Goal: Task Accomplishment & Management: Manage account settings

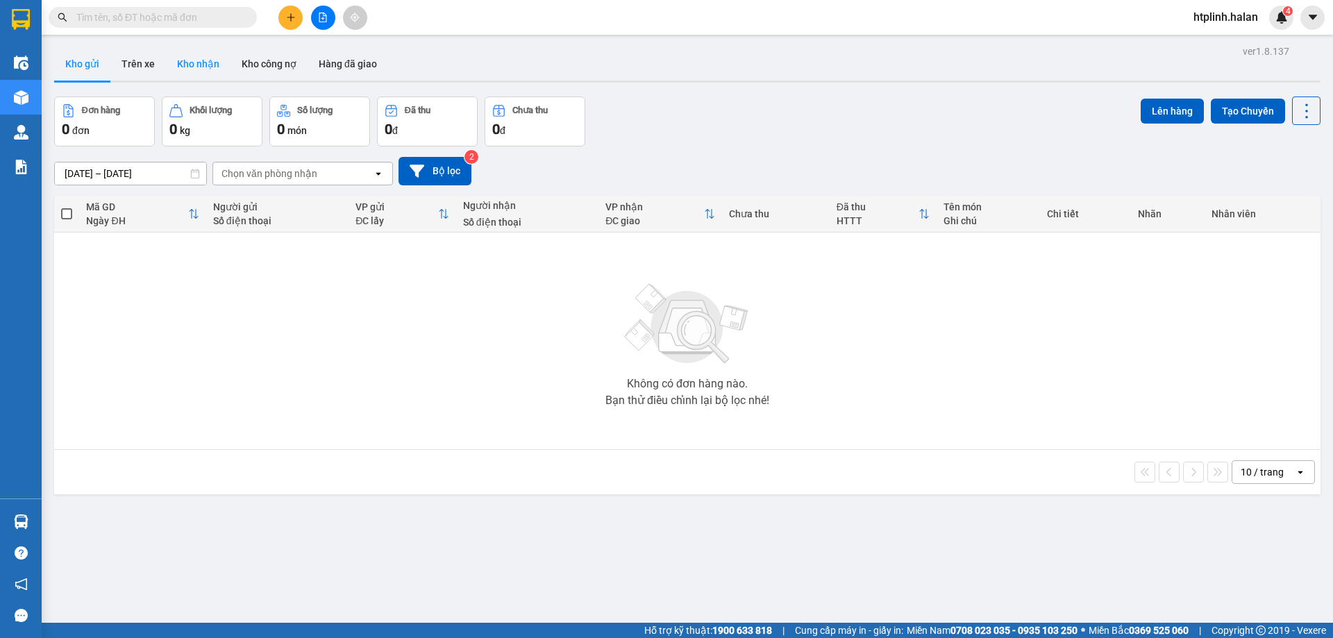
click at [207, 69] on button "Kho nhận" at bounding box center [198, 63] width 65 height 33
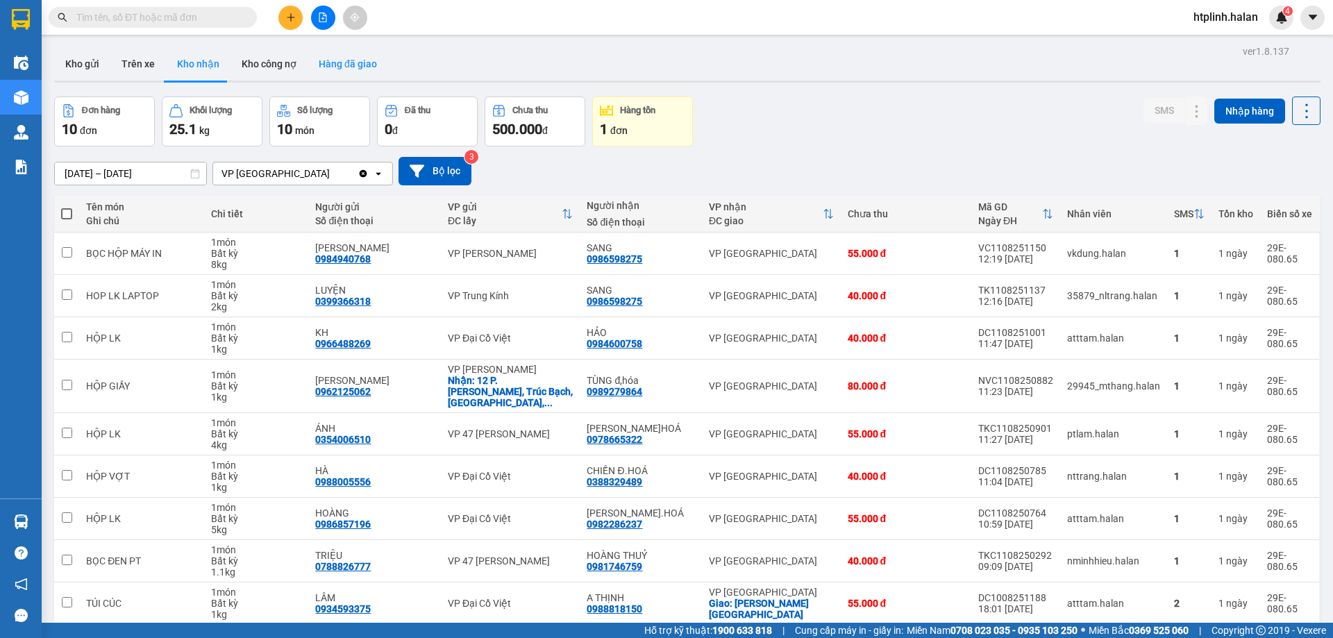
click at [356, 75] on button "Hàng đã giao" at bounding box center [348, 63] width 81 height 33
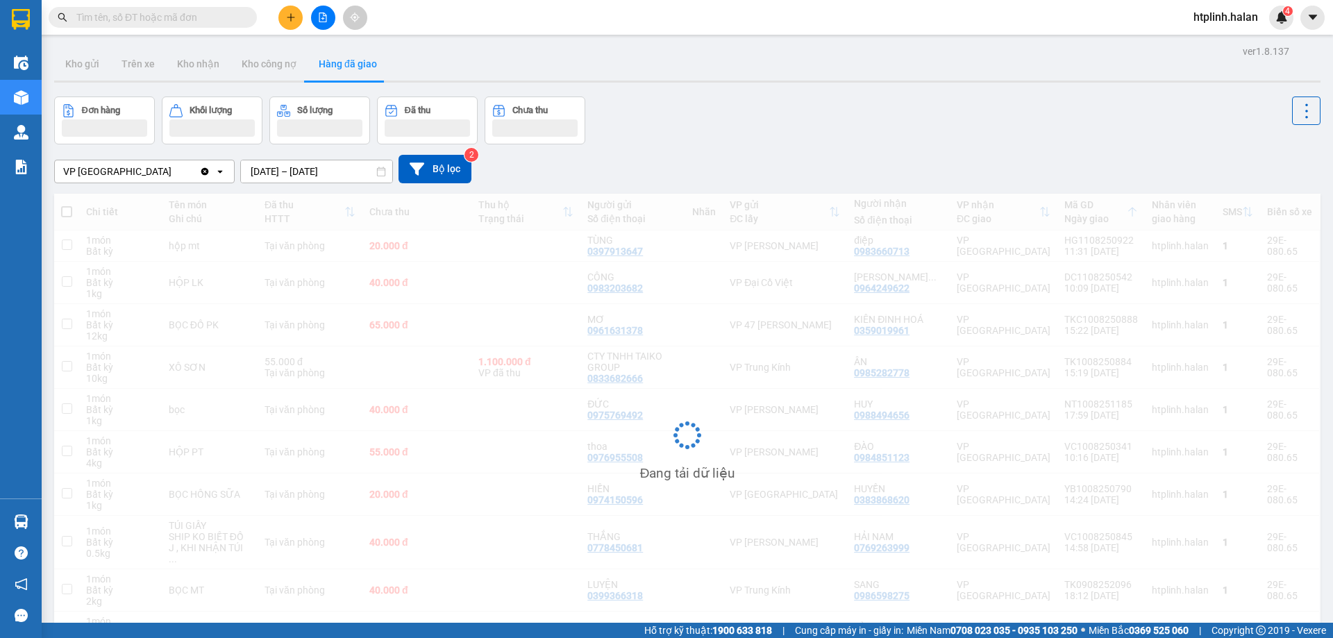
click at [270, 164] on input "10/08/2025 – 12/08/2025" at bounding box center [316, 171] width 151 height 22
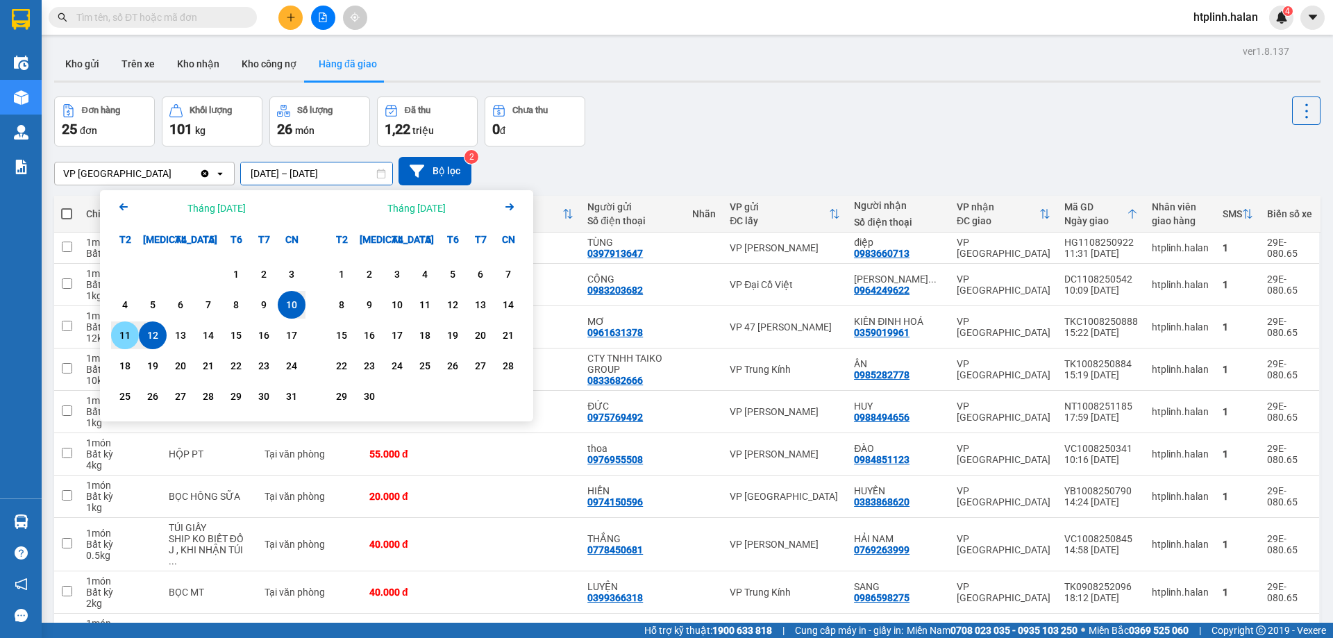
click at [116, 329] on div "11" at bounding box center [124, 335] width 19 height 17
type input "11/08/2025 – 11/08/2025"
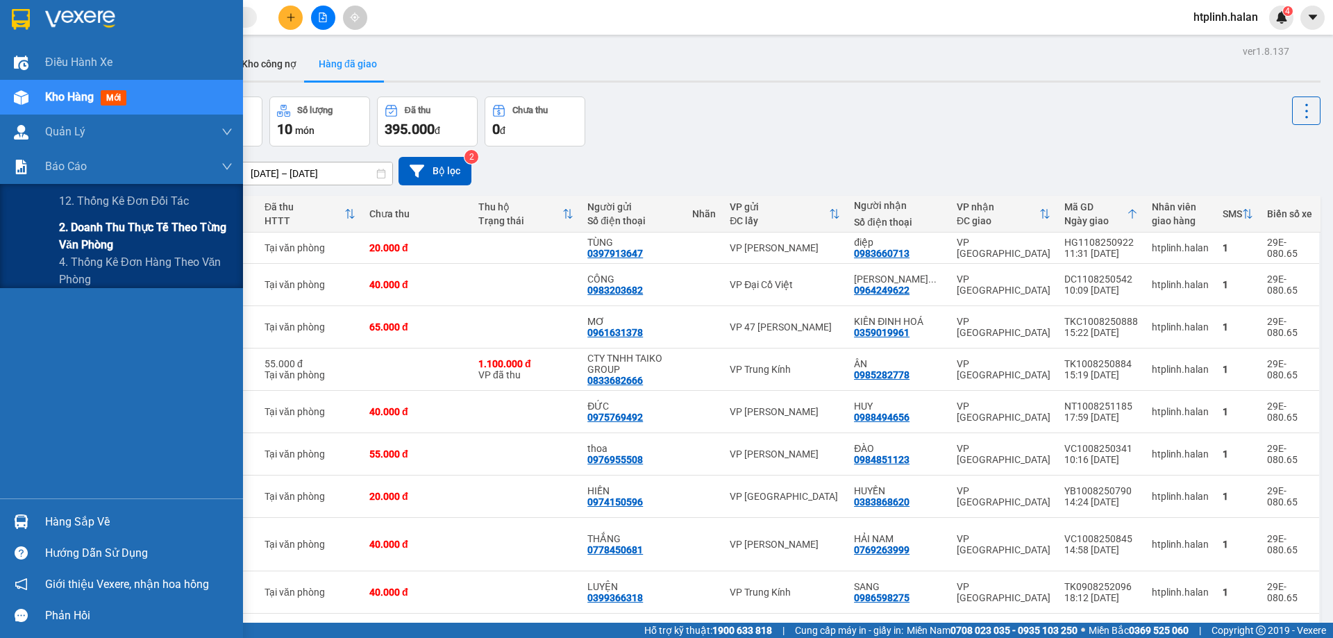
click at [107, 239] on span "2. Doanh thu thực tế theo từng văn phòng" at bounding box center [146, 236] width 174 height 35
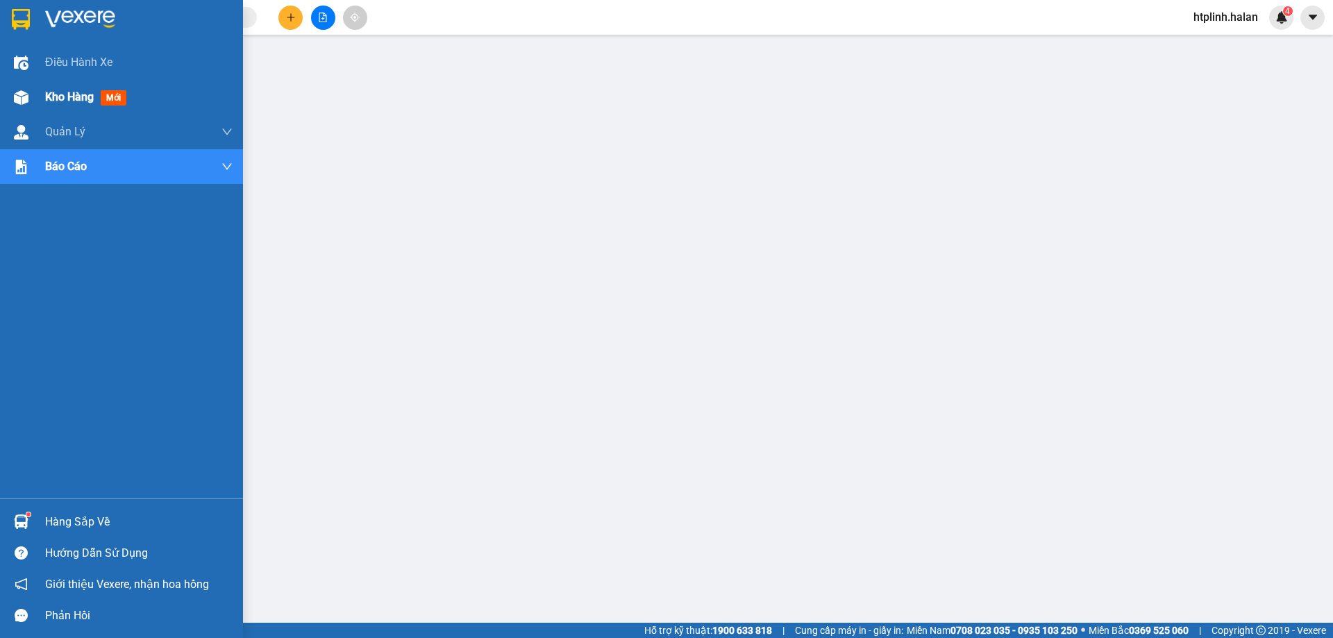
click at [63, 95] on span "Kho hàng" at bounding box center [69, 96] width 49 height 13
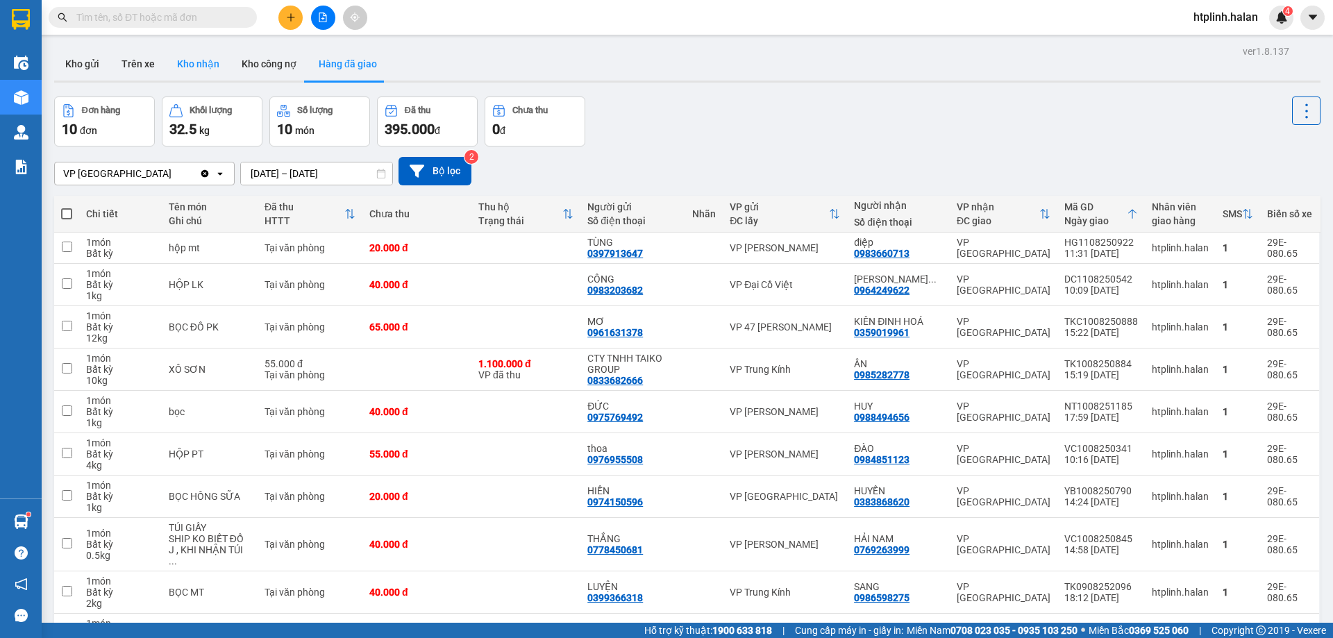
click at [191, 56] on button "Kho nhận" at bounding box center [198, 63] width 65 height 33
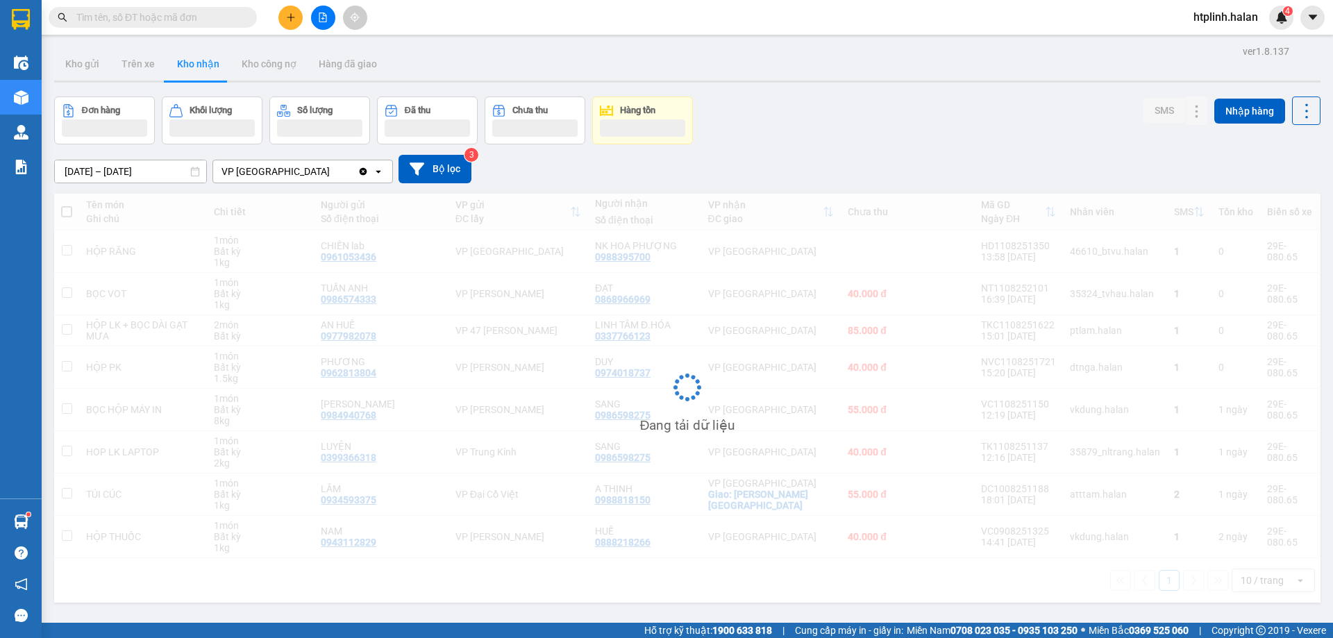
scroll to position [64, 0]
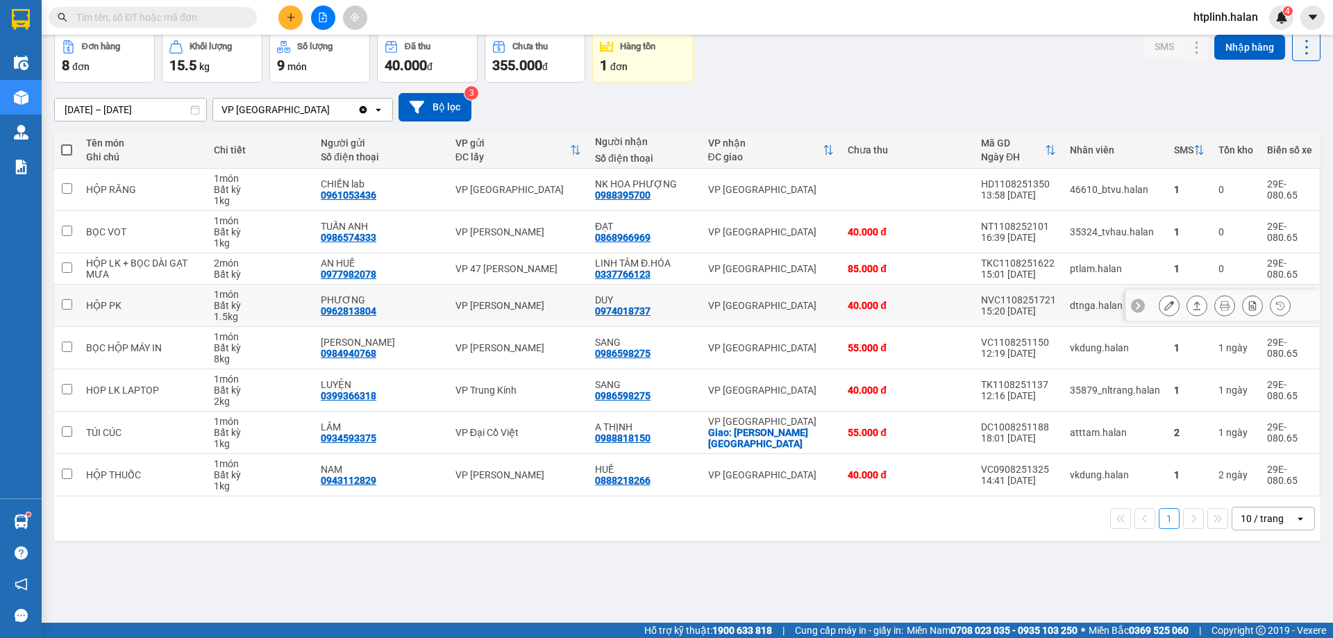
click at [1164, 306] on icon at bounding box center [1169, 306] width 10 height 10
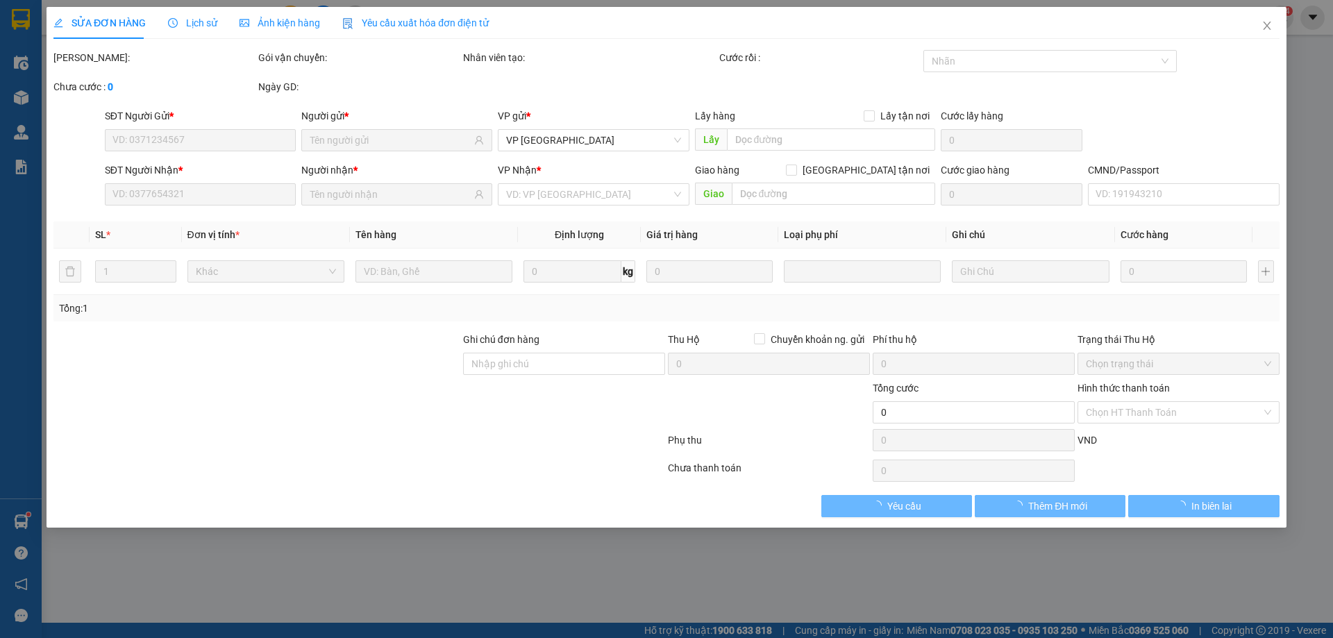
type input "0962813804"
type input "PHƯƠNG"
type input "0974018737"
type input "DUY"
type input "40.000"
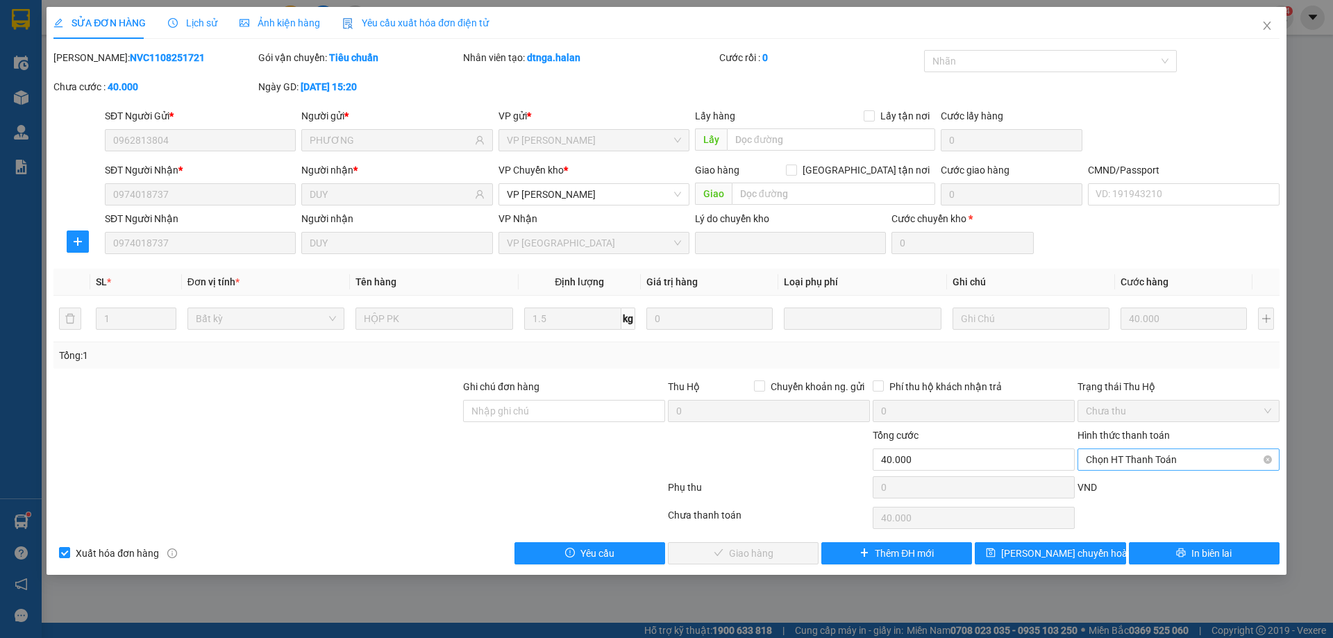
click at [1128, 466] on span "Chọn HT Thanh Toán" at bounding box center [1178, 459] width 185 height 21
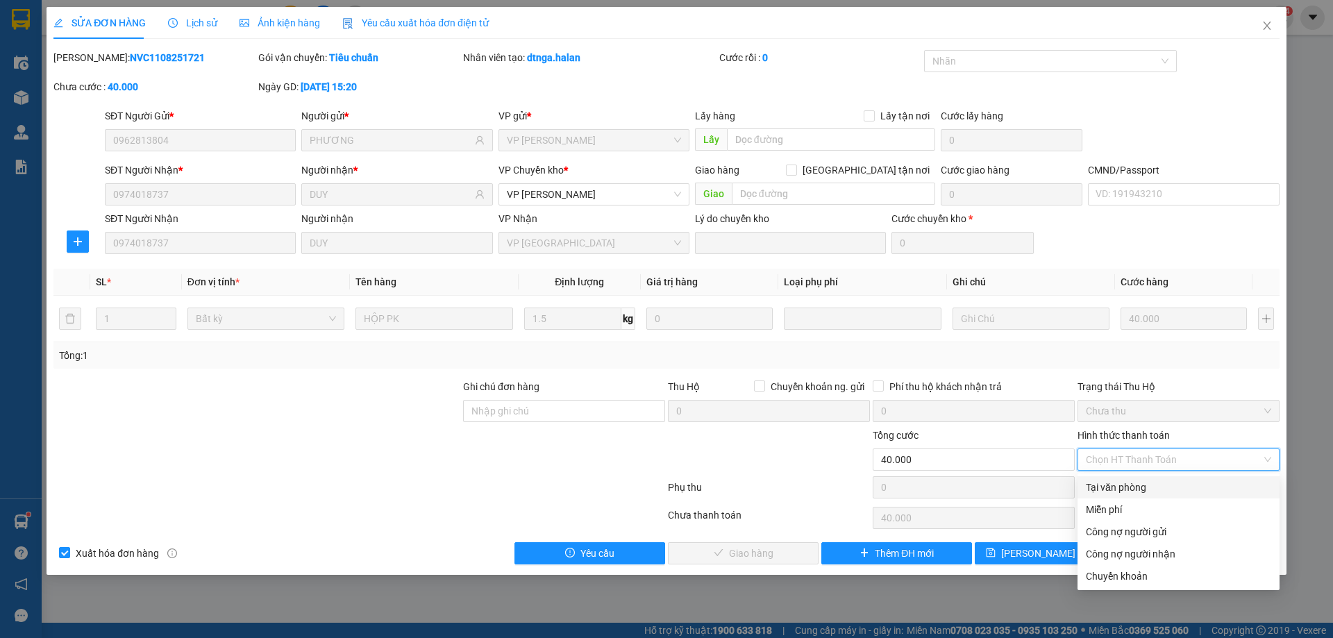
click at [1120, 494] on div "Tại văn phòng" at bounding box center [1178, 487] width 185 height 15
type input "0"
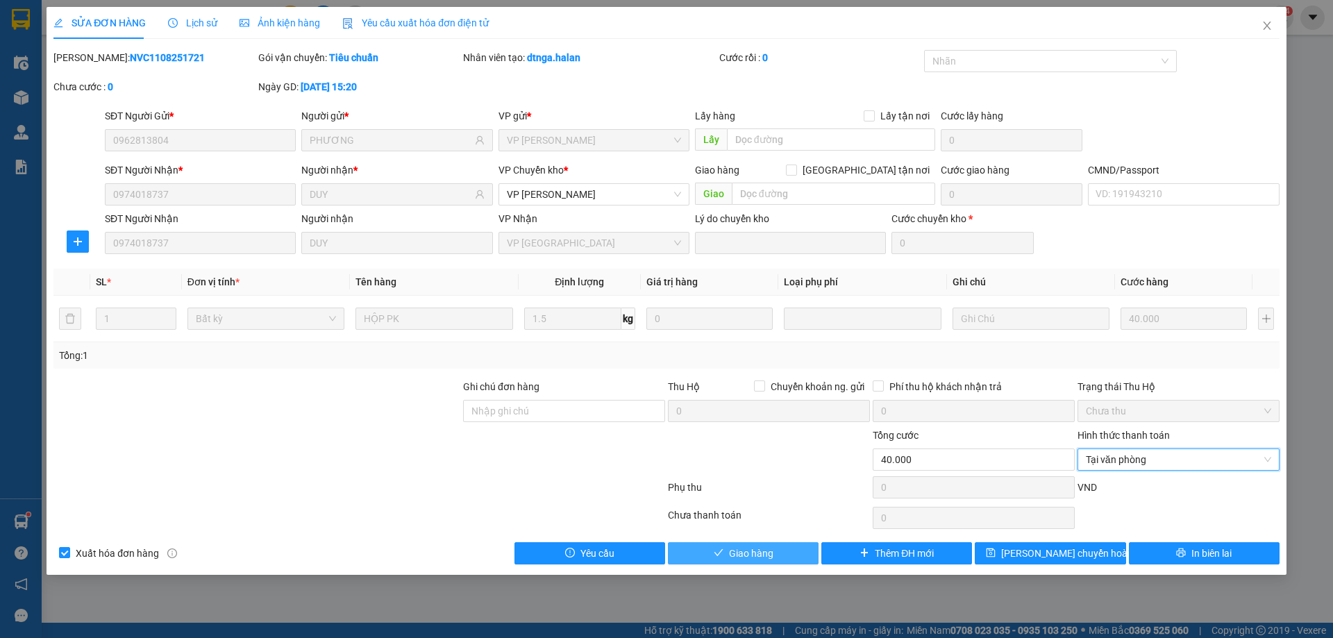
click at [780, 546] on button "Giao hàng" at bounding box center [743, 553] width 151 height 22
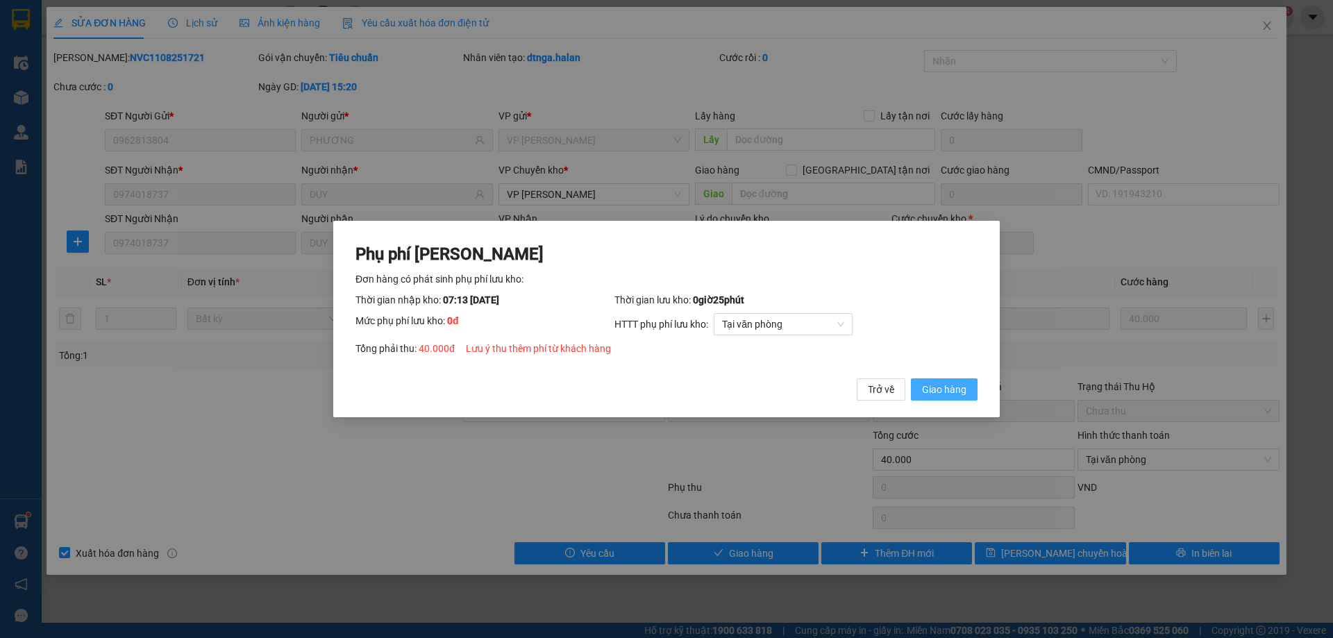
click at [936, 389] on span "Giao hàng" at bounding box center [944, 389] width 44 height 15
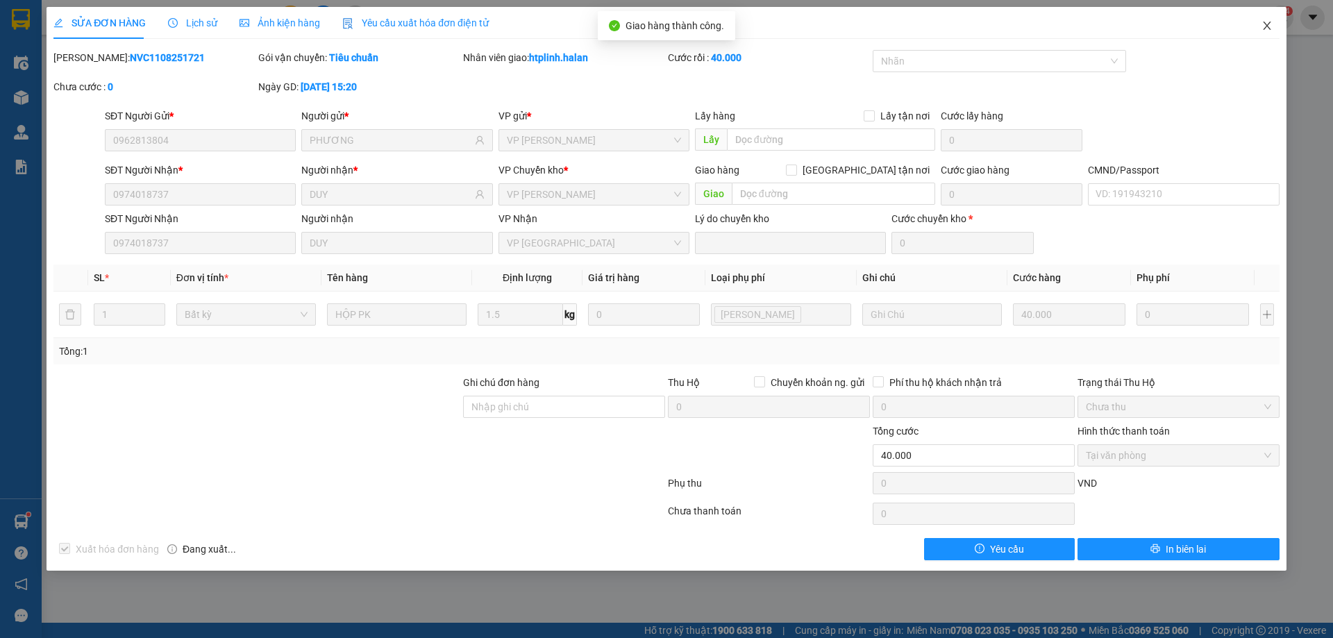
click at [1261, 21] on icon "close" at bounding box center [1266, 25] width 11 height 11
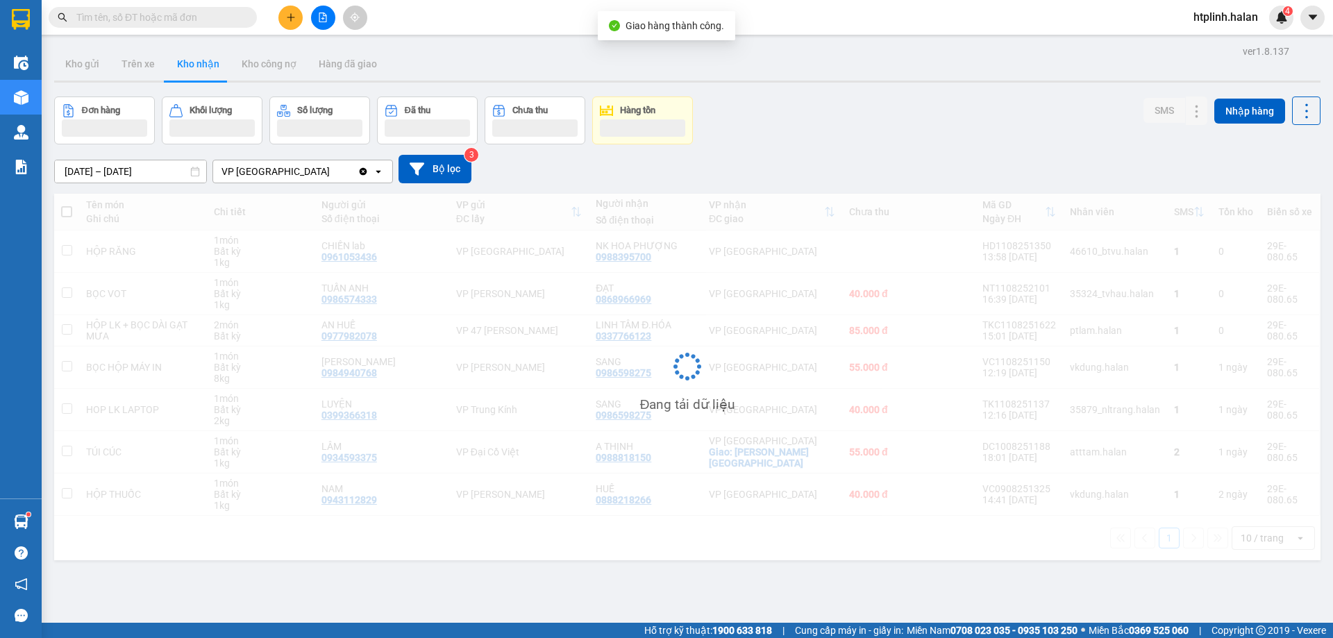
scroll to position [64, 0]
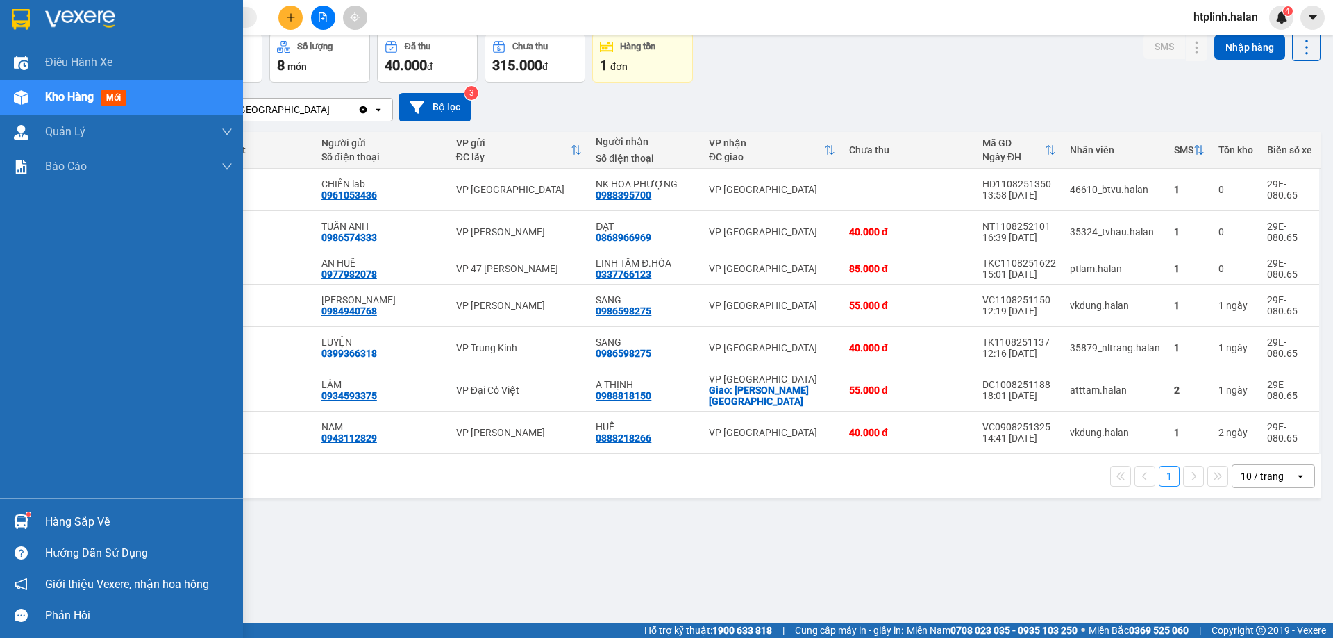
click at [51, 515] on div "Hàng sắp về" at bounding box center [138, 522] width 187 height 21
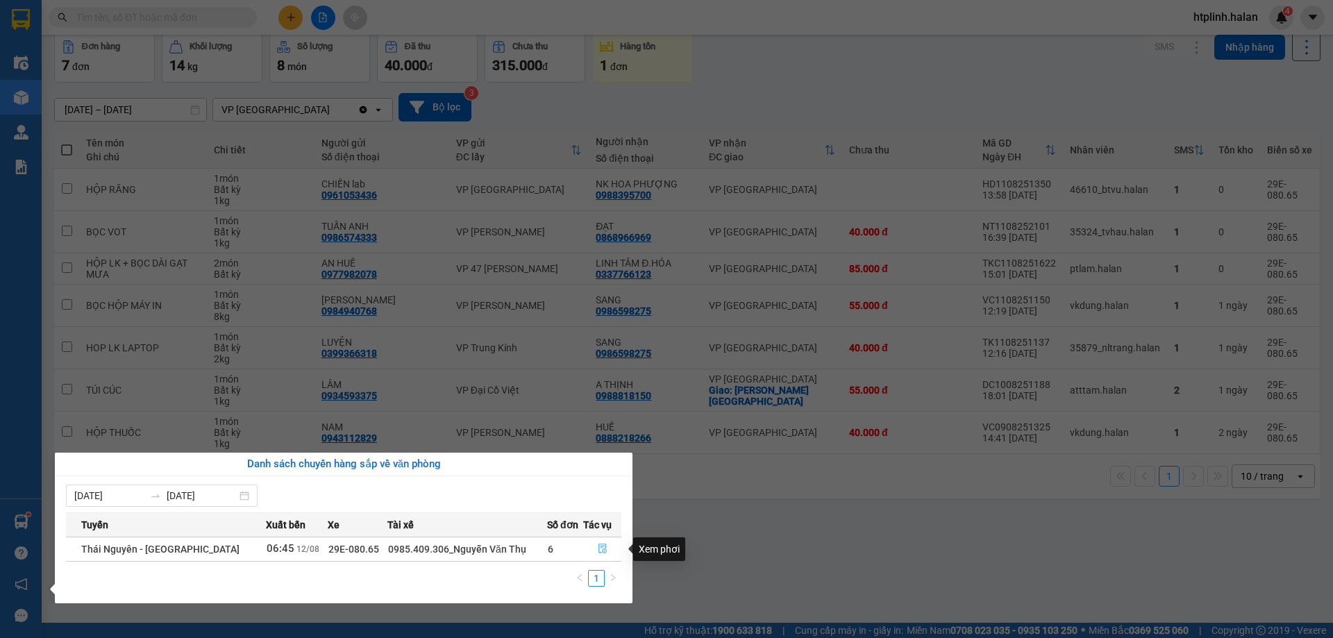
click at [601, 557] on button "button" at bounding box center [602, 549] width 37 height 22
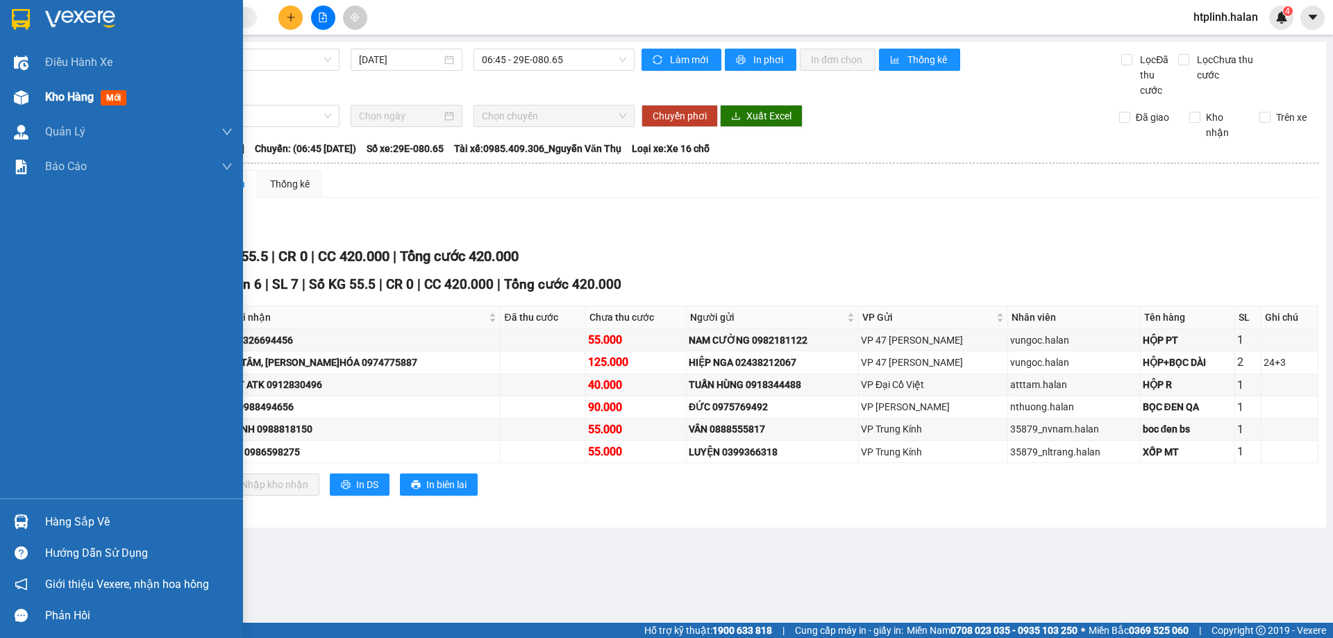
click at [9, 99] on div at bounding box center [21, 97] width 24 height 24
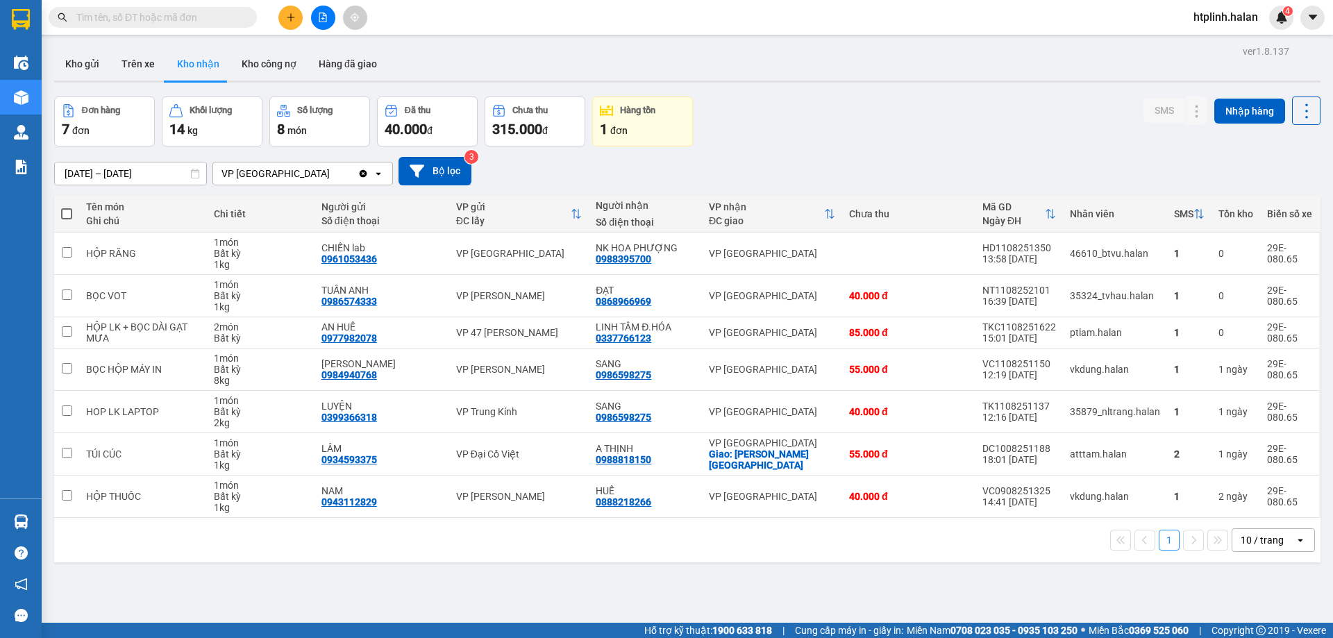
click at [419, 603] on div "ver 1.8.137 Kho gửi Trên xe Kho nhận Kho công nợ Hàng đã giao Đơn hàng 7 đơn Kh…" at bounding box center [687, 361] width 1277 height 638
click at [199, 608] on div "ver 1.8.137 Kho gửi Trên xe Kho nhận Kho công nợ Hàng đã giao Đơn hàng 7 đơn Kh…" at bounding box center [687, 361] width 1277 height 638
click at [100, 56] on button "Kho gửi" at bounding box center [82, 63] width 56 height 33
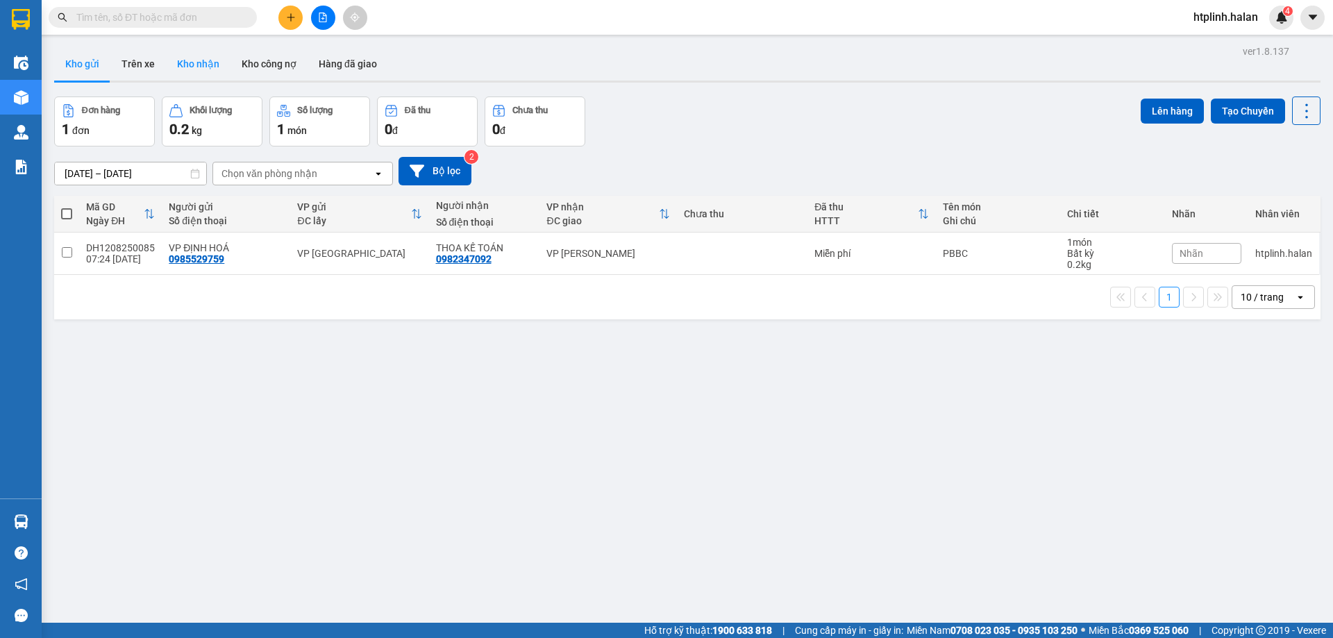
click at [199, 58] on button "Kho nhận" at bounding box center [198, 63] width 65 height 33
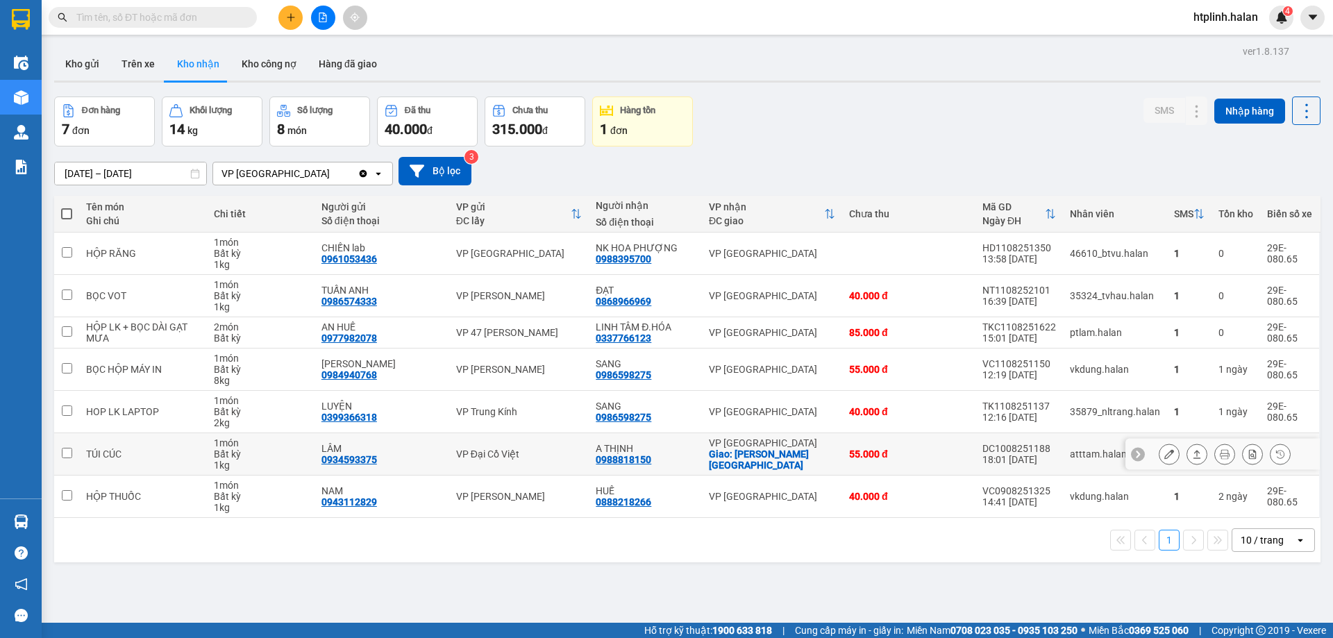
scroll to position [64, 0]
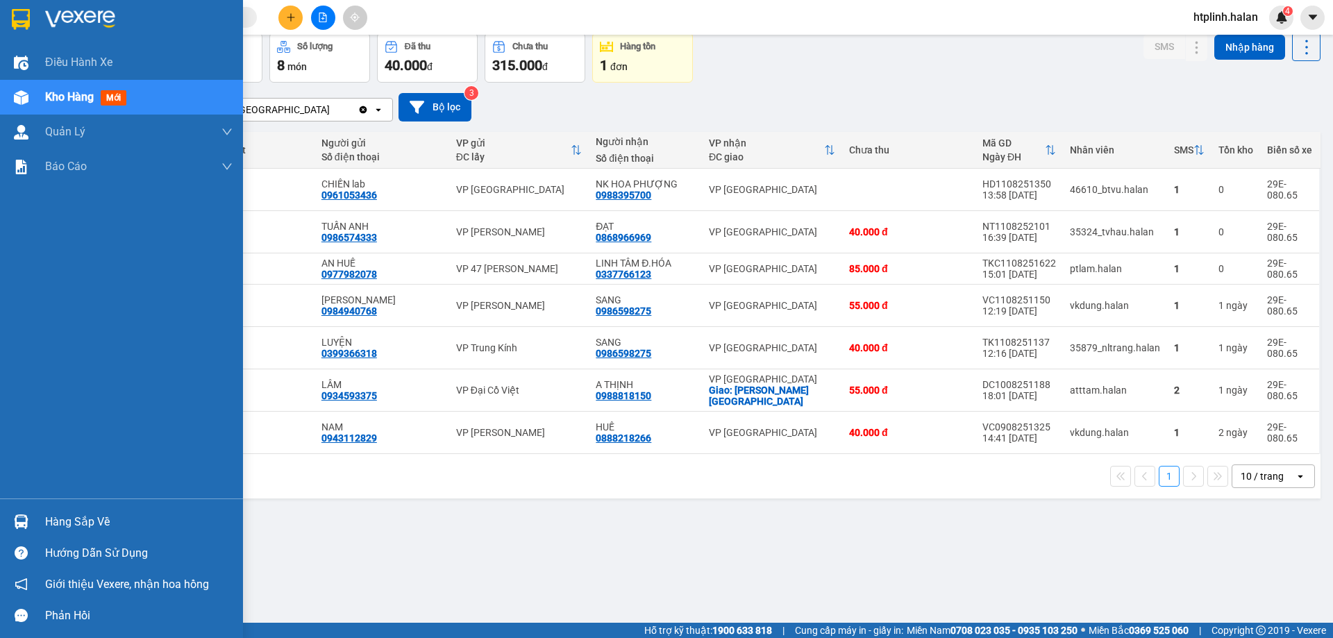
click at [0, 542] on div "Hướng dẫn sử dụng" at bounding box center [121, 552] width 243 height 31
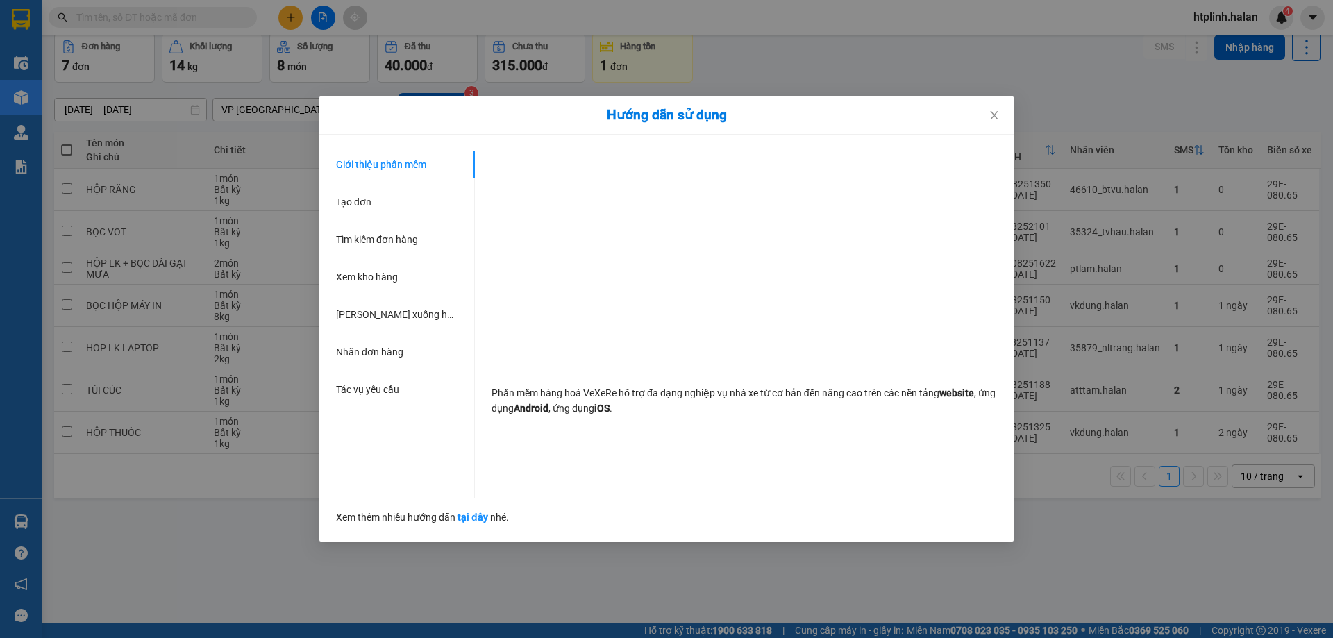
click at [19, 510] on div "Hướng dẫn sử dụng Giới thiệu phần mềm Tạo đơn Tìm kiếm đơn hàng Xem kho hàng Lê…" at bounding box center [666, 319] width 1333 height 638
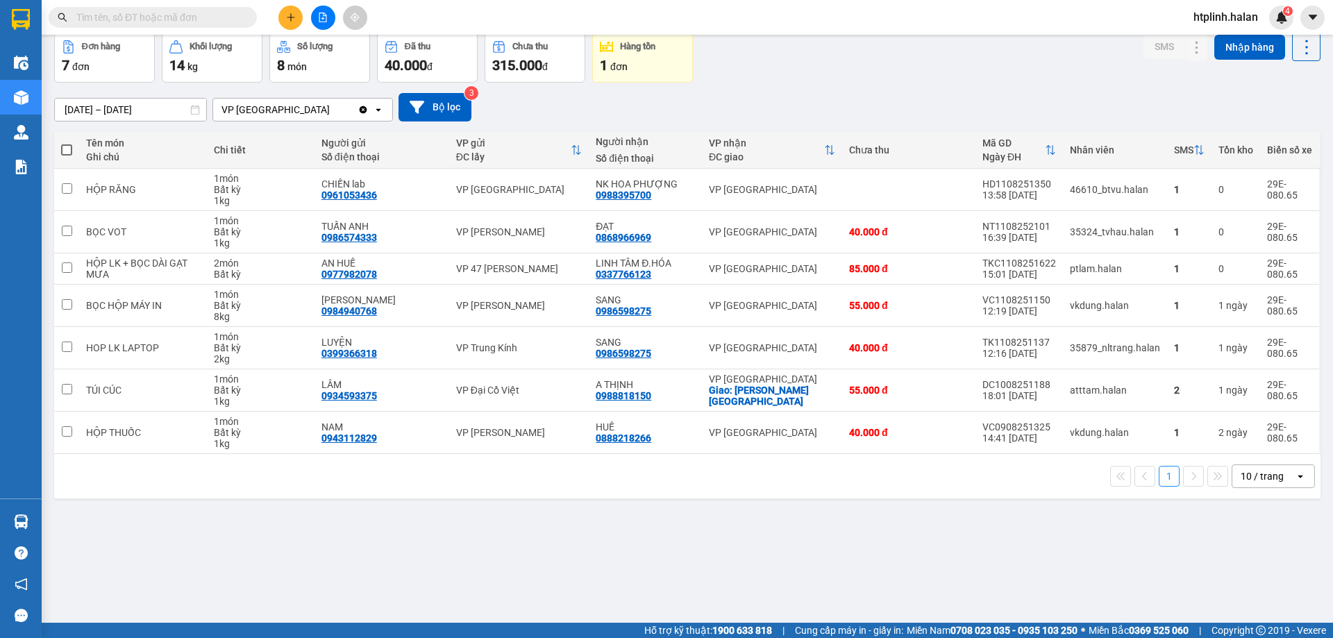
click at [285, 578] on div "ver 1.8.137 Kho gửi Trên xe Kho nhận Kho công nợ Hàng đã giao Đơn hàng 7 đơn Kh…" at bounding box center [687, 297] width 1277 height 638
click at [352, 352] on div "0399366318" at bounding box center [349, 353] width 56 height 11
copy div "0399366318"
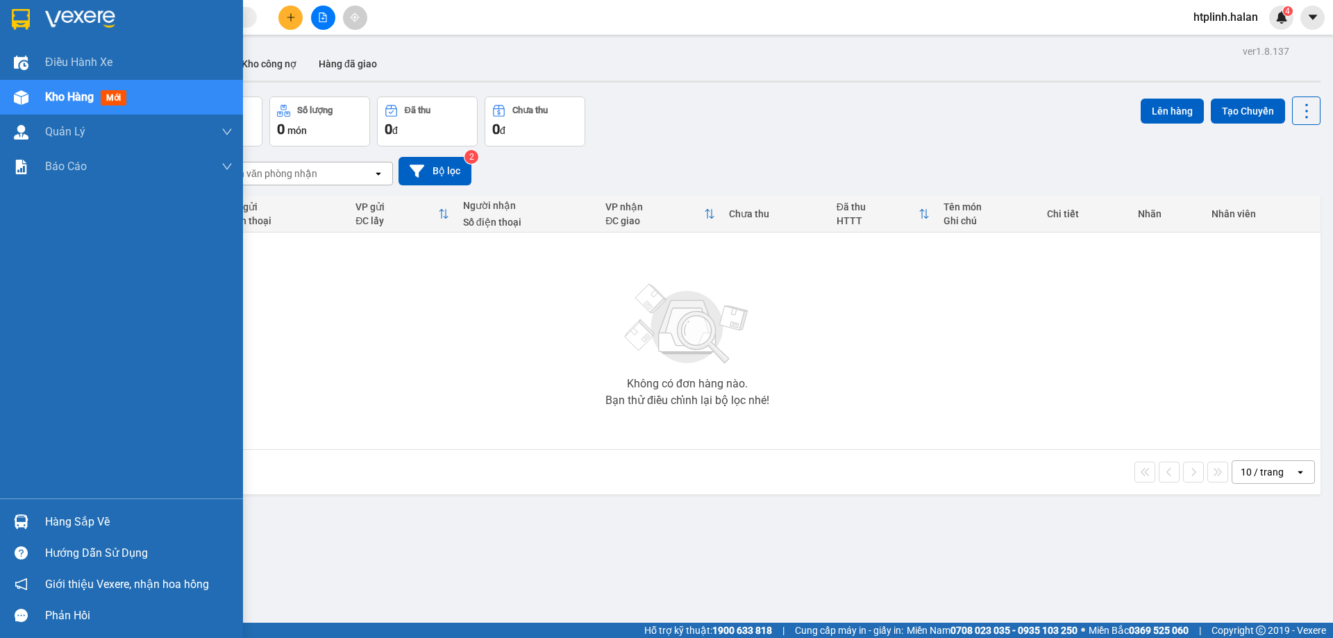
click at [37, 509] on div "Hàng sắp về" at bounding box center [121, 521] width 243 height 31
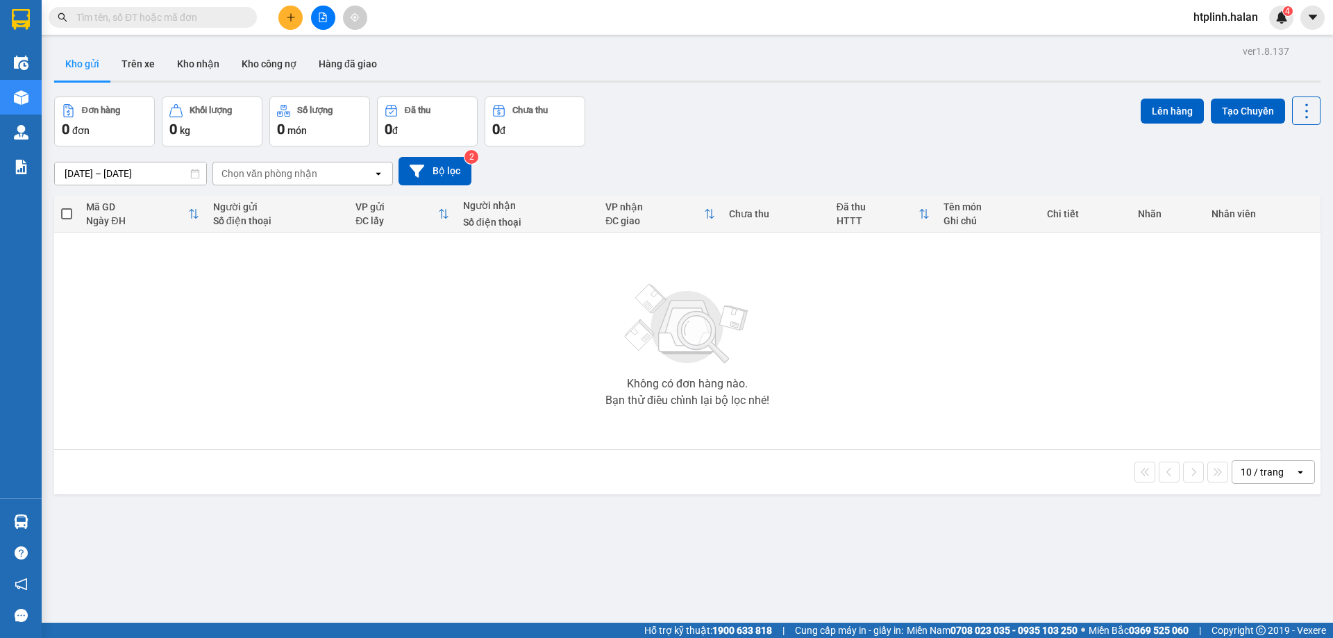
click at [159, 191] on section "Kết quả tìm kiếm ( 0 ) Bộ lọc Thuộc VP này No Data htplinh.halan 4 Điều hành xe…" at bounding box center [666, 319] width 1333 height 638
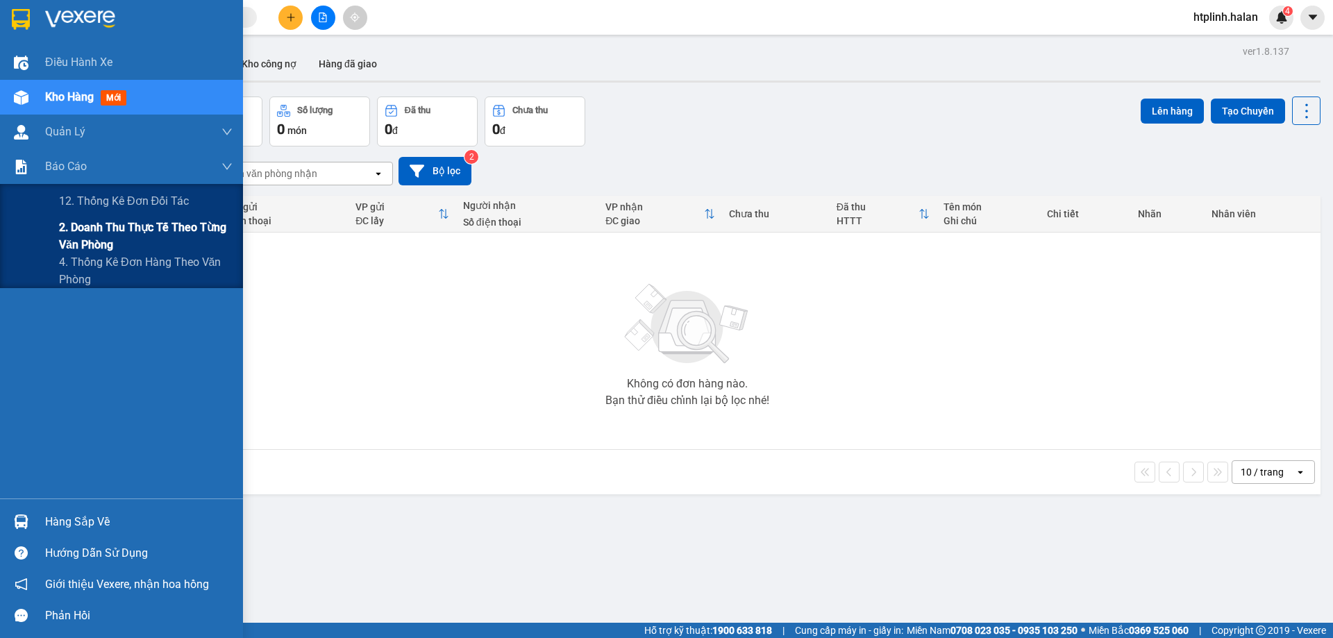
click at [196, 235] on span "2. Doanh thu thực tế theo từng văn phòng" at bounding box center [146, 236] width 174 height 35
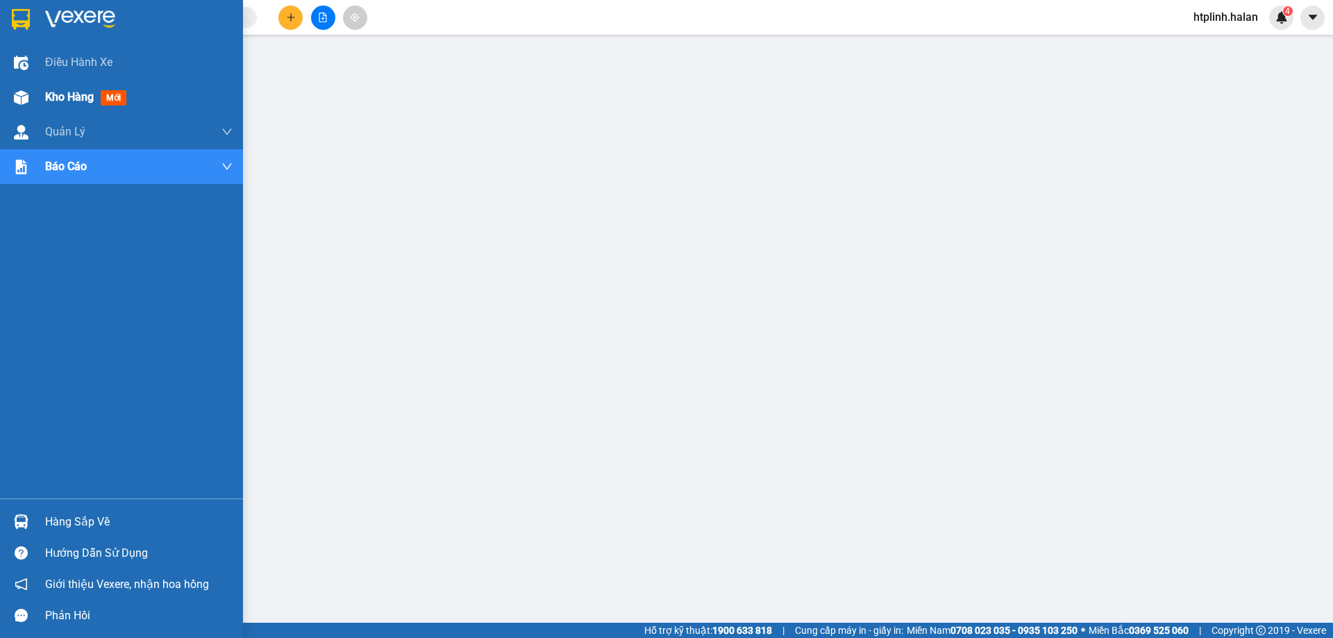
click at [4, 112] on div "Kho hàng mới" at bounding box center [121, 97] width 243 height 35
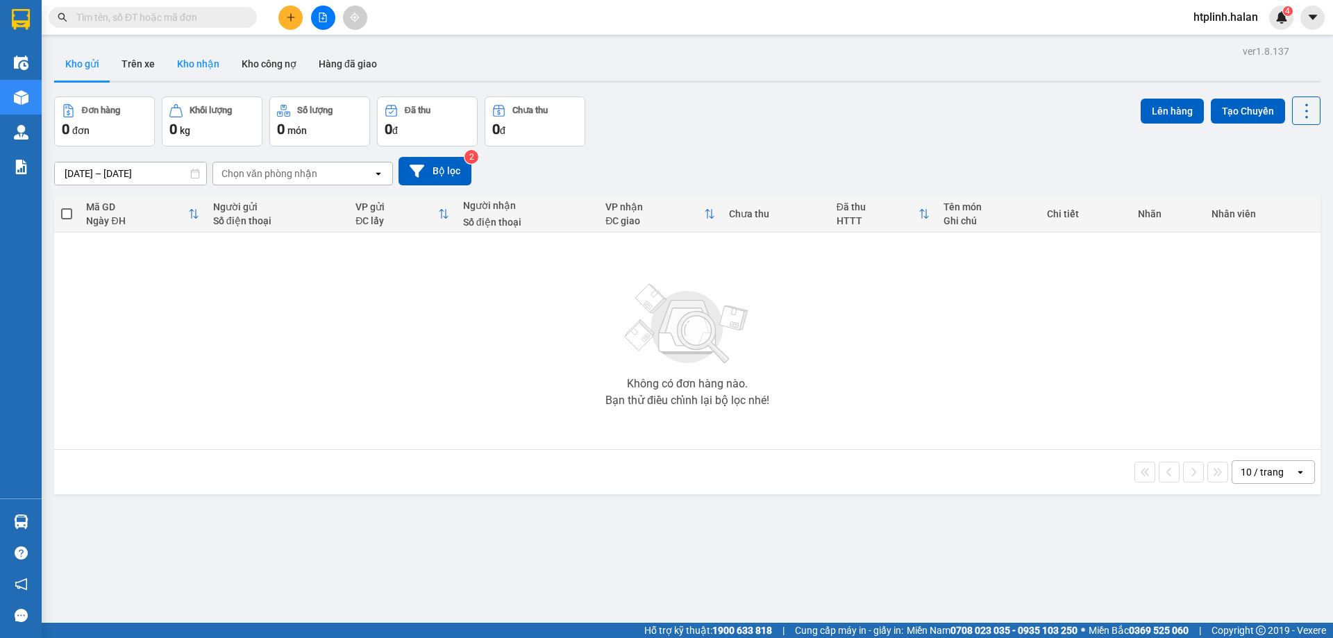
click at [210, 52] on button "Kho nhận" at bounding box center [198, 63] width 65 height 33
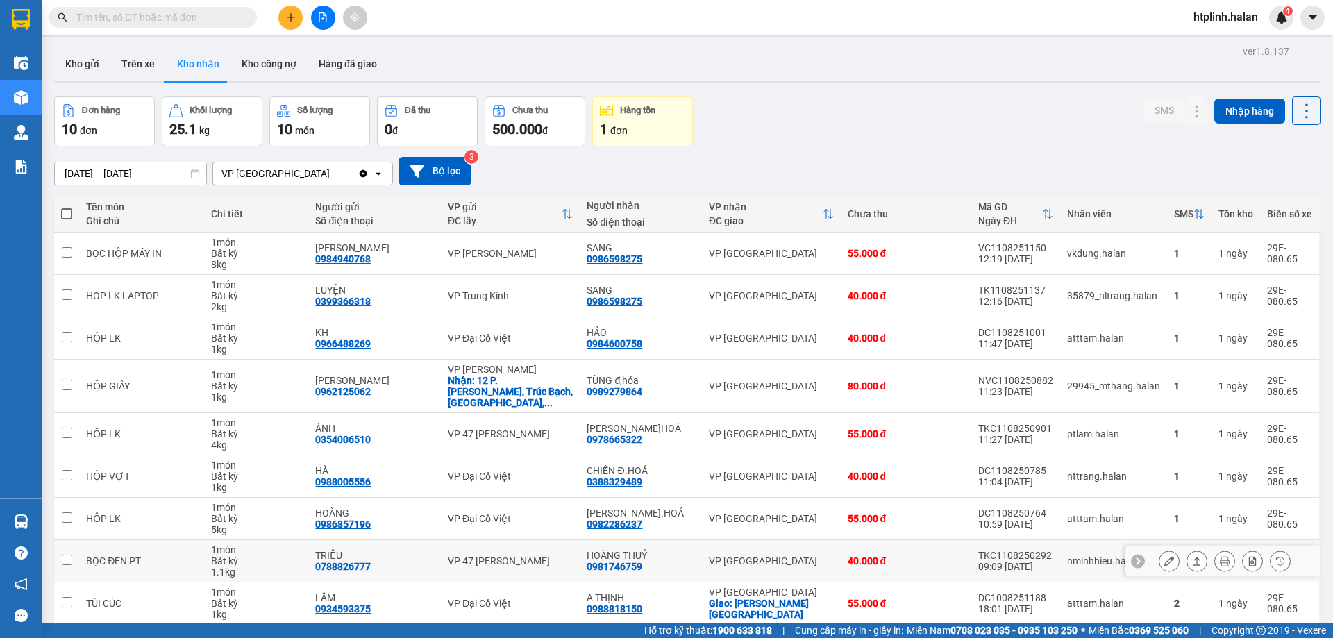
scroll to position [90, 0]
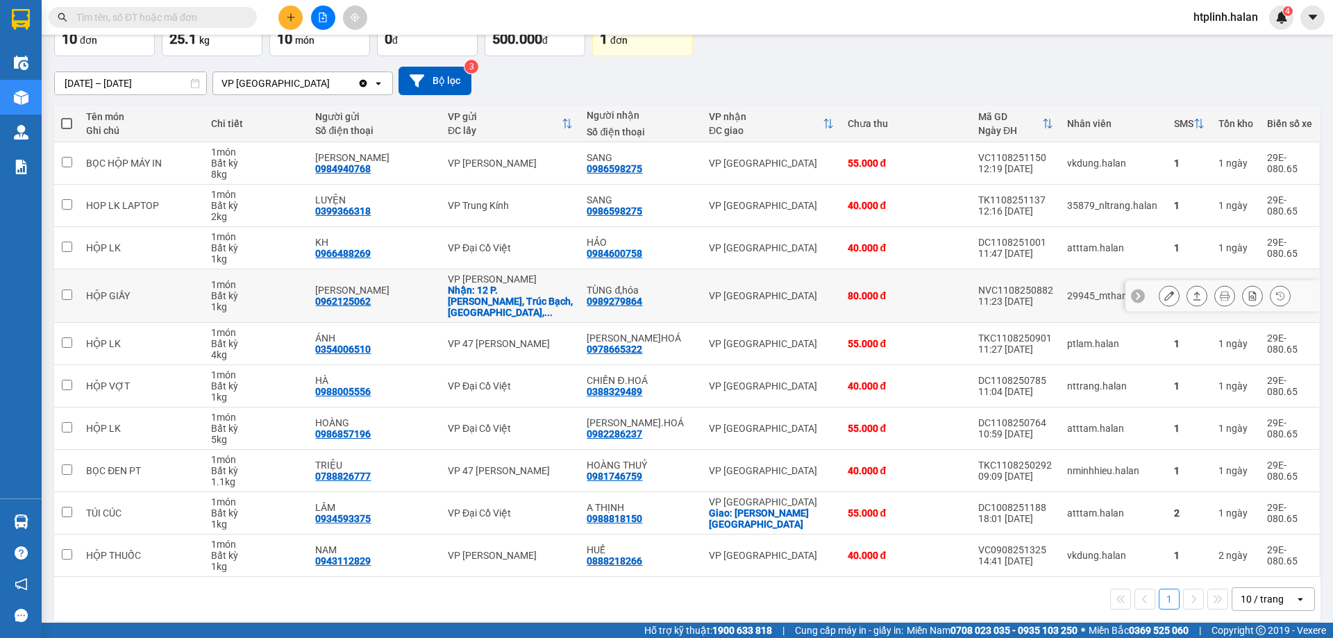
click at [1164, 292] on icon at bounding box center [1169, 296] width 10 height 10
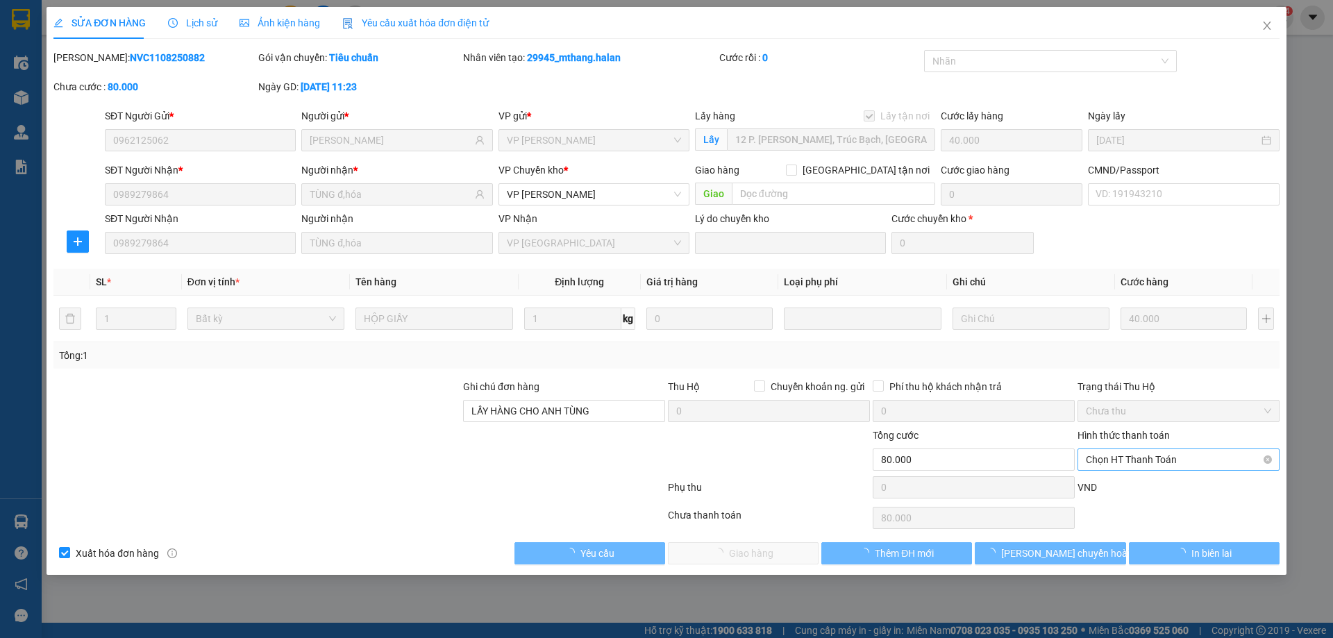
type input "0962125062"
type input "HÀ TRANG"
checkbox input "true"
type input "12 P. Nguyễn Trung Trực, Trúc Bạch, Ba Đình, Hà Nội 100000, Việt Nam"
type input "40.000"
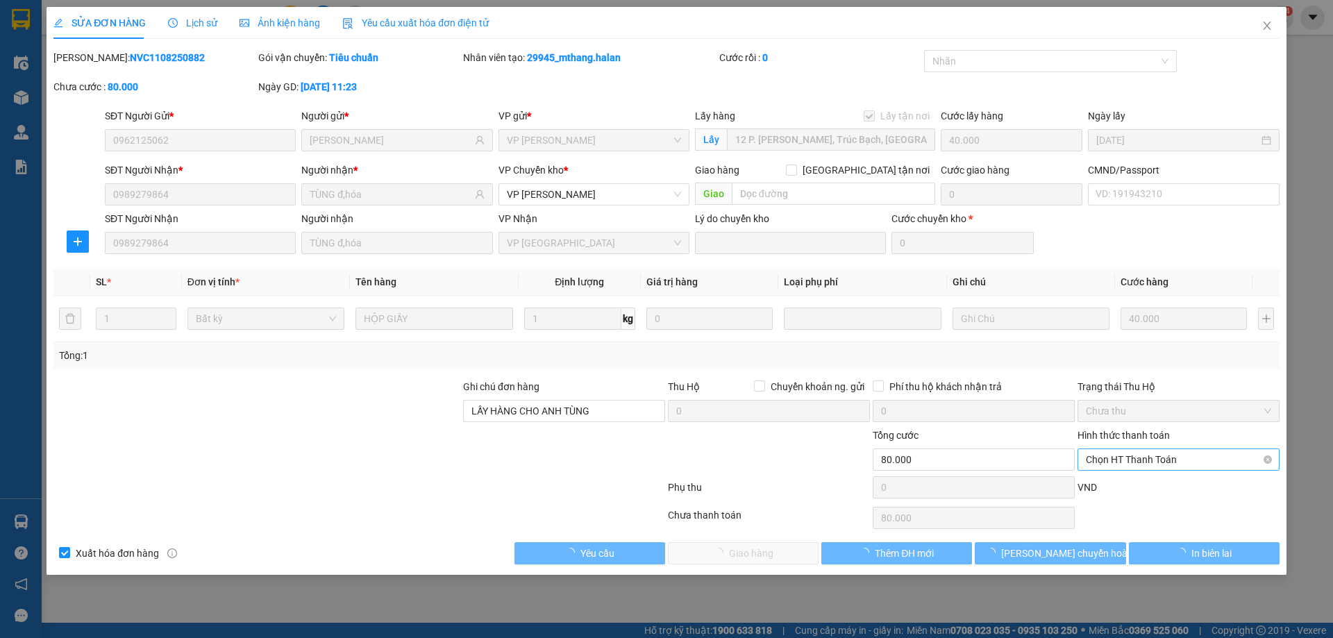
type input "0989279864"
type input "TÙNG đ,hóa"
type input "LẤY HÀNG CHO ANH TÙNG"
type input "80.000"
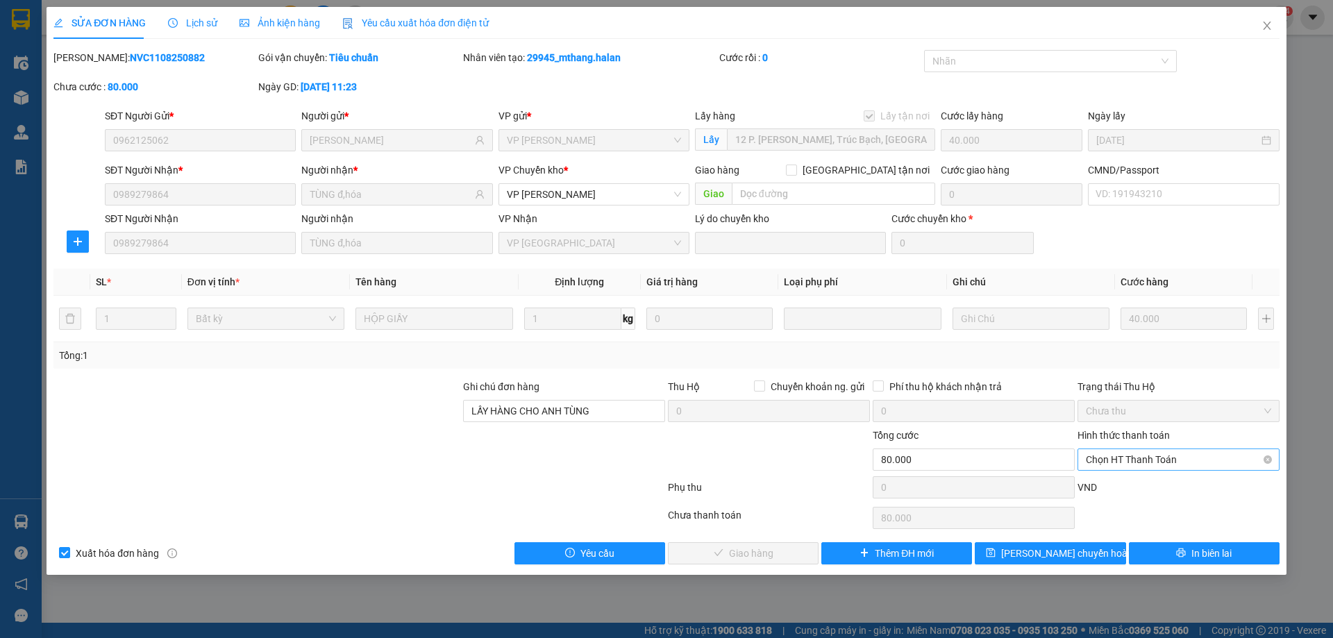
click at [1125, 453] on span "Chọn HT Thanh Toán" at bounding box center [1178, 459] width 185 height 21
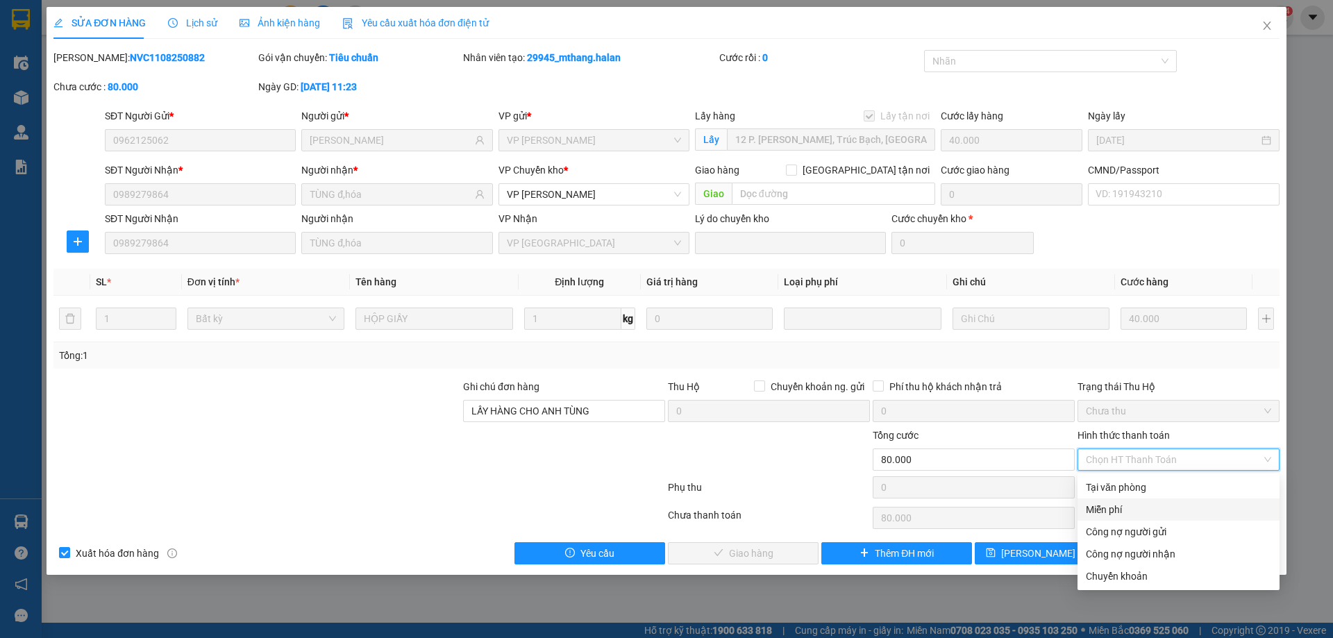
click at [1115, 495] on div "Tại văn phòng" at bounding box center [1178, 487] width 202 height 22
type input "0"
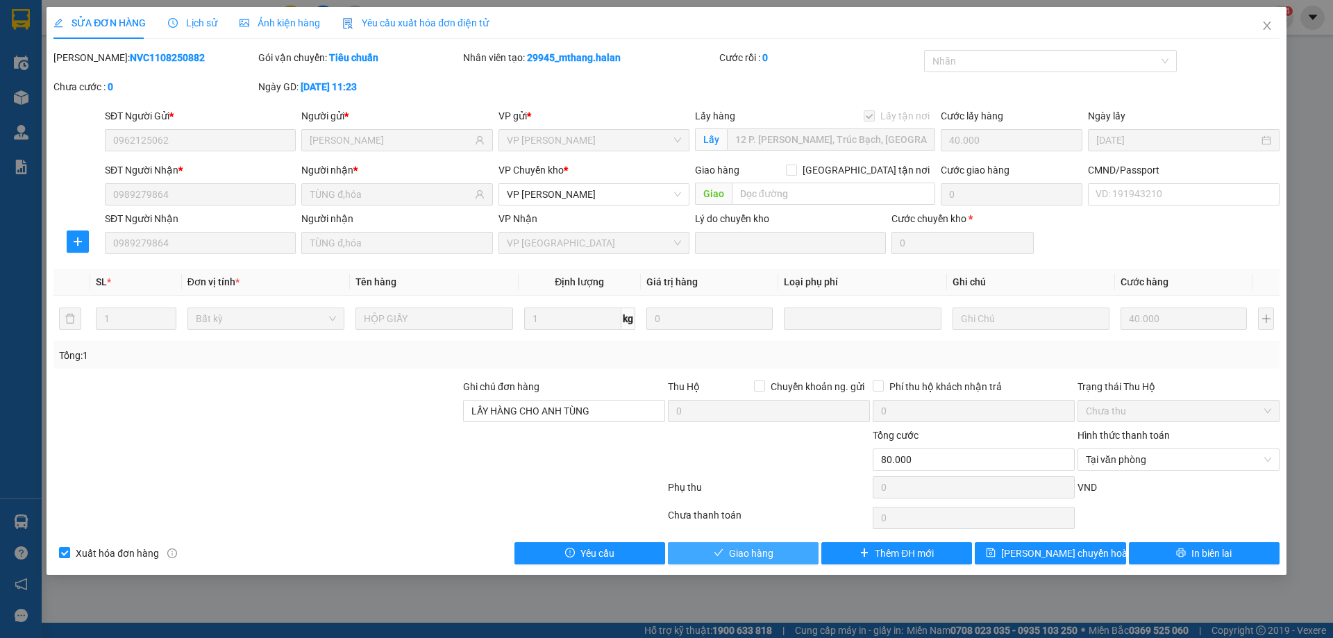
click at [806, 559] on button "Giao hàng" at bounding box center [743, 553] width 151 height 22
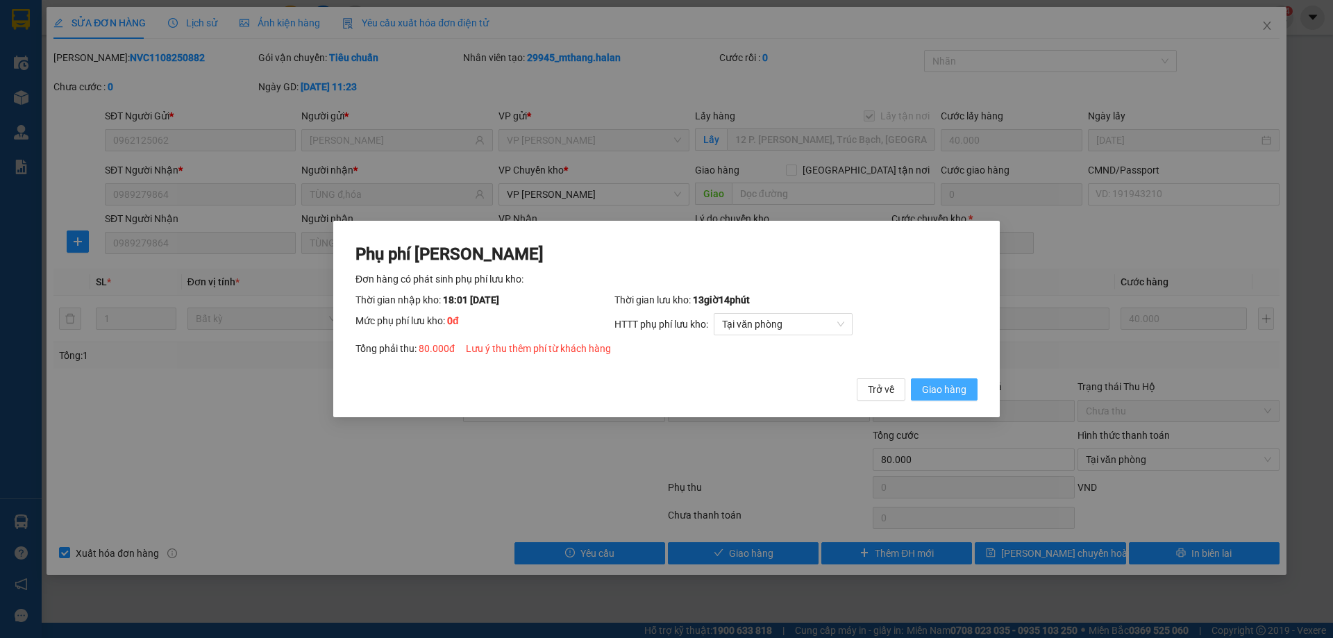
click at [929, 398] on button "Giao hàng" at bounding box center [944, 389] width 67 height 22
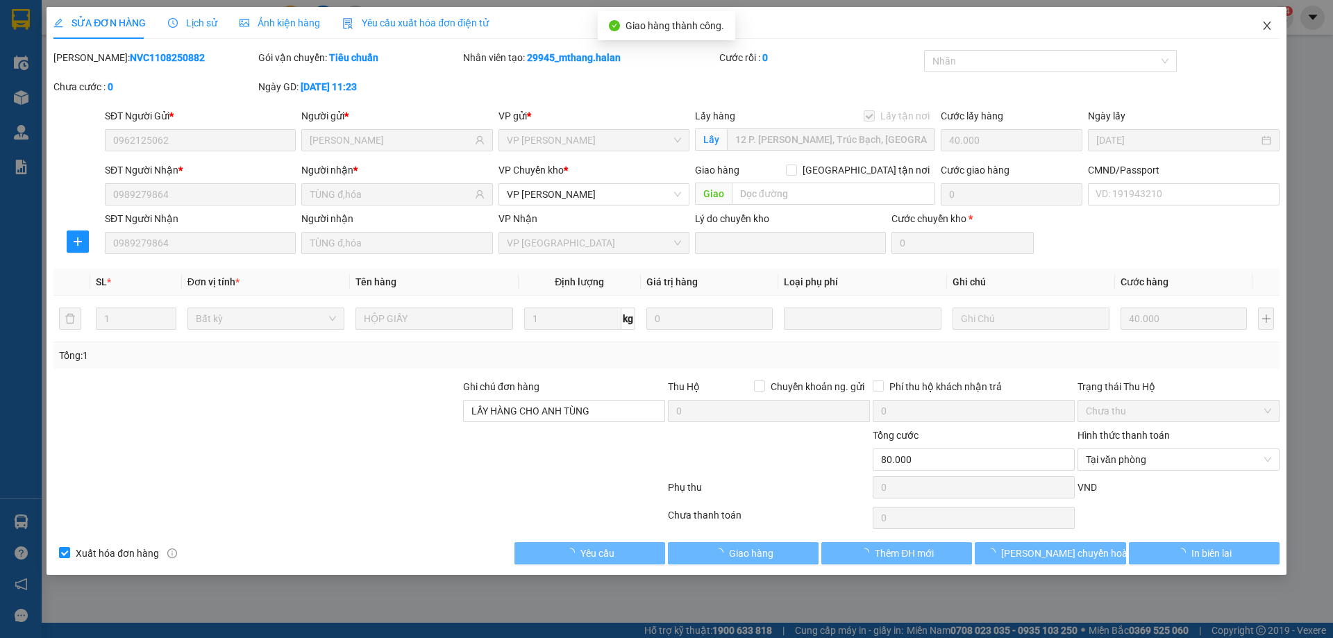
click at [1259, 10] on span "Close" at bounding box center [1267, 26] width 39 height 39
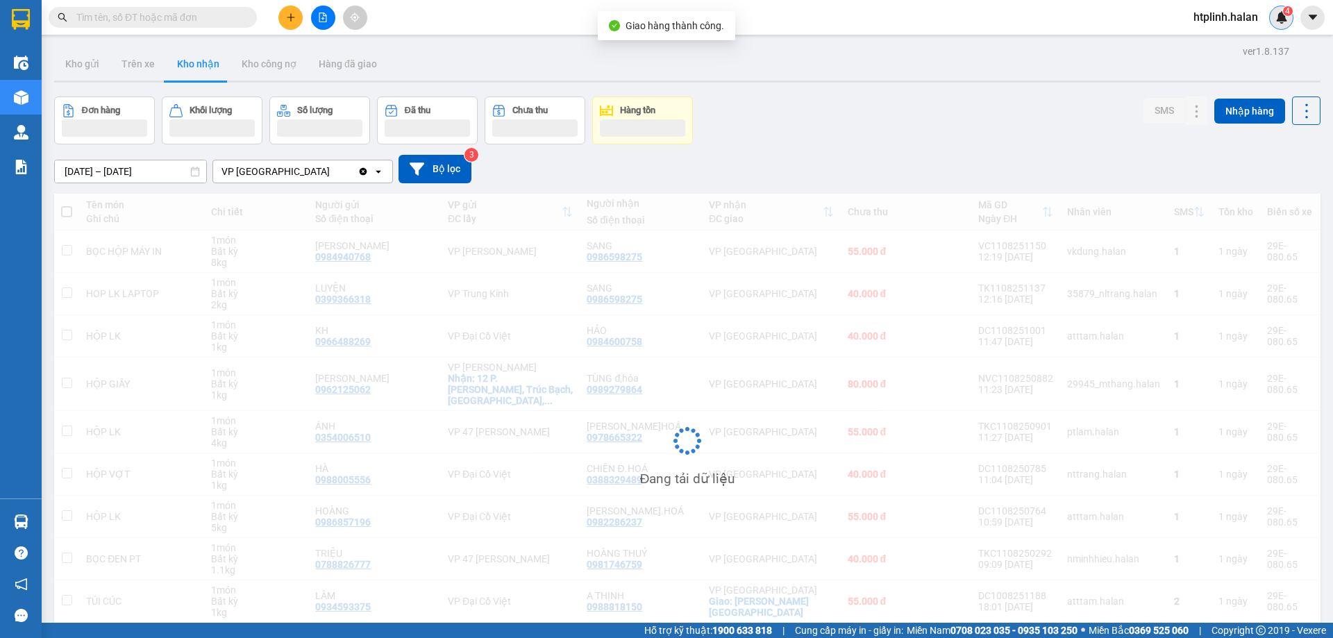
click at [1270, 13] on div "4" at bounding box center [1281, 18] width 24 height 24
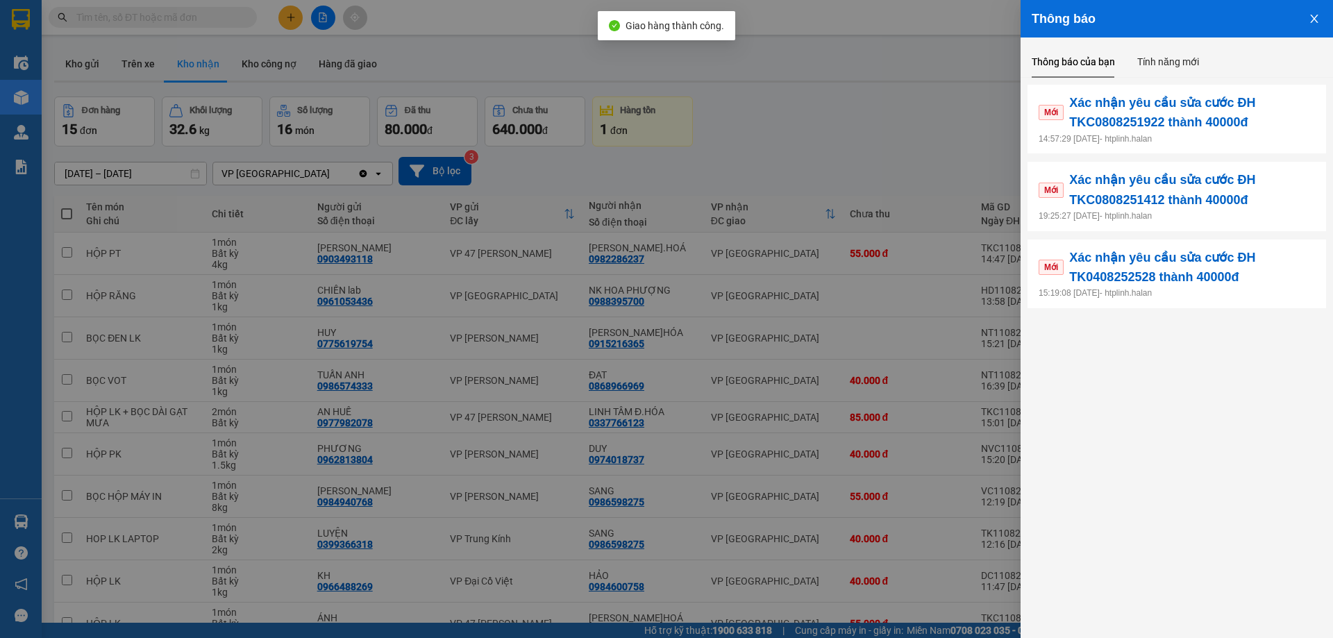
click at [880, 172] on div at bounding box center [666, 319] width 1333 height 638
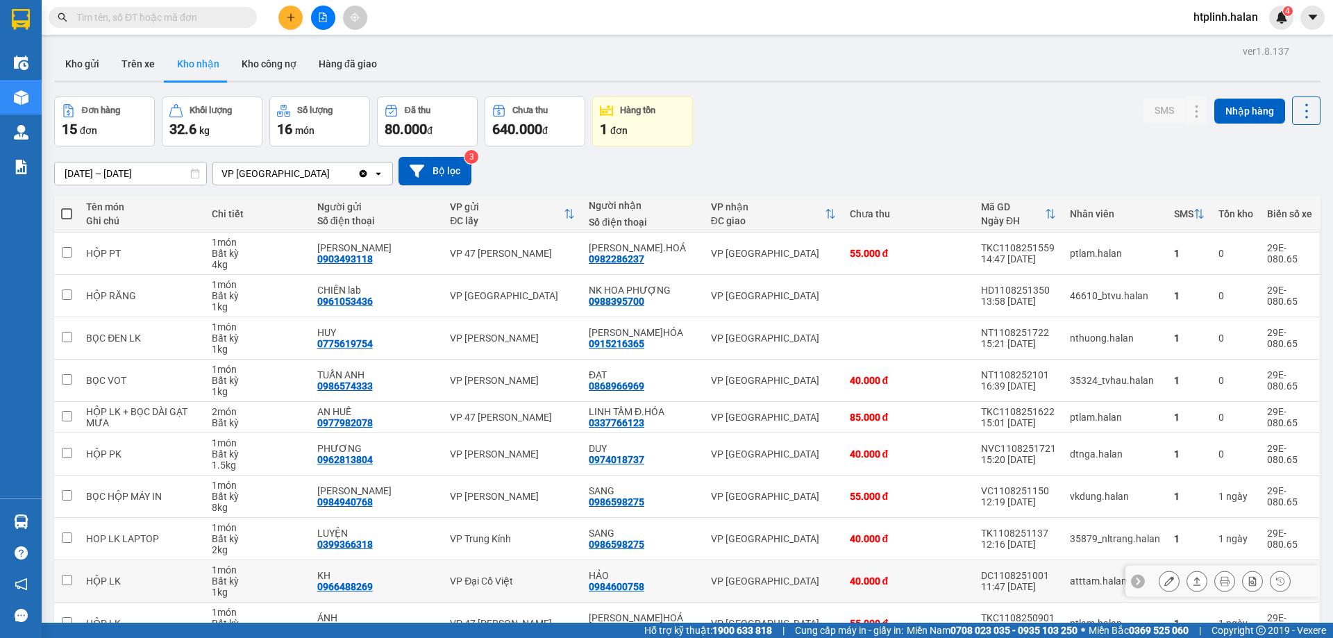
scroll to position [79, 0]
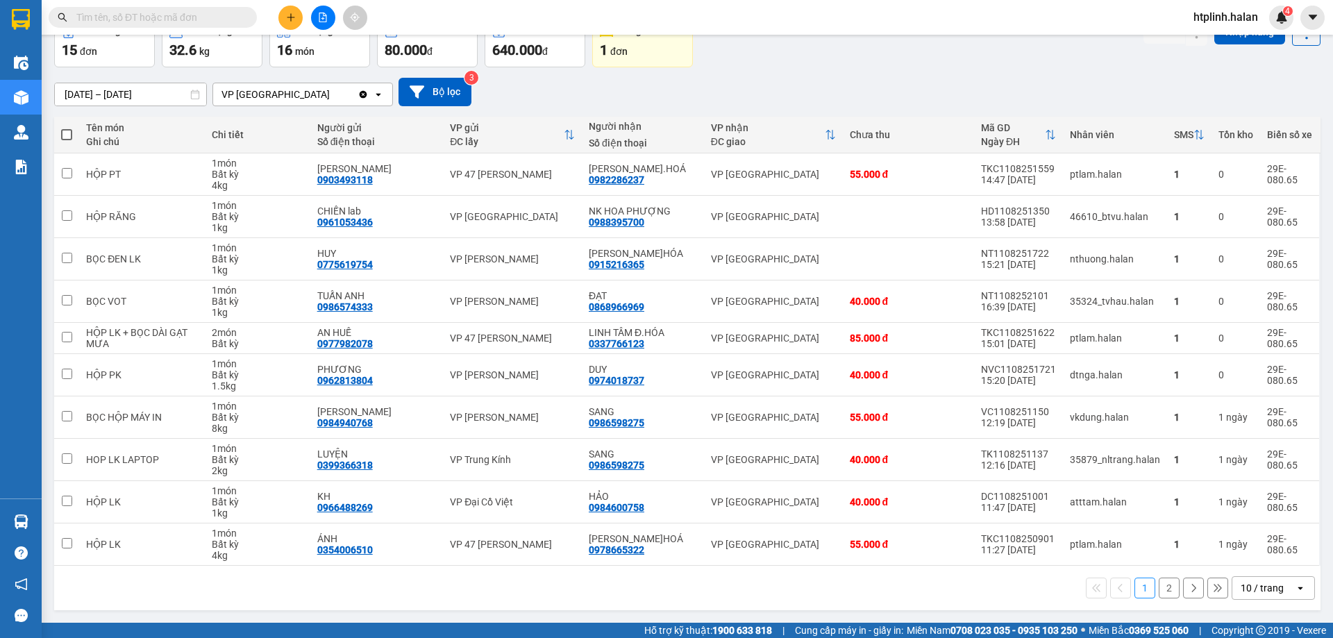
click at [1159, 593] on button "2" at bounding box center [1169, 588] width 21 height 21
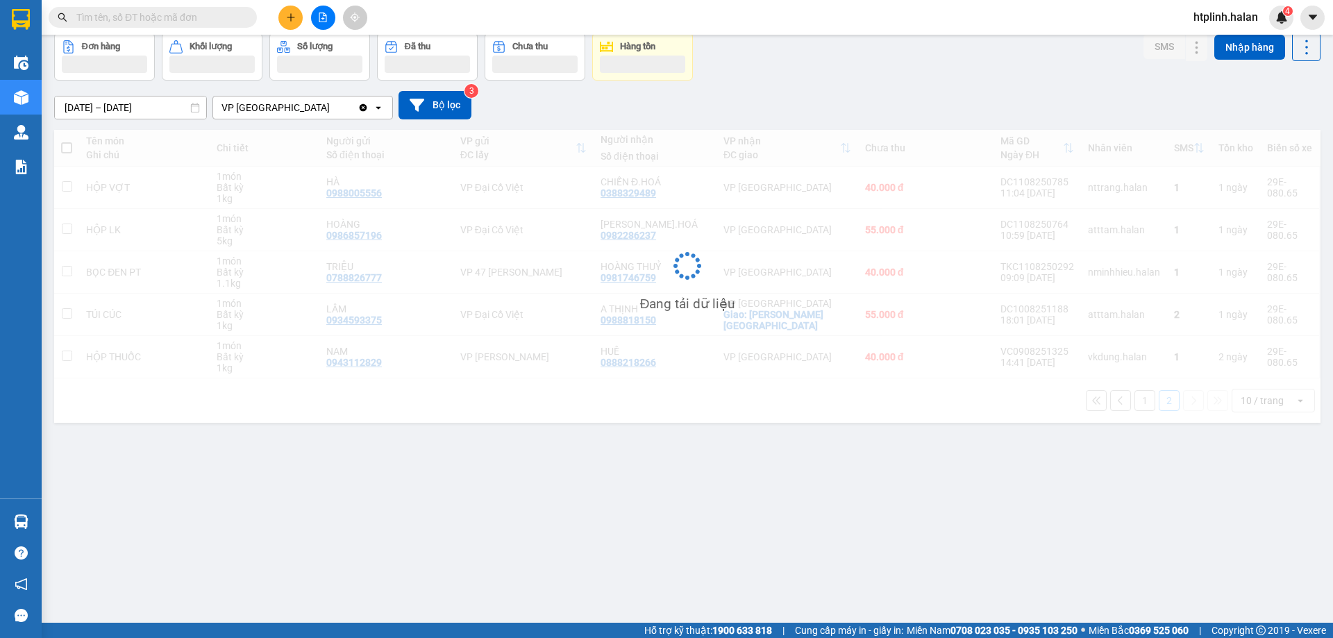
scroll to position [64, 0]
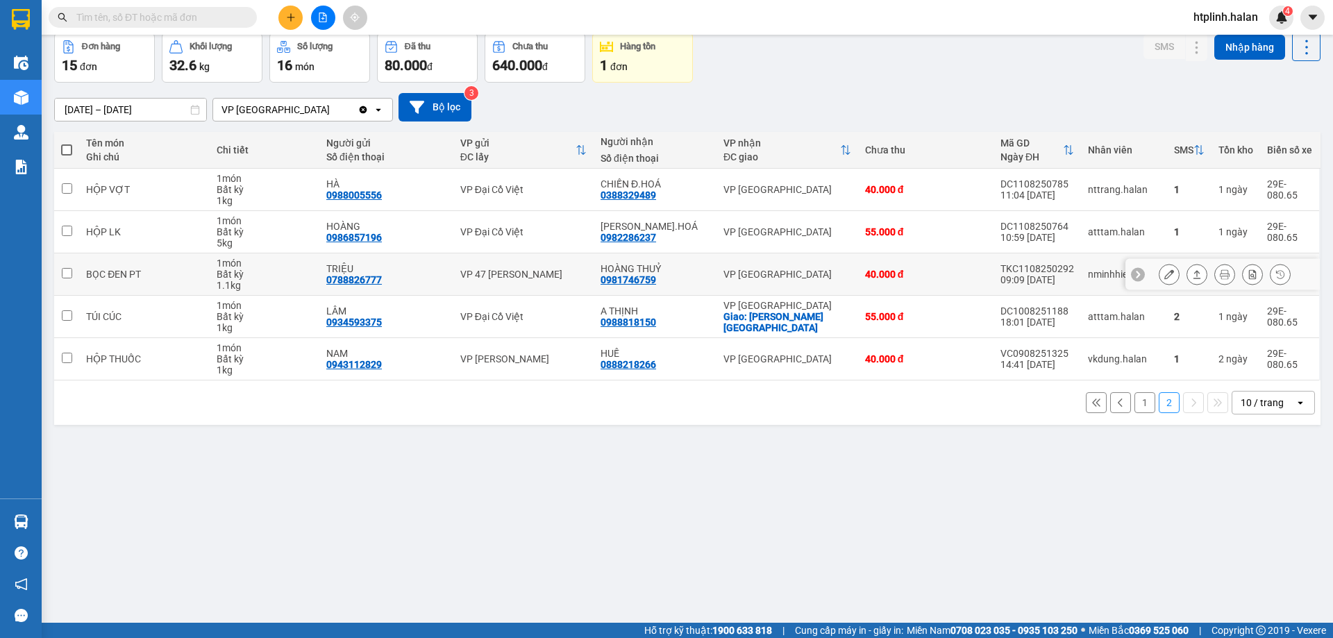
click at [1164, 275] on button at bounding box center [1168, 274] width 19 height 24
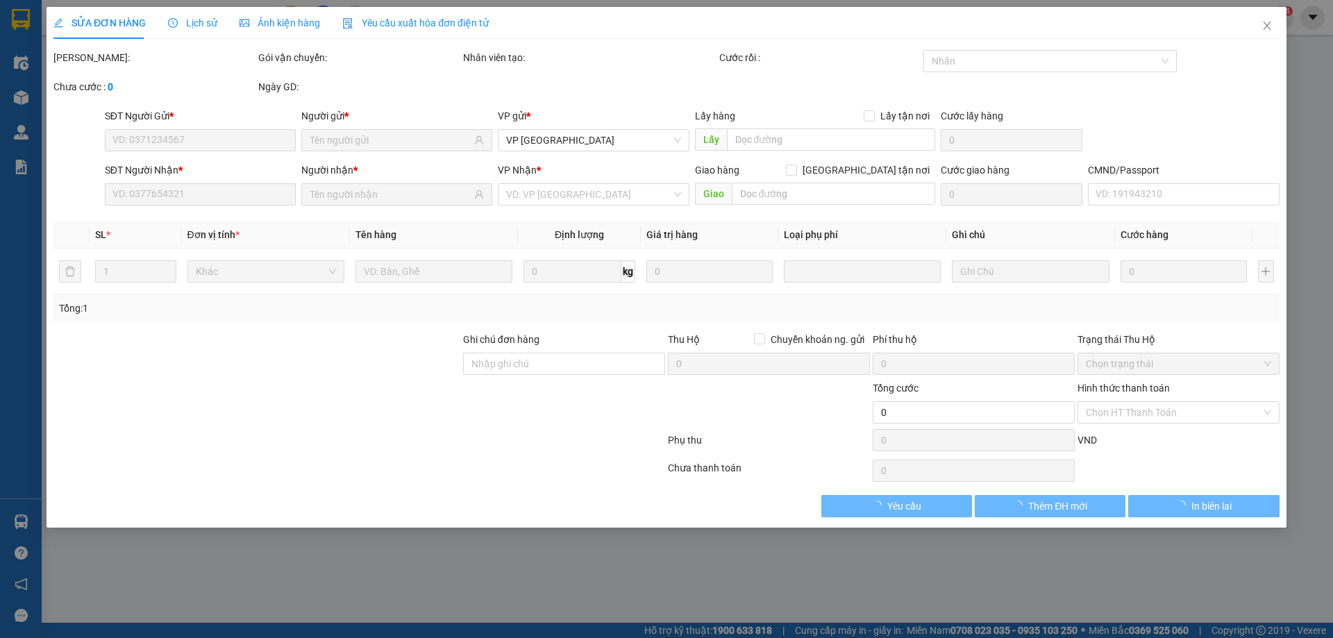
type input "0788826777"
type input "TRIỆU"
type input "0981746759"
type input "HOÀNG THUỶ"
type input "40.000"
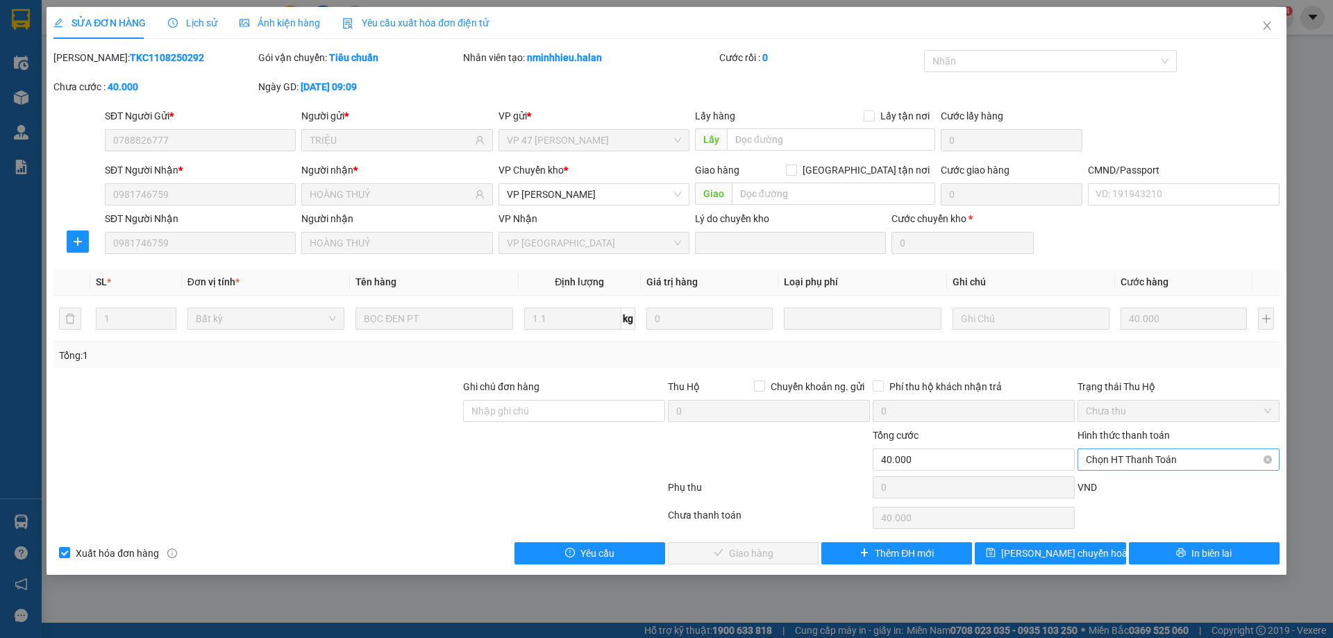
click at [1103, 458] on span "Chọn HT Thanh Toán" at bounding box center [1178, 459] width 185 height 21
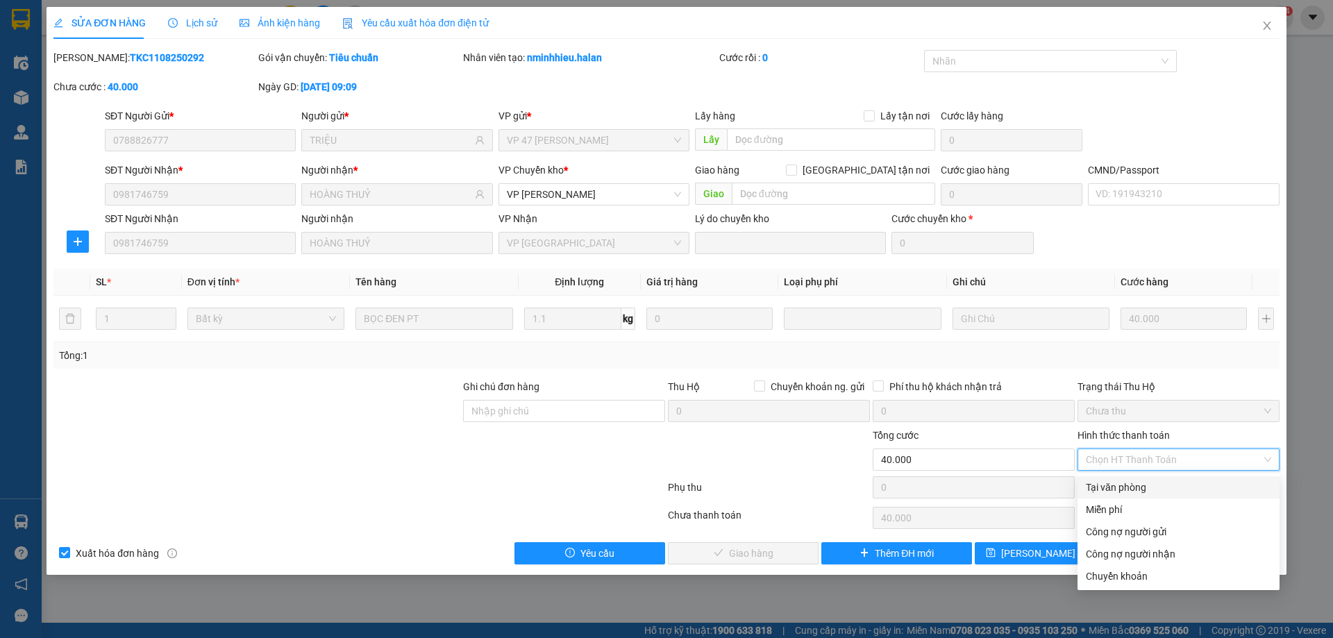
click at [1104, 496] on div "Tại văn phòng" at bounding box center [1178, 487] width 202 height 22
type input "0"
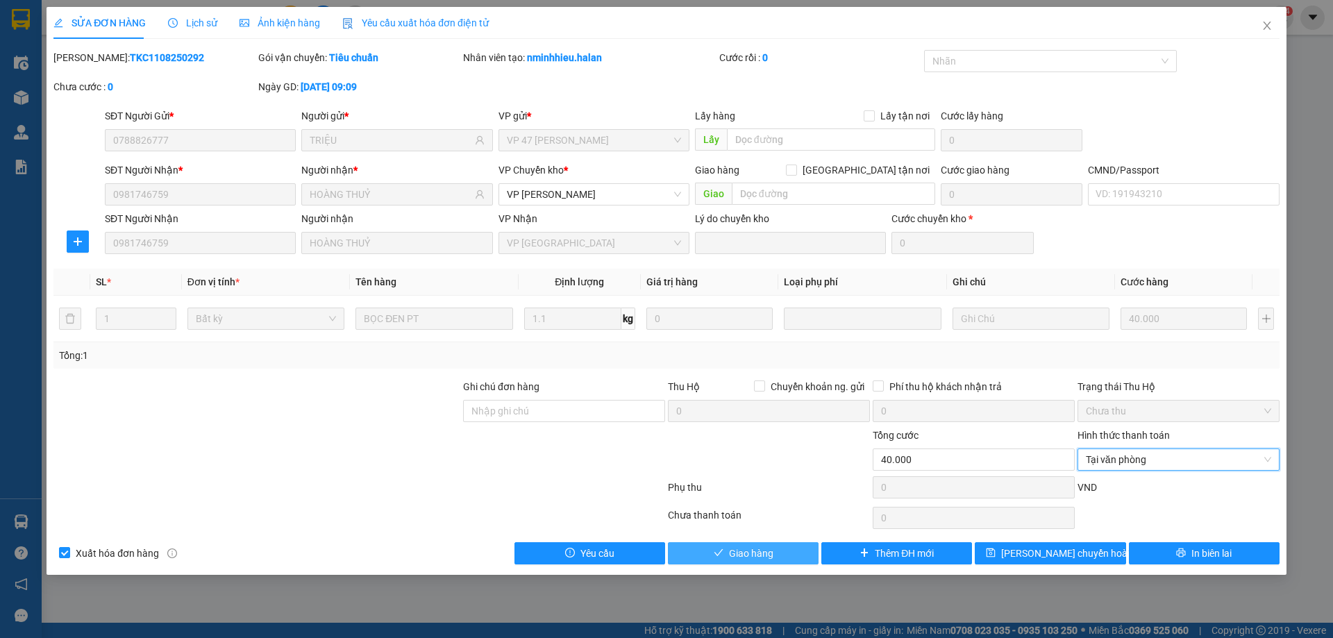
drag, startPoint x: 780, startPoint y: 557, endPoint x: 783, endPoint y: 537, distance: 20.3
click at [778, 557] on button "Giao hàng" at bounding box center [743, 553] width 151 height 22
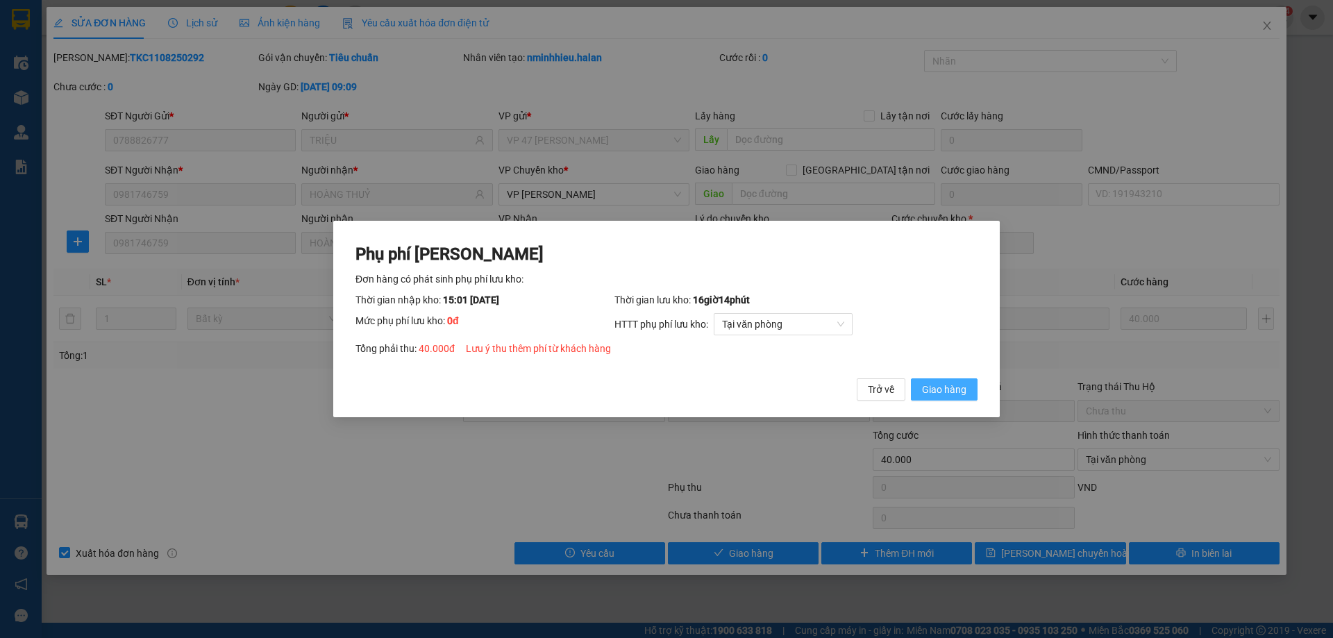
click at [941, 396] on span "Giao hàng" at bounding box center [944, 389] width 44 height 15
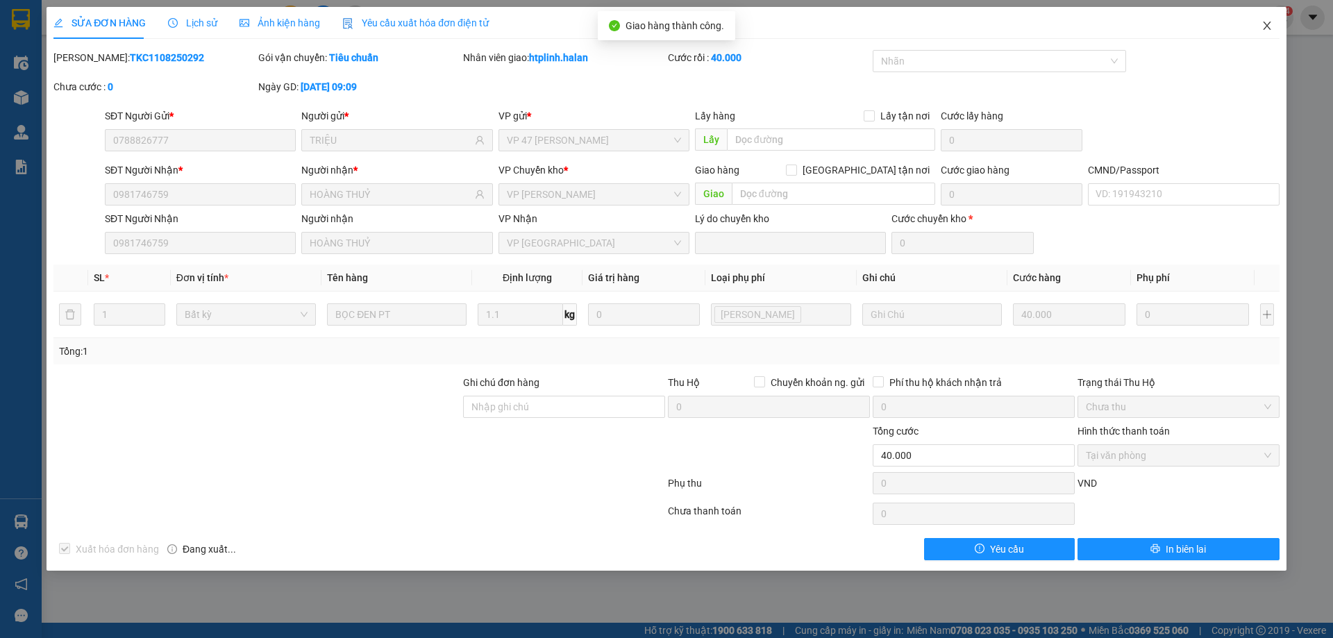
click at [1276, 33] on span "Close" at bounding box center [1267, 26] width 39 height 39
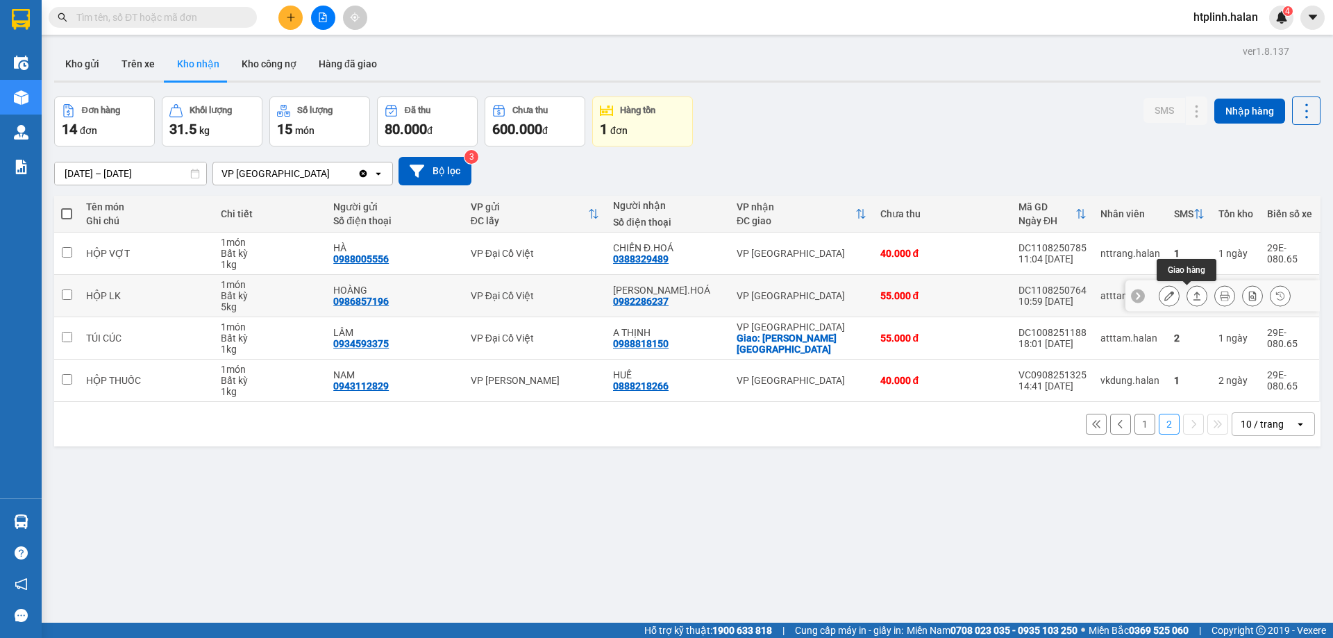
click at [1164, 294] on button at bounding box center [1168, 296] width 19 height 24
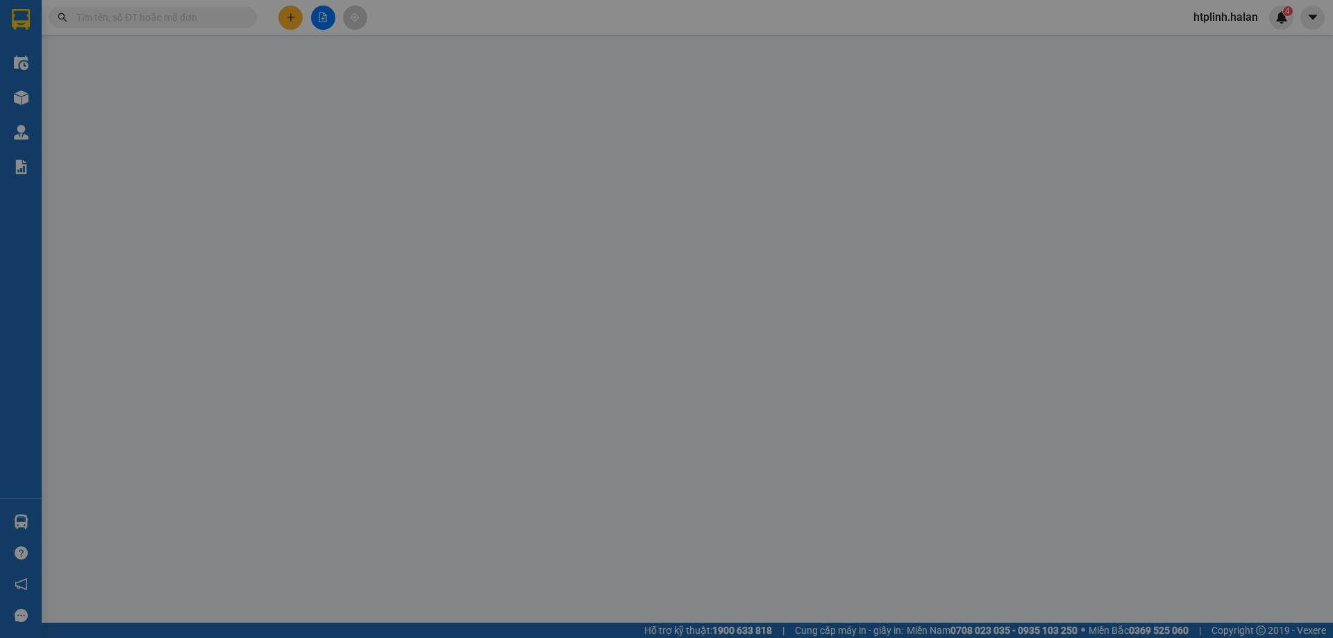
type input "0986857196"
type input "HOÀNG"
type input "0982286237"
type input "LÊ VIỆT Đ.HOÁ"
type input "55.000"
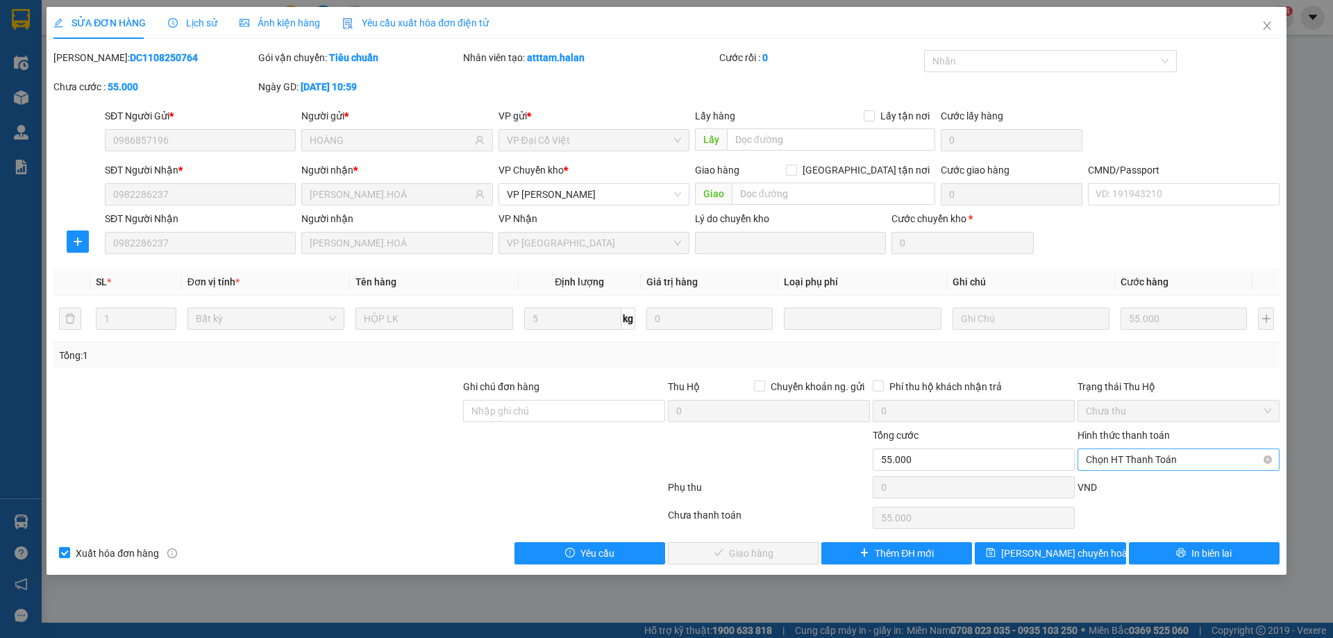
click at [1105, 456] on span "Chọn HT Thanh Toán" at bounding box center [1178, 459] width 185 height 21
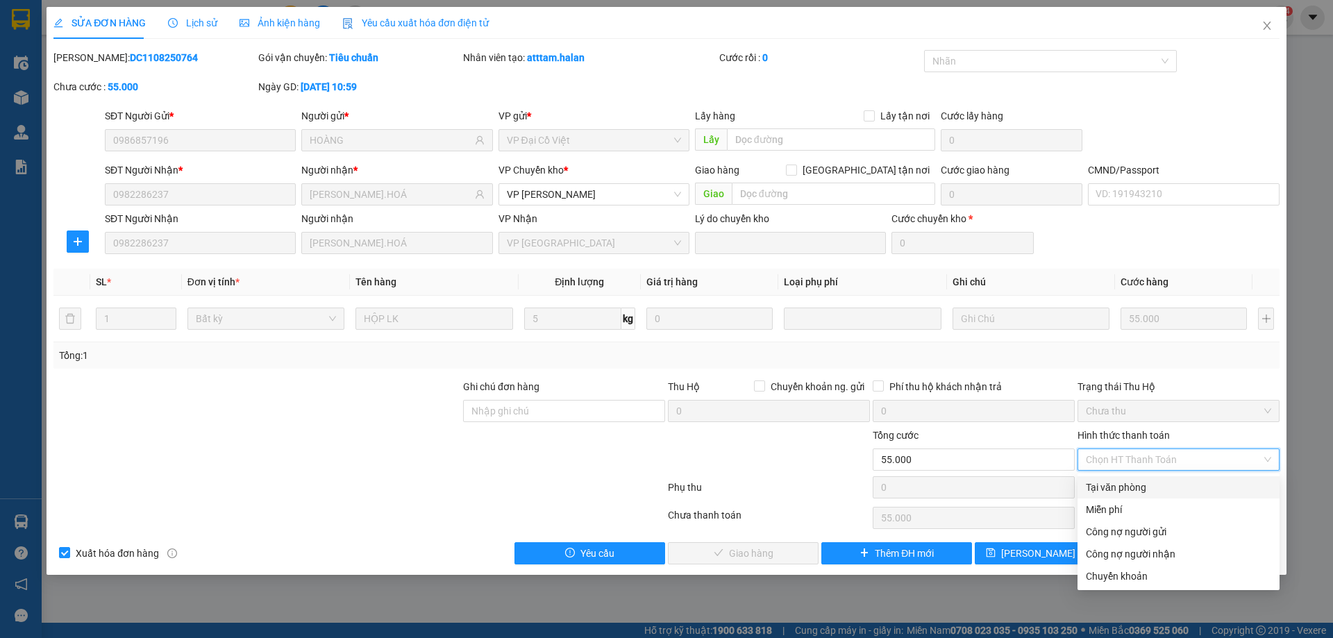
click at [1105, 487] on div "Tại văn phòng" at bounding box center [1178, 487] width 185 height 15
type input "0"
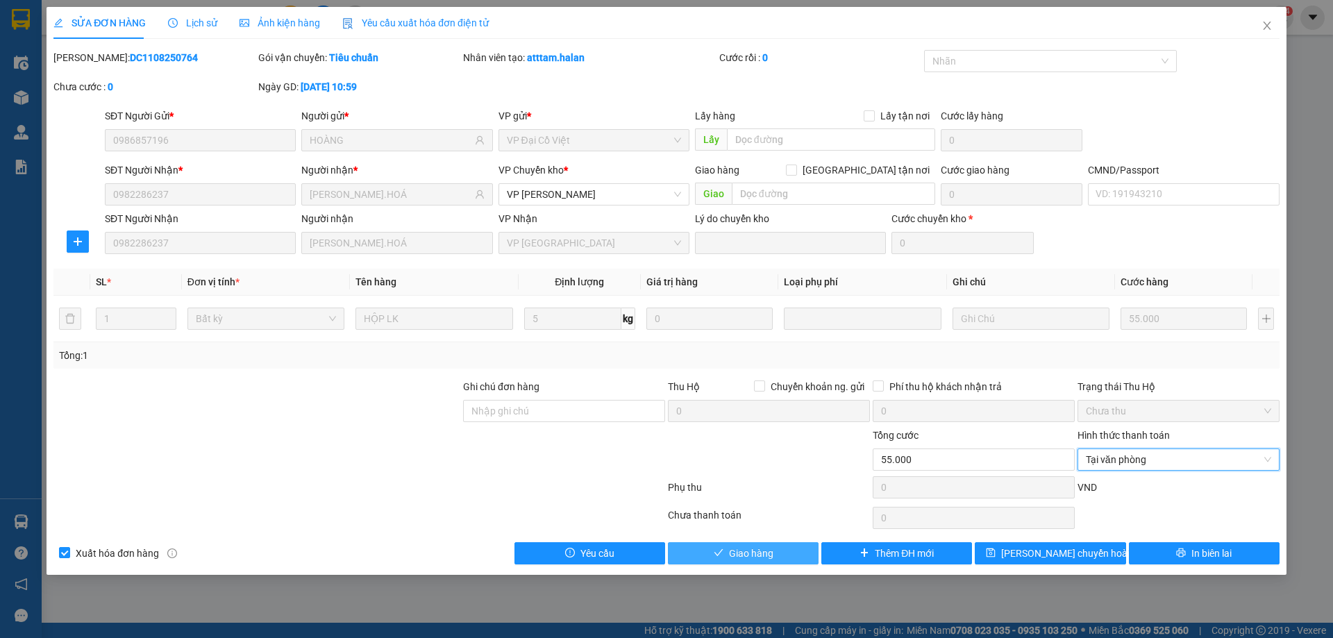
click at [751, 548] on span "Giao hàng" at bounding box center [751, 553] width 44 height 15
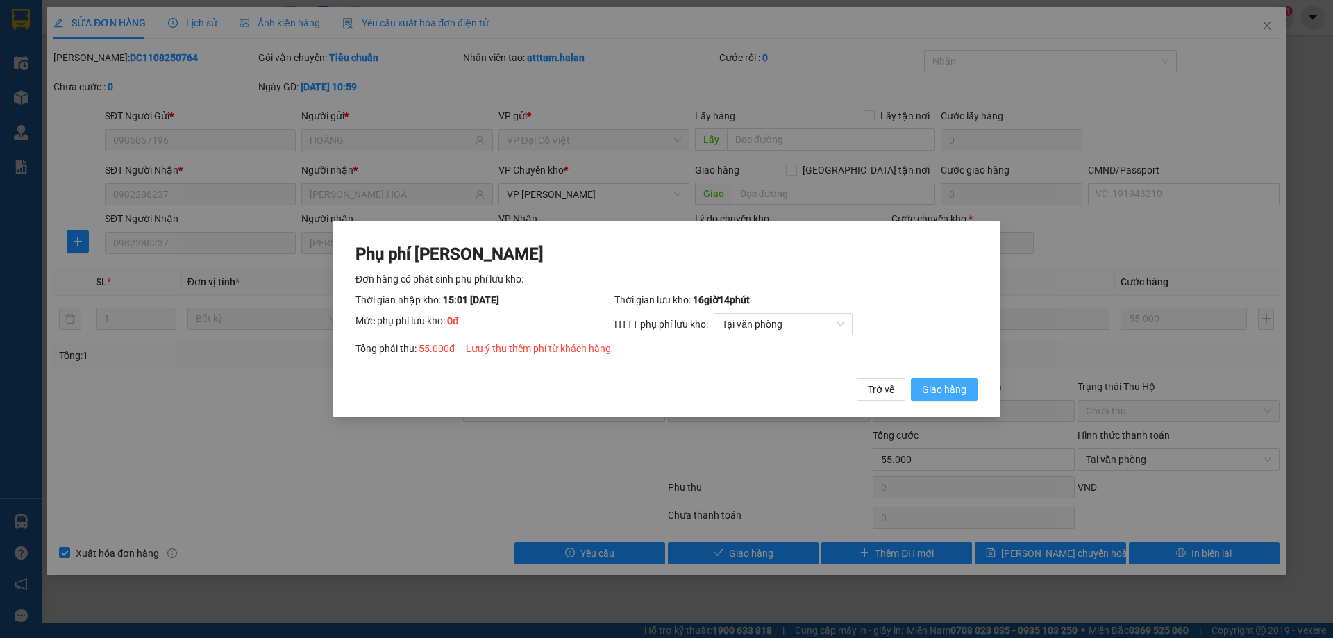
click at [956, 382] on span "Giao hàng" at bounding box center [944, 389] width 44 height 15
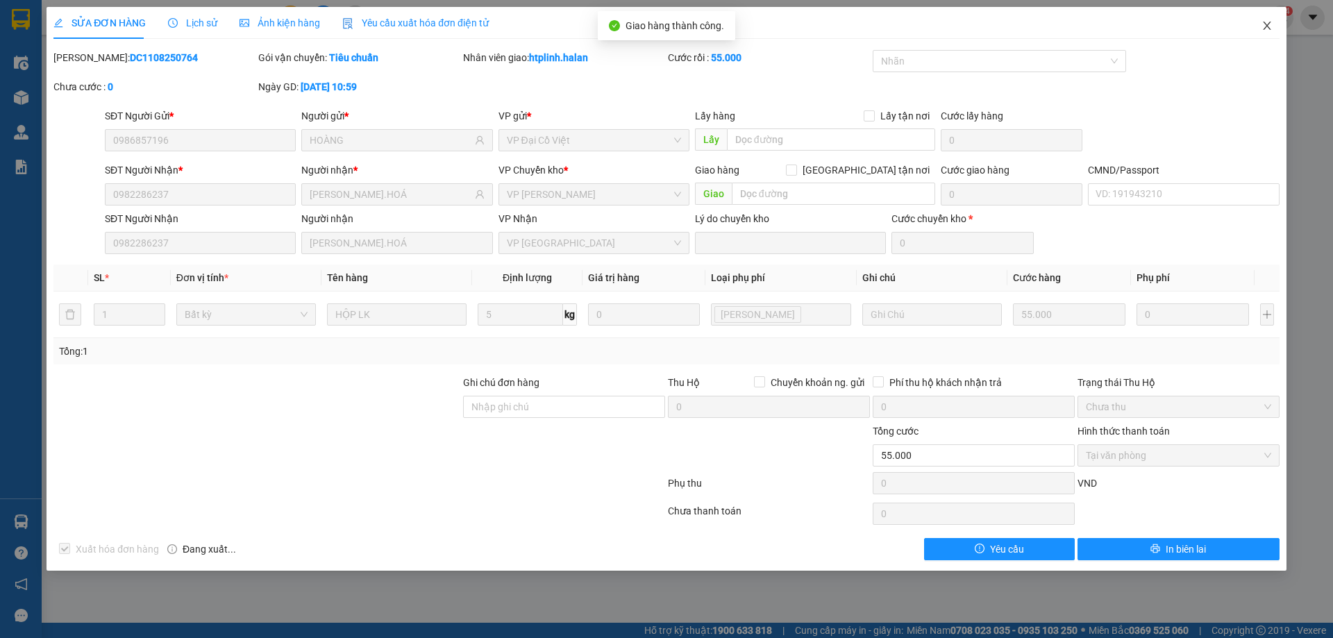
click at [1270, 25] on icon "close" at bounding box center [1266, 25] width 11 height 11
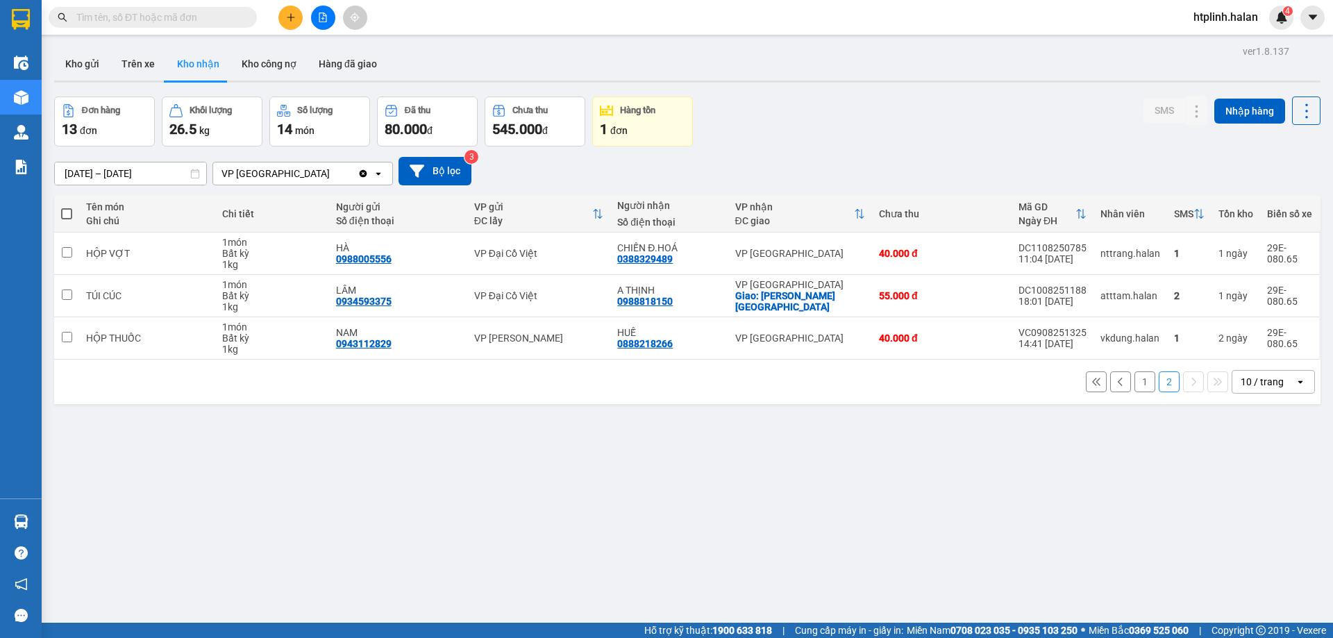
click at [1143, 382] on button "1" at bounding box center [1144, 381] width 21 height 21
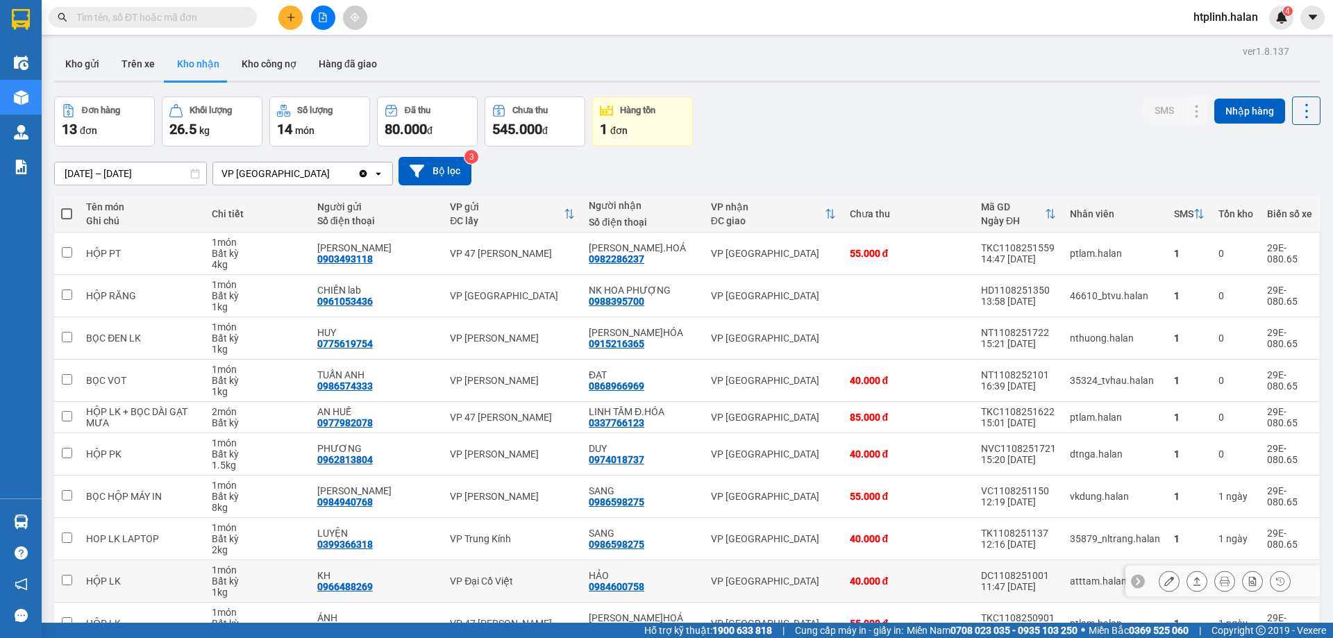
scroll to position [79, 0]
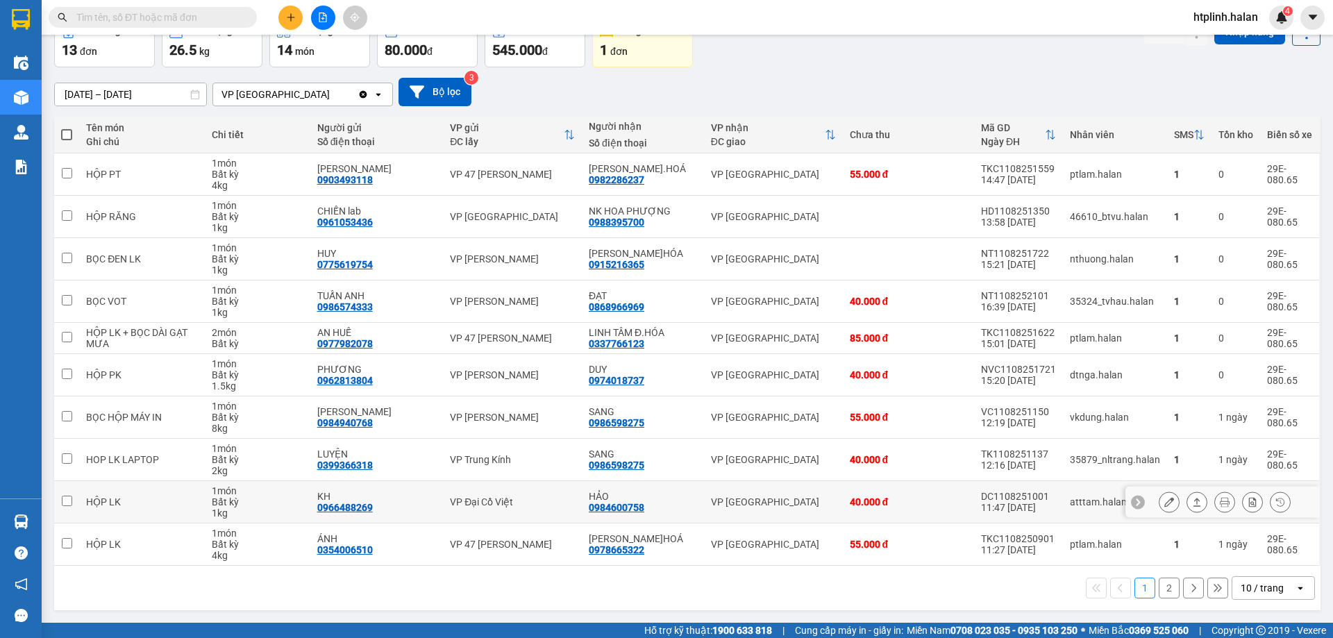
click at [1164, 503] on icon at bounding box center [1169, 502] width 10 height 10
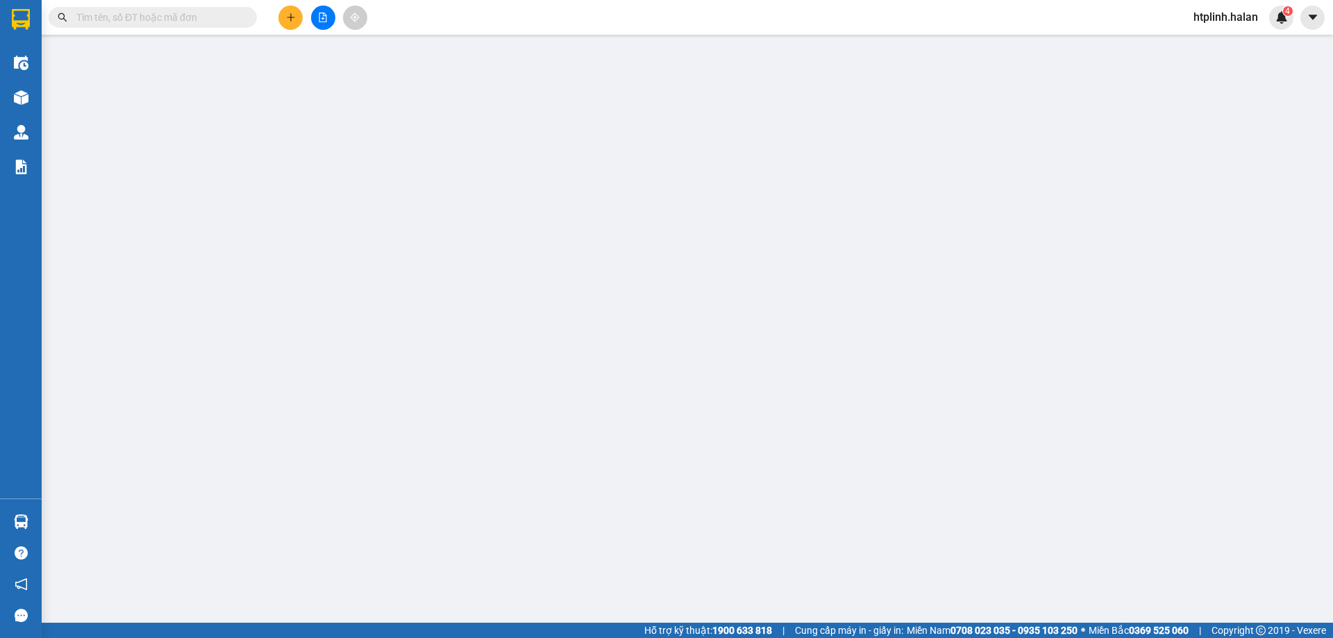
type input "0966488269"
type input "KH"
type input "0984600758"
type input "HẢO"
type input "40.000"
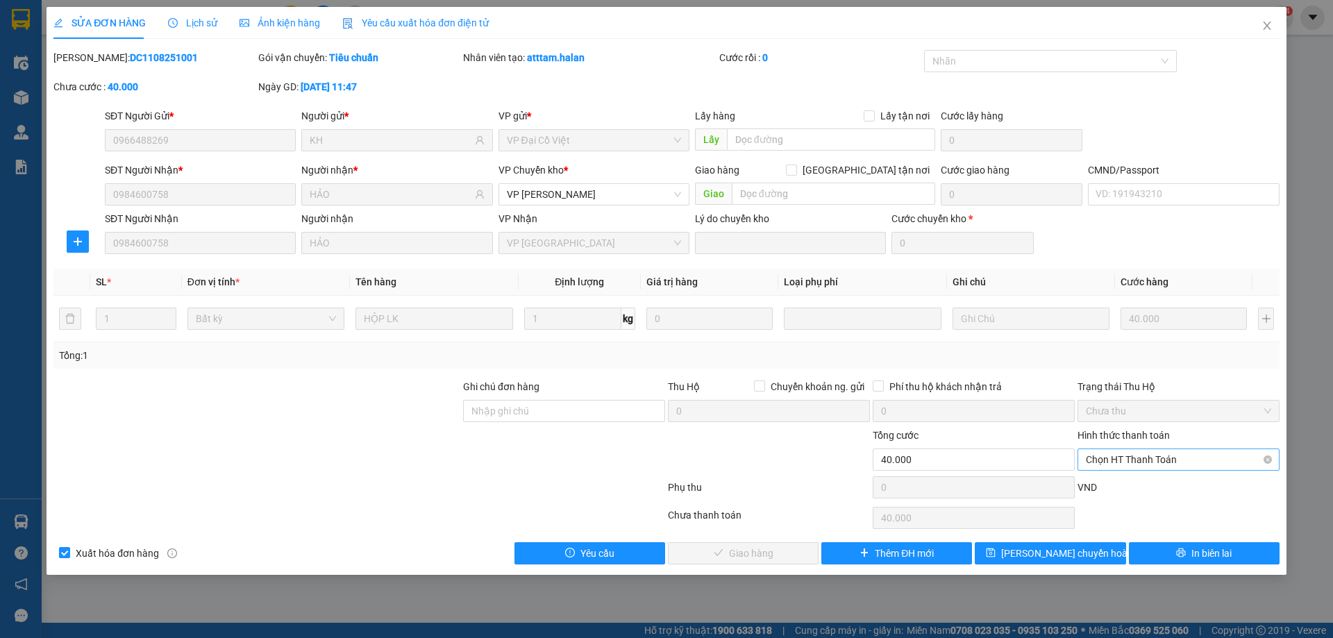
click at [1116, 461] on span "Chọn HT Thanh Toán" at bounding box center [1178, 459] width 185 height 21
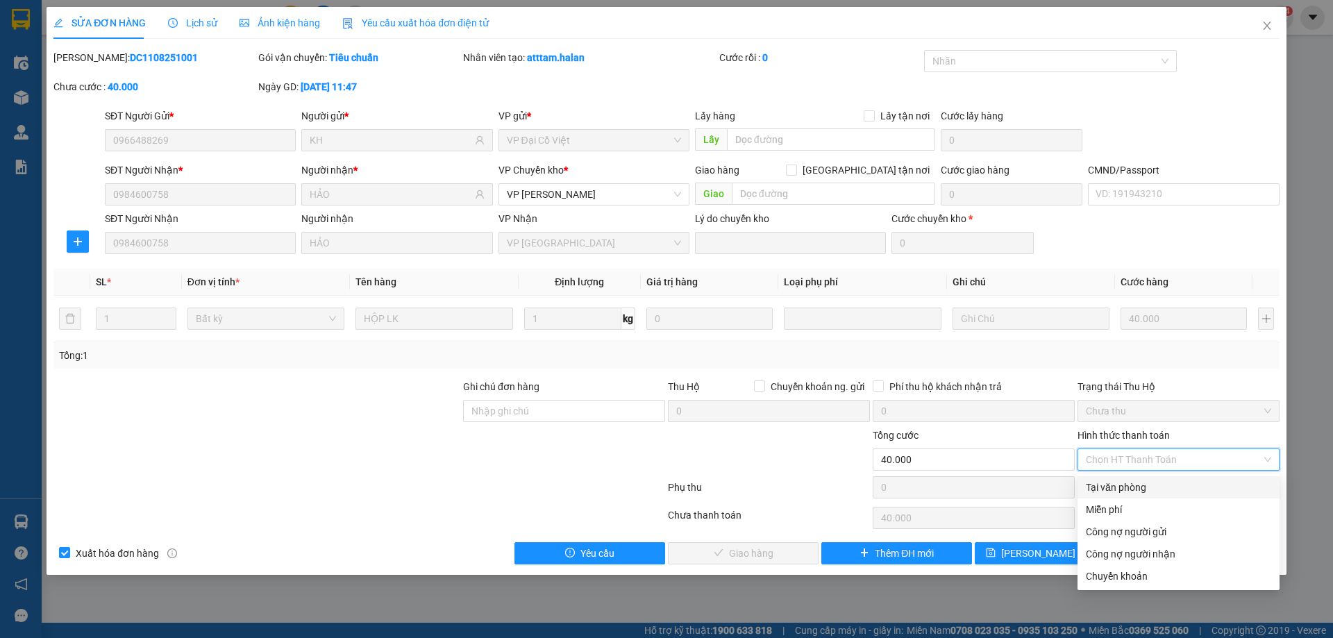
click at [1111, 486] on div "Tại văn phòng" at bounding box center [1178, 487] width 185 height 15
type input "0"
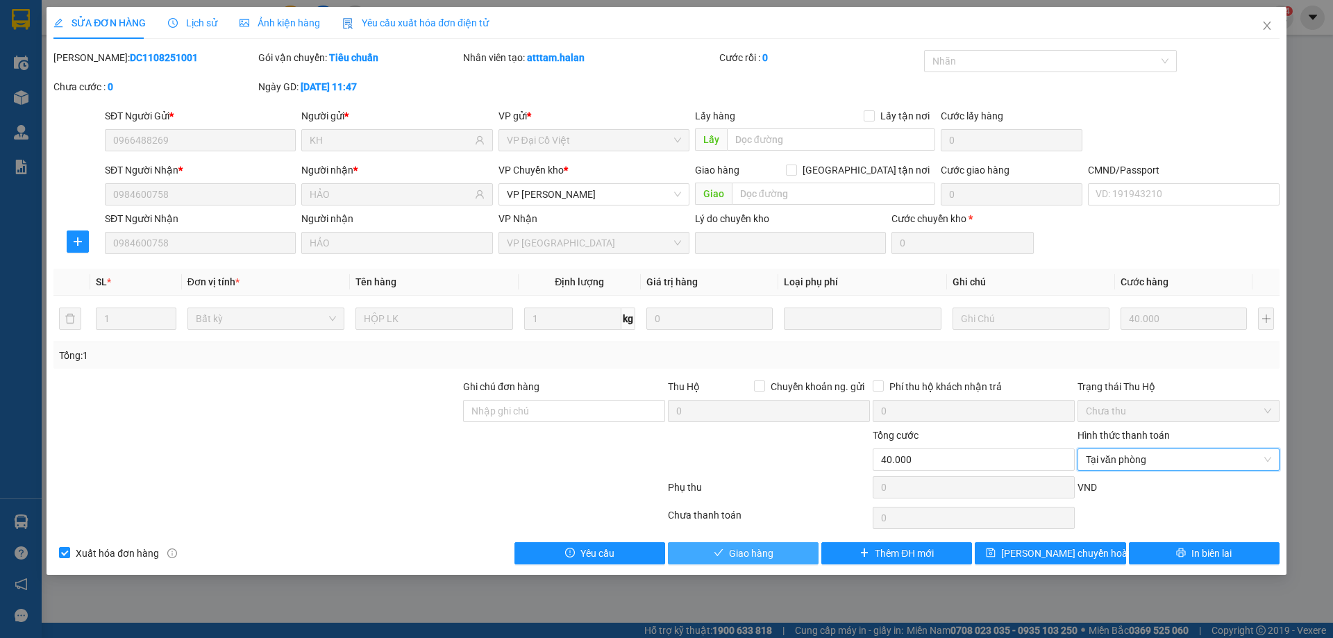
click at [756, 547] on span "Giao hàng" at bounding box center [751, 553] width 44 height 15
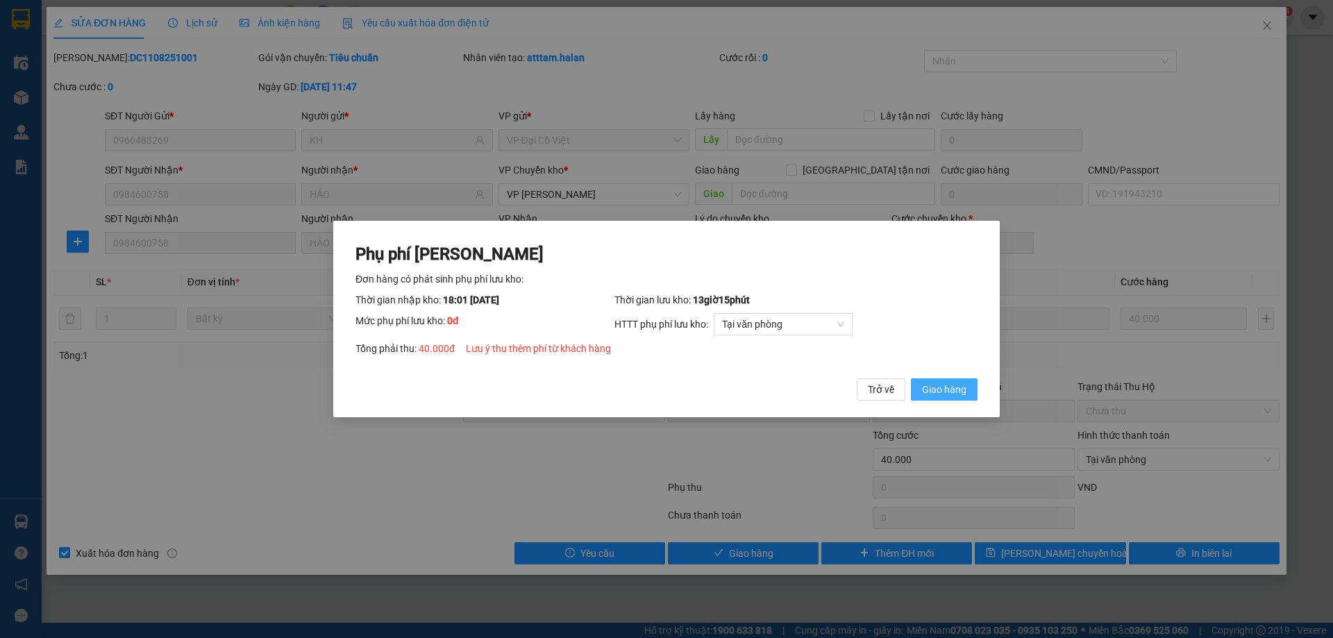
click at [928, 396] on span "Giao hàng" at bounding box center [944, 389] width 44 height 15
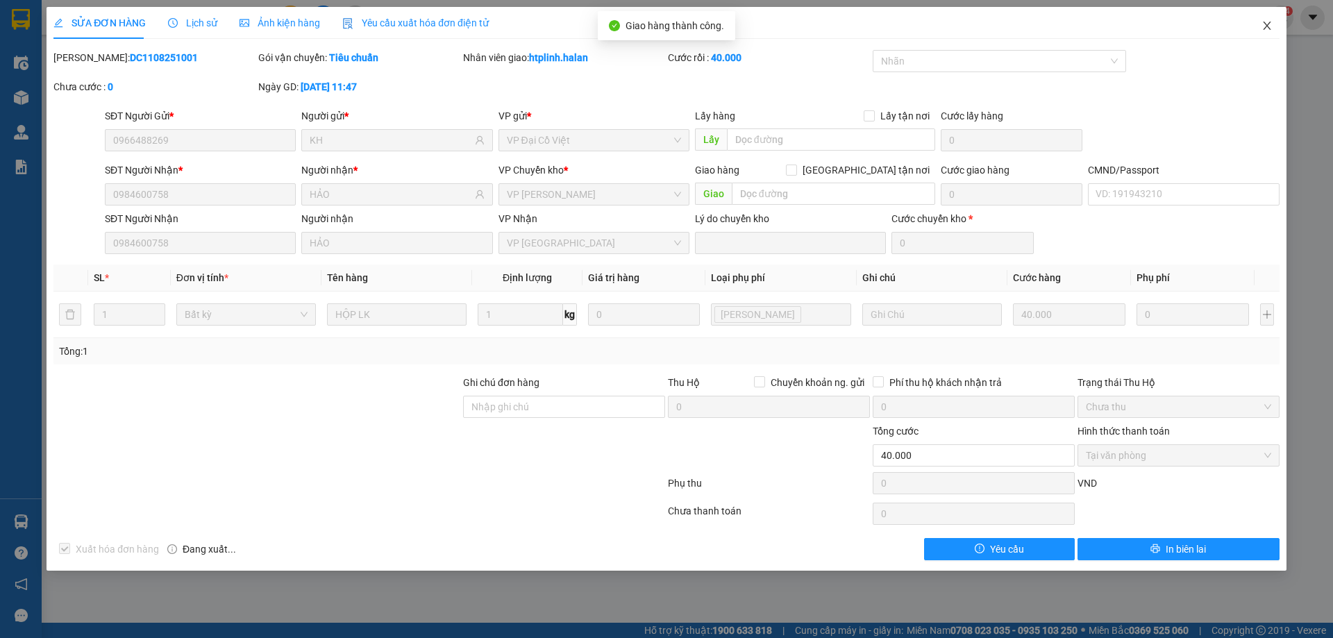
click at [1276, 26] on span "Close" at bounding box center [1267, 26] width 39 height 39
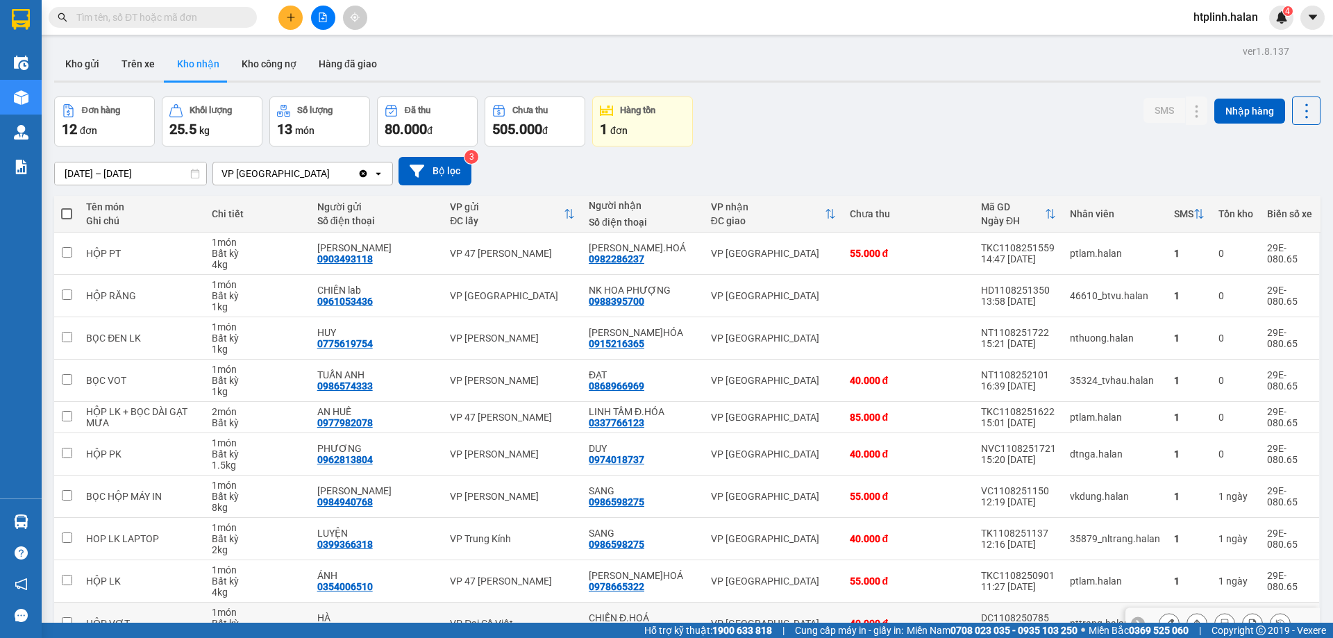
scroll to position [79, 0]
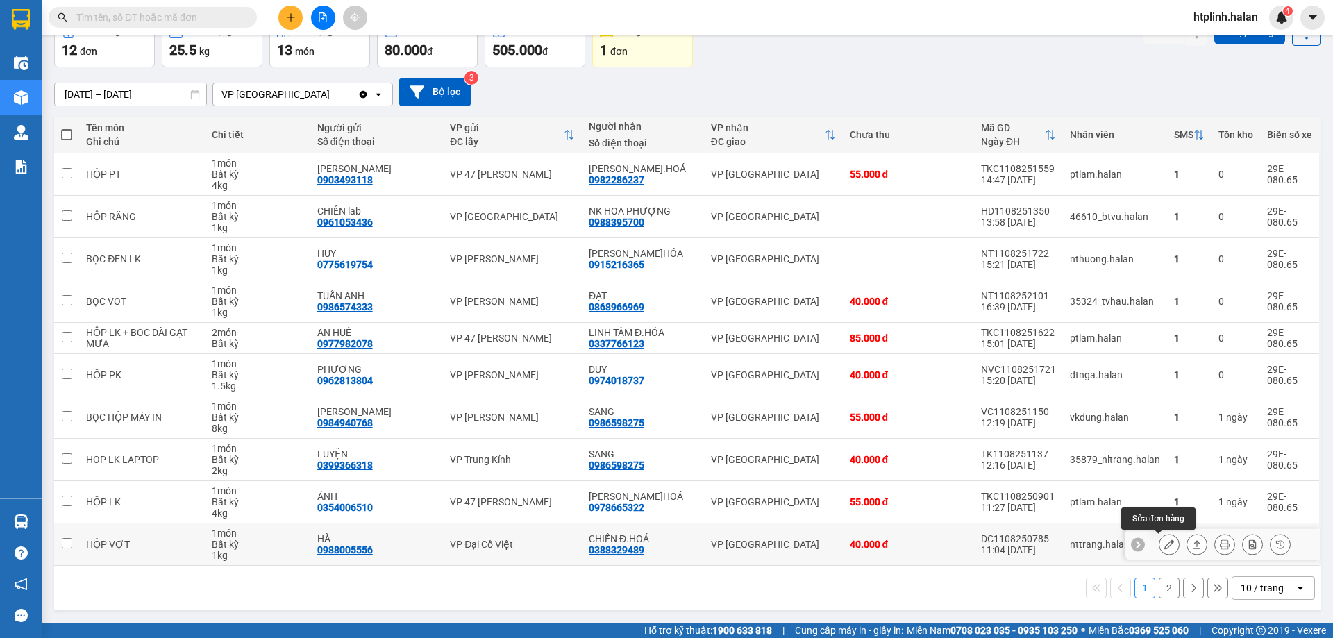
click at [1165, 548] on button at bounding box center [1168, 544] width 19 height 24
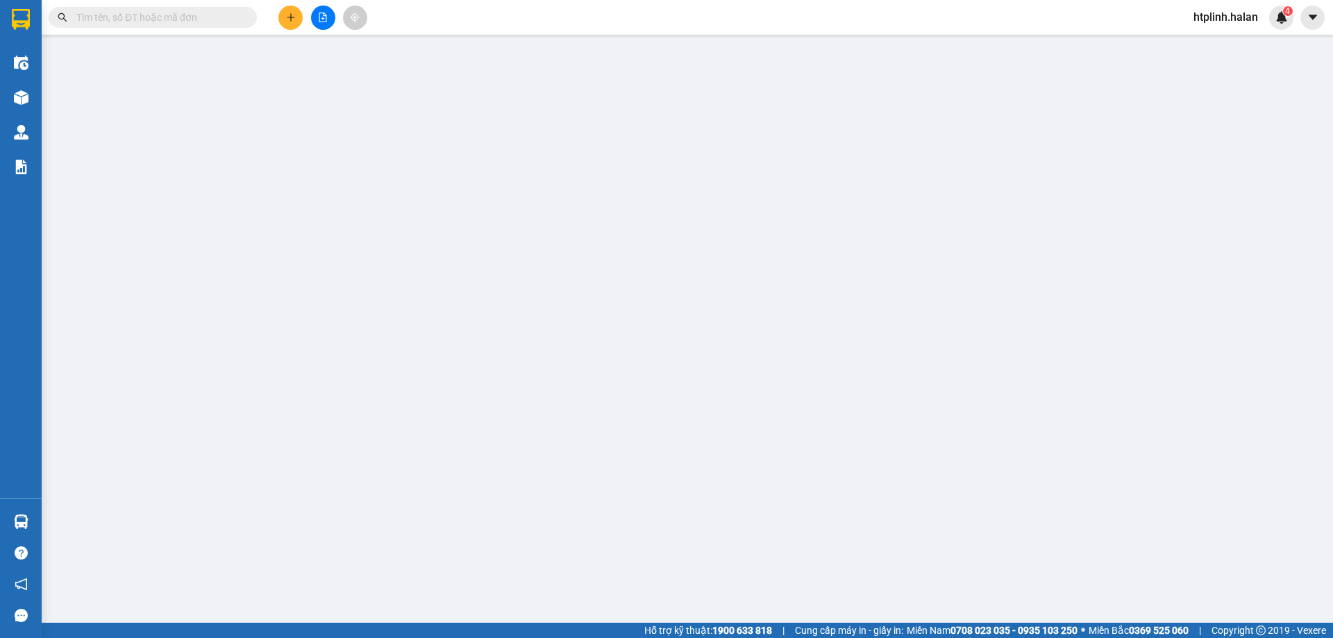
type input "0988005556"
type input "HÀ"
type input "0388329489"
type input "CHIẾN Đ.HOÁ"
type input "40.000"
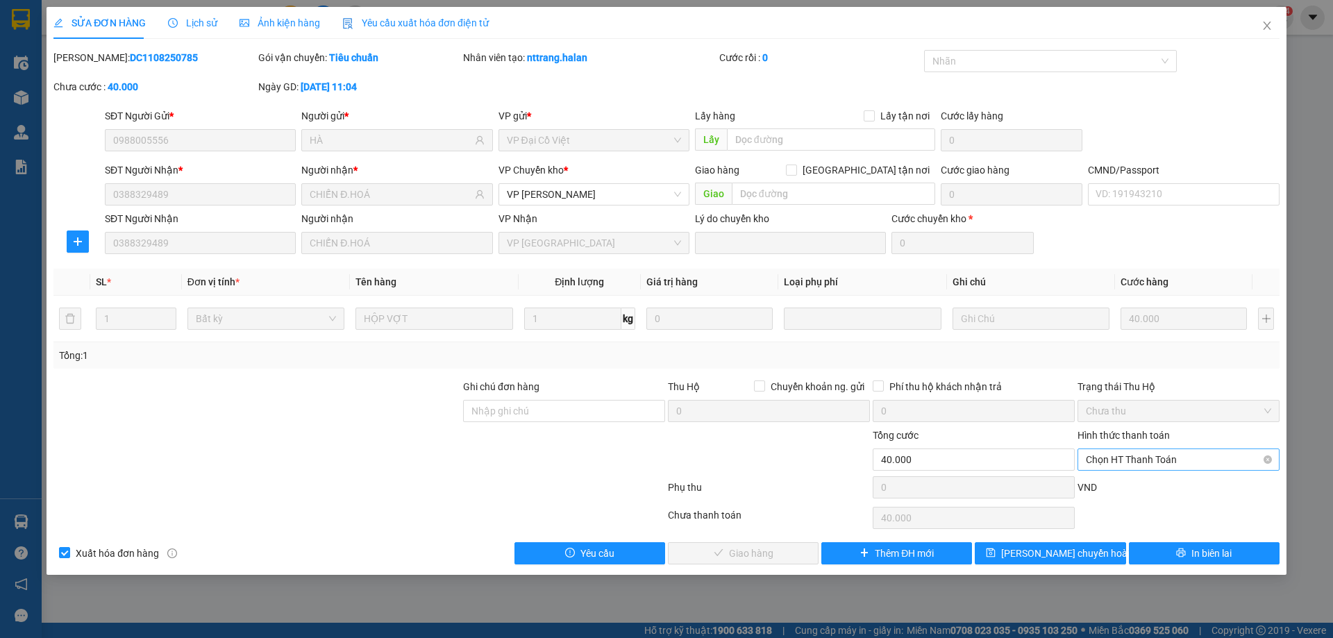
click at [1100, 464] on span "Chọn HT Thanh Toán" at bounding box center [1178, 459] width 185 height 21
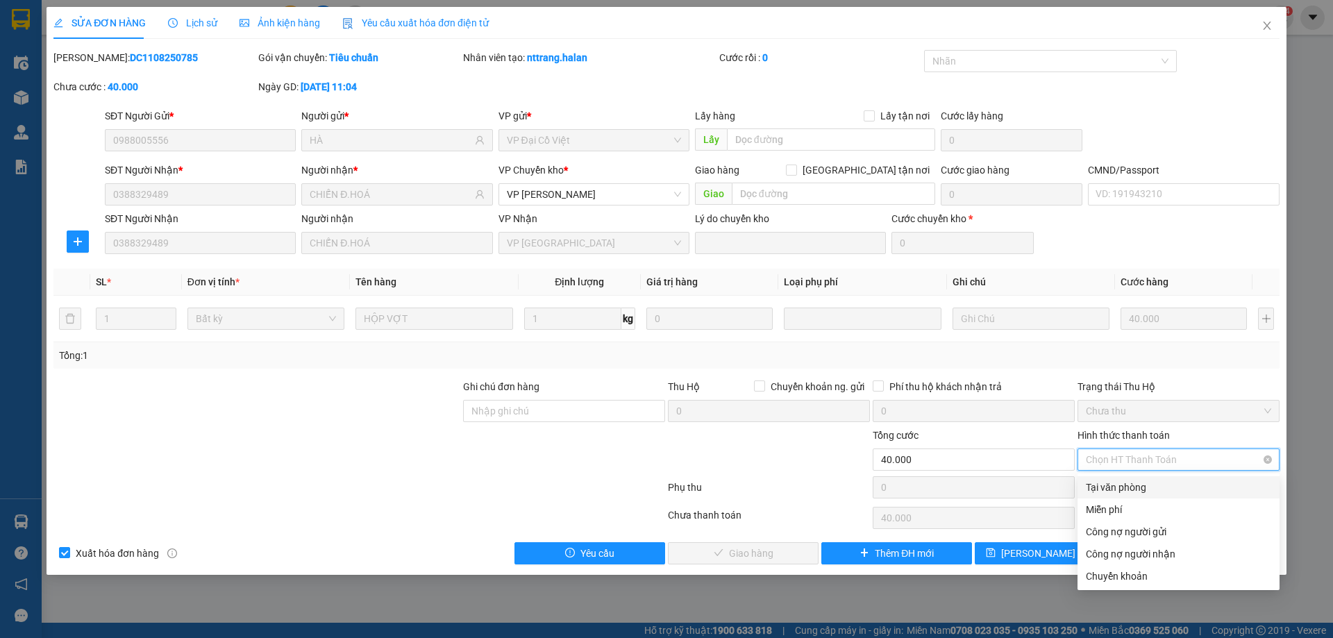
click at [1108, 488] on div "Tại văn phòng" at bounding box center [1178, 487] width 185 height 15
type input "0"
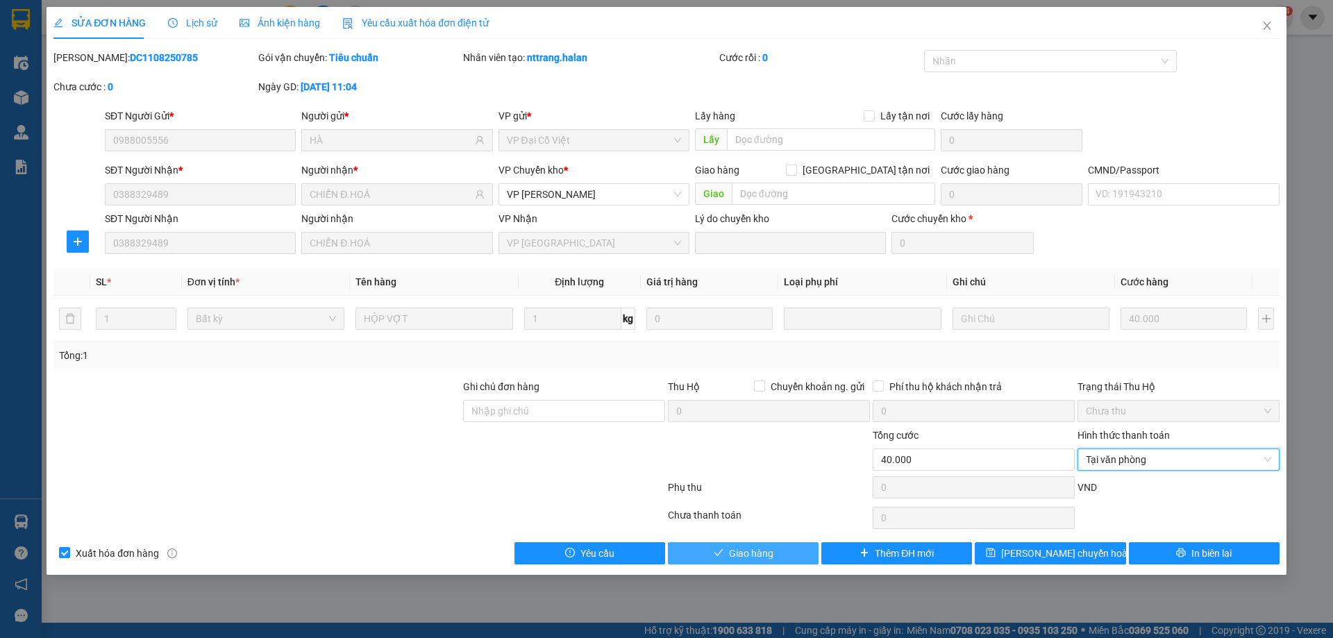
click at [731, 548] on span "Giao hàng" at bounding box center [751, 553] width 44 height 15
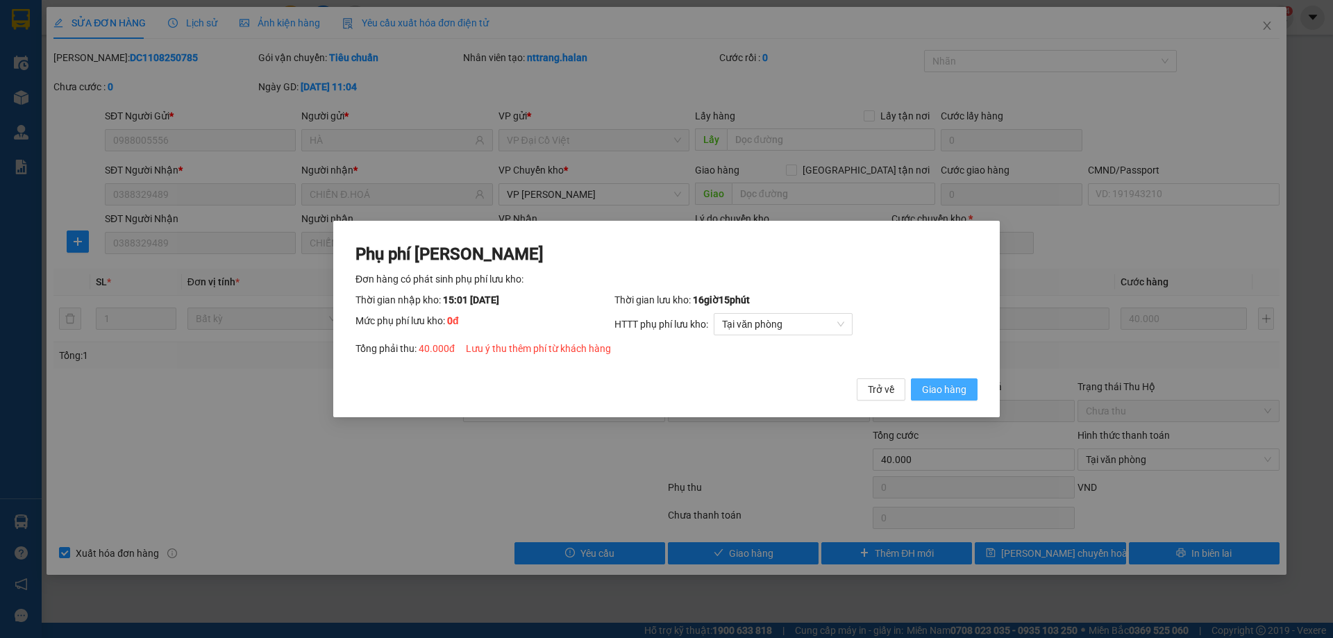
click at [947, 389] on span "Giao hàng" at bounding box center [944, 389] width 44 height 15
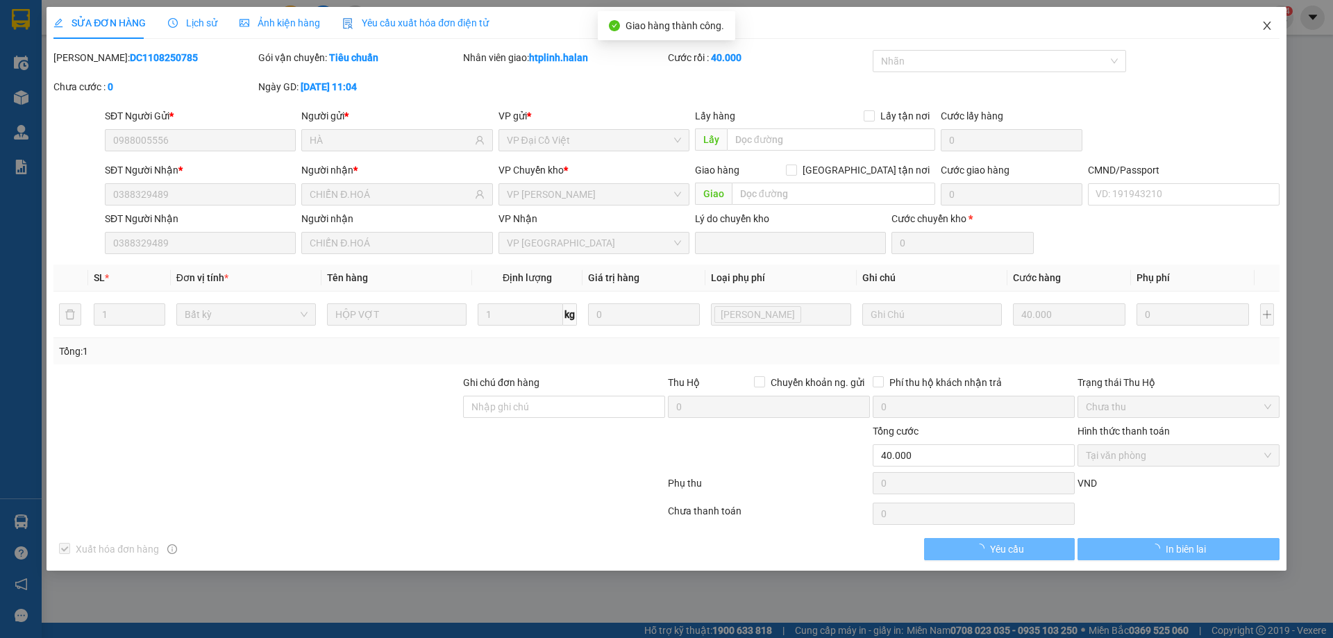
click at [1277, 26] on span "Close" at bounding box center [1267, 26] width 39 height 39
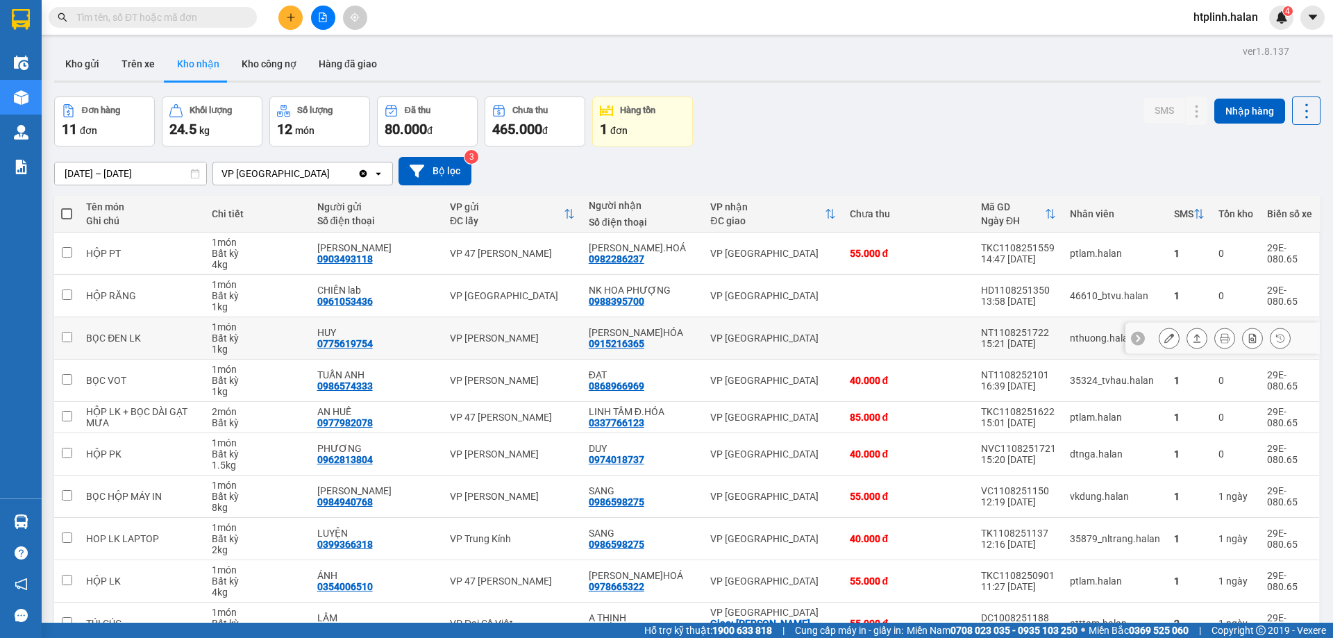
scroll to position [79, 0]
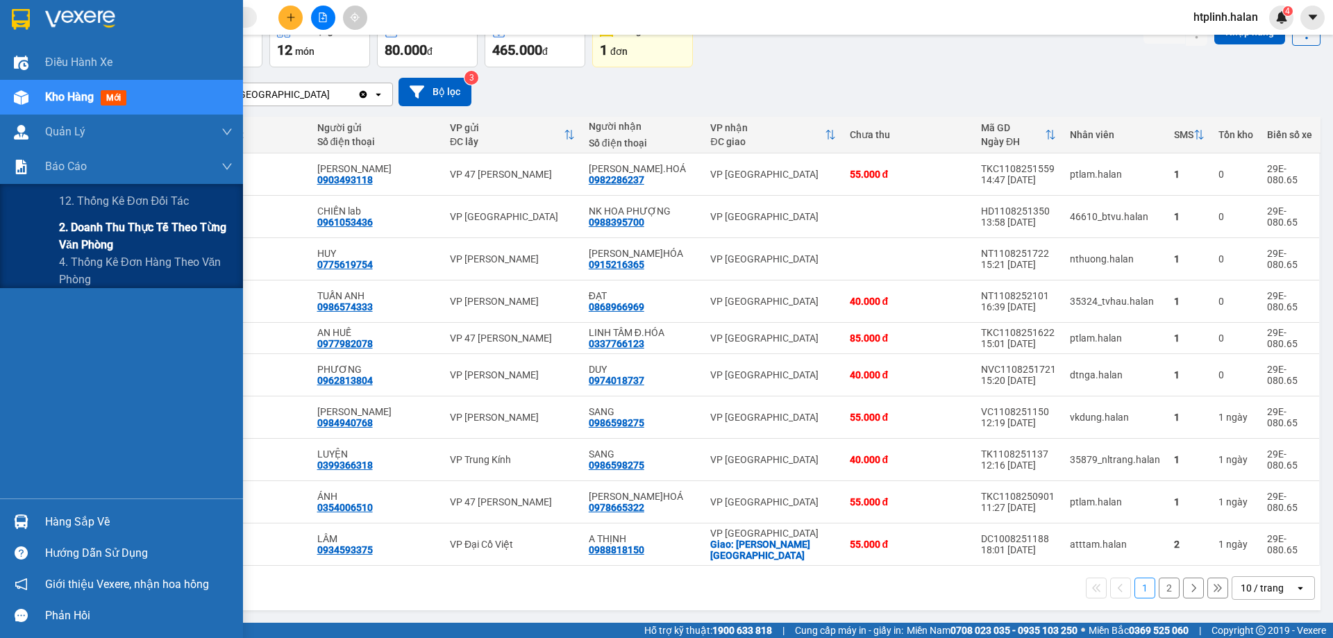
click at [82, 241] on span "2. Doanh thu thực tế theo từng văn phòng" at bounding box center [146, 236] width 174 height 35
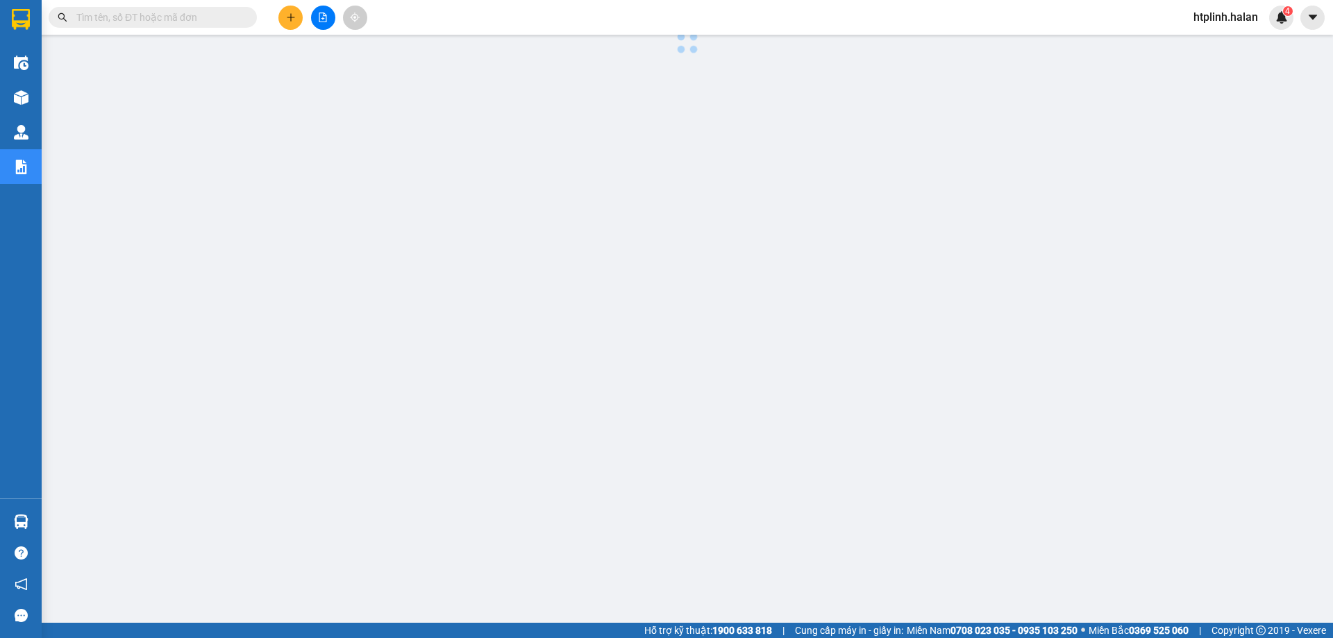
scroll to position [51, 0]
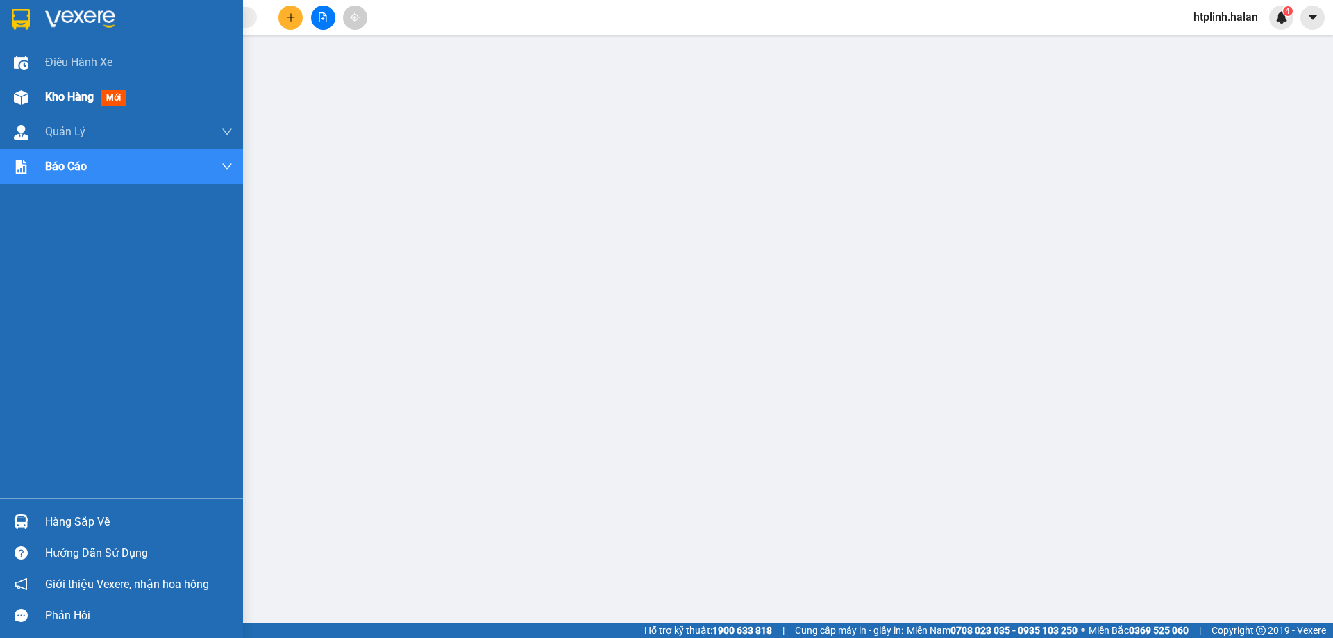
click at [37, 110] on div "Kho hàng mới" at bounding box center [121, 97] width 243 height 35
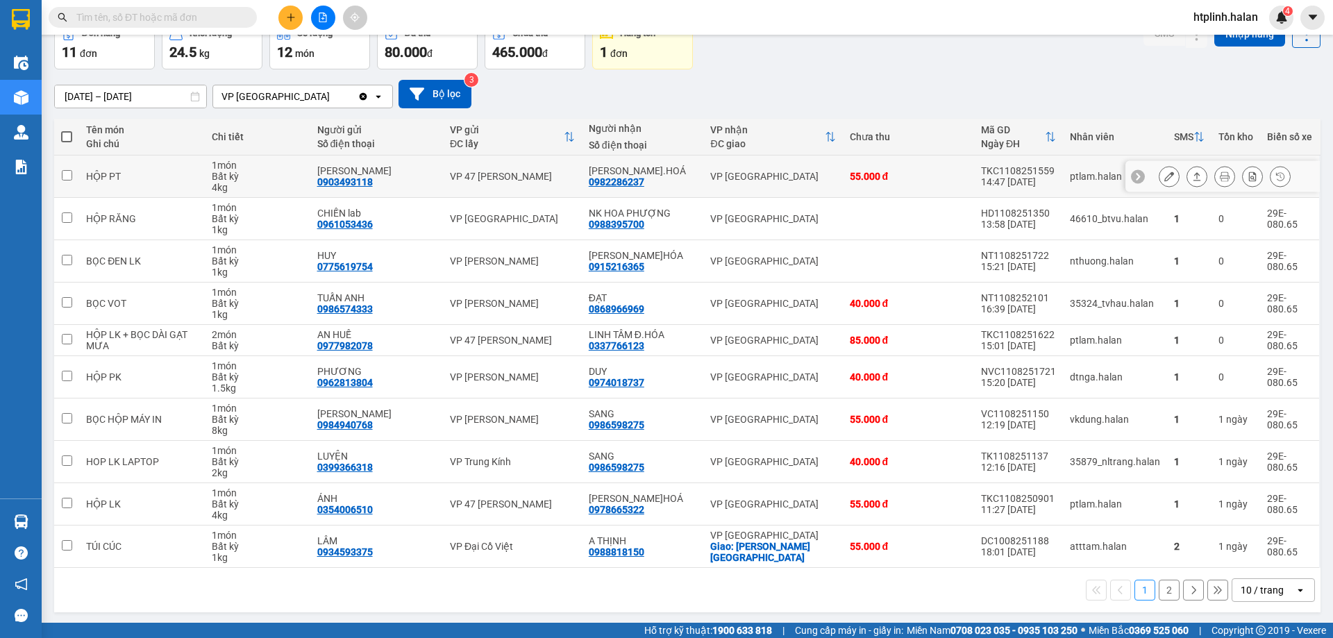
scroll to position [79, 0]
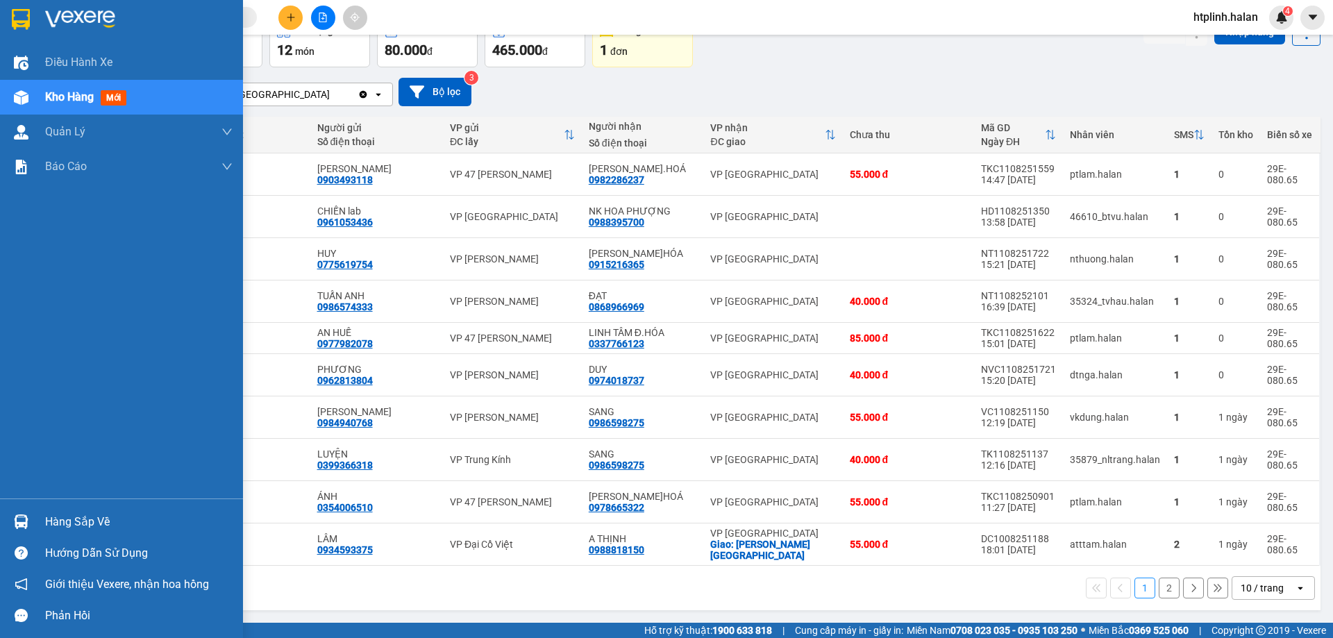
click at [77, 522] on div "Hàng sắp về" at bounding box center [138, 522] width 187 height 21
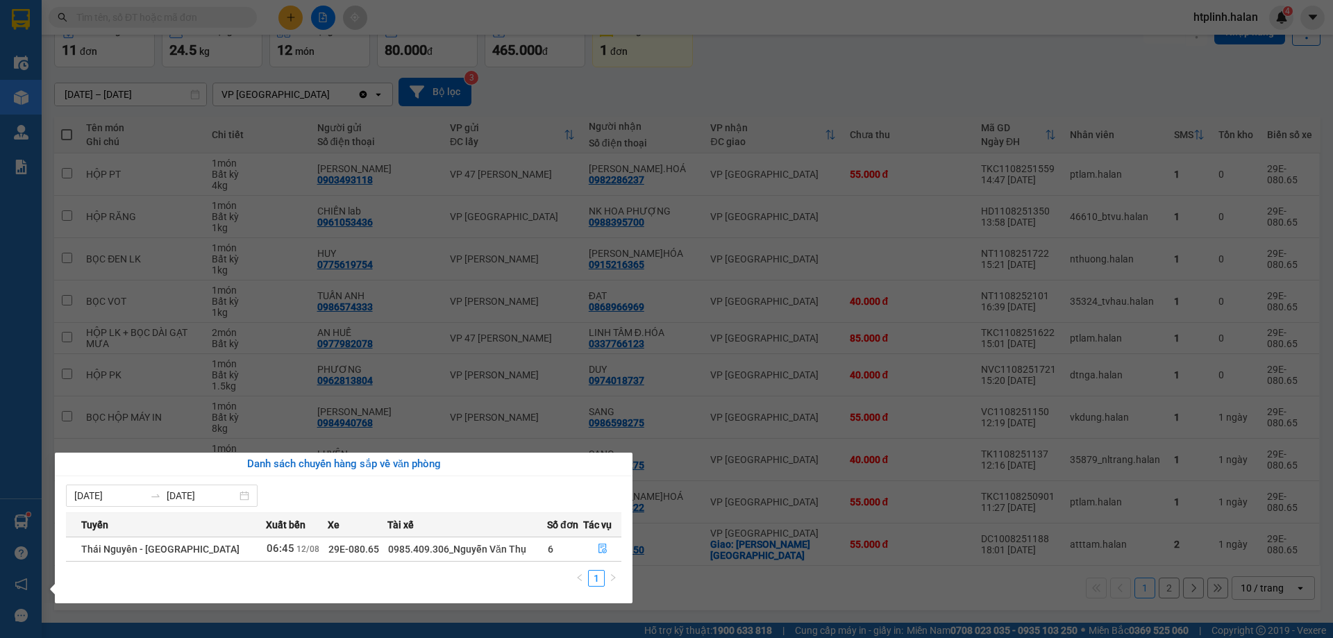
click at [744, 453] on section "Kết quả tìm kiếm ( 0 ) Bộ lọc Thuộc VP này No Data htplinh.halan 4 Điều hành xe…" at bounding box center [666, 319] width 1333 height 638
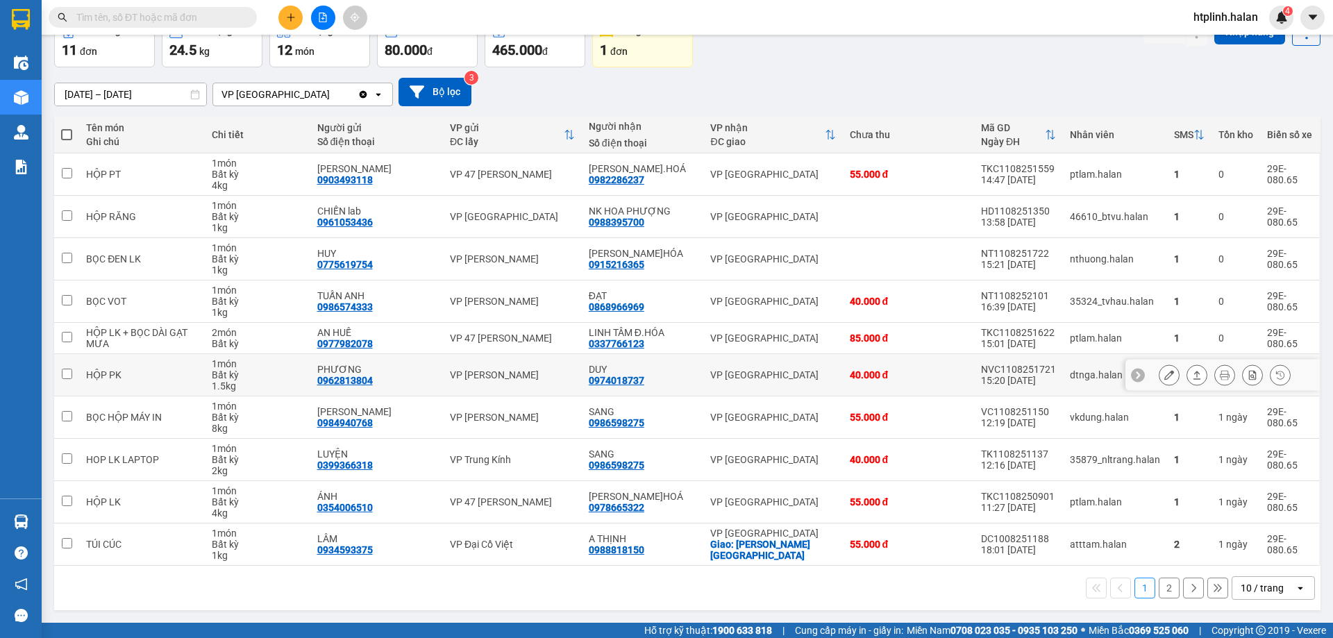
scroll to position [0, 0]
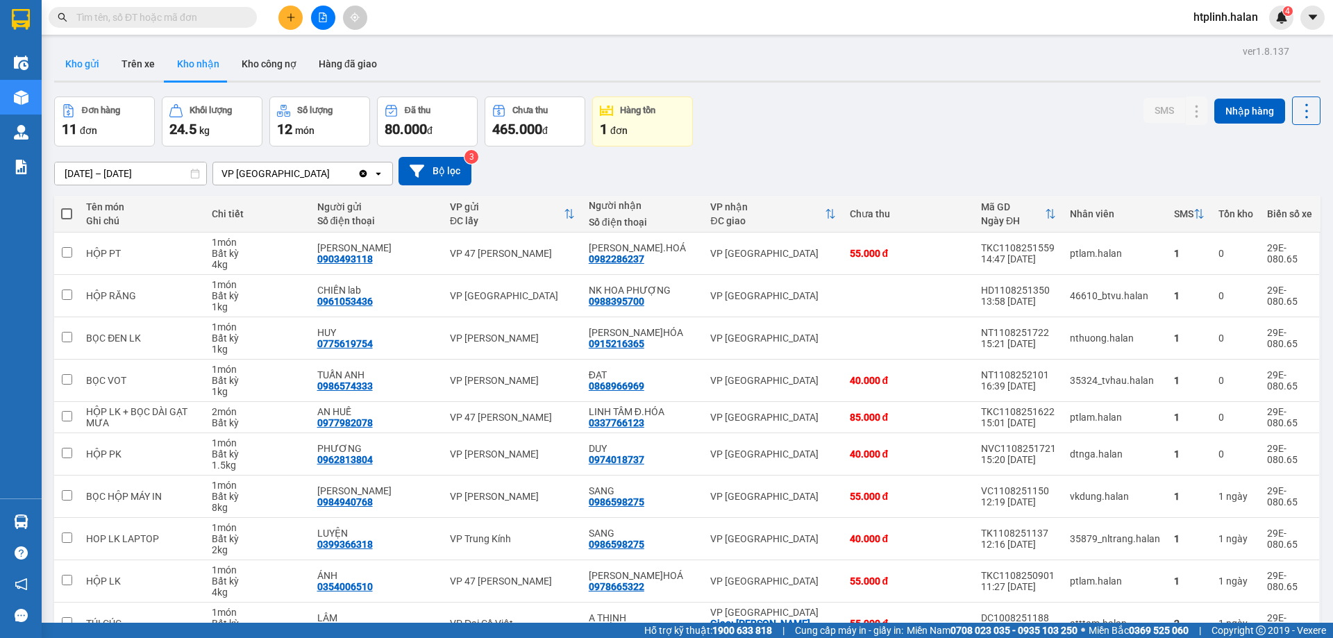
click at [105, 59] on button "Kho gửi" at bounding box center [82, 63] width 56 height 33
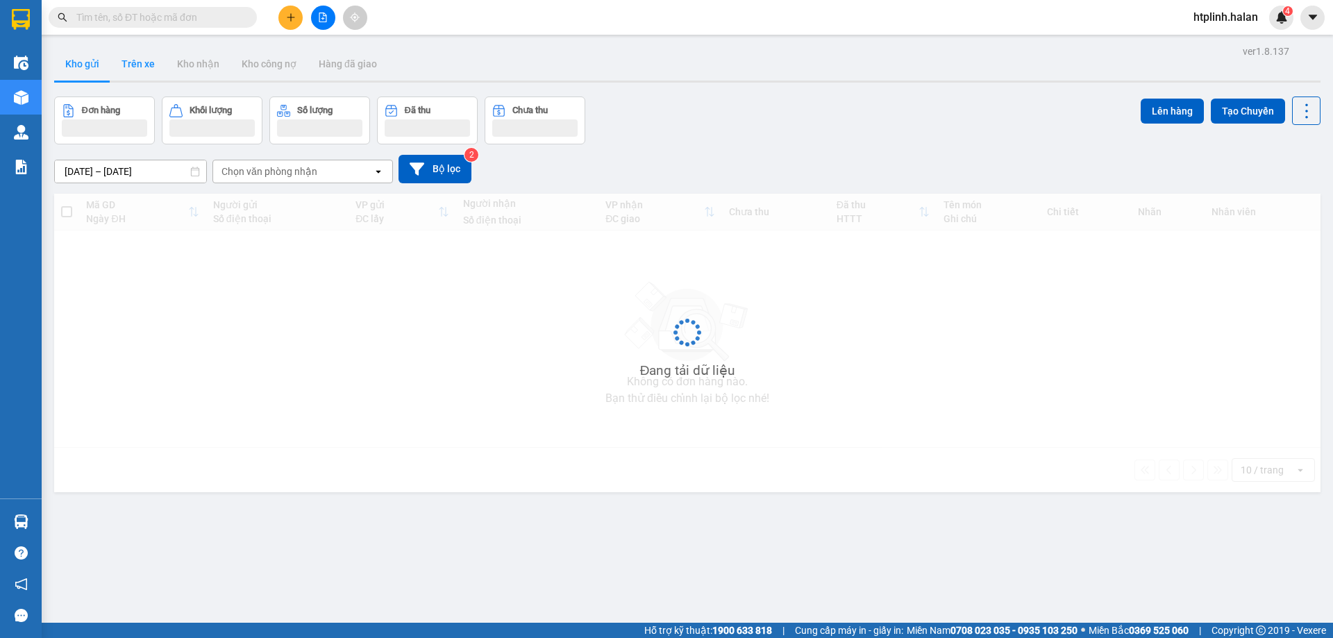
click at [151, 65] on button "Trên xe" at bounding box center [138, 63] width 56 height 33
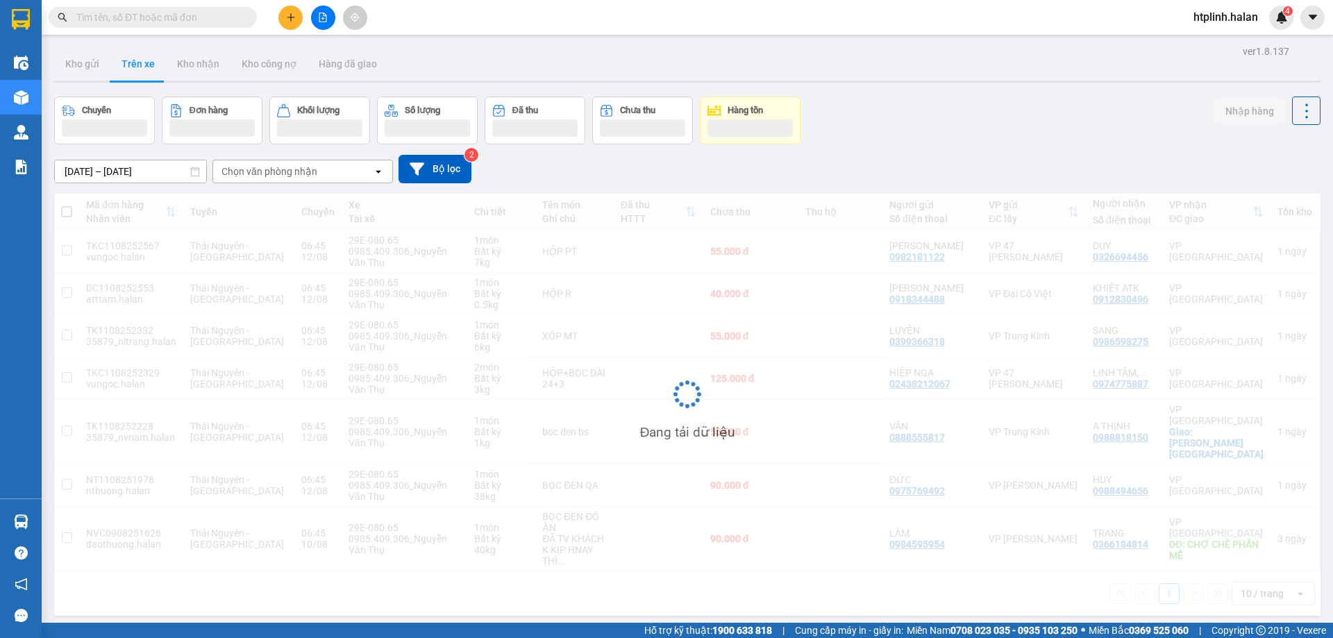
click at [151, 65] on button "Trên xe" at bounding box center [138, 63] width 56 height 33
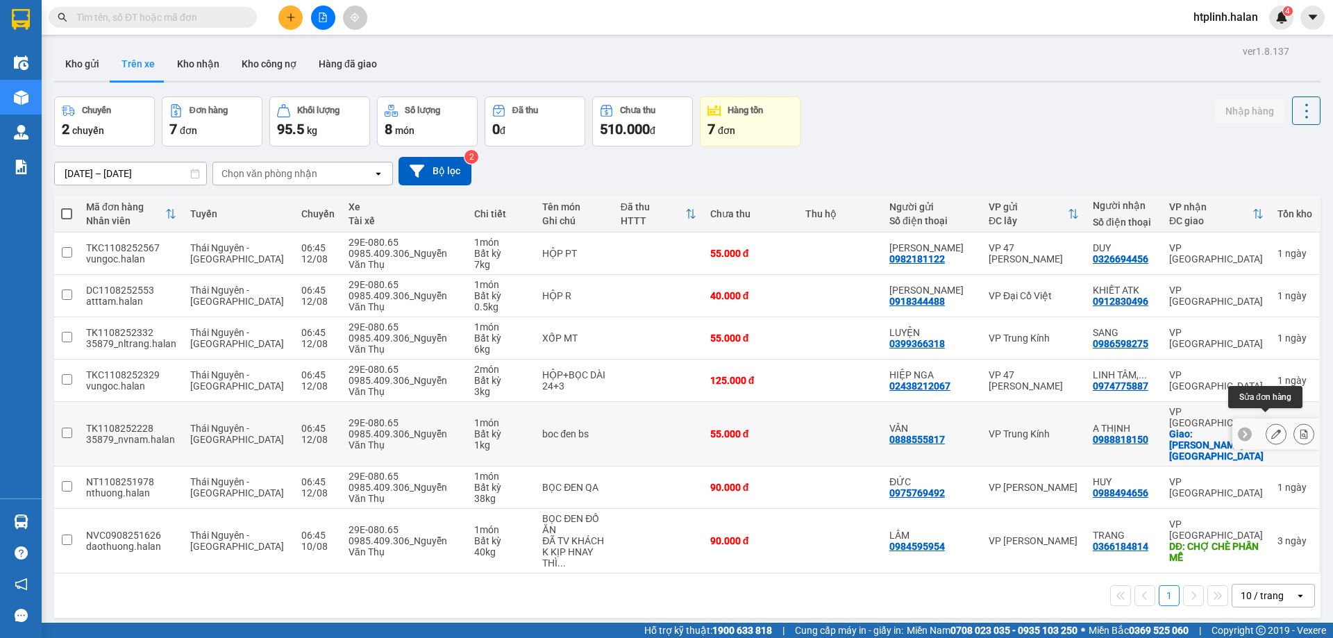
click at [1273, 423] on button at bounding box center [1275, 434] width 19 height 24
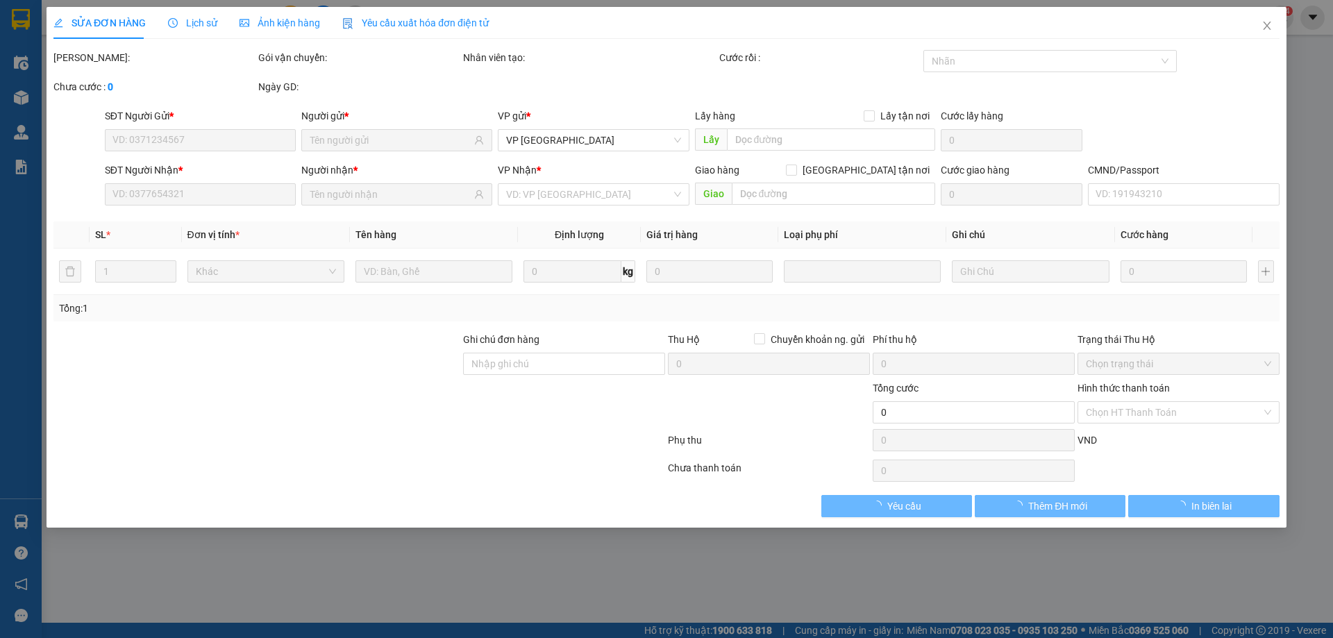
type input "0888555817"
type input "VÂN"
type input "0988818150"
type input "A THỊNH"
checkbox input "true"
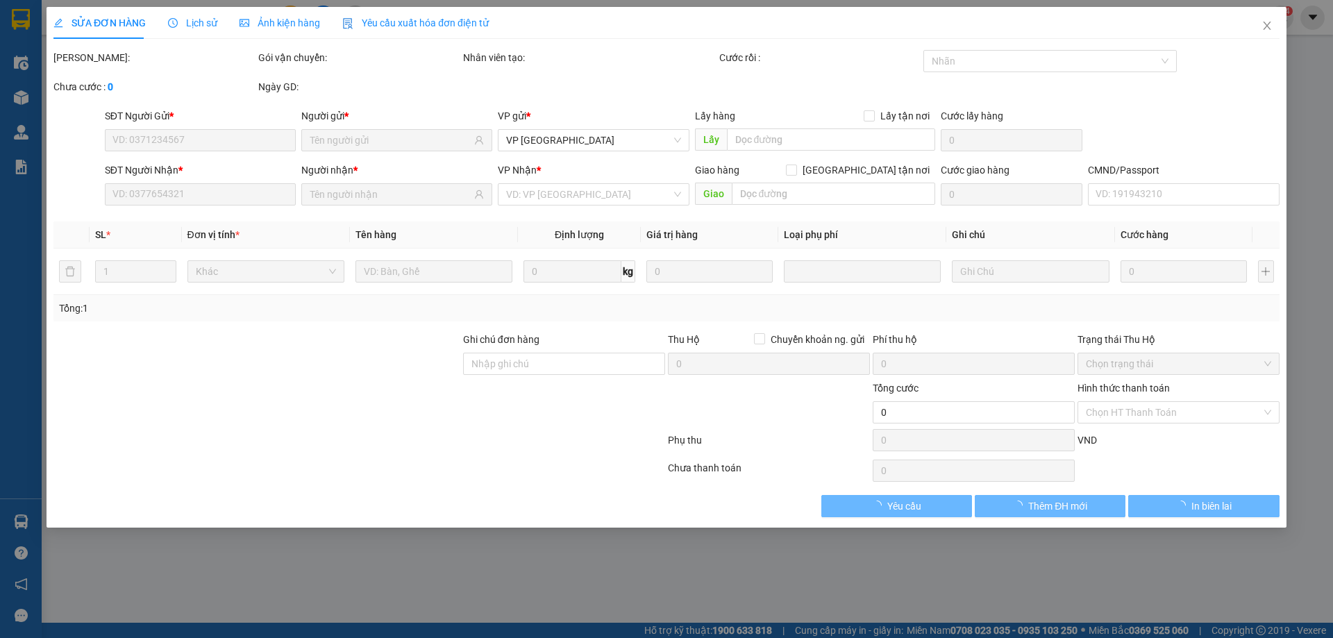
type input "ĐU PHÚ LƯƠNG"
type input "20.000"
type input "55.000"
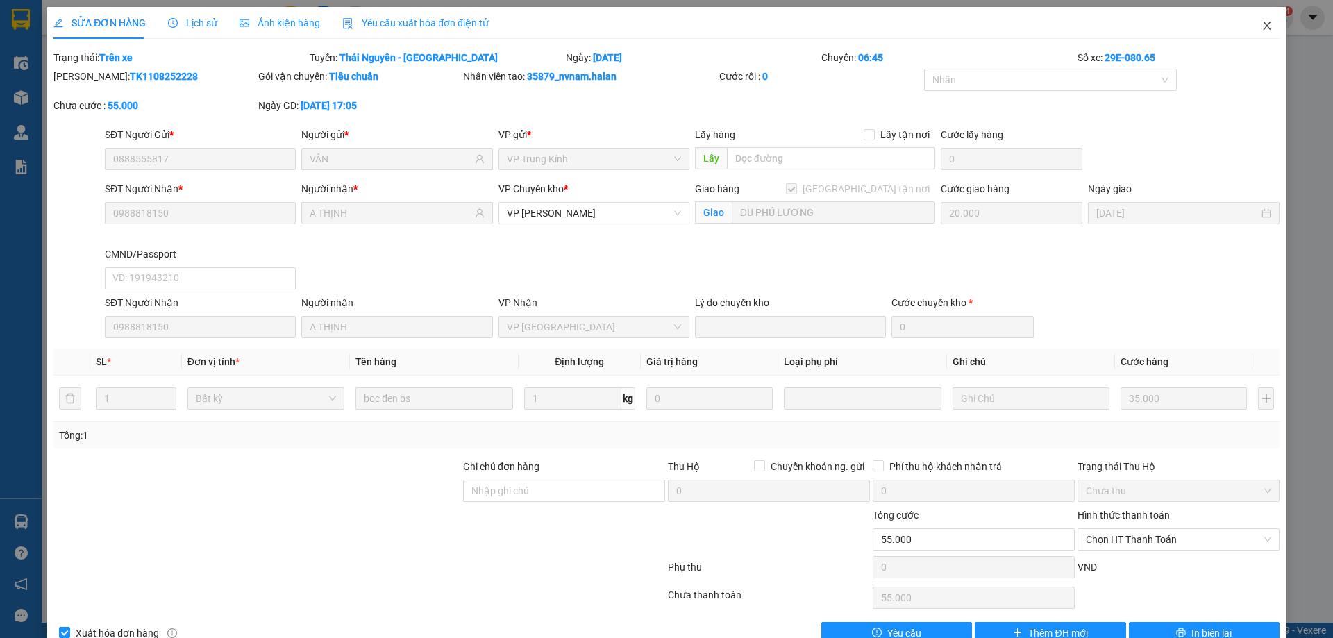
click at [1248, 33] on span "Close" at bounding box center [1267, 26] width 39 height 39
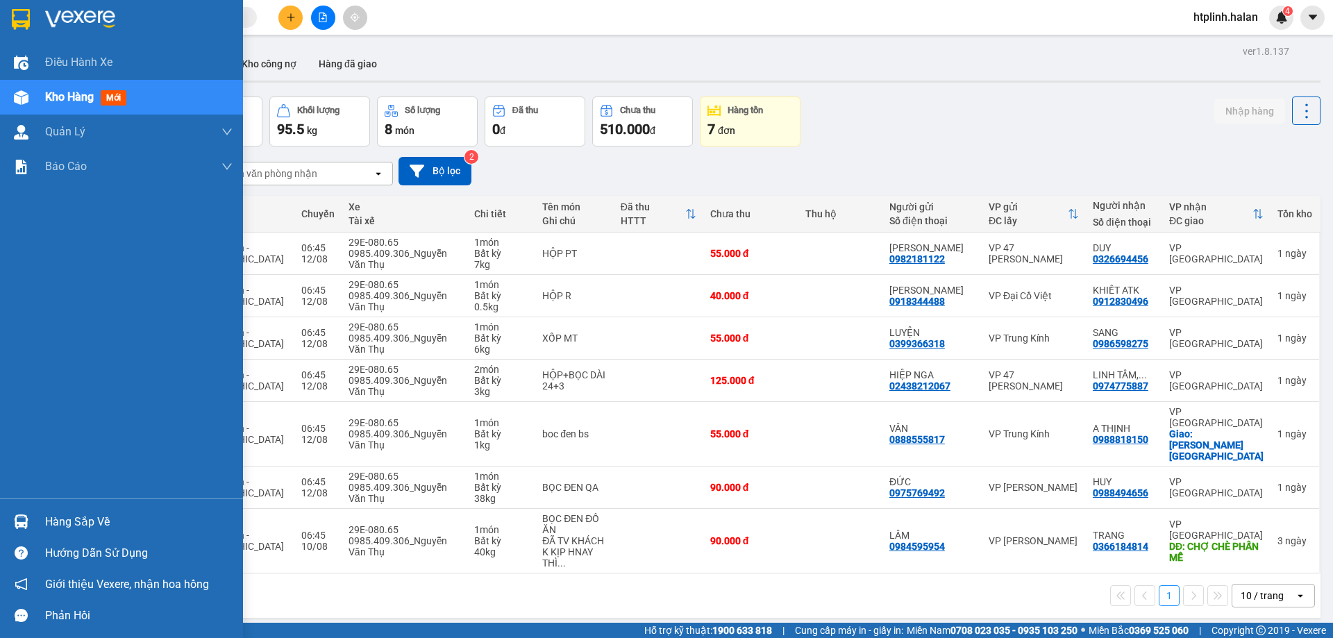
click at [63, 529] on div "Hàng sắp về" at bounding box center [138, 522] width 187 height 21
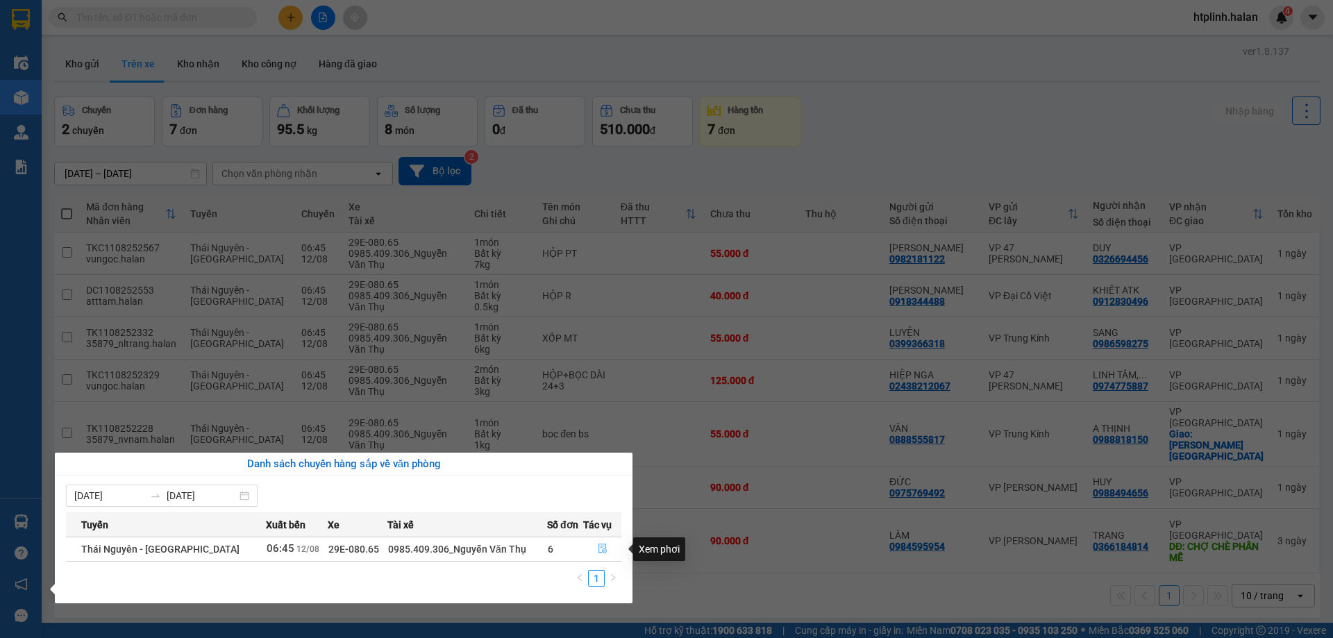
click at [614, 557] on button "button" at bounding box center [602, 549] width 37 height 22
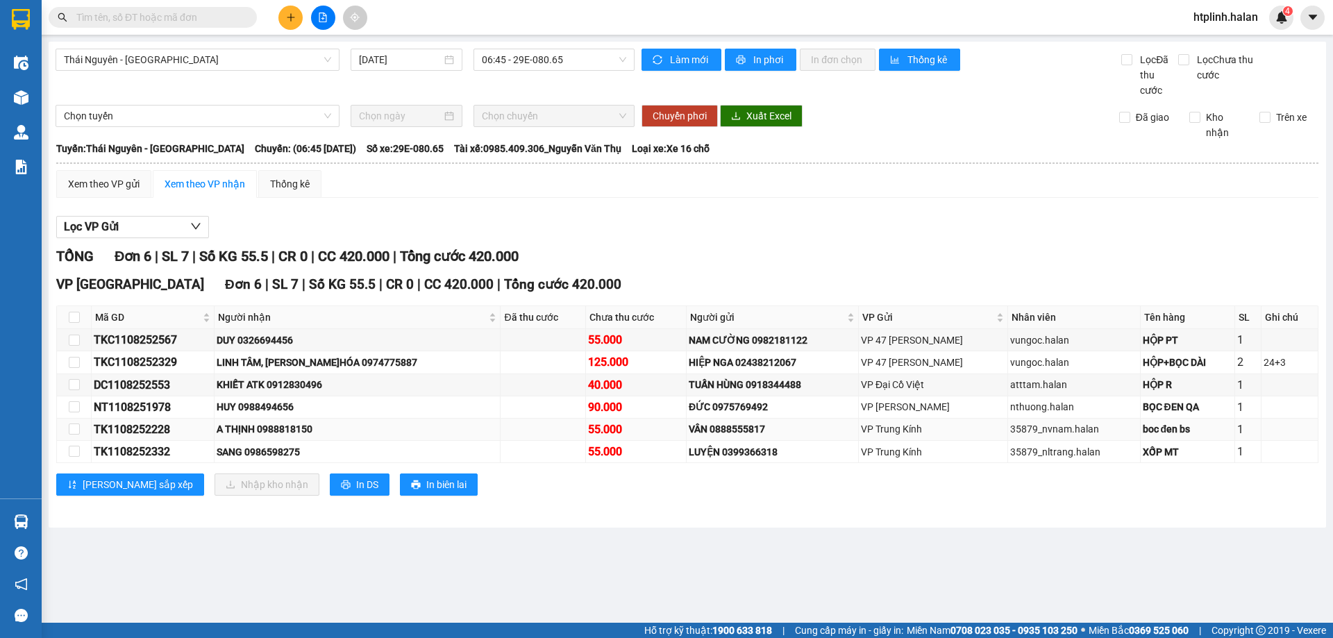
click at [285, 434] on div "A THỊNH 0988818150" at bounding box center [357, 428] width 281 height 15
click at [354, 410] on div "HUY 0988494656" at bounding box center [357, 406] width 281 height 15
click at [302, 434] on div "A THỊNH 0988818150" at bounding box center [357, 428] width 281 height 15
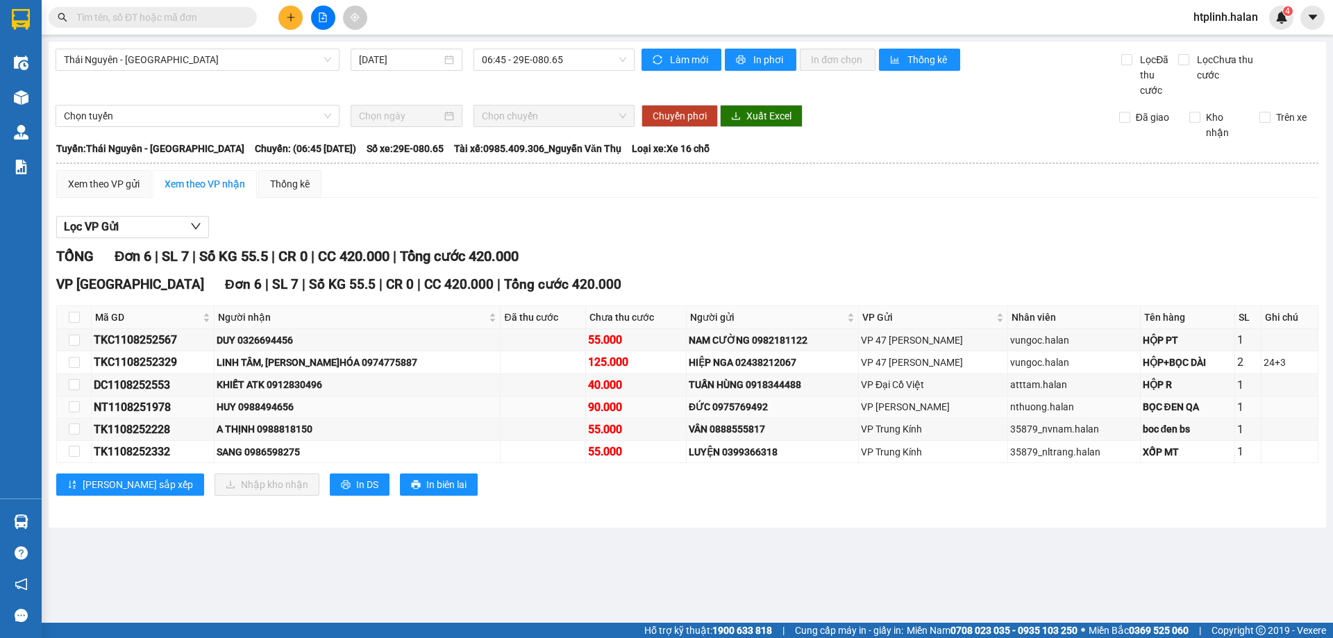
click at [353, 408] on div "HUY 0988494656" at bounding box center [357, 406] width 281 height 15
click at [339, 430] on div "A THỊNH 0988818150" at bounding box center [357, 428] width 281 height 15
click at [316, 425] on div "A THỊNH 0988818150" at bounding box center [357, 428] width 281 height 15
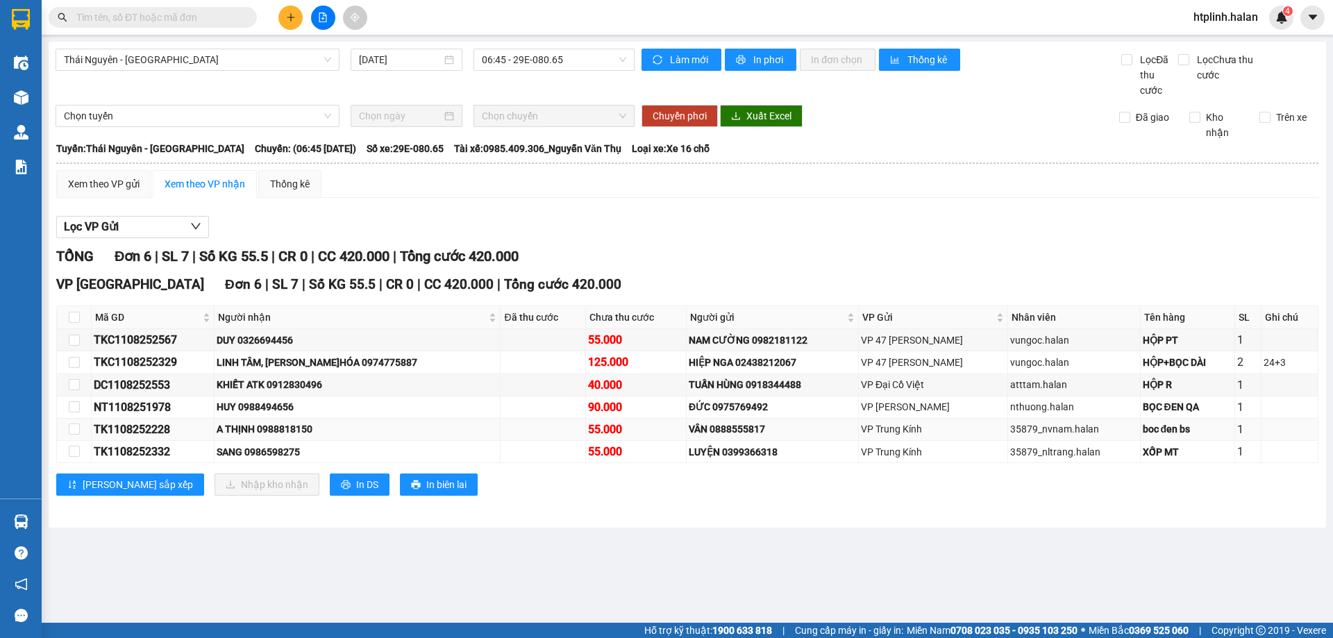
click at [501, 426] on td at bounding box center [543, 430] width 85 height 22
click at [501, 427] on td at bounding box center [543, 430] width 85 height 22
click at [509, 430] on td at bounding box center [543, 430] width 85 height 22
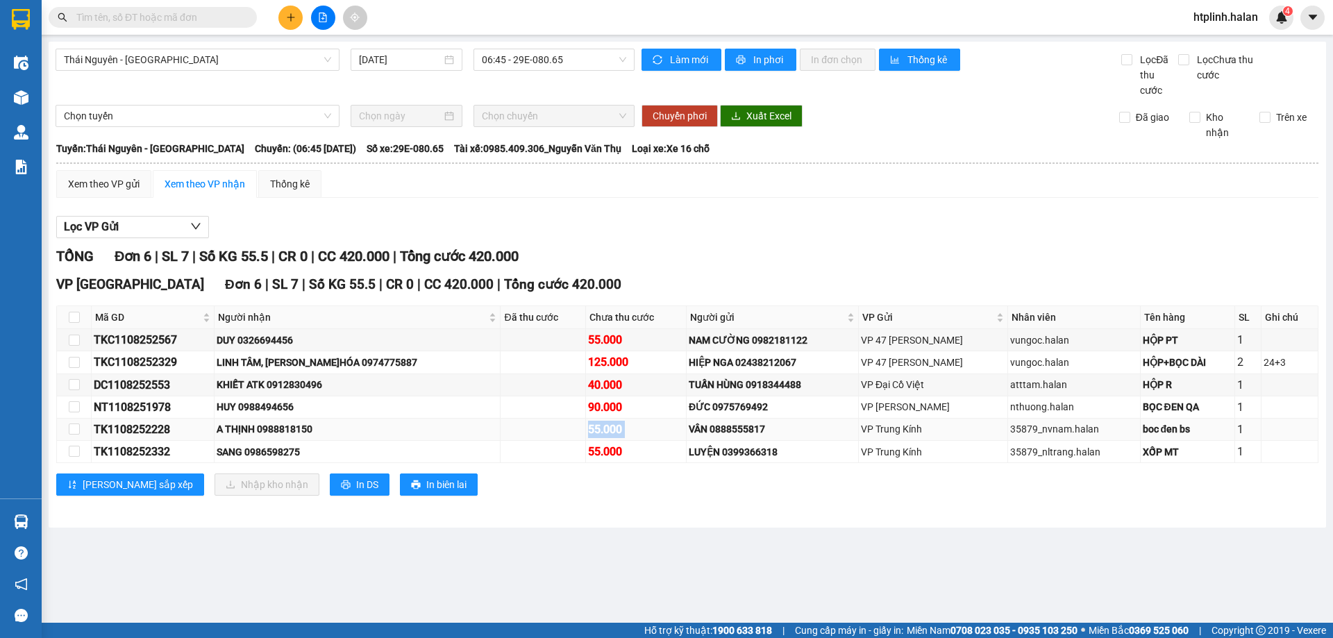
click at [509, 430] on td at bounding box center [543, 430] width 85 height 22
click at [614, 434] on div "55.000" at bounding box center [636, 429] width 96 height 17
click at [305, 425] on div "A THỊNH 0988818150" at bounding box center [357, 428] width 281 height 15
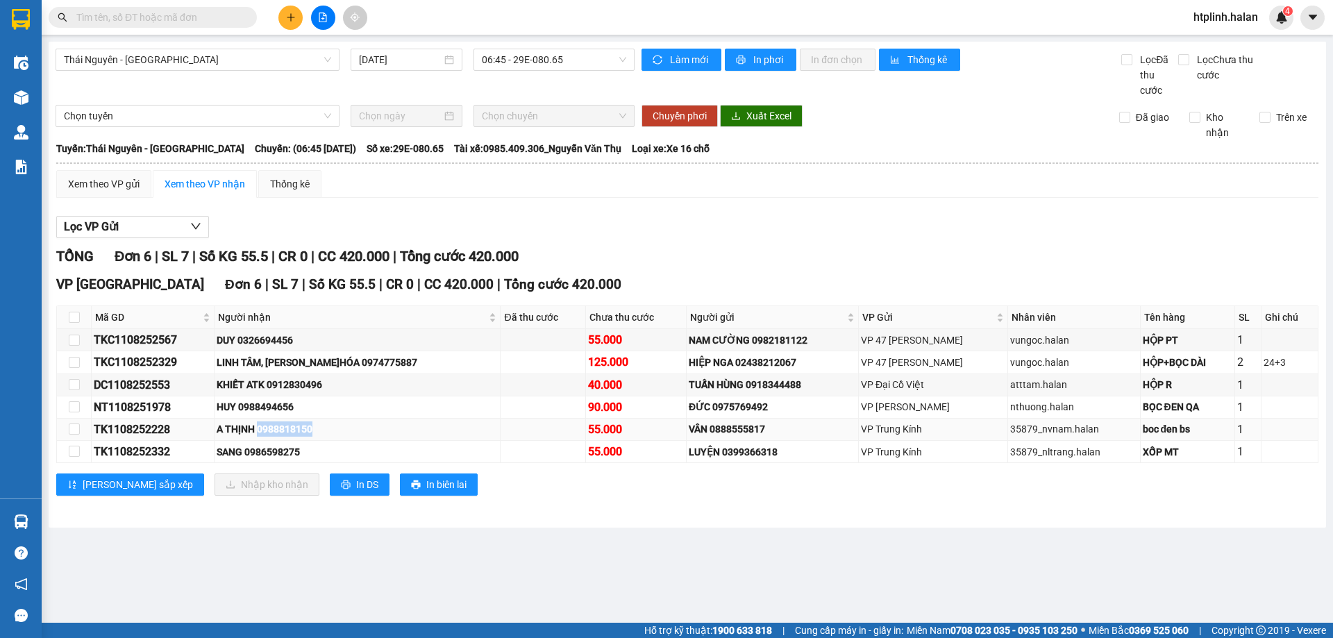
copy div "0988818150"
click at [203, 27] on span at bounding box center [153, 17] width 208 height 21
click at [203, 20] on input "text" at bounding box center [158, 17] width 164 height 15
paste input "0988818150"
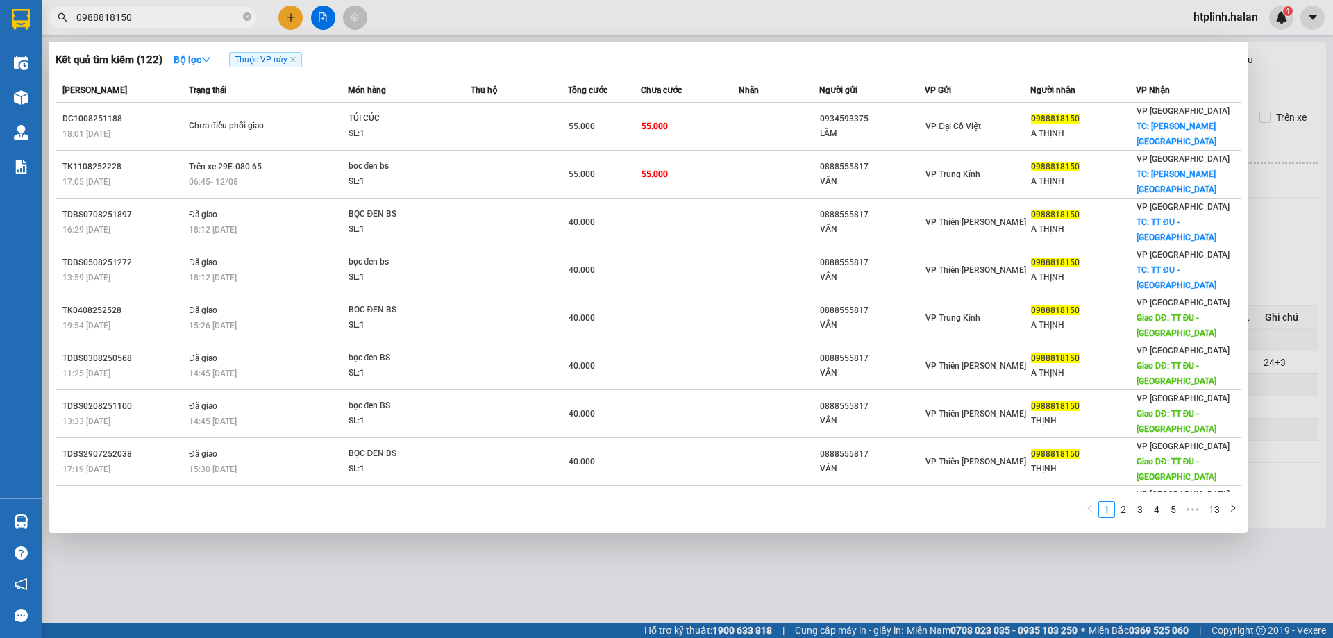
type input "0988818150"
click at [1279, 167] on div at bounding box center [666, 319] width 1333 height 638
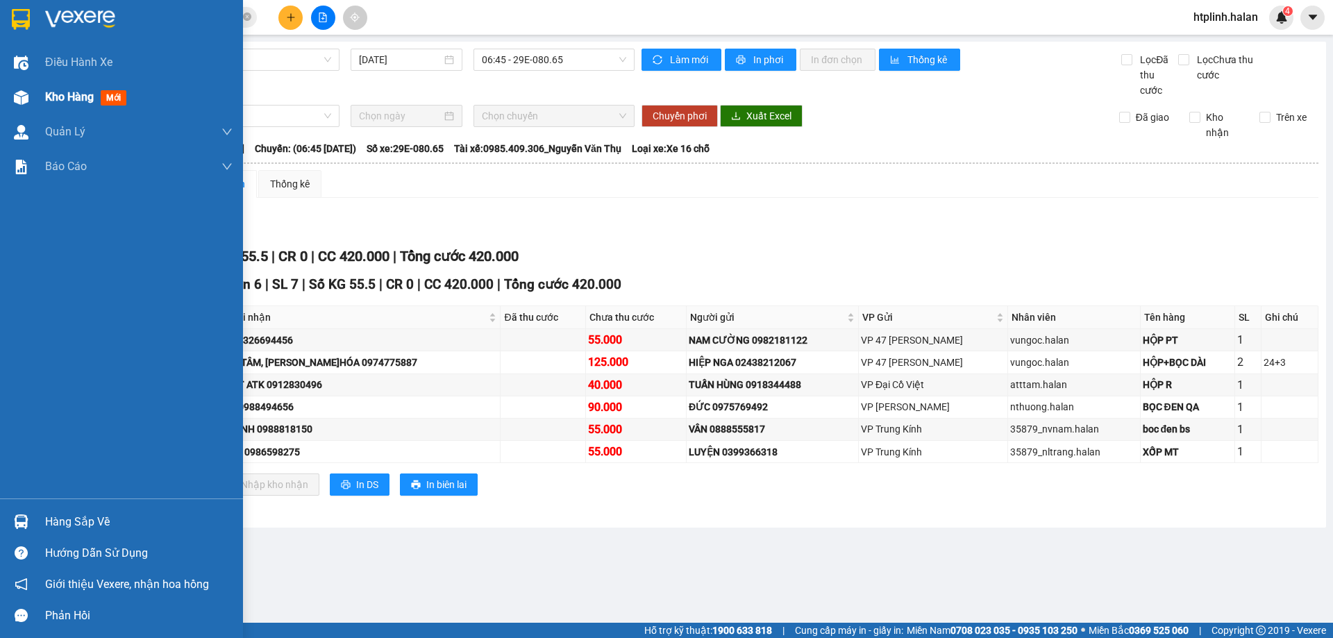
click at [41, 87] on div "Kho hàng mới" at bounding box center [121, 97] width 243 height 35
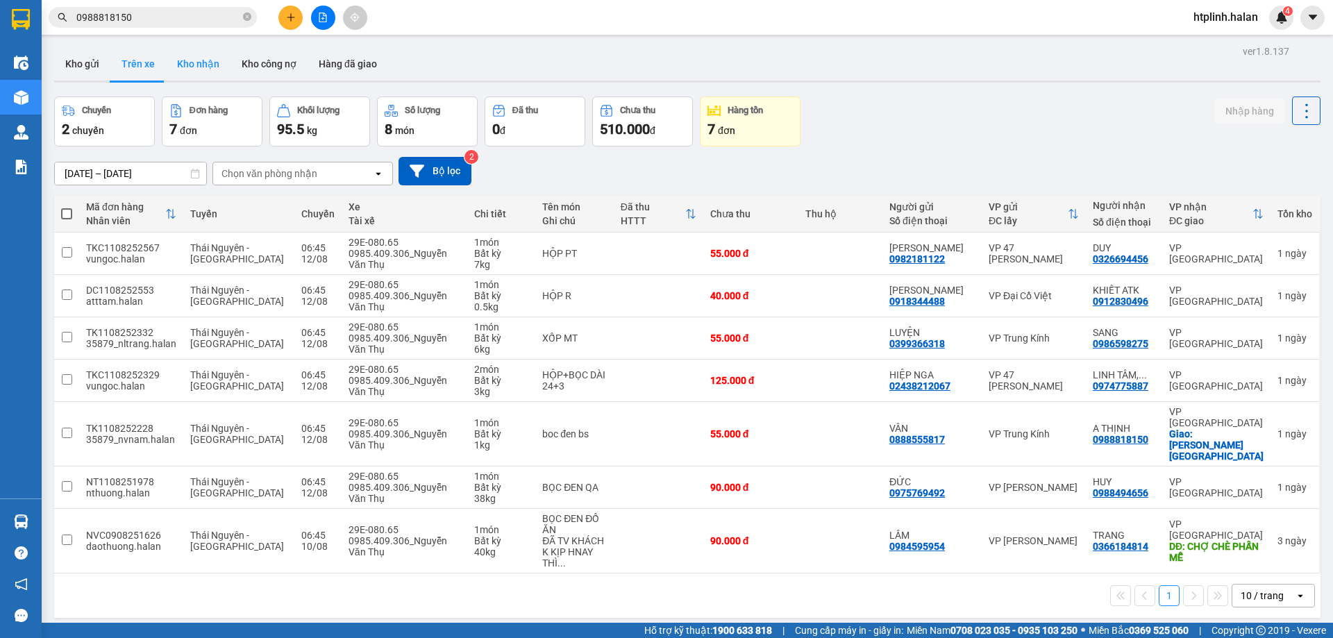
click at [194, 64] on button "Kho nhận" at bounding box center [198, 63] width 65 height 33
type input "[DATE] – [DATE]"
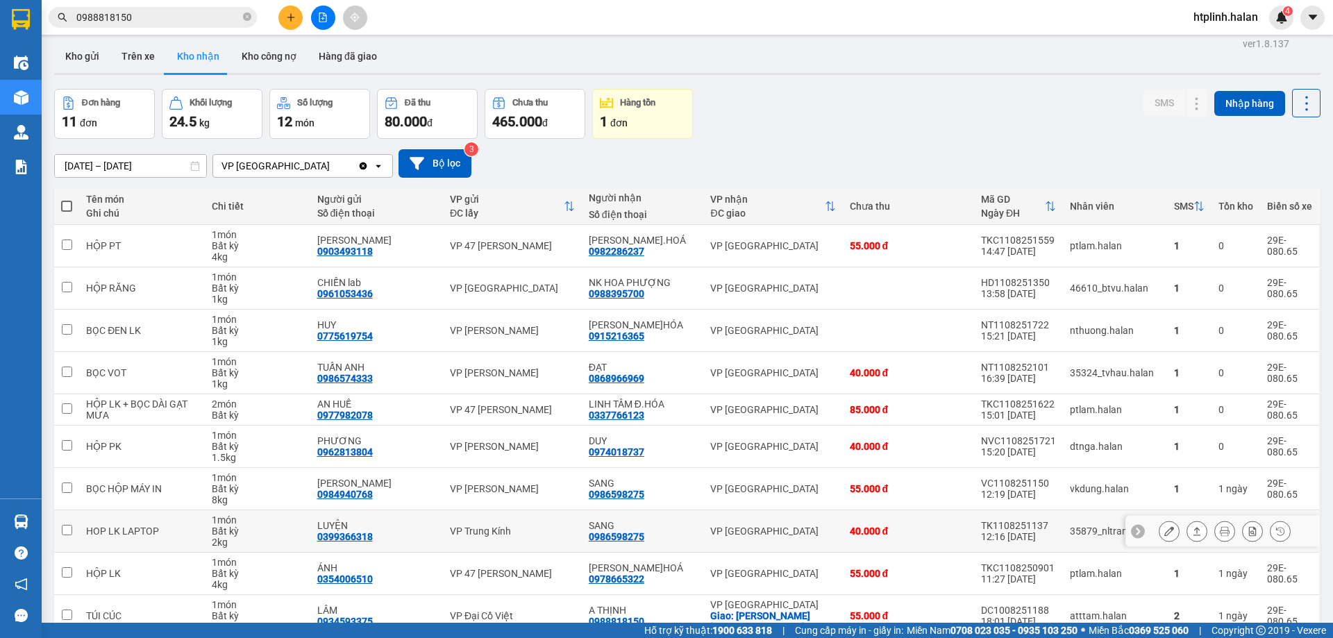
scroll to position [79, 0]
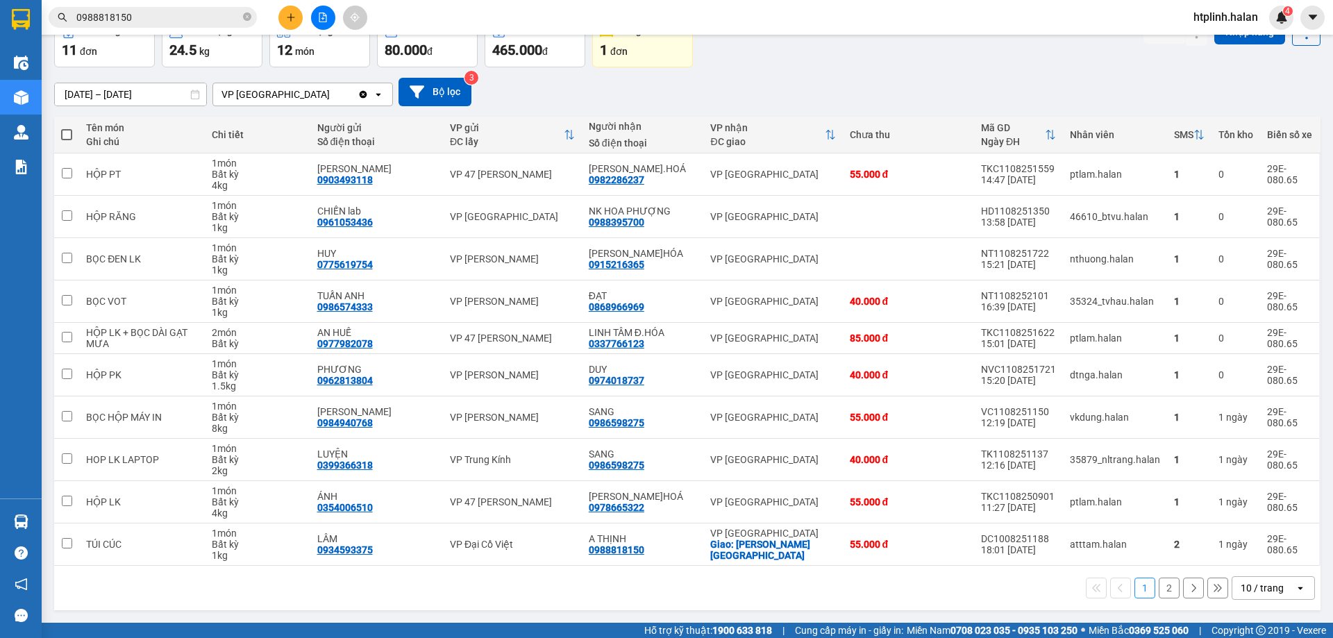
click at [1160, 591] on button "2" at bounding box center [1169, 588] width 21 height 21
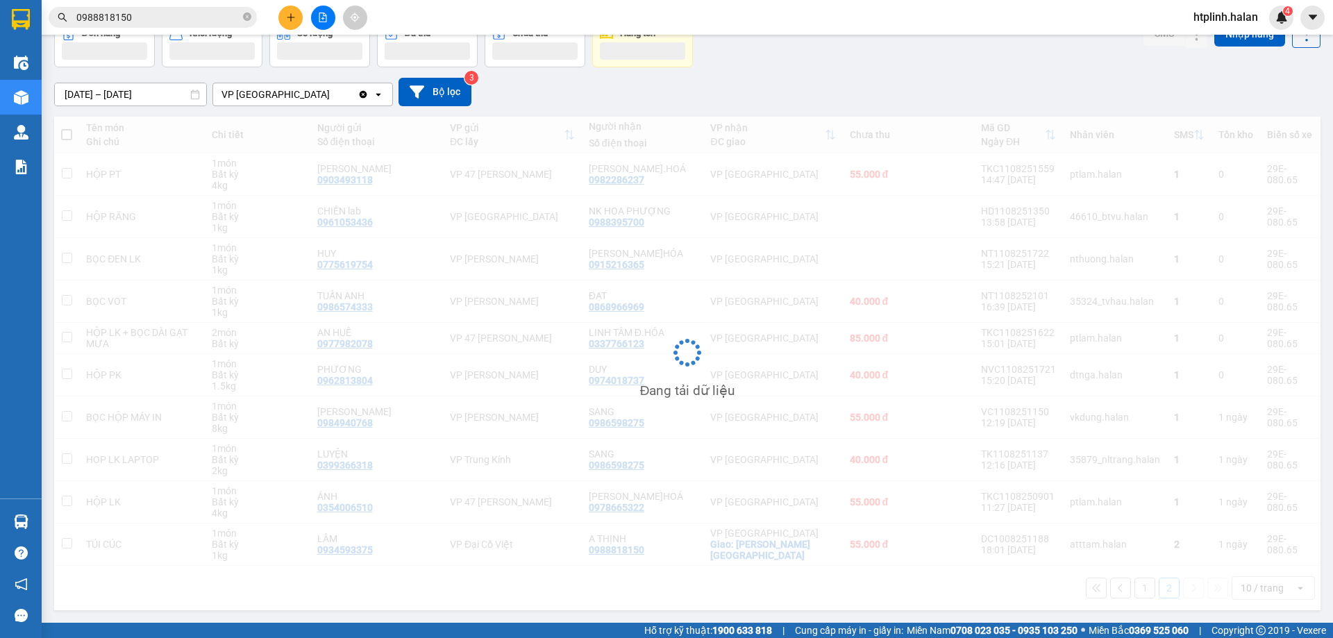
scroll to position [64, 0]
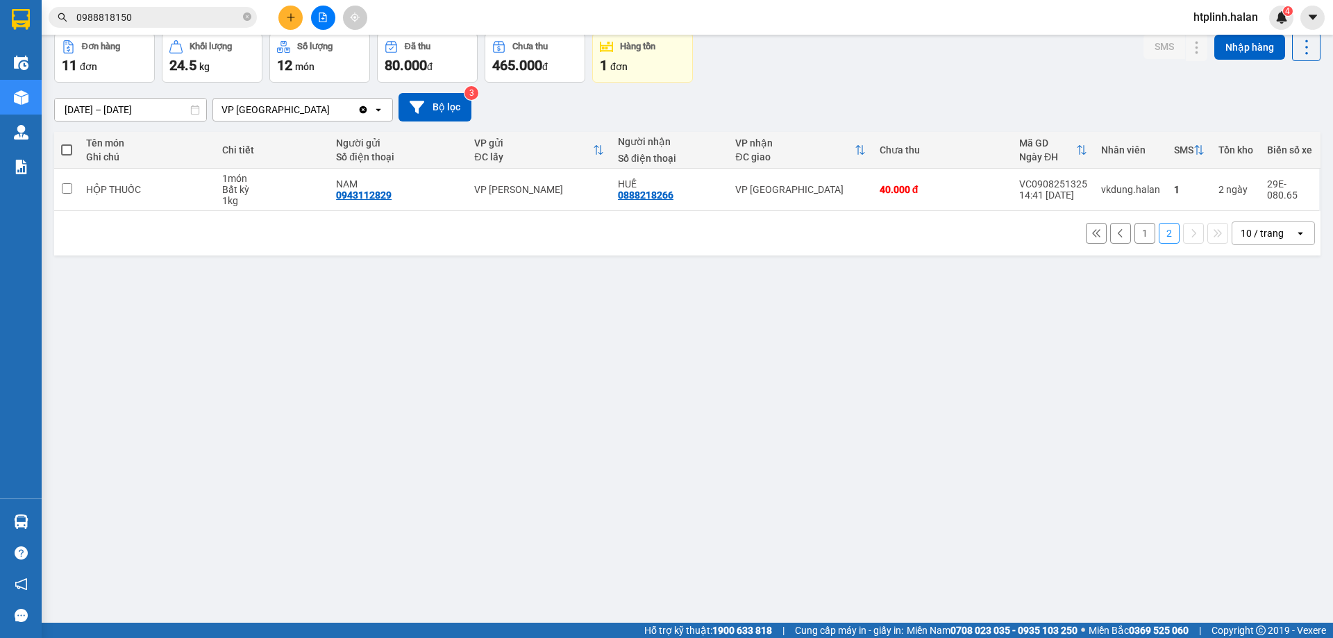
click at [1140, 230] on button "1" at bounding box center [1144, 233] width 21 height 21
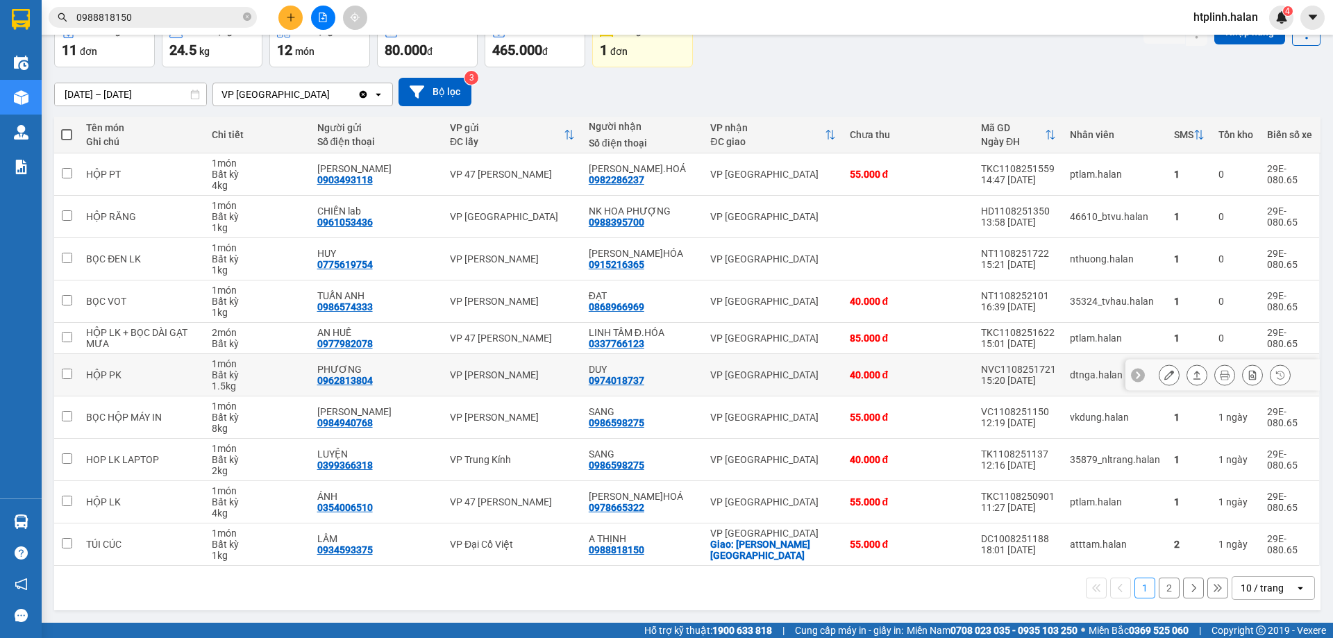
scroll to position [0, 0]
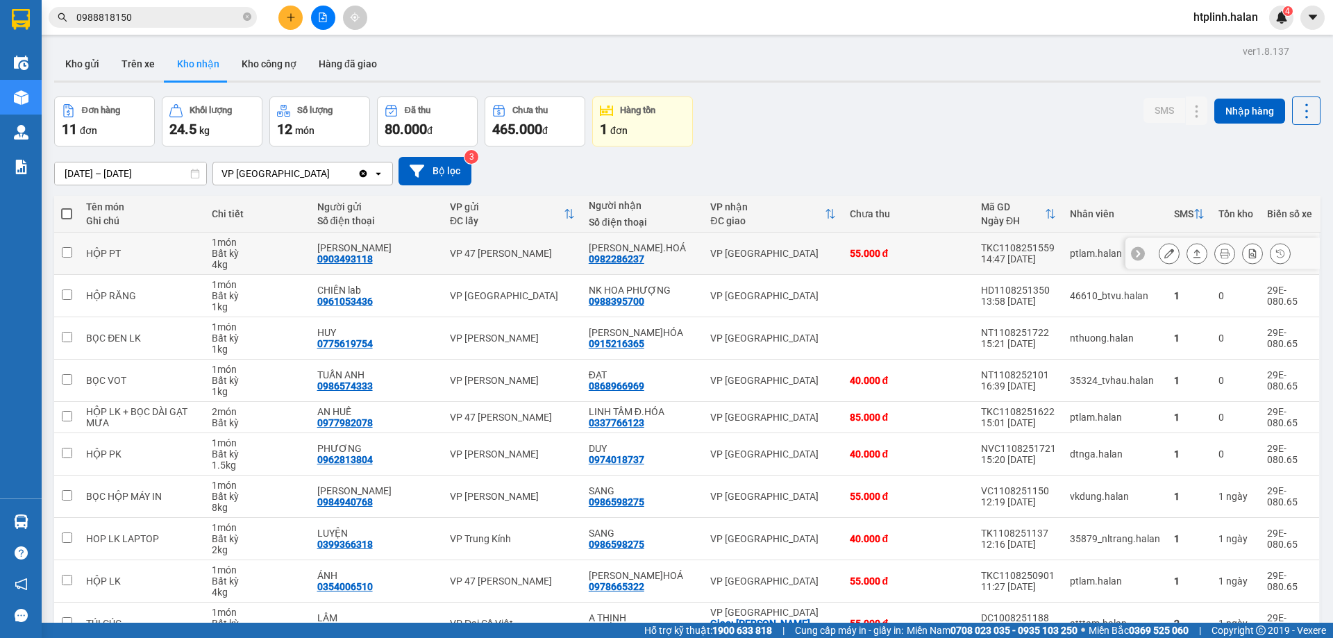
click at [1159, 258] on button at bounding box center [1168, 254] width 19 height 24
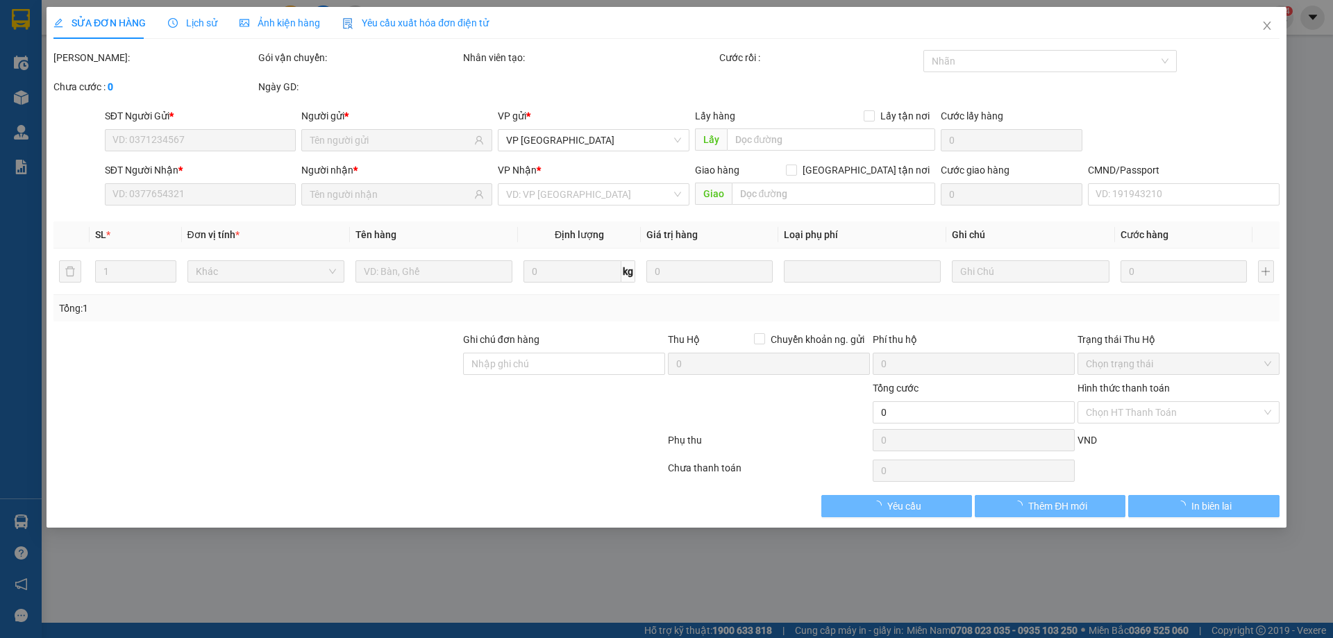
type input "0903493118"
type input "PHƯƠNG KIM"
type input "0982286237"
type input "LÊ VIỆT Đ.HOÁ"
type input "55.000"
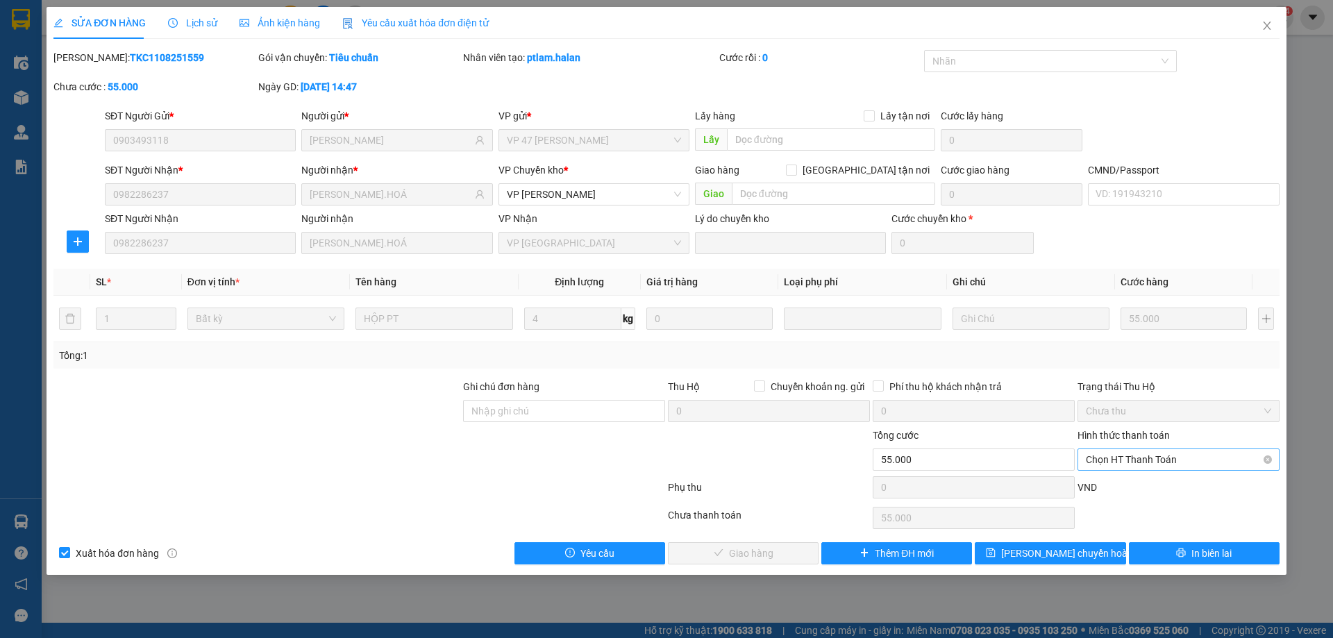
click at [1107, 463] on span "Chọn HT Thanh Toán" at bounding box center [1178, 459] width 185 height 21
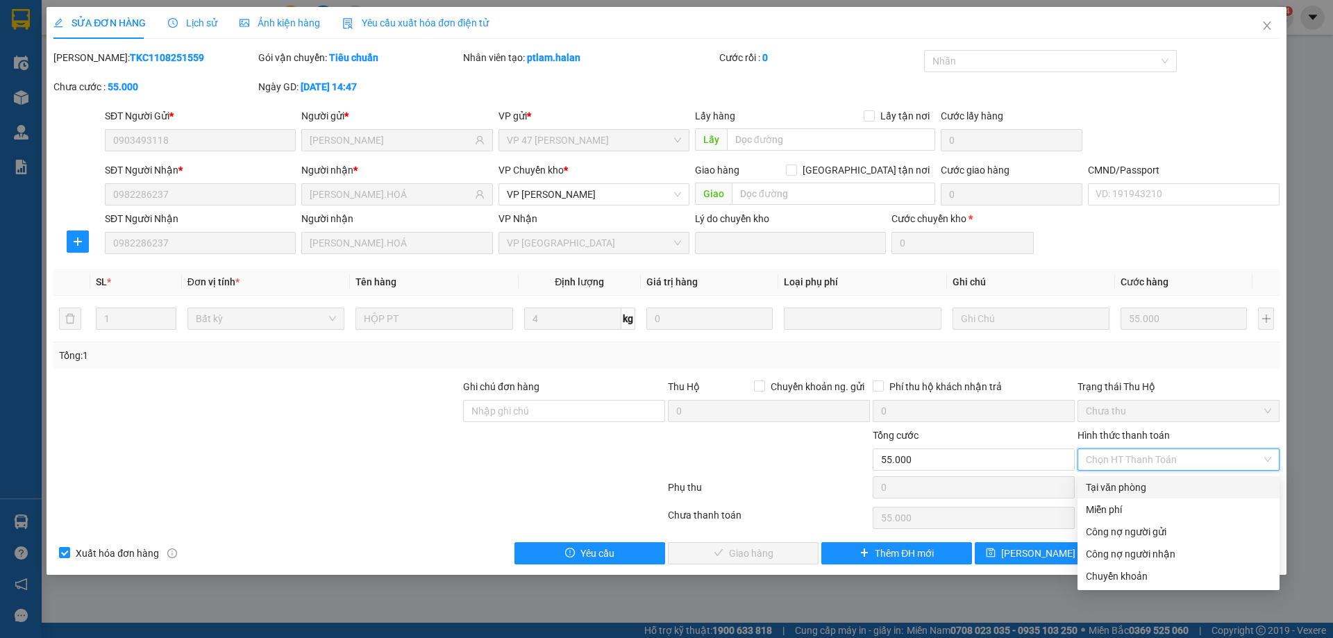
click at [1100, 492] on div "Tại văn phòng" at bounding box center [1178, 487] width 185 height 15
type input "0"
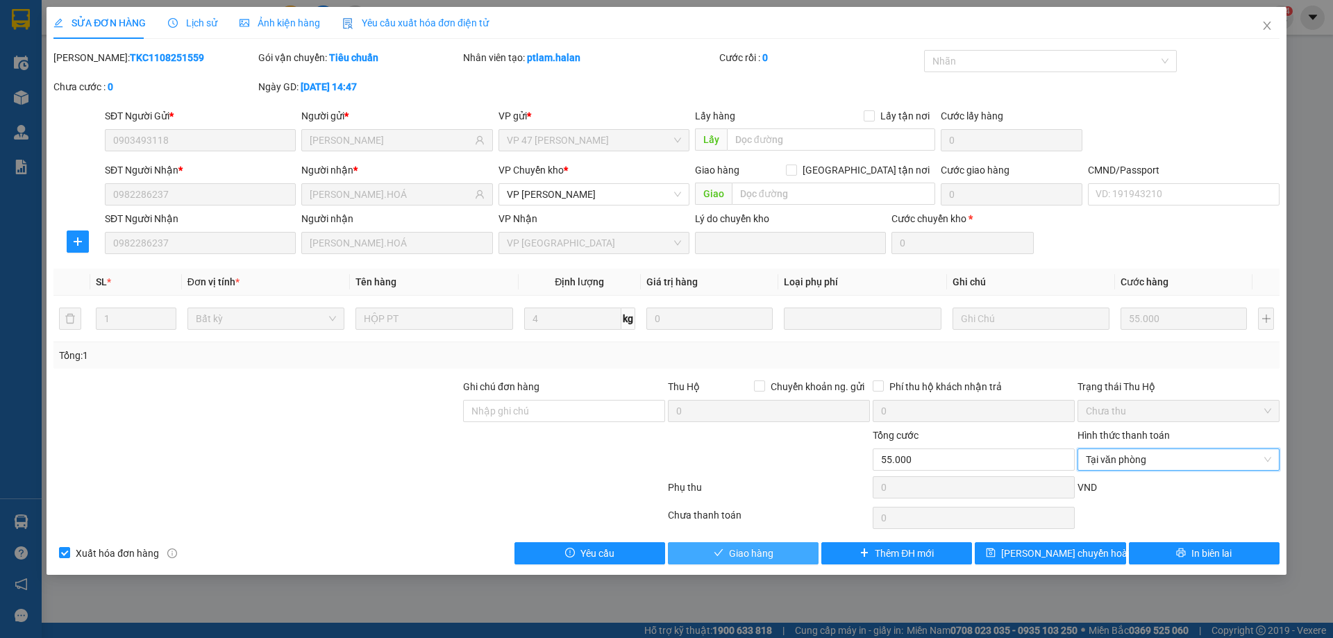
click at [781, 548] on button "Giao hàng" at bounding box center [743, 553] width 151 height 22
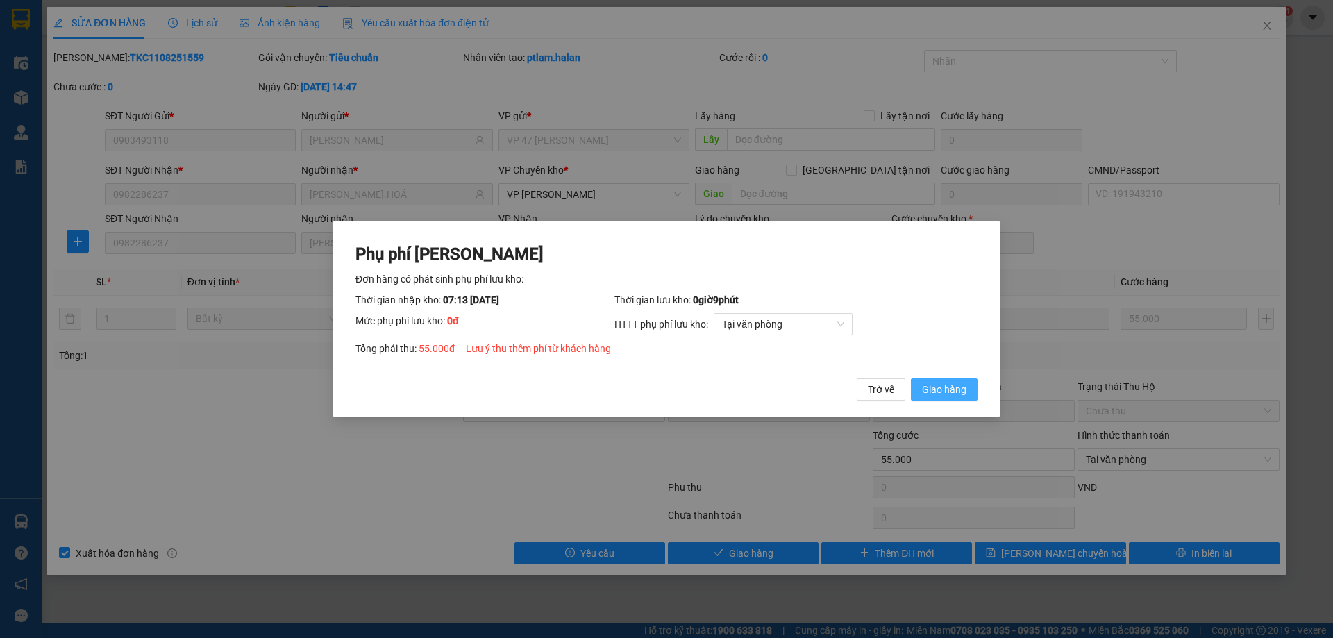
click at [959, 394] on span "Giao hàng" at bounding box center [944, 389] width 44 height 15
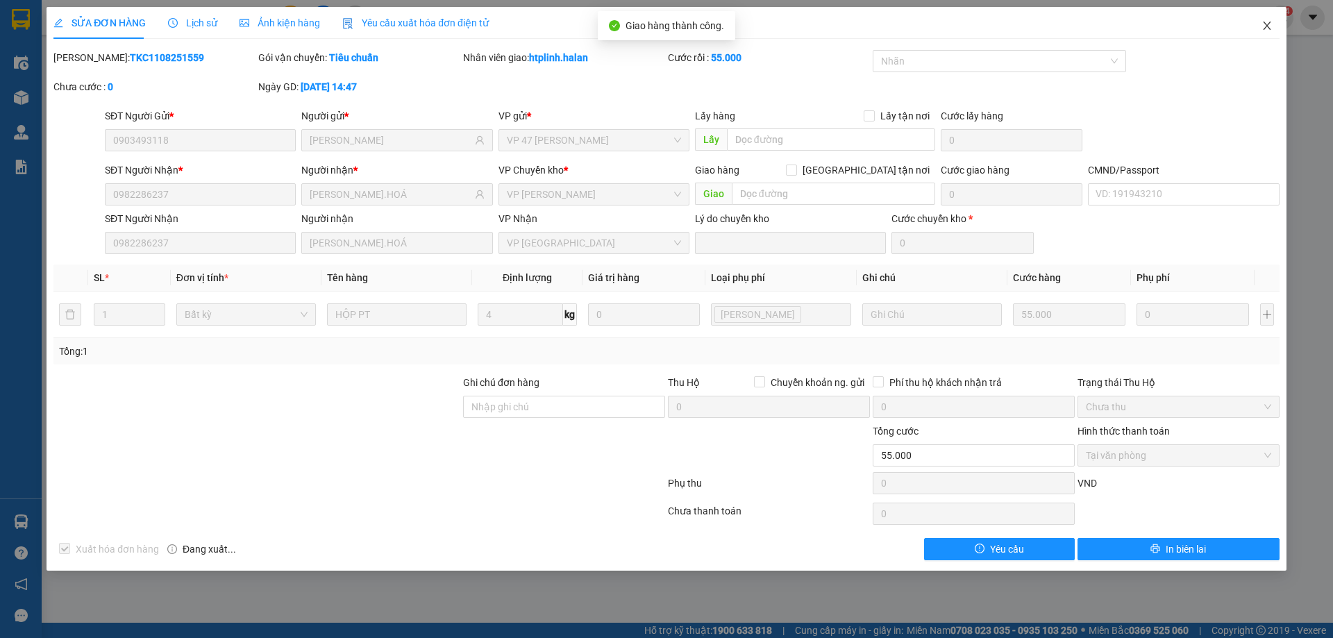
click at [1267, 8] on span "Close" at bounding box center [1267, 26] width 39 height 39
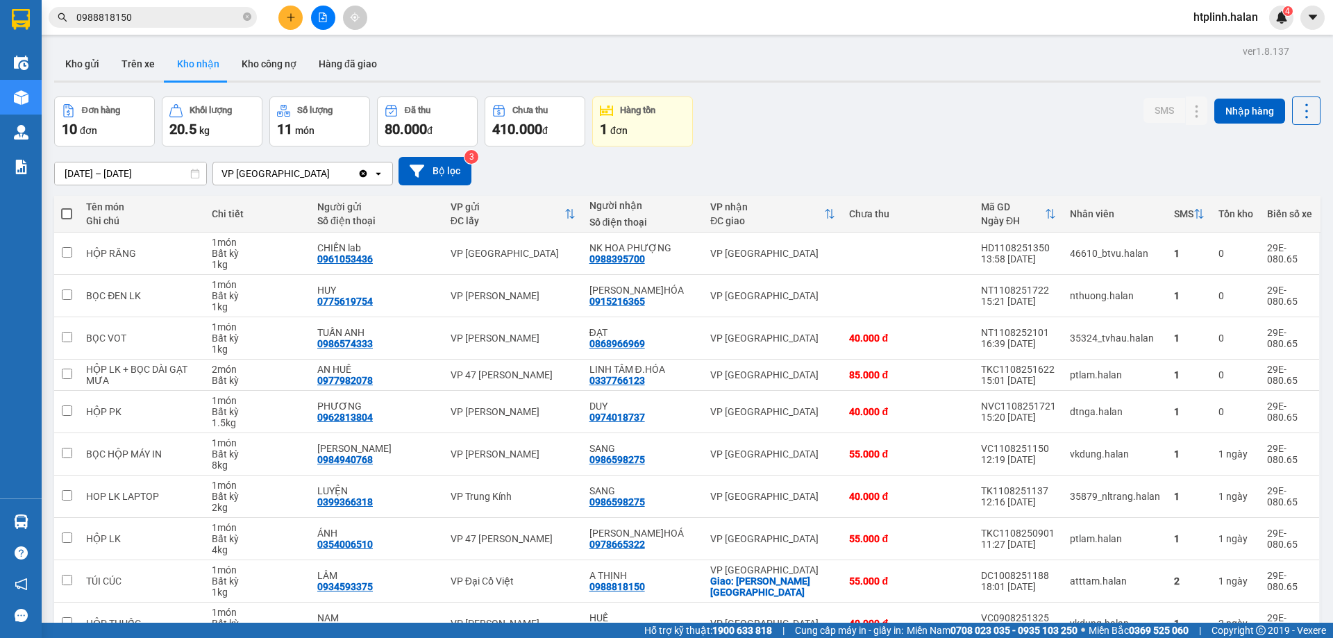
scroll to position [79, 0]
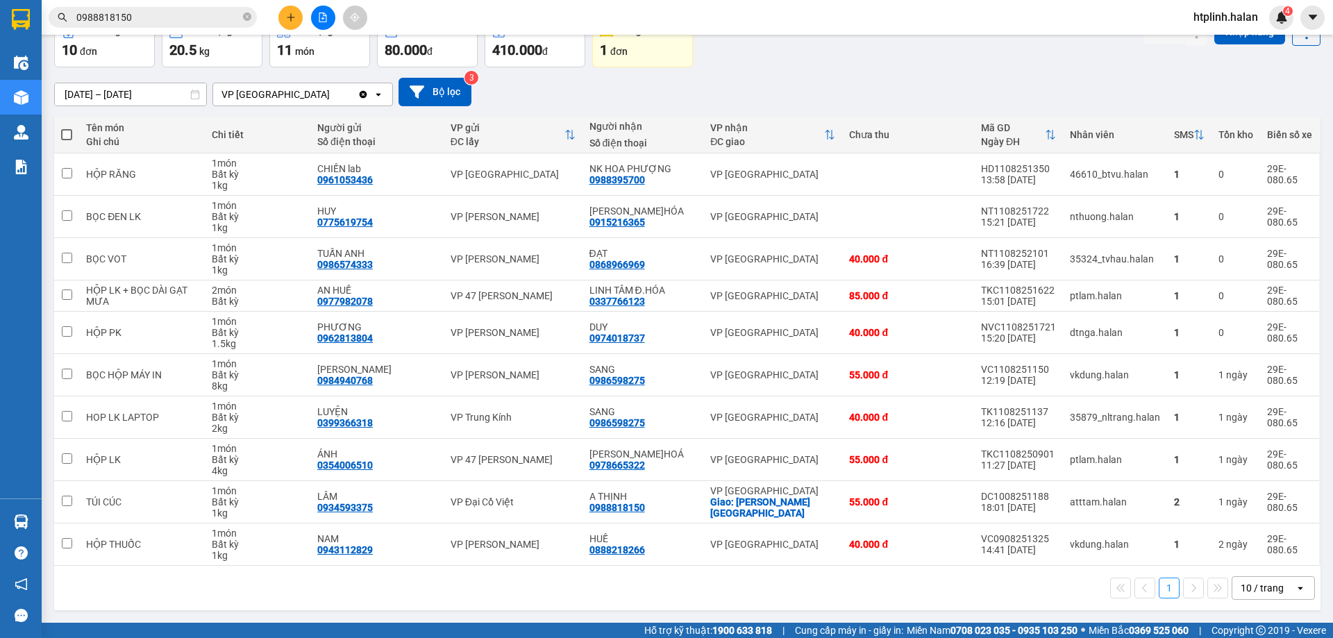
click at [294, 12] on icon "plus" at bounding box center [291, 17] width 10 height 10
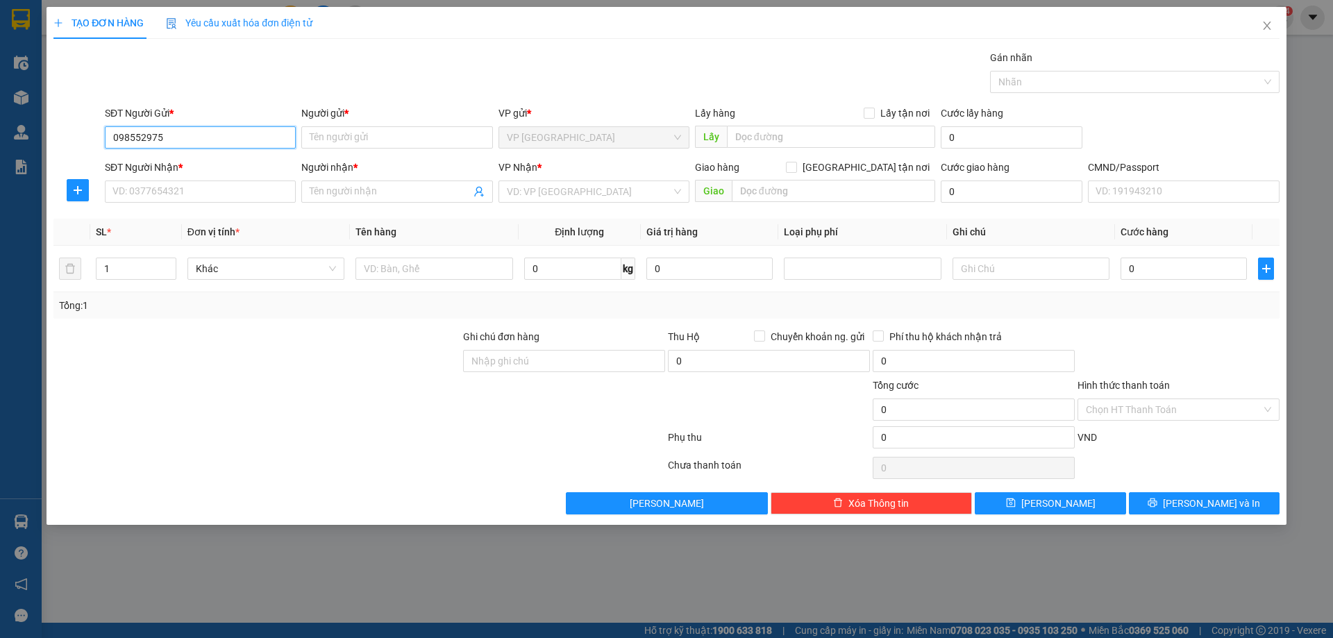
type input "0985529759"
drag, startPoint x: 178, startPoint y: 170, endPoint x: 193, endPoint y: 175, distance: 15.4
click at [178, 171] on div "0985529759 - VP ĐỊNH HOÁ" at bounding box center [200, 165] width 174 height 15
type input "VP ĐỊNH HOÁ"
type input "0985529759"
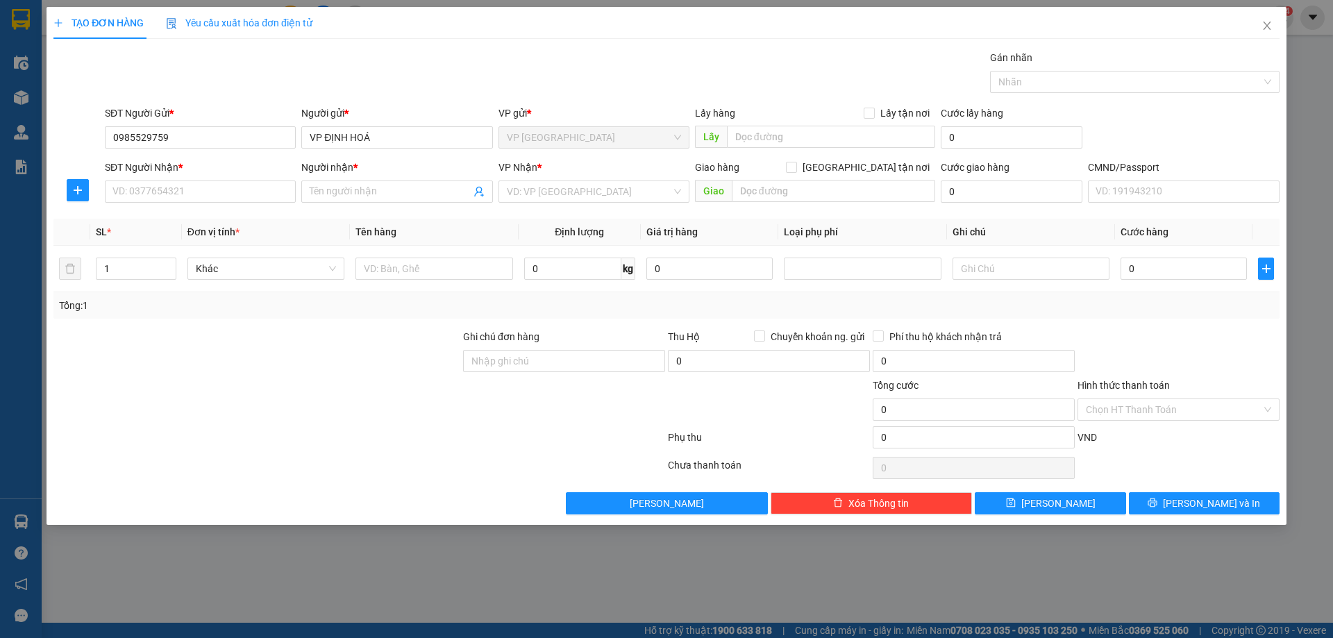
click at [193, 178] on div "SĐT Người Nhận *" at bounding box center [200, 170] width 191 height 21
click at [189, 190] on input "SĐT Người Nhận *" at bounding box center [200, 192] width 191 height 22
click at [194, 226] on div "0982347092 - THOA KẾ TOÁN" at bounding box center [200, 219] width 174 height 15
type input "0982347092"
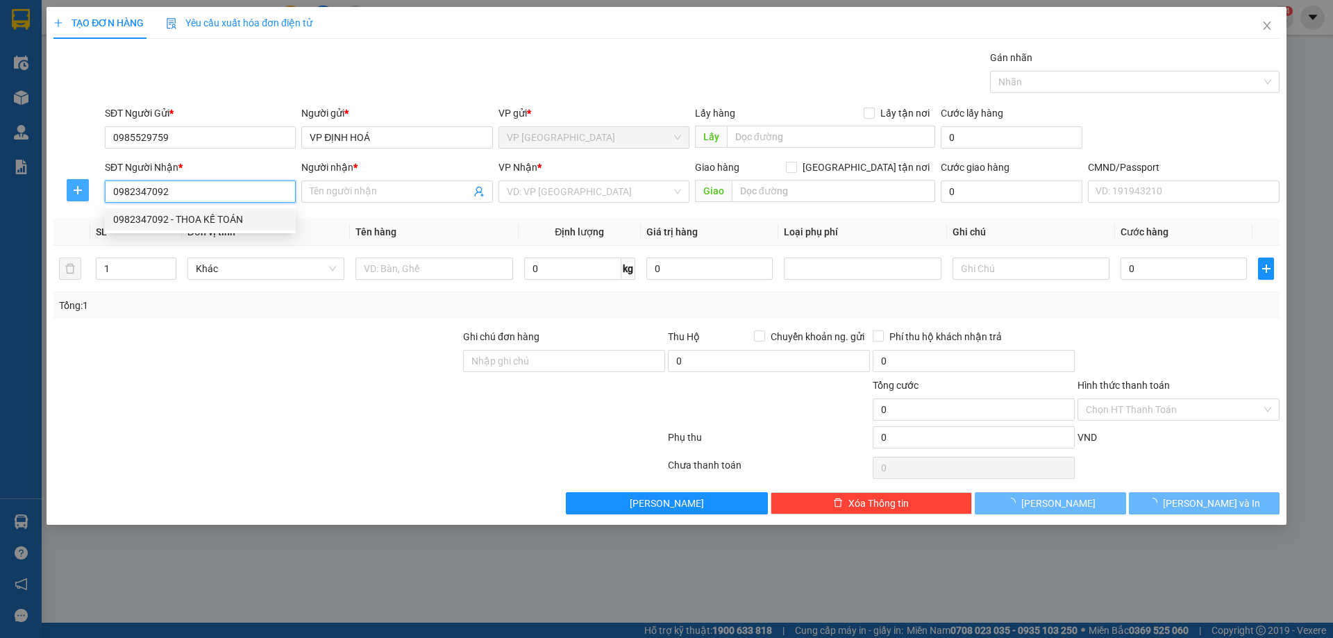
type input "THOA KẾ TOÁN"
click at [78, 189] on icon "plus" at bounding box center [77, 190] width 11 height 11
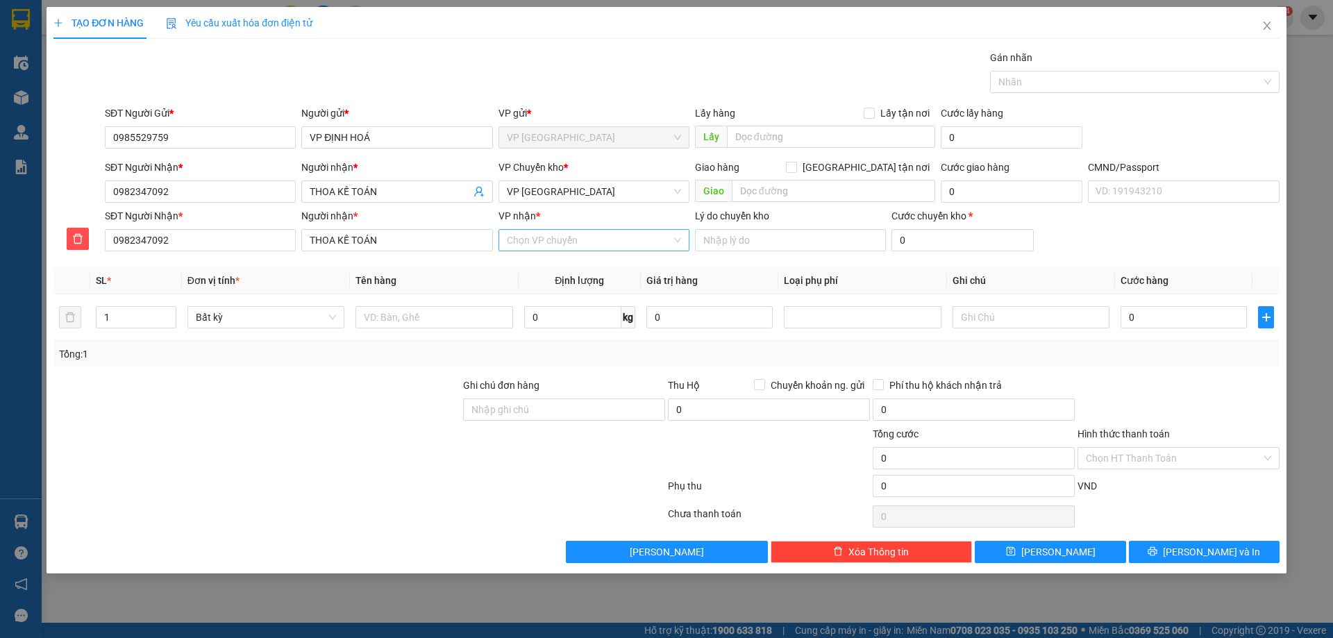
click at [546, 231] on input "VP nhận *" at bounding box center [589, 240] width 165 height 21
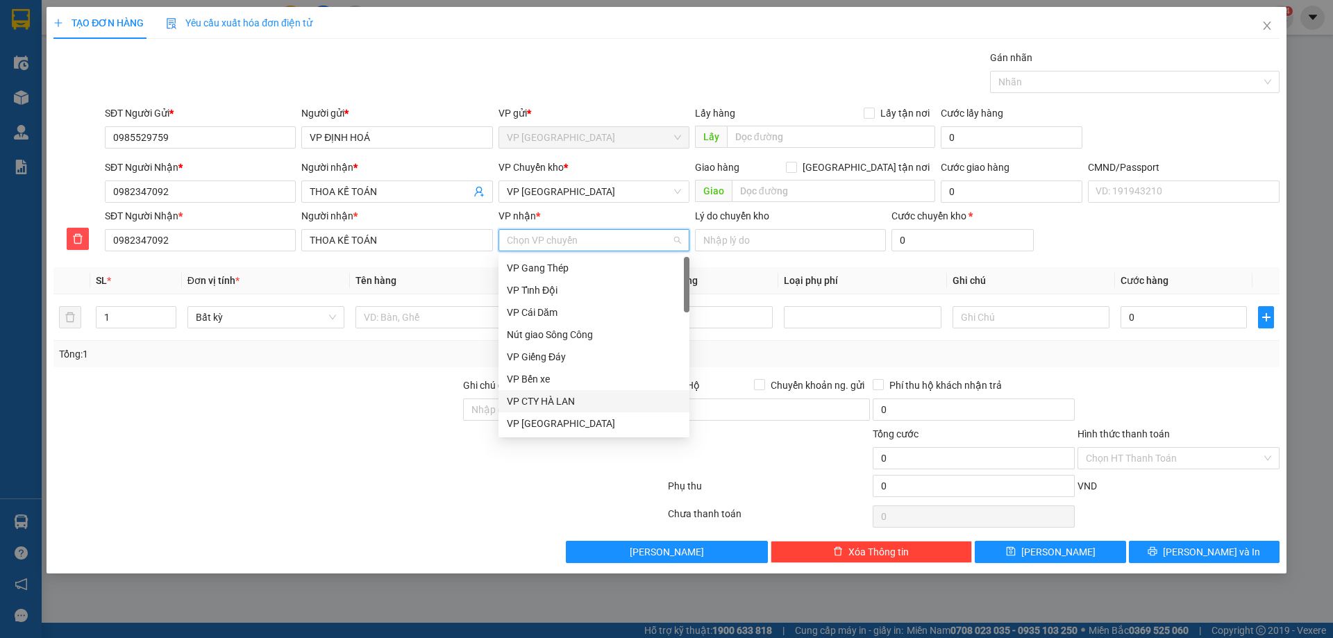
drag, startPoint x: 557, startPoint y: 396, endPoint x: 557, endPoint y: 346, distance: 50.0
click at [557, 396] on div "VP CTY HÀ LAN" at bounding box center [594, 401] width 174 height 15
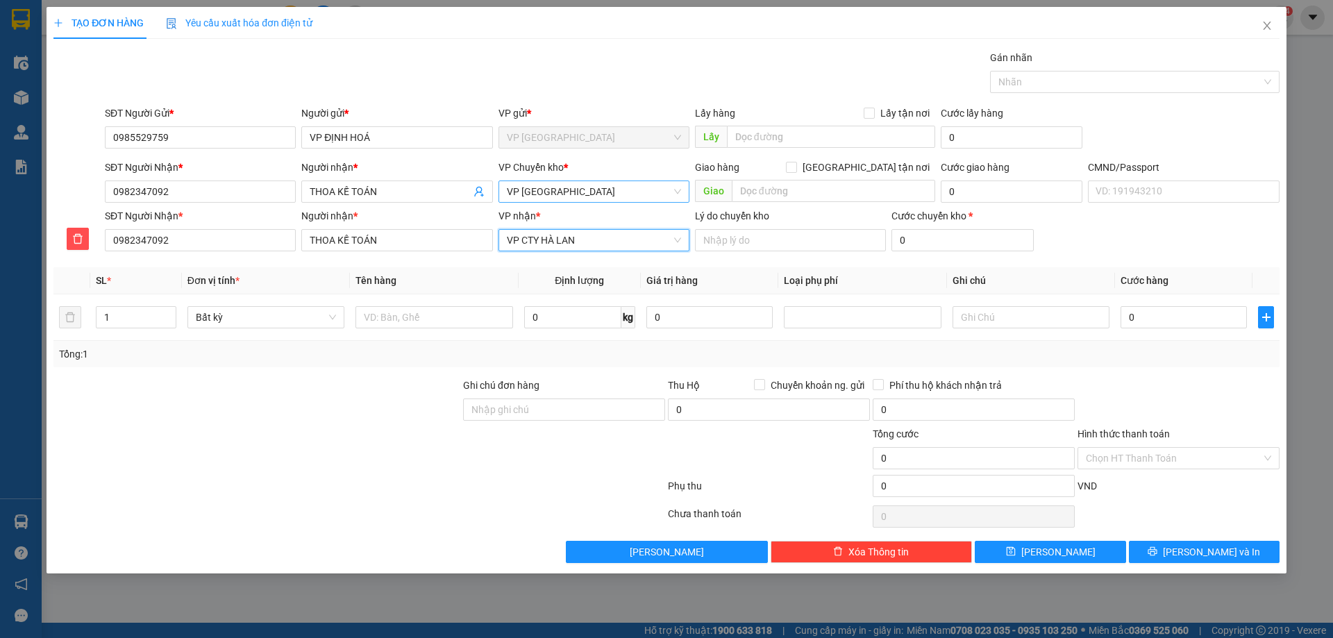
click at [581, 190] on span "VP [GEOGRAPHIC_DATA]" at bounding box center [594, 191] width 174 height 21
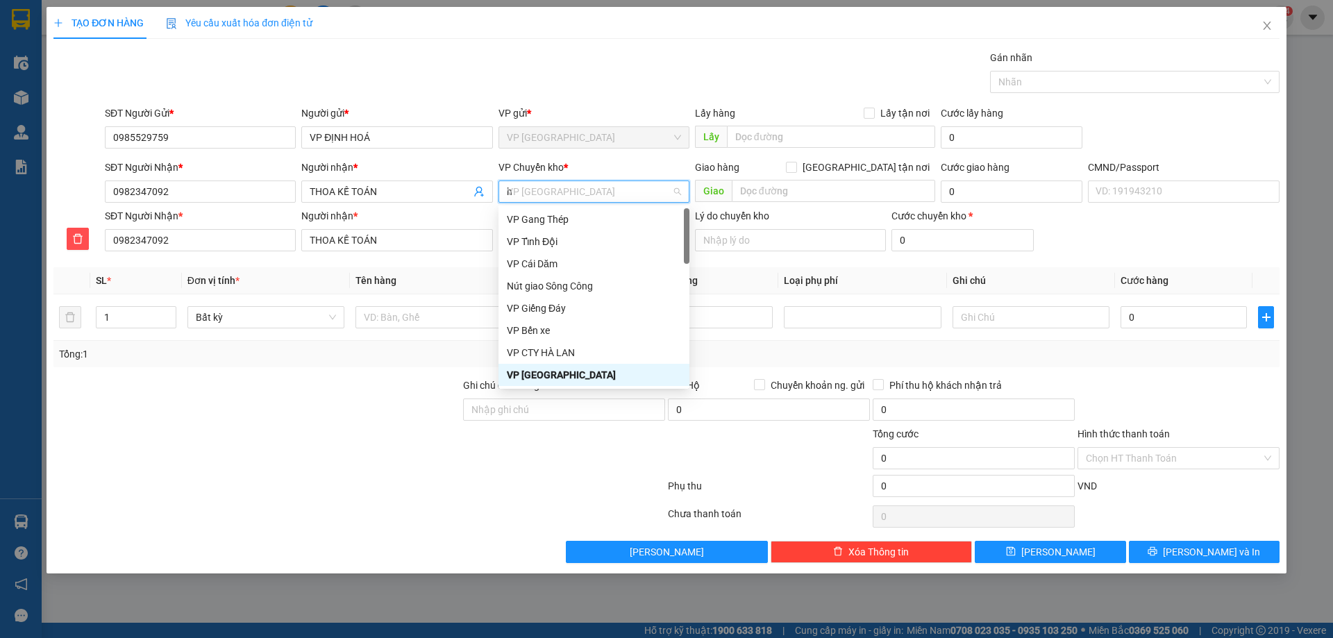
type input "hg"
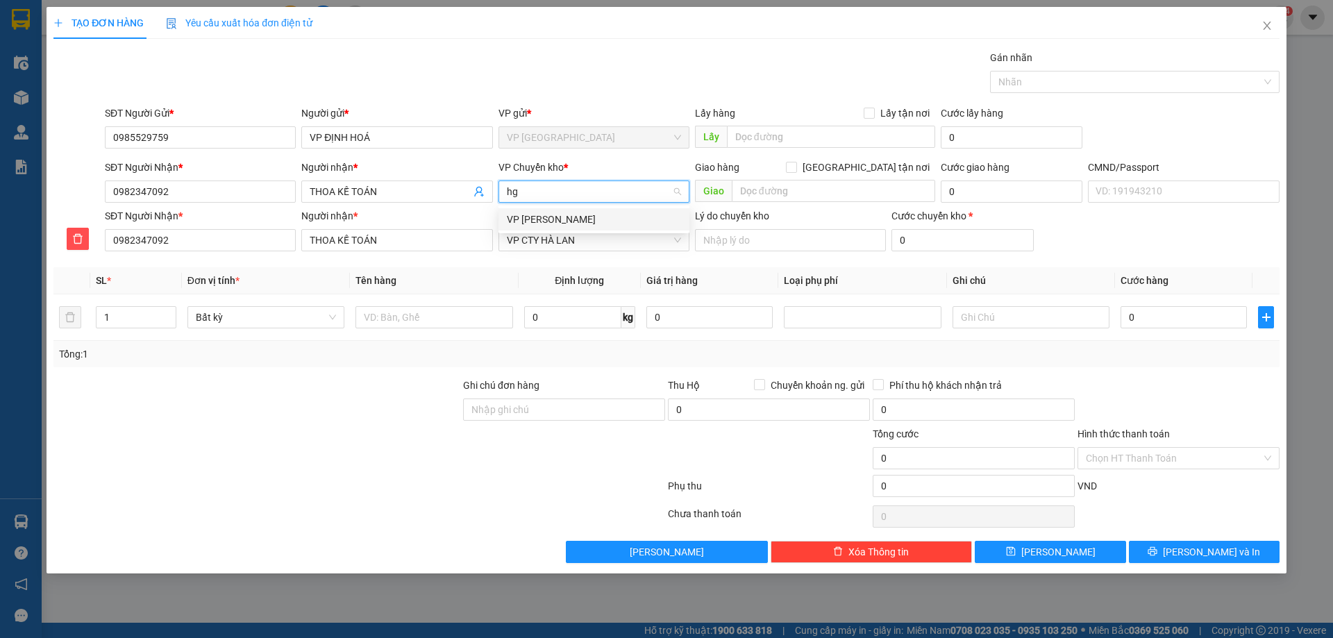
click at [574, 214] on div "VP [PERSON_NAME]" at bounding box center [594, 219] width 174 height 15
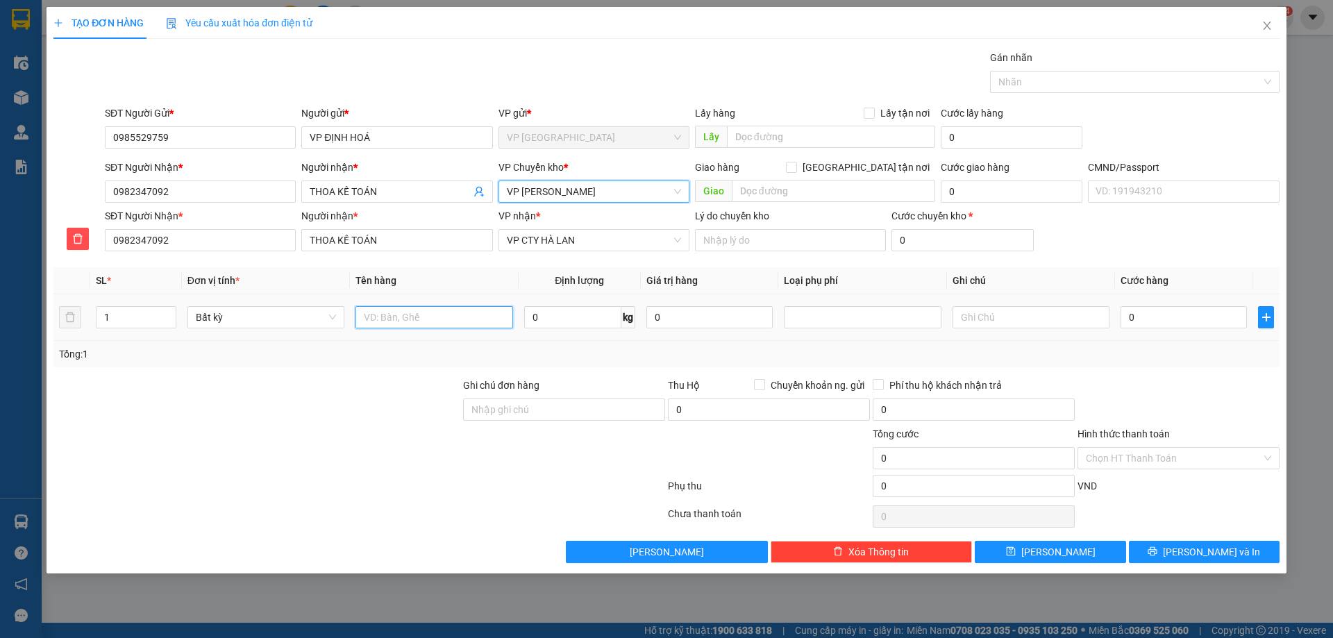
click at [453, 311] on input "text" at bounding box center [433, 317] width 157 height 22
type input "PBBC"
click at [579, 317] on input "0" at bounding box center [572, 317] width 97 height 22
type input "0.2"
click at [644, 345] on div "Tổng: 1" at bounding box center [666, 354] width 1226 height 26
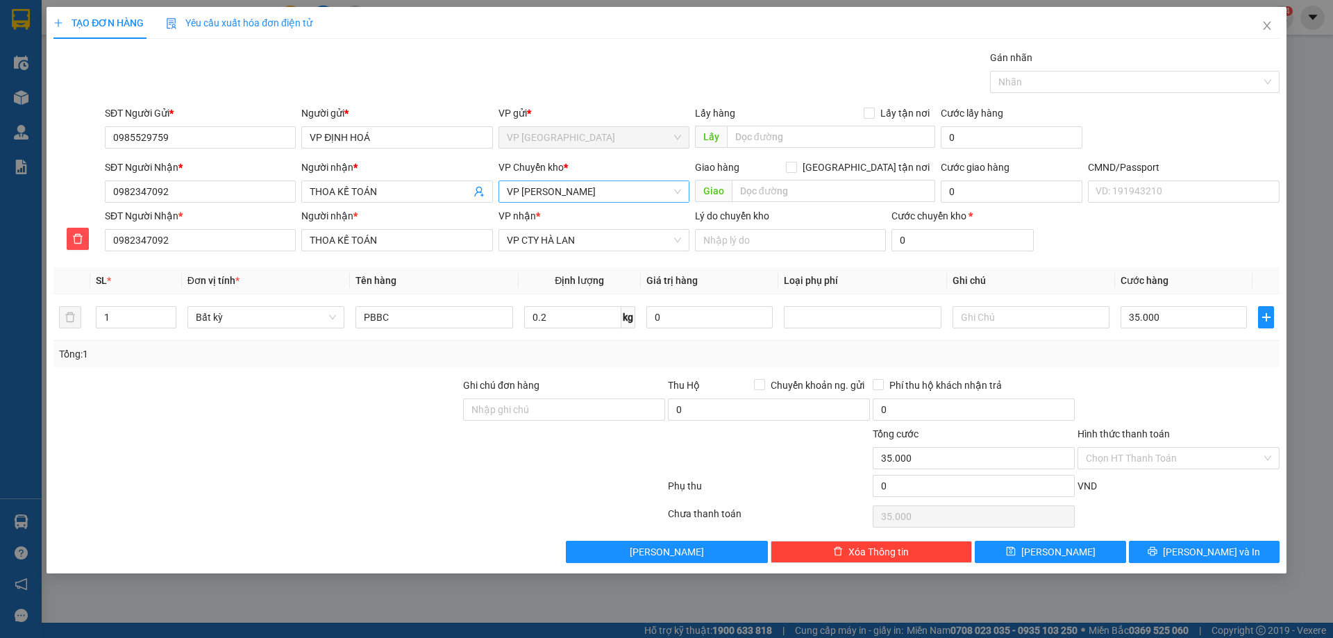
type input "35.000"
click at [1102, 462] on input "Hình thức thanh toán" at bounding box center [1174, 458] width 176 height 21
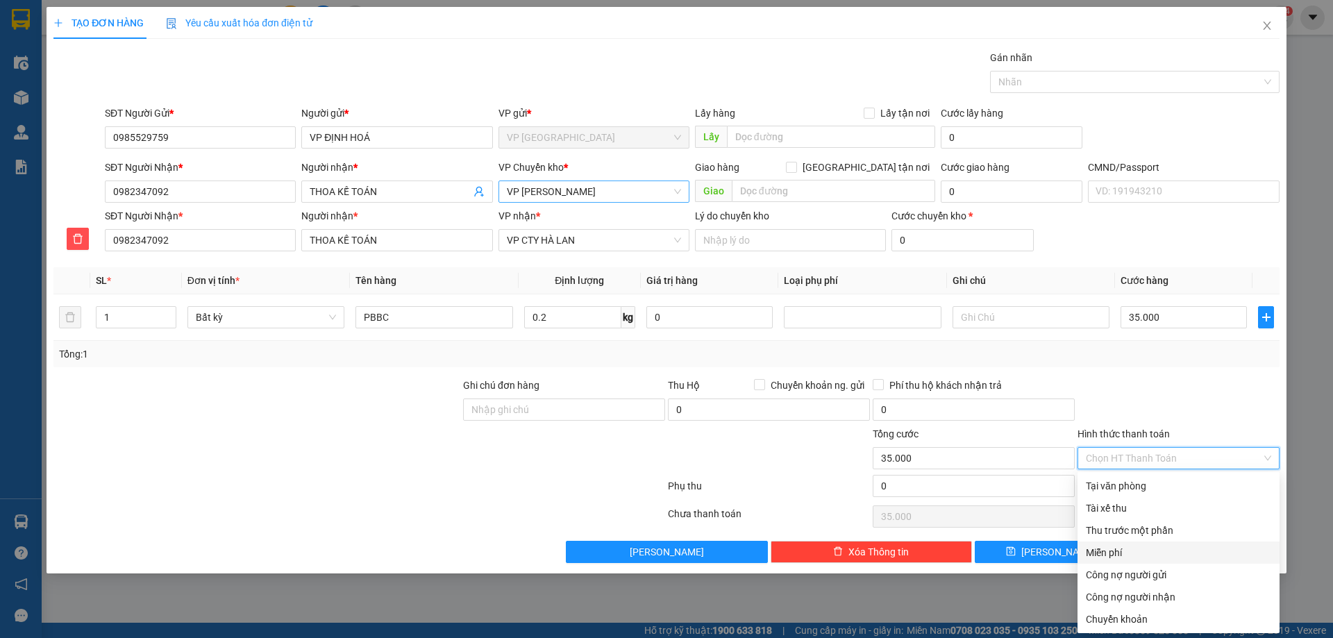
click at [1105, 546] on div "Miễn phí" at bounding box center [1178, 552] width 185 height 15
type input "0"
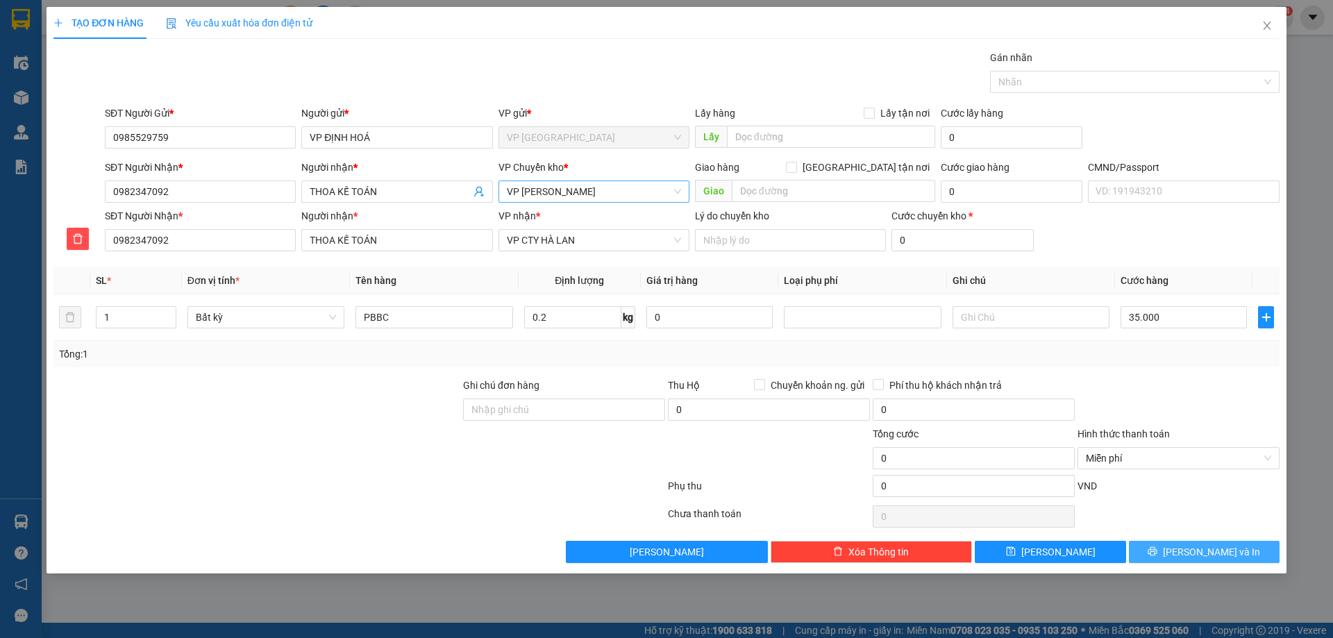
click at [1157, 557] on span "printer" at bounding box center [1153, 551] width 10 height 11
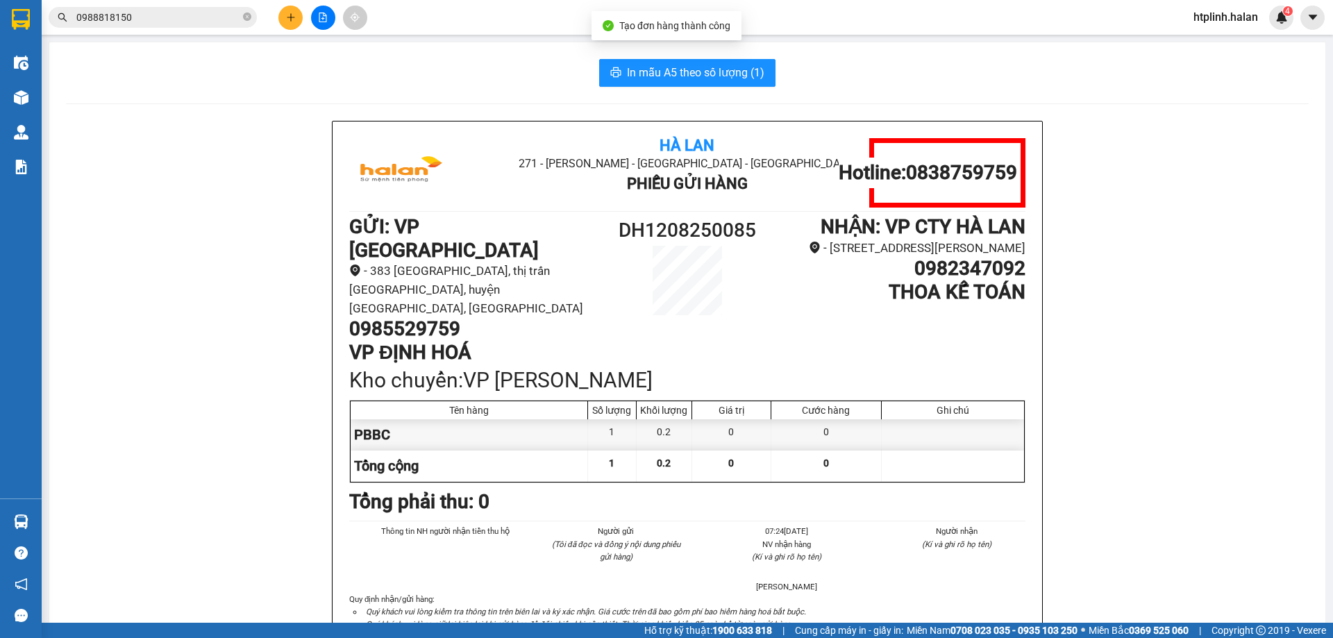
click at [675, 85] on button "In mẫu A5 theo số lượng (1)" at bounding box center [687, 73] width 176 height 28
click at [674, 80] on span "In mẫu A5 theo số lượng (1)" at bounding box center [695, 72] width 137 height 17
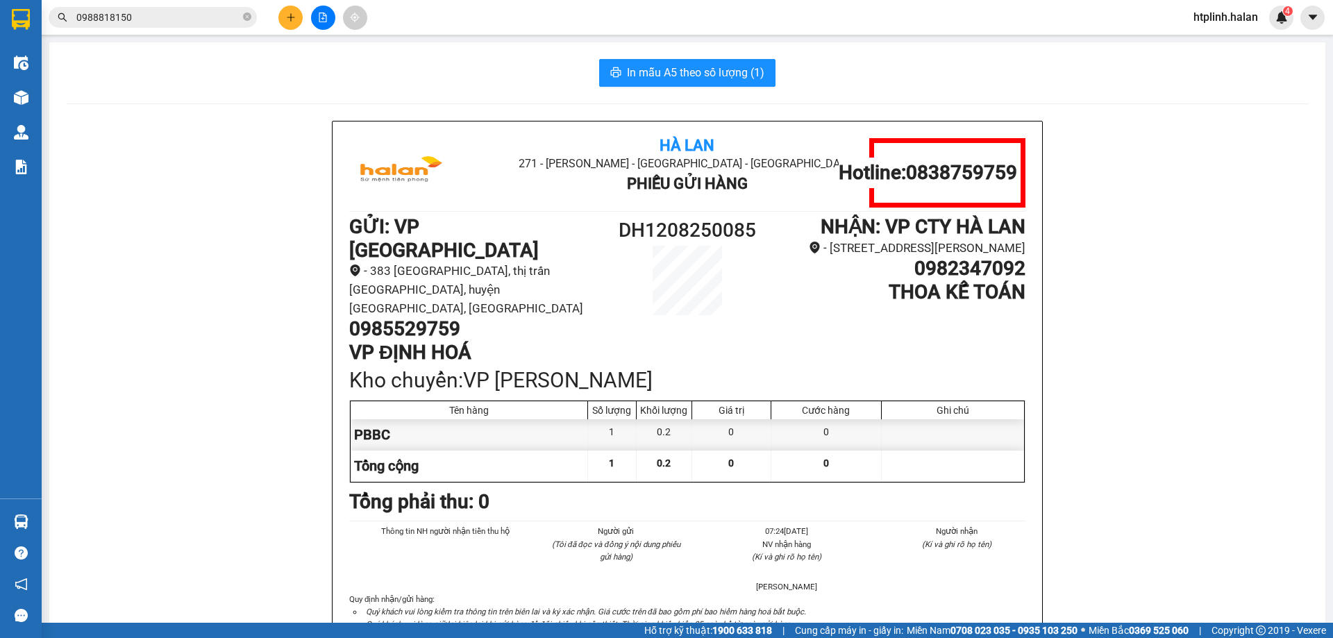
drag, startPoint x: 304, startPoint y: 314, endPoint x: 266, endPoint y: 294, distance: 43.5
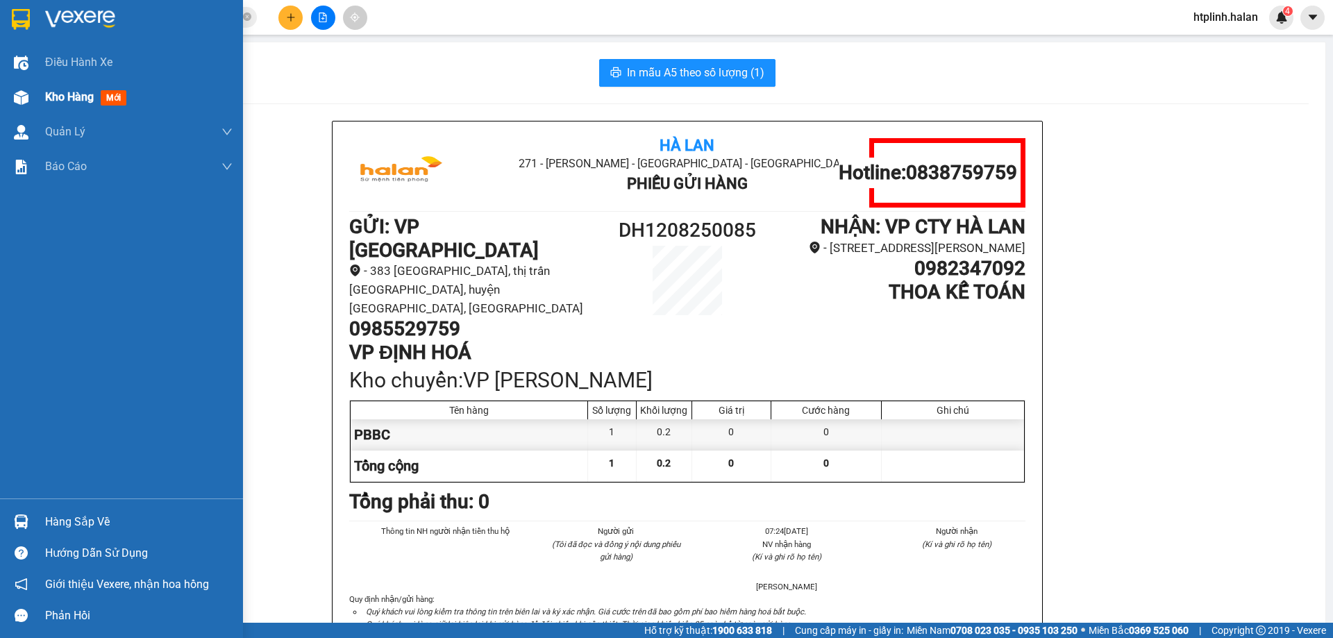
click at [8, 106] on div "Kho hàng mới" at bounding box center [121, 97] width 243 height 35
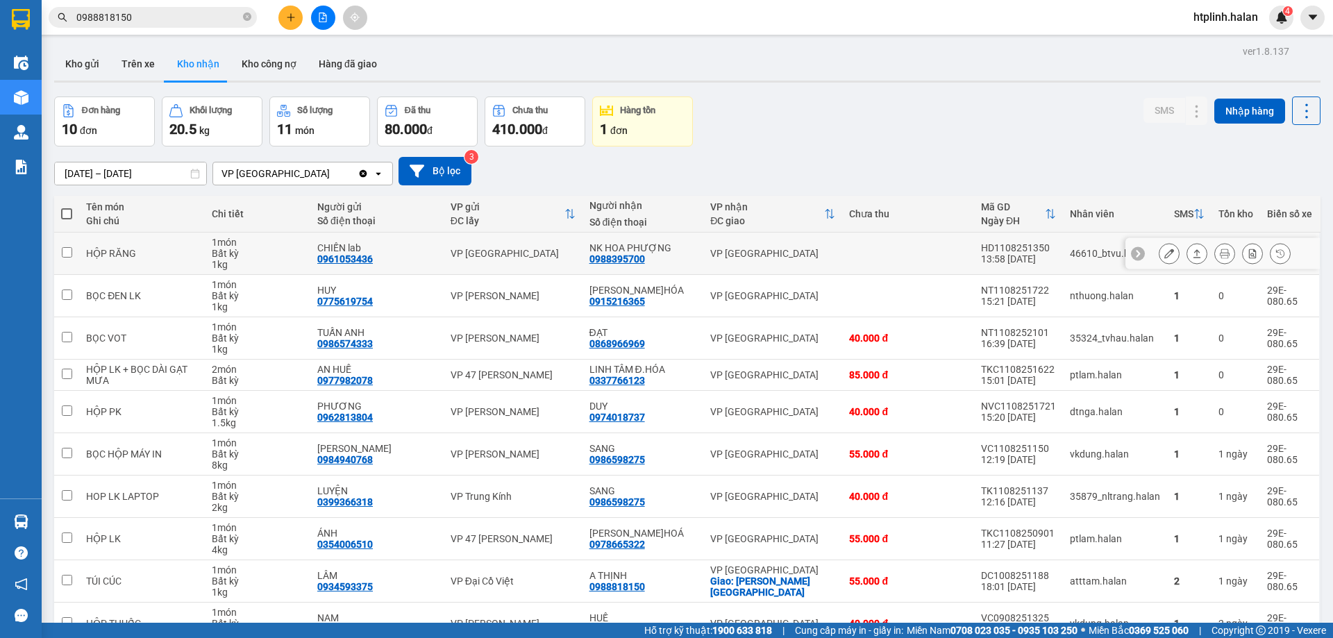
click at [414, 247] on div "CHIẾN lab" at bounding box center [376, 247] width 119 height 11
checkbox input "true"
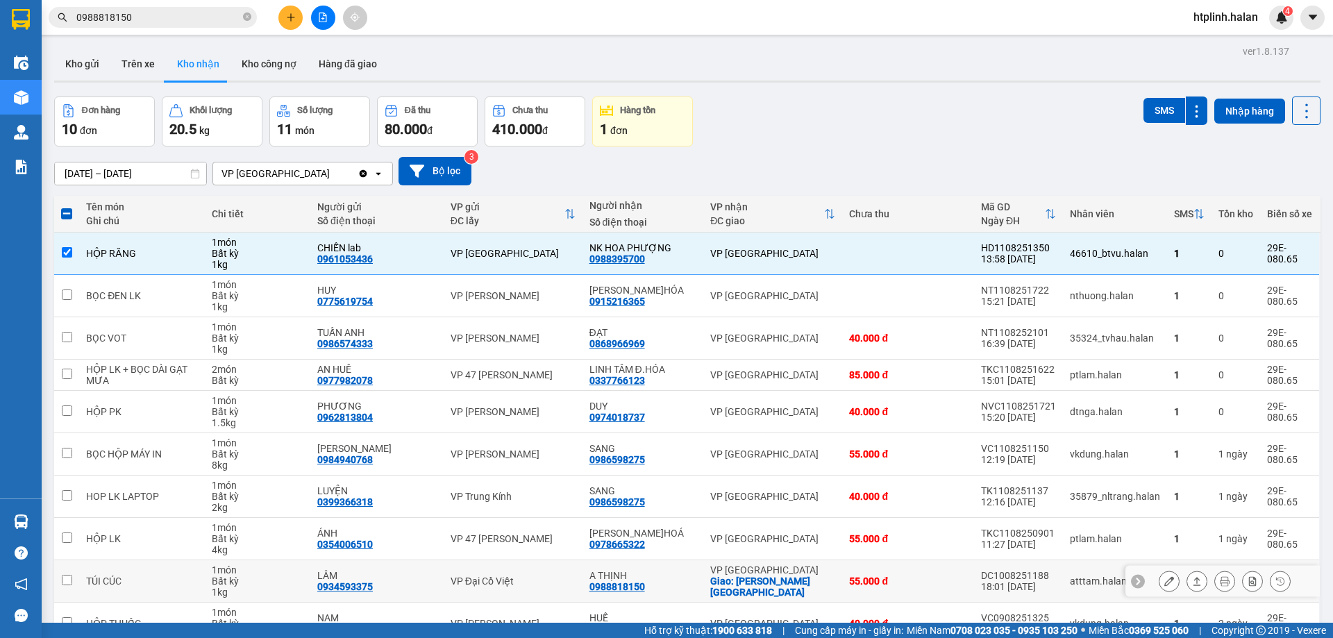
scroll to position [79, 0]
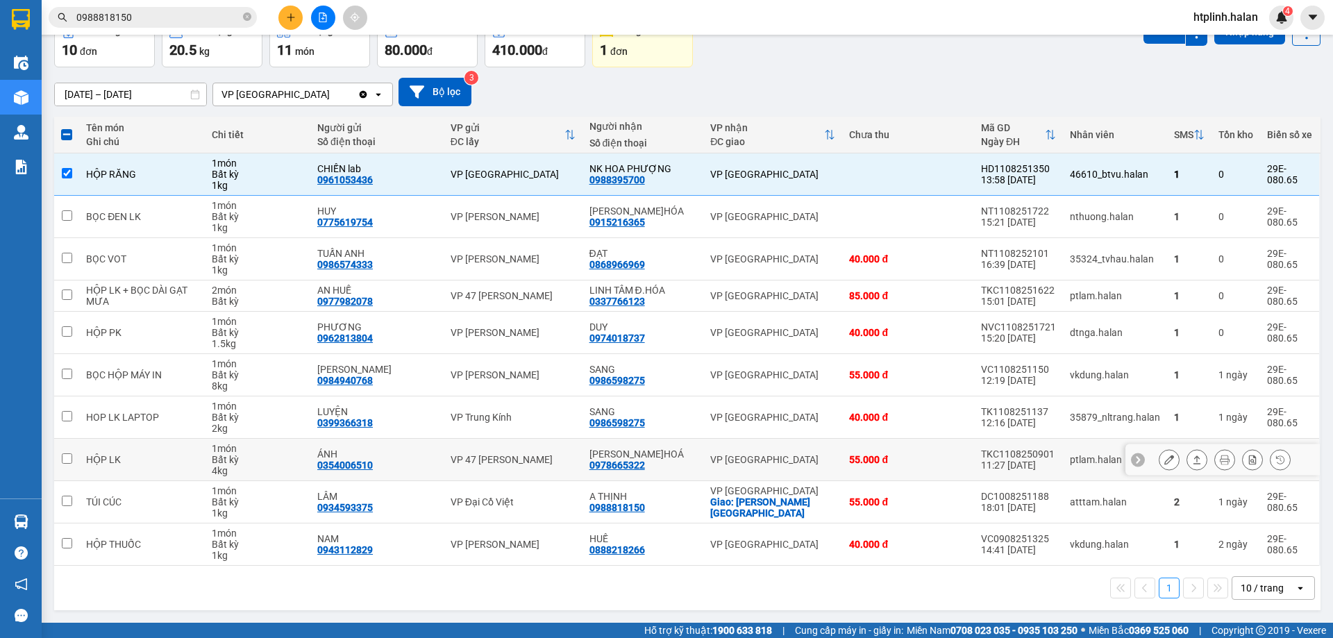
click at [1147, 462] on div at bounding box center [1222, 459] width 194 height 31
click at [1165, 461] on button at bounding box center [1168, 460] width 19 height 24
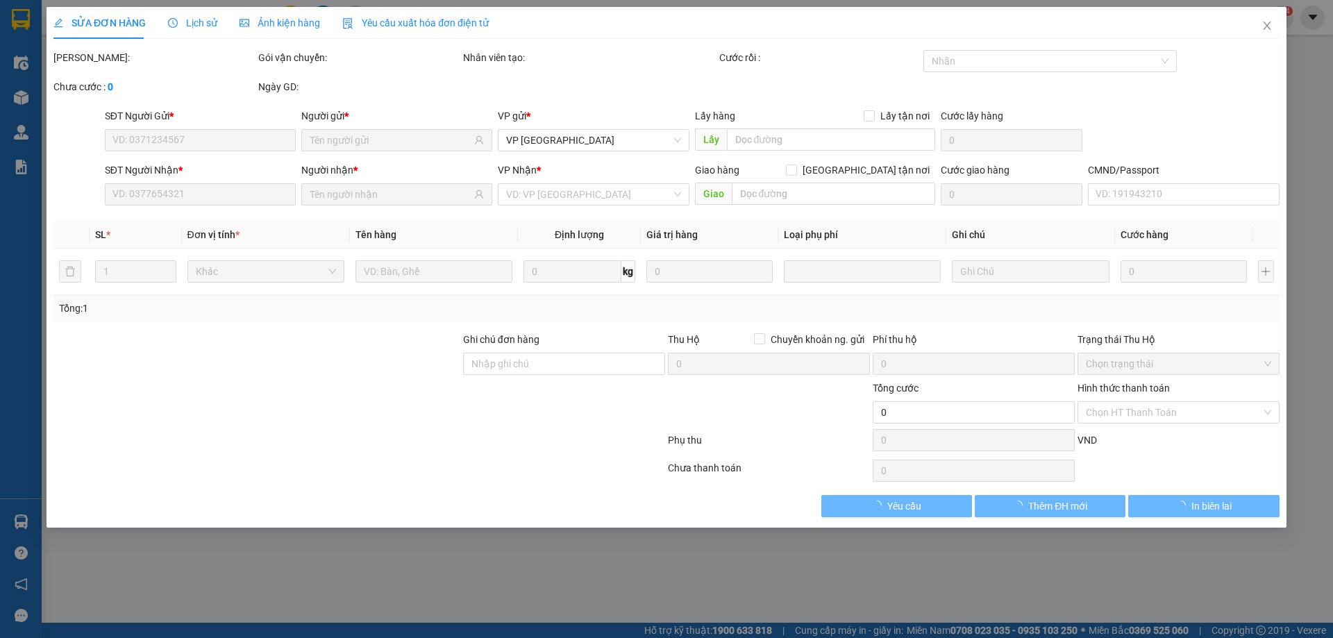
type input "0354006510"
type input "ÁNH"
type input "0978665322"
type input "TÙNG Đ.HOÁ"
type input "55.000"
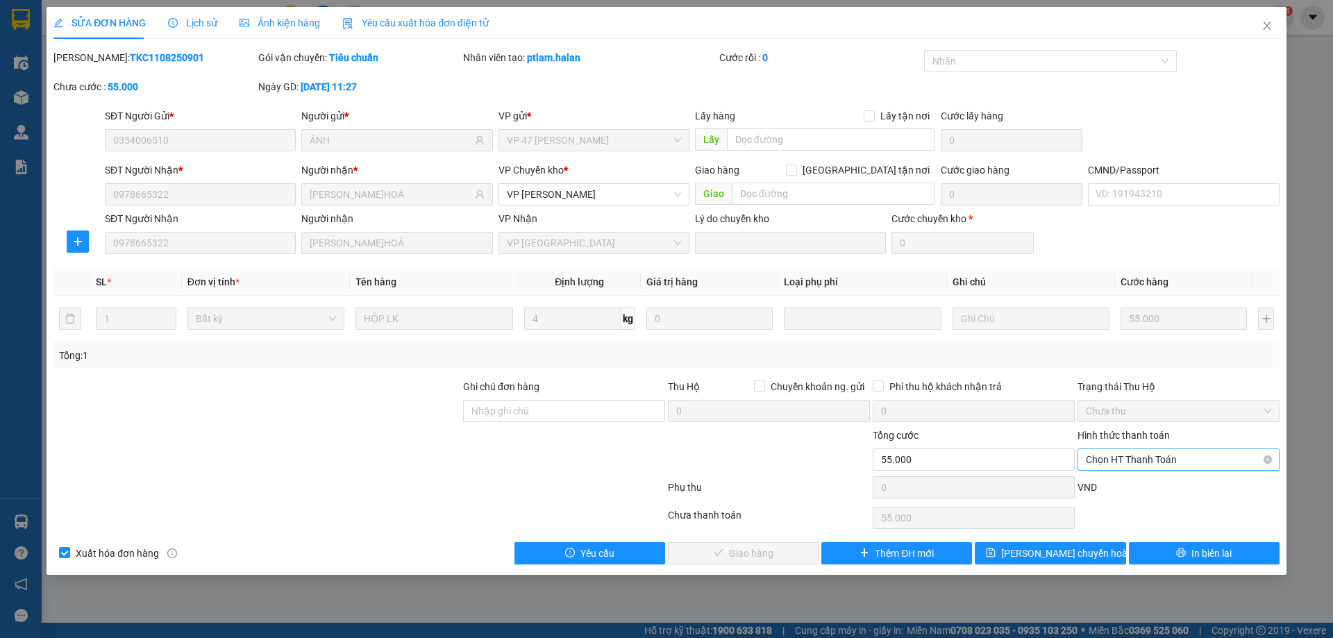
click at [1150, 449] on span "Chọn HT Thanh Toán" at bounding box center [1178, 459] width 185 height 21
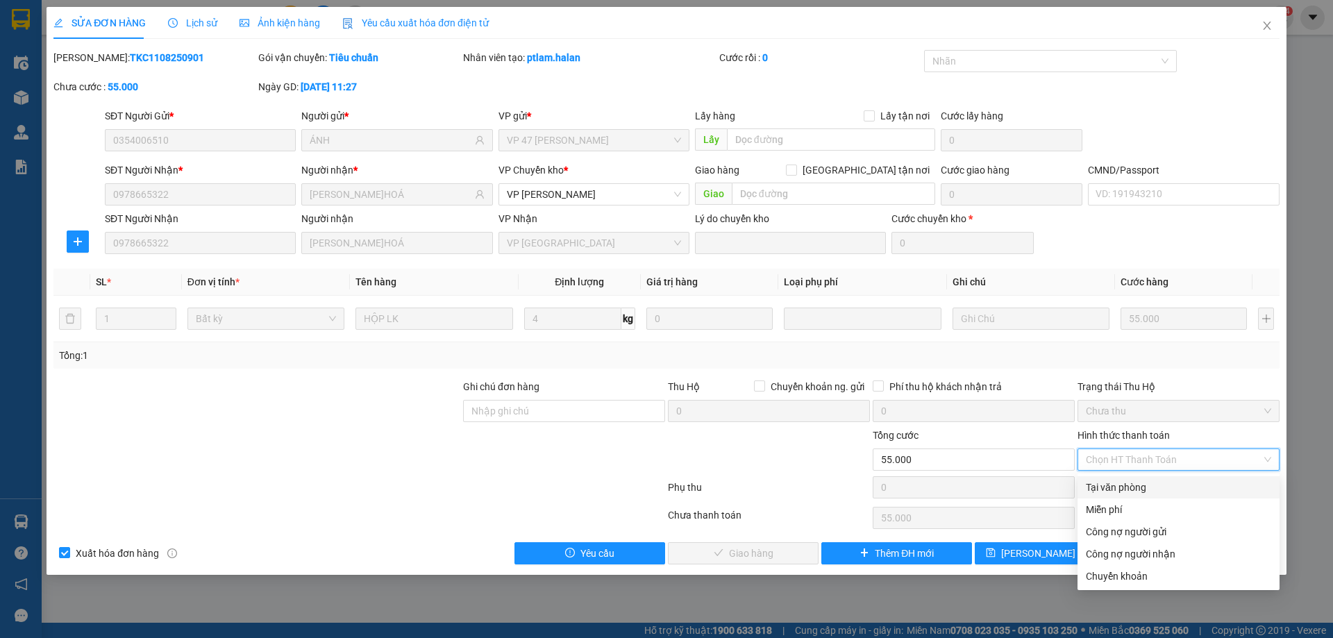
click at [1152, 478] on div "Tại văn phòng" at bounding box center [1178, 487] width 202 height 22
type input "0"
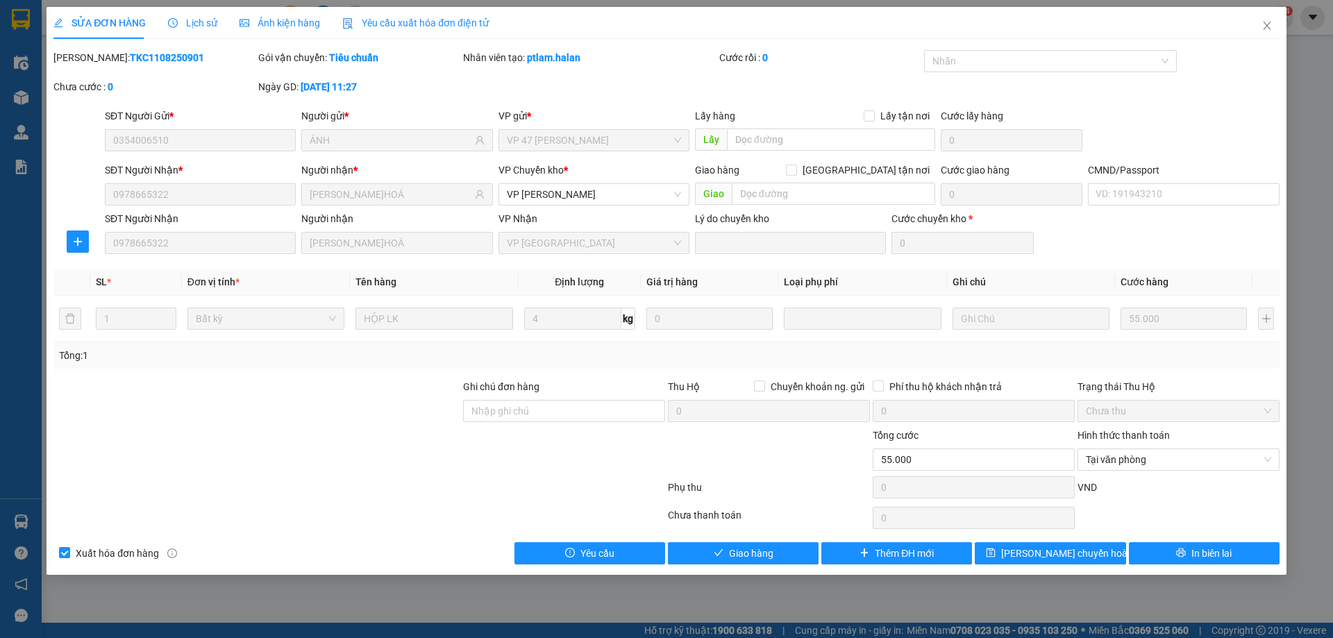
click at [799, 537] on div "Total Paid Fee 0 Total UnPaid Fee 55.000 Cash Collection Total Fee Mã ĐH: TKC11…" at bounding box center [666, 307] width 1226 height 514
click at [796, 555] on button "Giao hàng" at bounding box center [743, 553] width 151 height 22
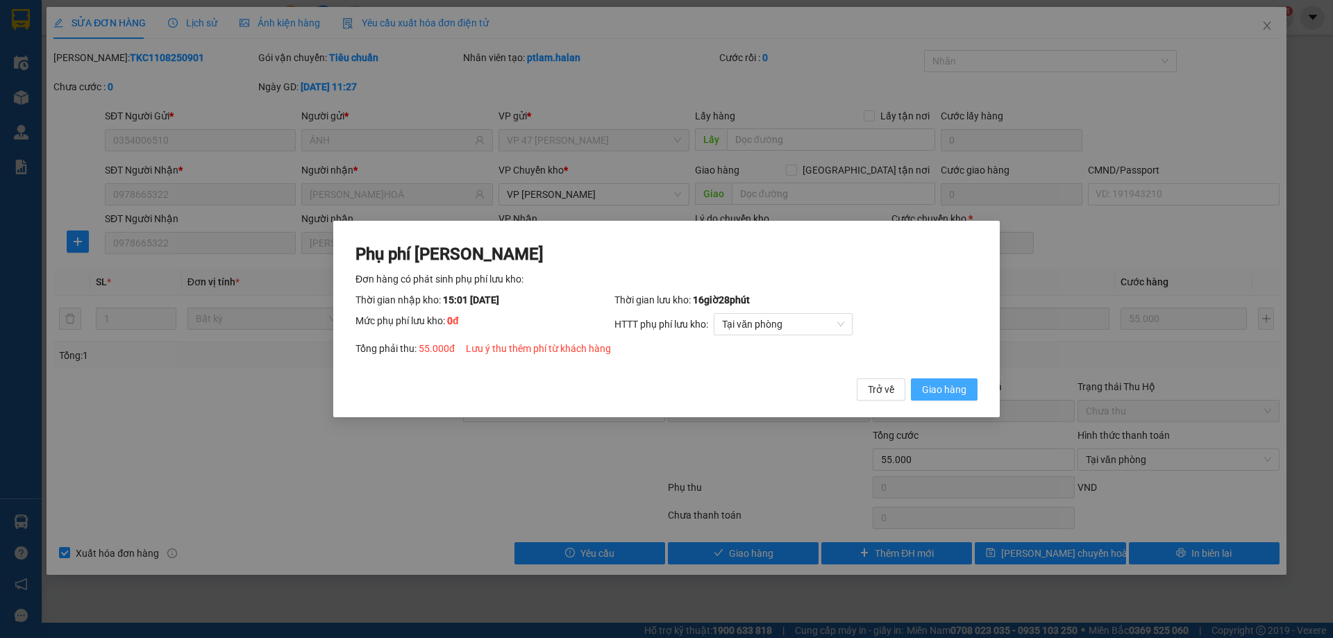
click at [934, 399] on button "Giao hàng" at bounding box center [944, 389] width 67 height 22
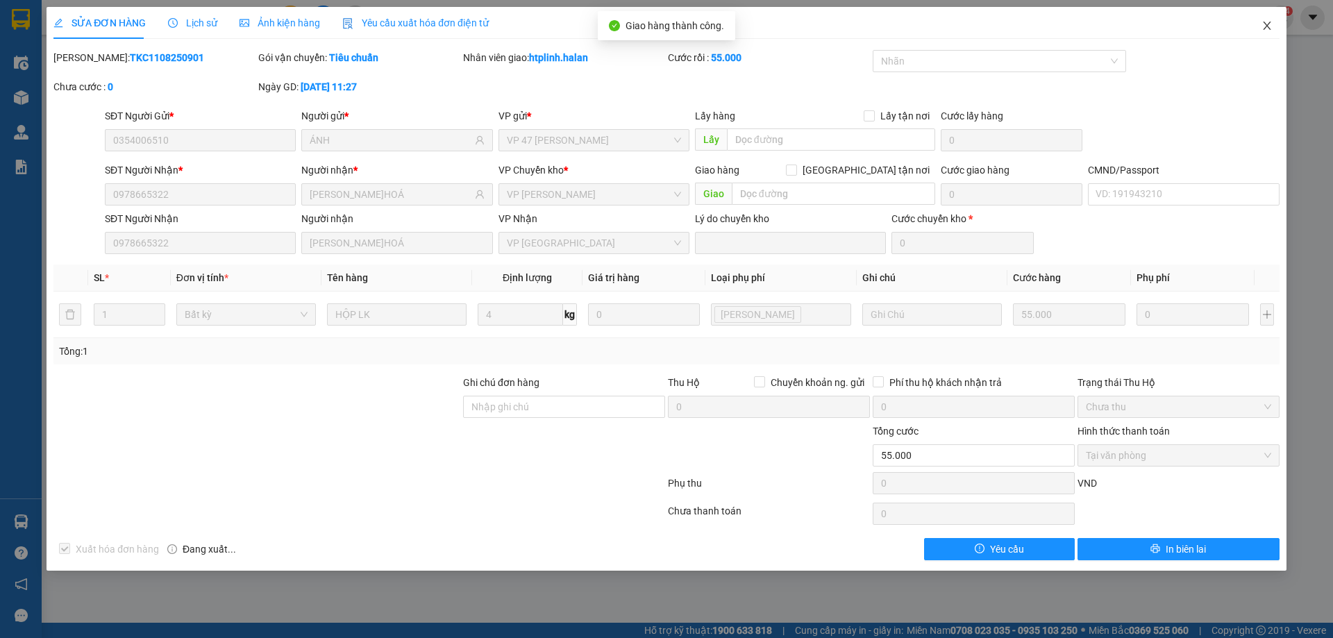
click at [1273, 24] on span "Close" at bounding box center [1267, 26] width 39 height 39
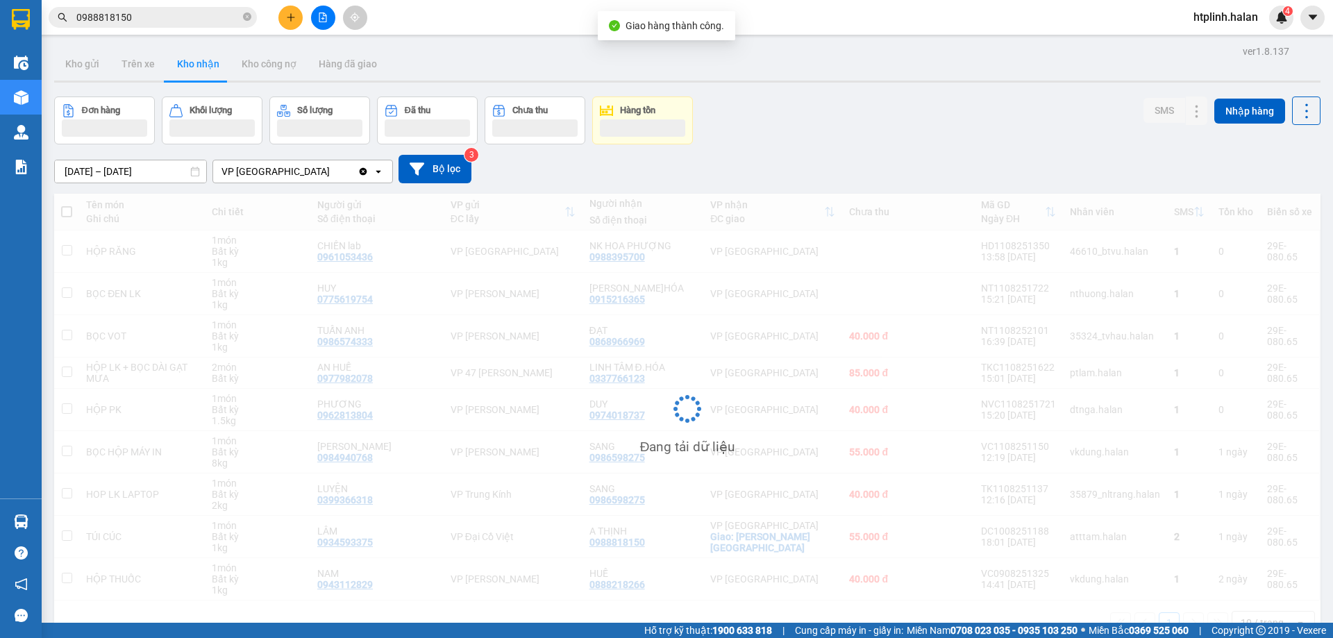
scroll to position [64, 0]
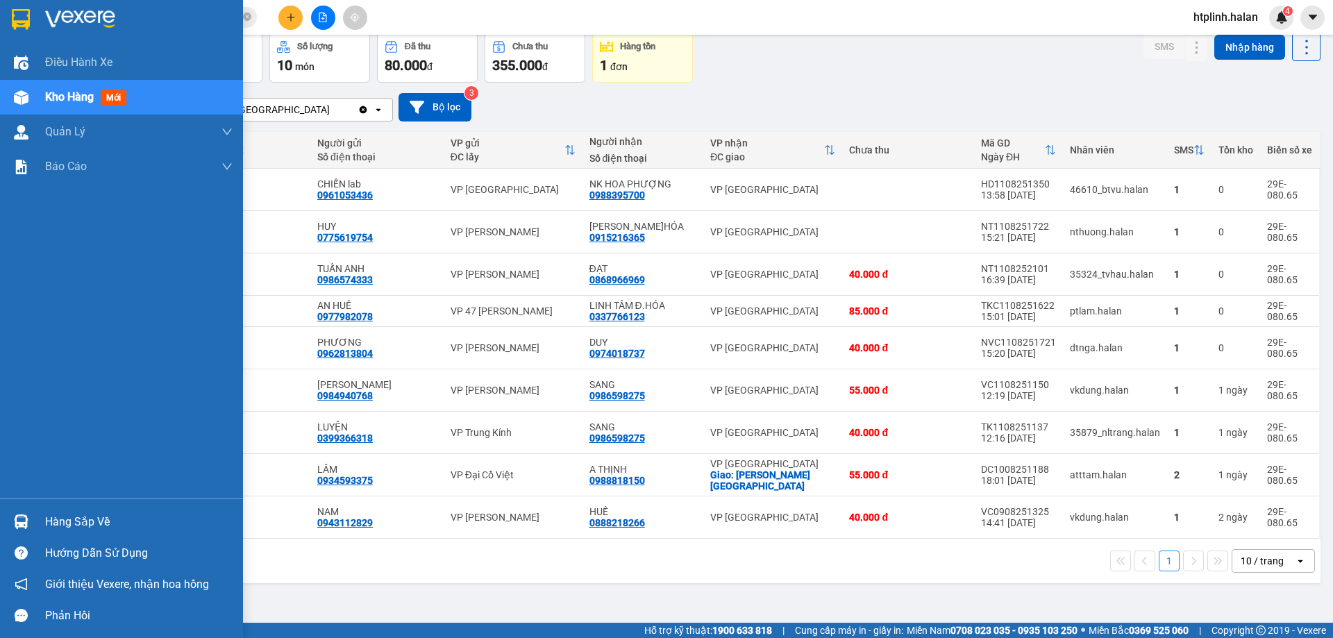
click at [0, 517] on div "Hàng sắp về" at bounding box center [121, 521] width 243 height 31
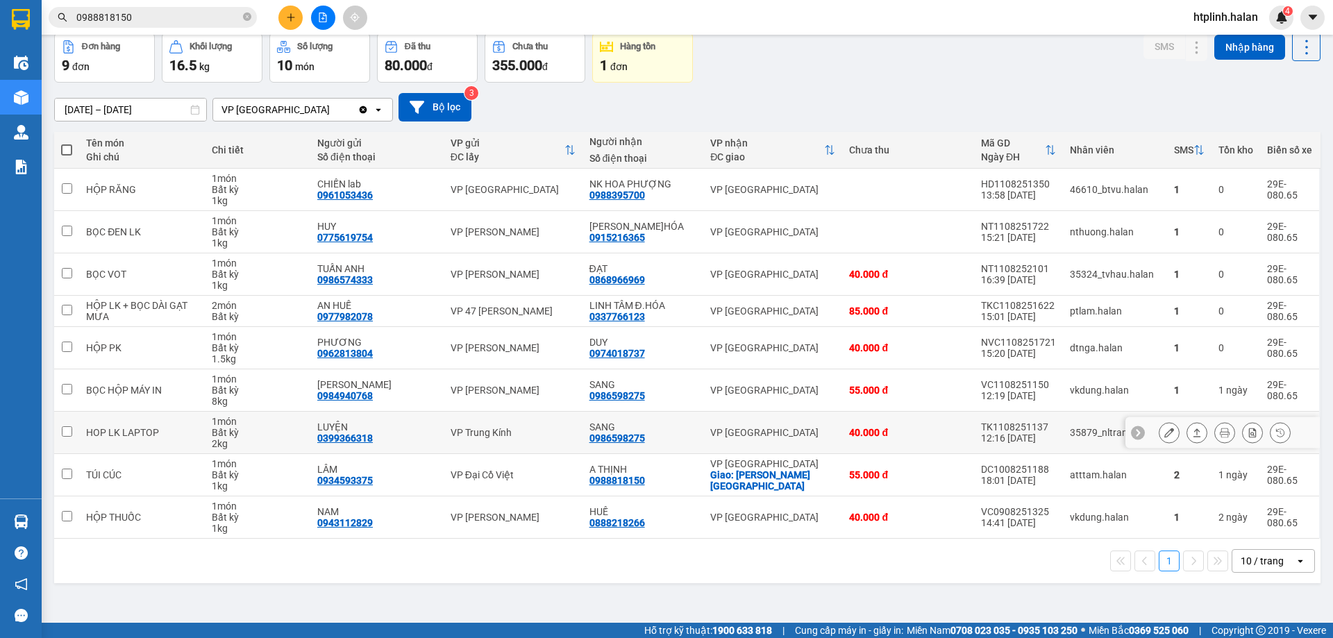
click at [677, 434] on section "Kết quả tìm kiếm ( 122 ) Bộ lọc Thuộc VP này Mã ĐH Trạng thái Món hàng Thu hộ T…" at bounding box center [666, 319] width 1333 height 638
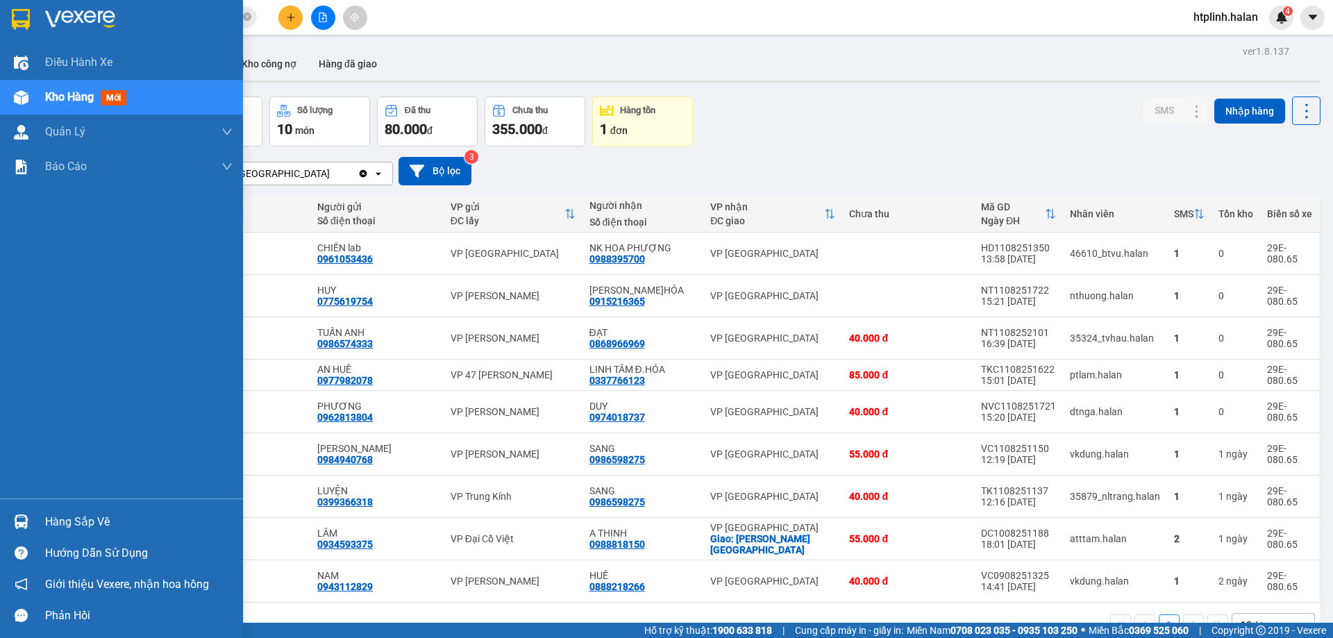
click at [12, 519] on div at bounding box center [21, 522] width 24 height 24
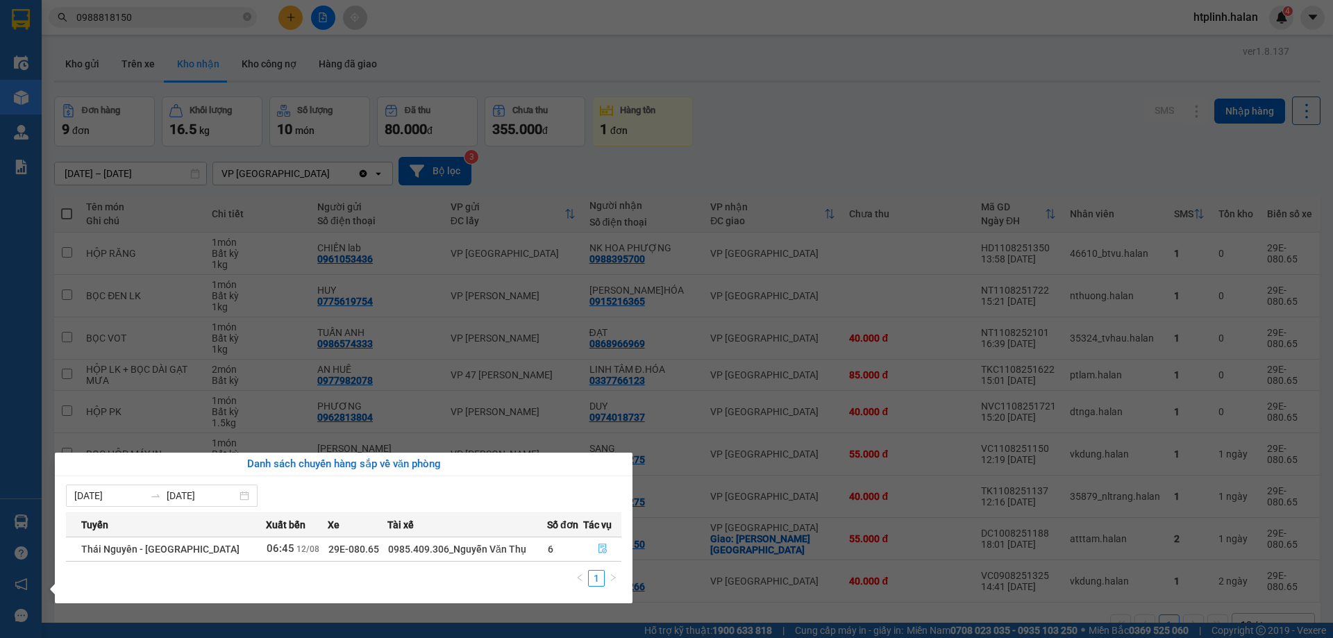
click at [598, 551] on icon "file-done" at bounding box center [603, 549] width 10 height 10
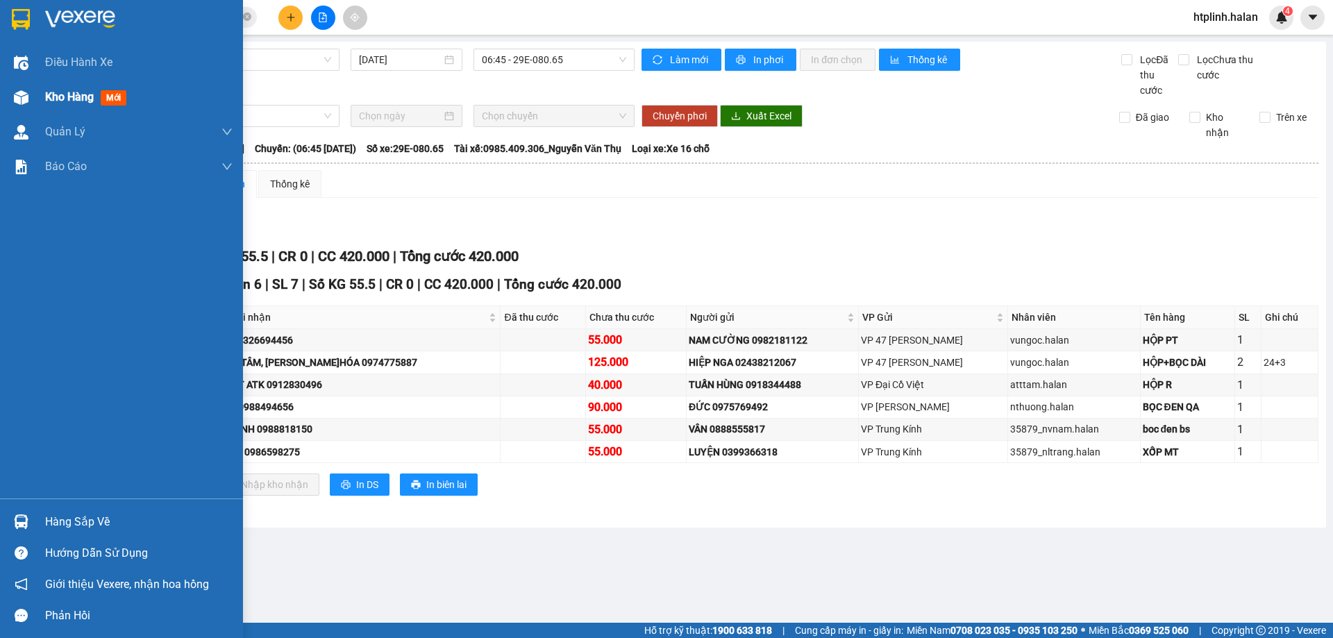
click at [19, 108] on div at bounding box center [21, 97] width 24 height 24
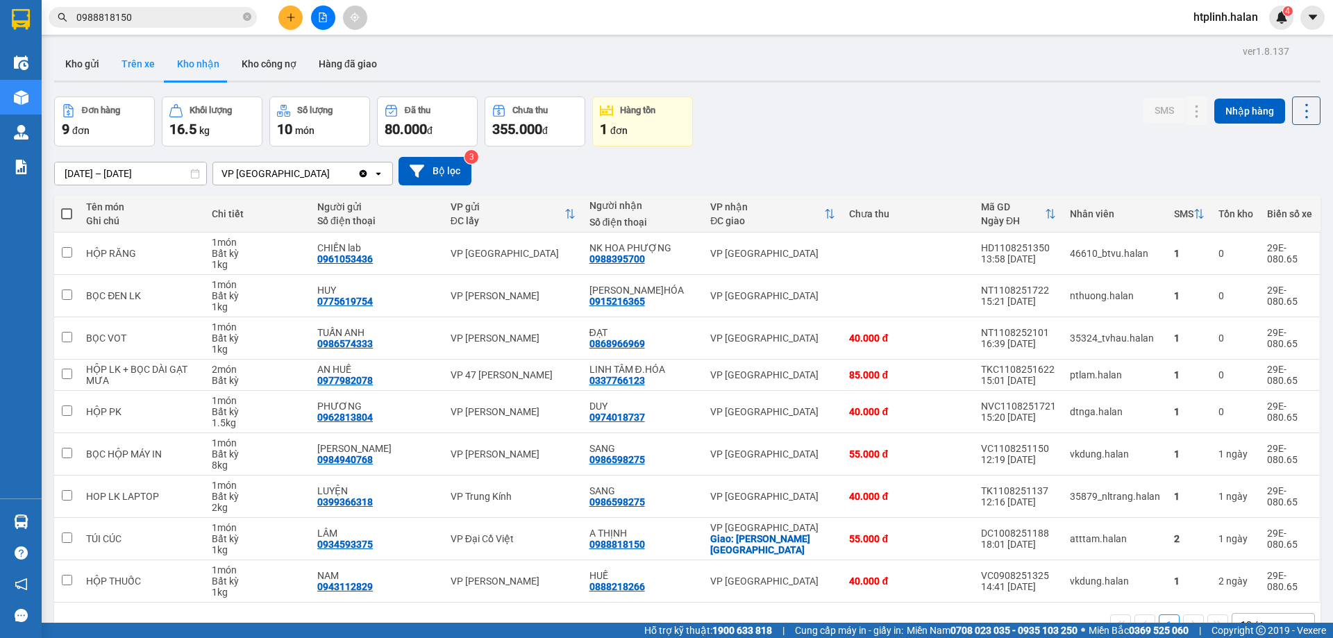
click at [130, 65] on button "Trên xe" at bounding box center [138, 63] width 56 height 33
type input "05/12/2011 – 12/08/2025"
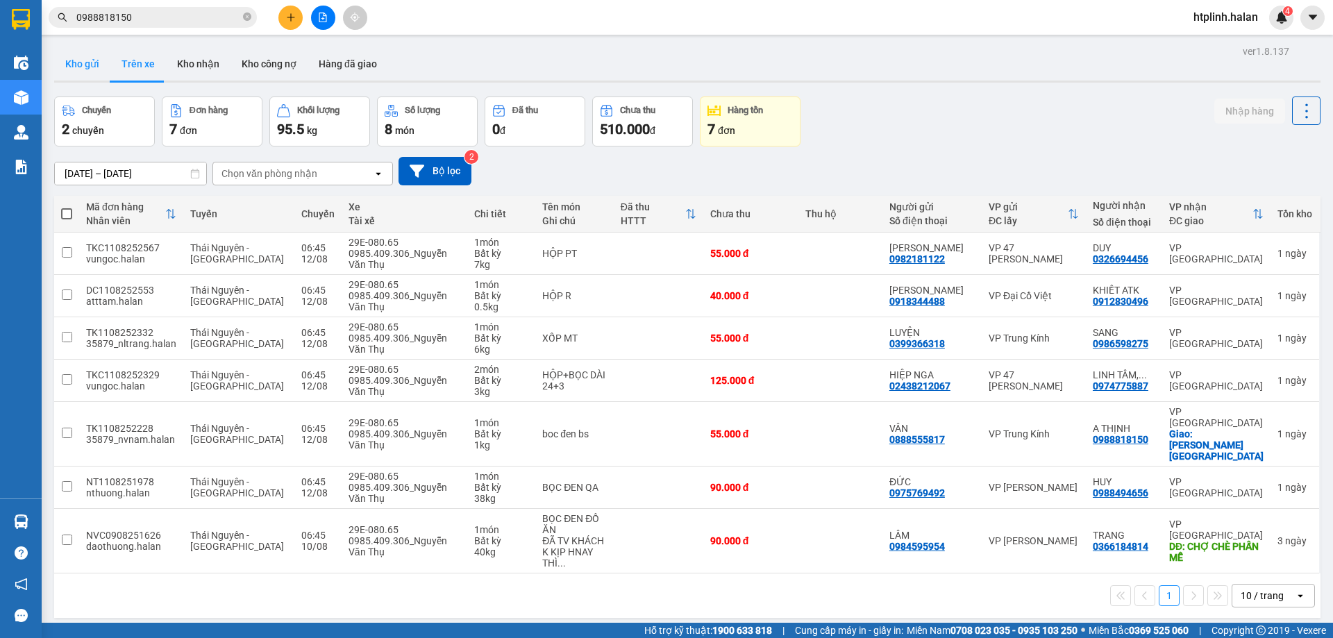
click at [84, 51] on button "Kho gửi" at bounding box center [82, 63] width 56 height 33
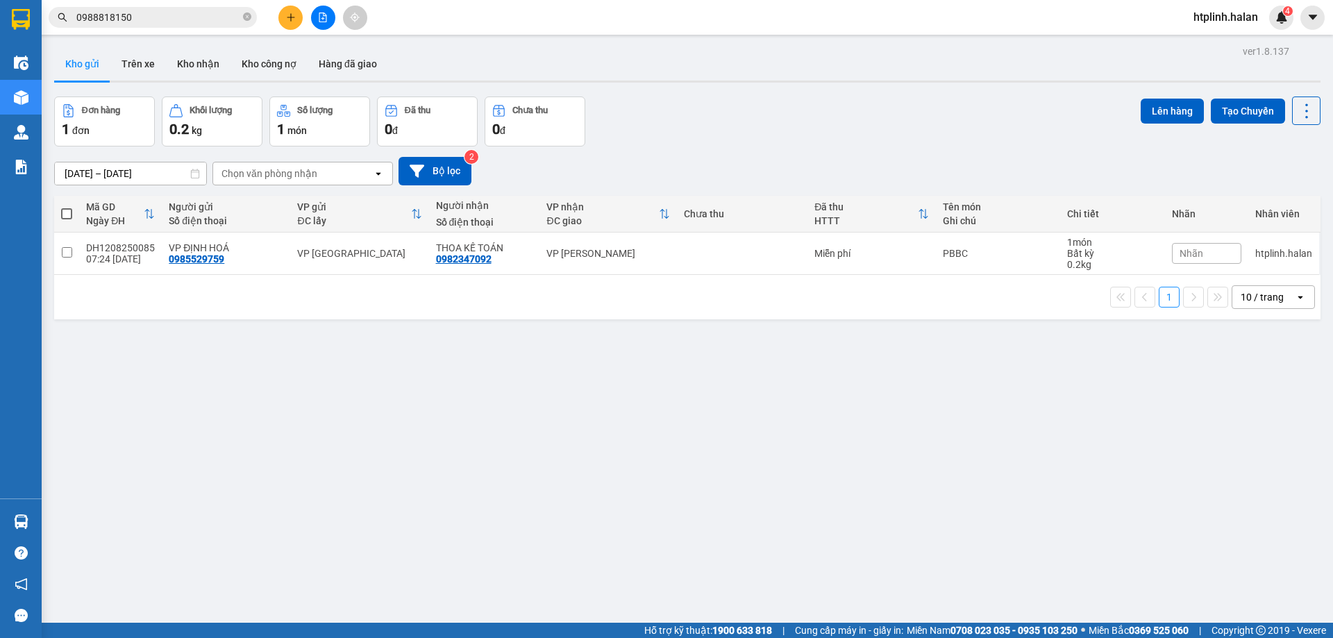
drag, startPoint x: 298, startPoint y: 292, endPoint x: 306, endPoint y: 294, distance: 8.6
click at [301, 292] on div "1 10 / trang open" at bounding box center [687, 297] width 1255 height 24
click at [198, 62] on button "Kho nhận" at bounding box center [198, 63] width 65 height 33
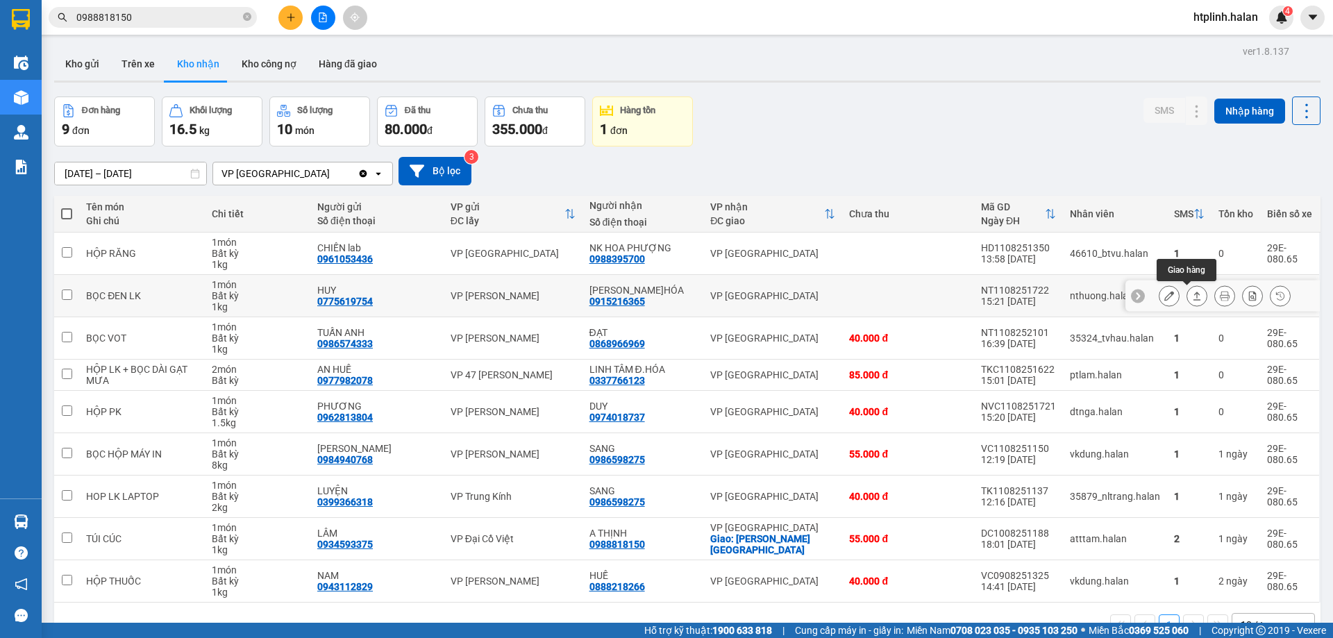
click at [1187, 299] on button at bounding box center [1196, 296] width 19 height 24
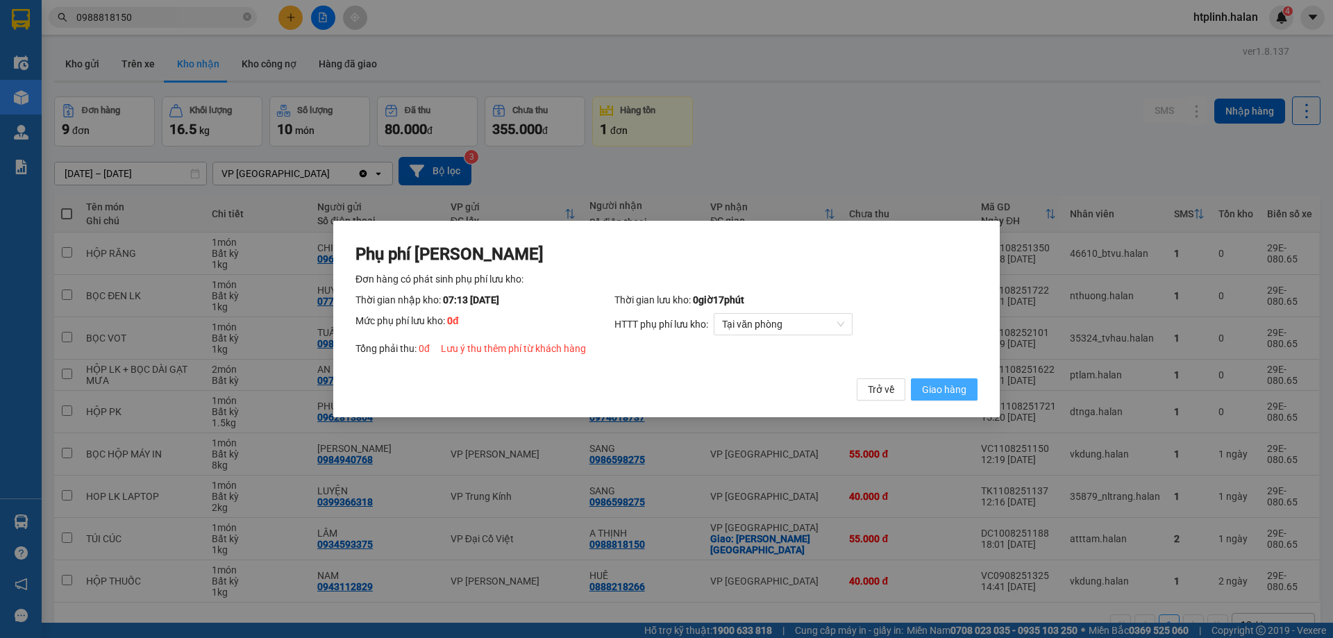
click at [945, 389] on span "Giao hàng" at bounding box center [944, 389] width 44 height 15
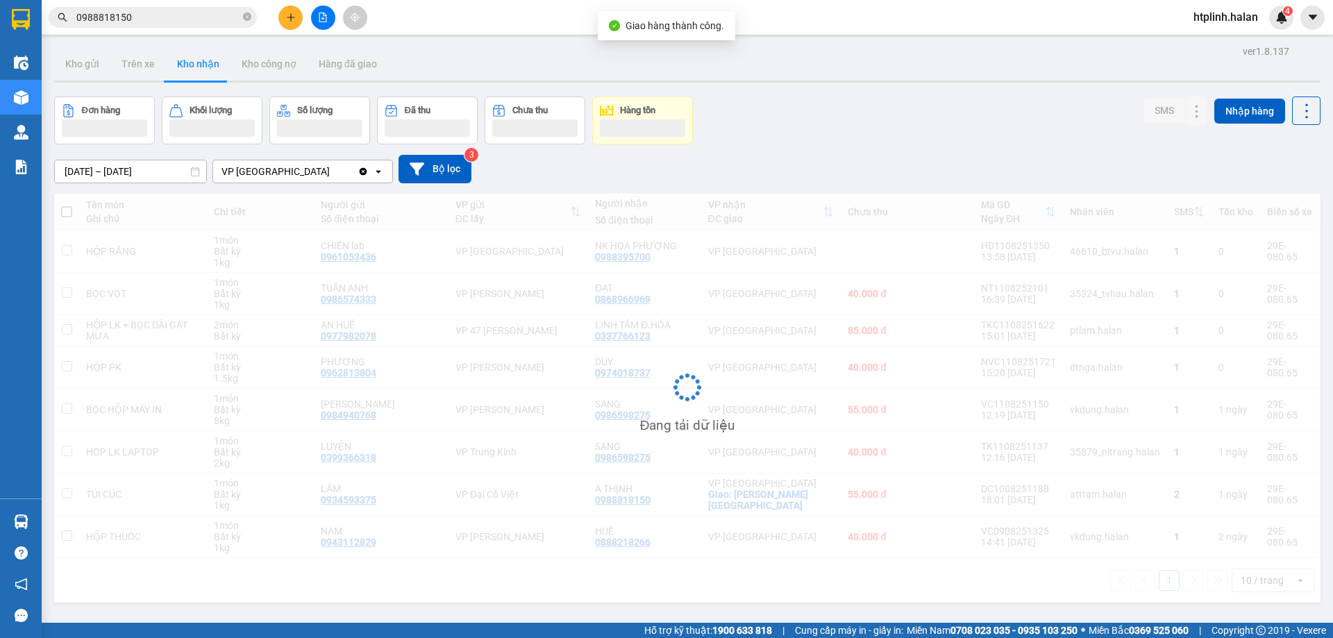
scroll to position [64, 0]
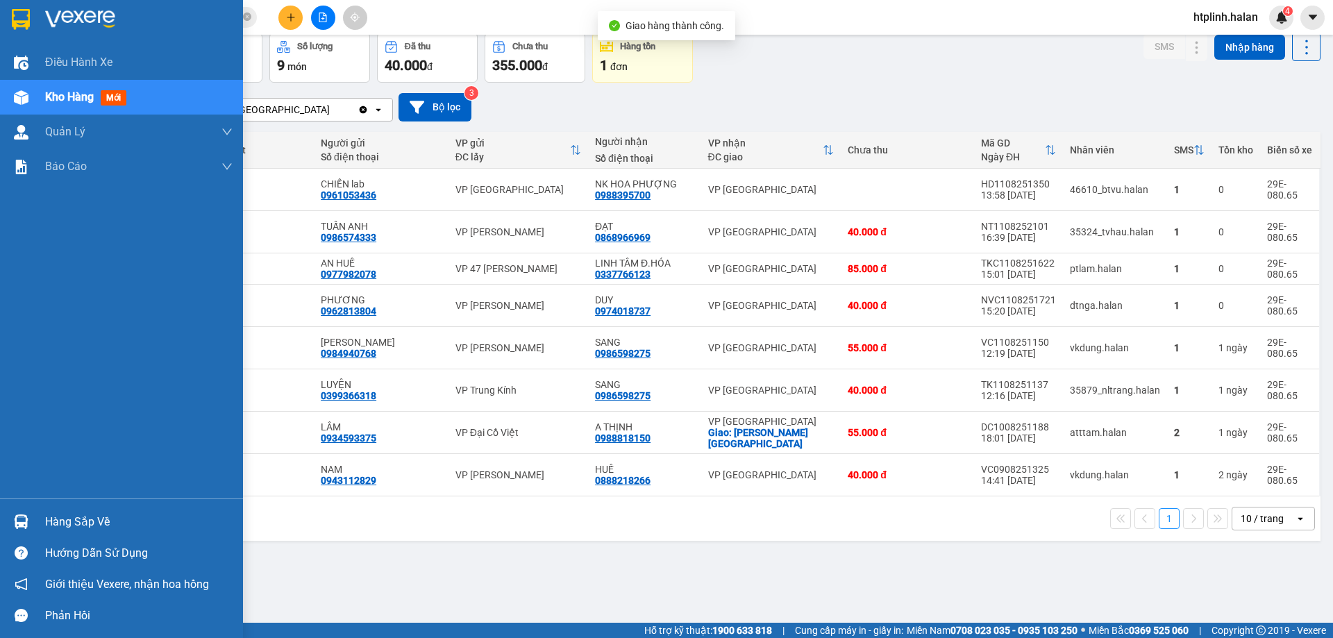
click at [32, 517] on div at bounding box center [21, 522] width 24 height 24
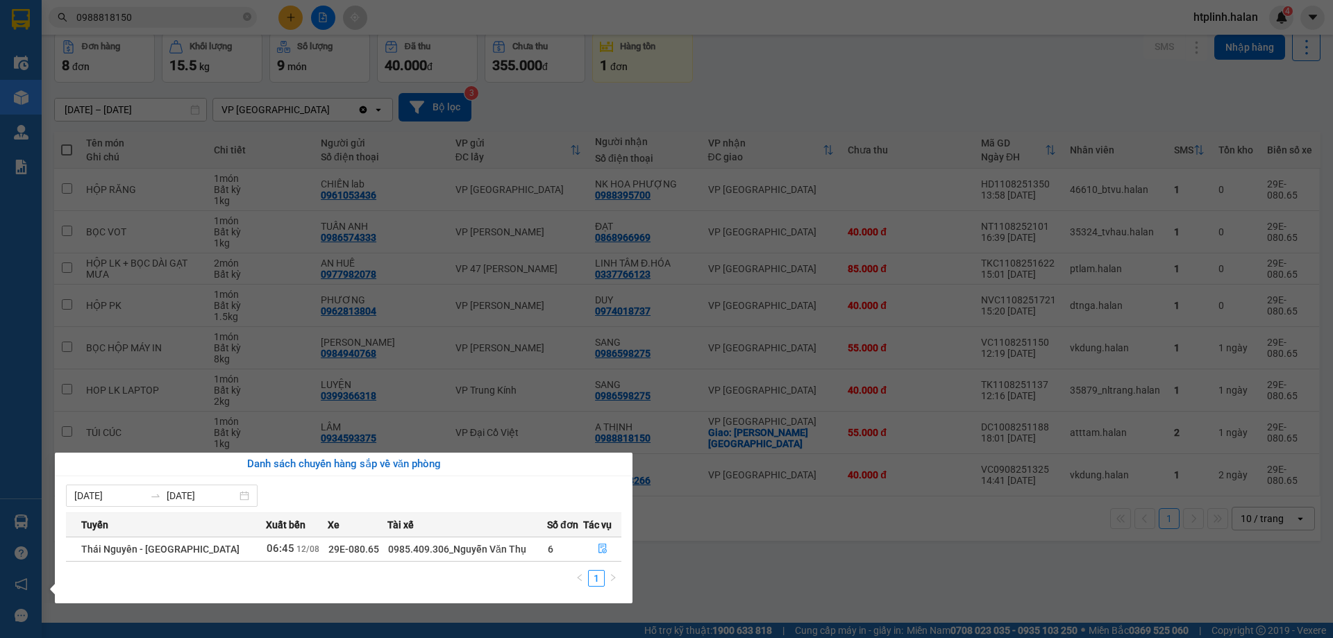
click at [478, 212] on section "Kết quả tìm kiếm ( 122 ) Bộ lọc Thuộc VP này Mã ĐH Trạng thái Món hàng Thu hộ T…" at bounding box center [666, 319] width 1333 height 638
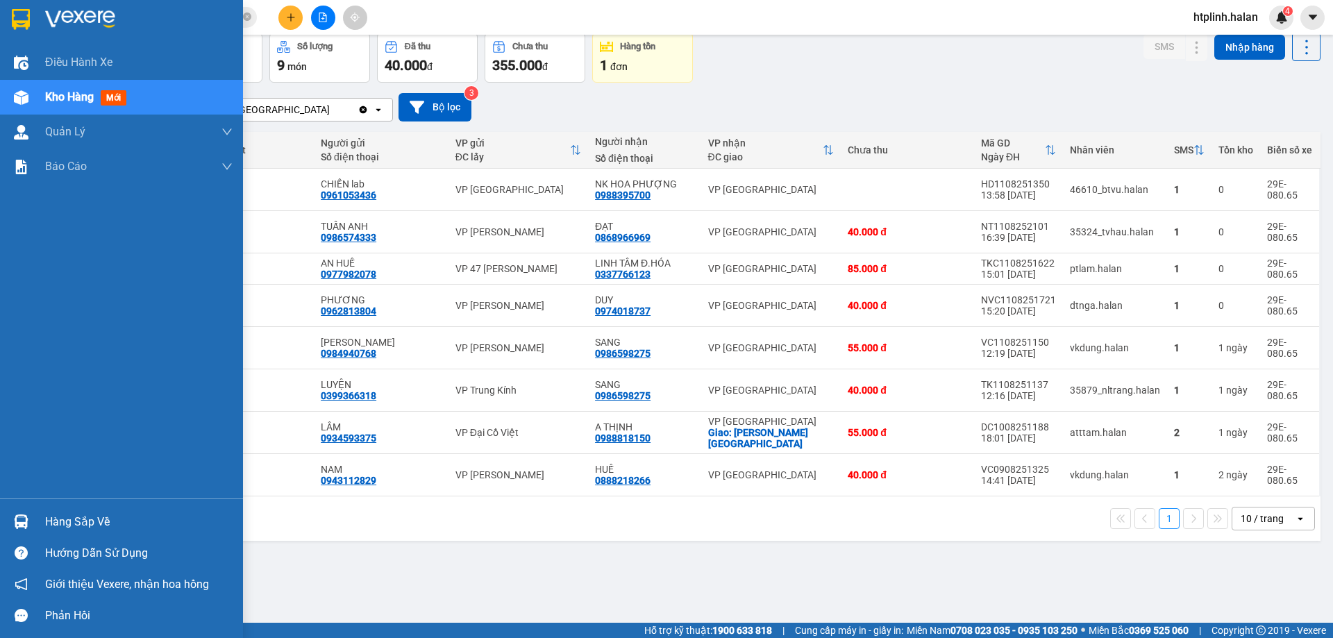
drag, startPoint x: 8, startPoint y: 529, endPoint x: 47, endPoint y: 532, distance: 39.0
click at [9, 529] on div at bounding box center [21, 522] width 24 height 24
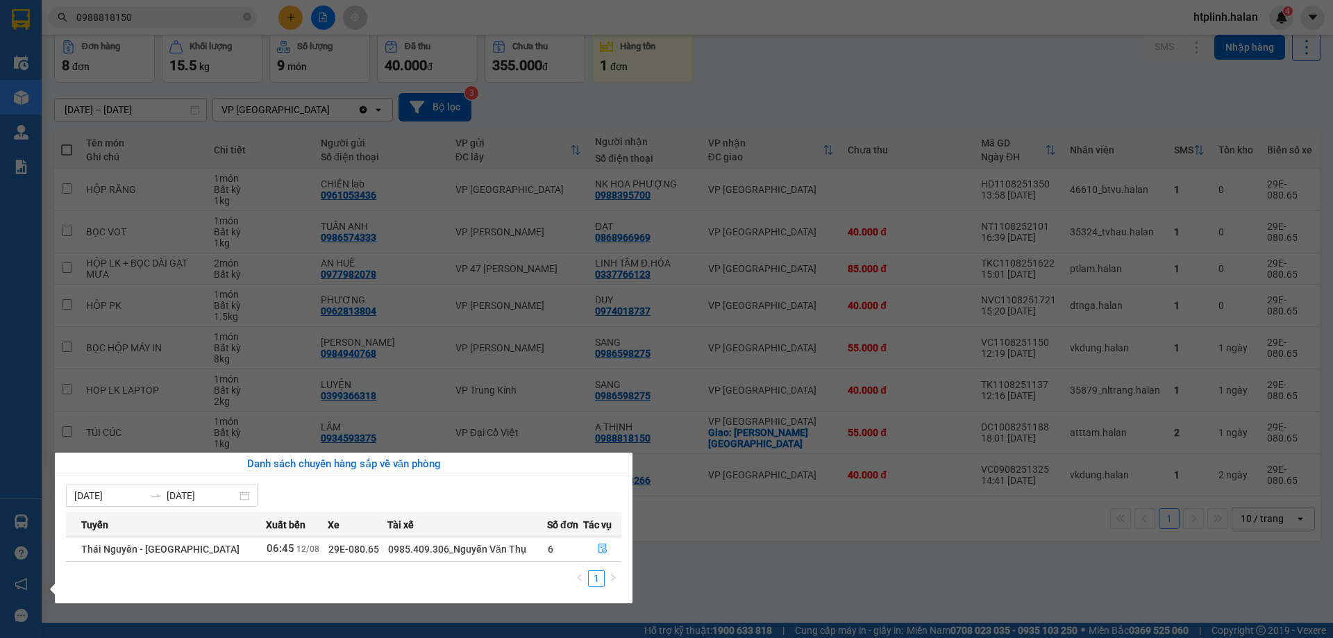
click at [646, 554] on section "Kết quả tìm kiếm ( 122 ) Bộ lọc Thuộc VP này Mã ĐH Trạng thái Món hàng Thu hộ T…" at bounding box center [666, 319] width 1333 height 638
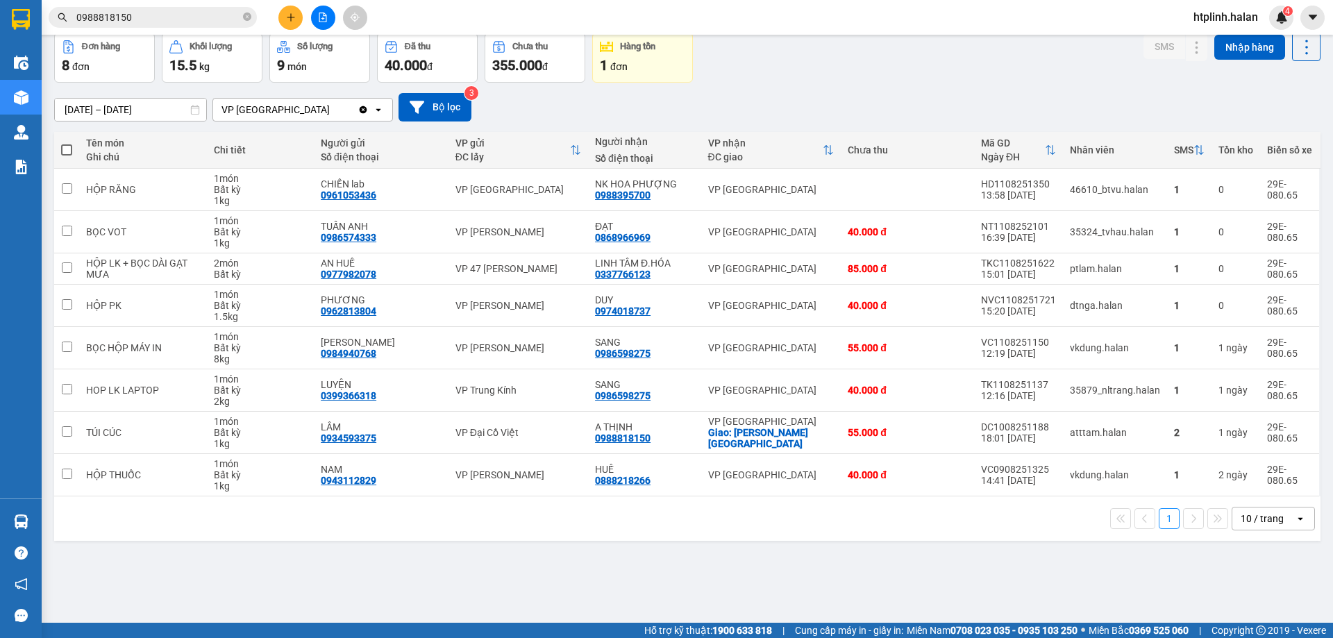
drag, startPoint x: 388, startPoint y: 575, endPoint x: 213, endPoint y: 585, distance: 175.2
click at [376, 578] on div "ver 1.8.137 Kho gửi Trên xe Kho nhận Kho công nợ Hàng đã giao Đơn hàng 8 đơn Kh…" at bounding box center [687, 297] width 1277 height 638
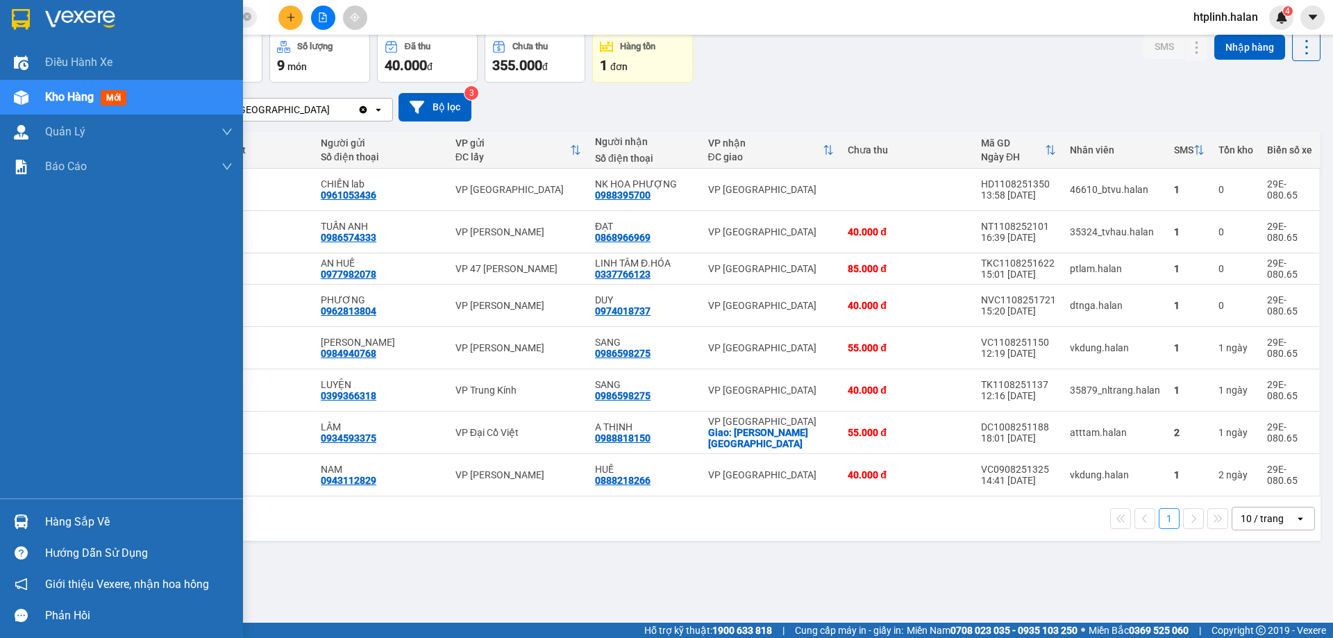
click at [37, 509] on div "Hàng sắp về" at bounding box center [121, 521] width 243 height 31
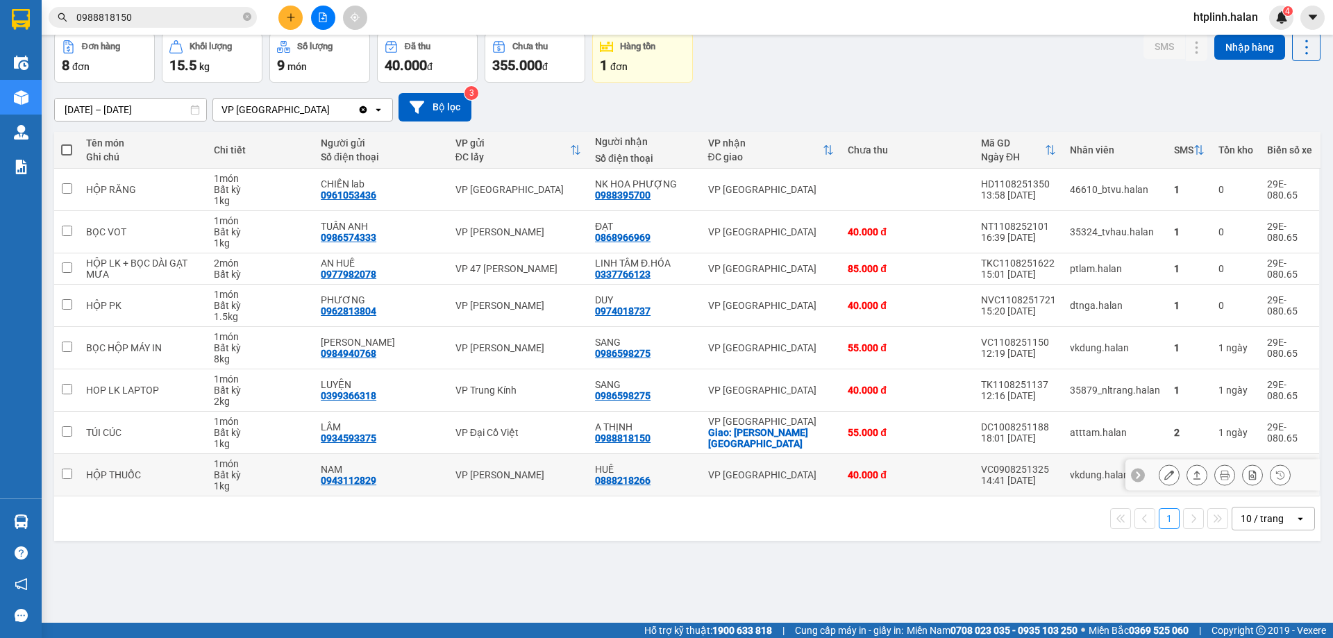
click at [737, 489] on section "Kết quả tìm kiếm ( 122 ) Bộ lọc Thuộc VP này Mã ĐH Trạng thái Món hàng Thu hộ T…" at bounding box center [666, 319] width 1333 height 638
click at [300, 557] on div "ver 1.8.137 Kho gửi Trên xe Kho nhận Kho công nợ Hàng đã giao Đơn hàng 8 đơn Kh…" at bounding box center [687, 297] width 1277 height 638
click at [1146, 299] on div at bounding box center [1222, 305] width 194 height 31
click at [1164, 303] on icon at bounding box center [1169, 306] width 10 height 10
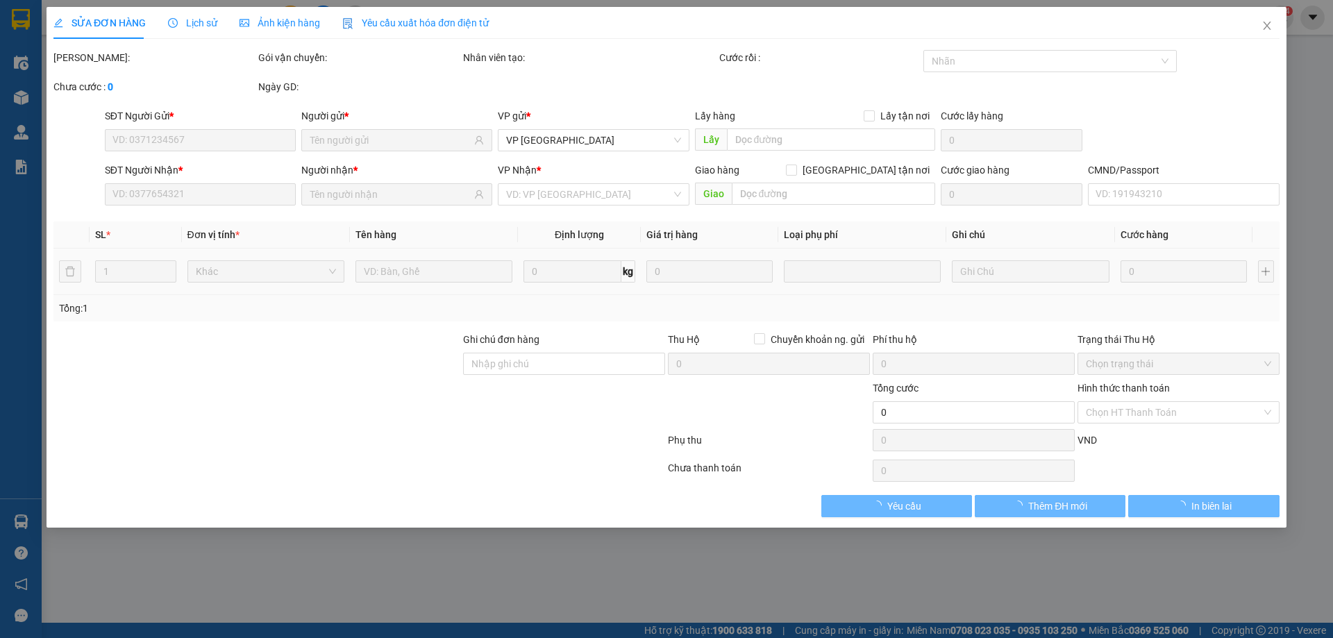
type input "0962813804"
type input "PHƯƠNG"
type input "0974018737"
type input "DUY"
type input "40.000"
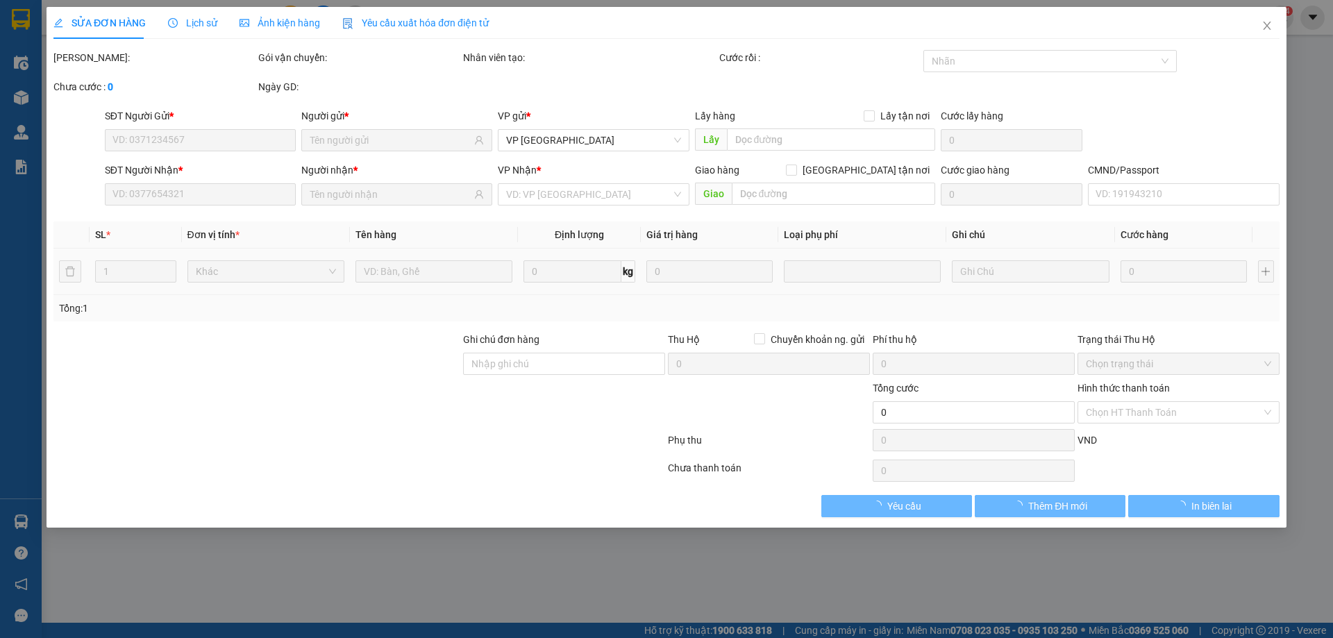
type input "40.000"
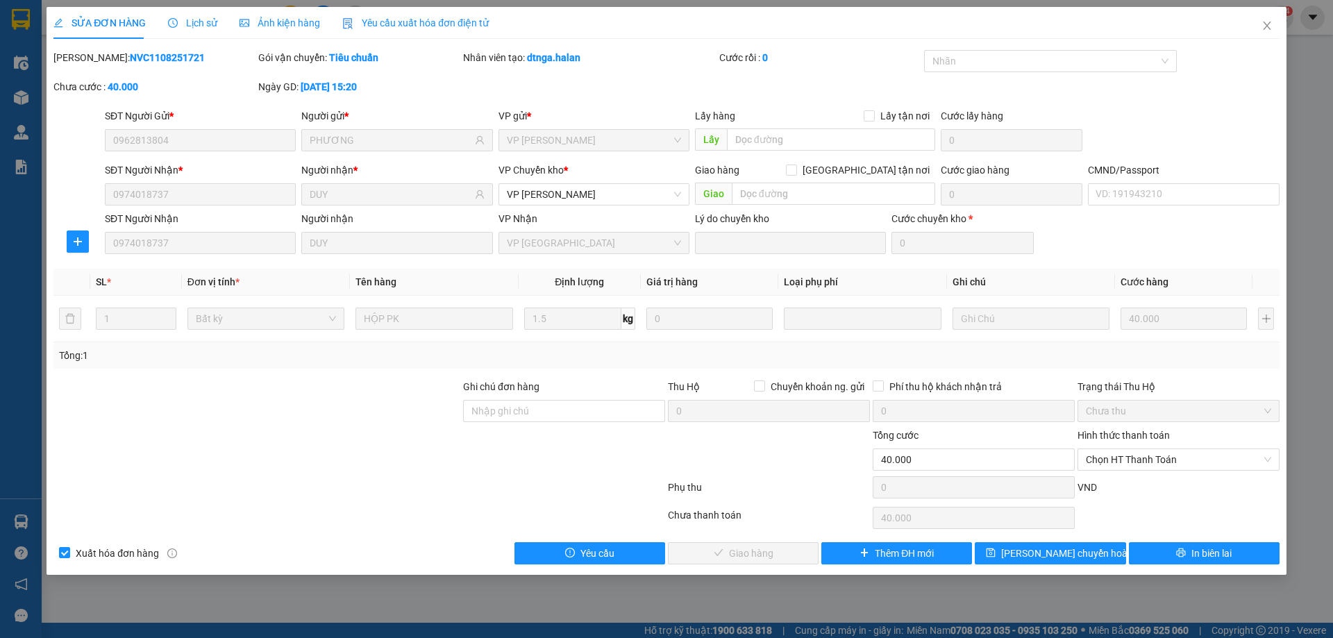
click at [208, 24] on span "Lịch sử" at bounding box center [192, 22] width 49 height 11
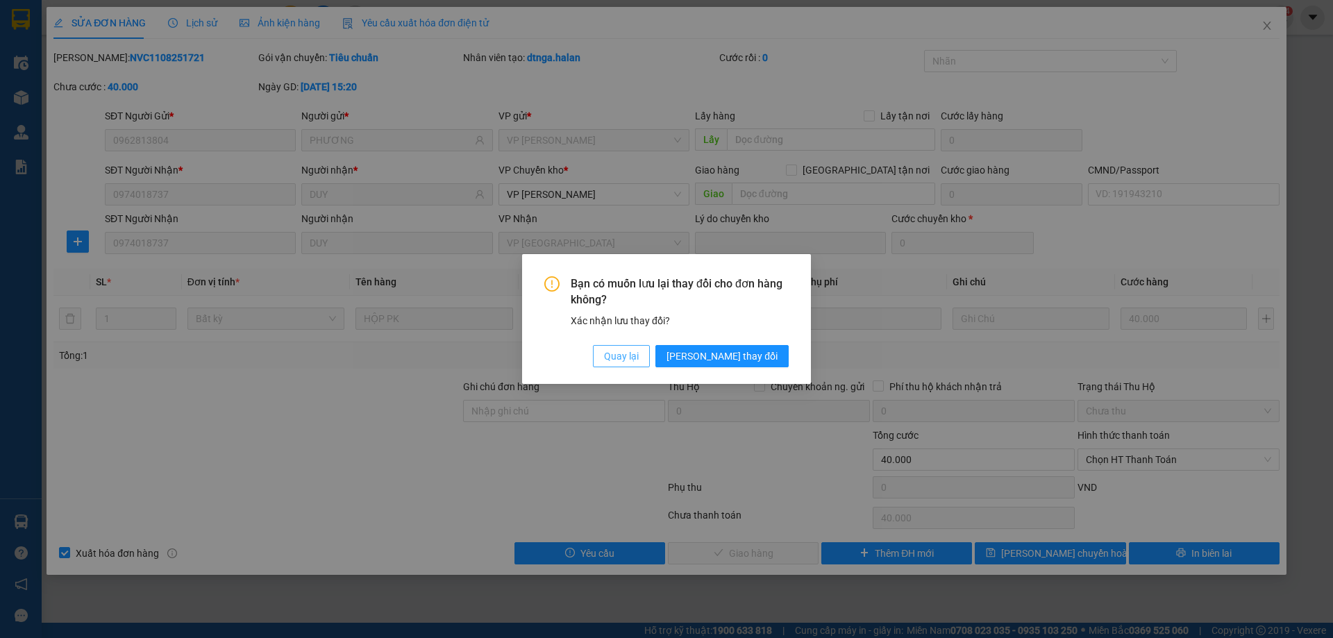
click at [639, 349] on span "Quay lại" at bounding box center [621, 356] width 35 height 15
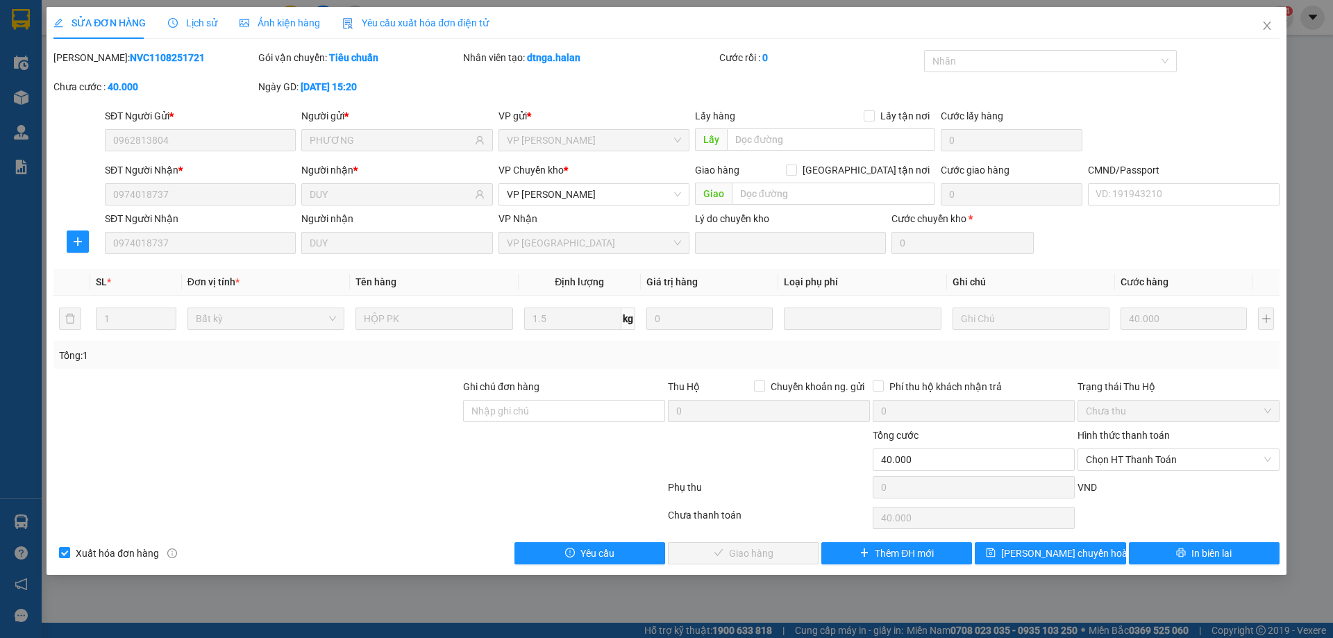
click at [195, 25] on span "Lịch sử" at bounding box center [192, 22] width 49 height 11
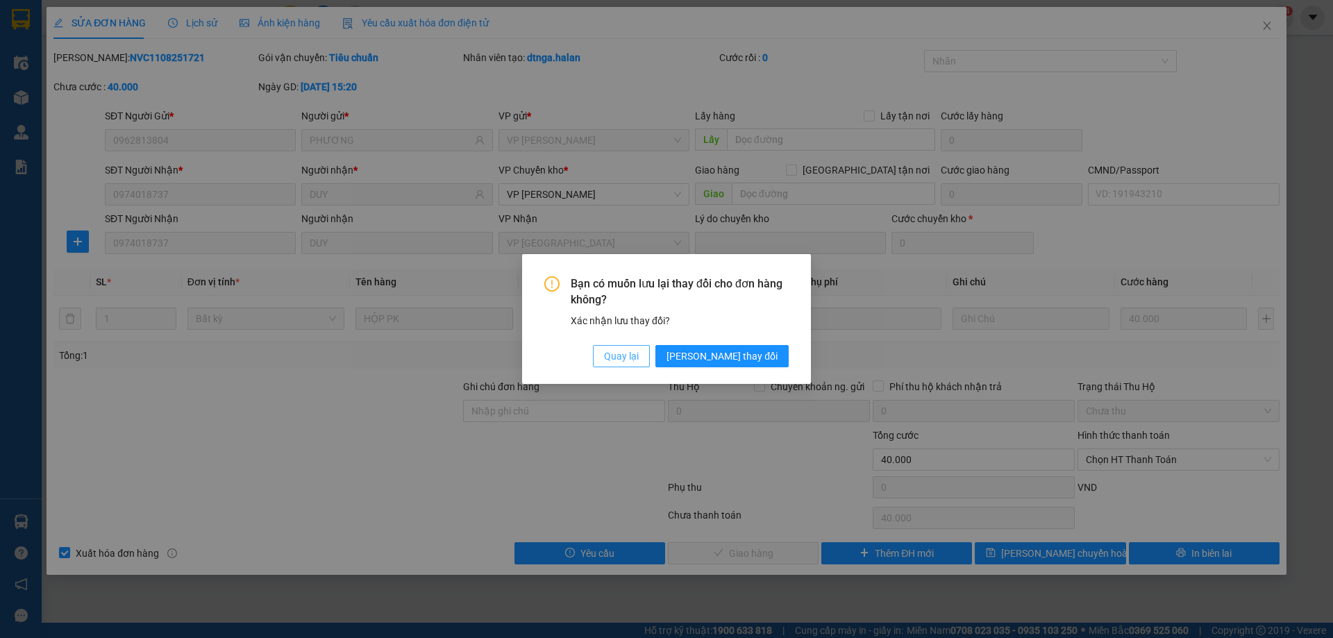
click at [639, 361] on span "Quay lại" at bounding box center [621, 356] width 35 height 15
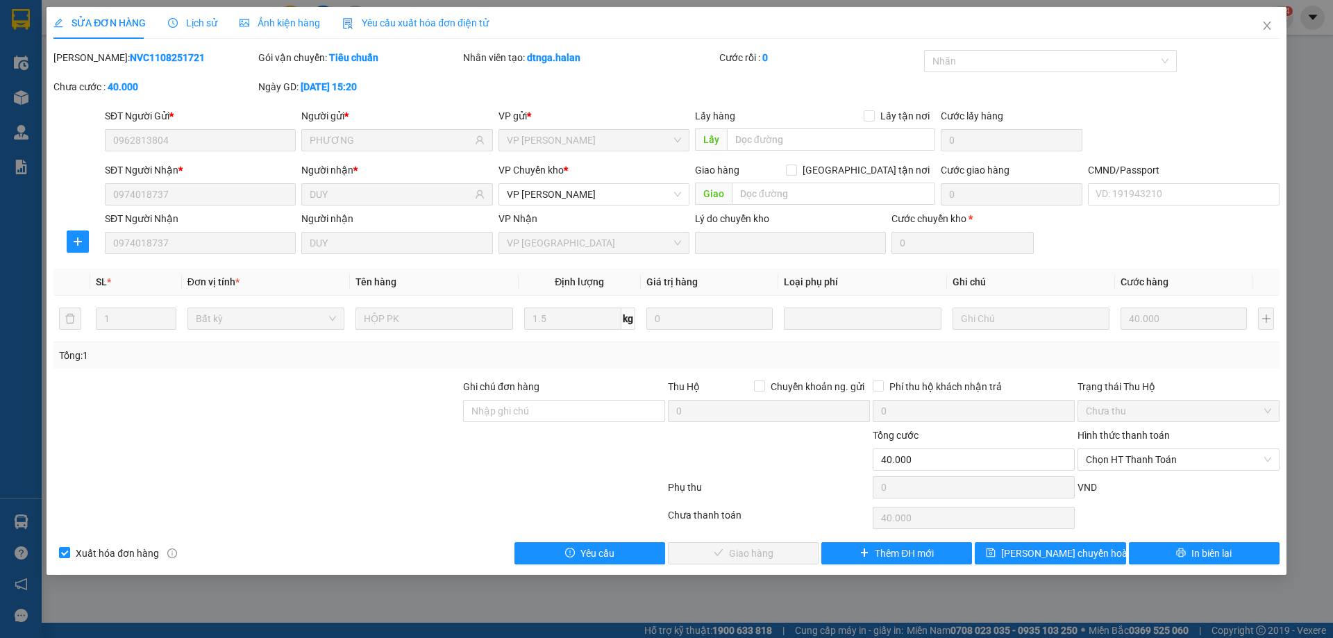
click at [399, 385] on div at bounding box center [257, 403] width 410 height 49
click at [178, 15] on div "Lịch sử" at bounding box center [192, 23] width 49 height 32
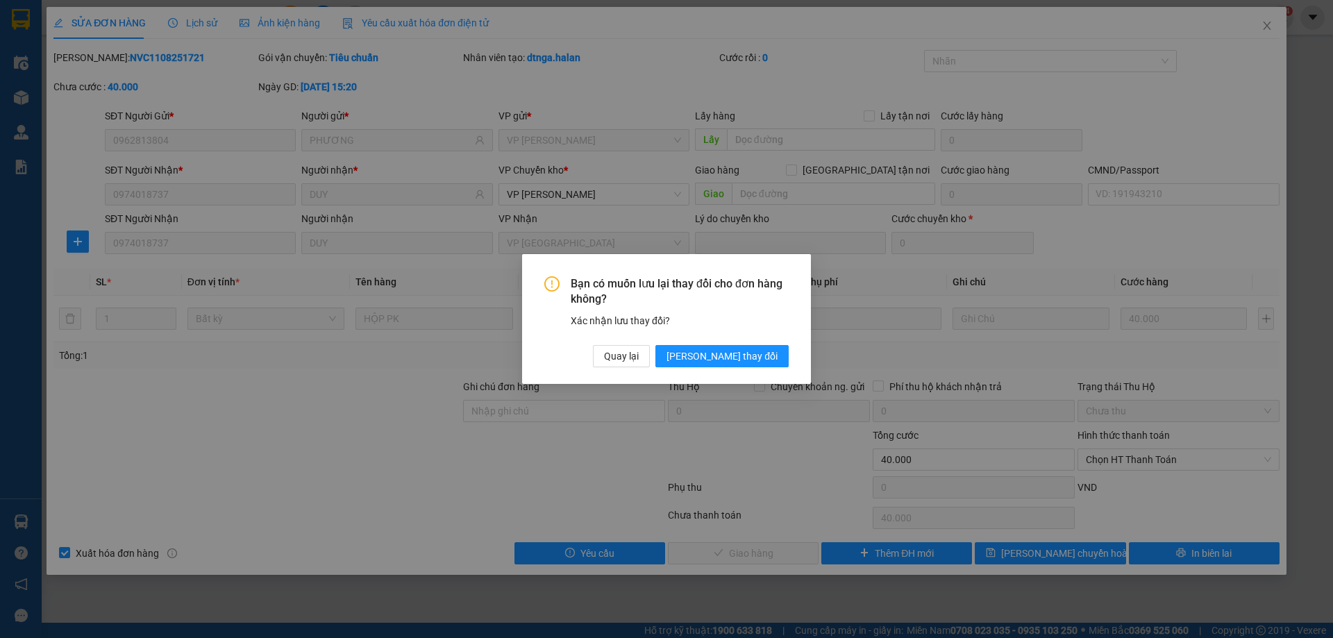
click at [178, 15] on div "Bạn có muốn lưu lại thay đổi cho đơn hàng không? Xác nhận lưu thay đổi? Quay lạ…" at bounding box center [666, 319] width 1333 height 638
click at [717, 358] on button "Lưu thay đổi" at bounding box center [721, 356] width 133 height 22
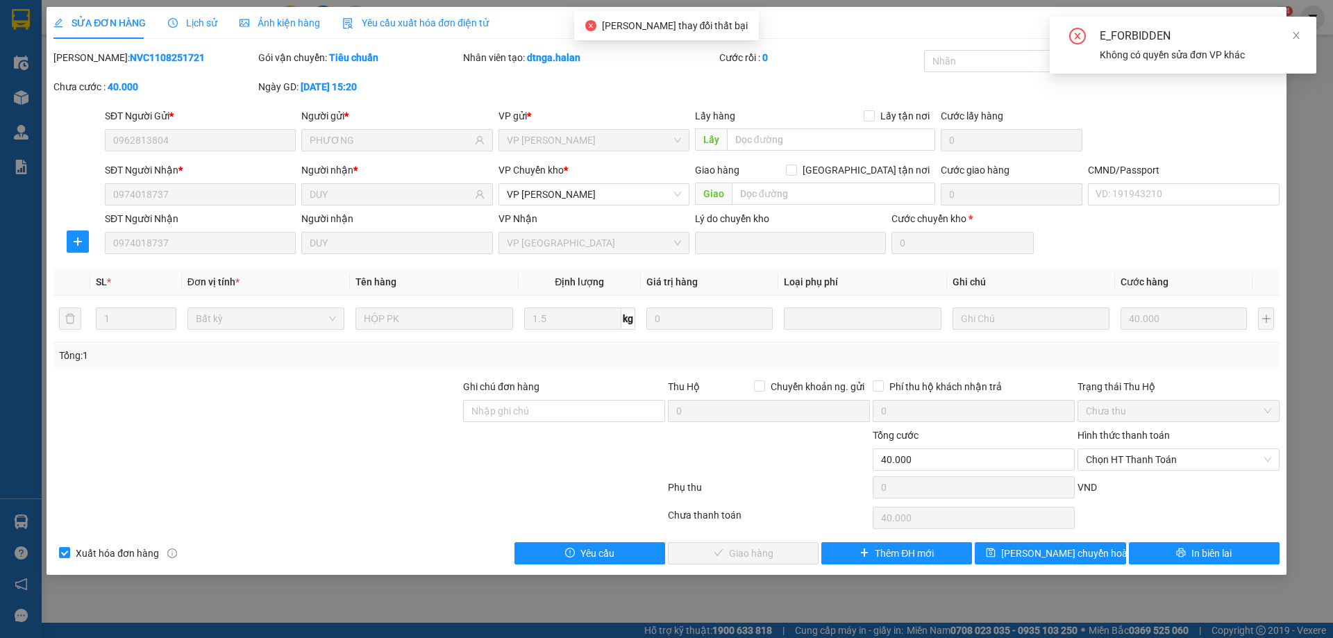
click at [1308, 35] on div "E_FORBIDDEN Không có quyền sửa đơn VP khác" at bounding box center [1183, 45] width 267 height 57
click at [1303, 31] on div "E_FORBIDDEN Không có quyền sửa đơn VP khác" at bounding box center [1183, 45] width 267 height 57
click at [1295, 31] on icon "close" at bounding box center [1296, 36] width 10 height 10
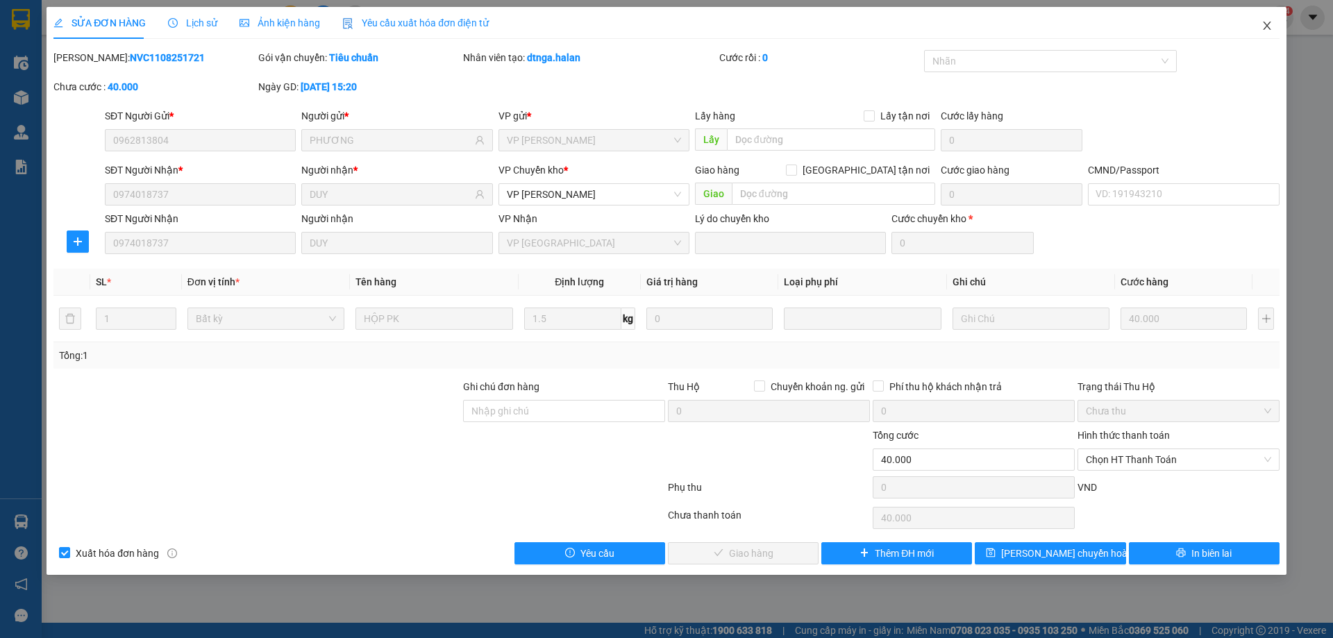
click at [1274, 22] on span "Close" at bounding box center [1267, 26] width 39 height 39
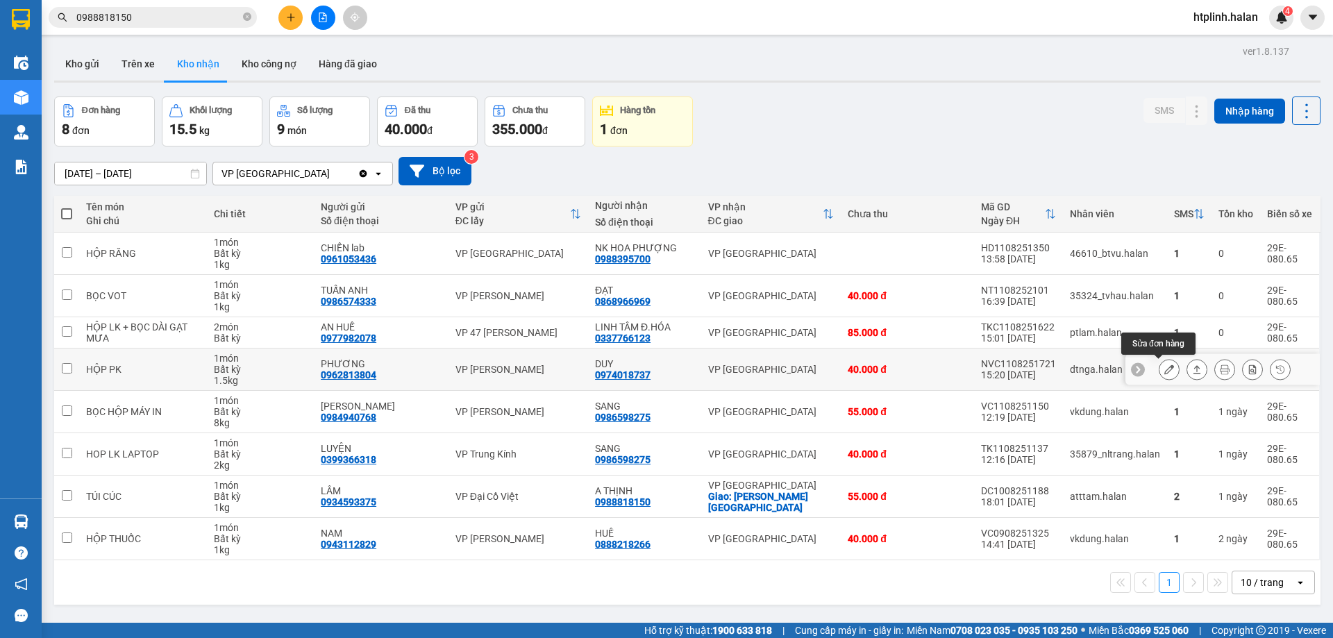
click at [1164, 371] on icon at bounding box center [1169, 369] width 10 height 10
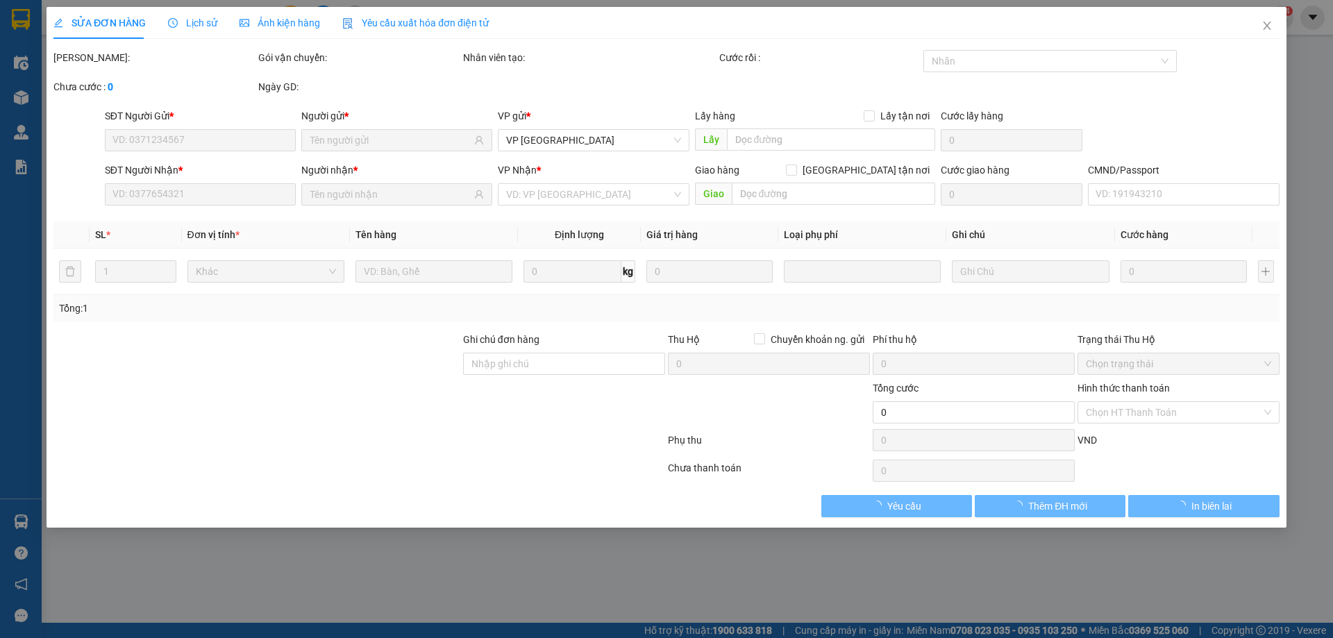
type input "0962813804"
type input "PHƯƠNG"
type input "0974018737"
type input "DUY"
type input "40.000"
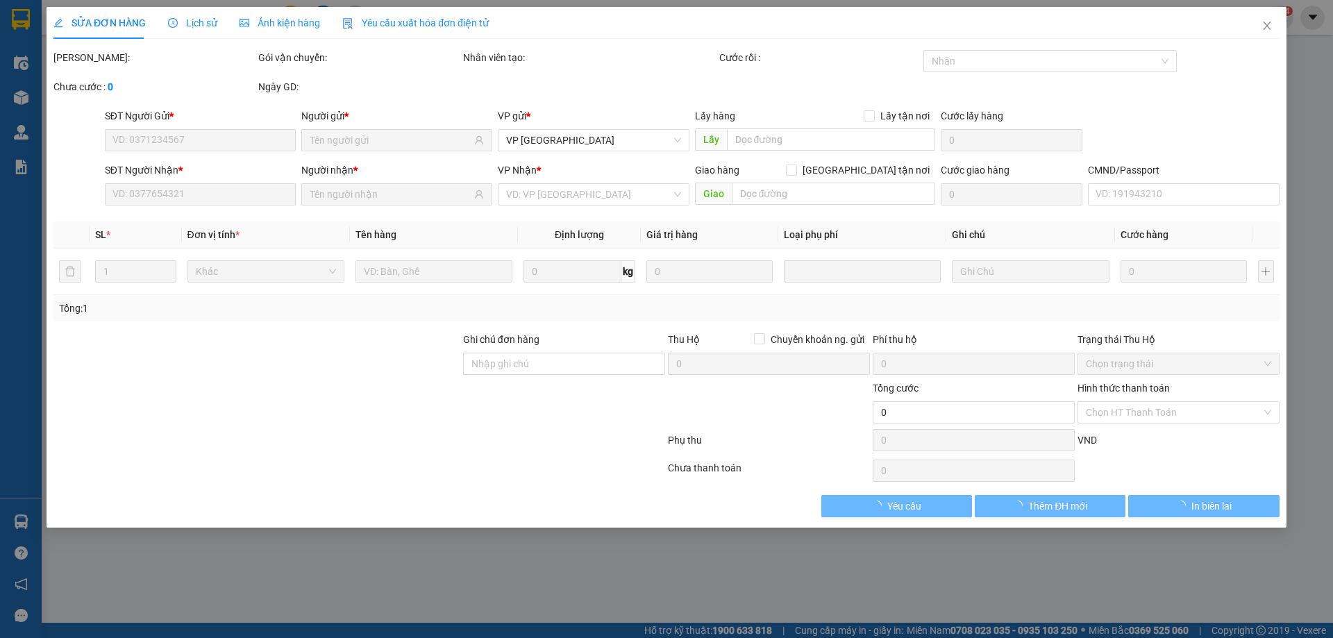
type input "40.000"
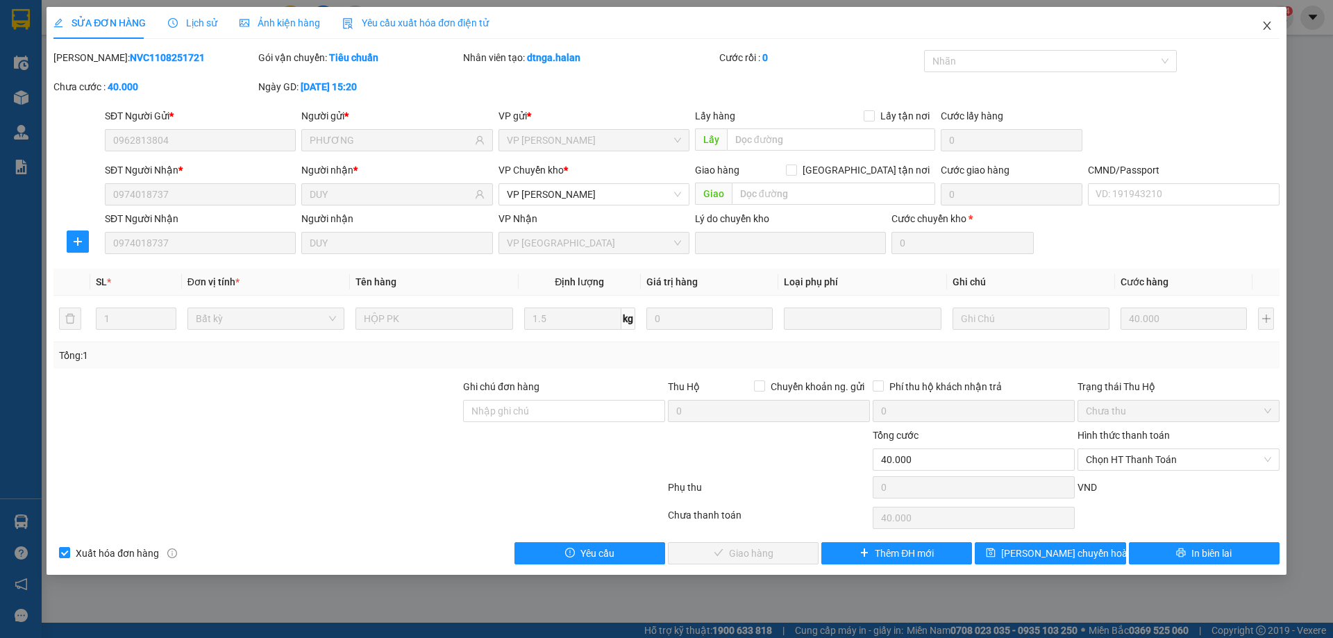
click at [1261, 19] on span "Close" at bounding box center [1267, 26] width 39 height 39
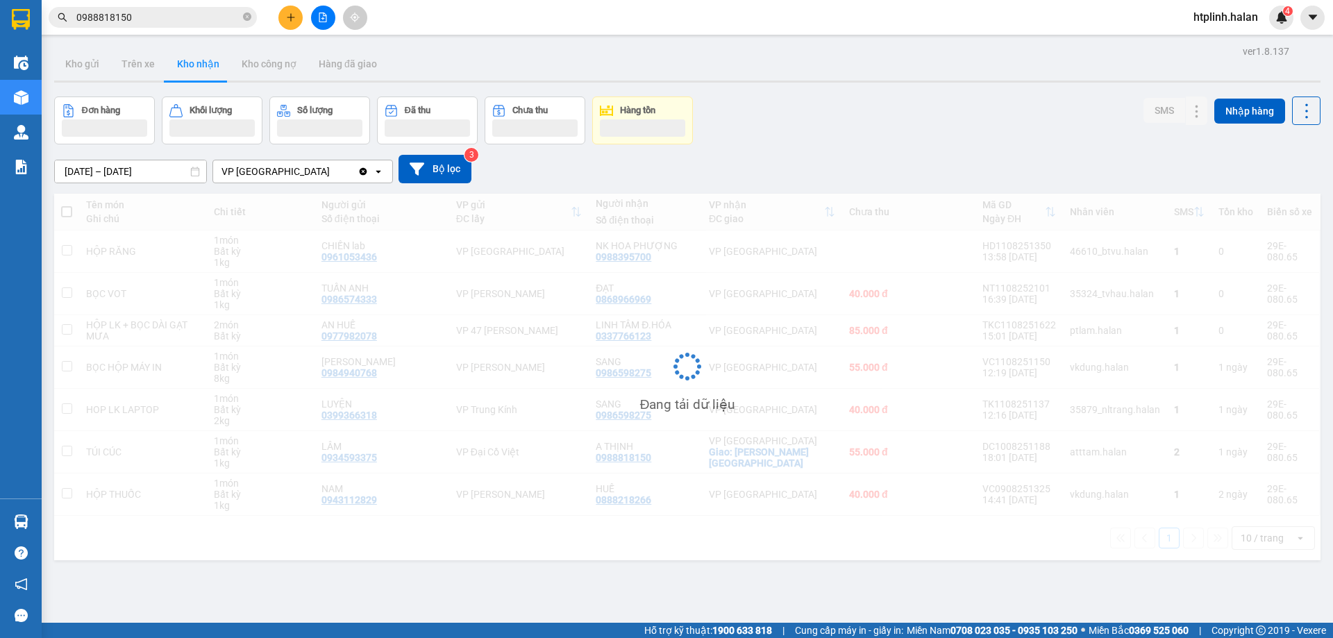
scroll to position [64, 0]
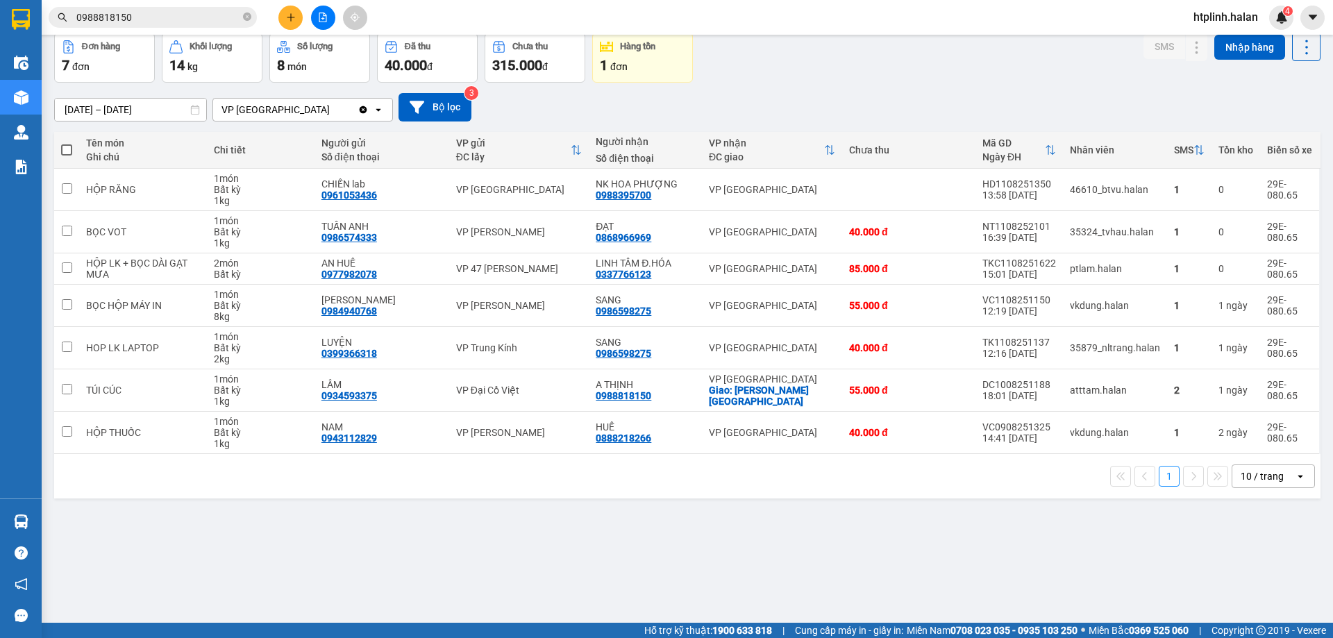
click at [233, 541] on div "ver 1.8.137 Kho gửi Trên xe Kho nhận Kho công nợ Hàng đã giao Đơn hàng 7 đơn Kh…" at bounding box center [687, 297] width 1277 height 638
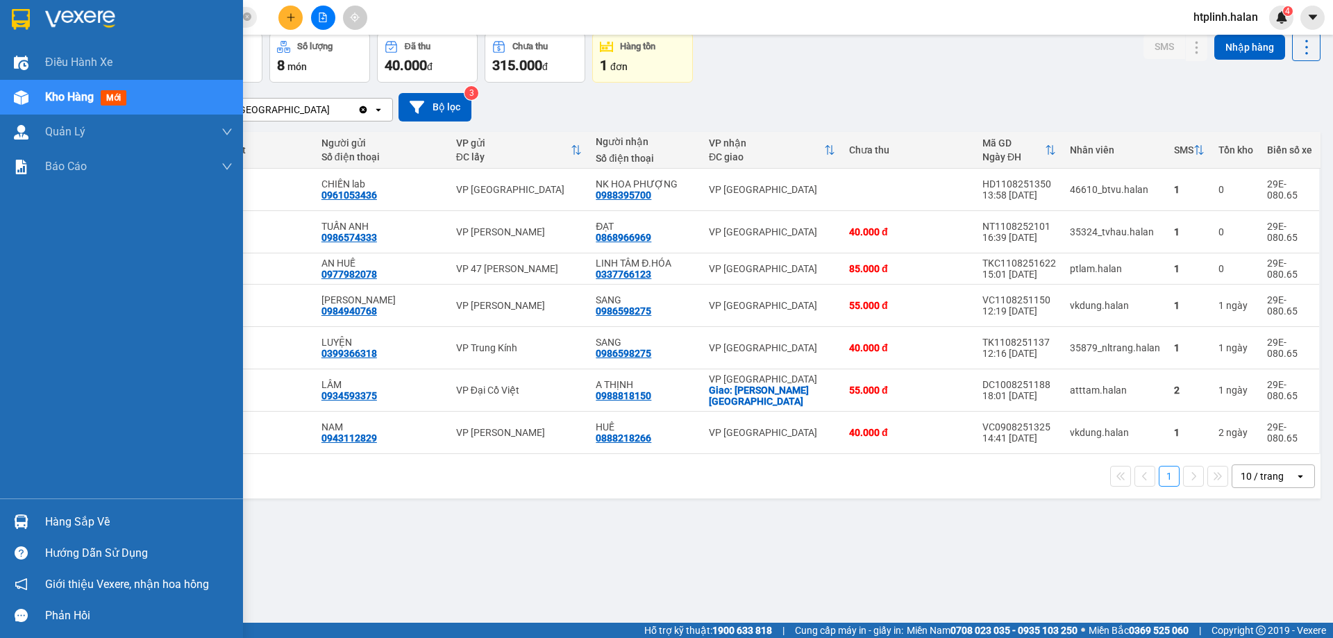
click at [1, 496] on div "Điều hành xe Kho hàng mới Quản Lý Quản lý chuyến Quản lý kiểm kho Báo cáo 12. T…" at bounding box center [121, 271] width 243 height 453
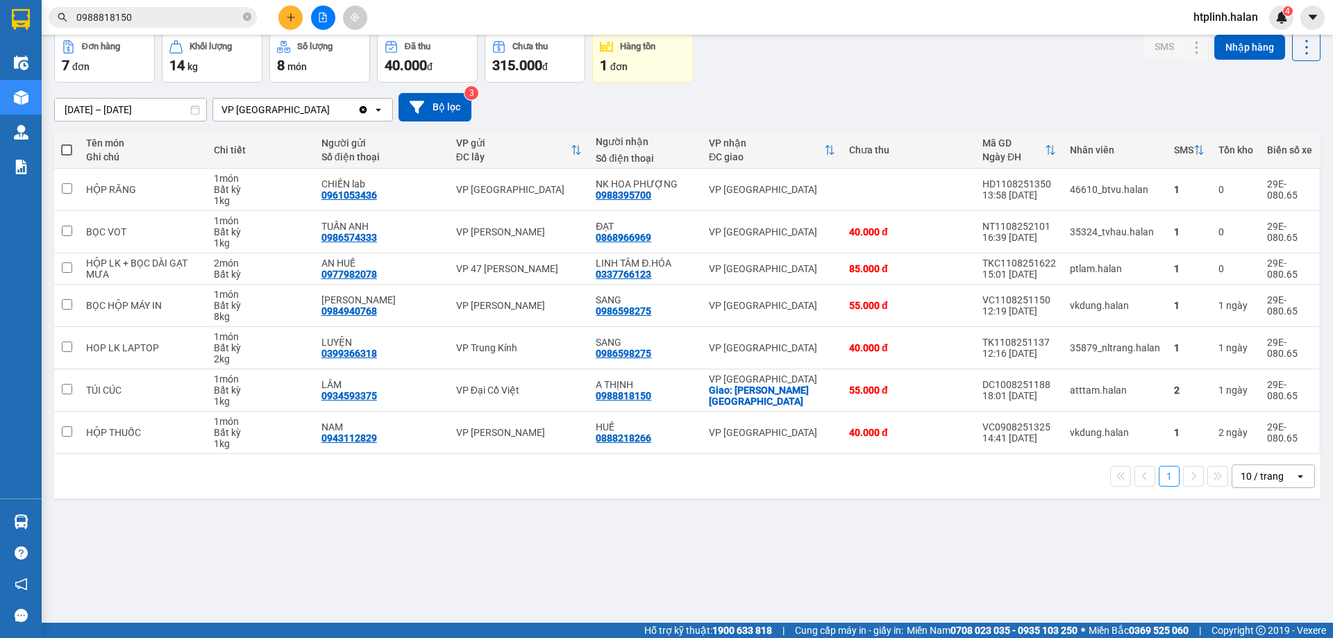
click at [405, 540] on div "ver 1.8.137 Kho gửi Trên xe Kho nhận Kho công nợ Hàng đã giao Đơn hàng 7 đơn Kh…" at bounding box center [687, 297] width 1277 height 638
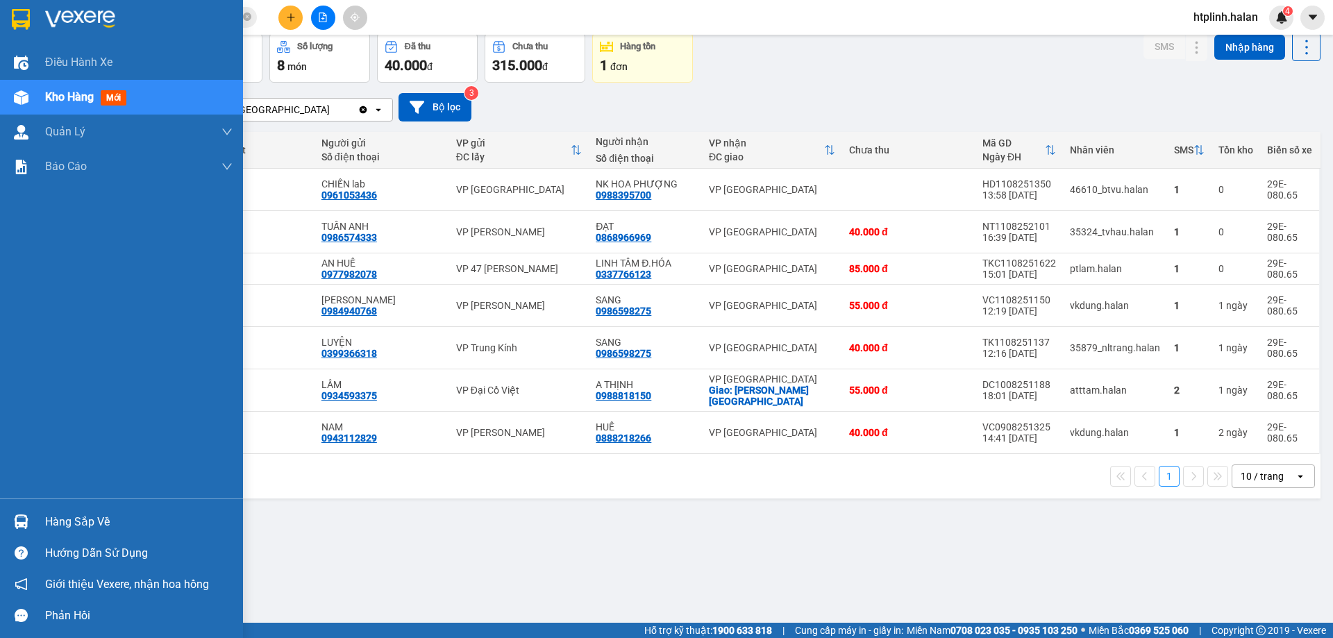
click at [19, 505] on div "Hàng sắp về Hướng dẫn sử dụng Giới thiệu Vexere, nhận hoa hồng Phản hồi" at bounding box center [121, 564] width 243 height 133
click at [74, 513] on div "Hàng sắp về" at bounding box center [138, 522] width 187 height 21
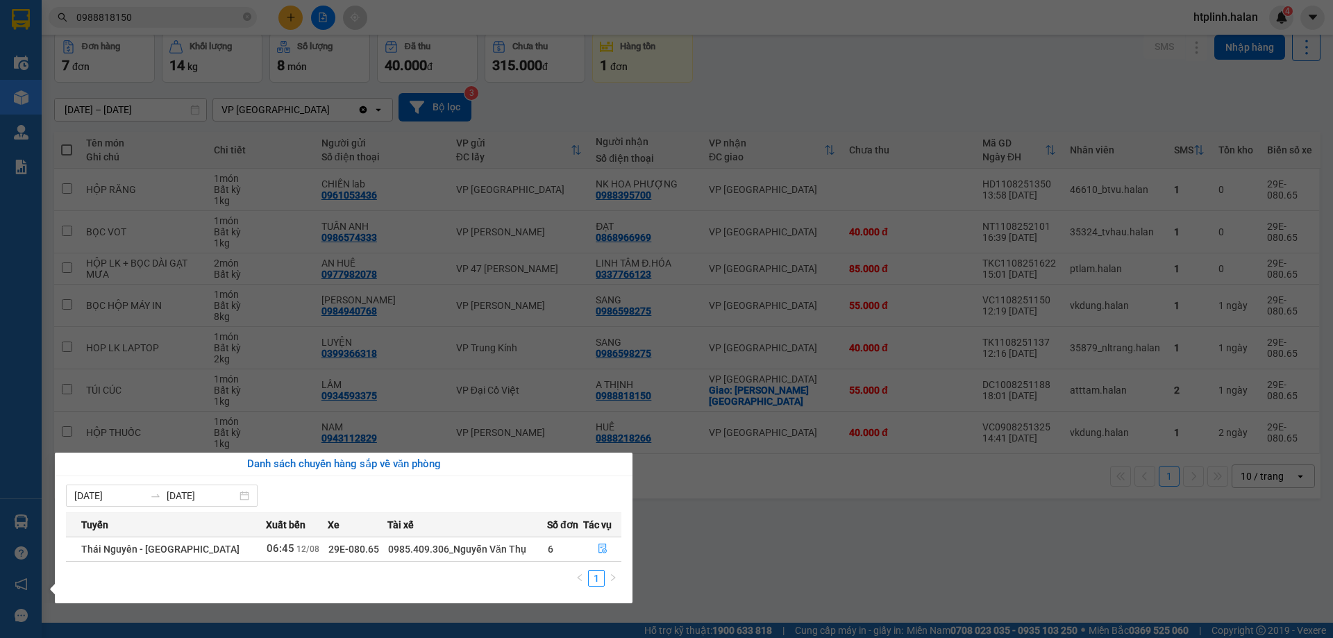
click at [376, 305] on section "Kết quả tìm kiếm ( 122 ) Bộ lọc Thuộc VP này Mã ĐH Trạng thái Món hàng Thu hộ T…" at bounding box center [666, 319] width 1333 height 638
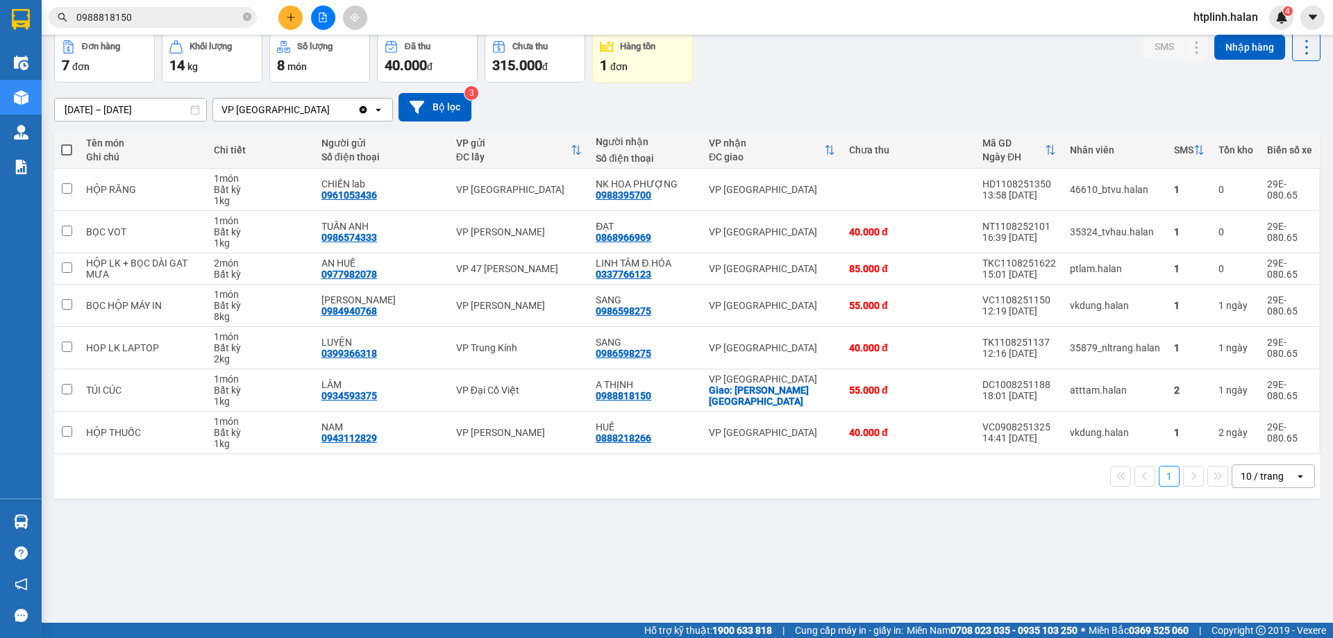
scroll to position [0, 0]
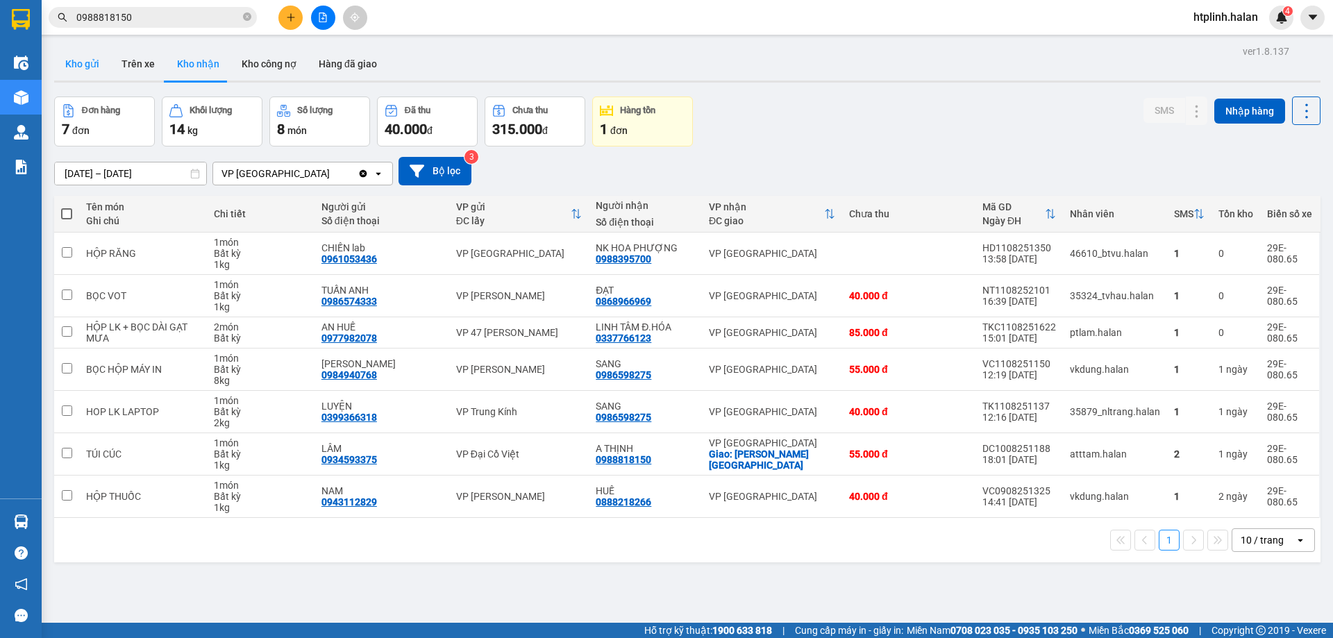
click at [85, 63] on button "Kho gửi" at bounding box center [82, 63] width 56 height 33
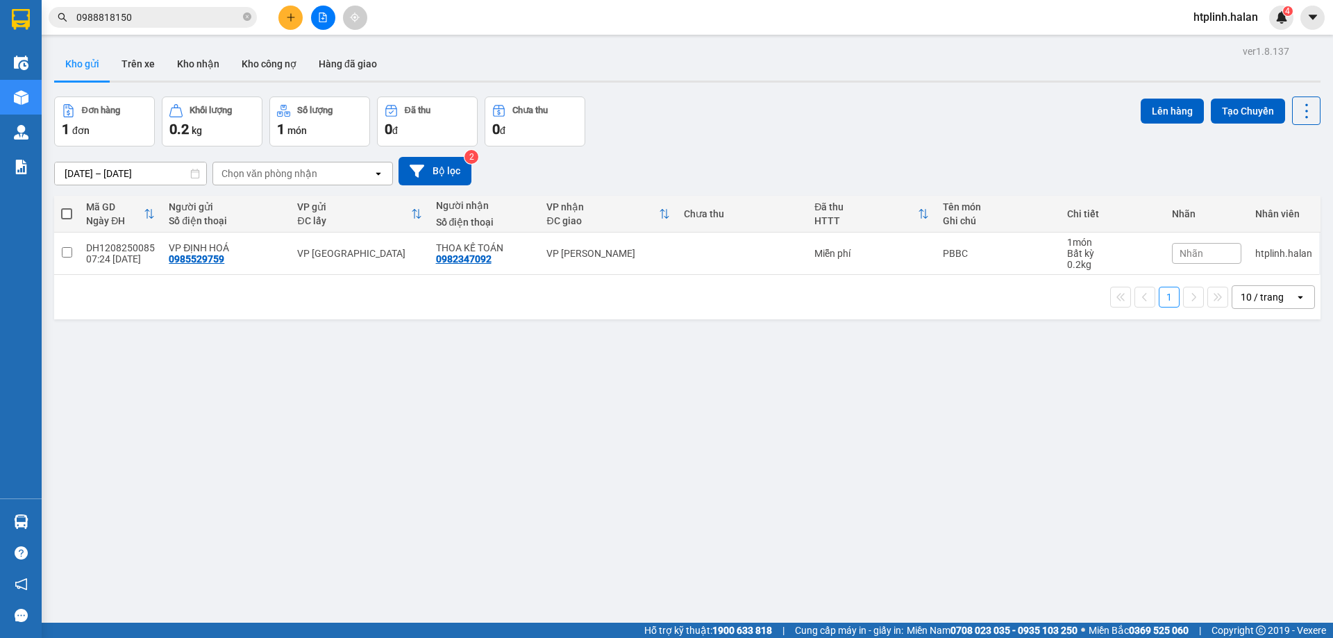
scroll to position [64, 0]
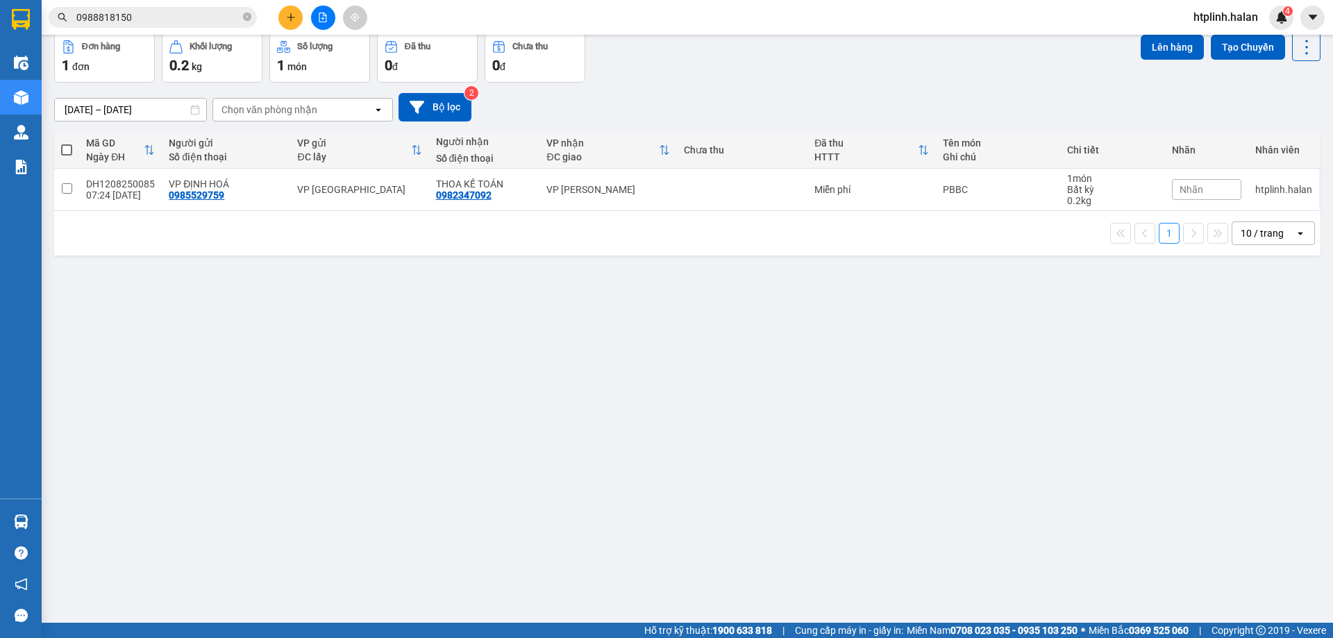
click at [1282, 342] on div "ver 1.8.137 Kho gửi Trên xe Kho nhận Kho công nợ Hàng đã giao Đơn hàng 1 đơn Kh…" at bounding box center [687, 297] width 1277 height 638
click at [371, 340] on div "ver 1.8.137 Kho gửi Trên xe Kho nhận Kho công nợ Hàng đã giao Đơn hàng 1 đơn Kh…" at bounding box center [687, 297] width 1277 height 638
click at [1235, 346] on div "ver 1.8.137 Kho gửi Trên xe Kho nhận Kho công nợ Hàng đã giao Đơn hàng 1 đơn Kh…" at bounding box center [687, 297] width 1277 height 638
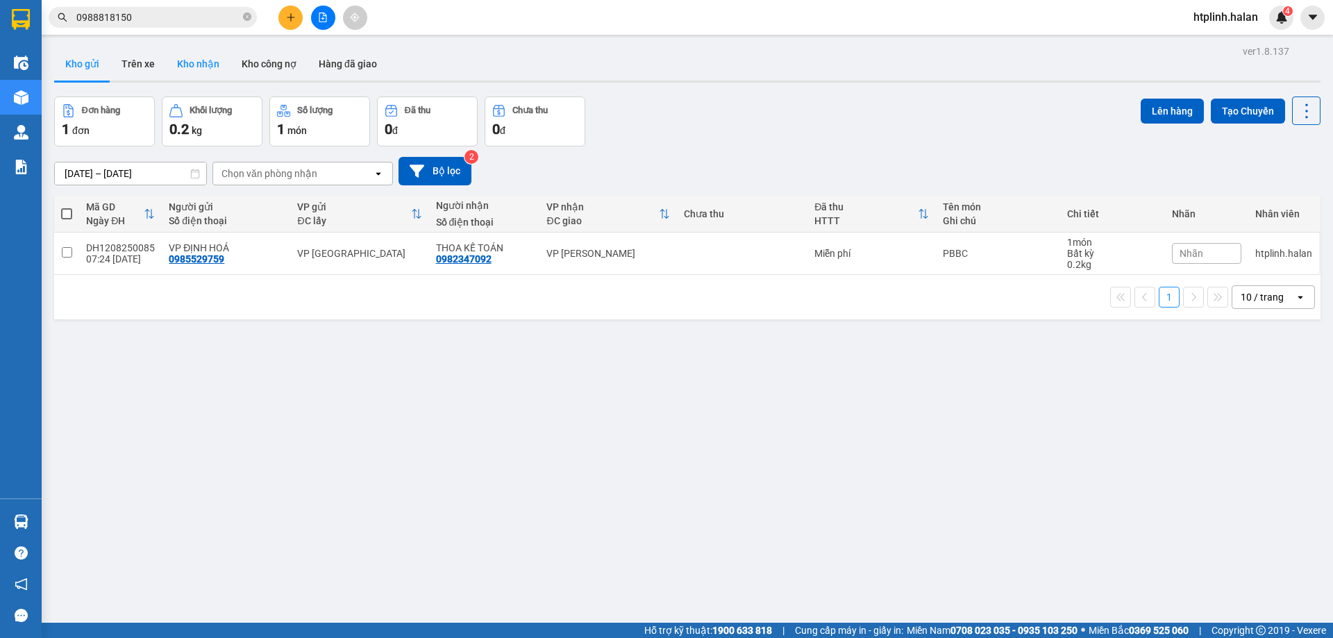
click at [190, 61] on button "Kho nhận" at bounding box center [198, 63] width 65 height 33
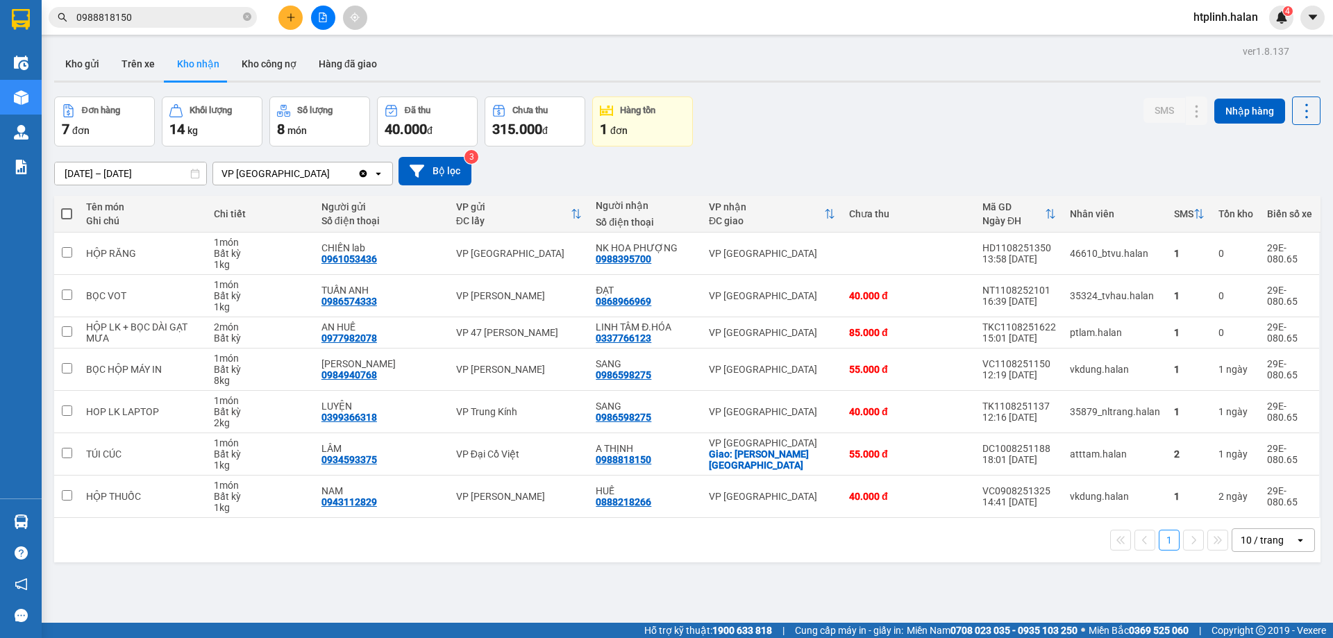
scroll to position [64, 0]
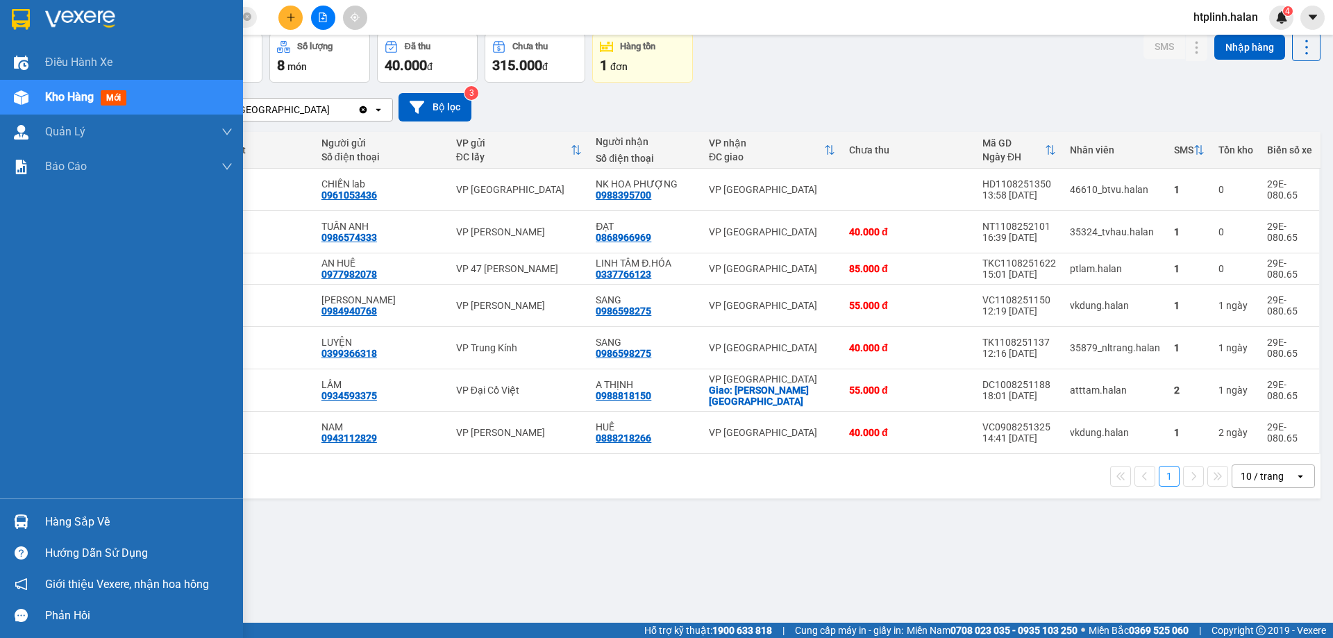
drag, startPoint x: 37, startPoint y: 529, endPoint x: 47, endPoint y: 529, distance: 9.7
click at [38, 529] on div "Hàng sắp về" at bounding box center [121, 521] width 243 height 31
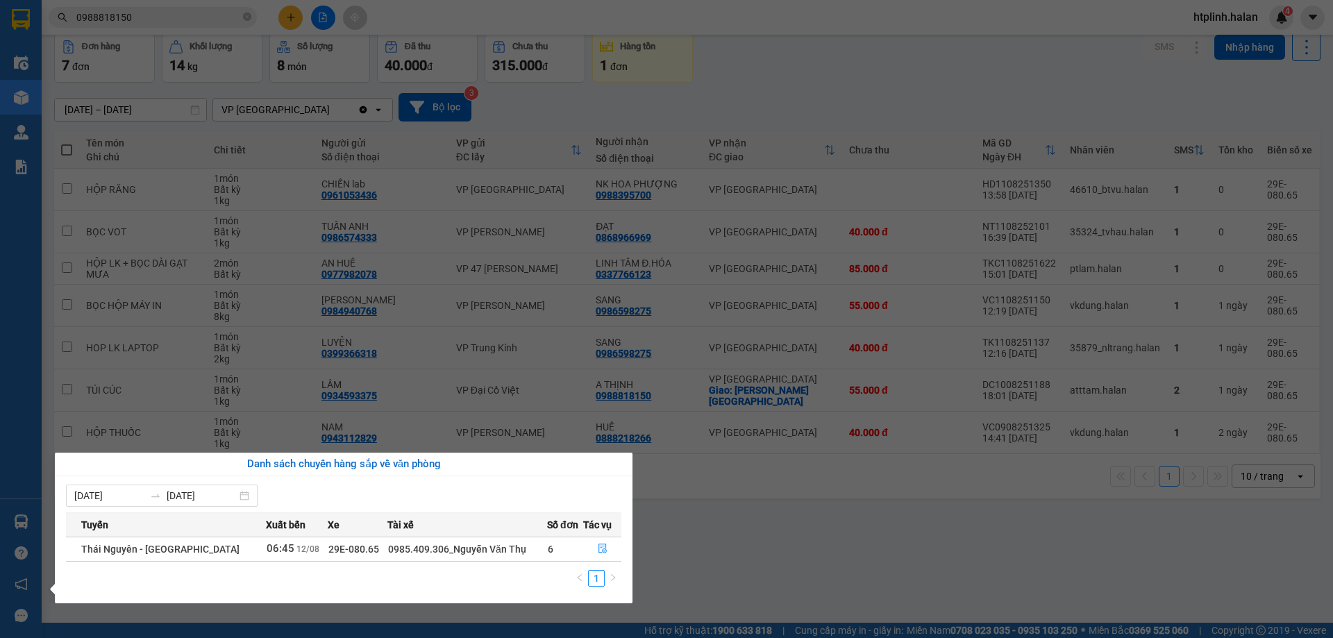
click at [240, 235] on section "Kết quả tìm kiếm ( 122 ) Bộ lọc Thuộc VP này Mã ĐH Trạng thái Món hàng Thu hộ T…" at bounding box center [666, 319] width 1333 height 638
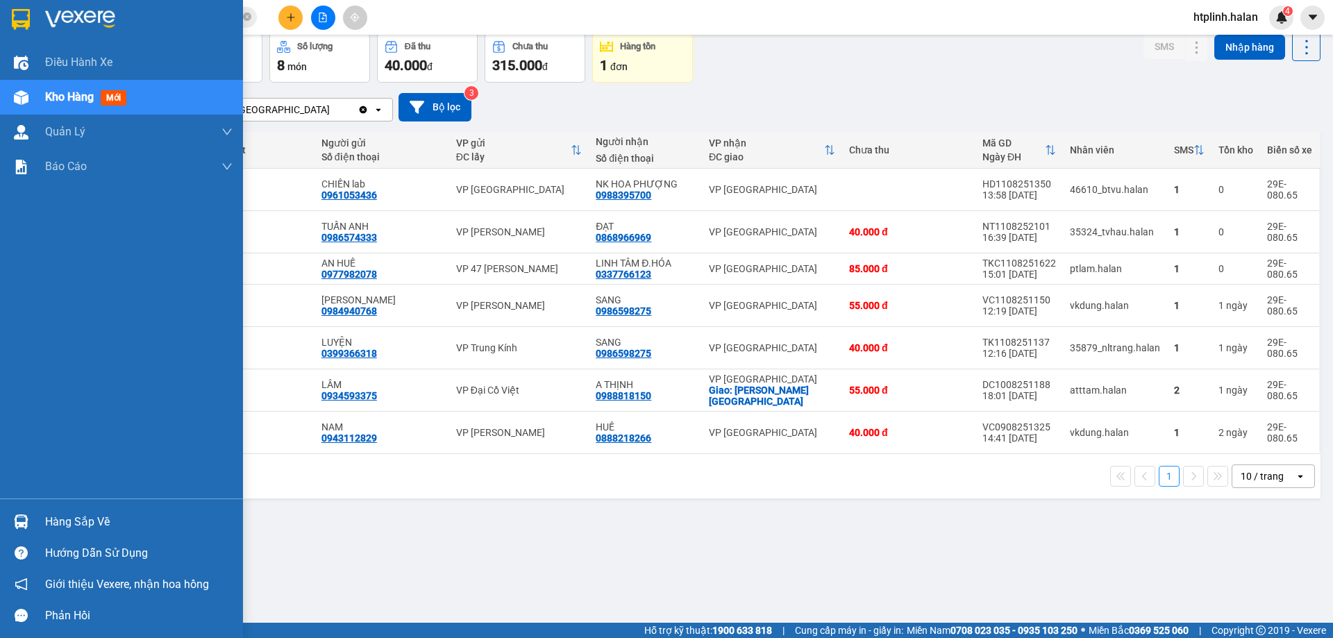
click at [30, 501] on div "Hàng sắp về Hướng dẫn sử dụng Giới thiệu Vexere, nhận hoa hồng Phản hồi" at bounding box center [121, 564] width 243 height 133
click at [42, 525] on div "Hàng sắp về" at bounding box center [121, 521] width 243 height 31
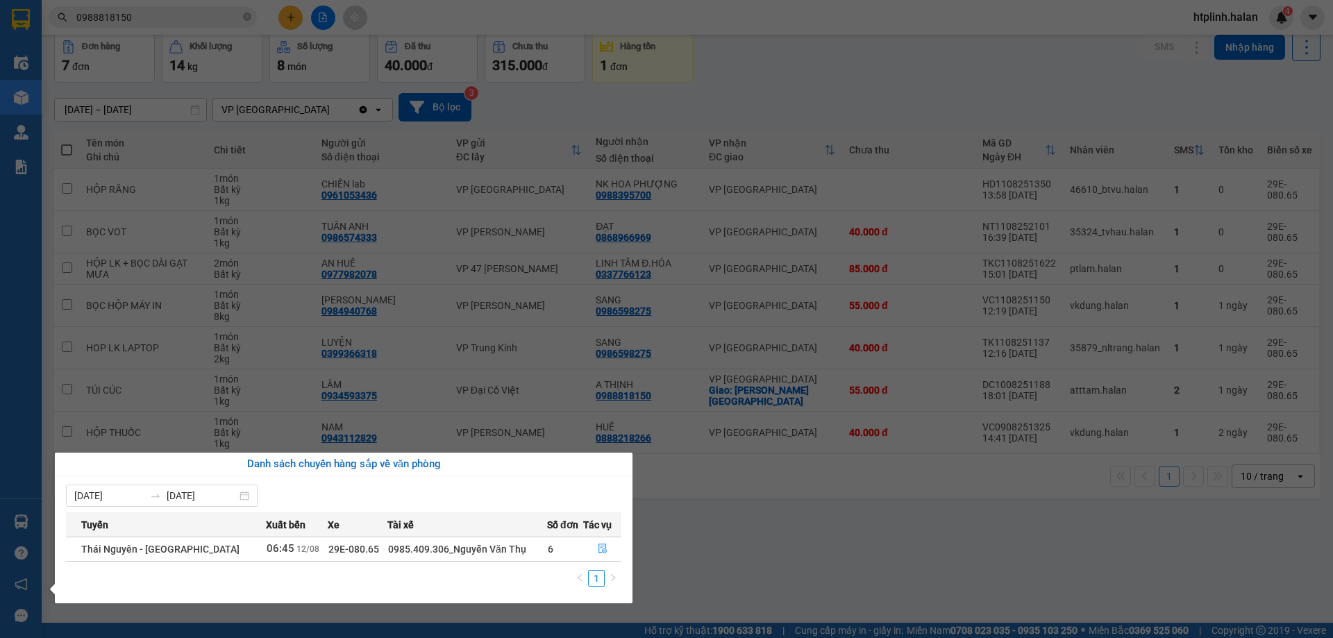
click at [219, 507] on div "06/08/2025 12/08/2025 Tuyến Xuất bến Xe Tài xế Số đơn Tác vụ Thái Nguyên - Định…" at bounding box center [343, 540] width 555 height 110
click at [249, 448] on section "Kết quả tìm kiếm ( 122 ) Bộ lọc Thuộc VP này Mã ĐH Trạng thái Món hàng Thu hộ T…" at bounding box center [666, 319] width 1333 height 638
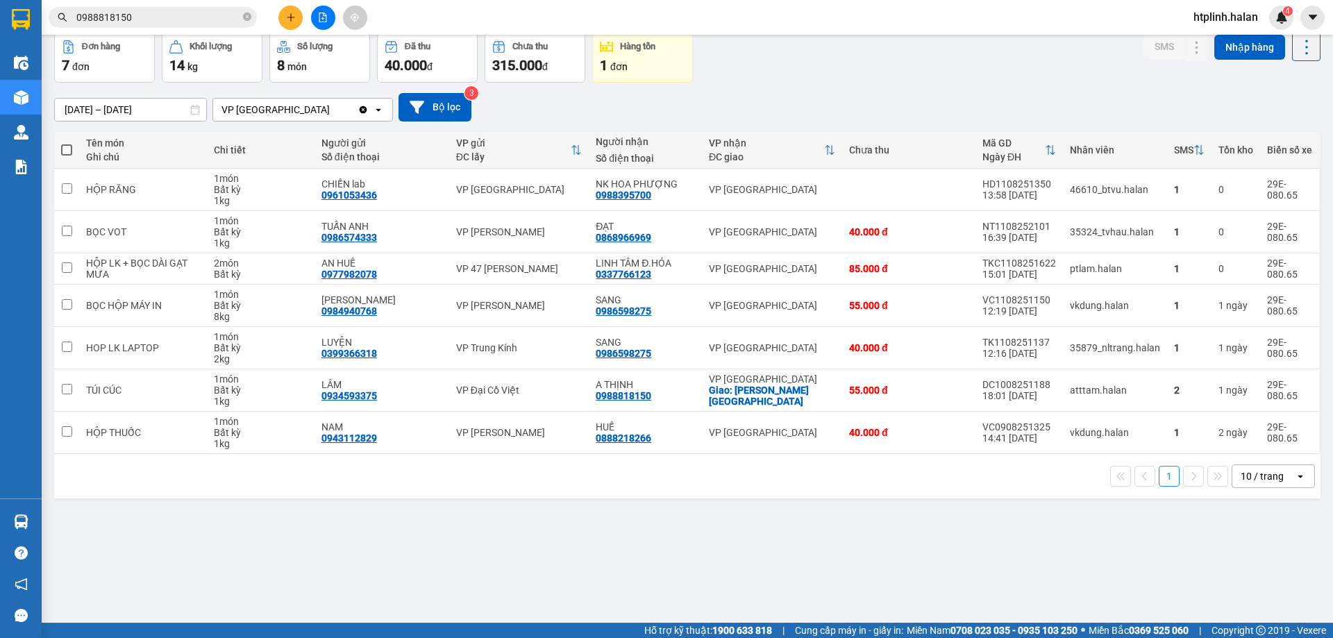
scroll to position [0, 0]
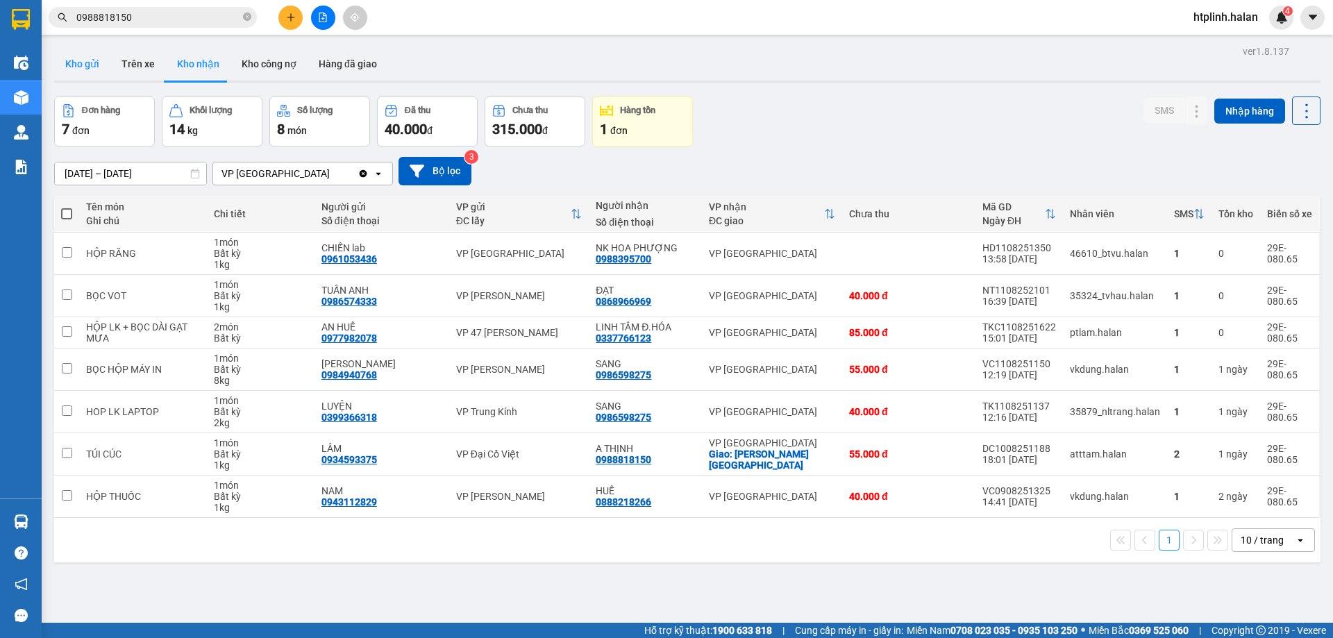
click at [101, 69] on button "Kho gửi" at bounding box center [82, 63] width 56 height 33
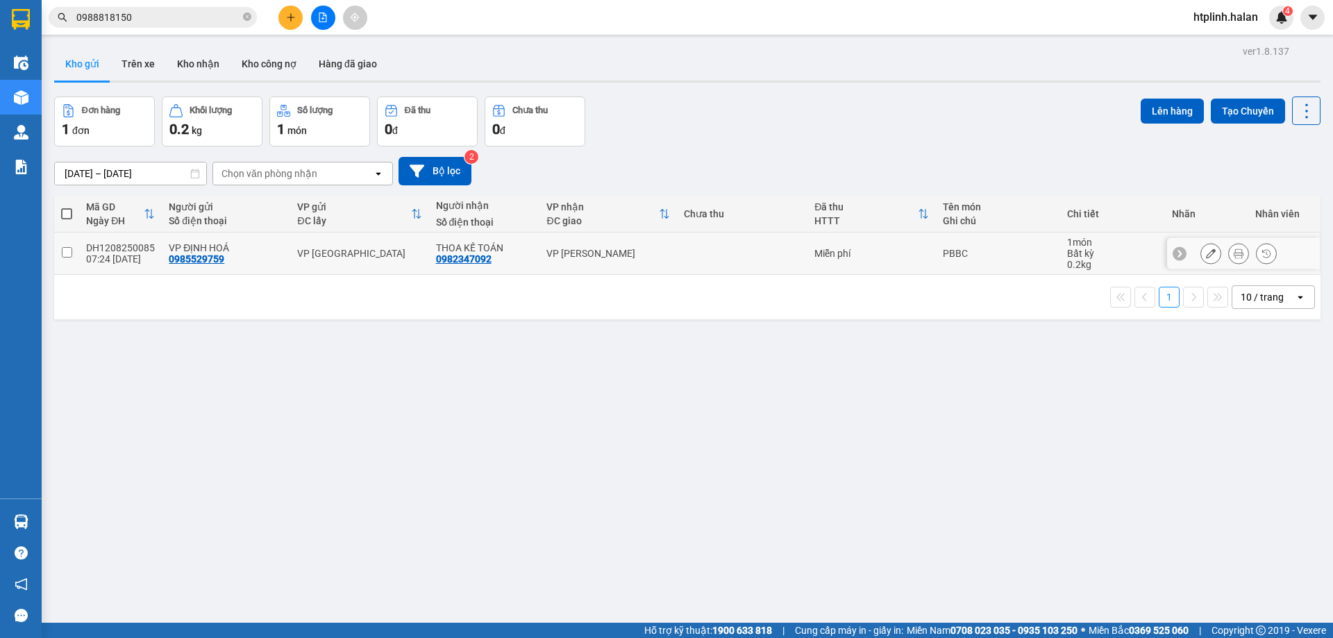
scroll to position [64, 0]
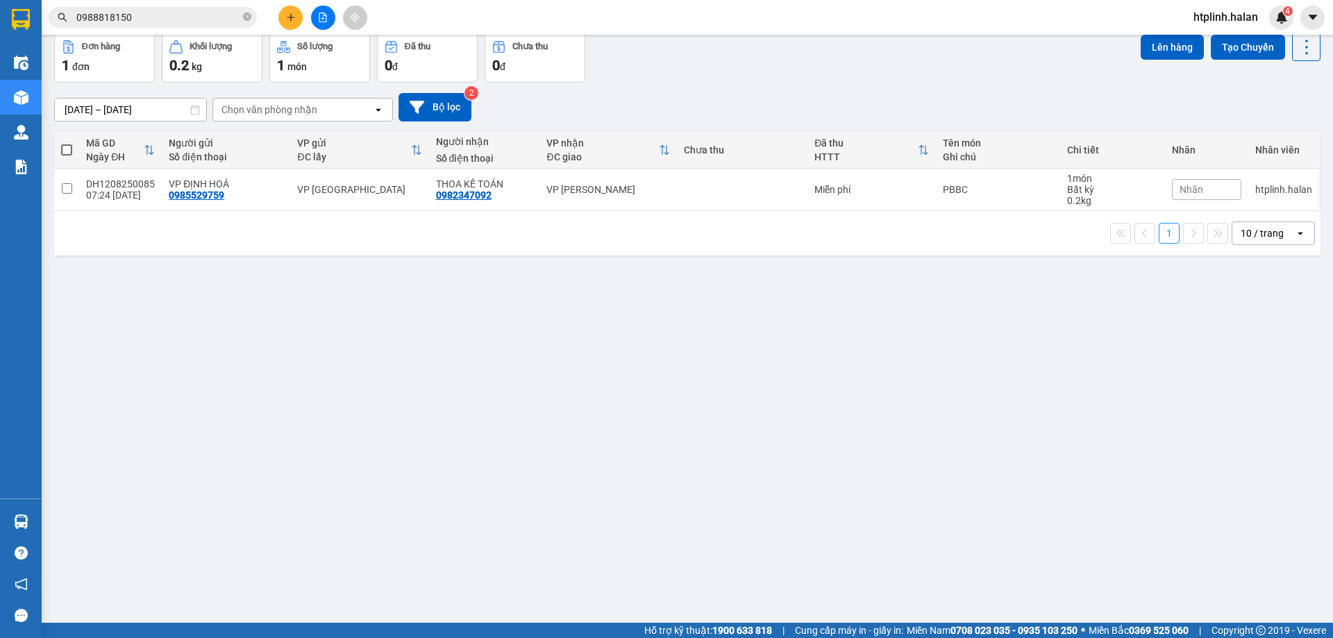
click at [453, 402] on div "ver 1.8.137 Kho gửi Trên xe Kho nhận Kho công nợ Hàng đã giao Đơn hàng 1 đơn Kh…" at bounding box center [687, 297] width 1277 height 638
click at [346, 285] on div "ver 1.8.137 Kho gửi Trên xe Kho nhận Kho công nợ Hàng đã giao Đơn hàng 1 đơn Kh…" at bounding box center [687, 297] width 1277 height 638
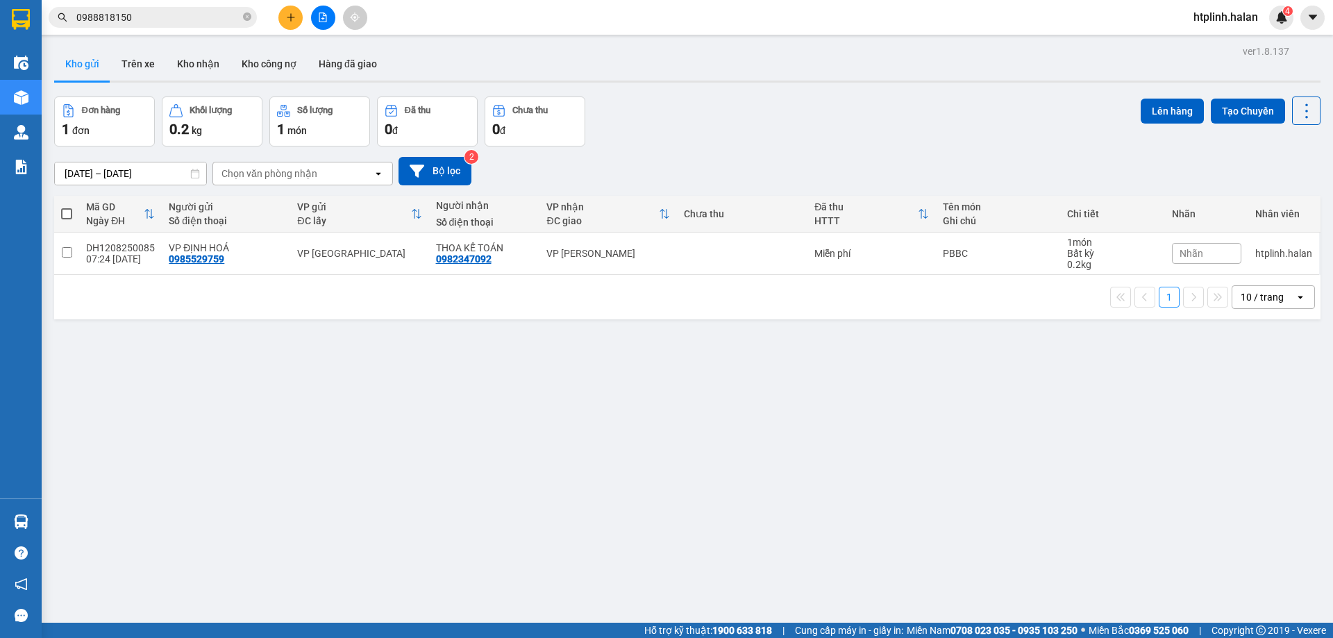
click at [164, 35] on main "ver 1.8.137 Kho gửi Trên xe Kho nhận Kho công nợ Hàng đã giao Đơn hàng 1 đơn Kh…" at bounding box center [666, 311] width 1333 height 623
click at [198, 76] on button "Kho nhận" at bounding box center [198, 63] width 65 height 33
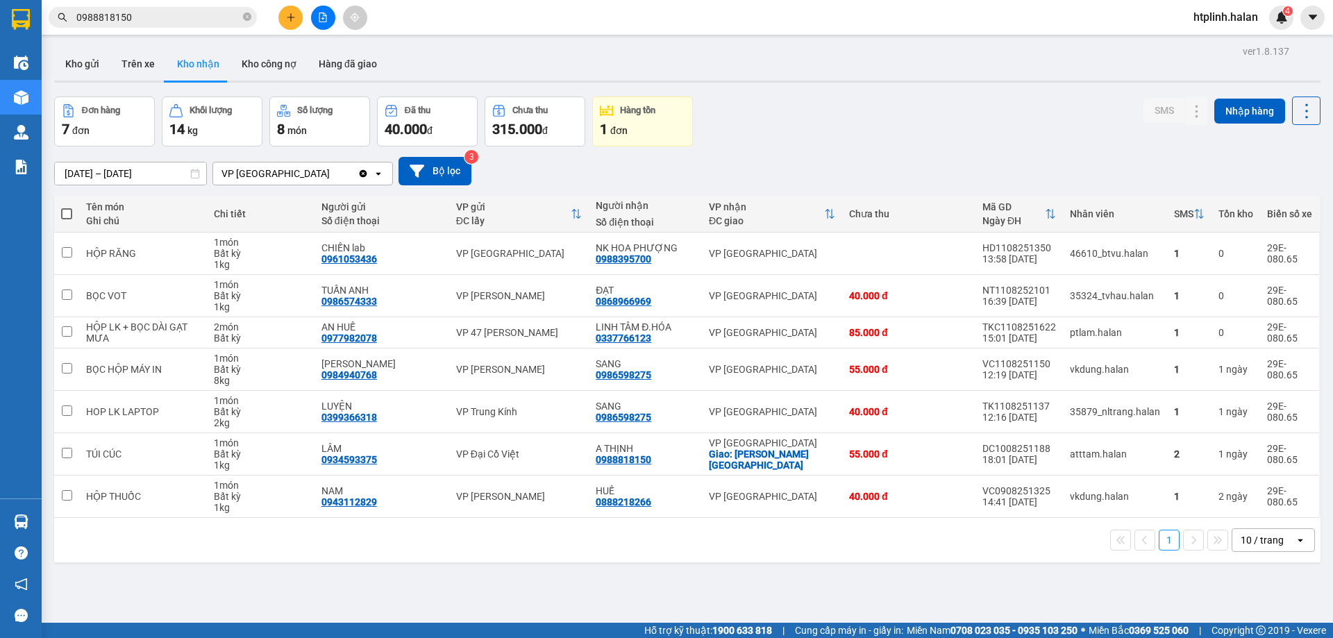
click at [1256, 168] on div "14/06/2025 – 12/08/2025 Press the down arrow key to interact with the calendar …" at bounding box center [687, 171] width 1266 height 28
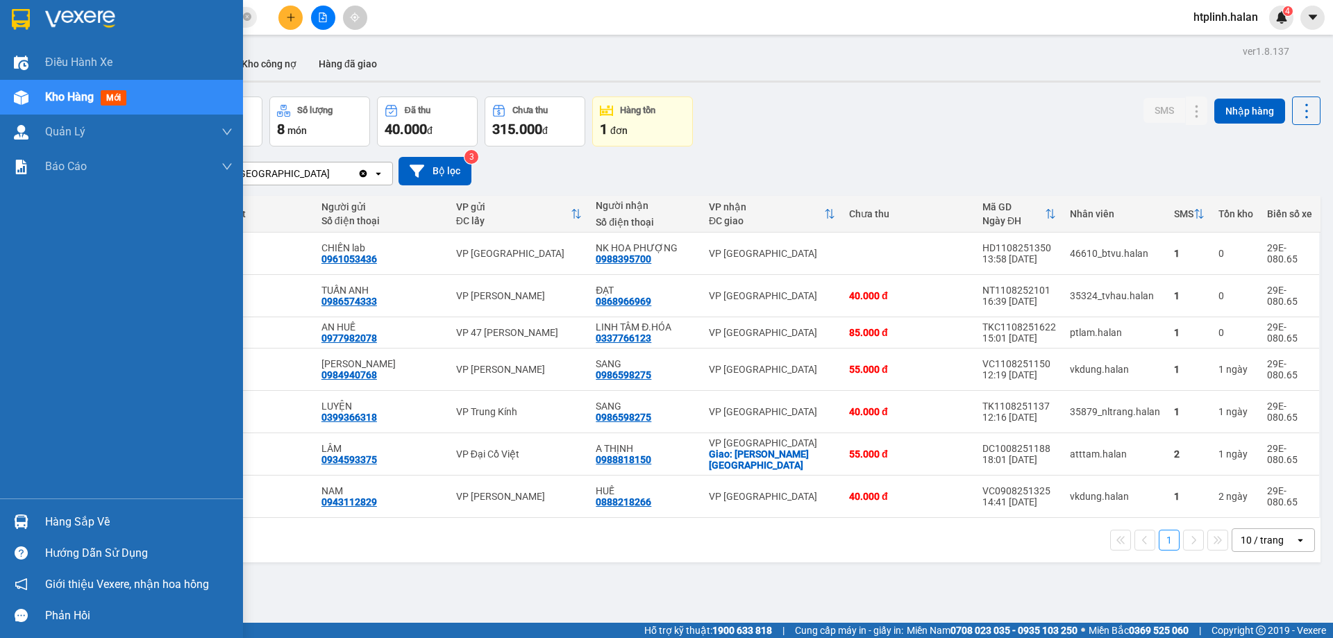
click at [109, 506] on div "Hàng sắp về" at bounding box center [121, 521] width 243 height 31
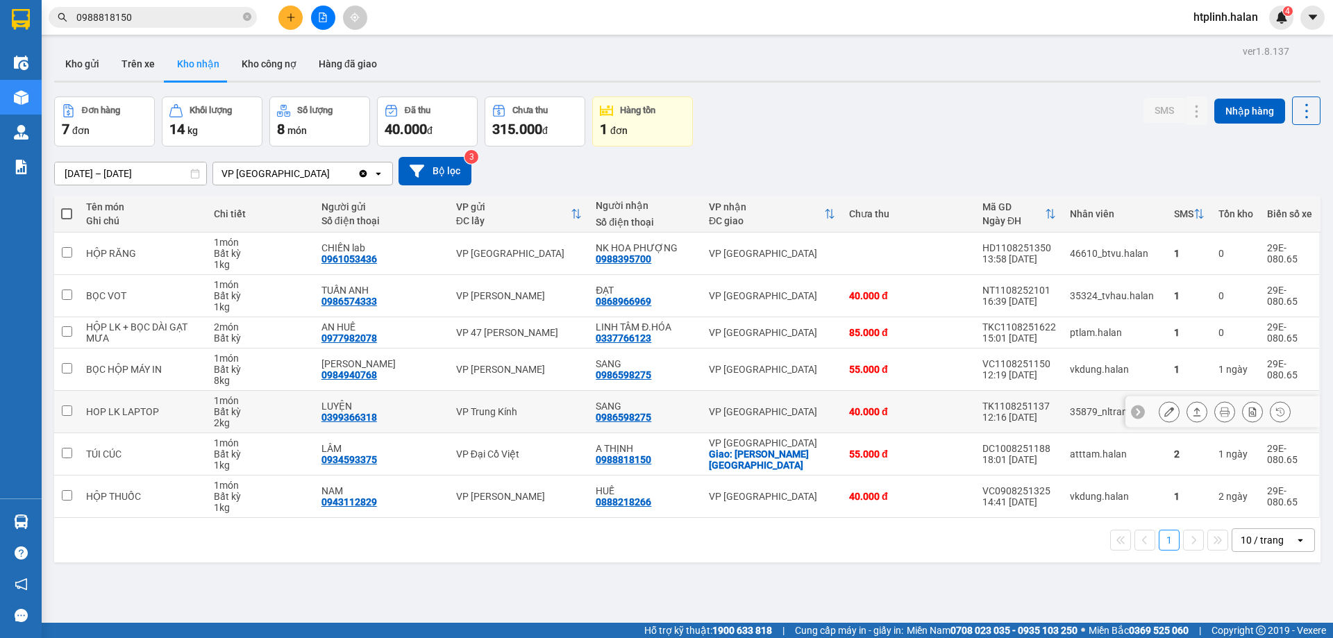
click at [1017, 426] on section "Kết quả tìm kiếm ( 122 ) Bộ lọc Thuộc VP này Mã ĐH Trạng thái Món hàng Thu hộ T…" at bounding box center [666, 319] width 1333 height 638
click at [1111, 530] on div "1 10 / trang open" at bounding box center [687, 540] width 1255 height 24
click at [1159, 544] on button "1" at bounding box center [1169, 540] width 21 height 21
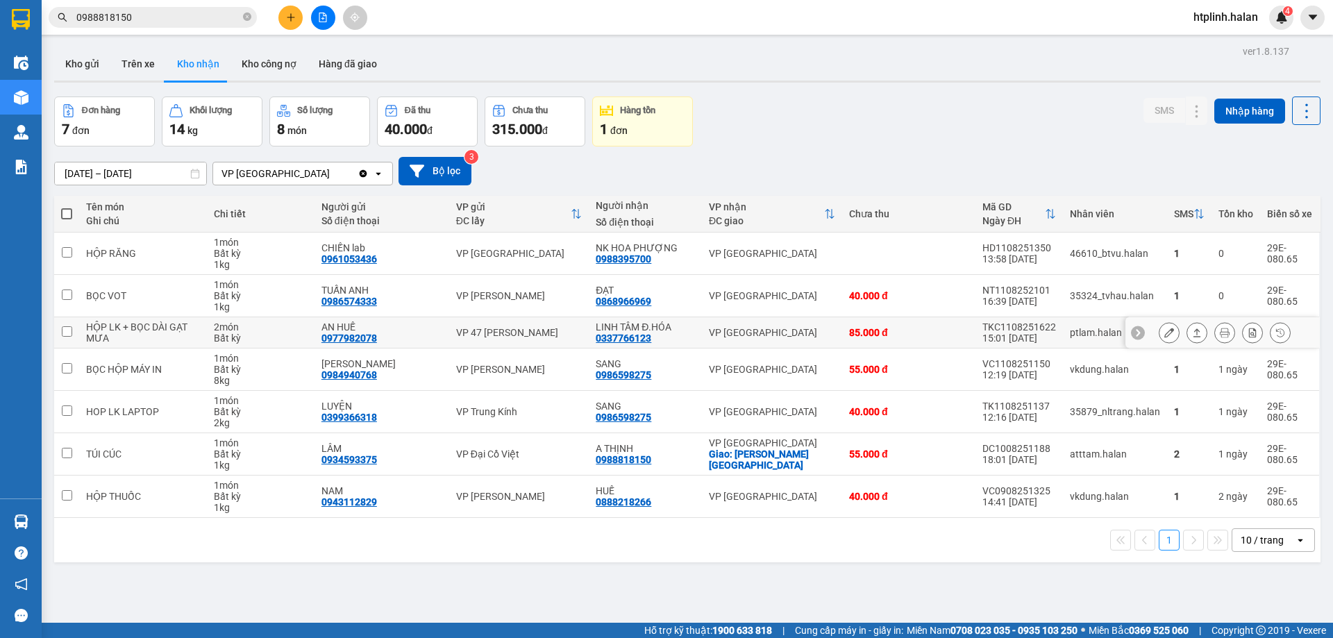
click at [445, 346] on td "AN HUẾ 0977982078" at bounding box center [381, 332] width 135 height 31
checkbox input "true"
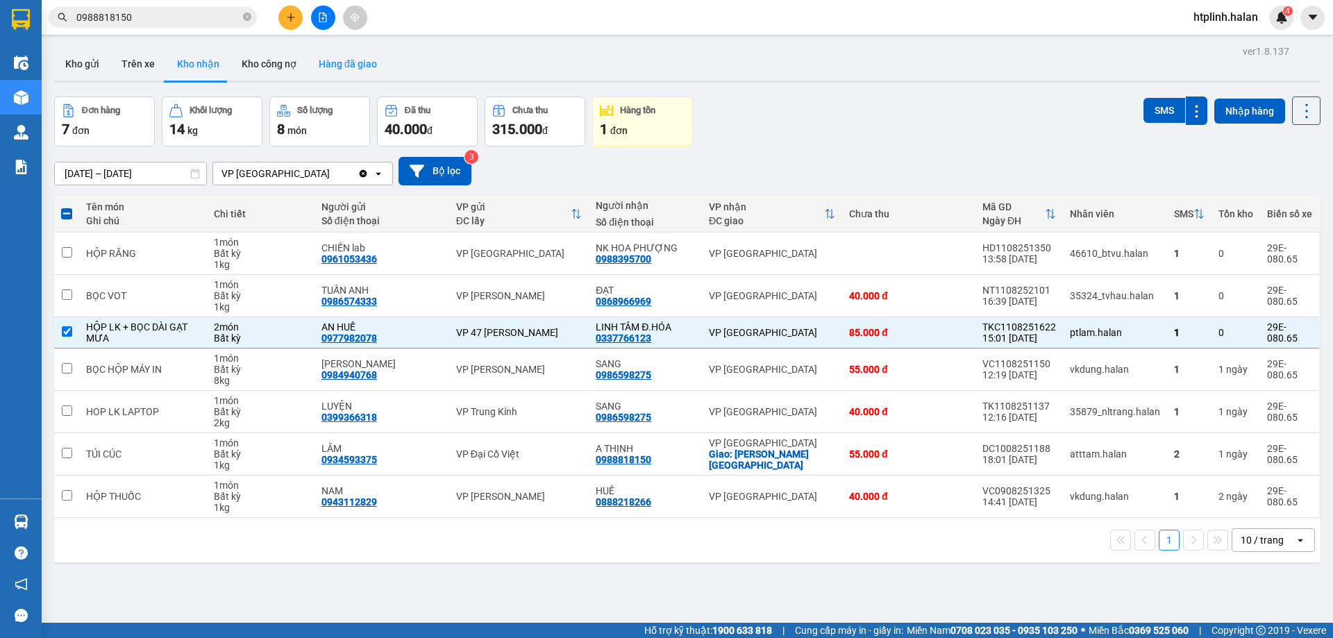
click at [362, 54] on button "Hàng đã giao" at bounding box center [348, 63] width 81 height 33
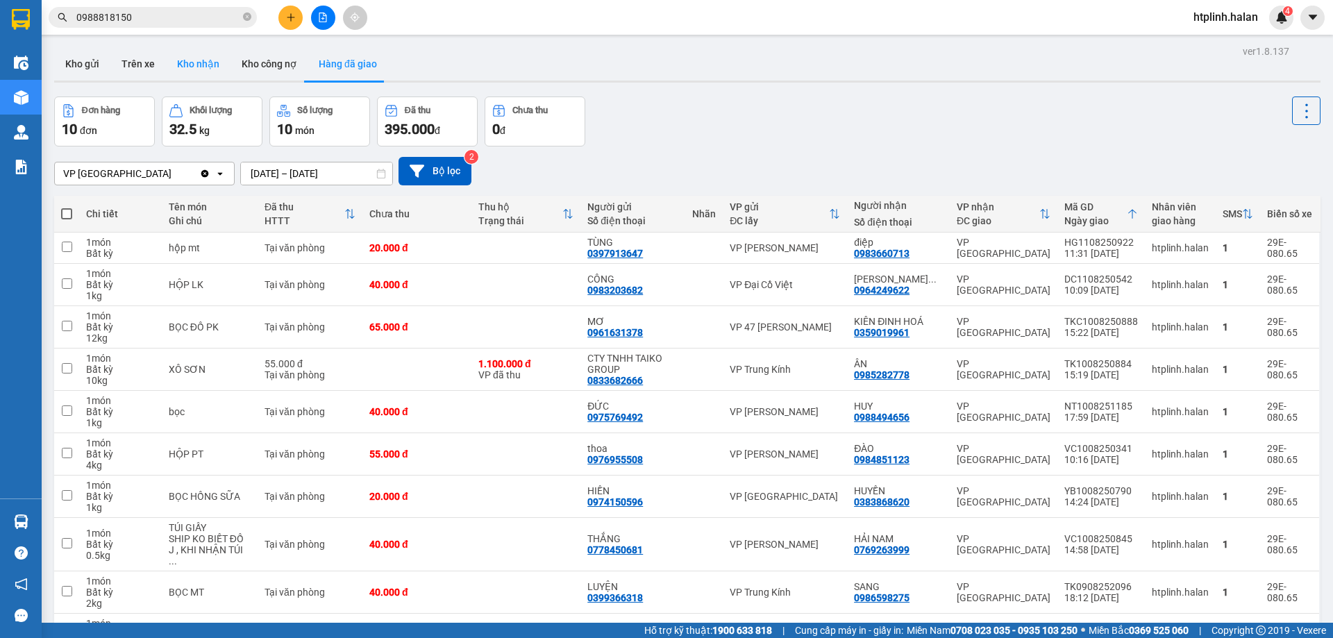
click at [219, 56] on button "Kho nhận" at bounding box center [198, 63] width 65 height 33
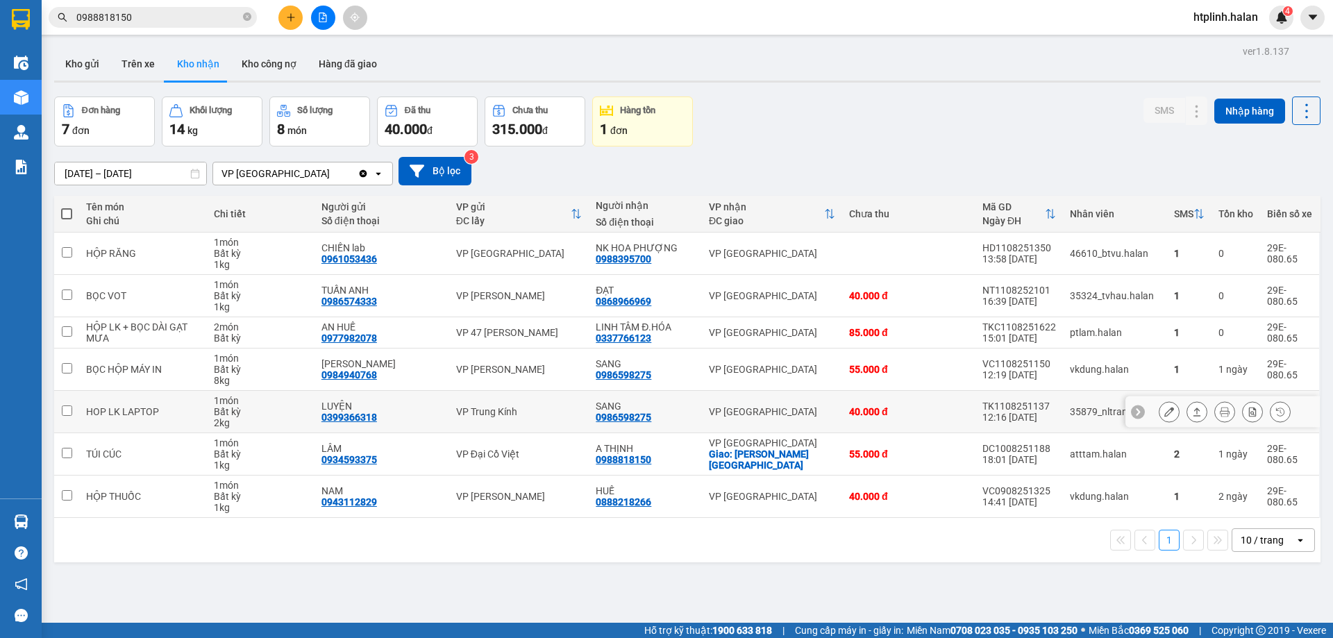
click at [601, 419] on div "0986598275" at bounding box center [624, 417] width 56 height 11
copy div "0986598275"
click at [274, 38] on main "ver 1.8.137 Kho gửi Trên xe Kho nhận Kho công nợ Hàng đã giao Đơn hàng 7 đơn Kh…" at bounding box center [666, 311] width 1333 height 623
click at [287, 11] on button at bounding box center [290, 18] width 24 height 24
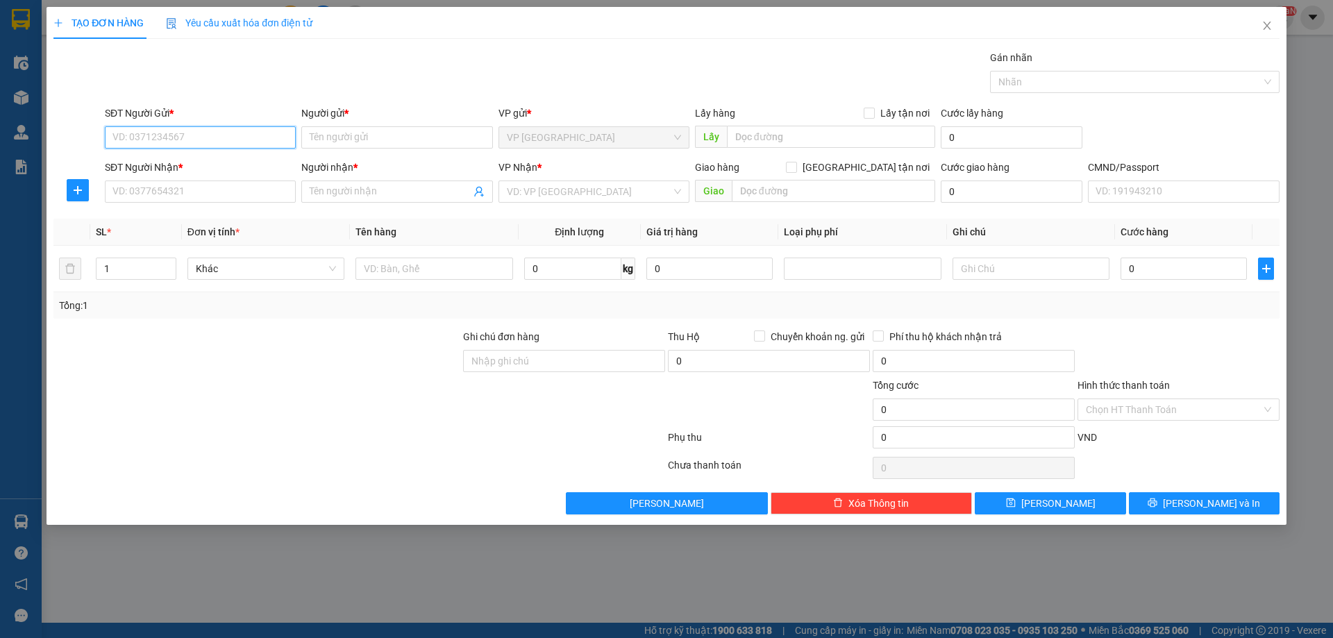
paste input "0986598275"
type input "0986598275"
click at [186, 168] on div "0986598275 - SANG" at bounding box center [200, 165] width 174 height 15
type input "SANG"
type input "0986598275"
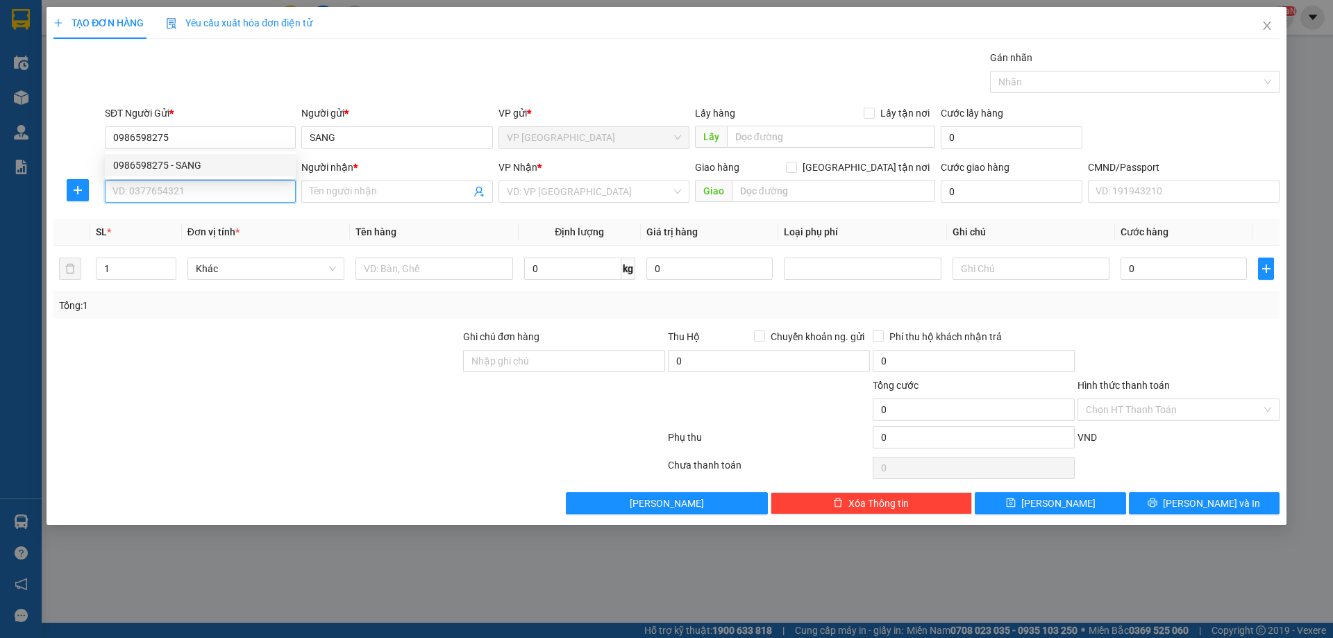
click at [190, 192] on input "SĐT Người Nhận *" at bounding box center [200, 192] width 191 height 22
paste input "0399366318"
type input "0399366318"
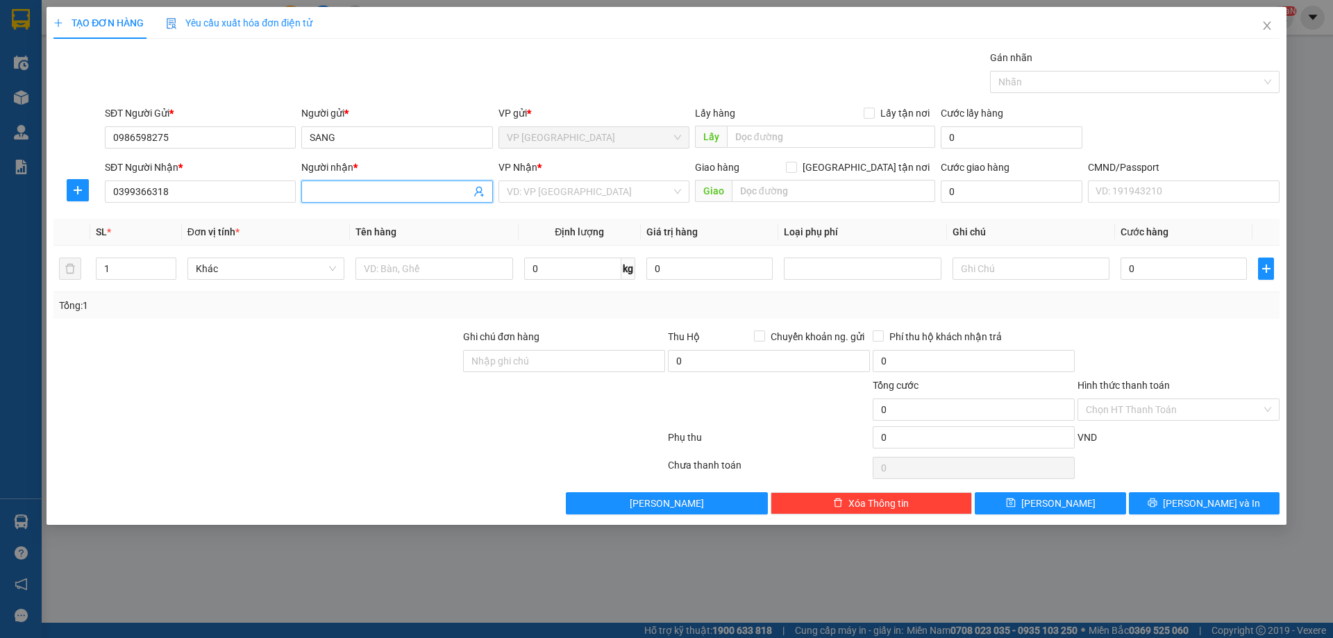
click at [382, 188] on input "Người nhận *" at bounding box center [390, 191] width 160 height 15
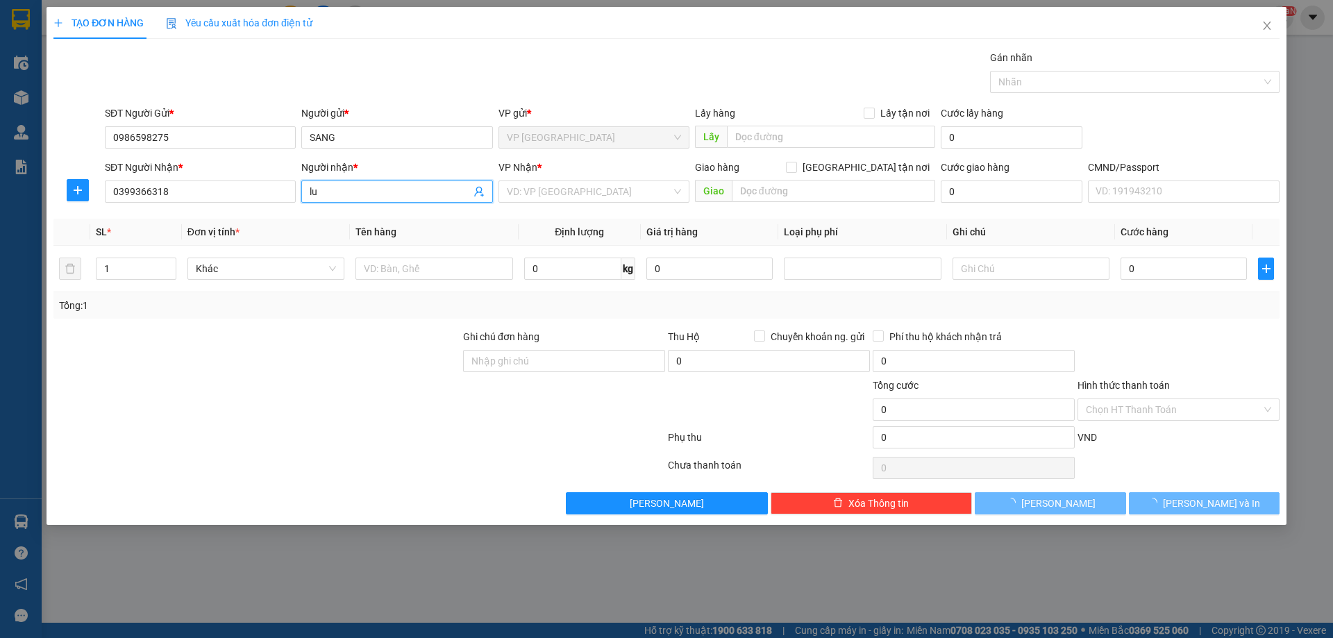
type input "l"
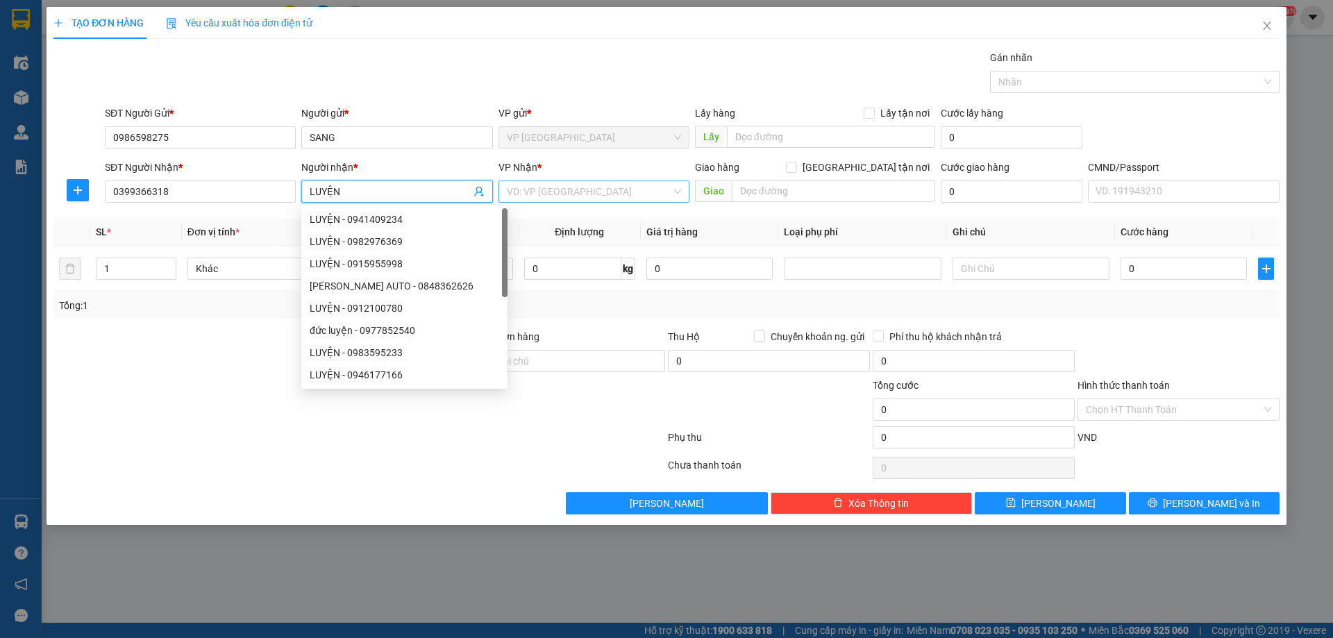
type input "LUYỆN"
click at [626, 196] on input "search" at bounding box center [589, 191] width 165 height 21
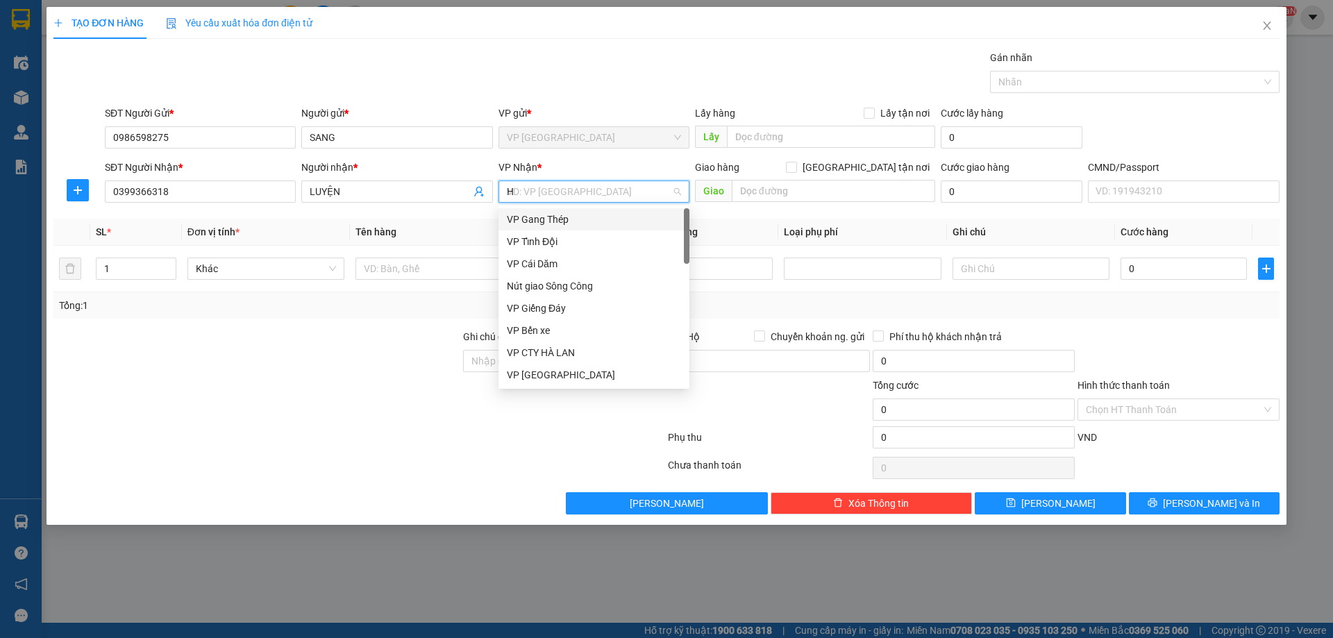
type input "HG"
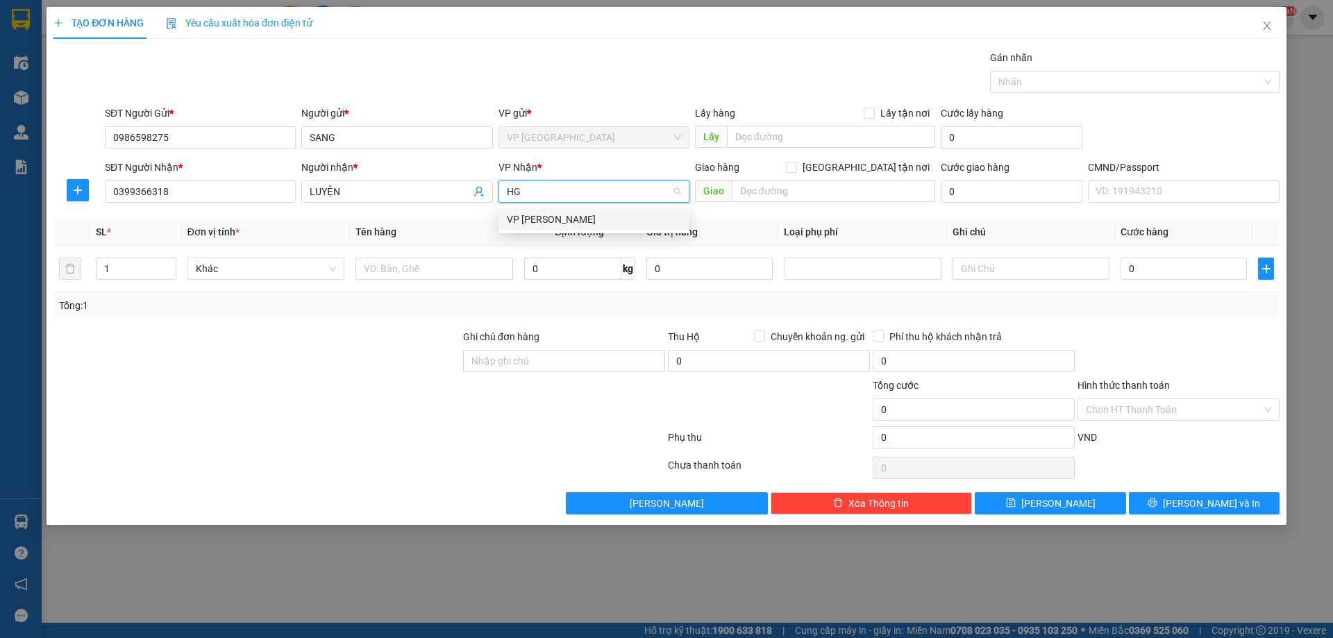
click at [582, 217] on div "VP [PERSON_NAME]" at bounding box center [594, 219] width 174 height 15
click at [67, 190] on button "button" at bounding box center [78, 190] width 22 height 22
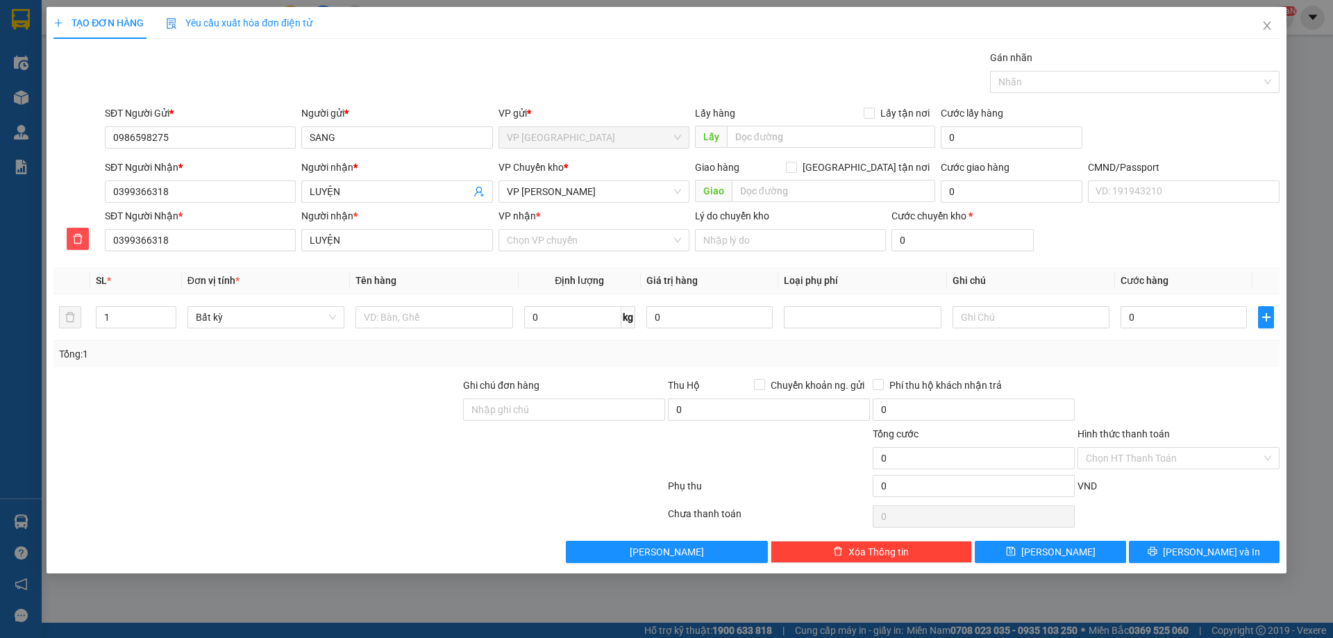
click at [560, 208] on div "VP nhận *" at bounding box center [593, 215] width 191 height 15
click at [560, 230] on input "VP nhận *" at bounding box center [589, 240] width 165 height 21
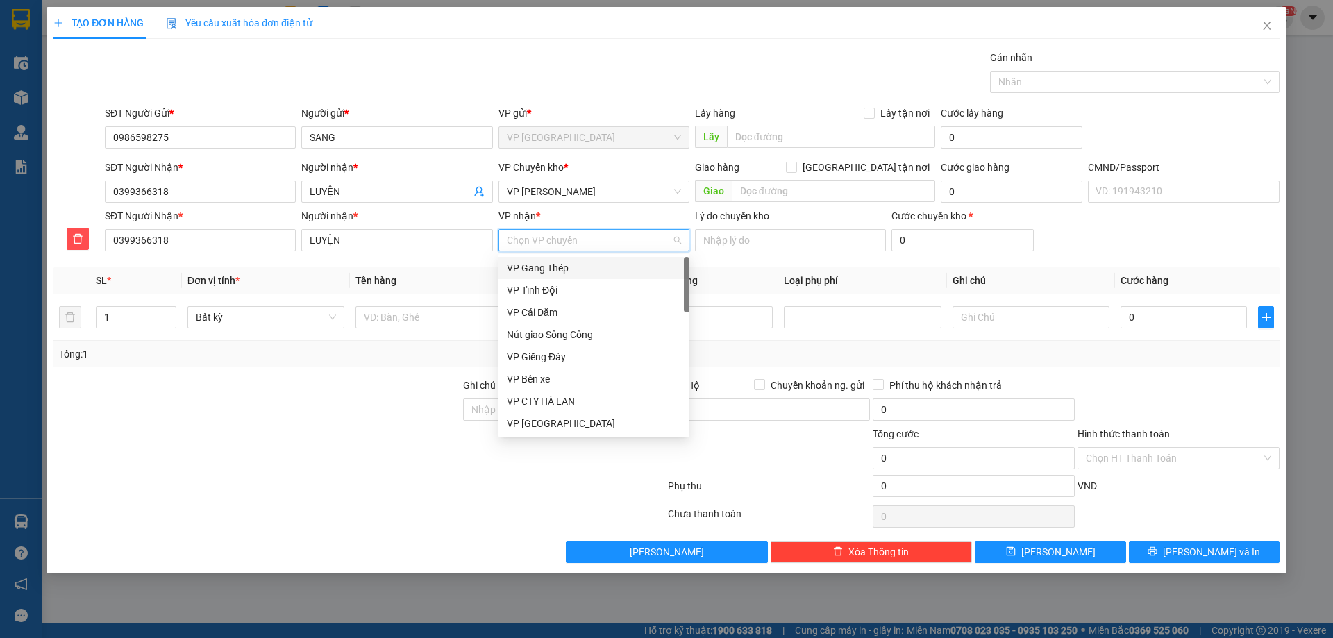
click at [560, 242] on input "VP nhận *" at bounding box center [589, 240] width 165 height 21
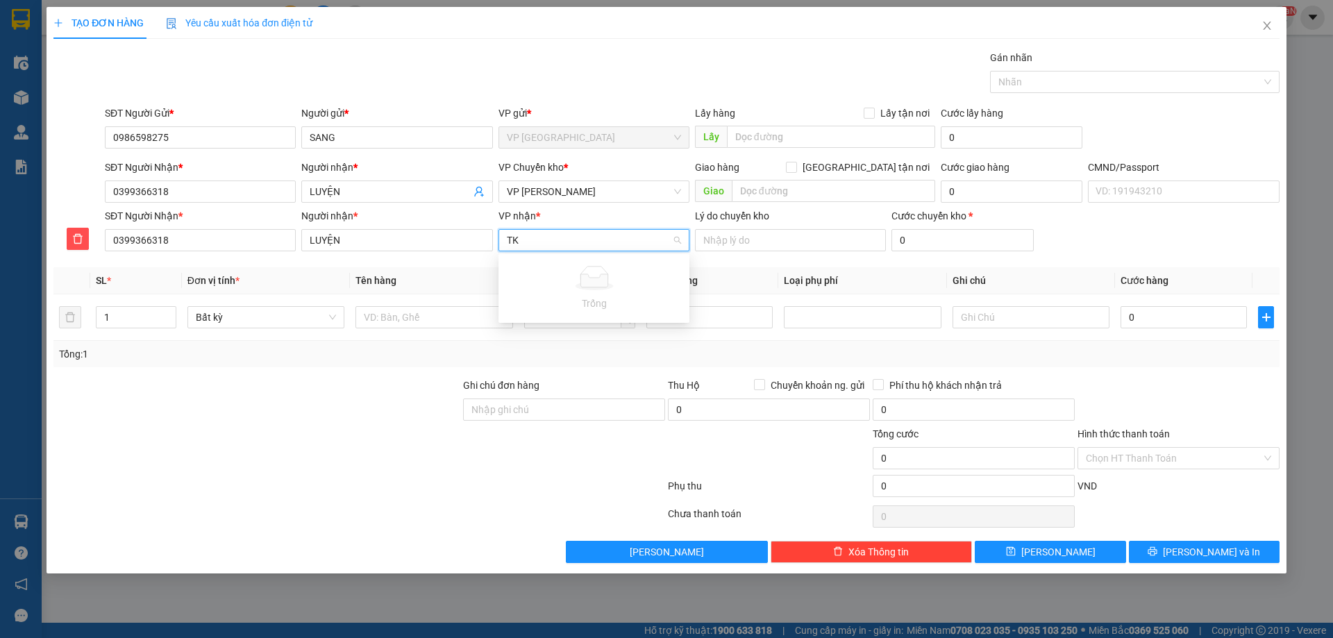
type input "TK"
click at [557, 283] on div "VP Trung Kính" at bounding box center [594, 290] width 174 height 15
click at [454, 333] on td at bounding box center [434, 317] width 168 height 47
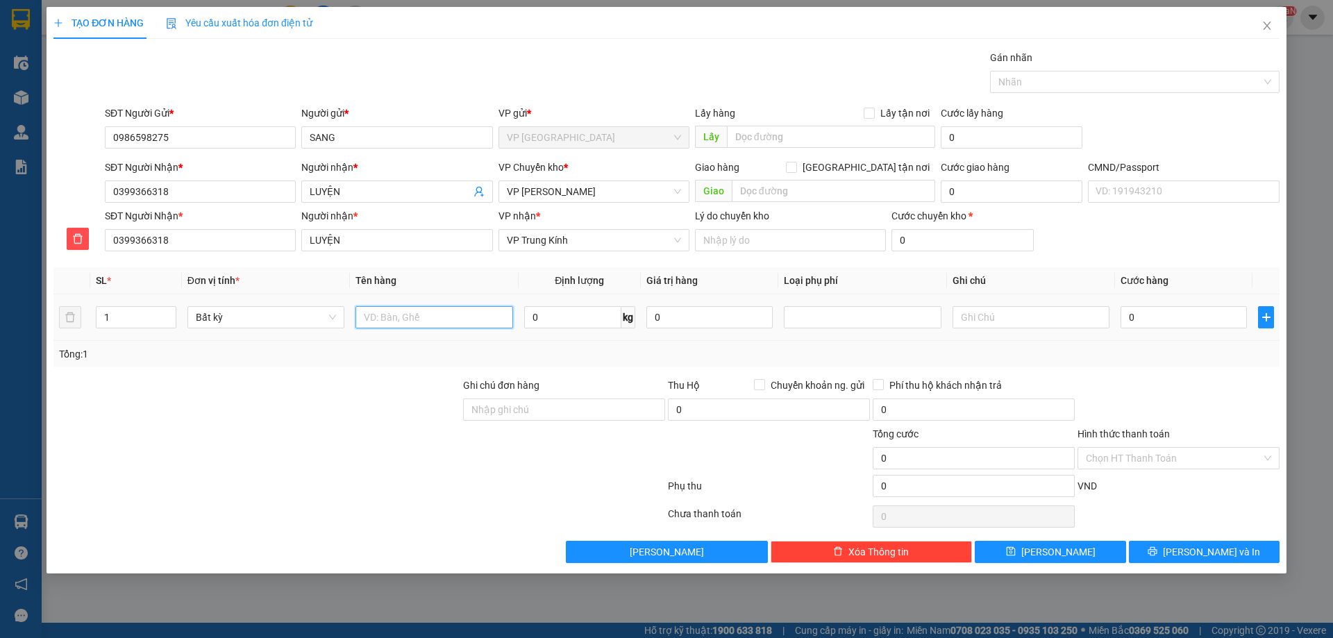
click at [464, 316] on input "text" at bounding box center [433, 317] width 157 height 22
type input "HỘP LAPTOP"
click at [540, 319] on input "0" at bounding box center [572, 317] width 97 height 22
type input "2"
click at [579, 387] on div "Ghi chú đơn hàng" at bounding box center [564, 388] width 202 height 21
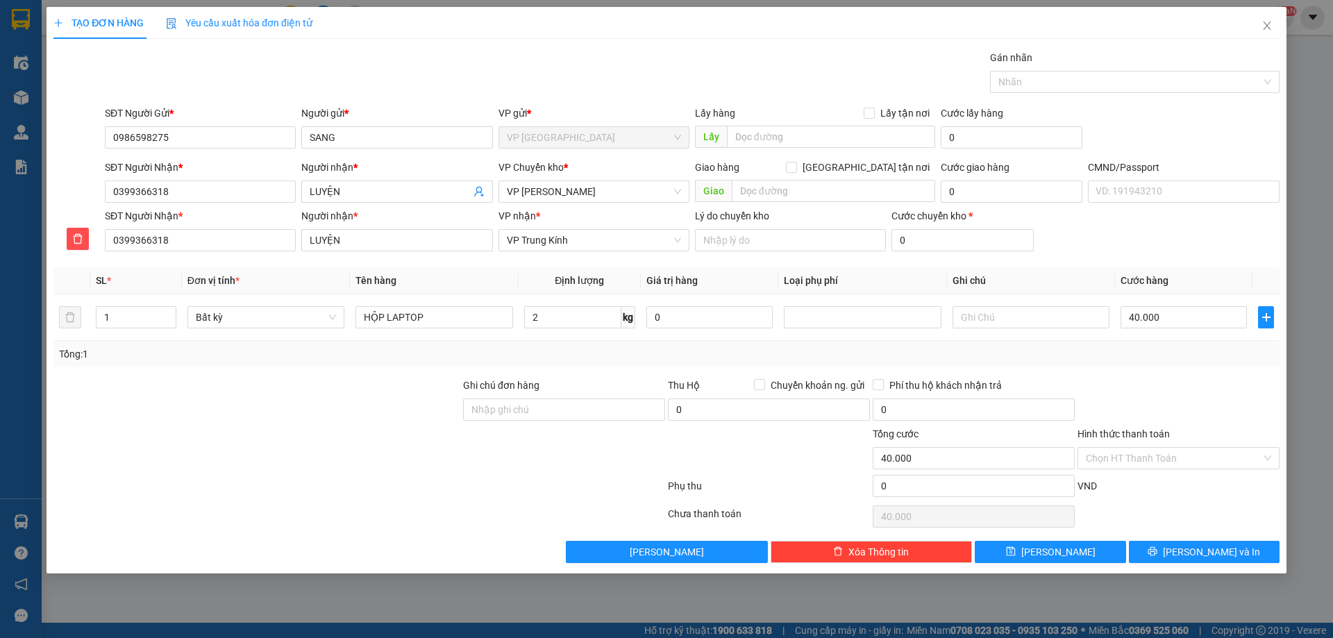
type input "40.000"
click at [1125, 442] on div "Hình thức thanh toán" at bounding box center [1178, 436] width 202 height 21
click at [1125, 461] on input "Hình thức thanh toán" at bounding box center [1174, 458] width 176 height 21
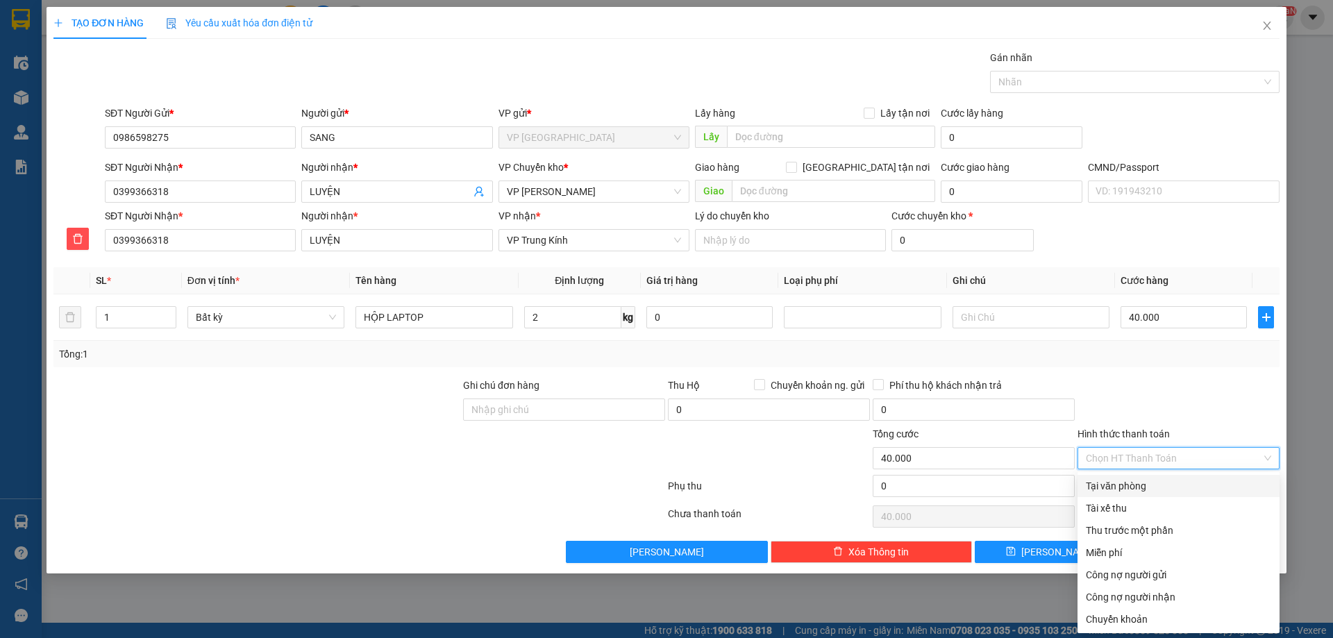
click at [1114, 480] on div "Tại văn phòng" at bounding box center [1178, 485] width 185 height 15
type input "0"
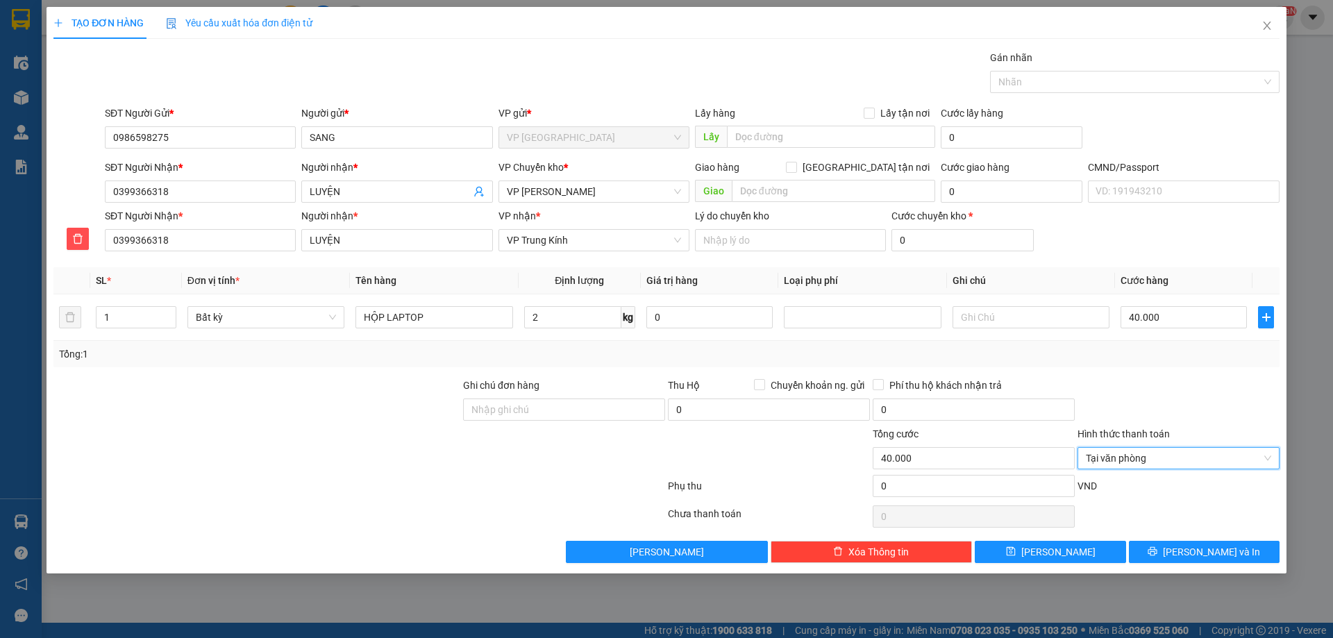
click at [1198, 539] on div "Transit Pickup Surcharge Ids Transit Deliver Surcharge Ids Transit Deliver Surc…" at bounding box center [666, 306] width 1226 height 513
click at [1203, 548] on span "Lưu và In" at bounding box center [1211, 551] width 97 height 15
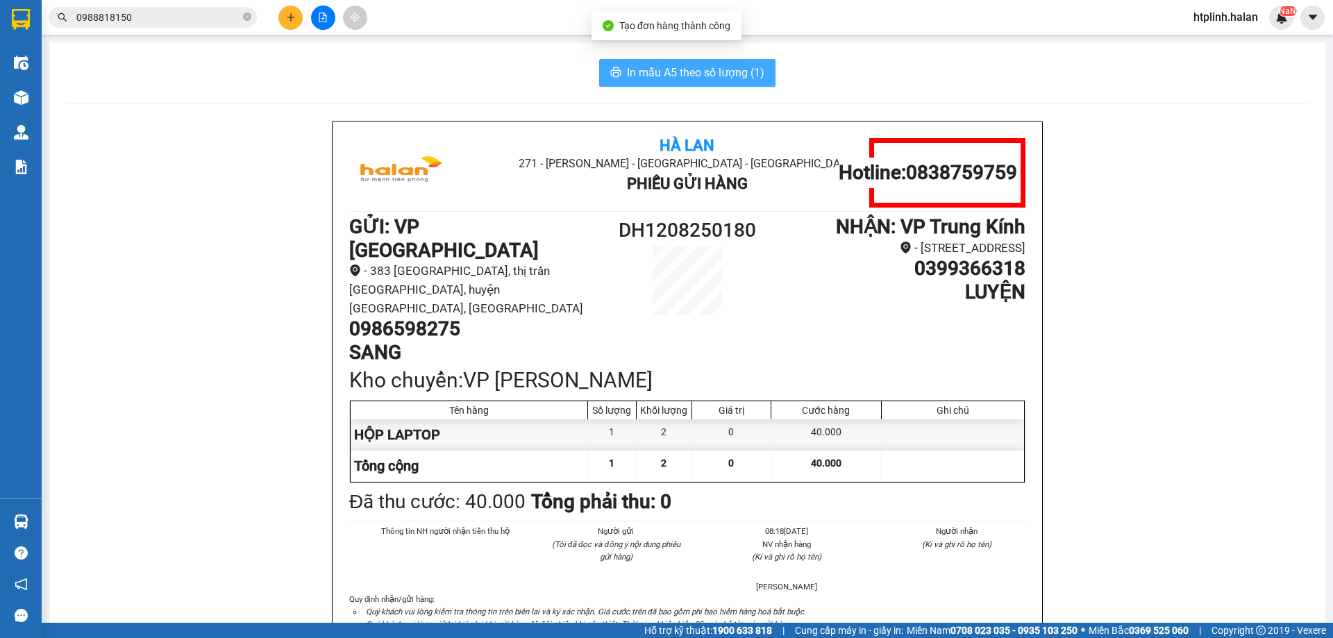
click at [699, 72] on span "In mẫu A5 theo số lượng (1)" at bounding box center [695, 72] width 137 height 17
click at [699, 73] on span "In mẫu A5 theo số lượng (1)" at bounding box center [695, 72] width 137 height 17
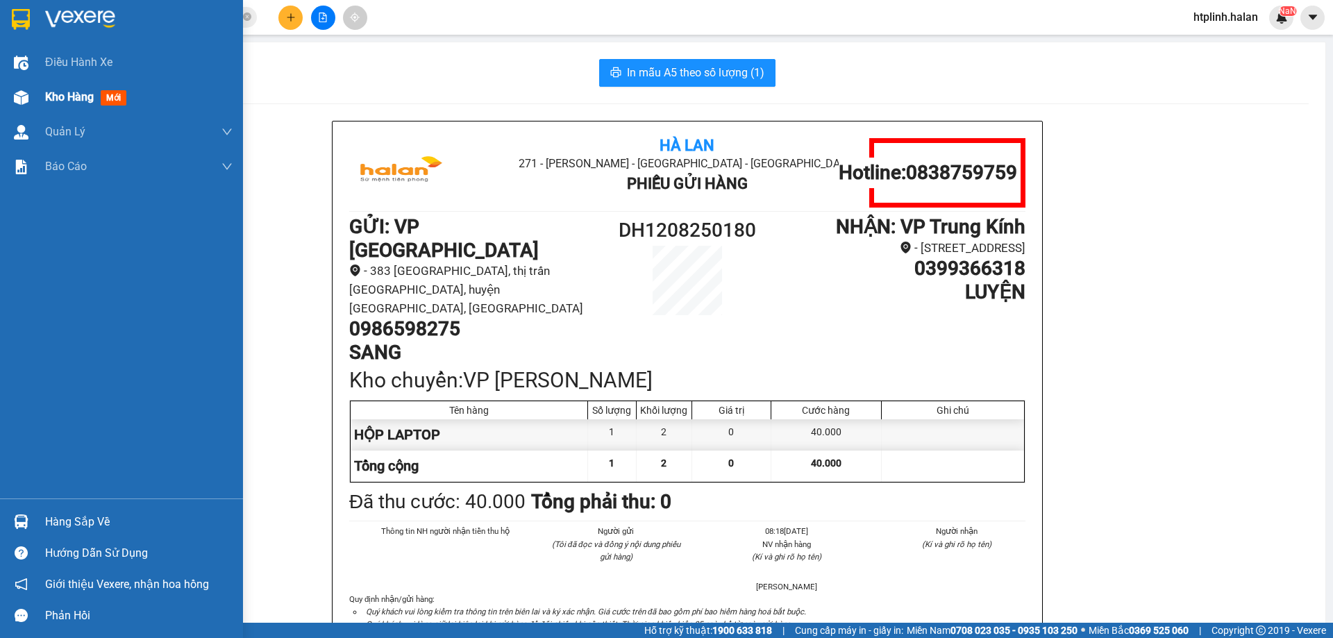
click at [18, 102] on img at bounding box center [21, 97] width 15 height 15
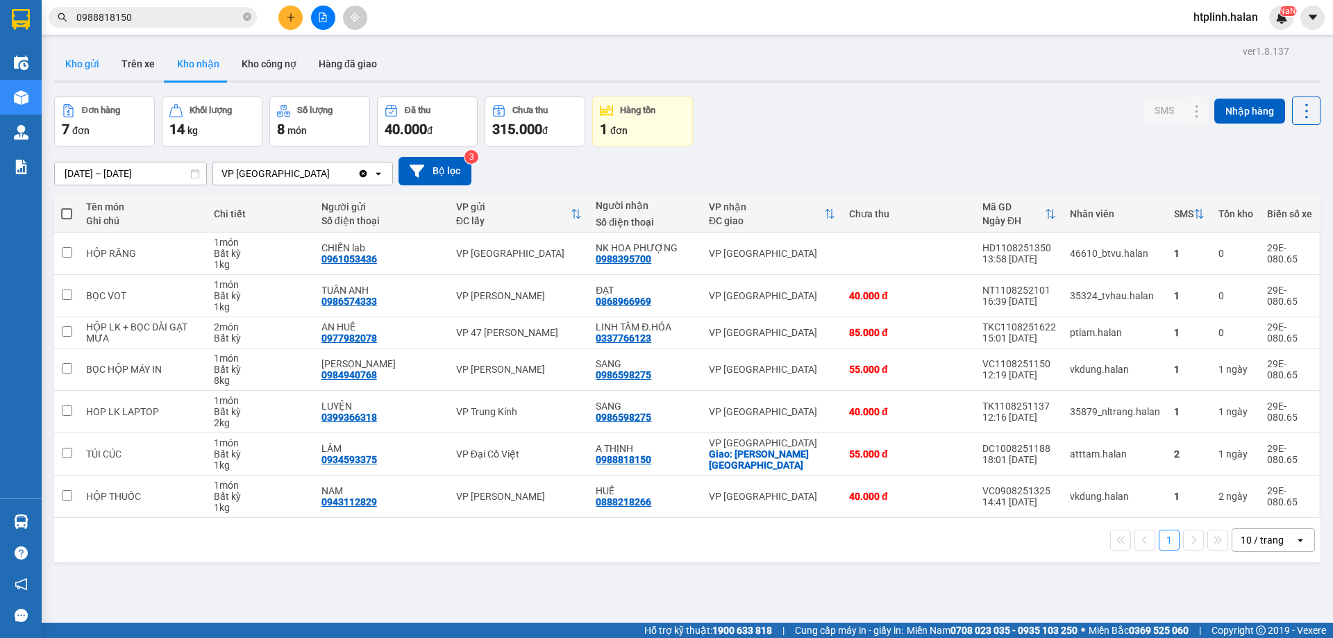
click at [69, 79] on button "Kho gửi" at bounding box center [82, 63] width 56 height 33
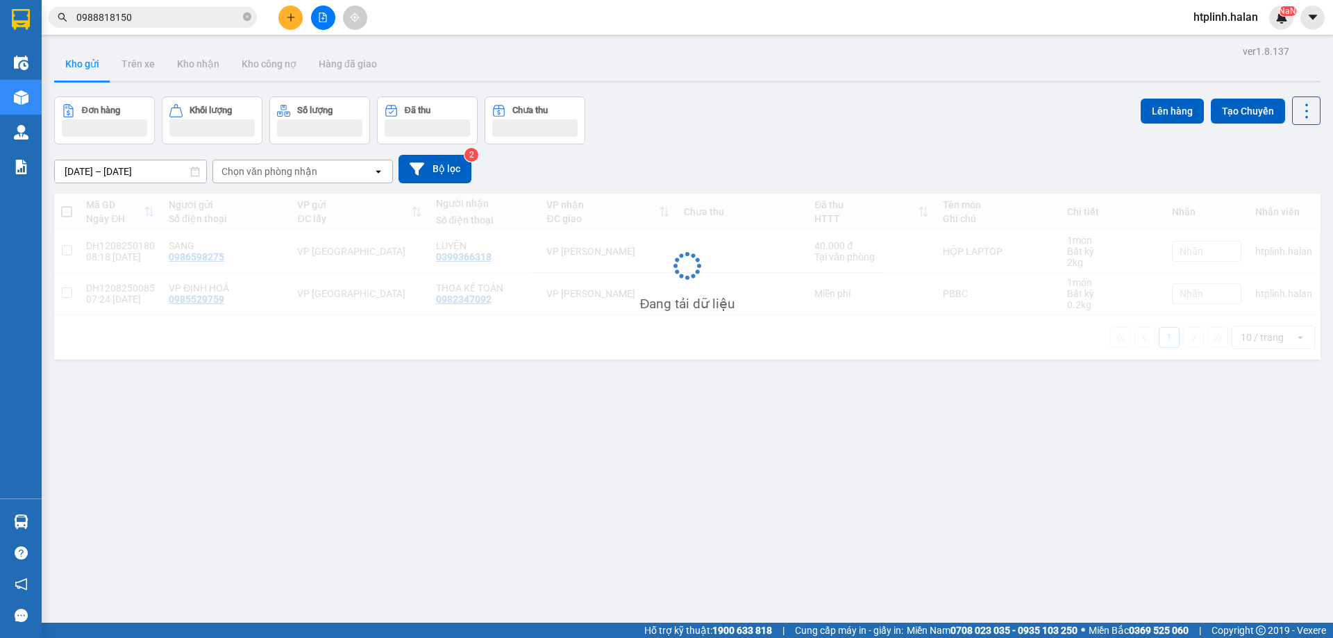
scroll to position [64, 0]
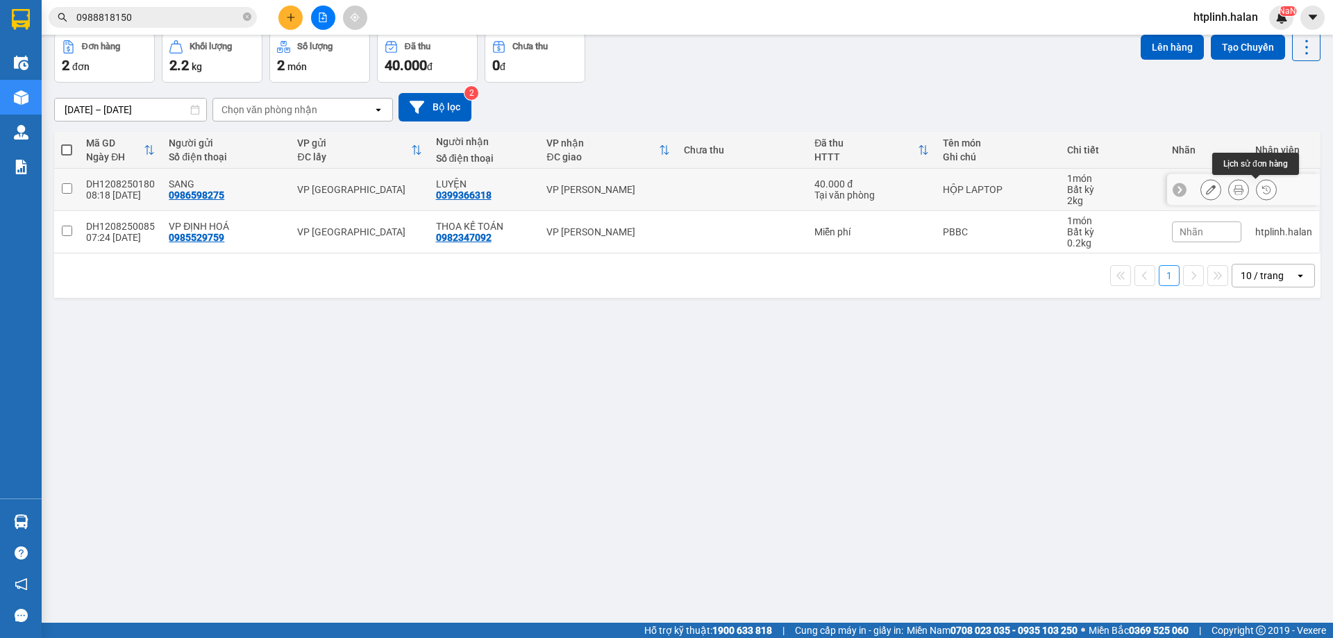
click at [1238, 187] on div at bounding box center [1238, 189] width 21 height 21
click at [1234, 192] on icon at bounding box center [1239, 190] width 10 height 10
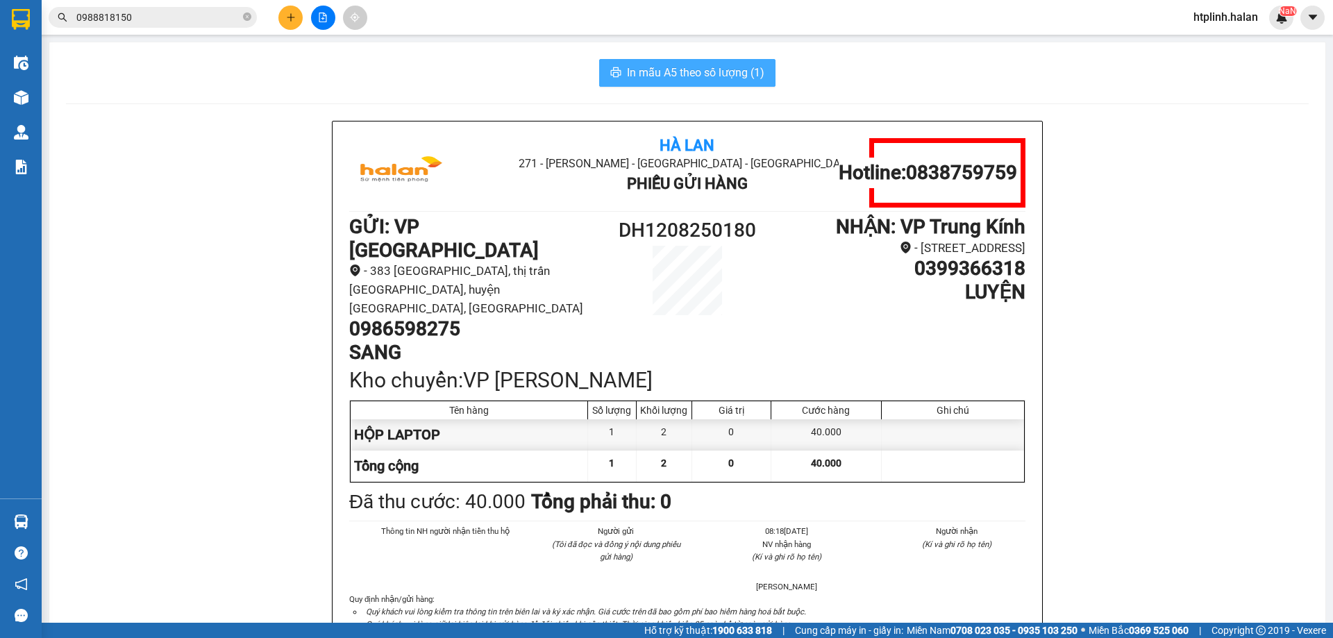
click at [707, 66] on span "In mẫu A5 theo số lượng (1)" at bounding box center [695, 72] width 137 height 17
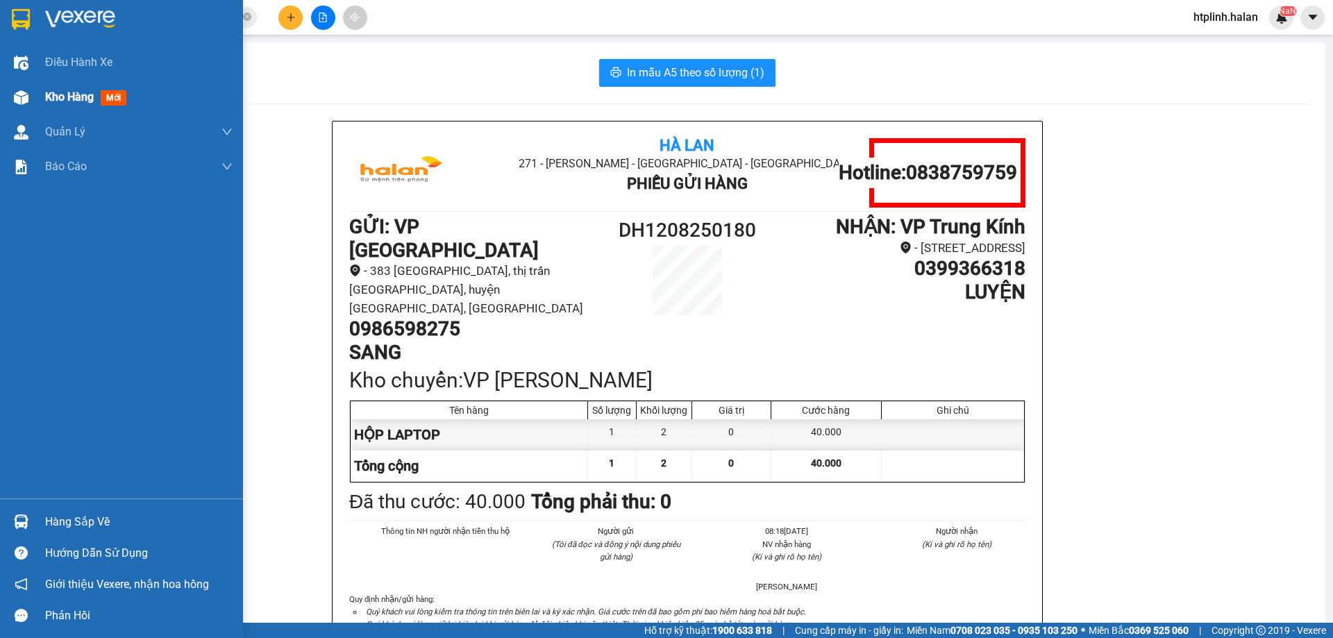
click at [62, 93] on span "Kho hàng" at bounding box center [69, 96] width 49 height 13
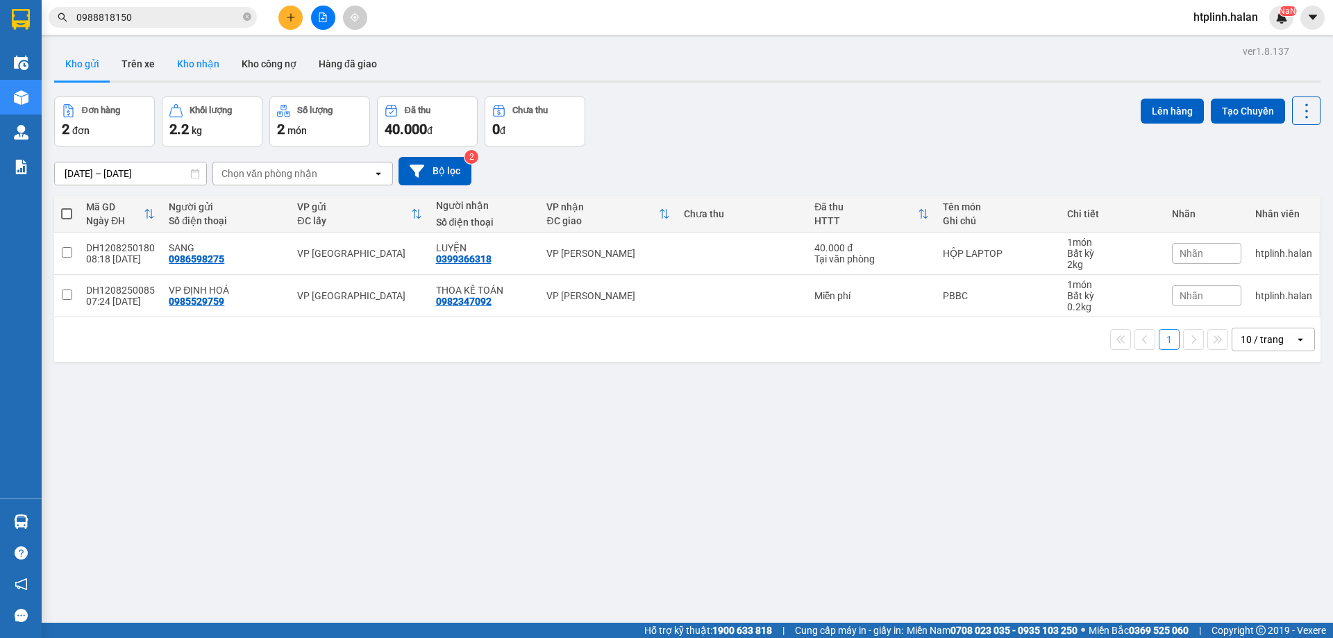
click at [170, 58] on button "Kho nhận" at bounding box center [198, 63] width 65 height 33
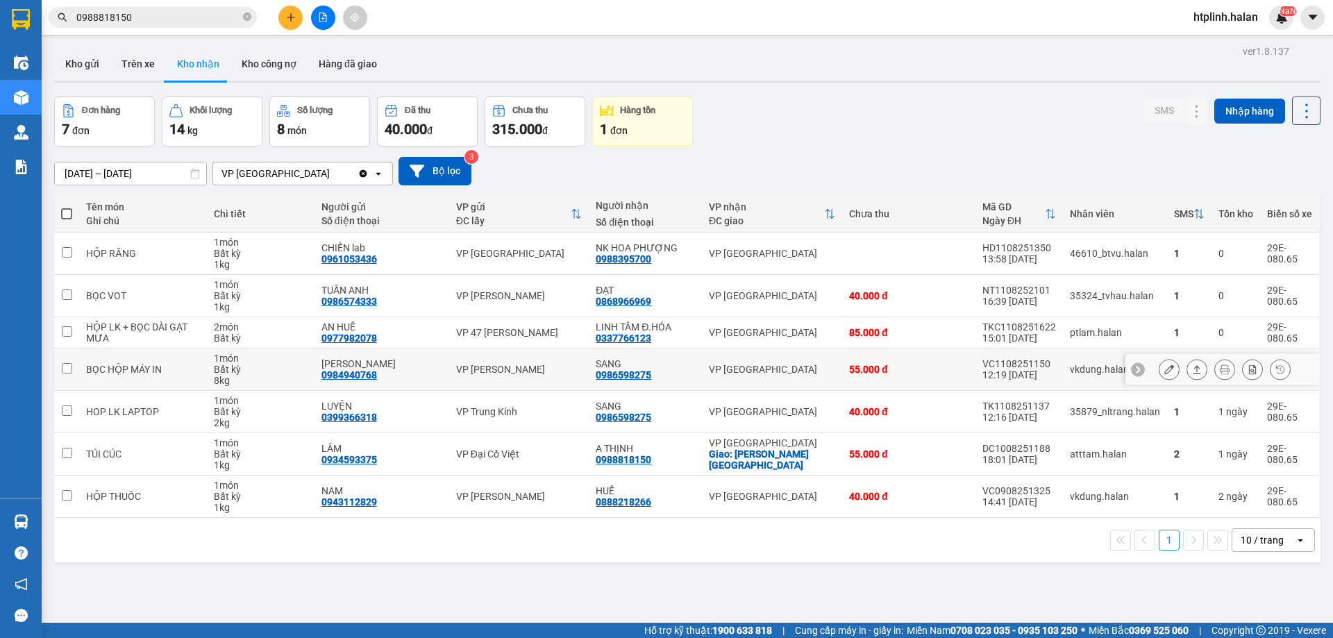
click at [1192, 366] on icon at bounding box center [1197, 369] width 10 height 10
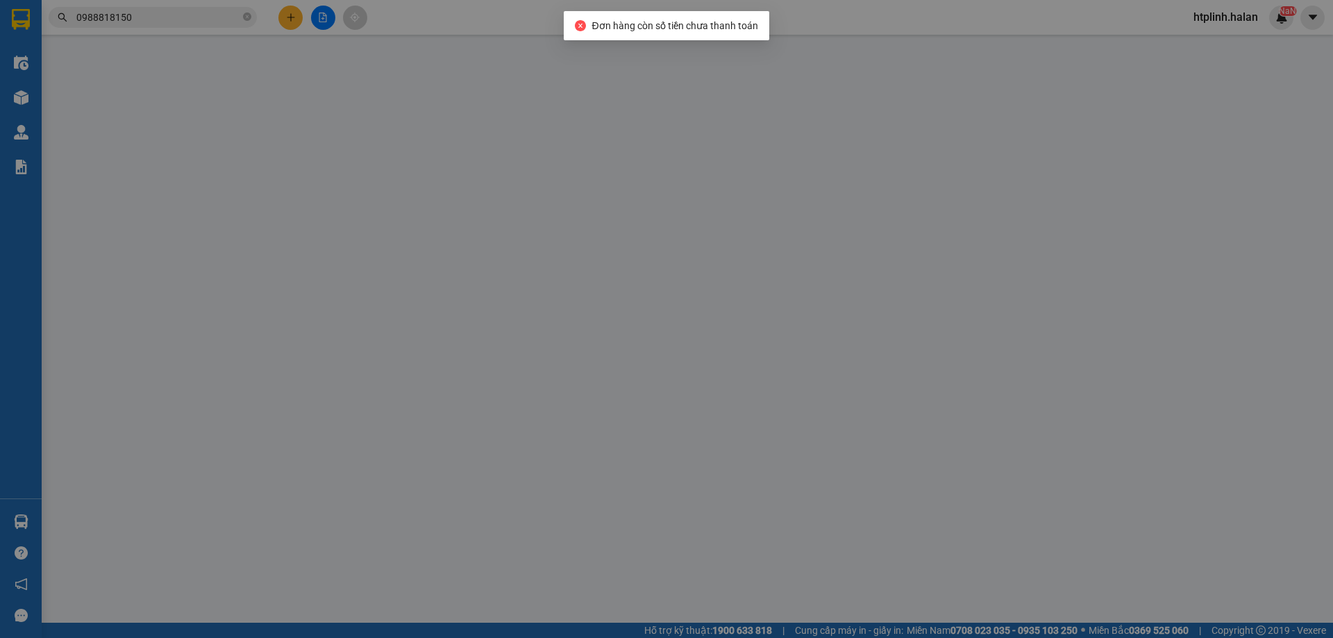
type input "0984940768"
type input "[PERSON_NAME]"
type input "0986598275"
type input "SANG"
type input "55.000"
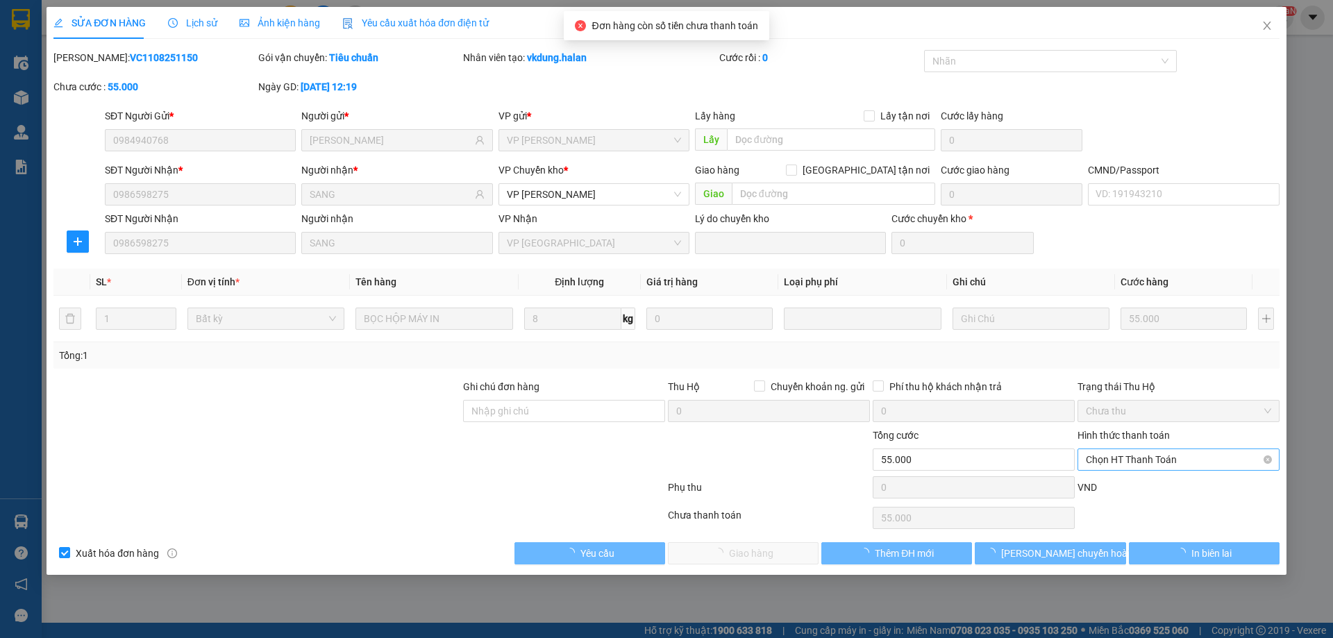
drag, startPoint x: 1121, startPoint y: 451, endPoint x: 1118, endPoint y: 485, distance: 33.5
click at [1121, 452] on span "Chọn HT Thanh Toán" at bounding box center [1178, 459] width 185 height 21
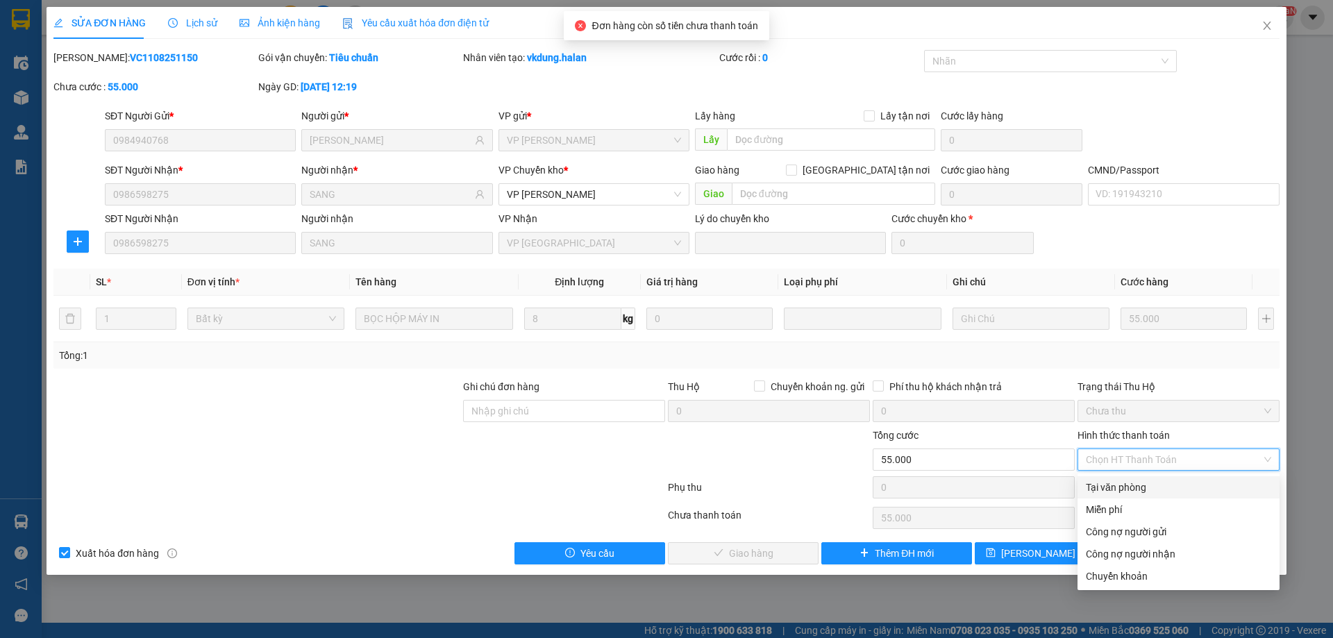
click at [1125, 482] on div "Tại văn phòng" at bounding box center [1178, 487] width 185 height 15
type input "0"
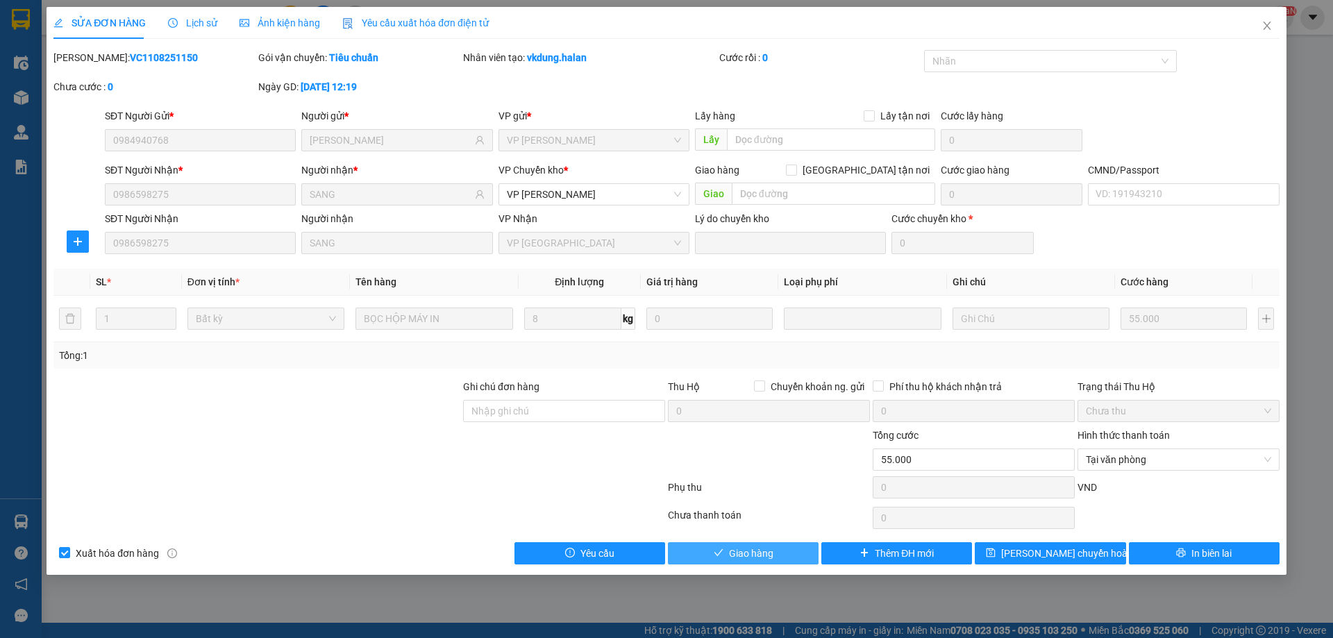
click at [758, 557] on span "Giao hàng" at bounding box center [751, 553] width 44 height 15
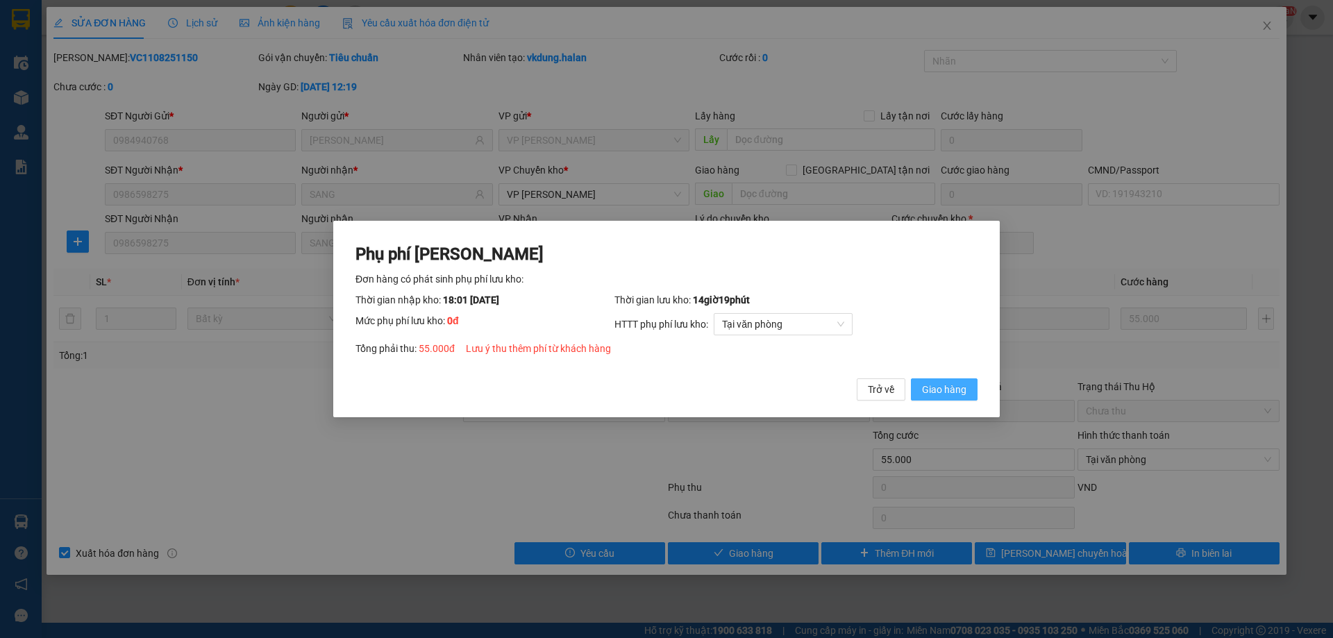
click at [948, 383] on span "Giao hàng" at bounding box center [944, 389] width 44 height 15
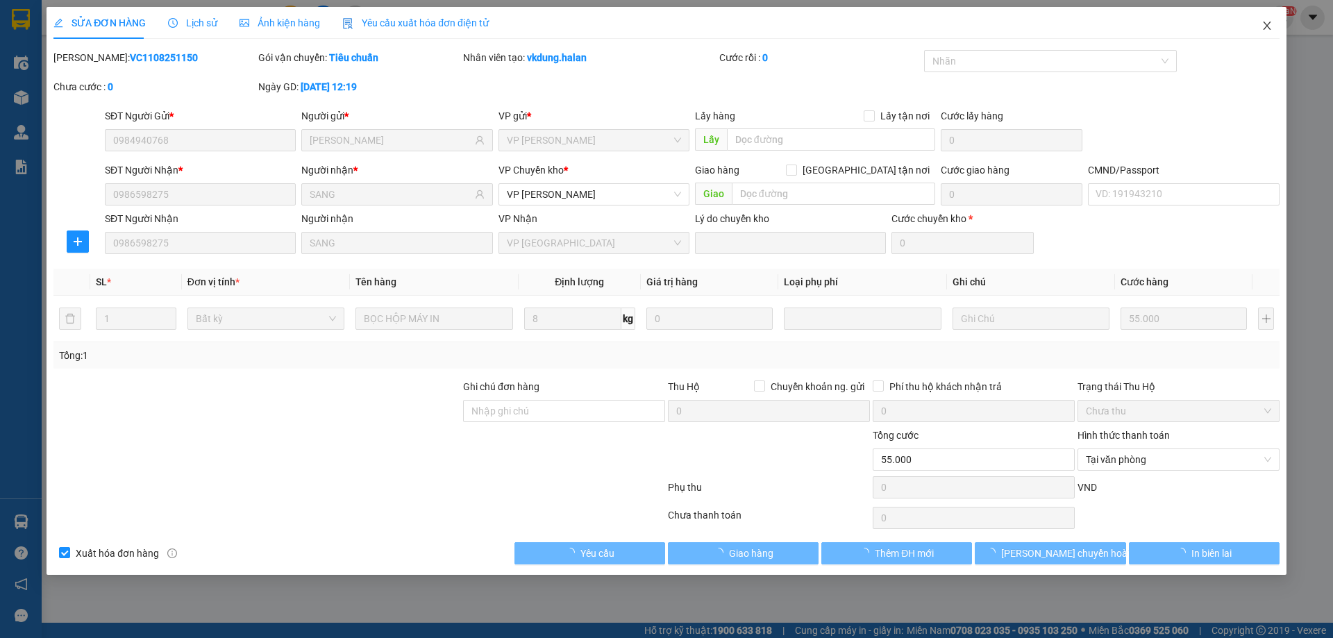
click at [1270, 20] on span "Close" at bounding box center [1267, 26] width 39 height 39
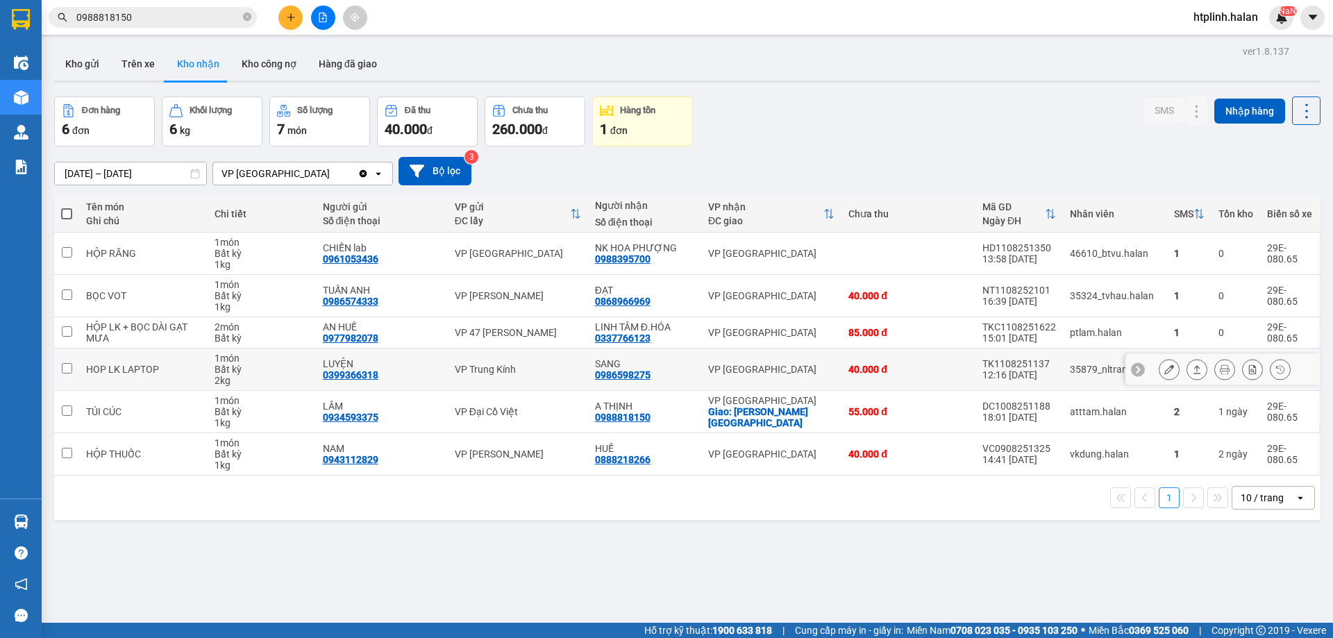
click at [1159, 375] on button at bounding box center [1168, 370] width 19 height 24
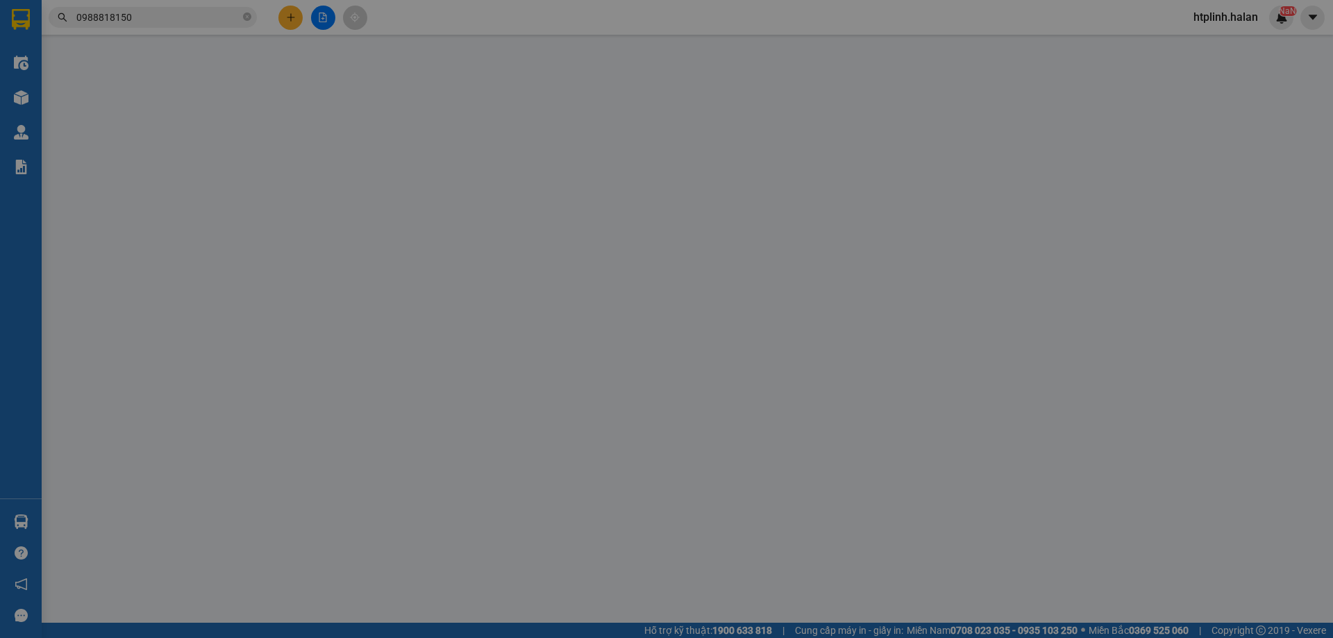
type input "0399366318"
type input "LUYỆN"
type input "0986598275"
type input "SANG"
type input "40.000"
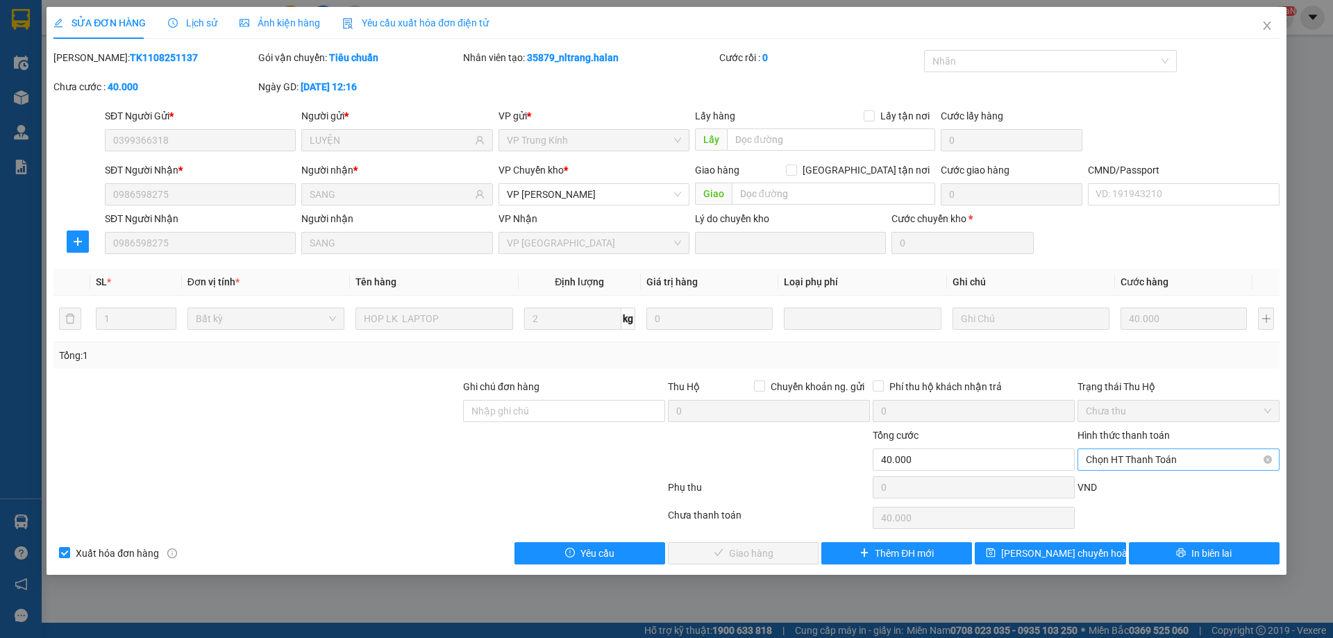
click at [1104, 463] on span "Chọn HT Thanh Toán" at bounding box center [1178, 459] width 185 height 21
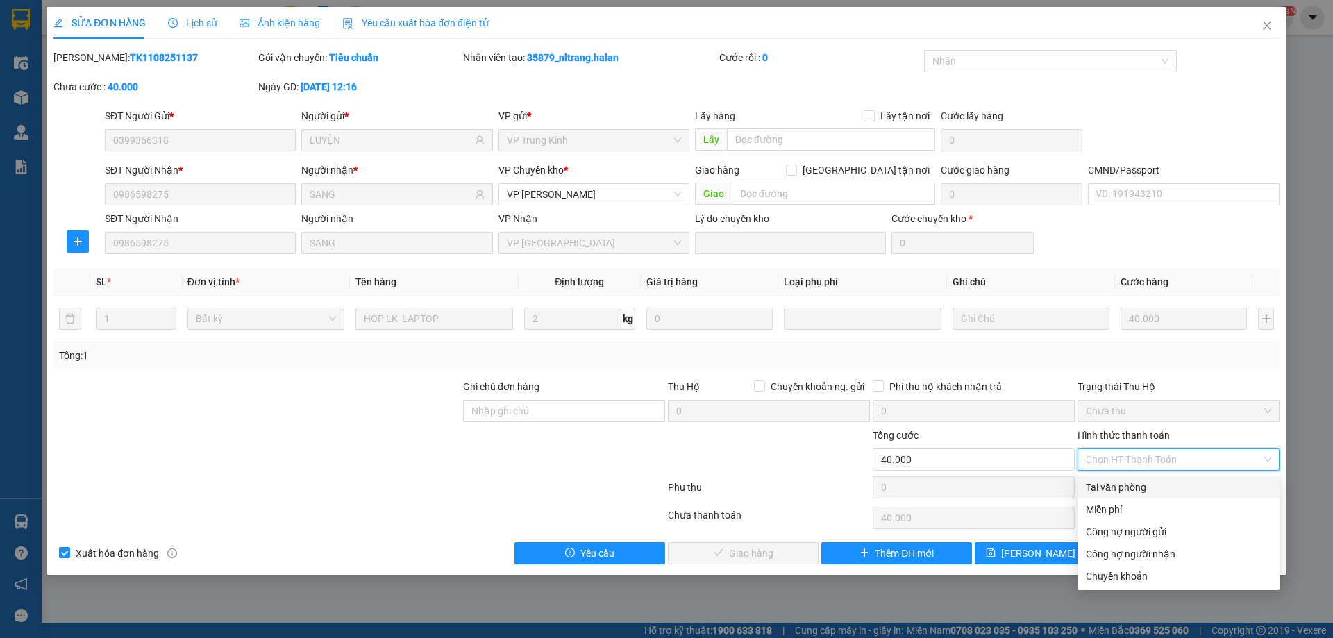
click at [1120, 485] on div "Tại văn phòng" at bounding box center [1178, 487] width 185 height 15
type input "0"
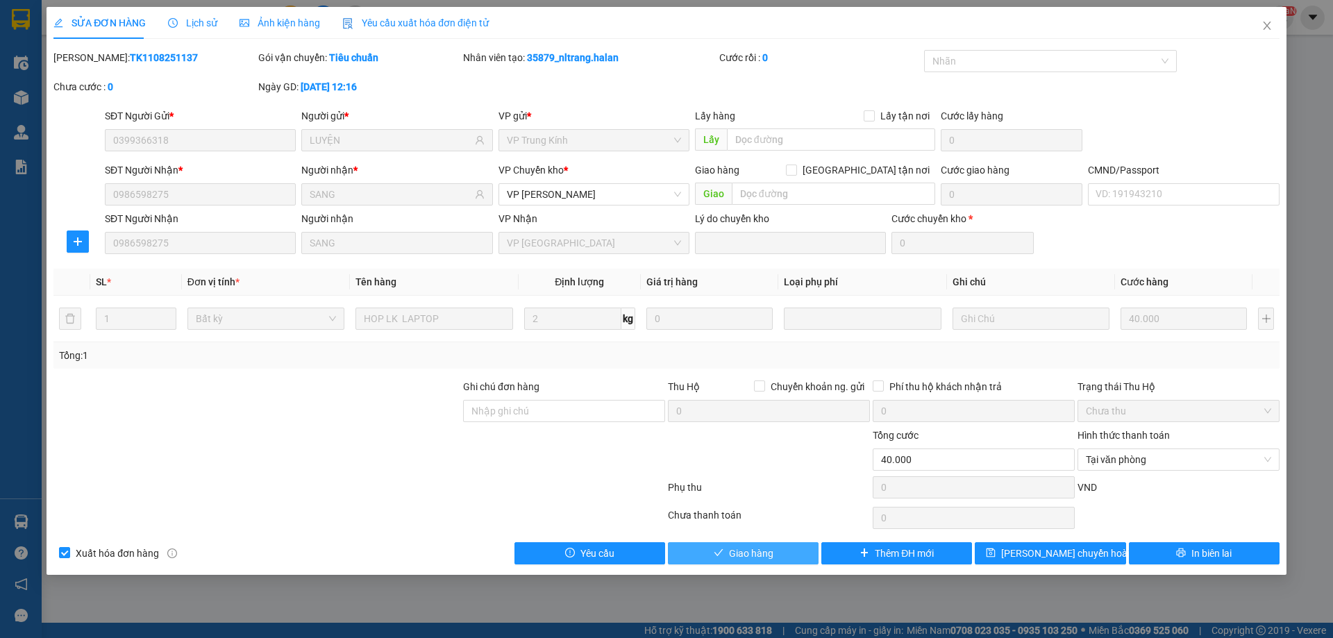
click at [789, 548] on button "Giao hàng" at bounding box center [743, 553] width 151 height 22
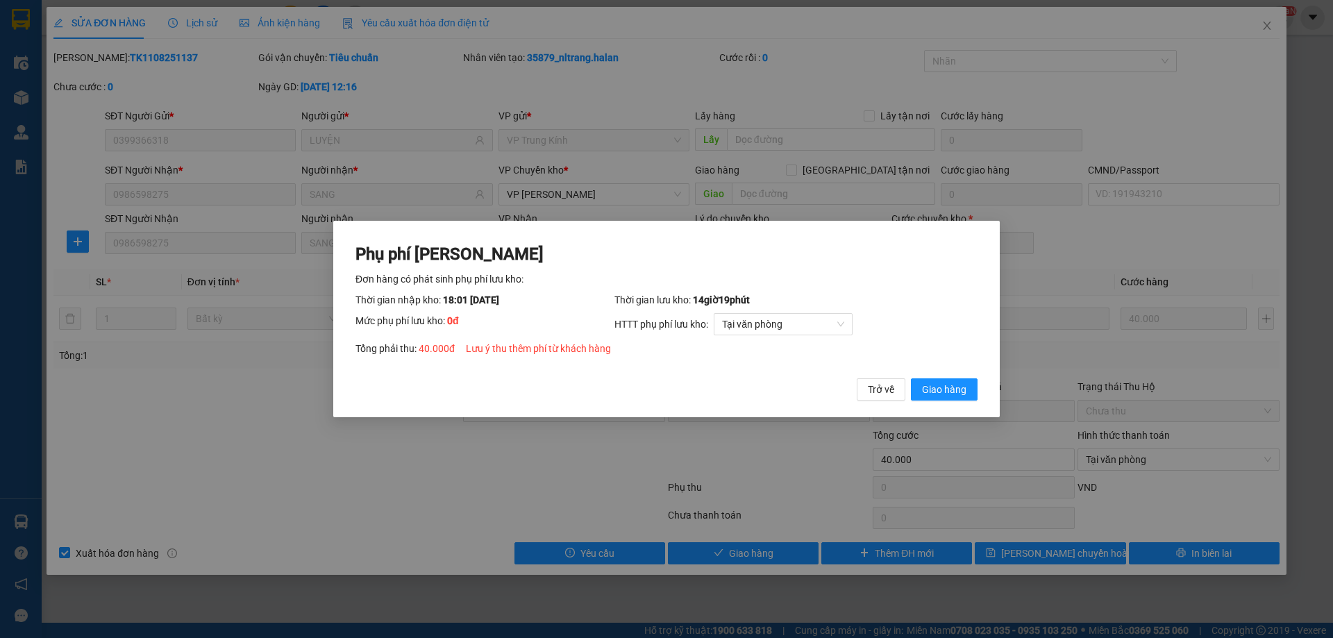
click at [937, 417] on div "Phụ phí Lưu kho Đơn hàng có phát sinh phụ phí lưu kho: Thời gian nhập kho: 18:0…" at bounding box center [666, 319] width 666 height 197
click at [932, 396] on span "Giao hàng" at bounding box center [944, 389] width 44 height 15
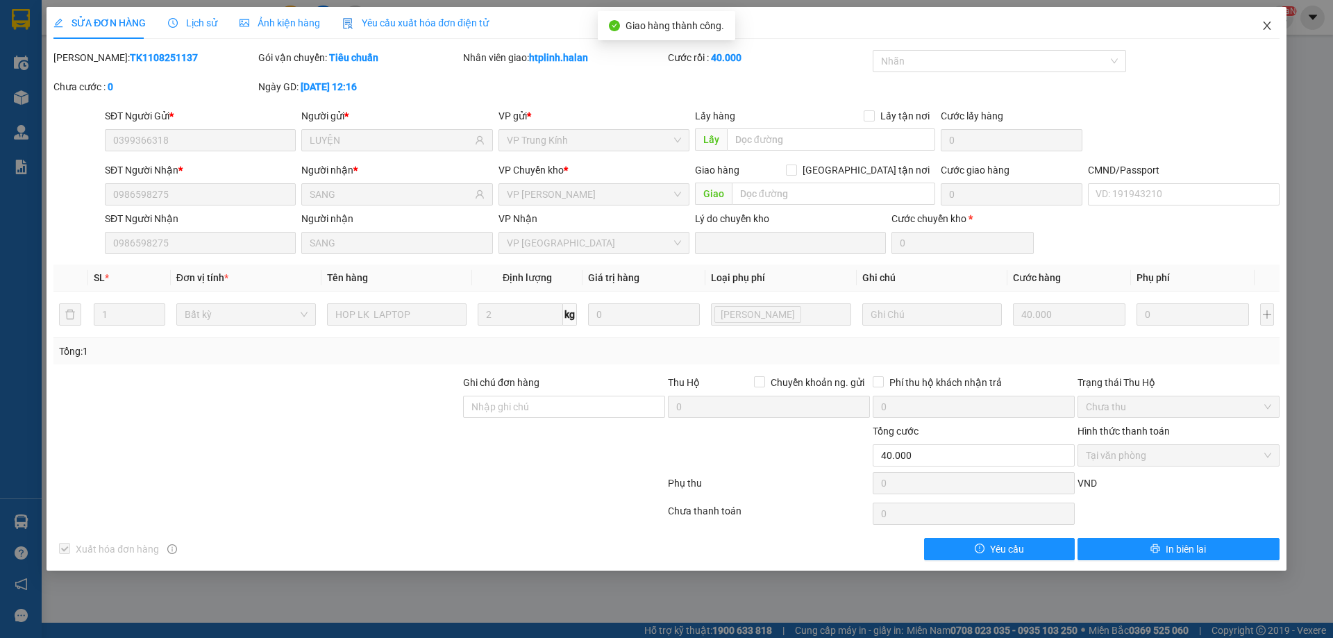
click at [1256, 17] on span "Close" at bounding box center [1267, 26] width 39 height 39
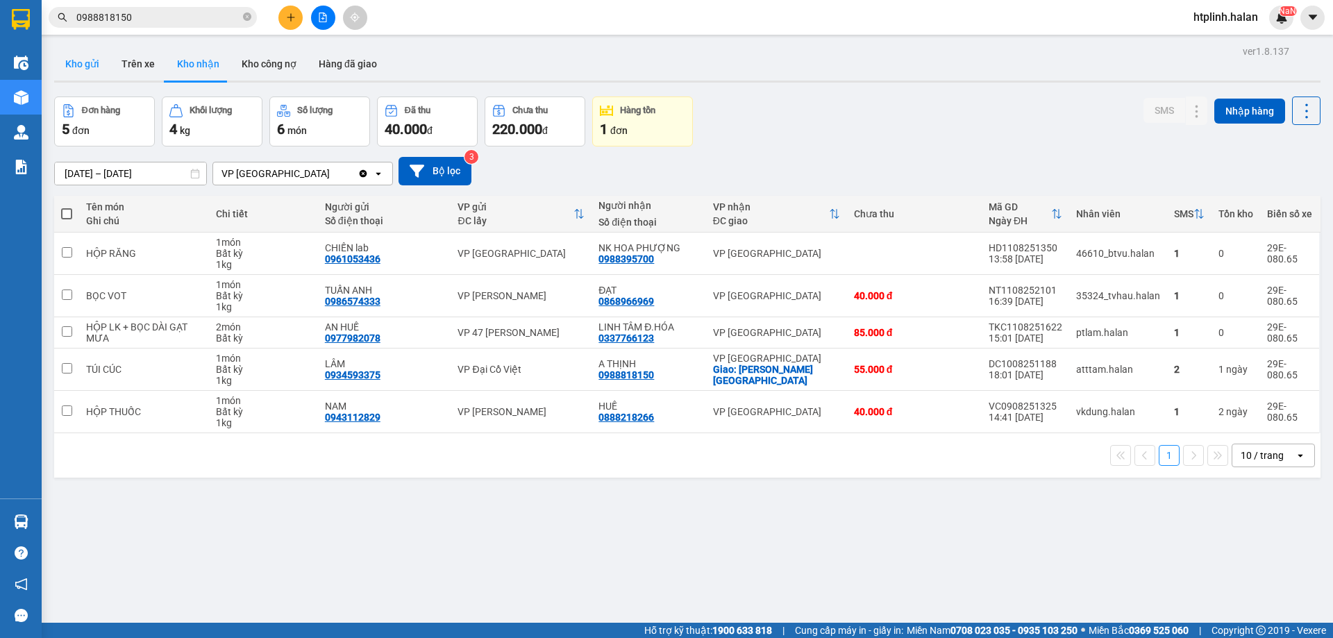
click at [80, 67] on button "Kho gửi" at bounding box center [82, 63] width 56 height 33
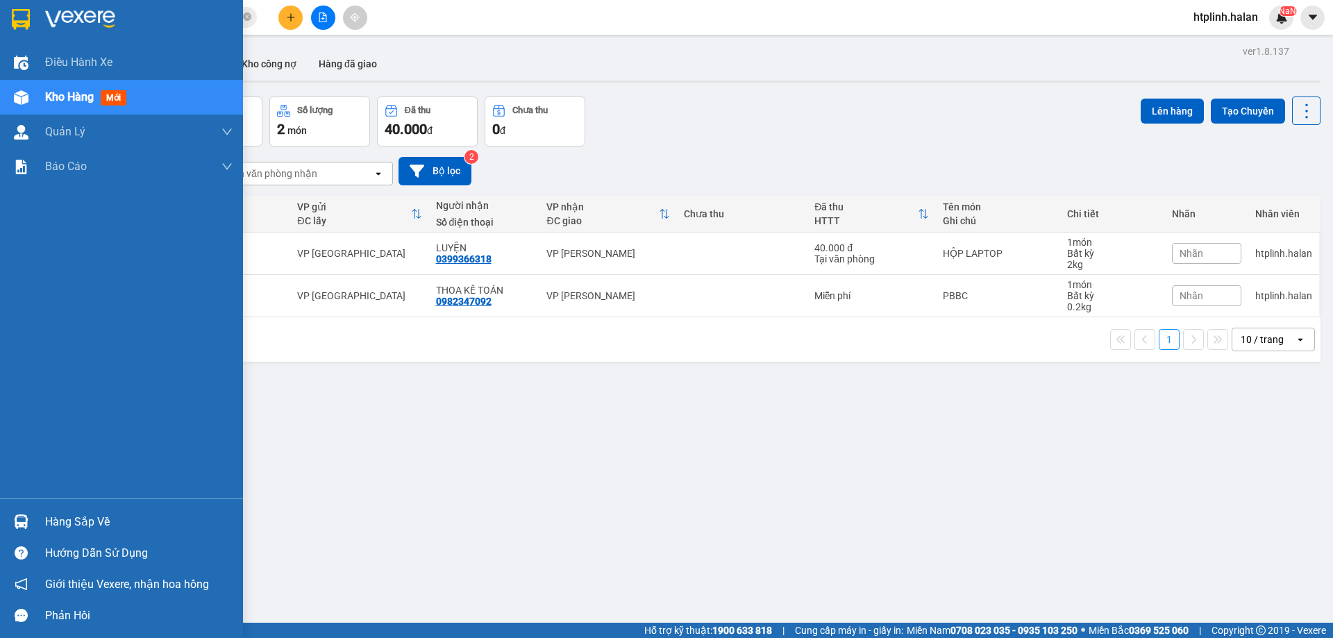
scroll to position [64, 0]
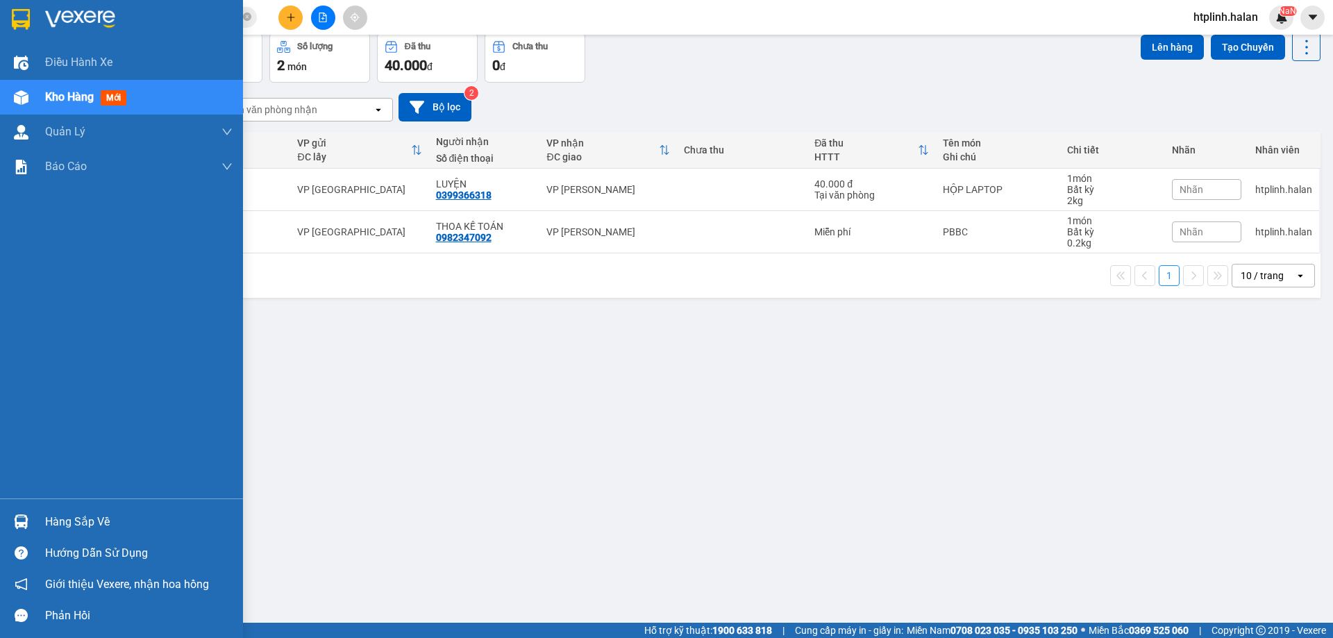
drag, startPoint x: 42, startPoint y: 517, endPoint x: 69, endPoint y: 523, distance: 27.8
click at [46, 518] on div "Hàng sắp về" at bounding box center [121, 521] width 243 height 31
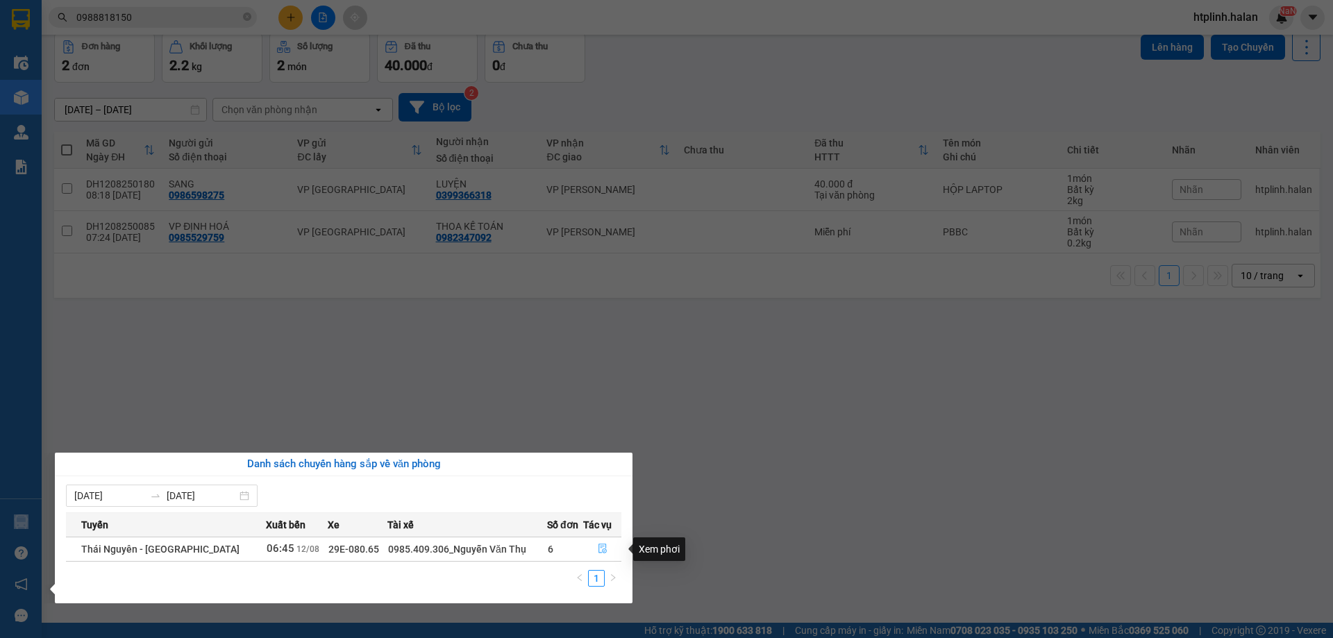
click at [592, 545] on button "button" at bounding box center [602, 549] width 37 height 22
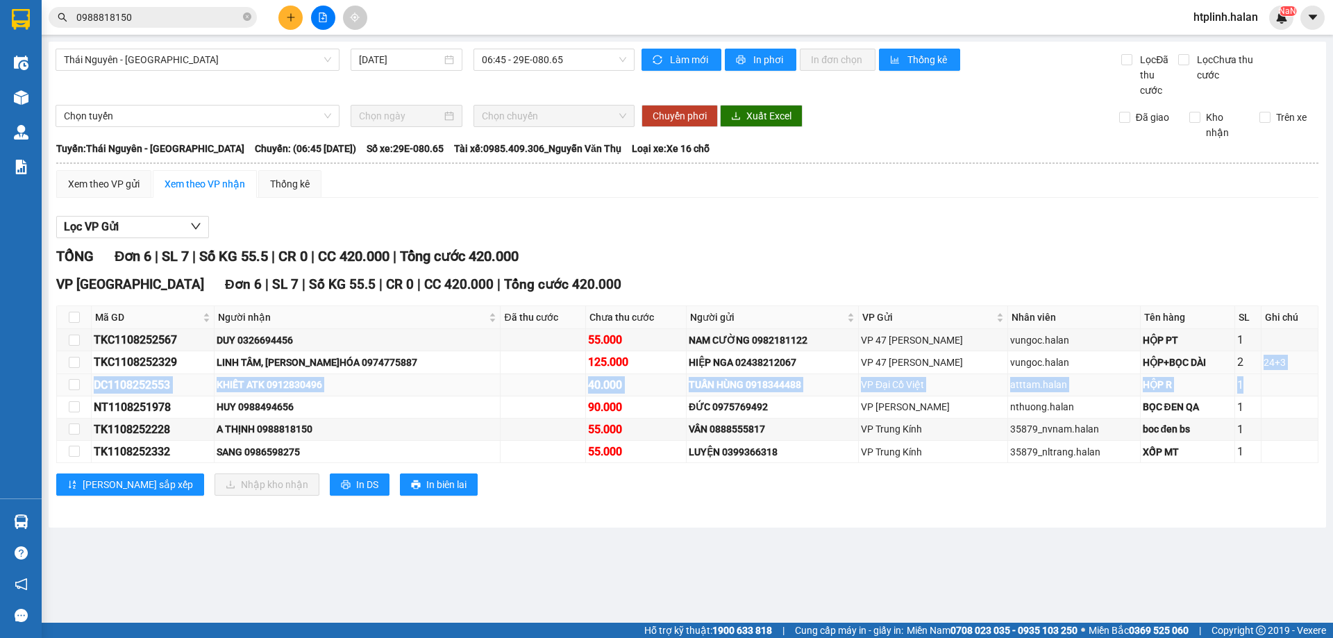
drag, startPoint x: 1257, startPoint y: 365, endPoint x: 1311, endPoint y: 376, distance: 55.8
click at [1311, 376] on tbody "TKC1108252567 DUY 0326694456 55.000 NAM CƯỜNG 0982181122 VP 47 Trần Khát Chân v…" at bounding box center [687, 396] width 1261 height 134
click at [1311, 376] on td at bounding box center [1289, 385] width 57 height 22
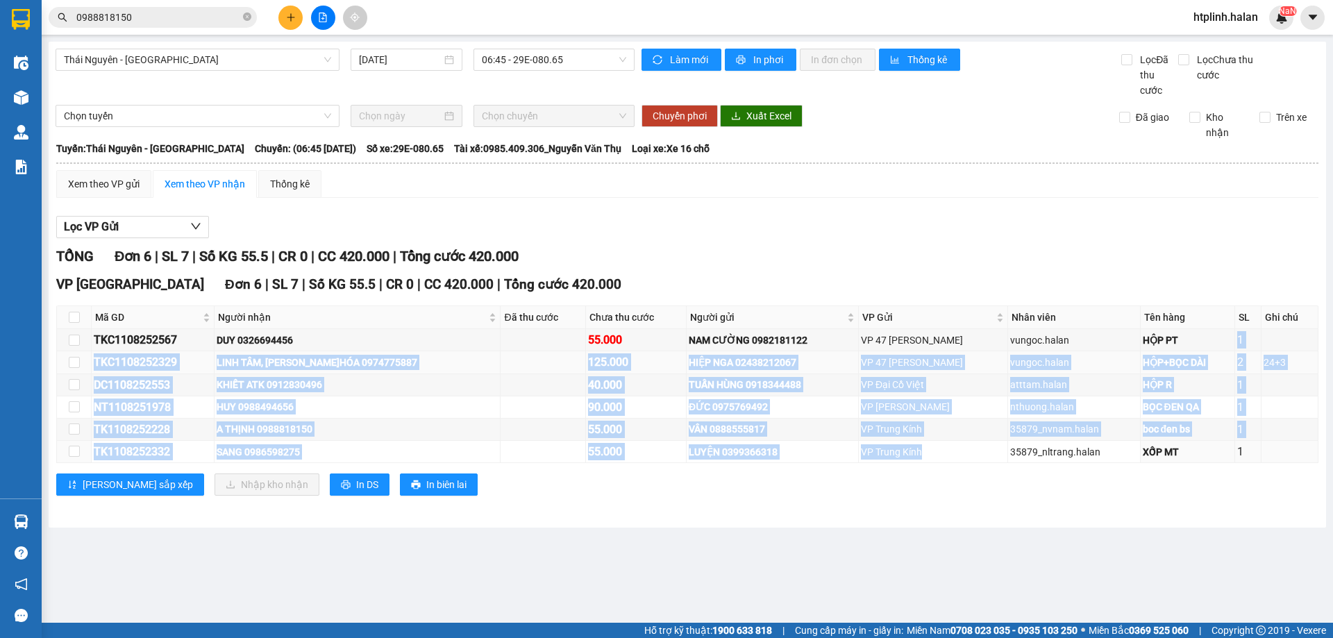
drag, startPoint x: 1166, startPoint y: 350, endPoint x: 898, endPoint y: 369, distance: 268.0
click at [885, 405] on tbody "TKC1108252567 DUY 0326694456 55.000 NAM CƯỜNG 0982181122 VP 47 Trần Khát Chân v…" at bounding box center [687, 396] width 1261 height 134
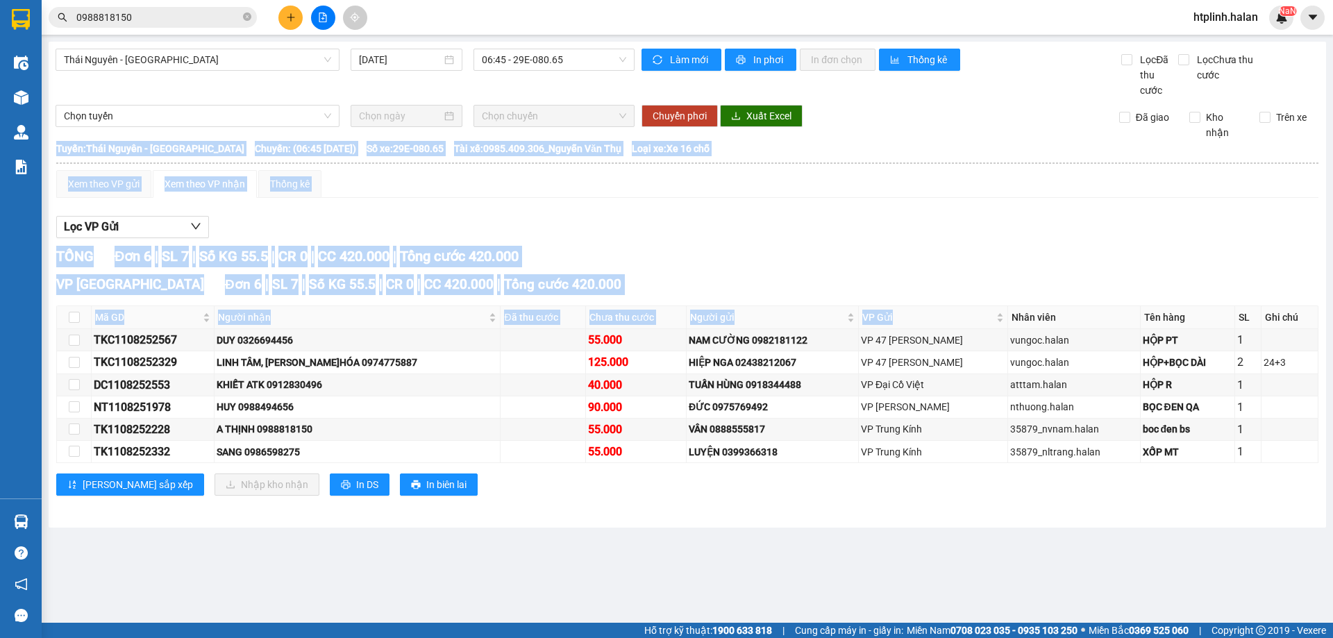
drag, startPoint x: 968, startPoint y: 308, endPoint x: 964, endPoint y: 490, distance: 182.6
click at [995, 491] on div "VP Định Hóa Đơn 6 | SL 7 | Số KG 55.5 | CR 0 | CC 420.000 | Tổng cước 420.000 M…" at bounding box center [687, 390] width 1262 height 232
click at [963, 489] on div "Lưu sắp xếp Nhập kho nhận In DS In biên lai" at bounding box center [687, 484] width 1262 height 22
drag, startPoint x: 656, startPoint y: 321, endPoint x: 868, endPoint y: 504, distance: 280.6
click at [1153, 539] on main "Thái Nguyên - Định Hóa 12/08/2025 06:45 - 29E-080.65 Làm mới In phơi In đơn chọ…" at bounding box center [666, 311] width 1333 height 623
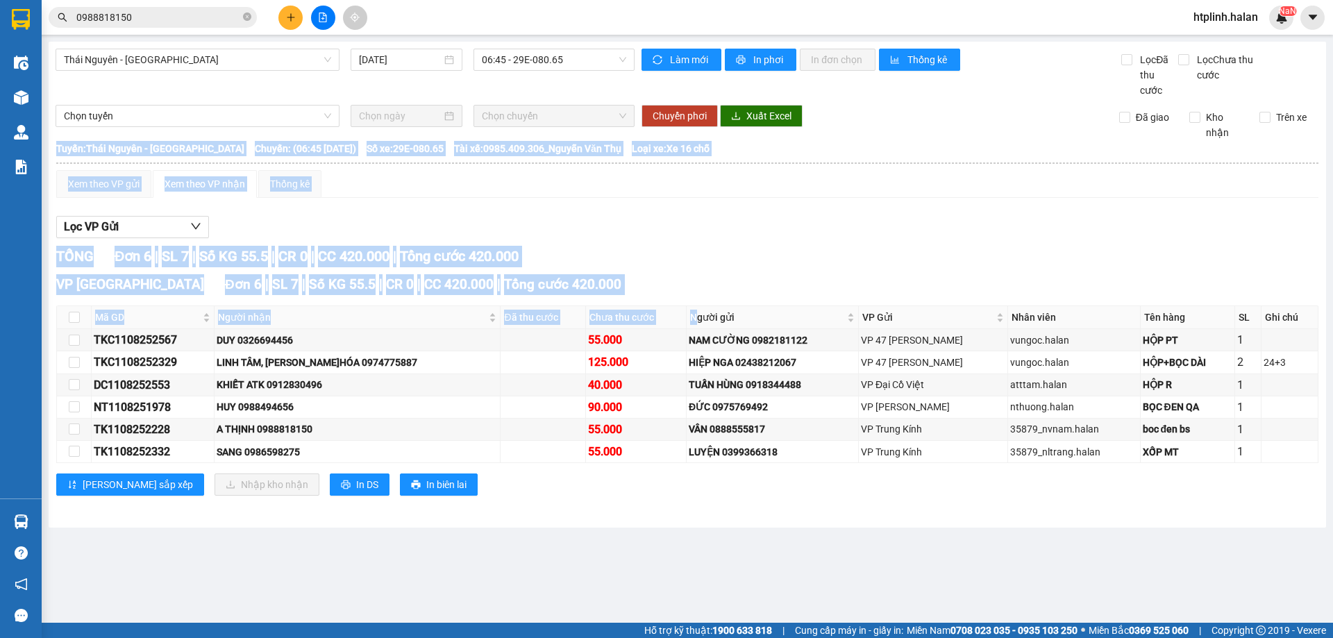
click at [619, 492] on div "Lưu sắp xếp Nhập kho nhận In DS In biên lai" at bounding box center [687, 484] width 1262 height 22
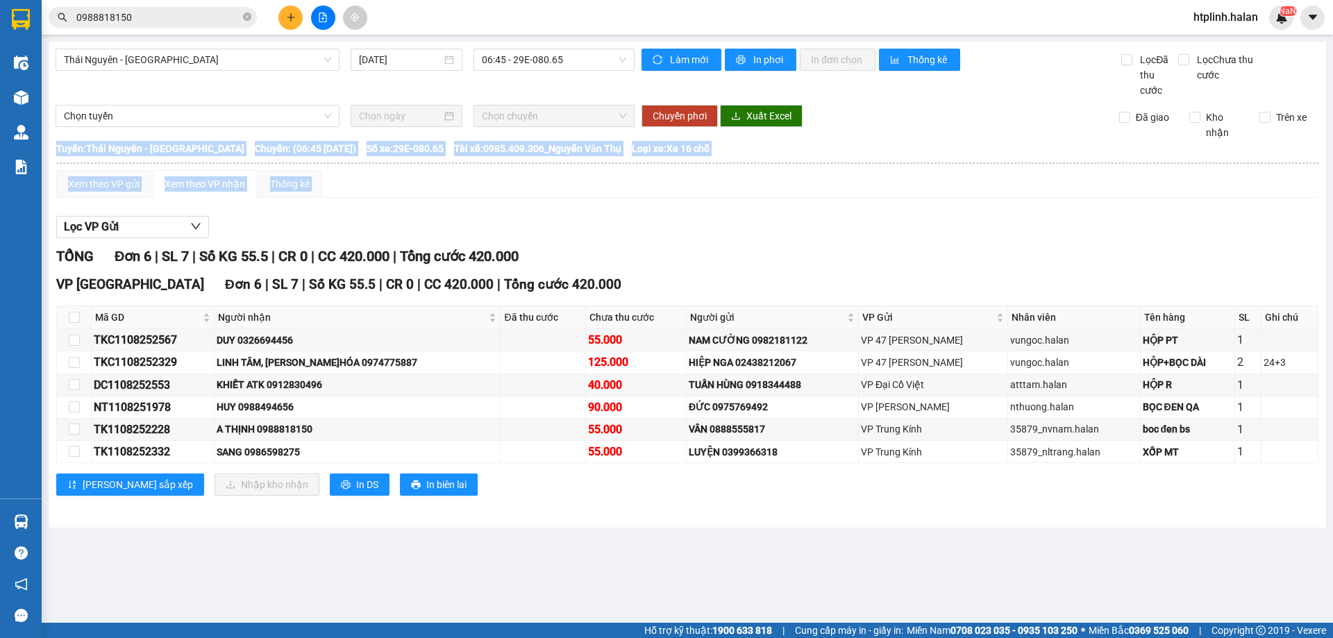
drag, startPoint x: 574, startPoint y: 405, endPoint x: 1332, endPoint y: 621, distance: 788.1
click at [1332, 621] on main "Thái Nguyên - Định Hóa 12/08/2025 06:45 - 29E-080.65 Làm mới In phơi In đơn chọ…" at bounding box center [666, 311] width 1333 height 623
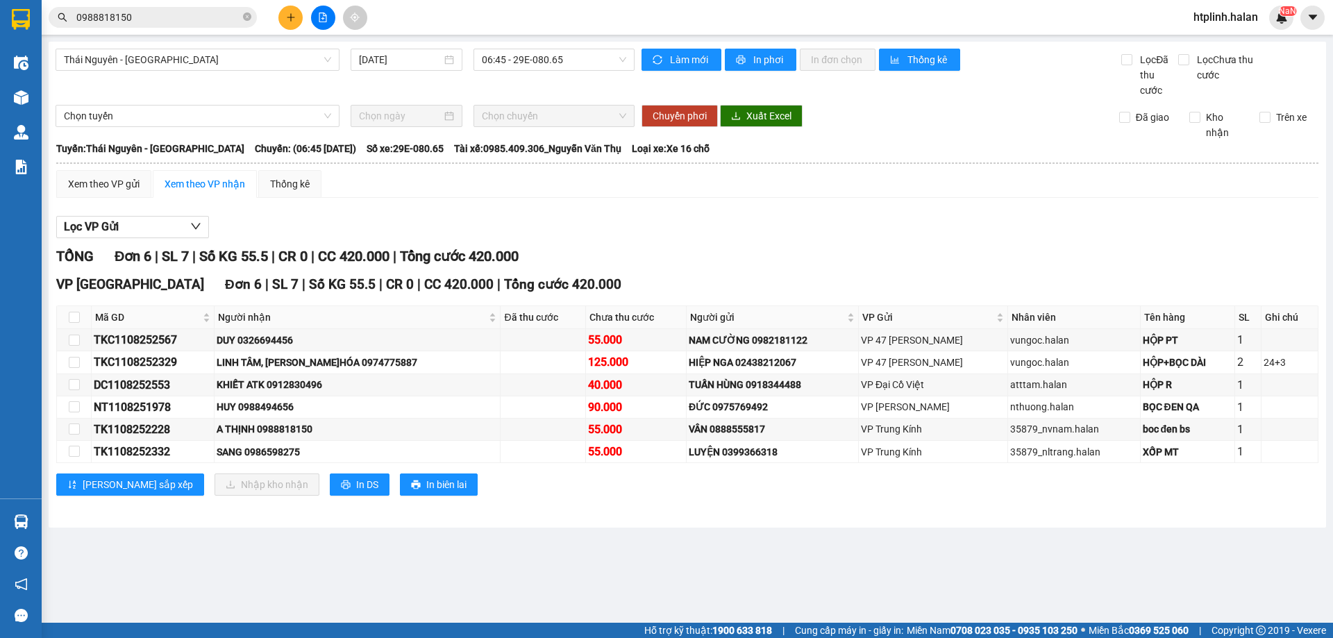
click at [1113, 208] on div "Xem theo VP gửi Xem theo VP nhận Thống kê Lọc VP Gửi TỔNG Đơn 6 | SL 7 | Số KG…" at bounding box center [687, 341] width 1262 height 343
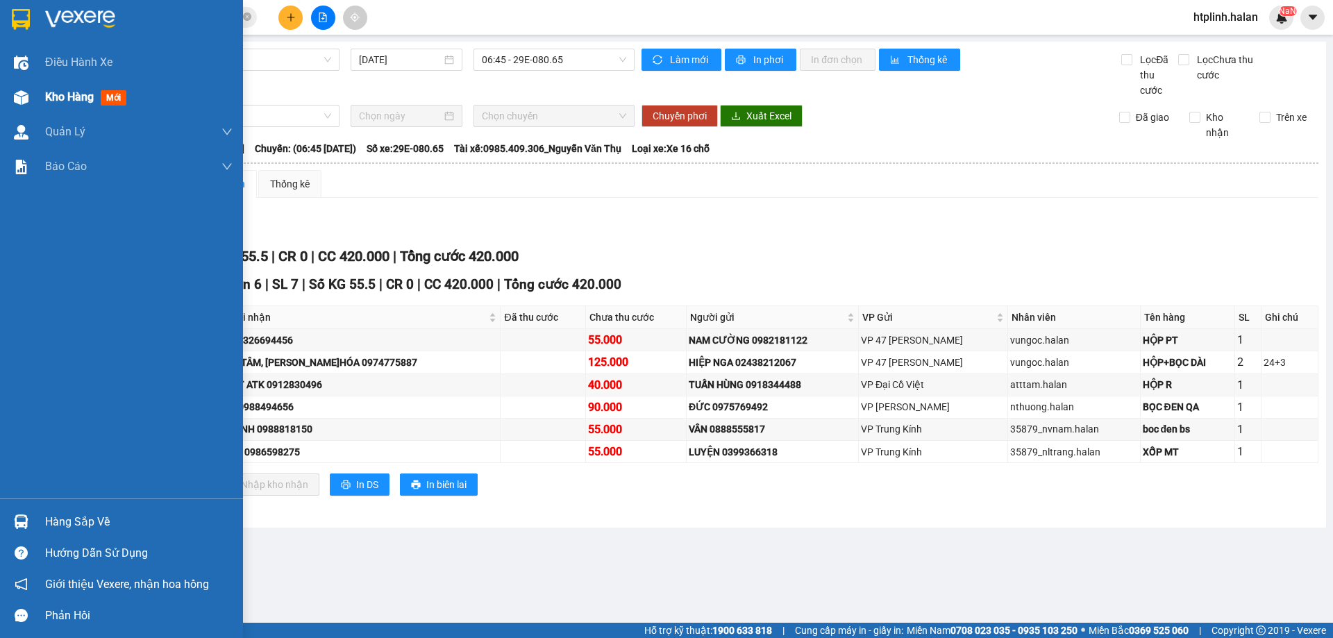
click at [76, 105] on div "Kho hàng mới" at bounding box center [88, 96] width 87 height 17
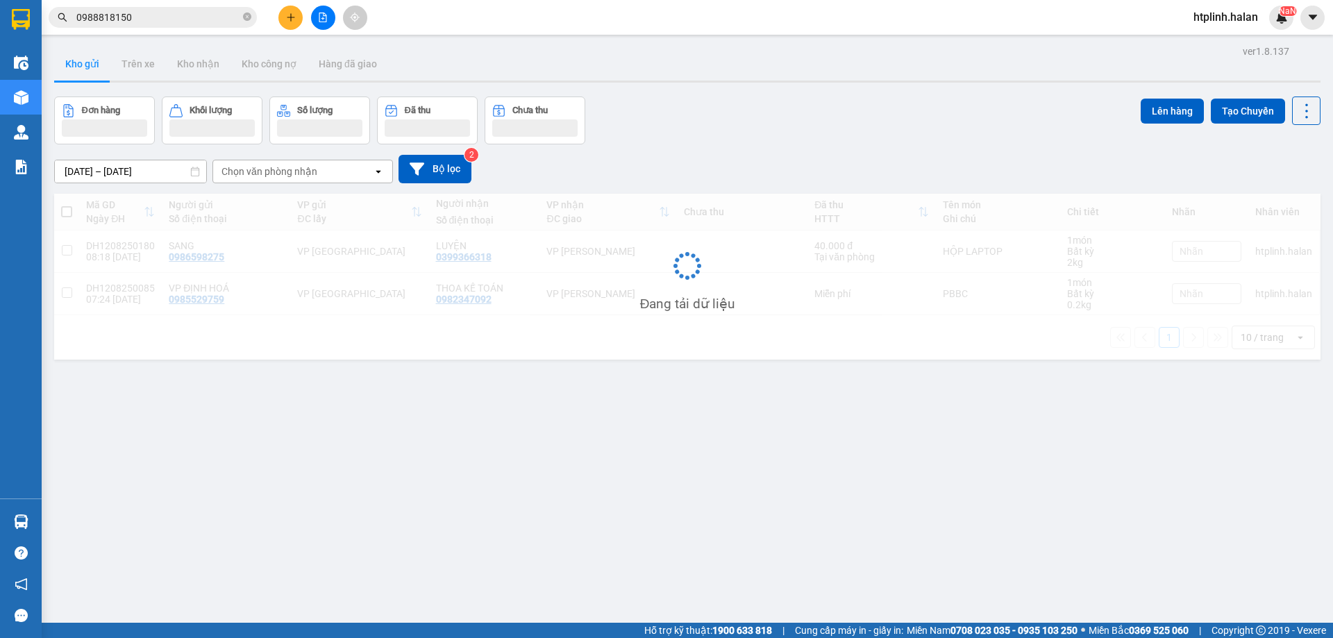
scroll to position [64, 0]
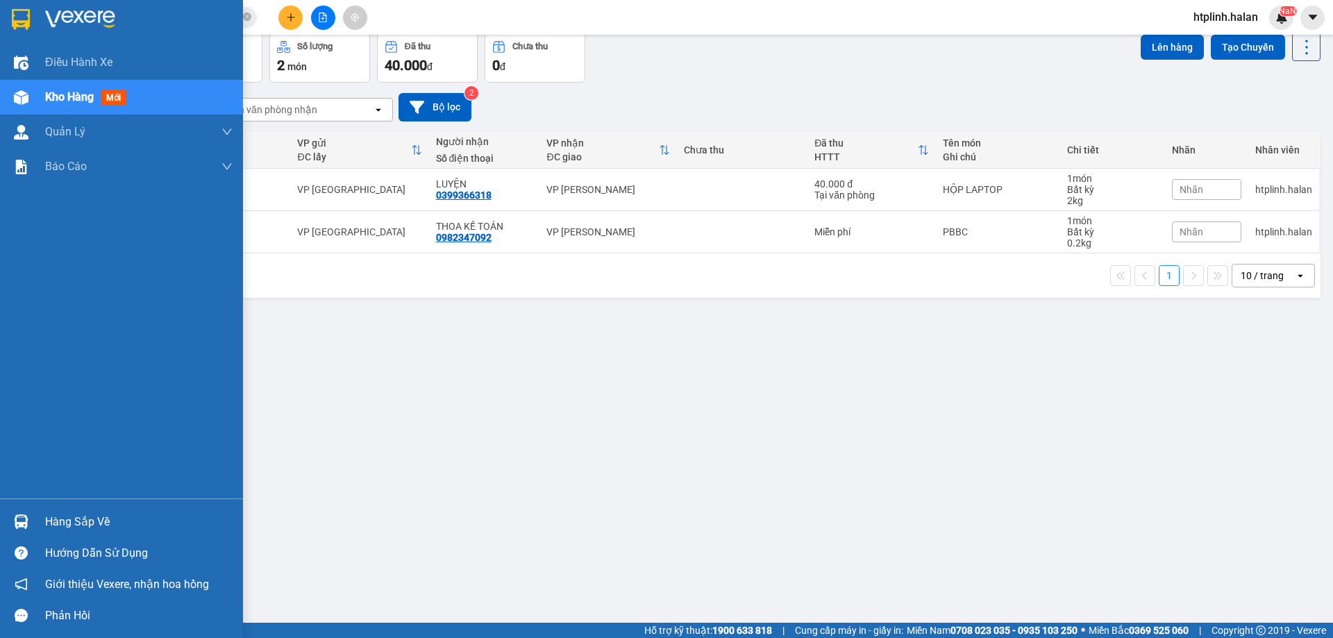
drag, startPoint x: 6, startPoint y: 514, endPoint x: 193, endPoint y: 500, distance: 188.0
click at [6, 514] on div "Hàng sắp về" at bounding box center [121, 521] width 243 height 31
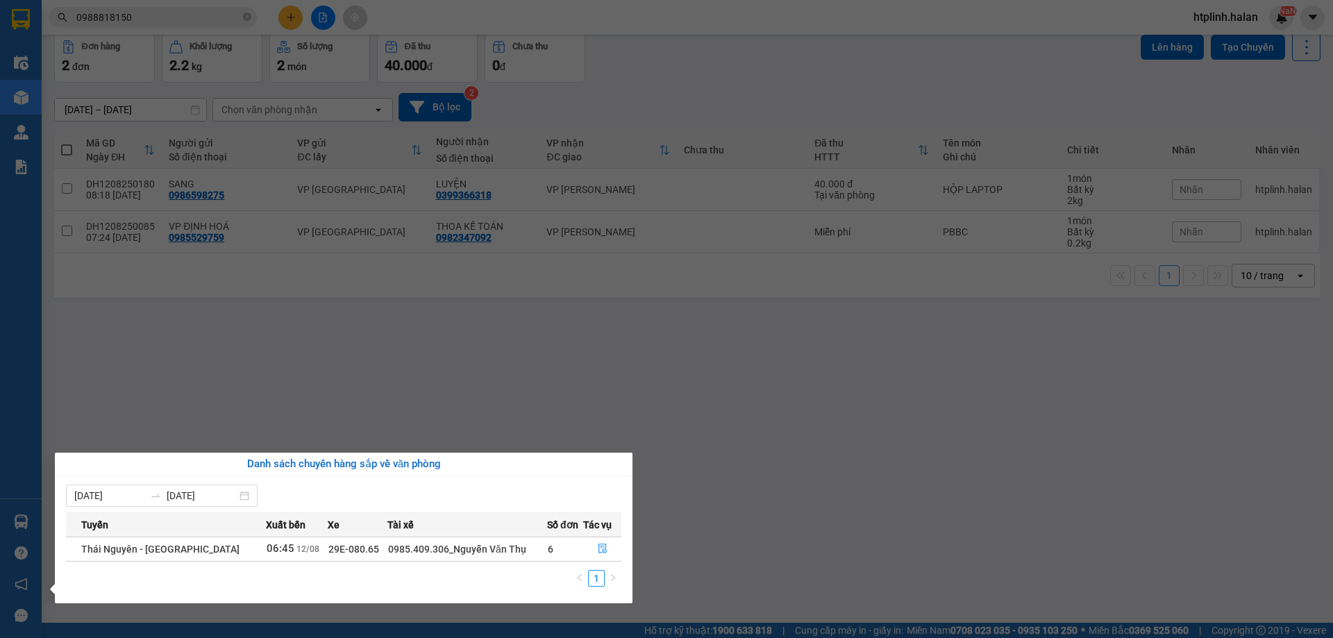
click at [376, 410] on section "Kết quả tìm kiếm ( 122 ) Bộ lọc Thuộc VP này Mã ĐH Trạng thái Món hàng Thu hộ T…" at bounding box center [666, 319] width 1333 height 638
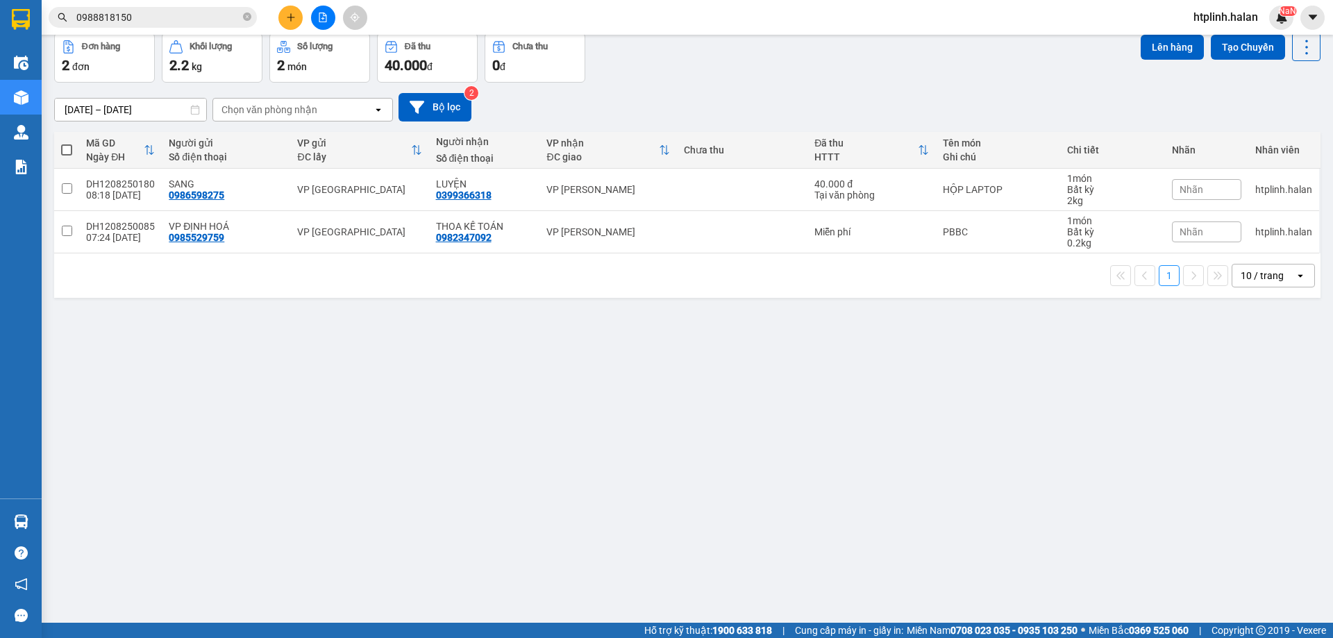
scroll to position [0, 0]
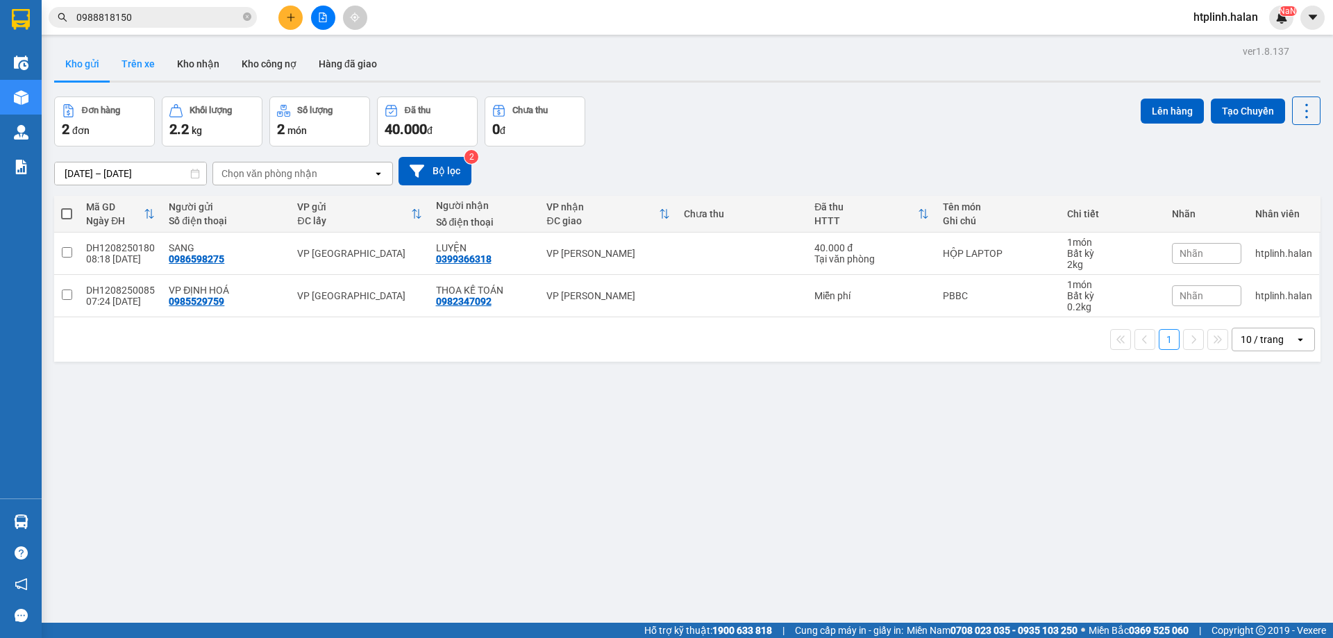
click at [155, 54] on button "Trên xe" at bounding box center [138, 63] width 56 height 33
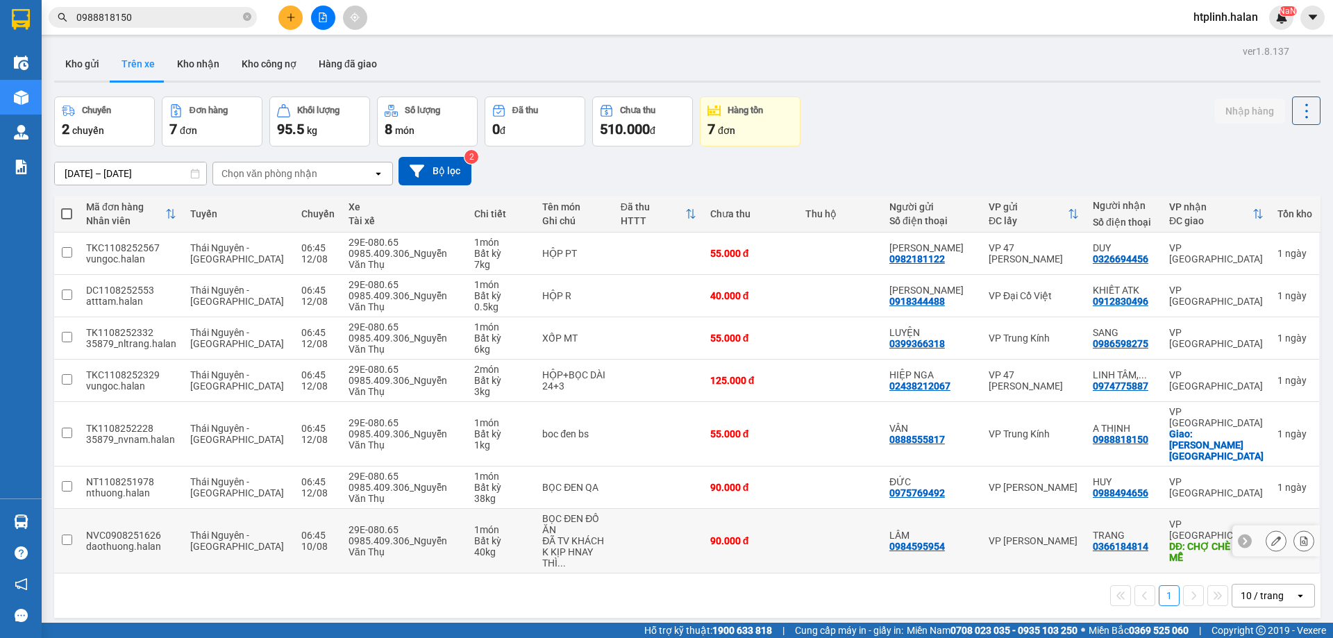
scroll to position [64, 0]
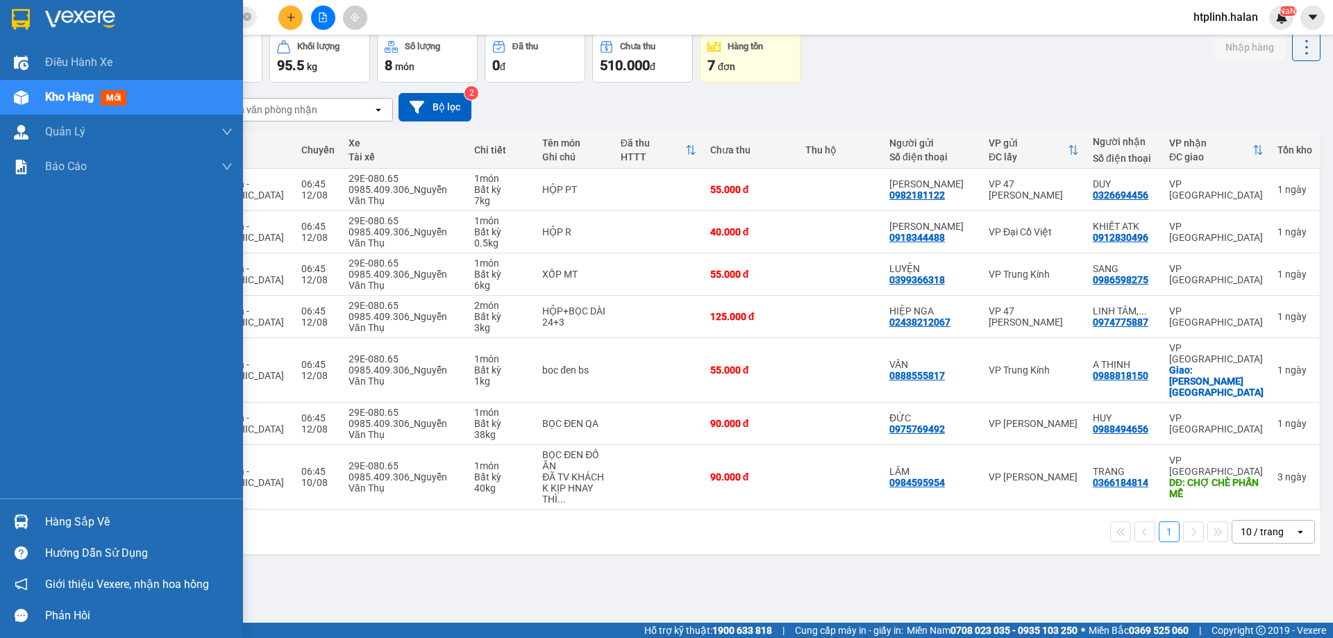
click at [147, 532] on div "Hàng sắp về" at bounding box center [138, 522] width 187 height 21
click at [0, 203] on div "Điều hành xe Kho hàng mới Quản Lý Quản lý chuyến Quản lý kiểm kho Báo cáo 12. T…" at bounding box center [121, 319] width 243 height 638
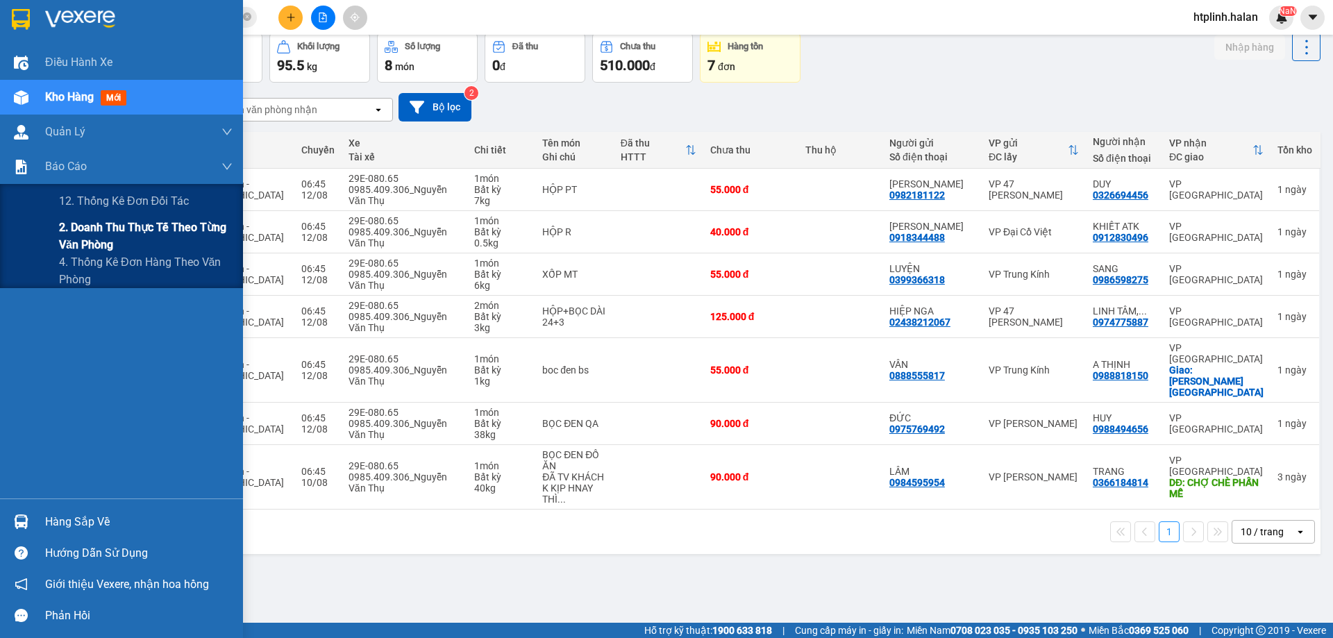
click at [140, 234] on span "2. Doanh thu thực tế theo từng văn phòng" at bounding box center [146, 236] width 174 height 35
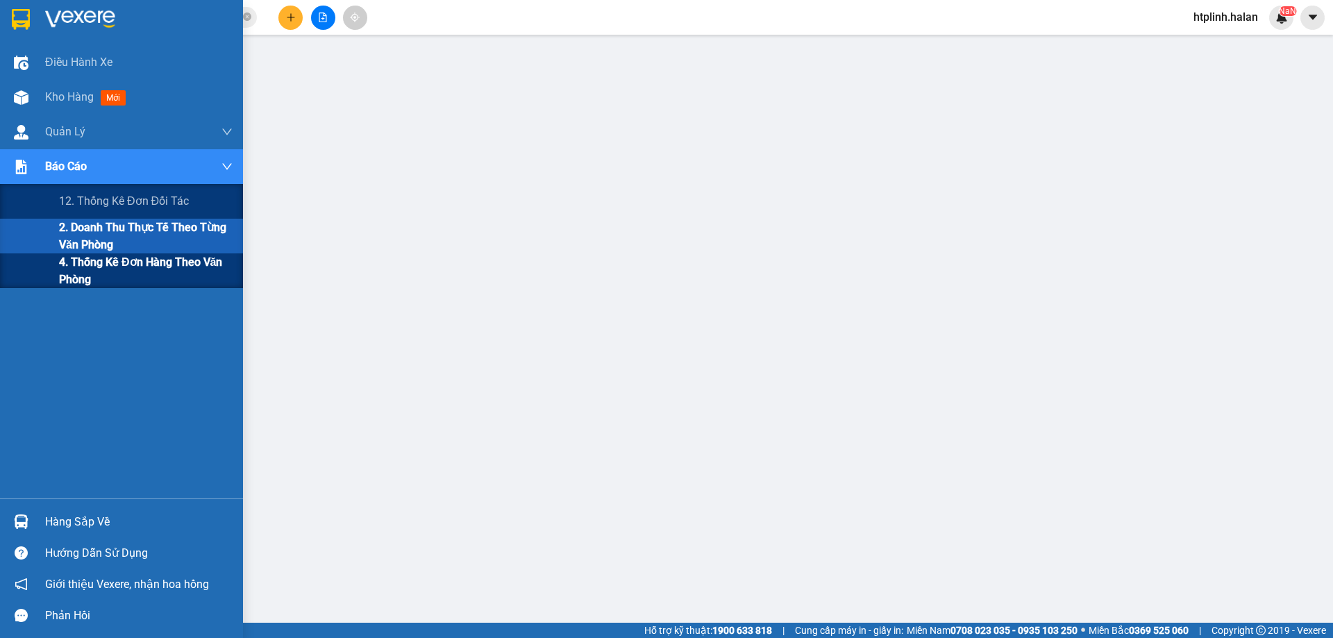
click at [157, 263] on span "4. Thống kê đơn hàng theo văn phòng" at bounding box center [146, 270] width 174 height 35
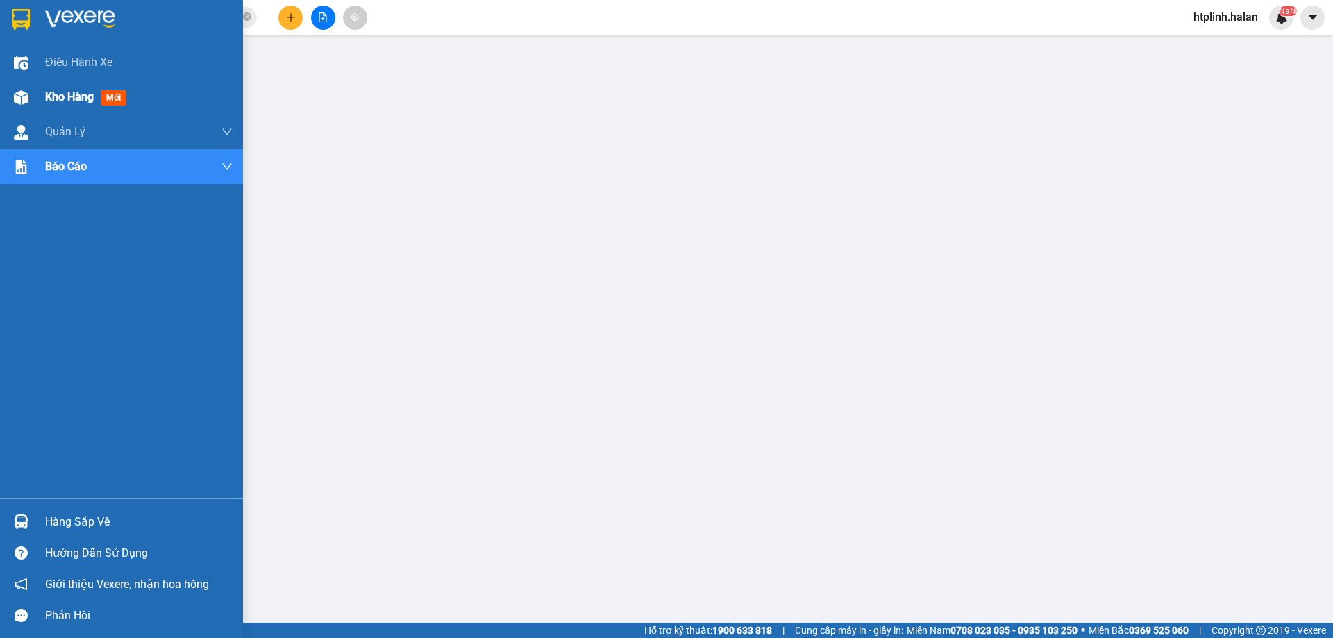
click at [65, 96] on span "Kho hàng" at bounding box center [69, 96] width 49 height 13
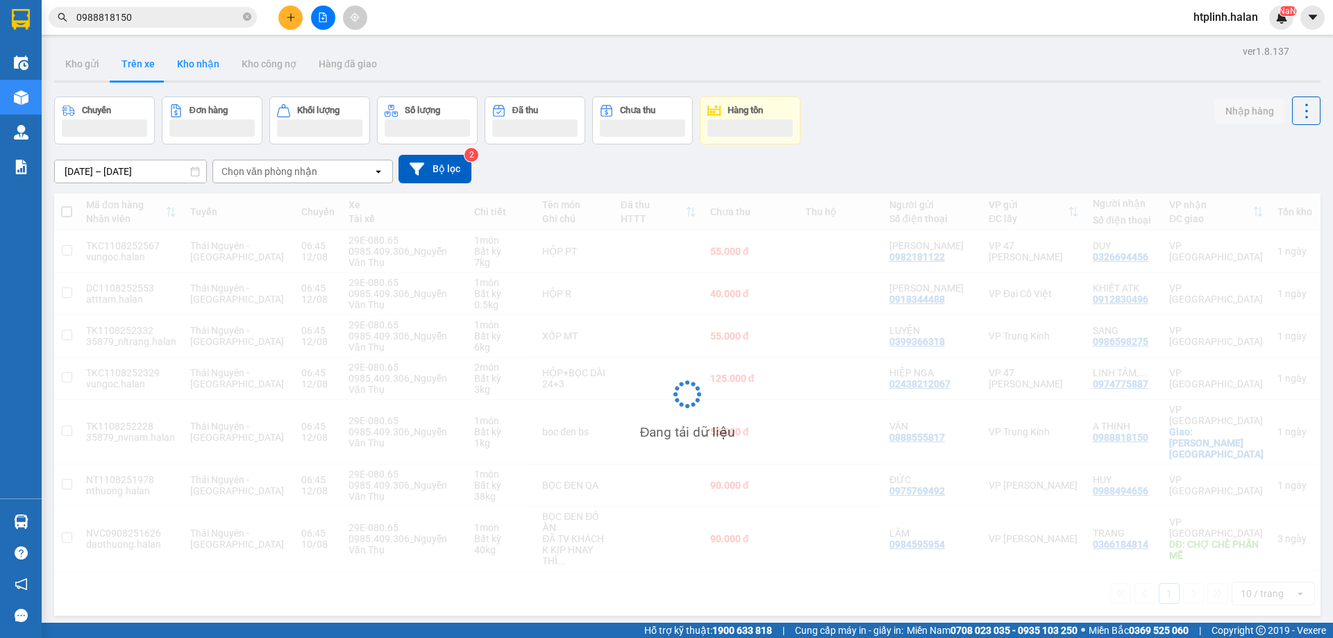
click at [210, 57] on button "Kho nhận" at bounding box center [198, 63] width 65 height 33
type input "[DATE] – [DATE]"
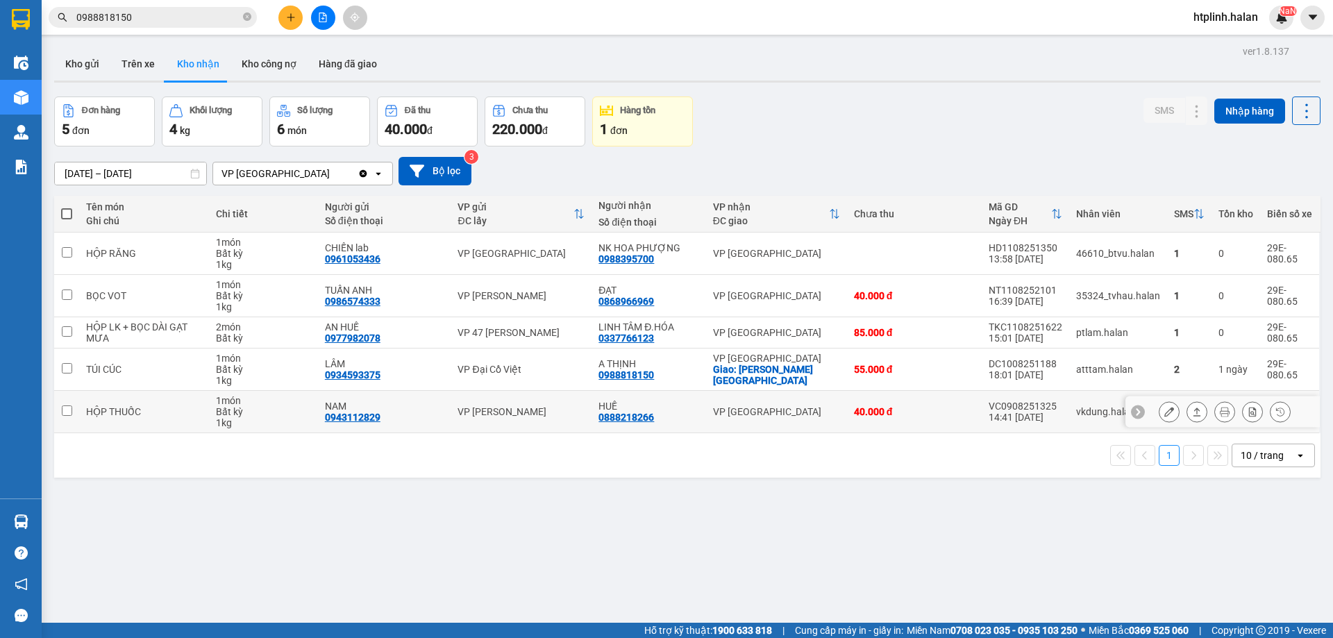
scroll to position [64, 0]
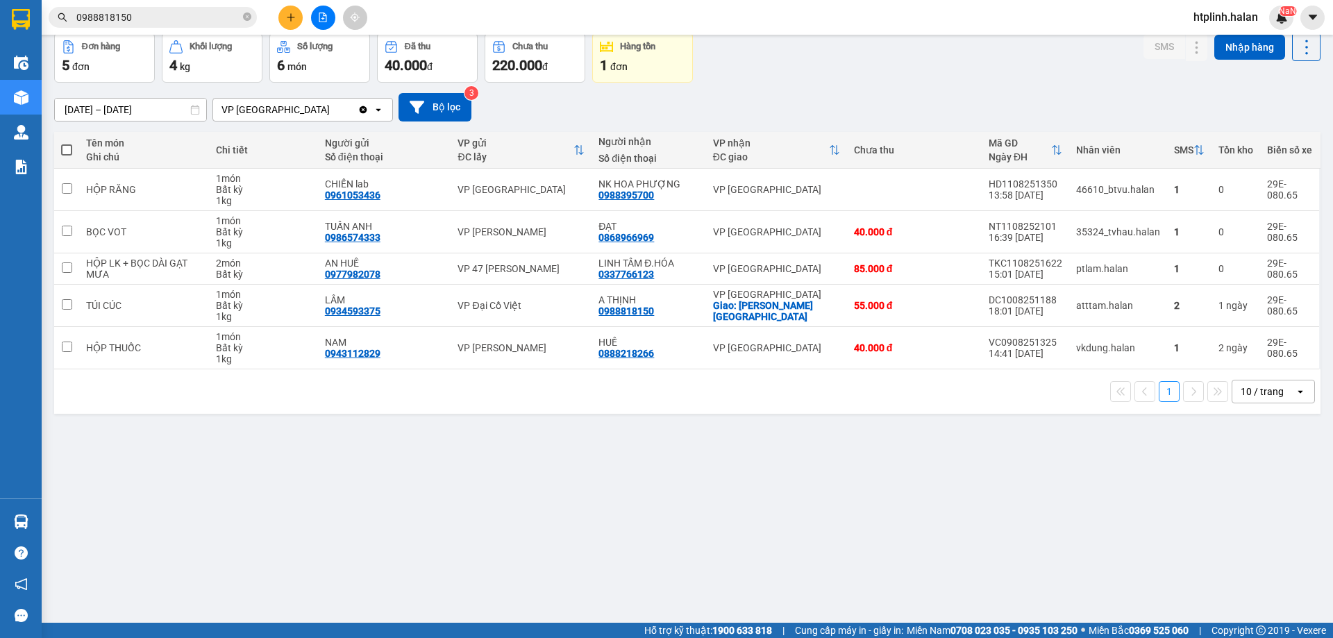
click at [114, 459] on div "ver 1.8.137 Kho gửi Trên xe Kho nhận Kho công nợ Hàng đã giao Đơn hàng 5 đơn Kh…" at bounding box center [687, 297] width 1277 height 638
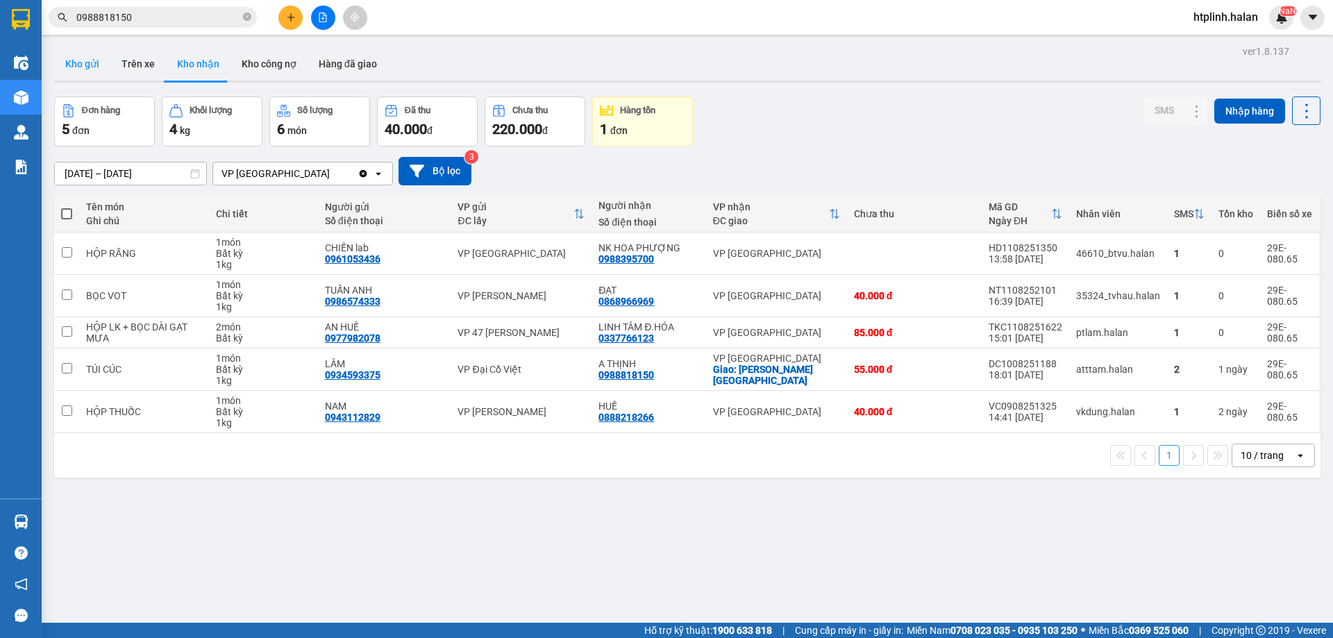
click at [90, 59] on button "Kho gửi" at bounding box center [82, 63] width 56 height 33
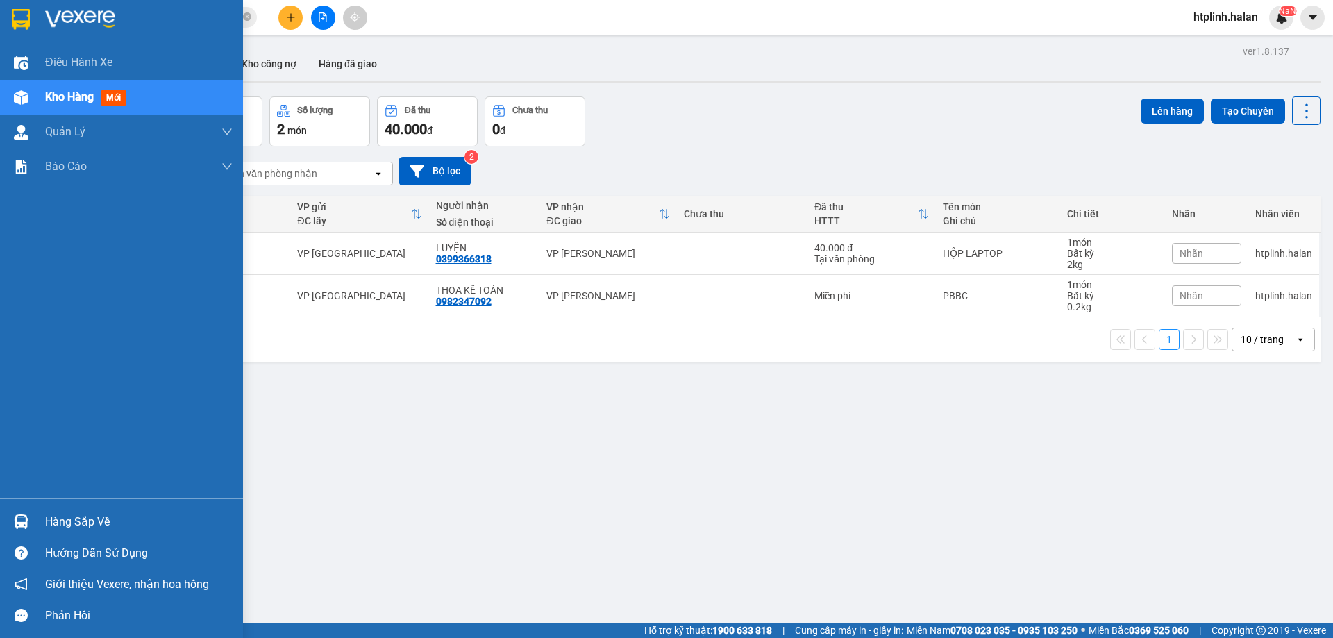
click at [74, 516] on div "Hàng sắp về" at bounding box center [138, 522] width 187 height 21
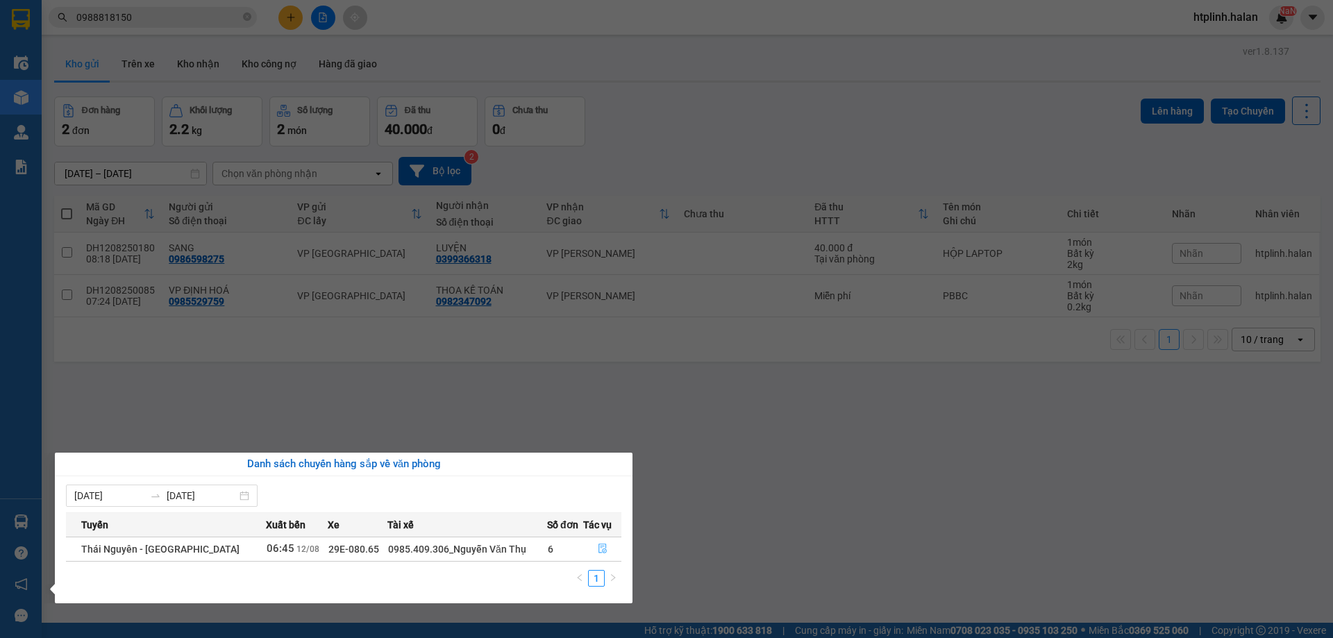
click at [593, 548] on button "button" at bounding box center [602, 549] width 37 height 22
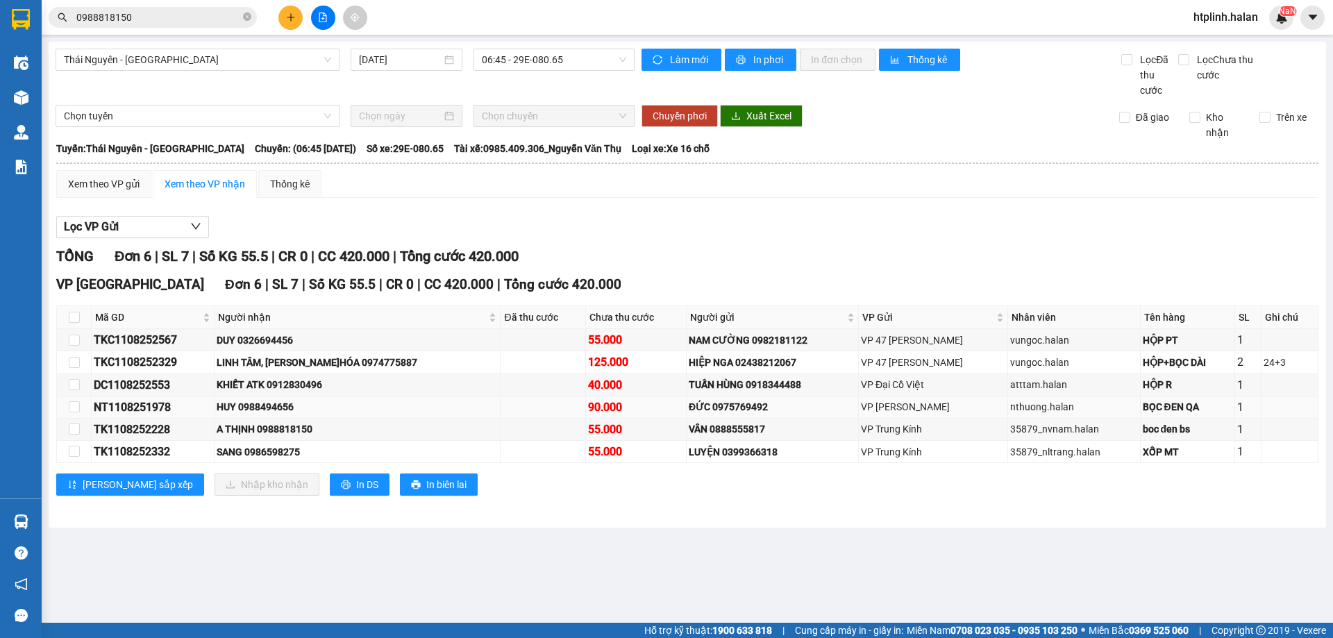
click at [288, 408] on div "HUY 0988494656" at bounding box center [357, 406] width 281 height 15
click at [342, 405] on div "HUY 0988494656" at bounding box center [357, 406] width 281 height 15
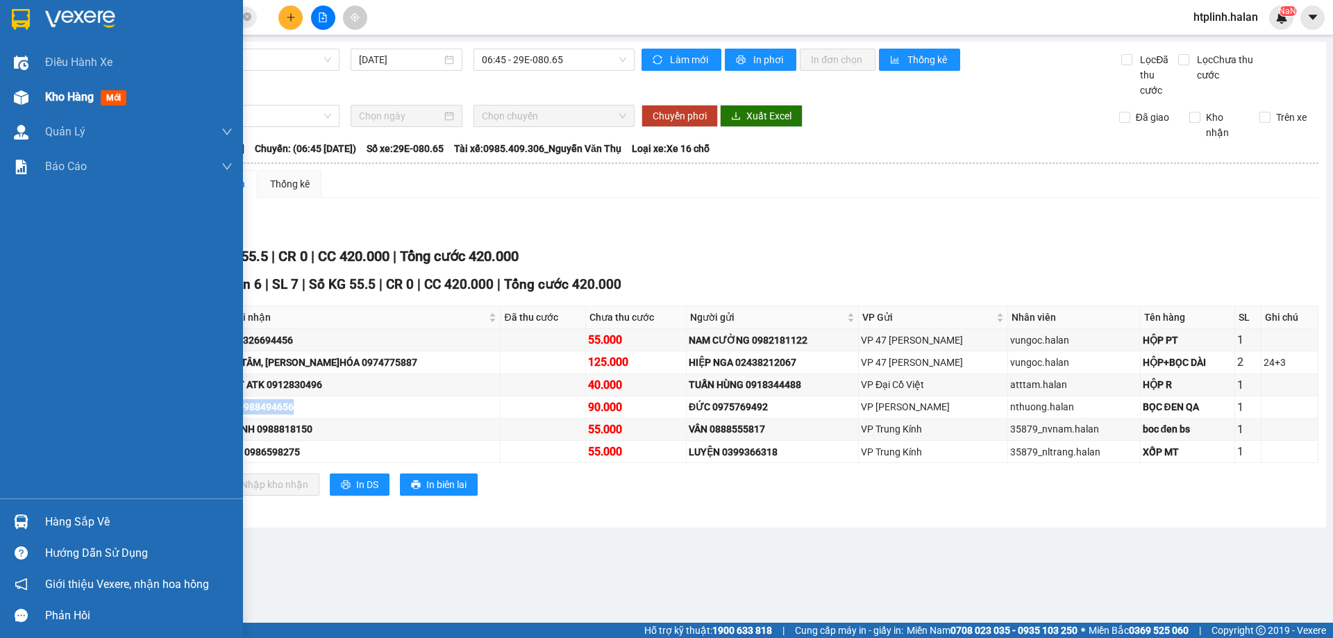
click at [55, 111] on div "Kho hàng mới" at bounding box center [138, 97] width 187 height 35
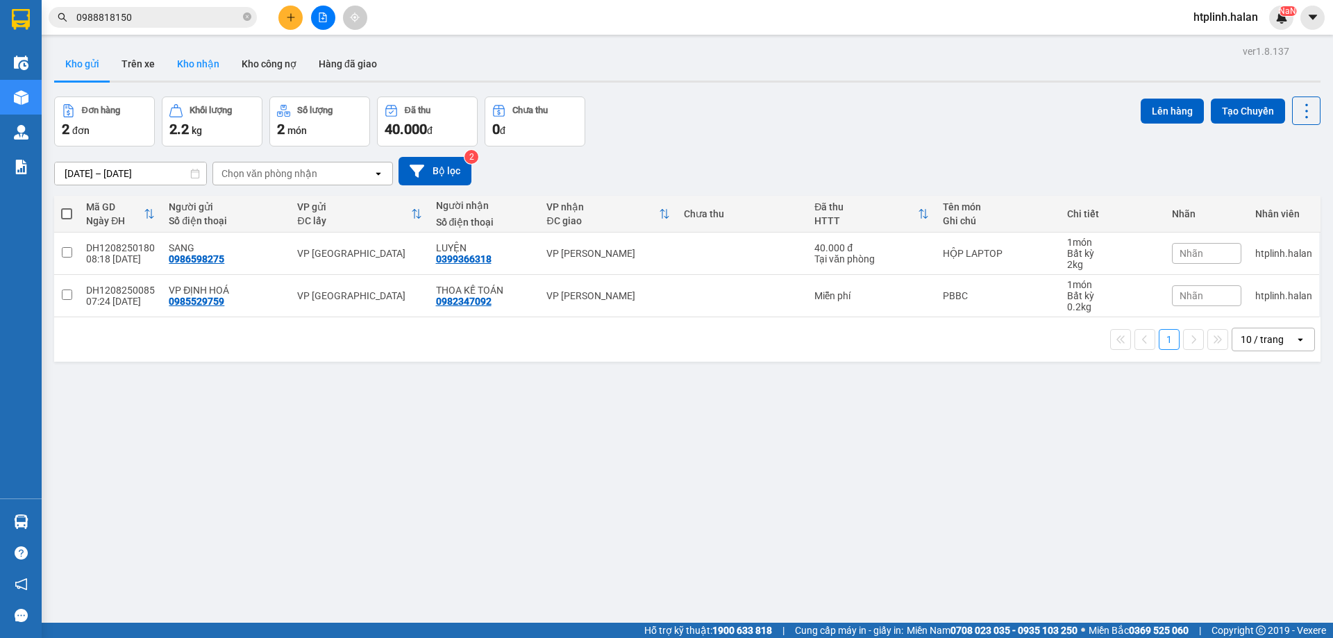
click at [185, 72] on button "Kho nhận" at bounding box center [198, 63] width 65 height 33
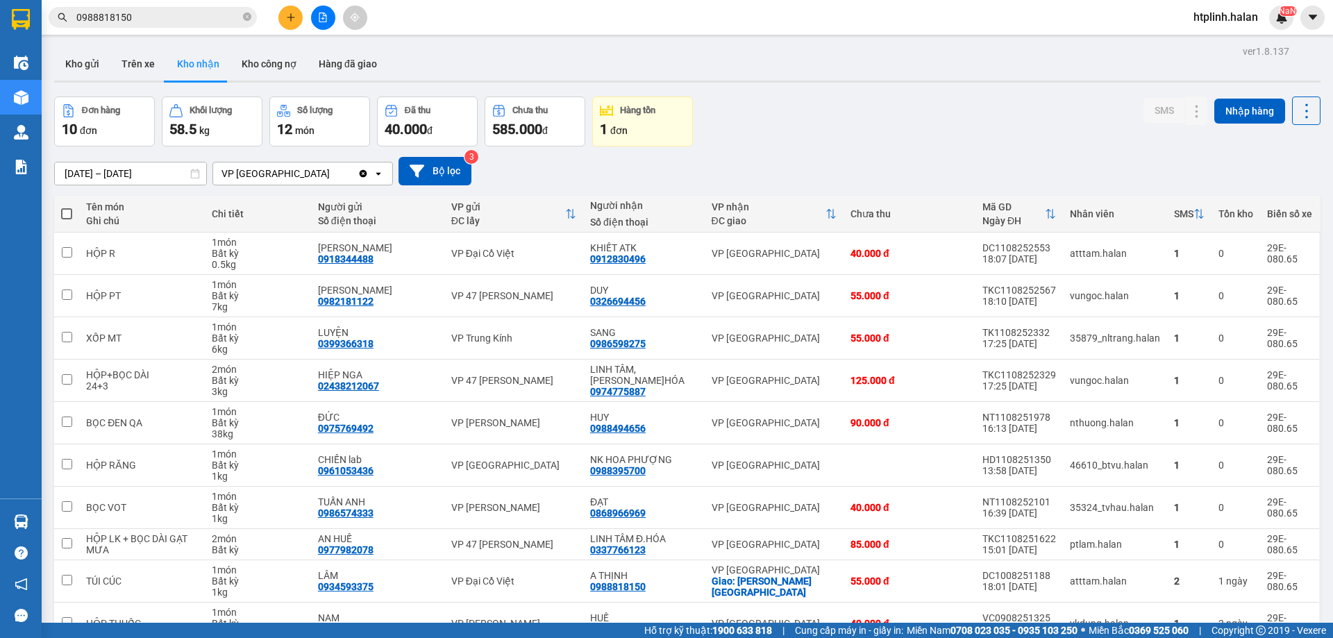
click at [197, 19] on input "0988818150" at bounding box center [158, 17] width 164 height 15
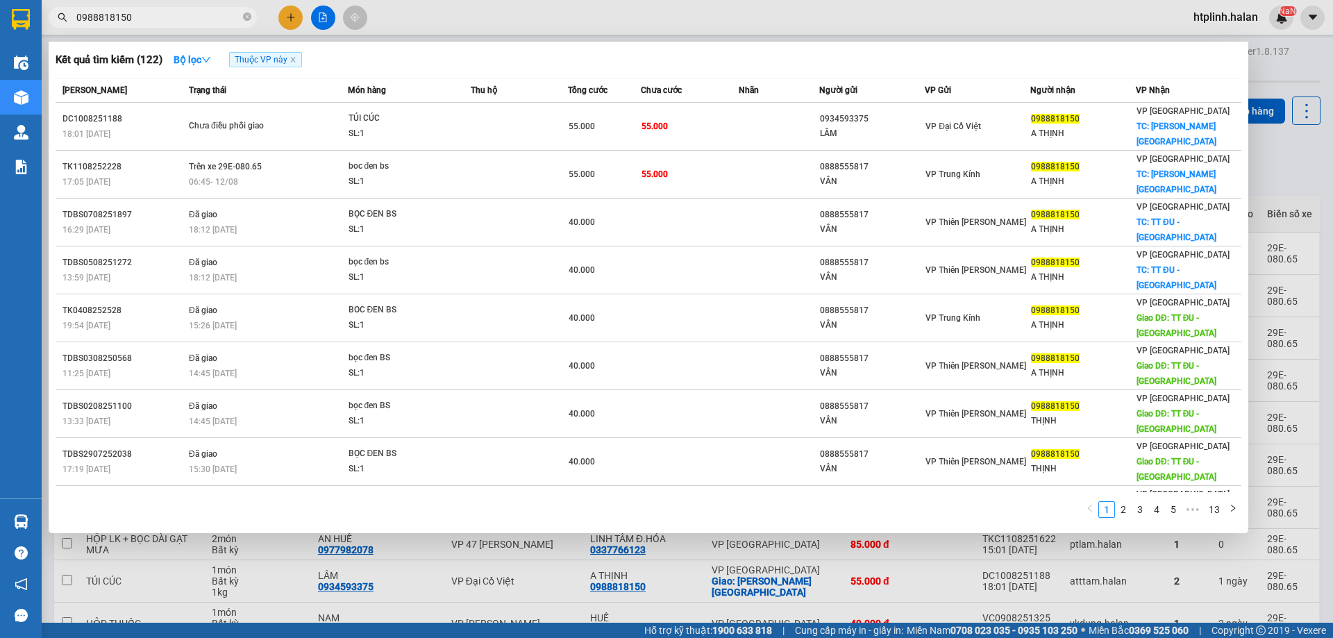
click at [197, 19] on input "0988818150" at bounding box center [158, 17] width 164 height 15
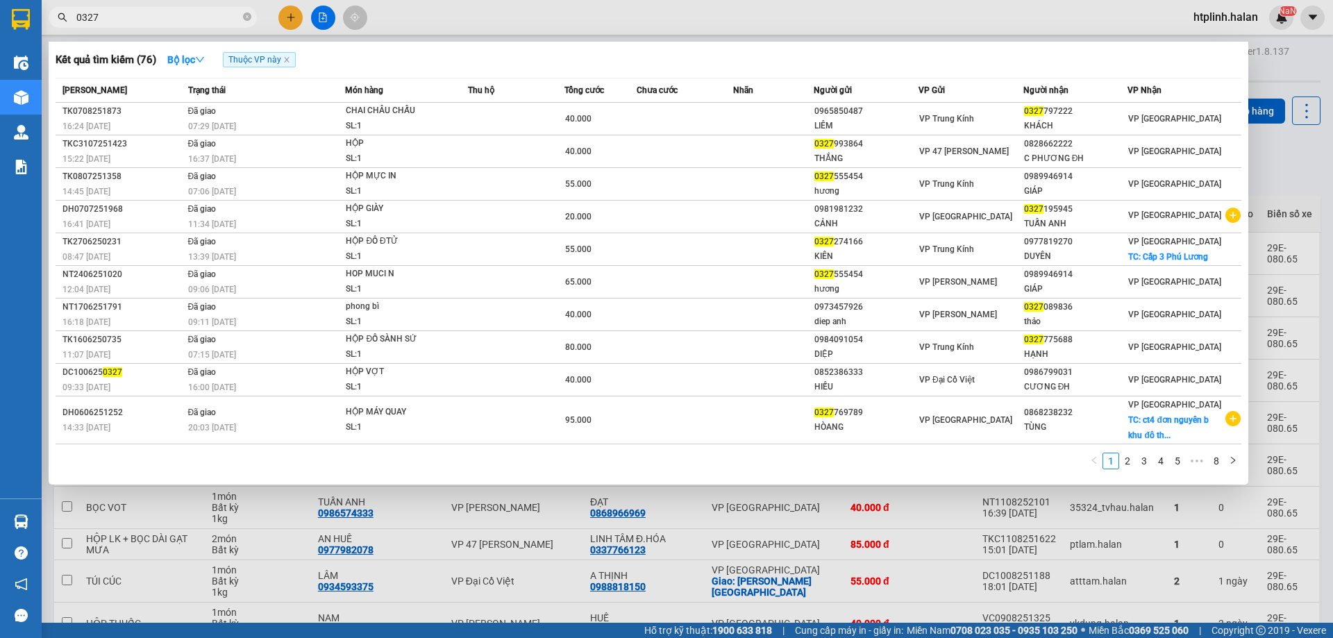
click at [293, 57] on span "Thuộc VP này" at bounding box center [259, 59] width 73 height 15
click at [284, 59] on span "Thuộc VP này" at bounding box center [259, 59] width 73 height 15
click at [292, 63] on span "Thuộc VP này" at bounding box center [259, 59] width 73 height 15
click at [180, 19] on input "0327" at bounding box center [158, 17] width 164 height 15
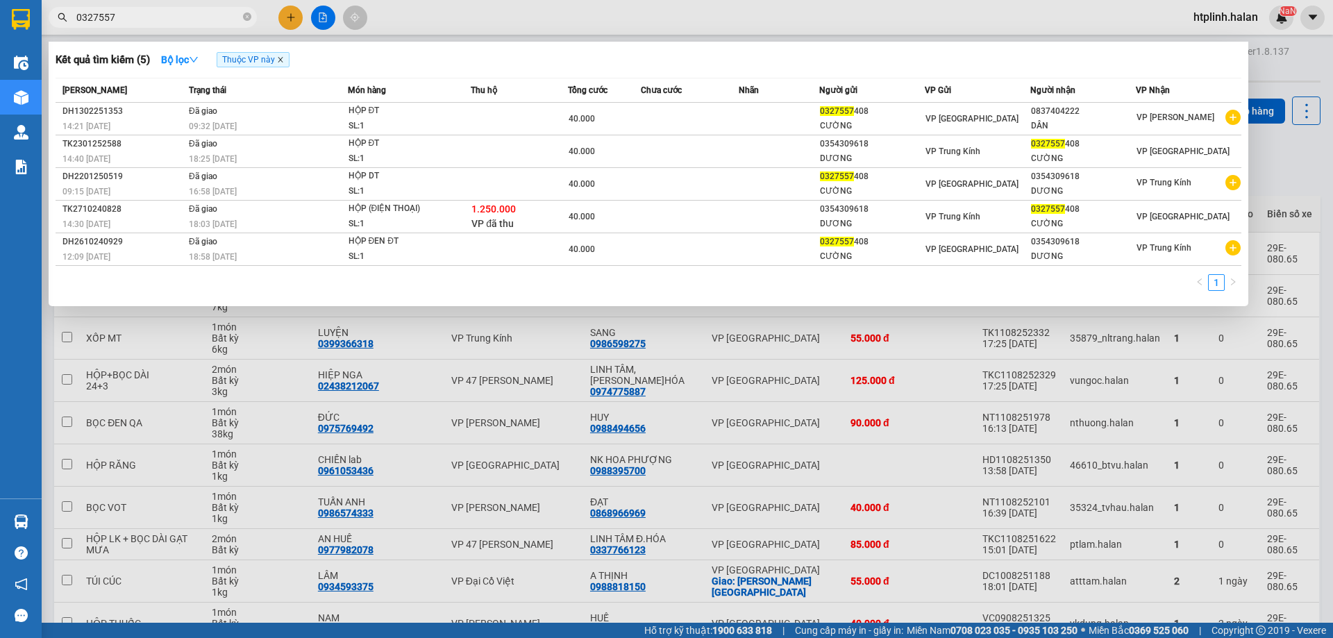
click at [282, 59] on icon "close" at bounding box center [280, 59] width 7 height 7
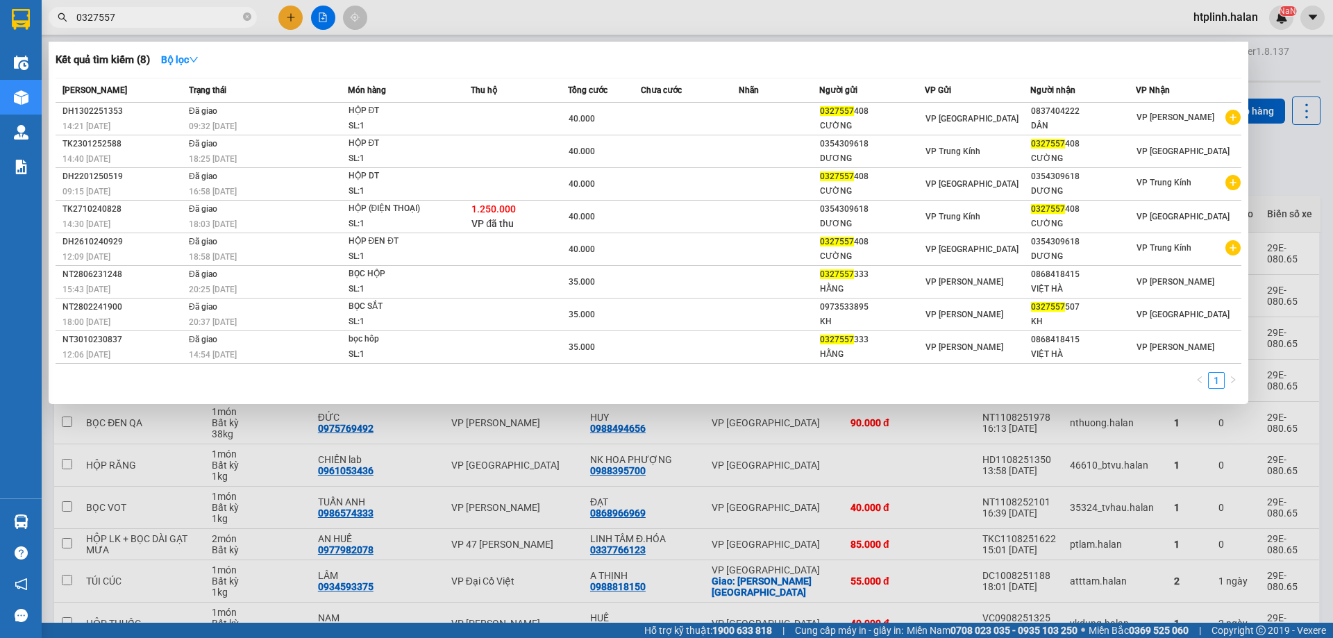
click at [209, 22] on input "0327557" at bounding box center [158, 17] width 164 height 15
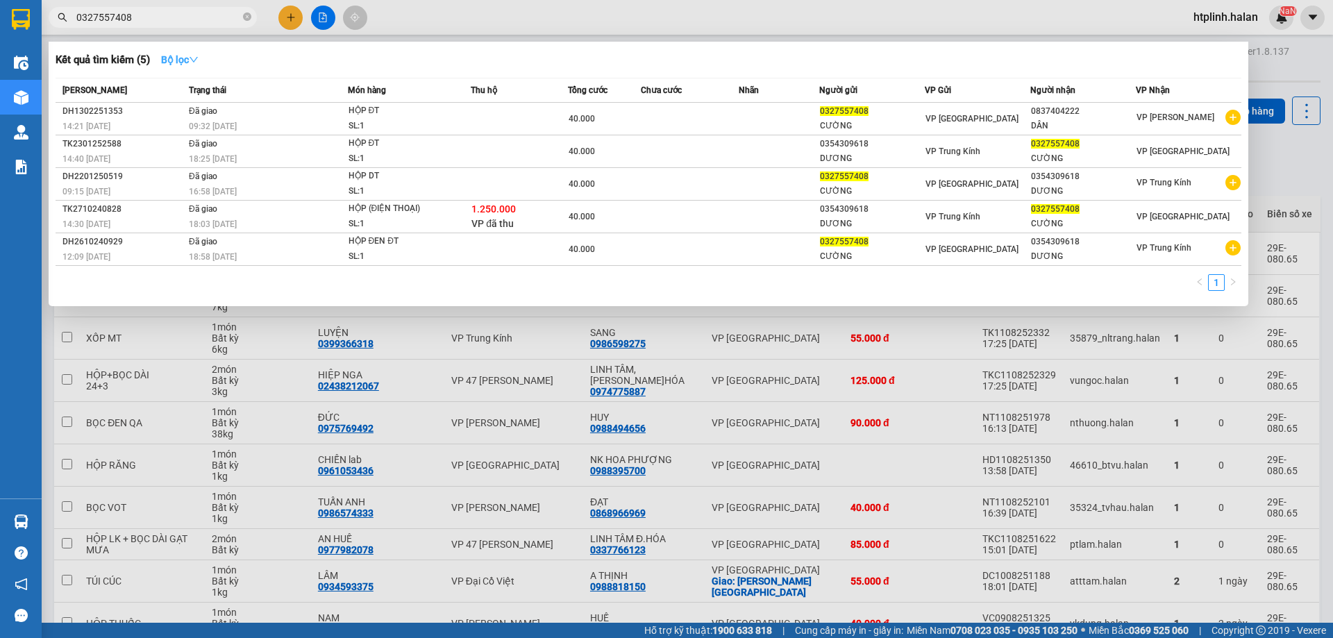
type input "0327557408"
click at [196, 54] on strong "Bộ lọc" at bounding box center [179, 59] width 37 height 11
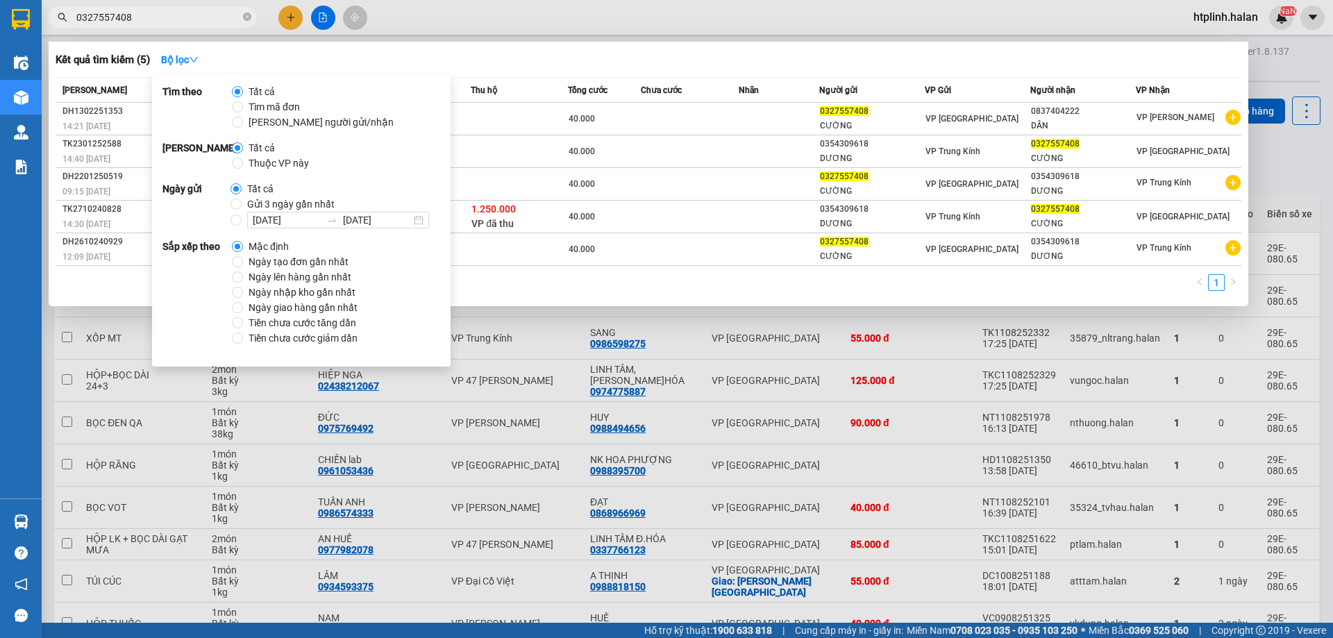
click at [309, 51] on div "Kết quả tìm kiếm ( 5 ) Bộ lọc" at bounding box center [649, 60] width 1186 height 22
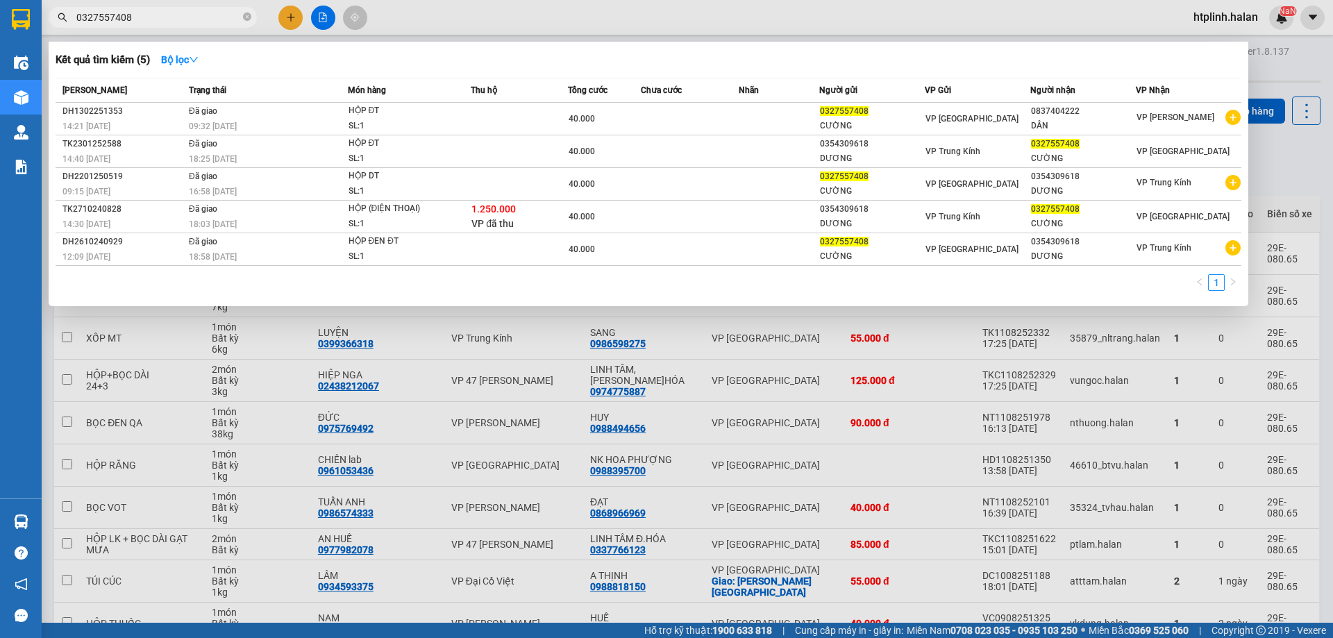
click at [738, 369] on div at bounding box center [666, 319] width 1333 height 638
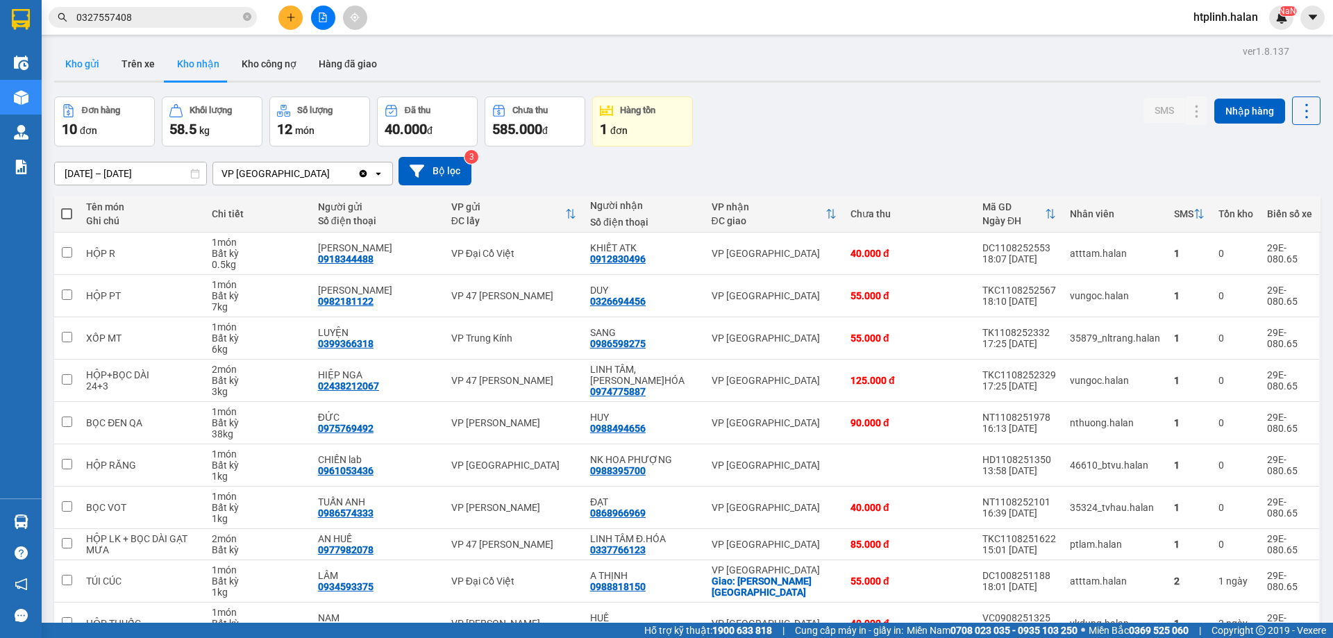
click at [95, 73] on button "Kho gửi" at bounding box center [82, 63] width 56 height 33
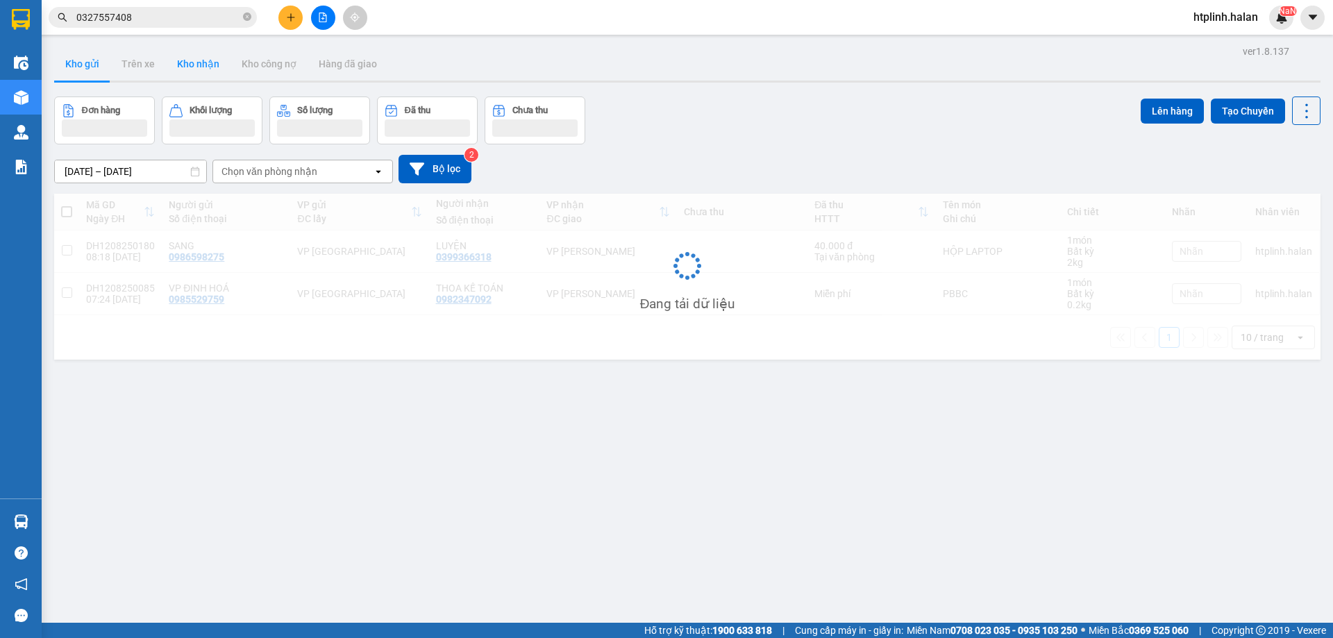
click at [185, 72] on button "Kho nhận" at bounding box center [198, 63] width 65 height 33
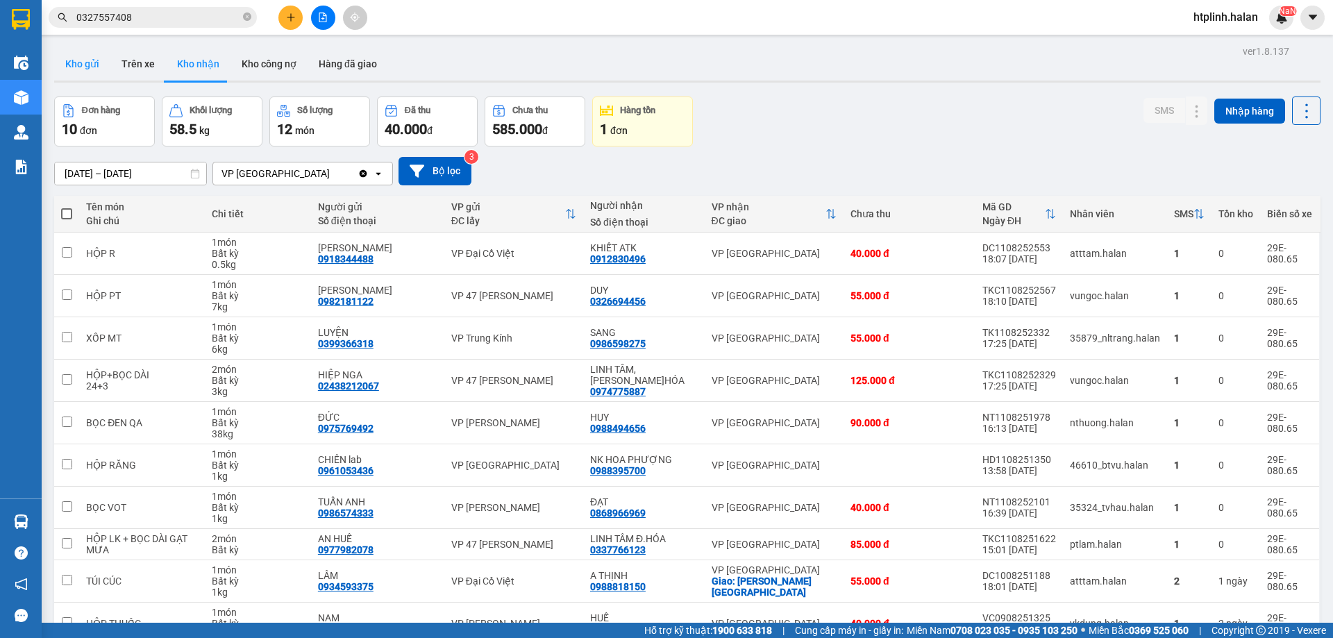
click at [84, 70] on button "Kho gửi" at bounding box center [82, 63] width 56 height 33
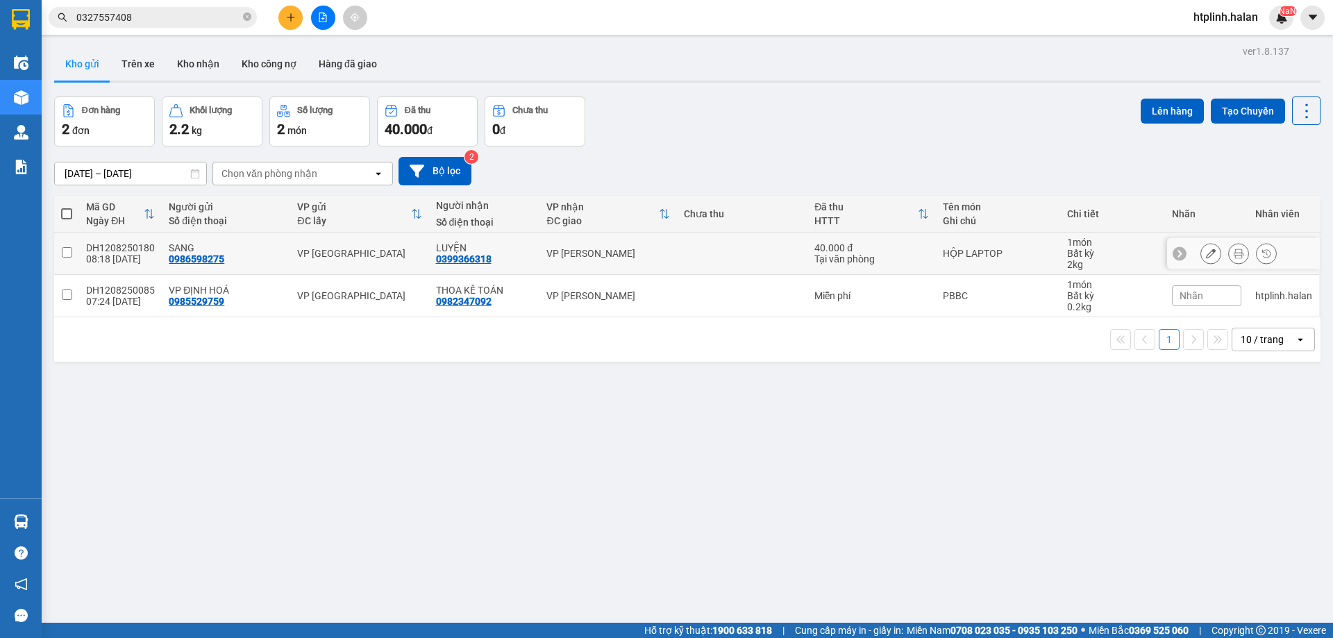
click at [115, 256] on div "08:18 12/08" at bounding box center [120, 258] width 69 height 11
checkbox input "true"
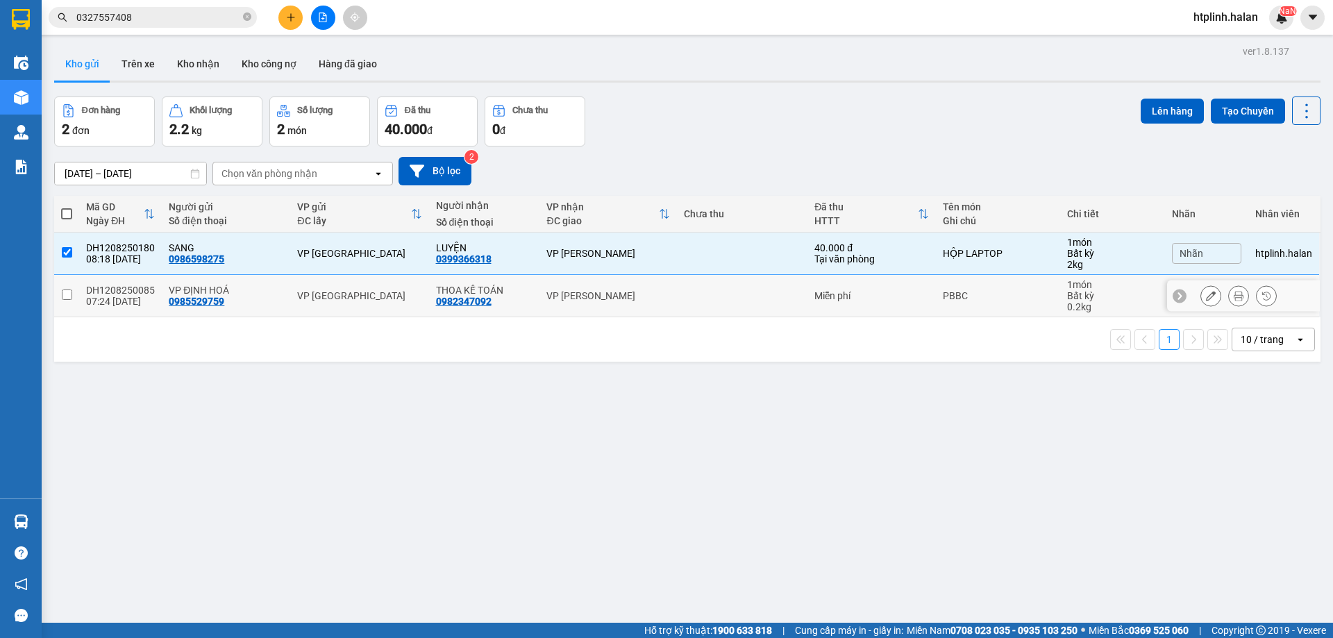
drag, startPoint x: 120, startPoint y: 294, endPoint x: 454, endPoint y: 208, distance: 345.0
click at [120, 296] on div "07:24 12/08" at bounding box center [120, 301] width 69 height 11
checkbox input "true"
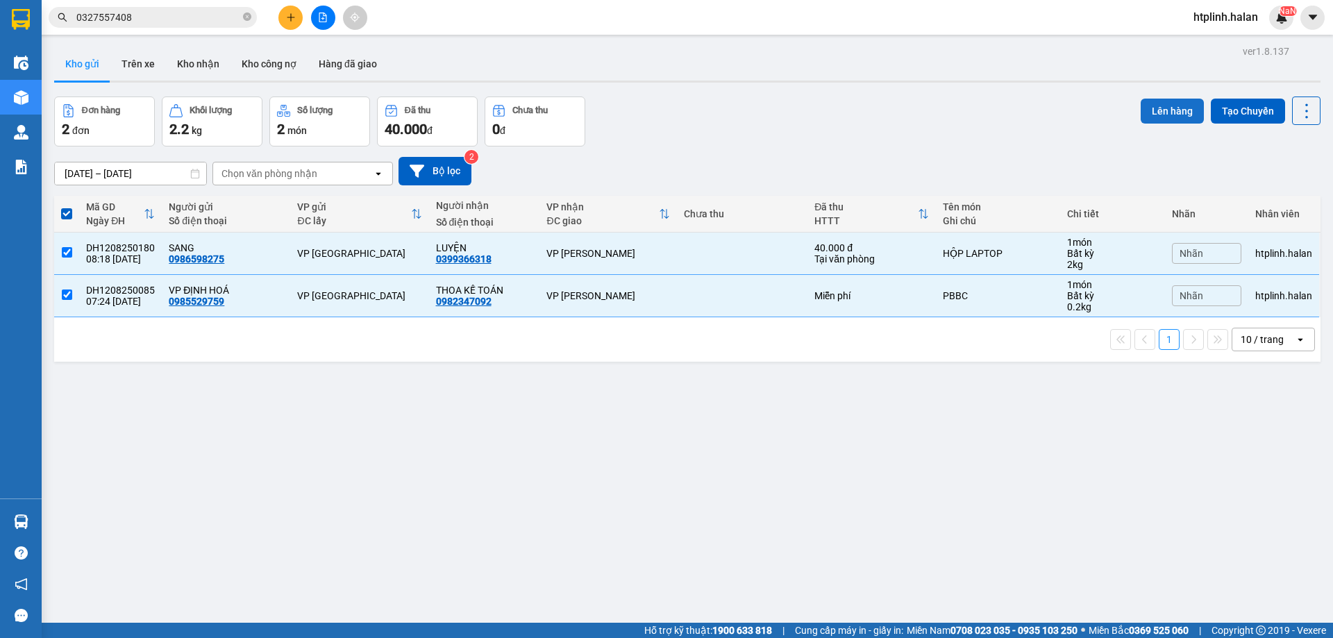
click at [1162, 115] on button "Lên hàng" at bounding box center [1172, 111] width 63 height 25
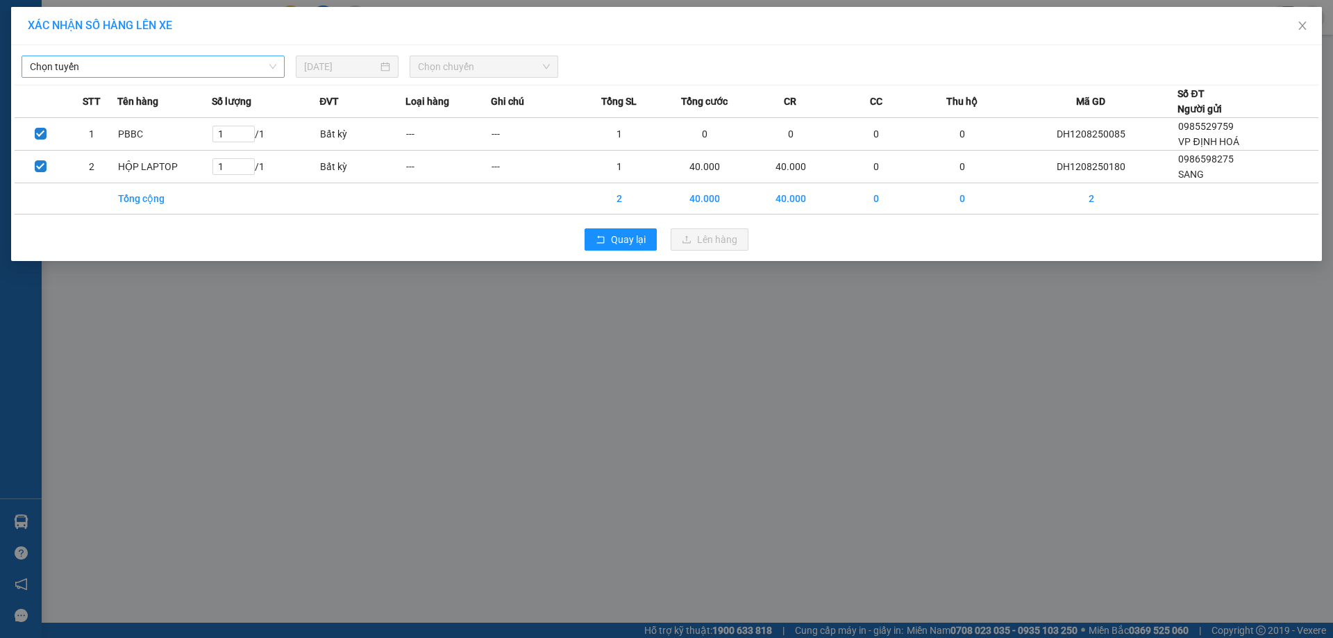
click at [110, 69] on span "Chọn tuyến" at bounding box center [153, 66] width 246 height 21
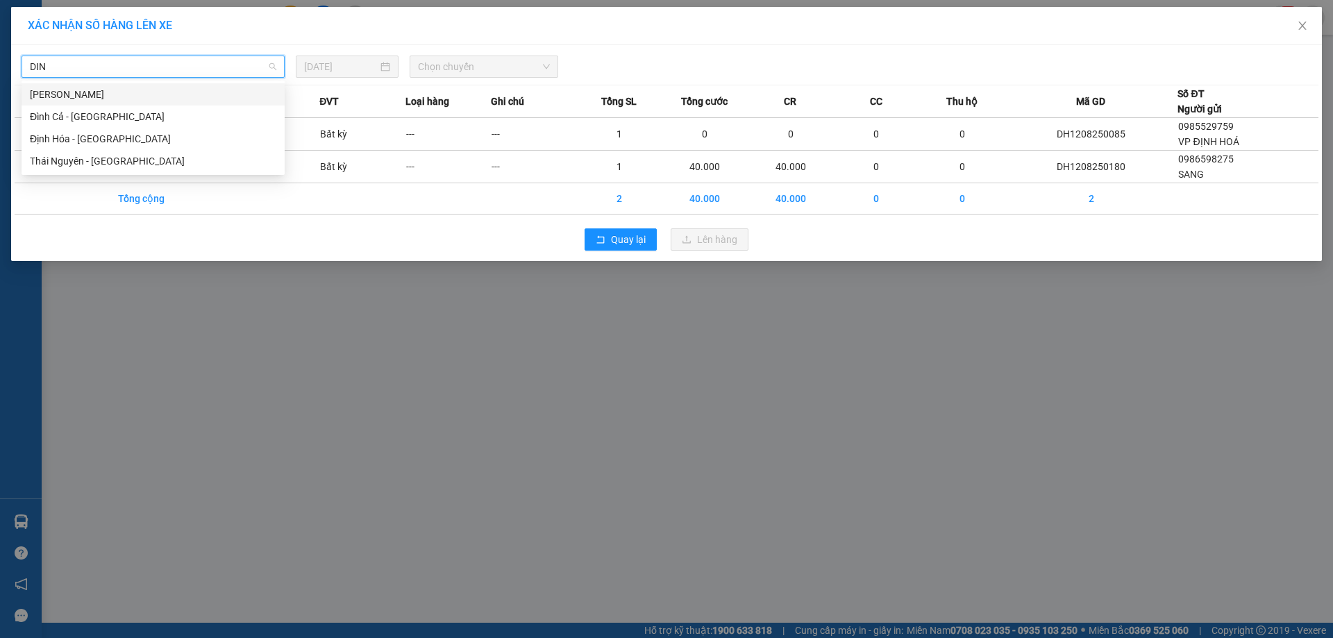
type input "DINH"
click at [89, 148] on div "Định Hóa - Thái Nguyên" at bounding box center [153, 139] width 263 height 22
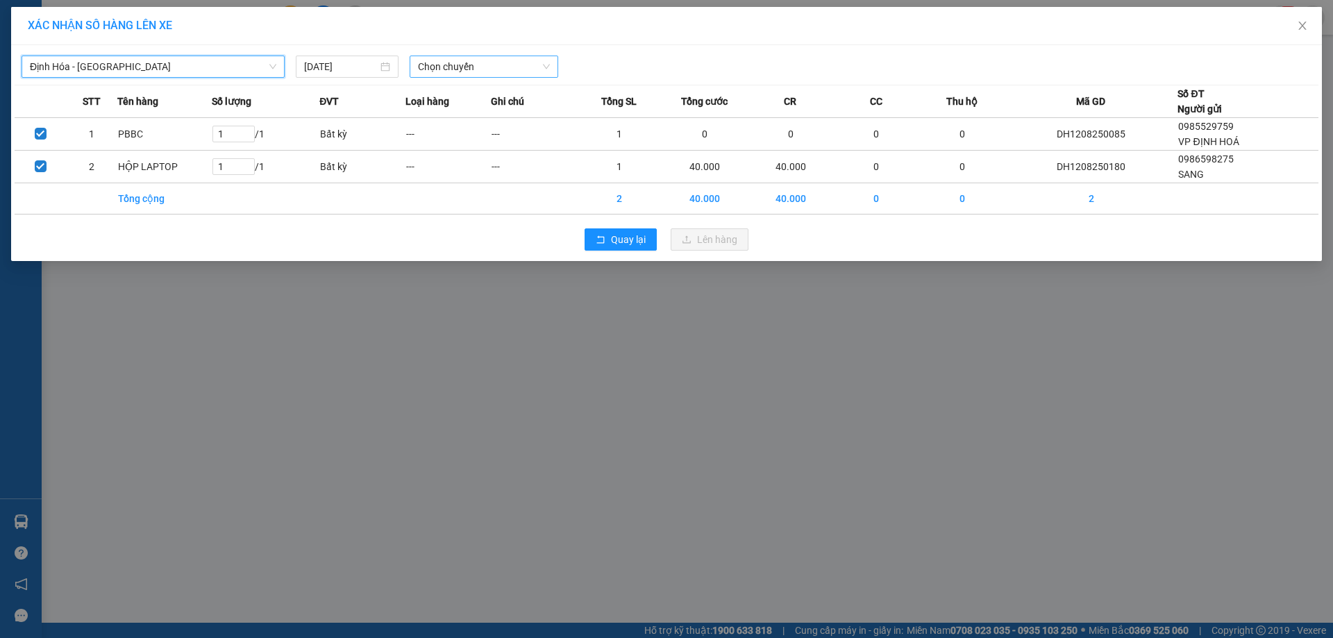
click at [439, 62] on span "Chọn chuyến" at bounding box center [484, 66] width 132 height 21
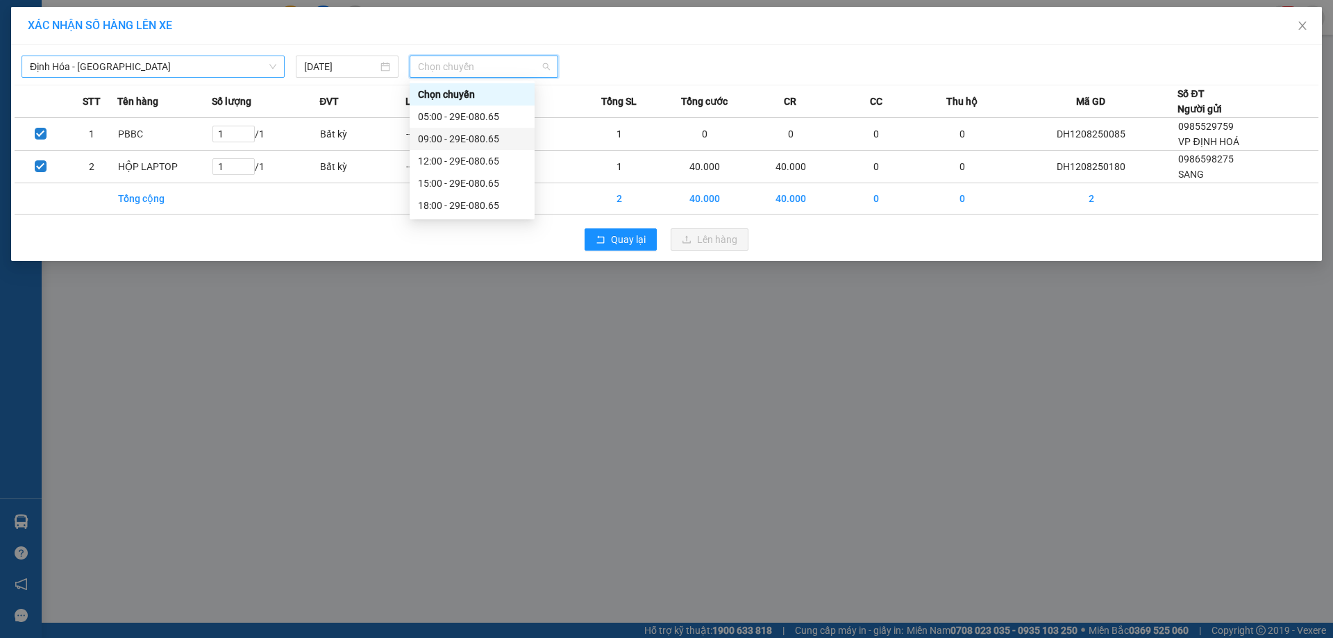
click at [442, 145] on div "09:00 - 29E-080.65" at bounding box center [472, 138] width 108 height 15
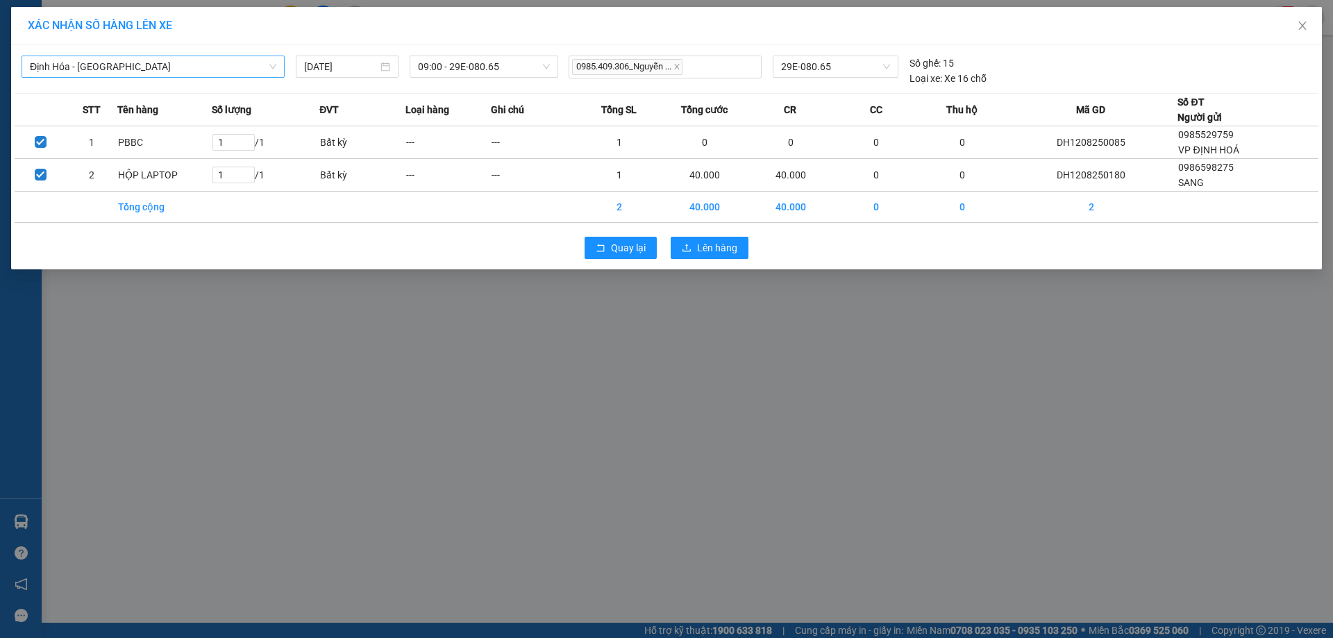
click at [714, 260] on div "Quay lại Lên hàng" at bounding box center [667, 248] width 1304 height 36
click at [715, 259] on div "Quay lại Lên hàng" at bounding box center [667, 248] width 1304 height 36
click at [709, 228] on div "Định Hóa - Thái Nguyên 12/08/2025 09:00 - 29E-080.65 0985.409.306_Nguyễn ... 29…" at bounding box center [666, 157] width 1311 height 224
click at [711, 273] on div "XÁC NHẬN SỐ HÀNG LÊN XE Định Hóa - Thái Nguyên 12/08/2025 09:00 - 29E-080.65 09…" at bounding box center [666, 319] width 1333 height 638
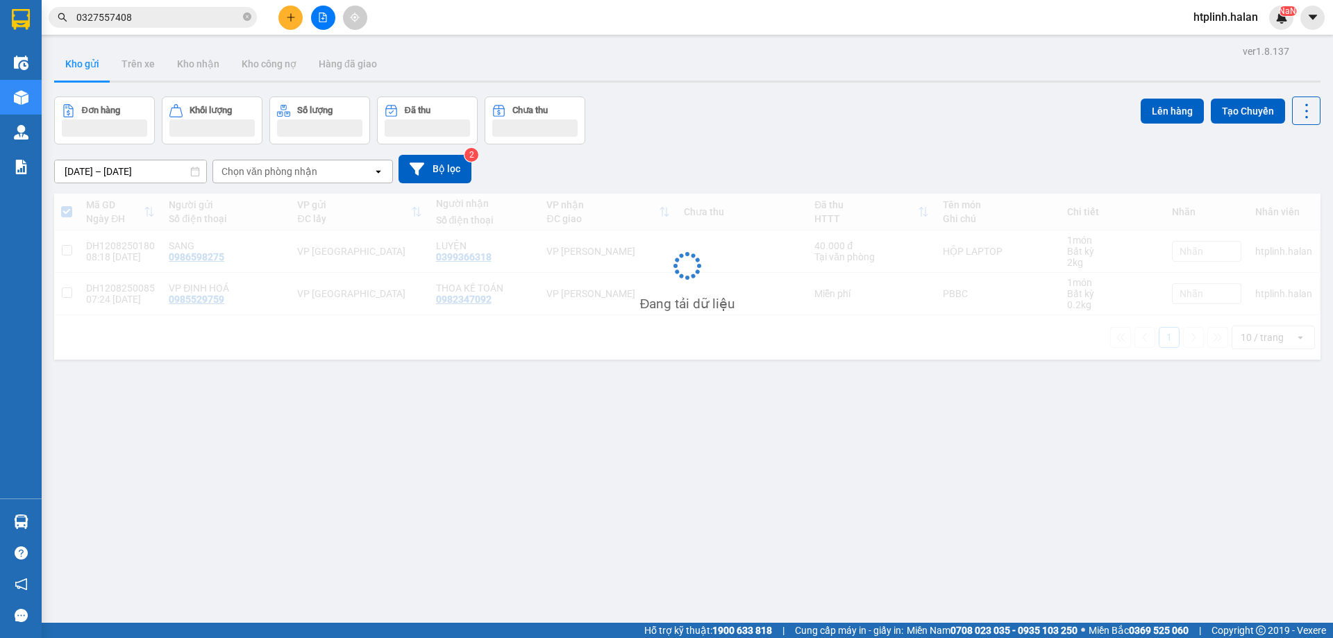
click at [710, 235] on div "Đang tải dữ liệu" at bounding box center [687, 277] width 1266 height 166
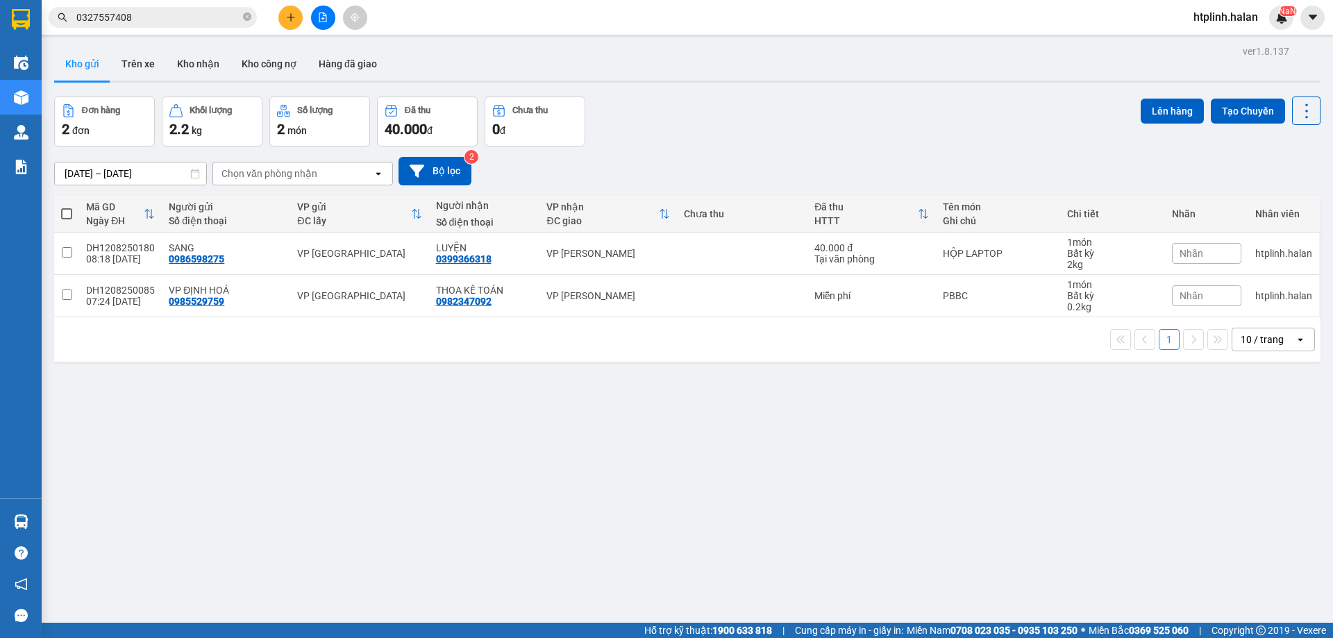
drag, startPoint x: 1175, startPoint y: 106, endPoint x: 918, endPoint y: 111, distance: 256.9
click at [1171, 106] on button "Lên hàng" at bounding box center [1172, 111] width 63 height 25
click at [64, 212] on span at bounding box center [66, 213] width 11 height 11
click at [67, 207] on input "checkbox" at bounding box center [67, 207] width 0 height 0
checkbox input "true"
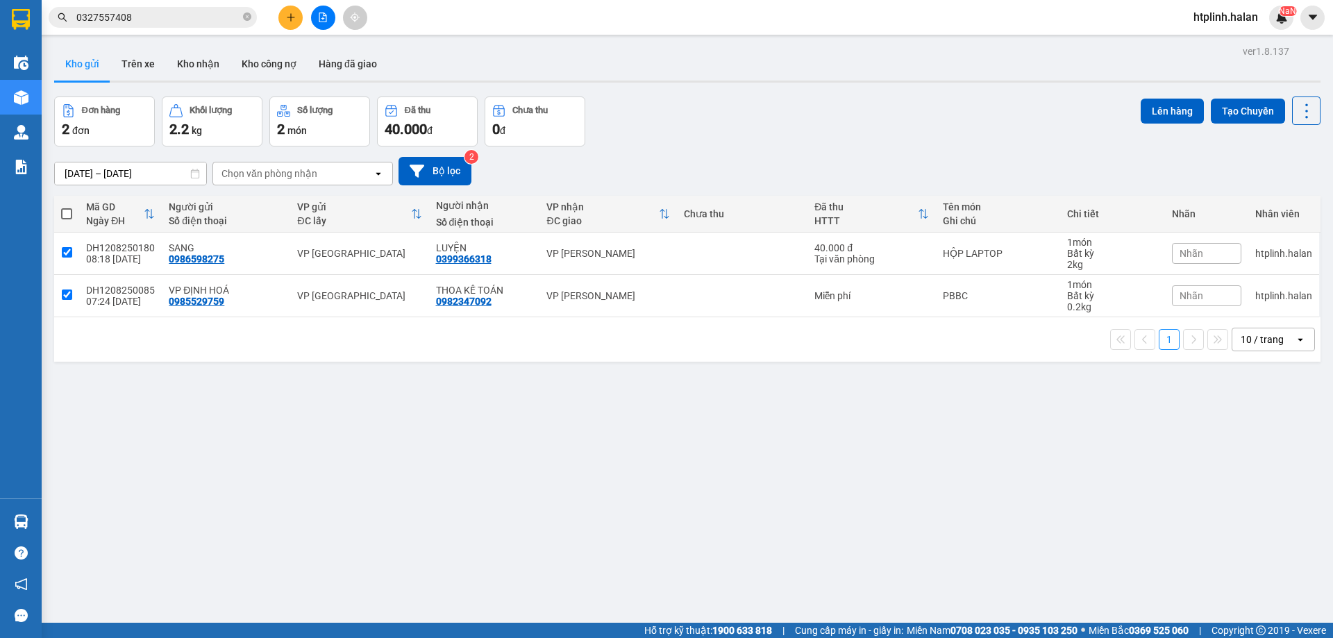
checkbox input "true"
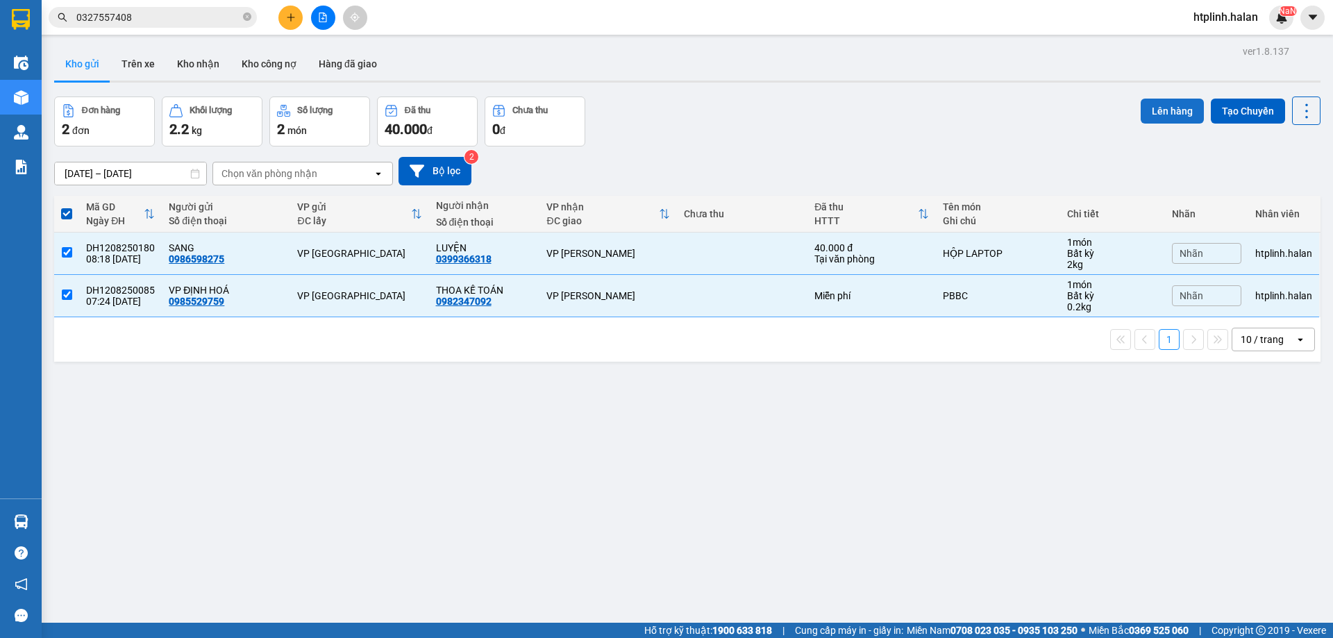
click at [1150, 103] on button "Lên hàng" at bounding box center [1172, 111] width 63 height 25
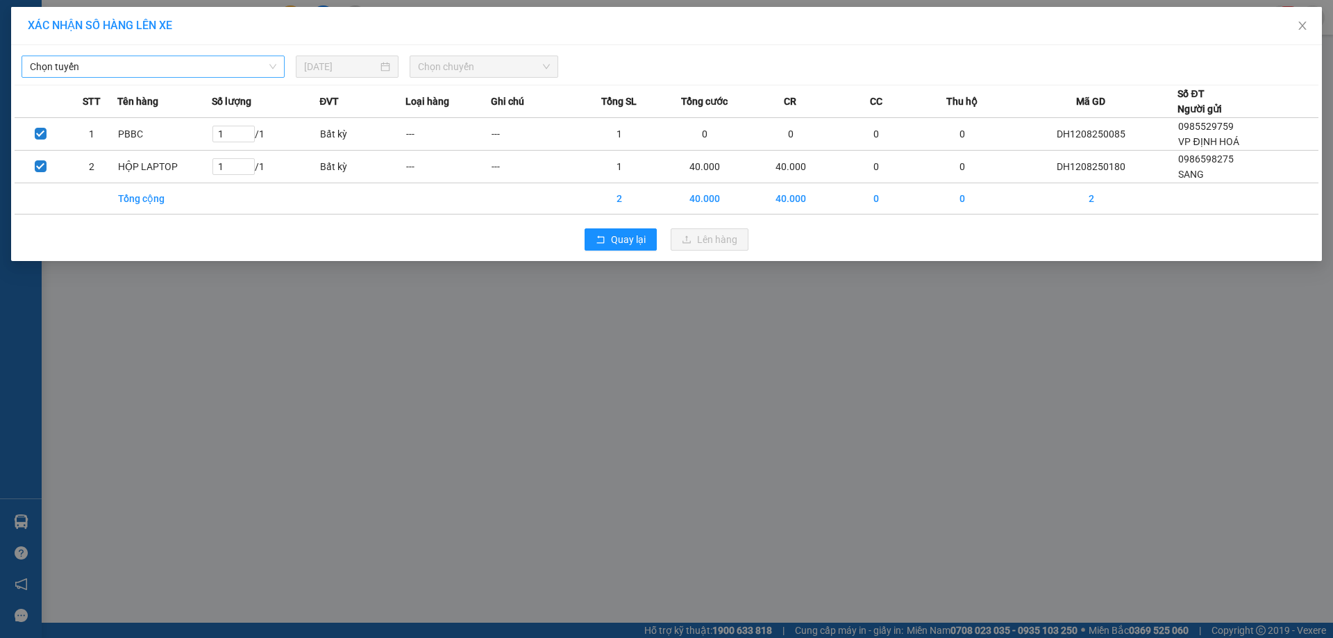
click at [261, 69] on span "Chọn tuyến" at bounding box center [153, 66] width 246 height 21
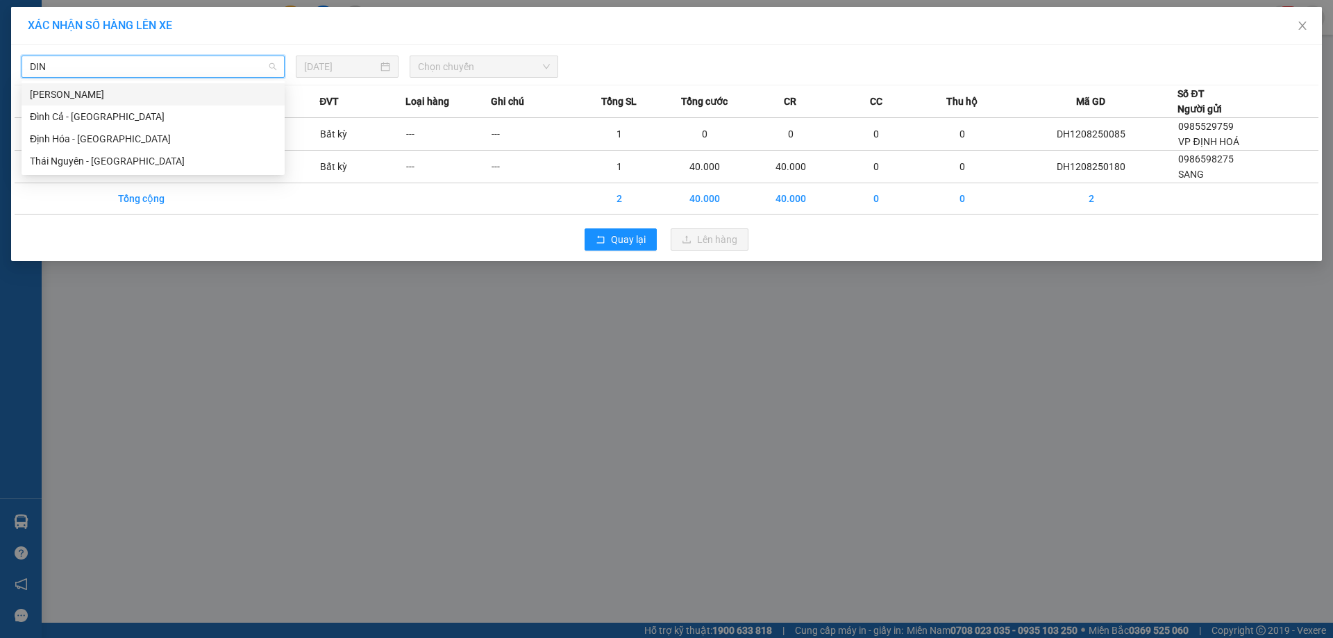
type input "DINH"
click at [119, 137] on div "Định Hóa - Thái Nguyên" at bounding box center [153, 138] width 246 height 15
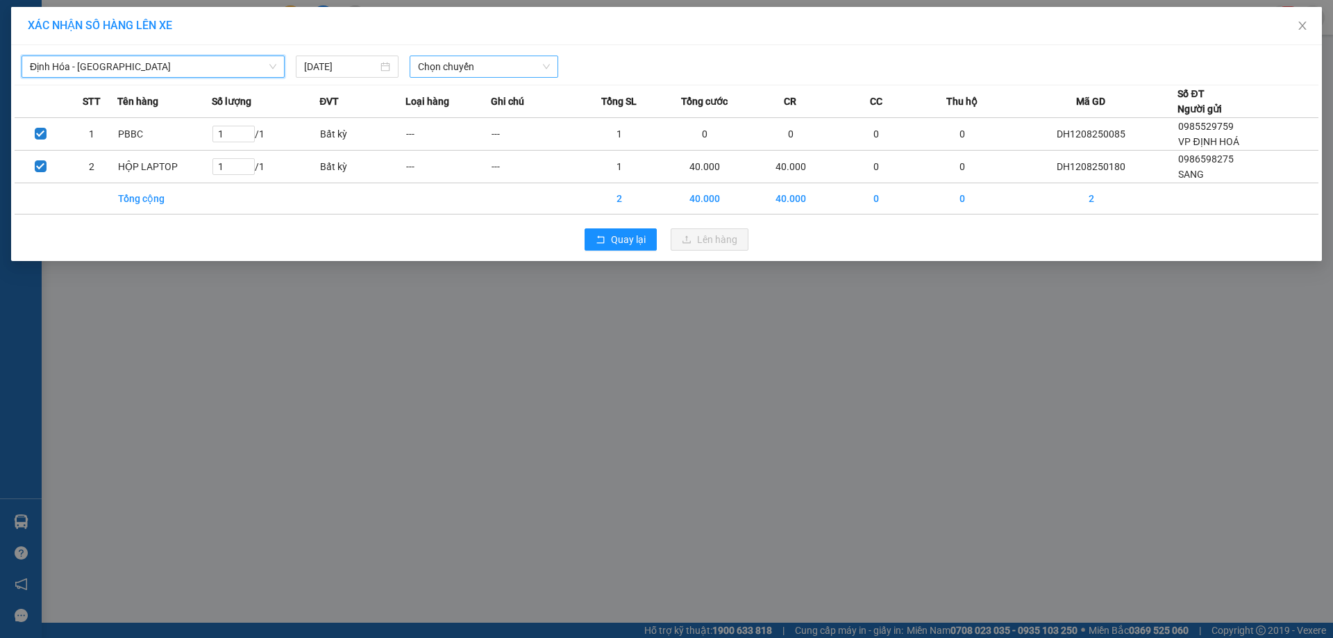
click at [454, 58] on span "Chọn chuyến" at bounding box center [484, 66] width 132 height 21
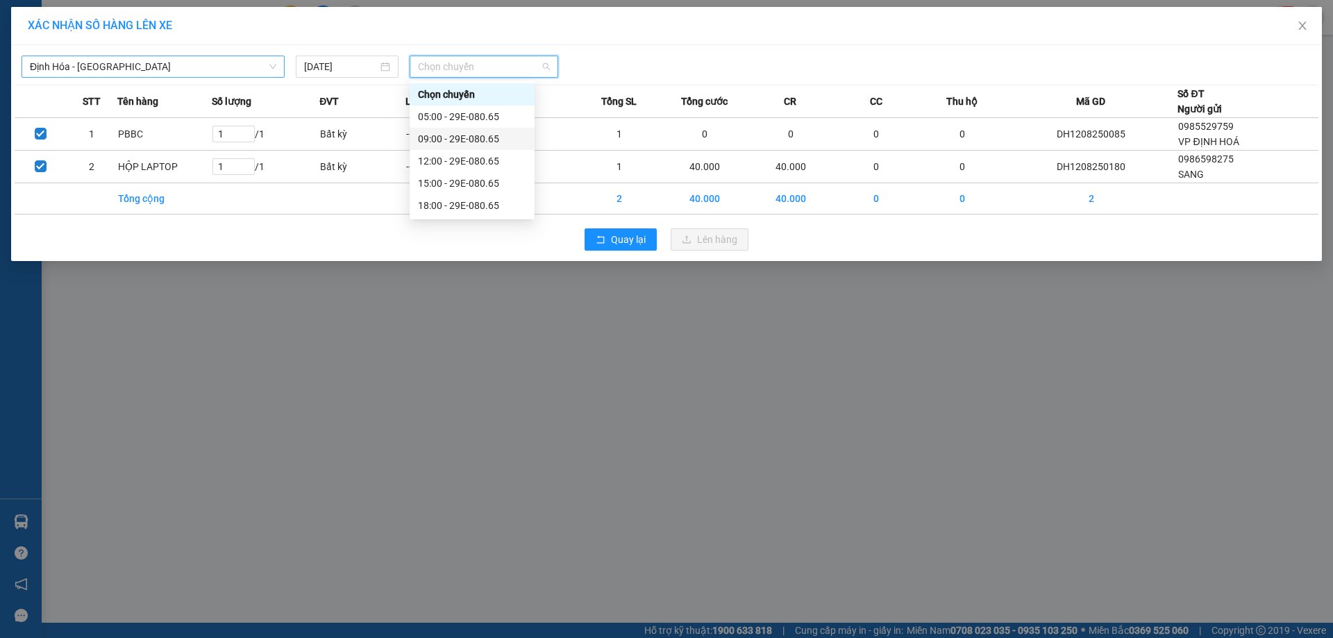
click at [456, 131] on div "09:00 - 29E-080.65" at bounding box center [472, 139] width 125 height 22
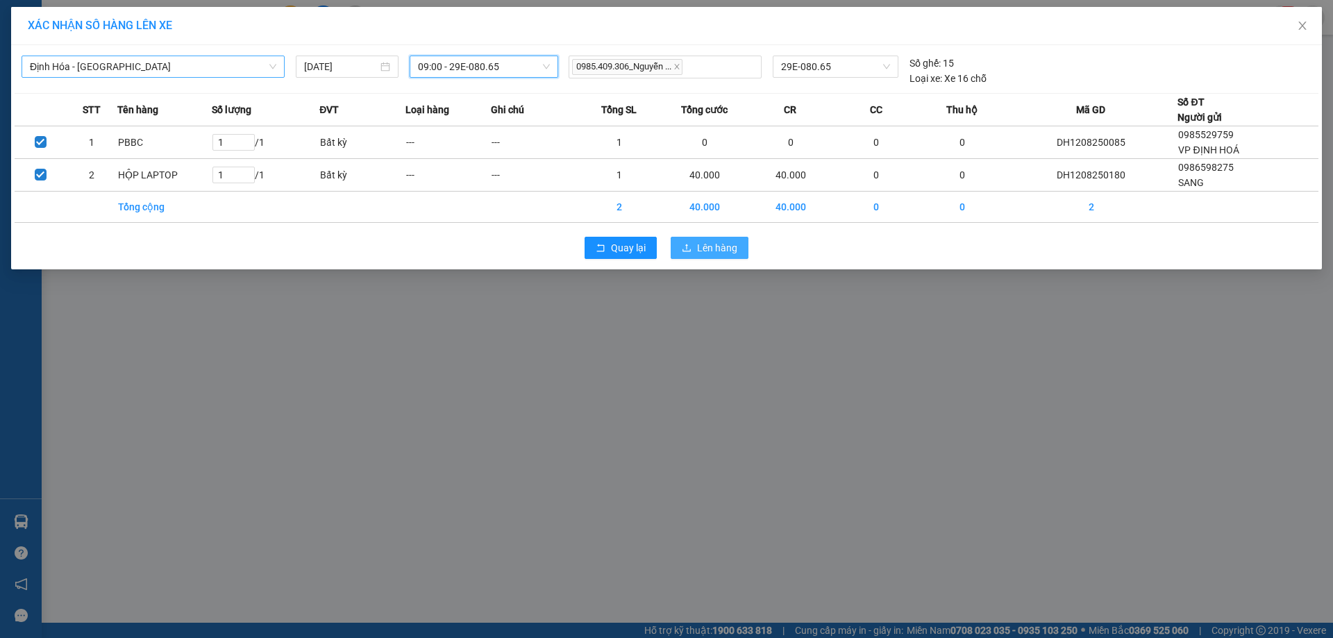
click at [716, 240] on button "Lên hàng" at bounding box center [710, 248] width 78 height 22
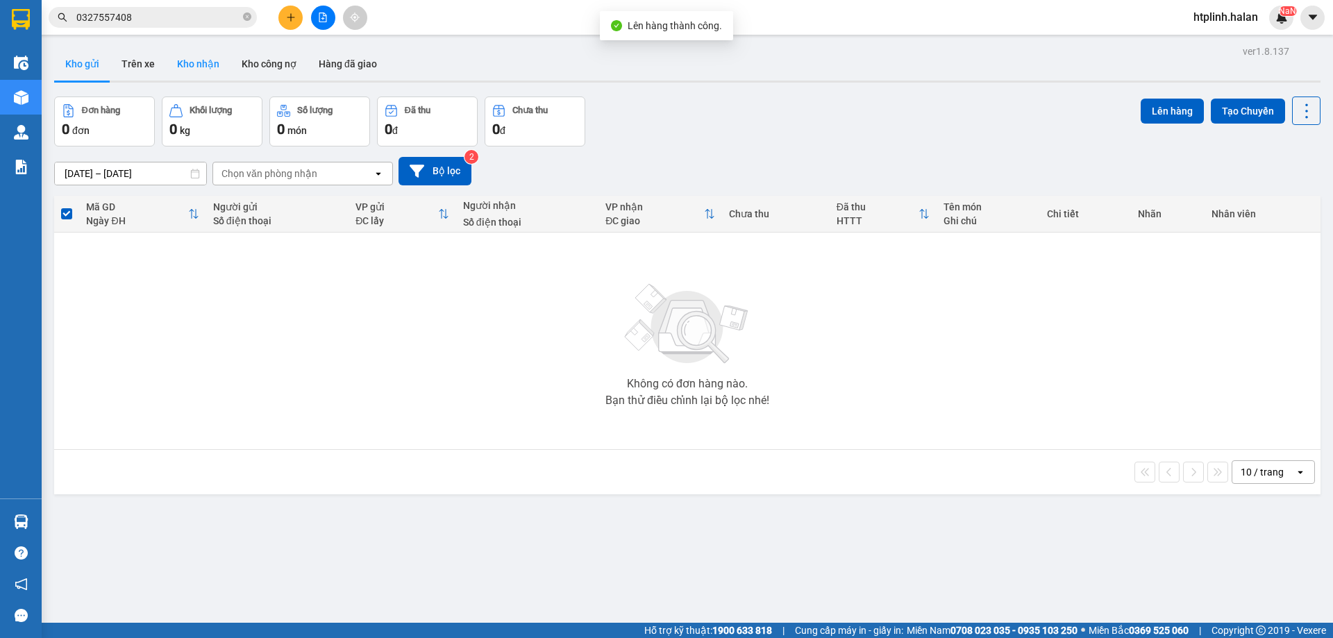
click at [174, 73] on button "Kho nhận" at bounding box center [198, 63] width 65 height 33
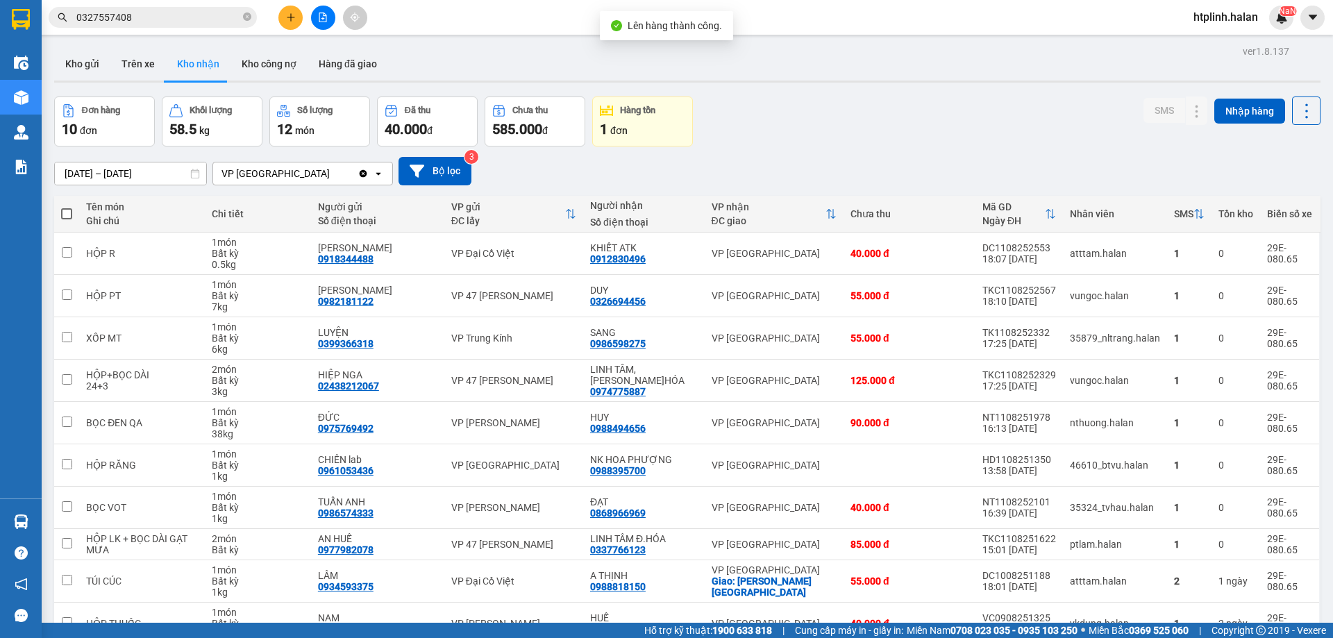
scroll to position [79, 0]
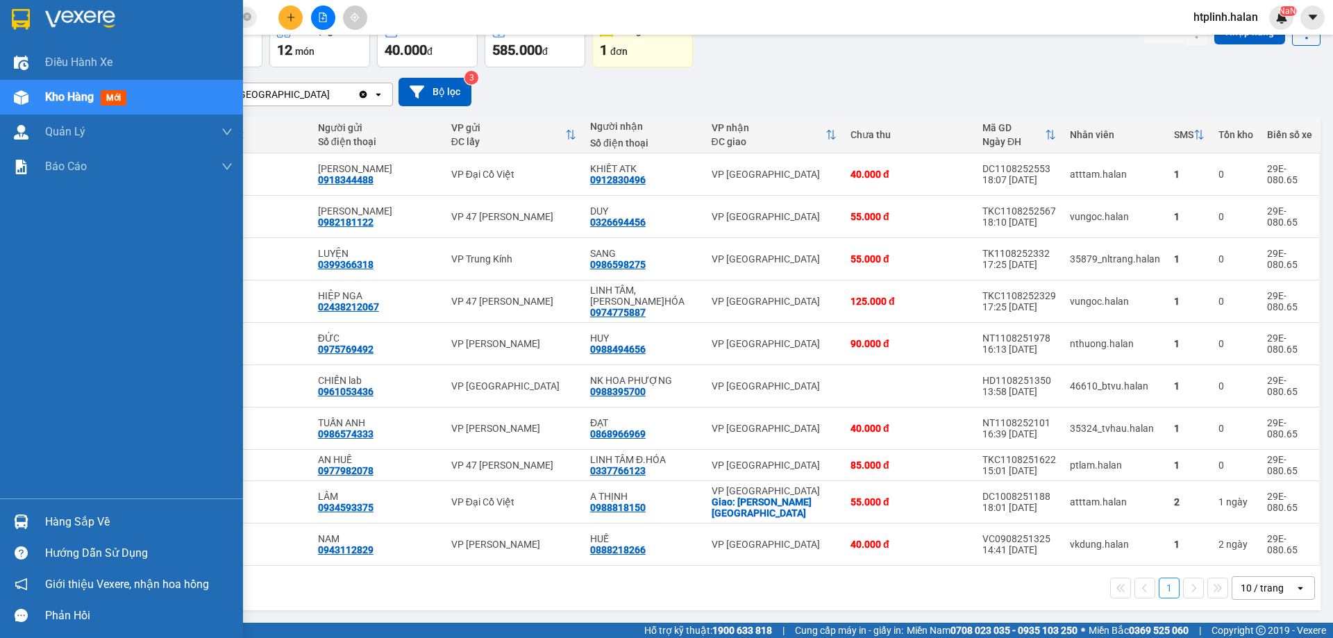
click at [48, 517] on div "Hàng sắp về" at bounding box center [138, 522] width 187 height 21
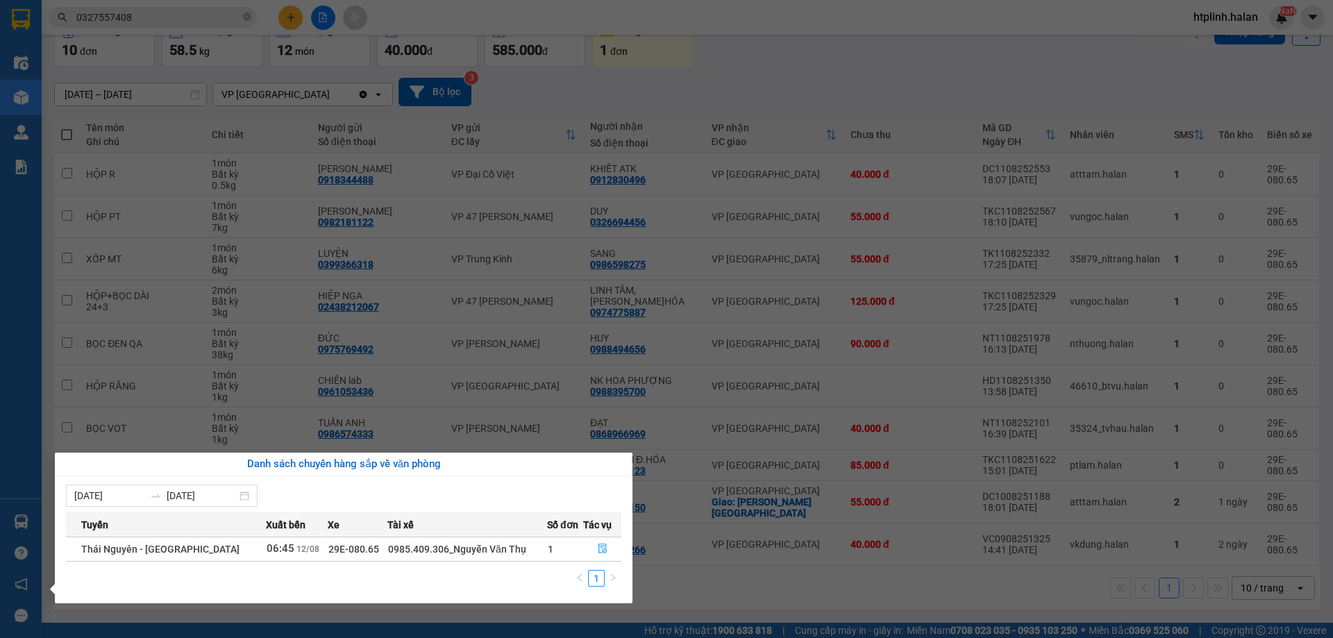
click at [365, 382] on section "Kết quả tìm kiếm ( 5 ) Bộ lọc Mã ĐH Trạng thái Món hàng Thu hộ Tổng cước Chưa c…" at bounding box center [666, 319] width 1333 height 638
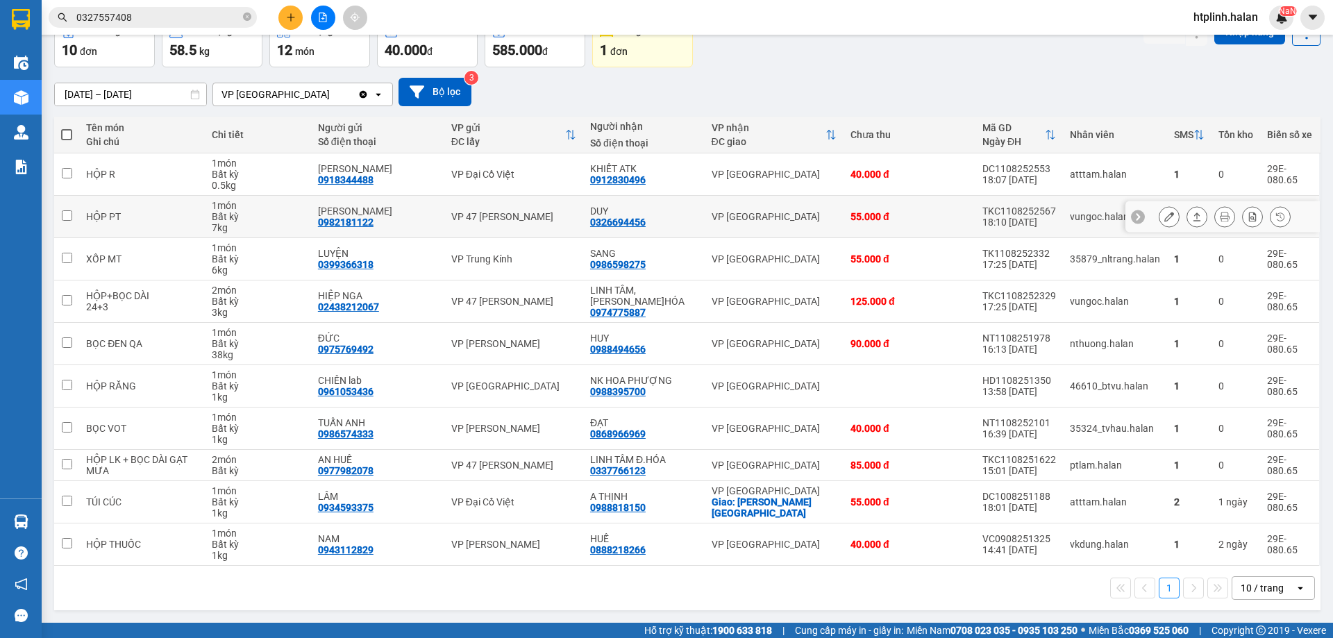
scroll to position [0, 0]
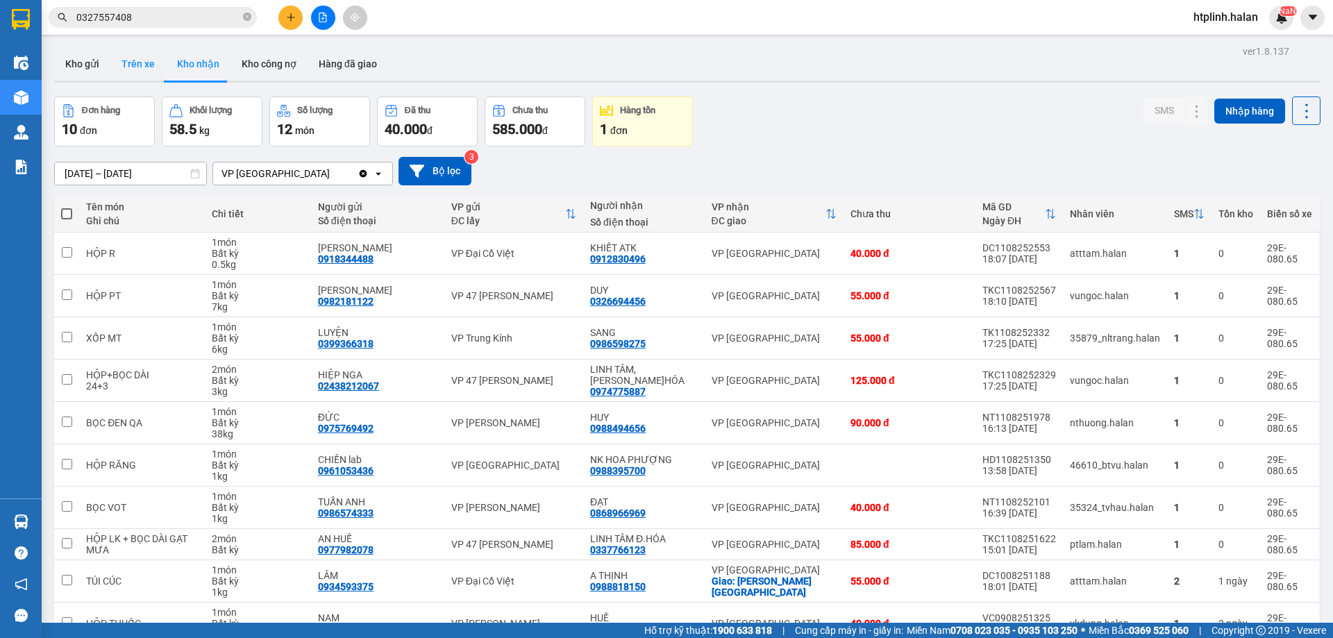
click at [126, 60] on button "Trên xe" at bounding box center [138, 63] width 56 height 33
type input "05/12/2011 – 12/08/2025"
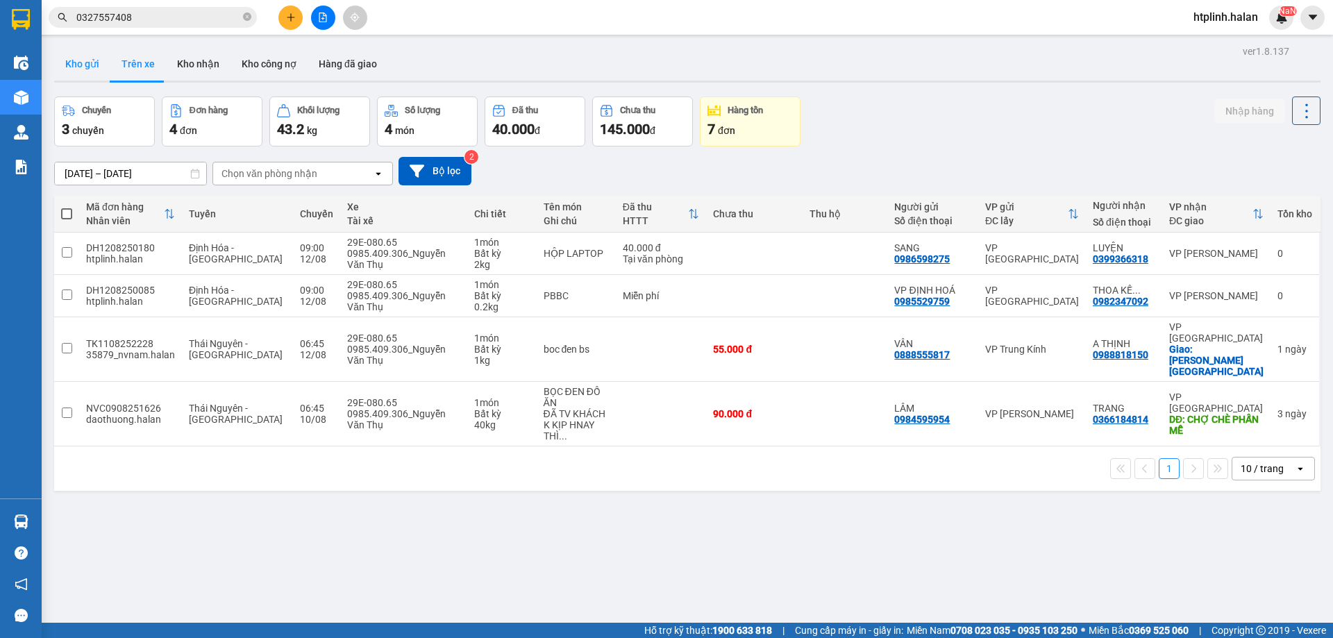
click at [84, 63] on button "Kho gửi" at bounding box center [82, 63] width 56 height 33
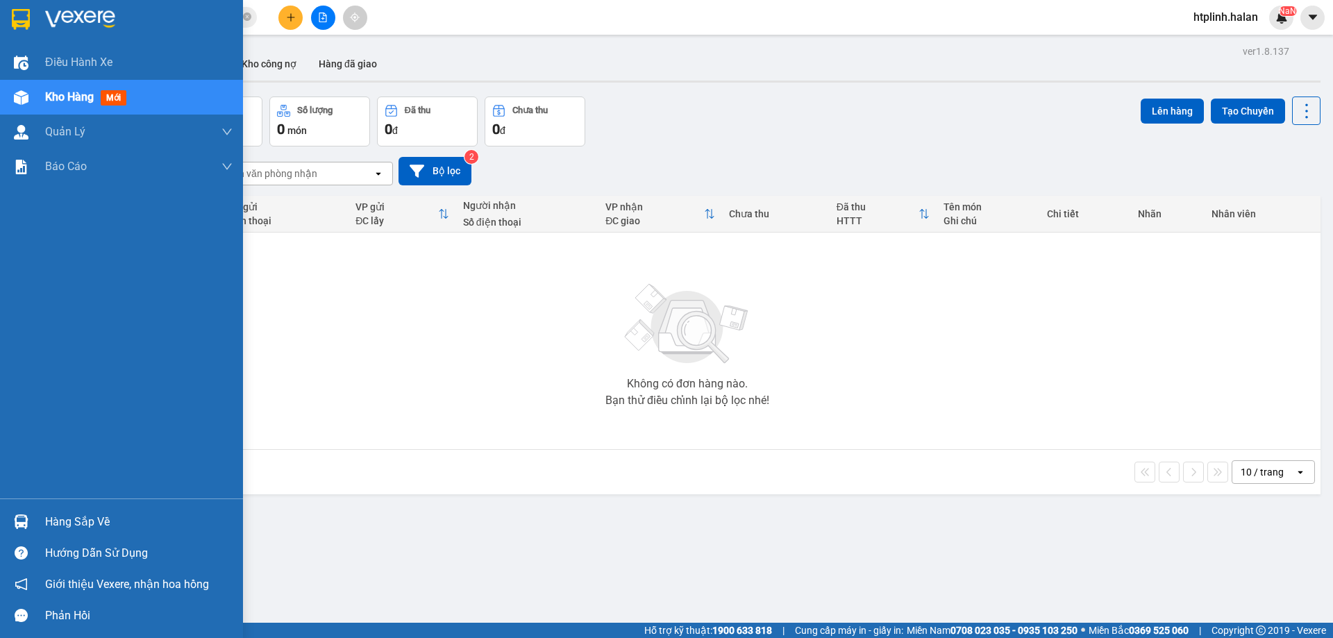
click at [43, 510] on div "Hàng sắp về" at bounding box center [121, 521] width 243 height 31
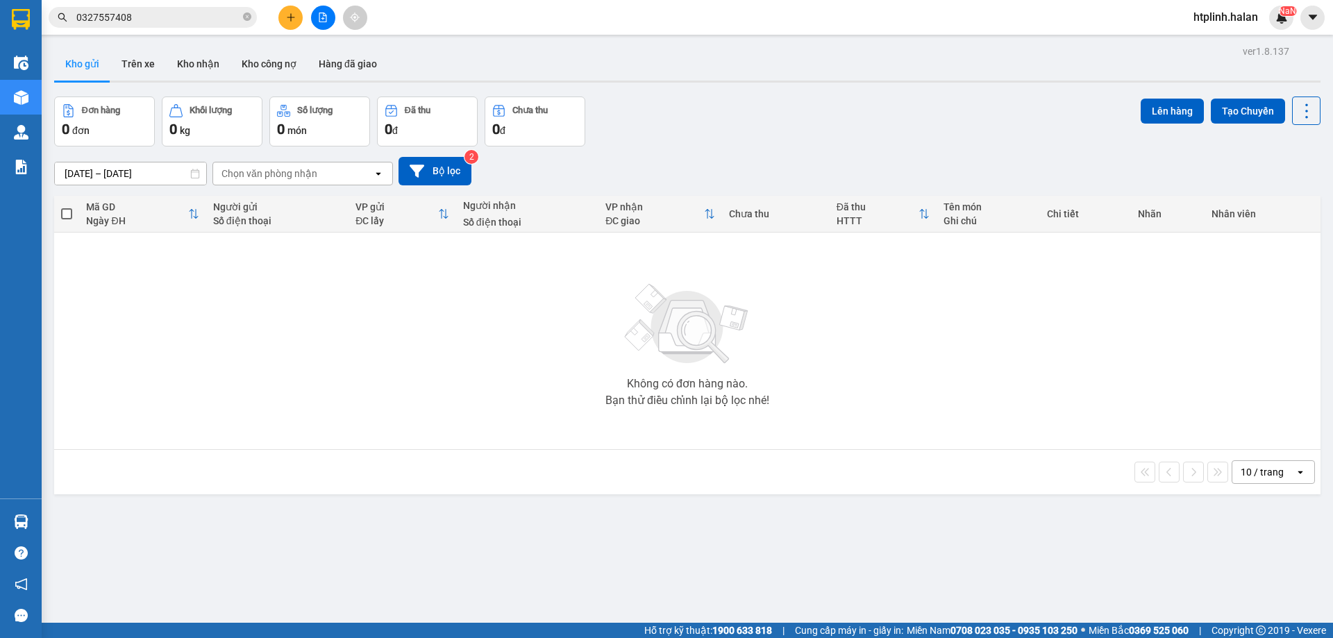
click at [682, 505] on section "Kết quả tìm kiếm ( 5 ) Bộ lọc Mã ĐH Trạng thái Món hàng Thu hộ Tổng cước Chưa c…" at bounding box center [666, 319] width 1333 height 638
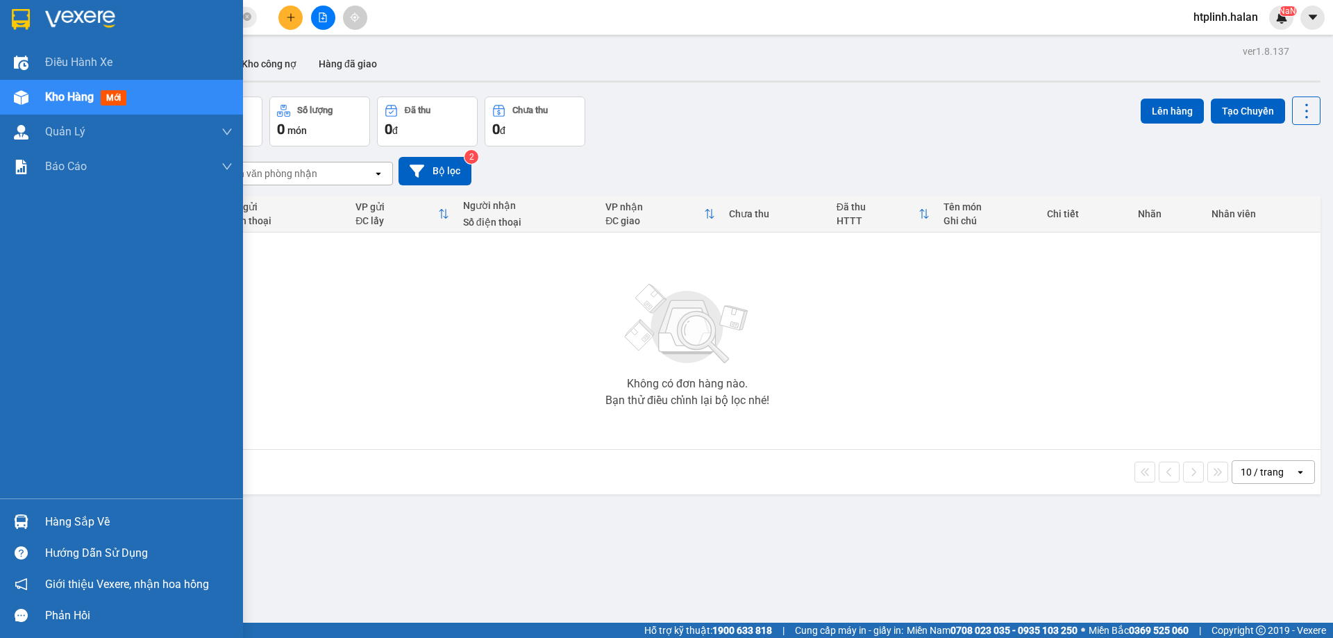
click at [27, 526] on img at bounding box center [21, 521] width 15 height 15
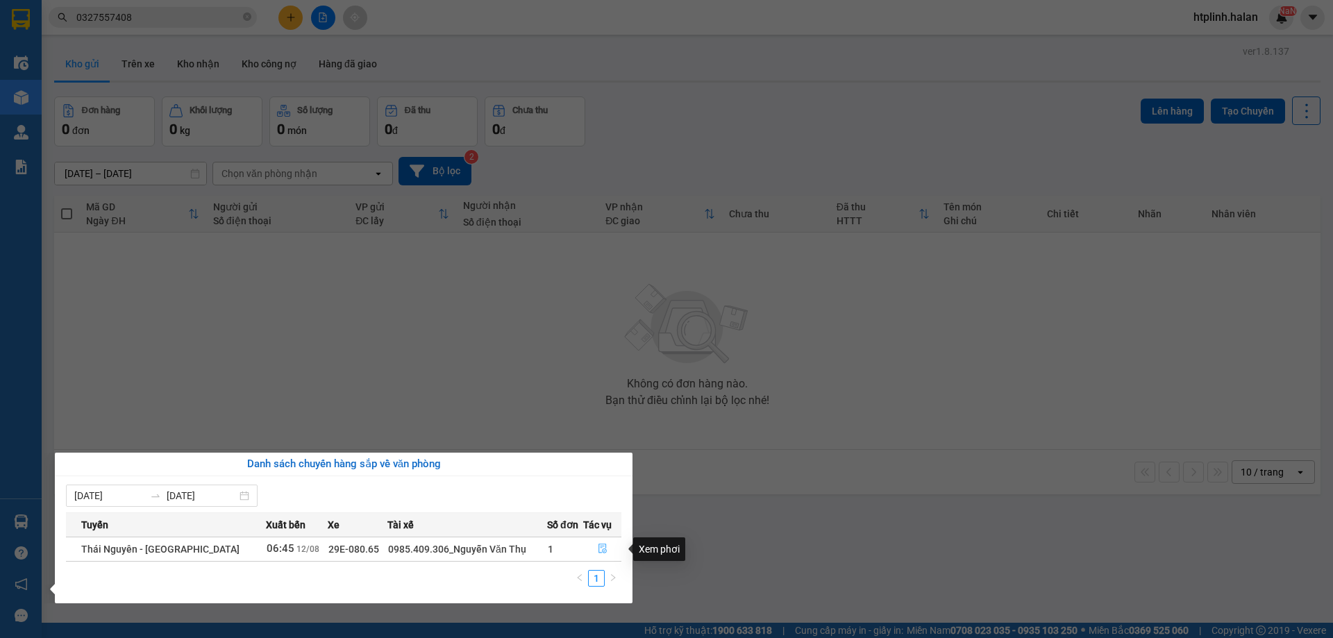
click at [587, 546] on button "button" at bounding box center [602, 549] width 37 height 22
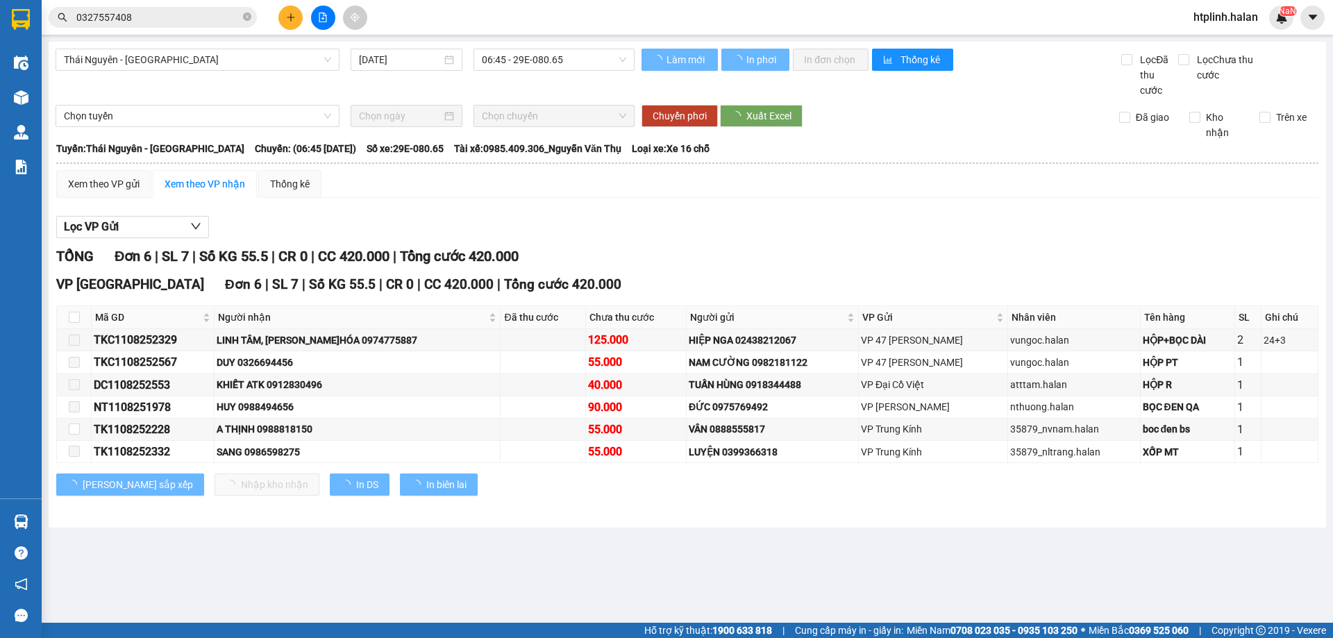
click at [1277, 107] on div "Chuyển phơi Xuất Excel" at bounding box center [977, 116] width 685 height 22
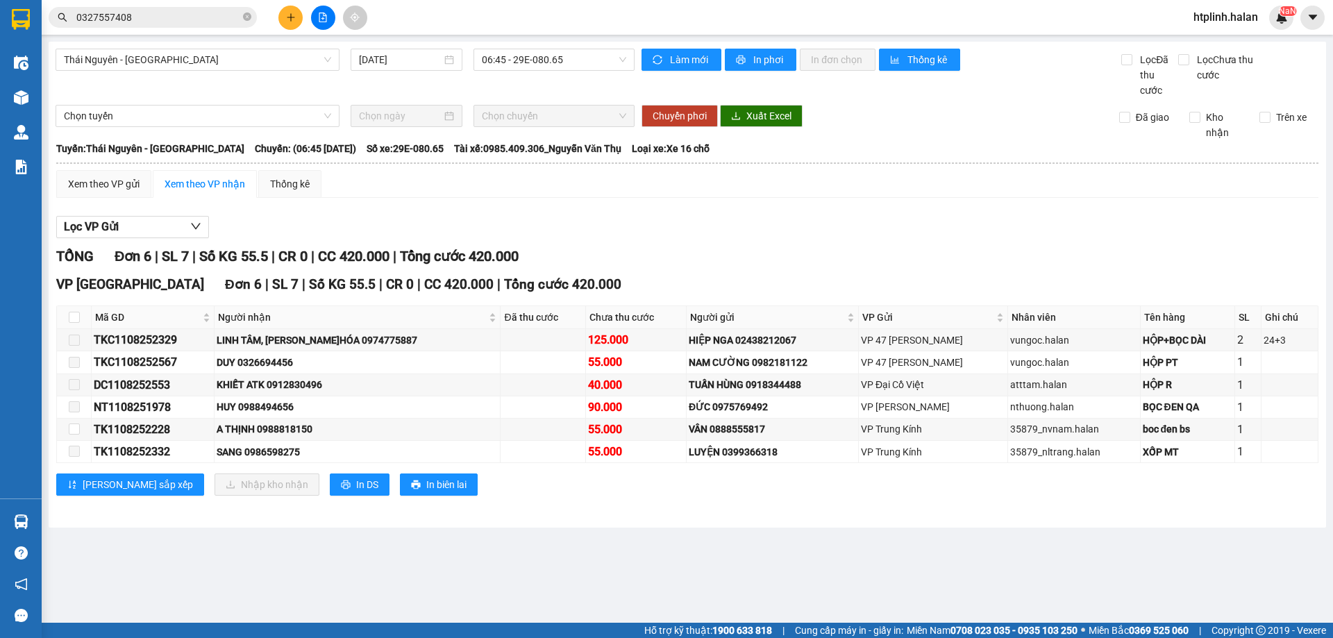
click at [1277, 107] on div "Chuyển phơi Xuất Excel" at bounding box center [977, 116] width 685 height 22
click at [1270, 116] on span "Trên xe" at bounding box center [1291, 117] width 42 height 15
click at [1270, 116] on input "Trên xe" at bounding box center [1264, 117] width 11 height 11
checkbox input "true"
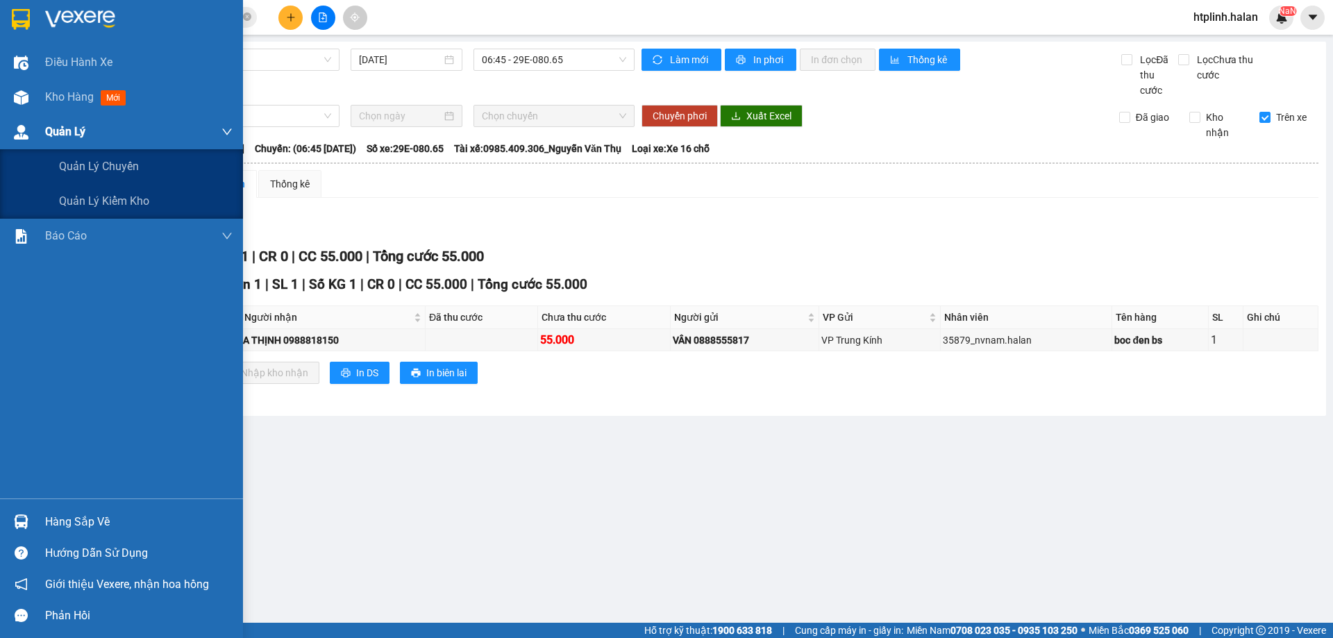
click at [0, 119] on div "Quản Lý" at bounding box center [121, 132] width 243 height 35
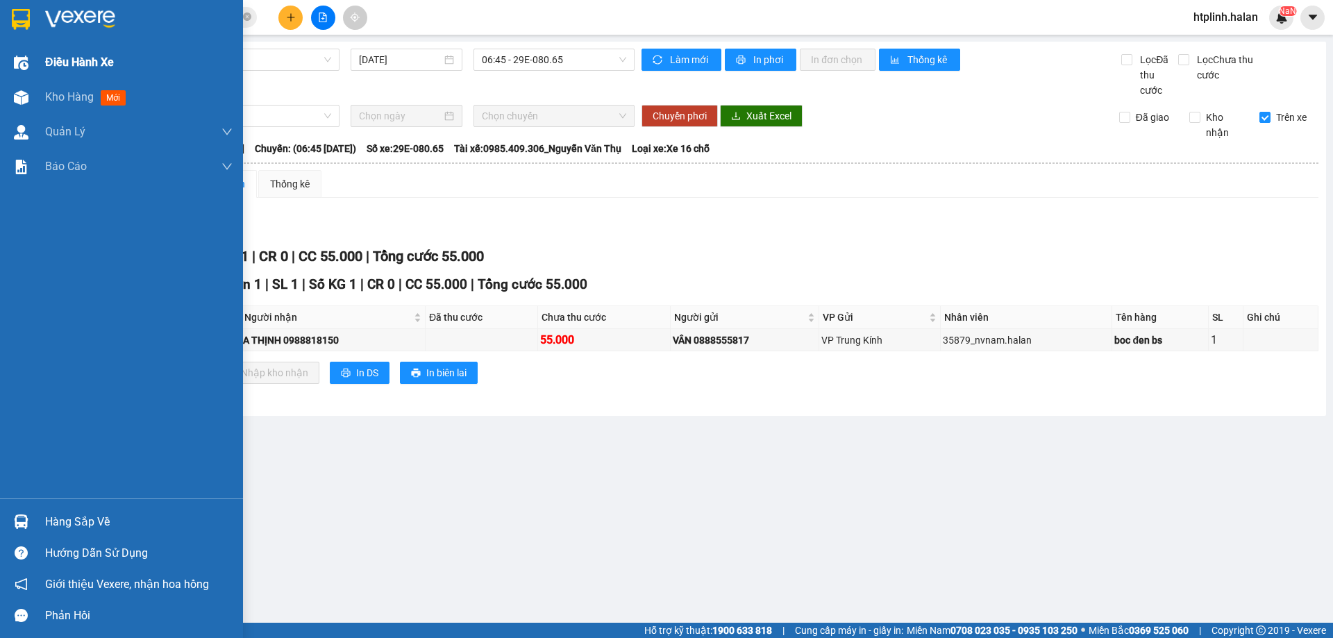
click at [73, 61] on span "Điều hành xe" at bounding box center [79, 61] width 69 height 17
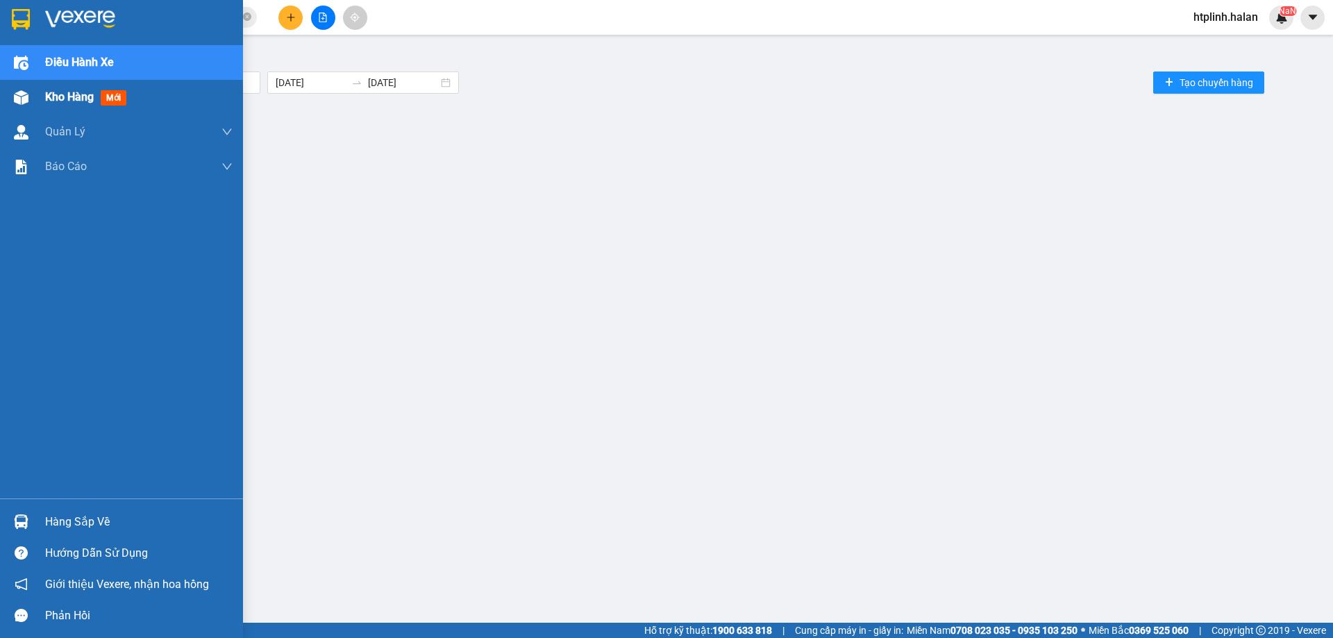
click at [34, 106] on div "Kho hàng mới" at bounding box center [121, 97] width 243 height 35
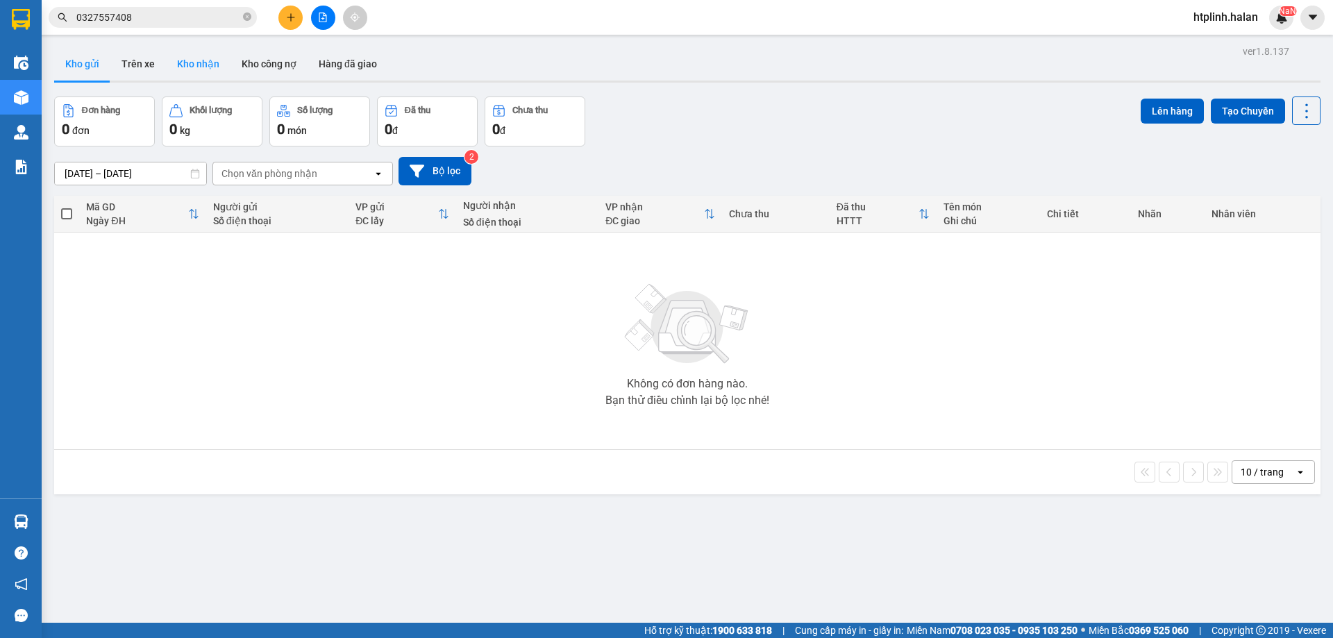
click at [209, 76] on button "Kho nhận" at bounding box center [198, 63] width 65 height 33
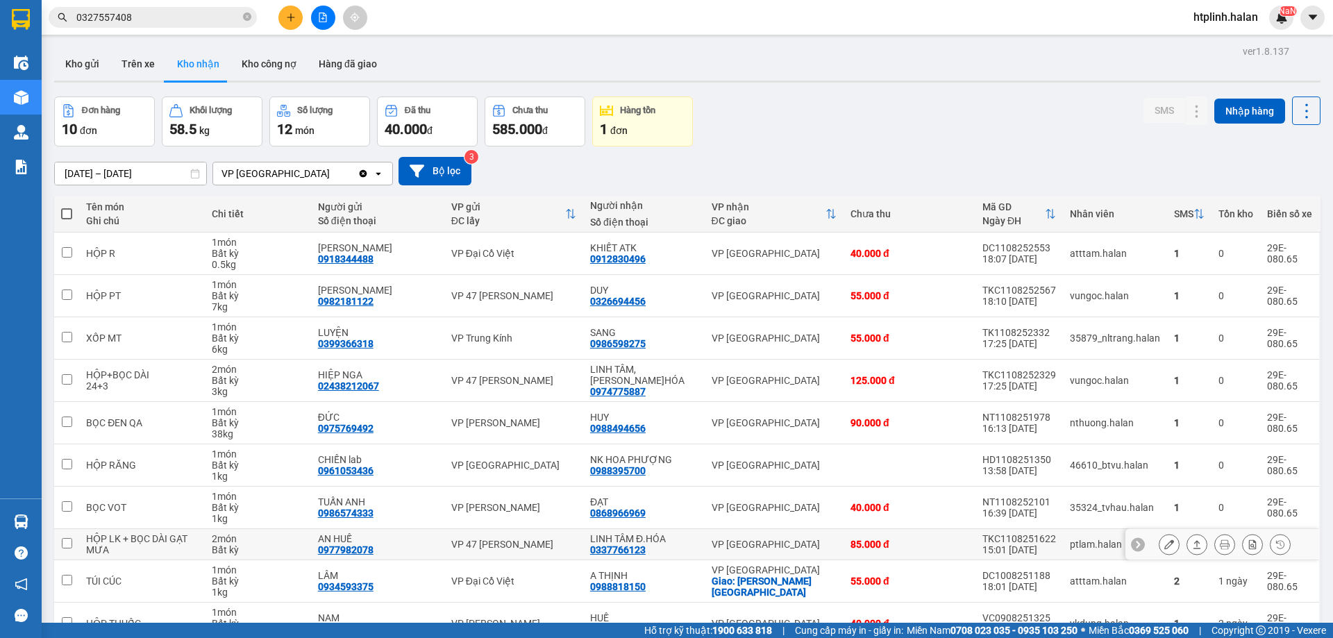
scroll to position [79, 0]
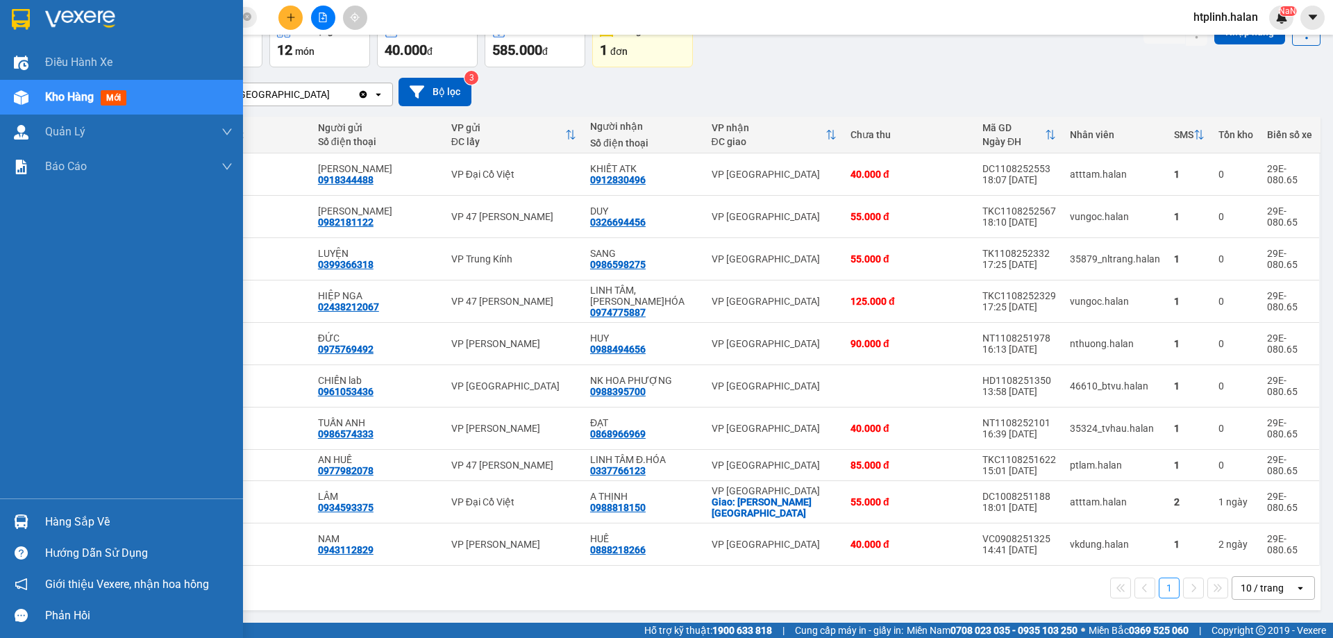
click at [31, 511] on div at bounding box center [21, 522] width 24 height 24
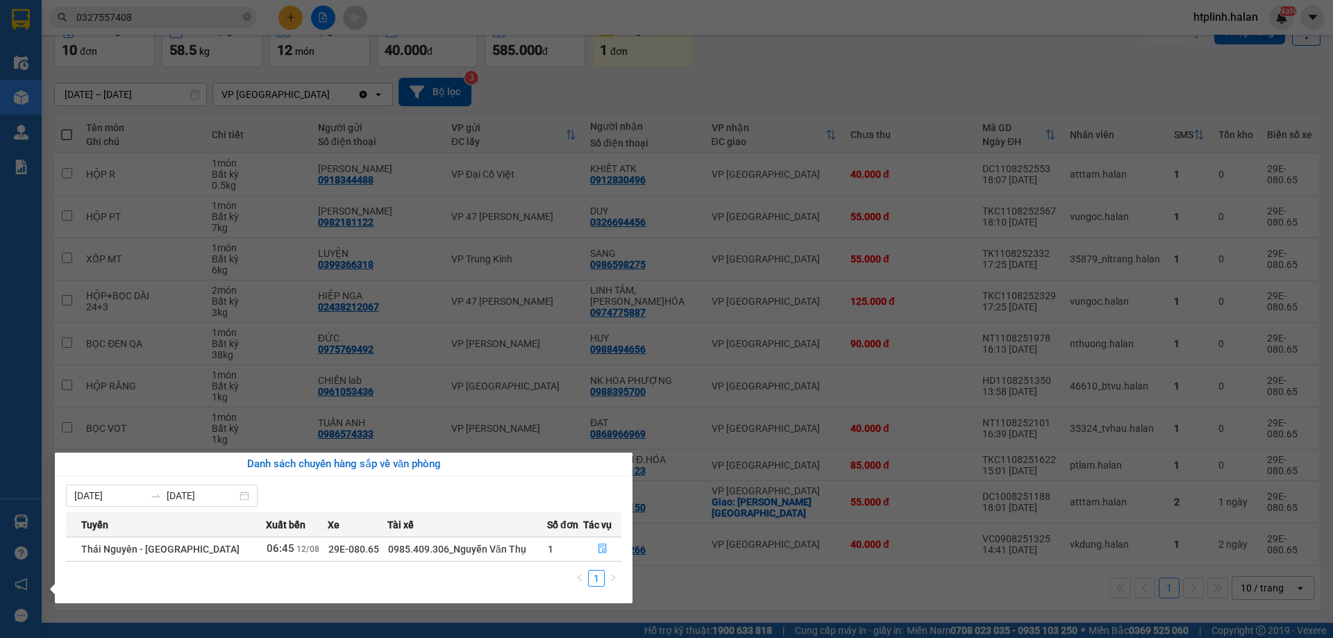
click at [664, 510] on section "Kết quả tìm kiếm ( 5 ) Bộ lọc Mã ĐH Trạng thái Món hàng Thu hộ Tổng cước Chưa c…" at bounding box center [666, 319] width 1333 height 638
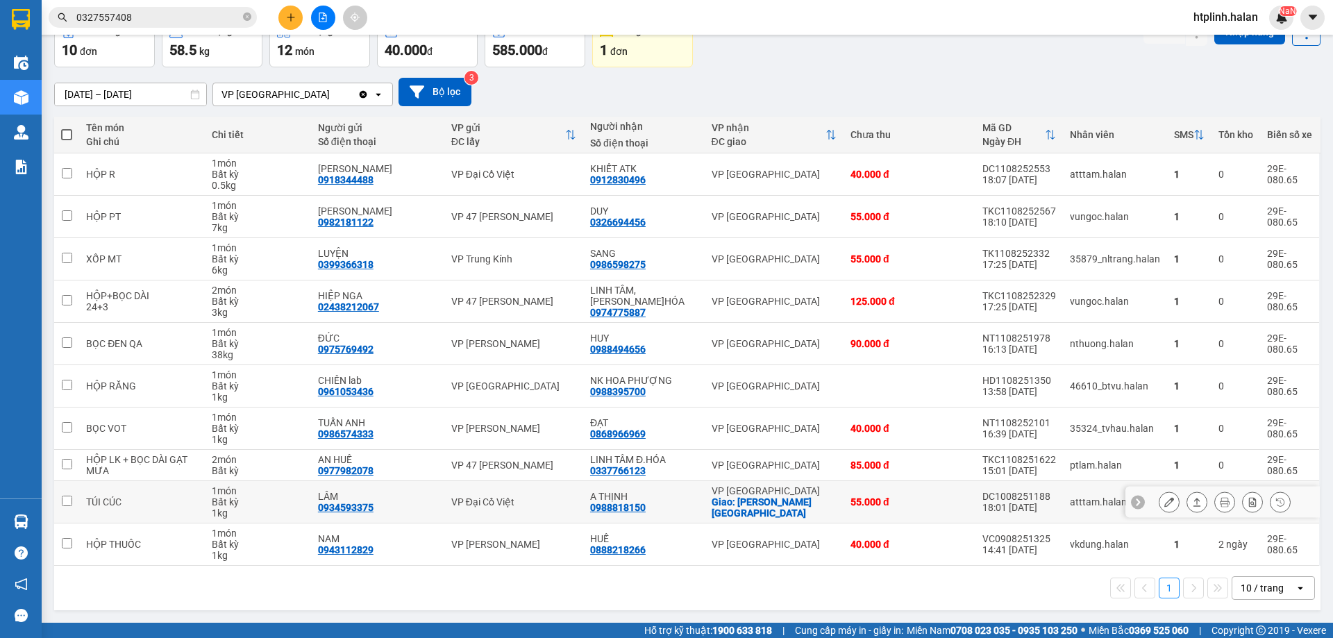
scroll to position [0, 0]
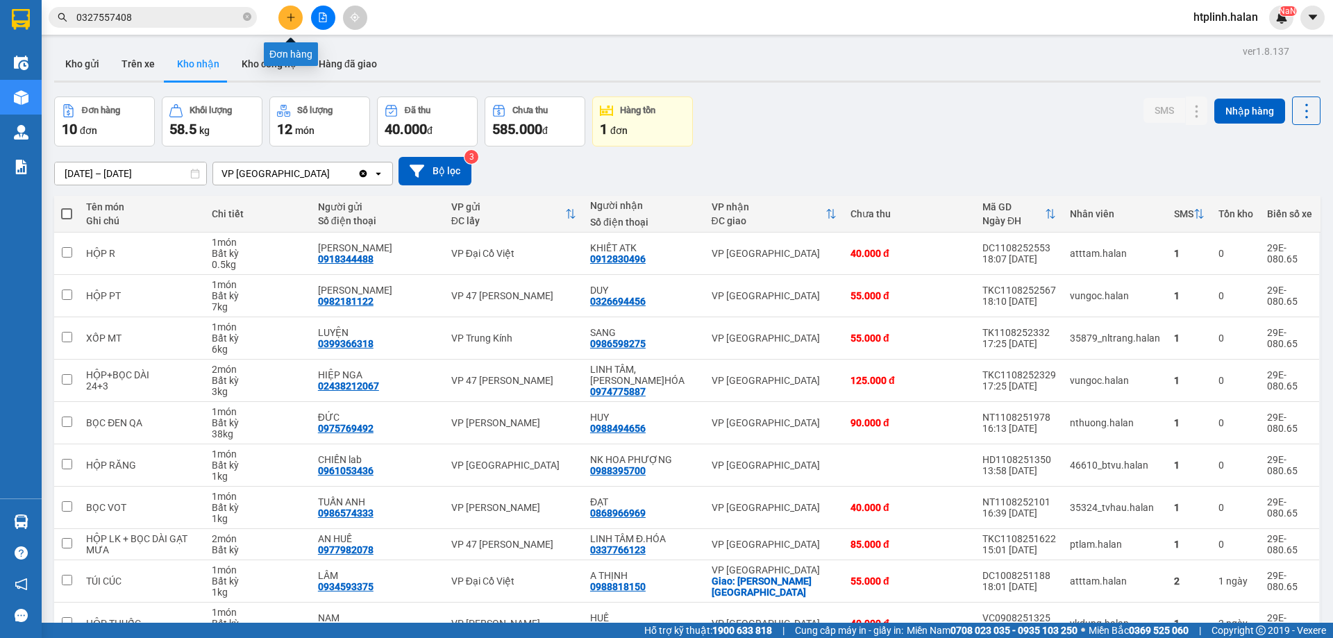
click at [299, 8] on button at bounding box center [290, 18] width 24 height 24
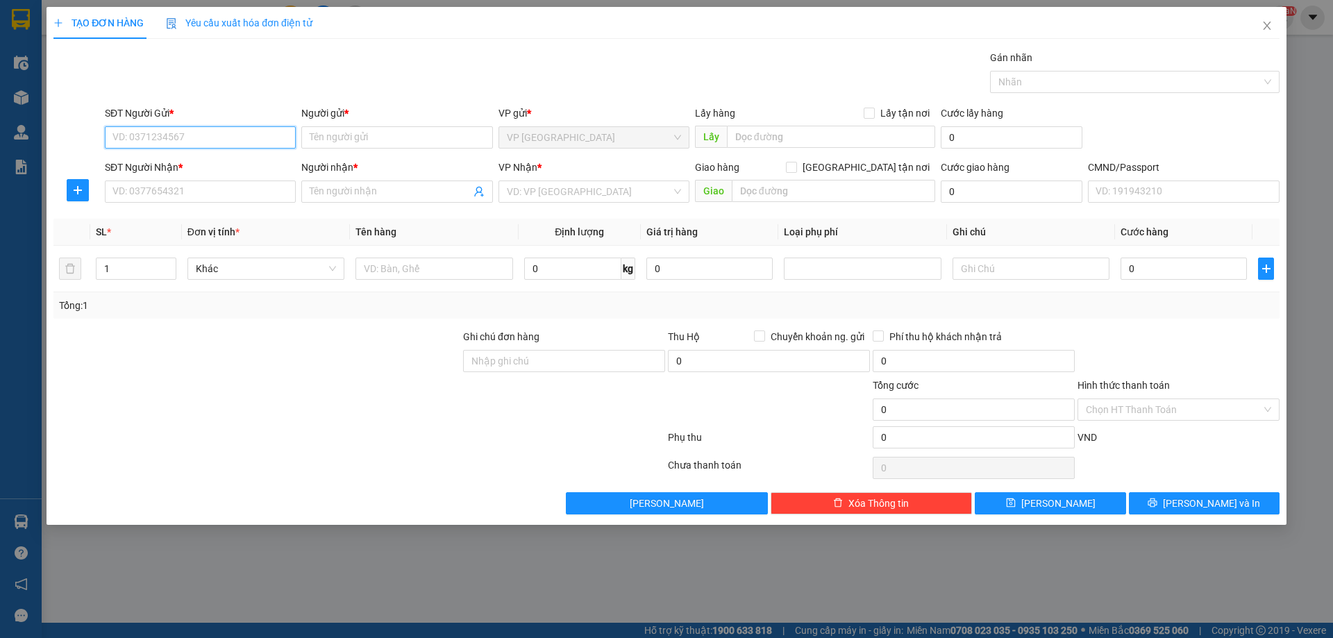
click at [191, 136] on input "SĐT Người Gửi *" at bounding box center [200, 137] width 191 height 22
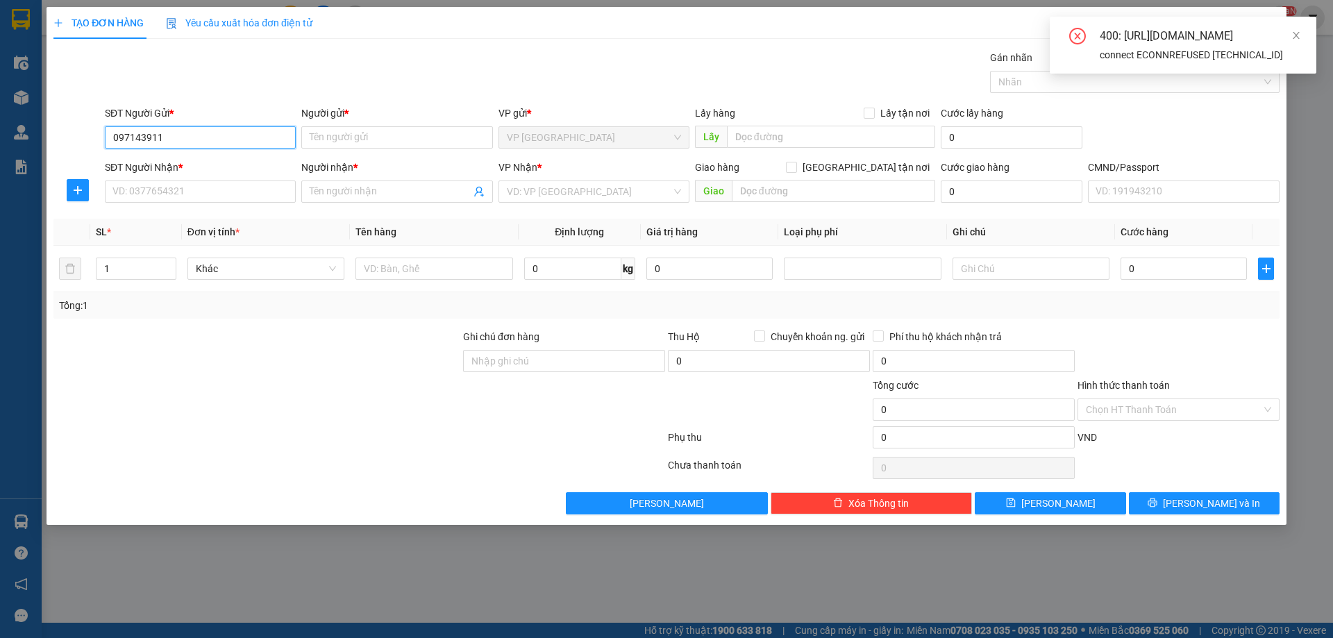
type input "0971439111"
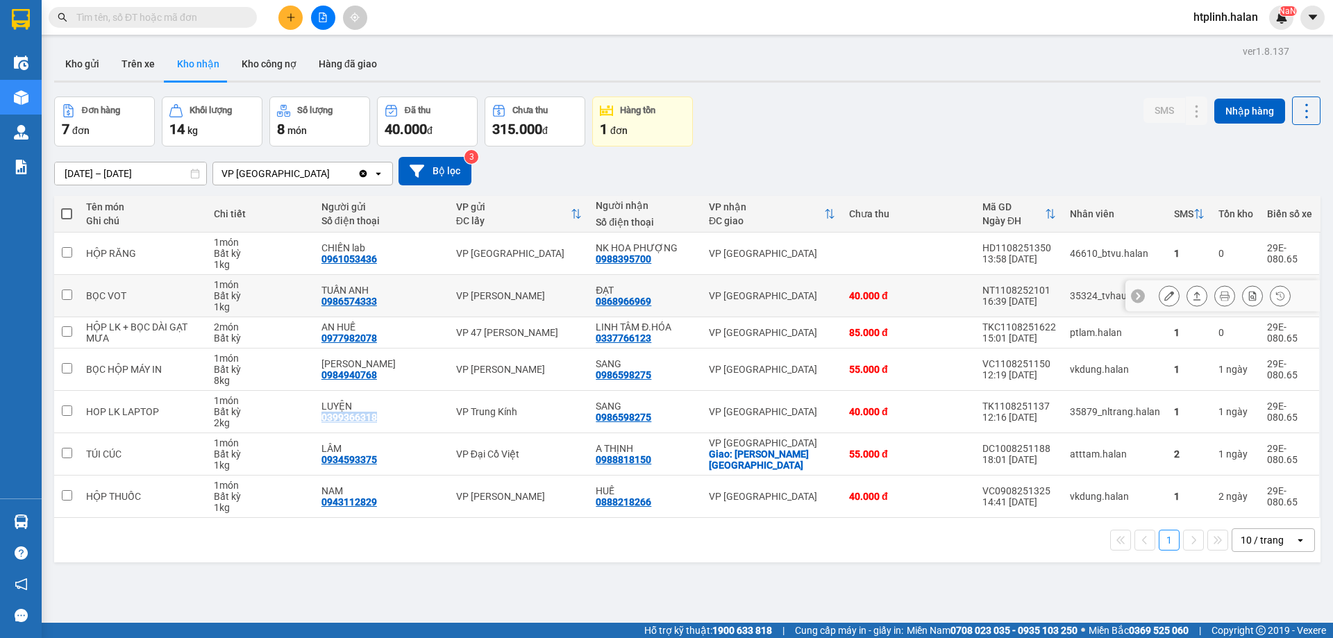
scroll to position [64, 0]
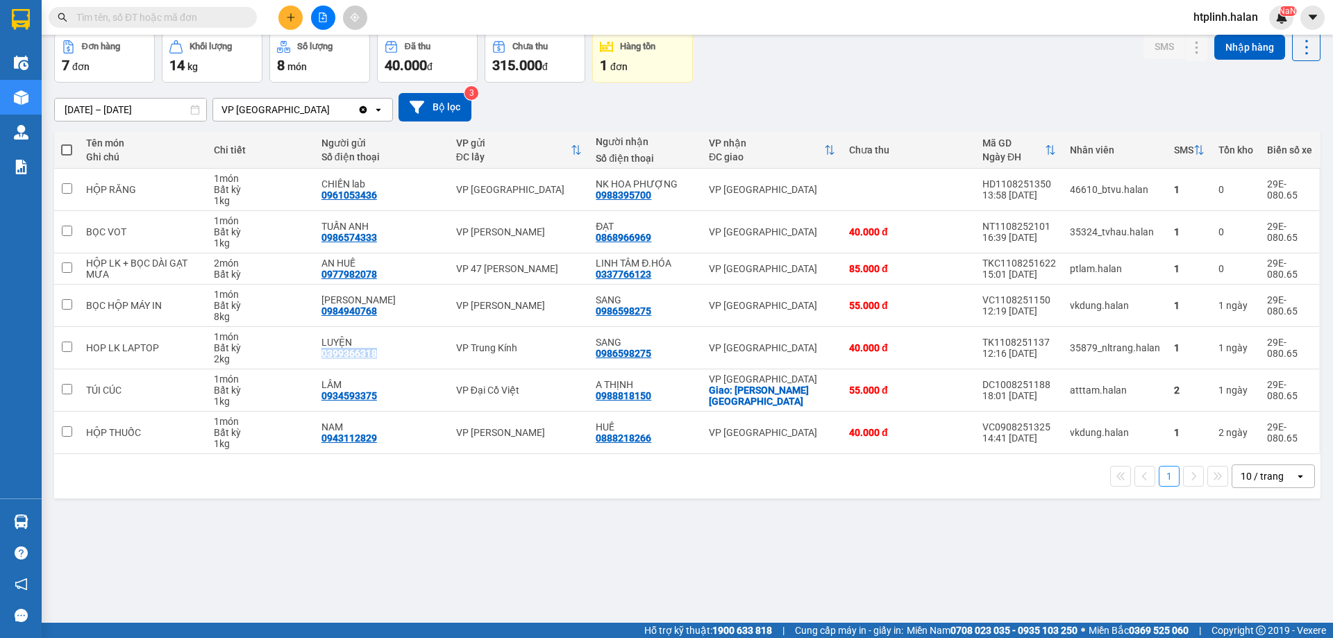
click at [160, 6] on div "Kết quả tìm kiếm ( 0 ) Bộ lọc Thuộc VP này No Data" at bounding box center [135, 18] width 271 height 24
click at [158, 28] on div "Kết quả tìm kiếm ( 0 ) Bộ lọc Thuộc VP này No Data" at bounding box center [135, 18] width 271 height 24
click at [159, 22] on input "text" at bounding box center [158, 17] width 164 height 15
paste input "0789000134"
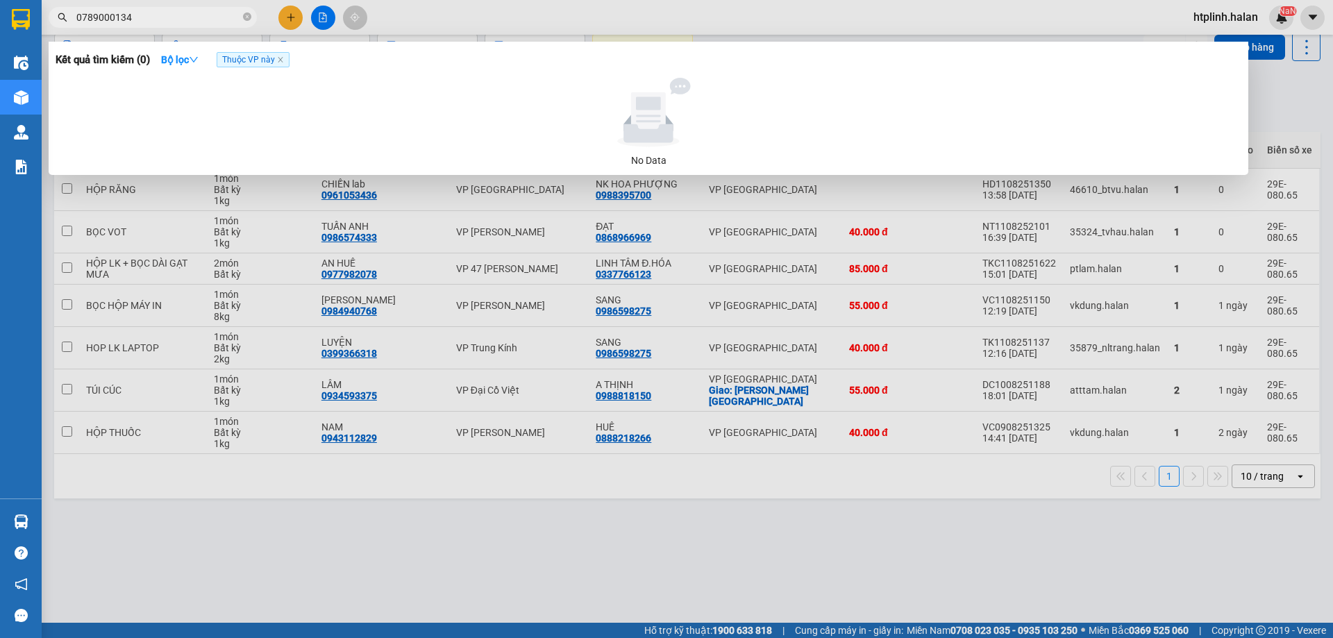
click at [283, 53] on span "Thuộc VP này" at bounding box center [253, 59] width 73 height 15
click at [283, 62] on icon "close" at bounding box center [280, 59] width 7 height 7
click at [195, 12] on input "0789000134" at bounding box center [158, 17] width 164 height 15
paste input "971439111"
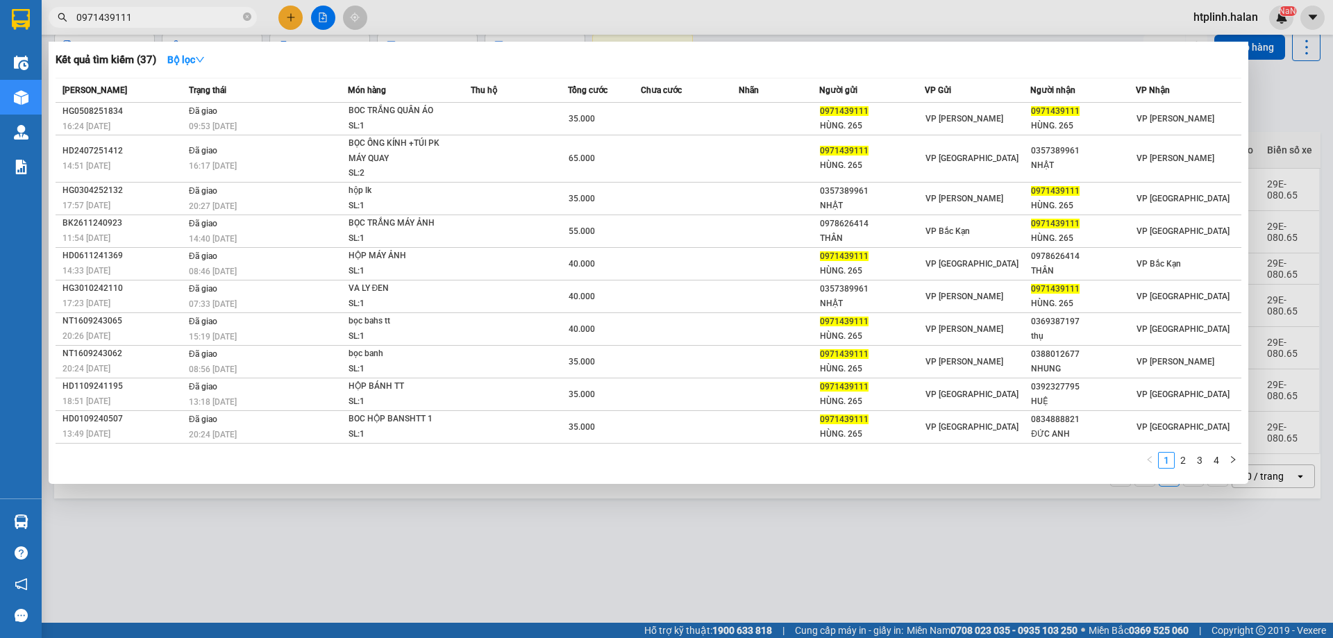
type input "0971439111"
click at [501, 514] on div at bounding box center [666, 319] width 1333 height 638
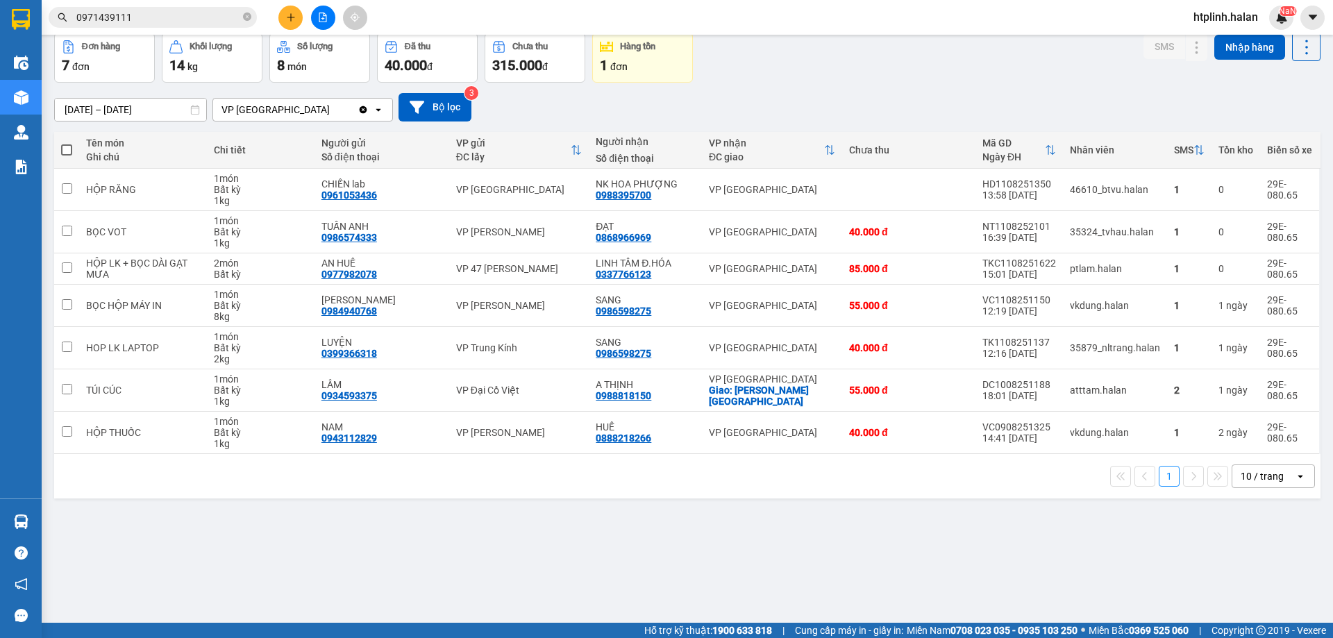
scroll to position [0, 0]
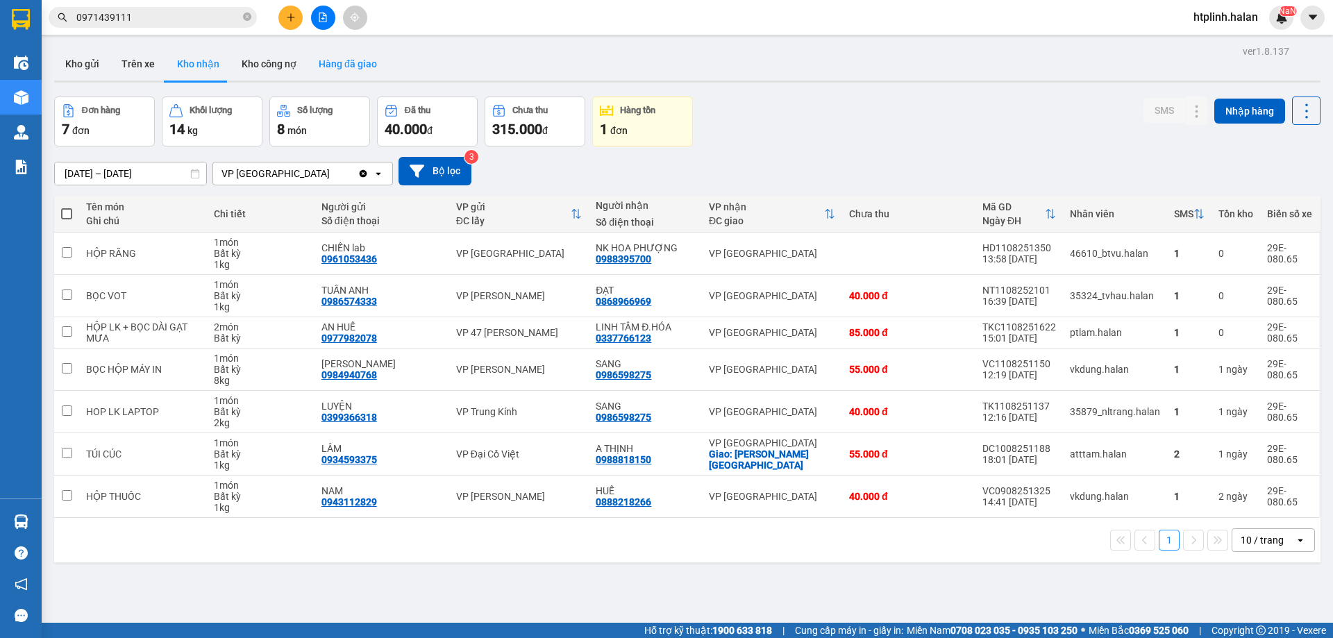
click at [351, 54] on button "Hàng đã giao" at bounding box center [348, 63] width 81 height 33
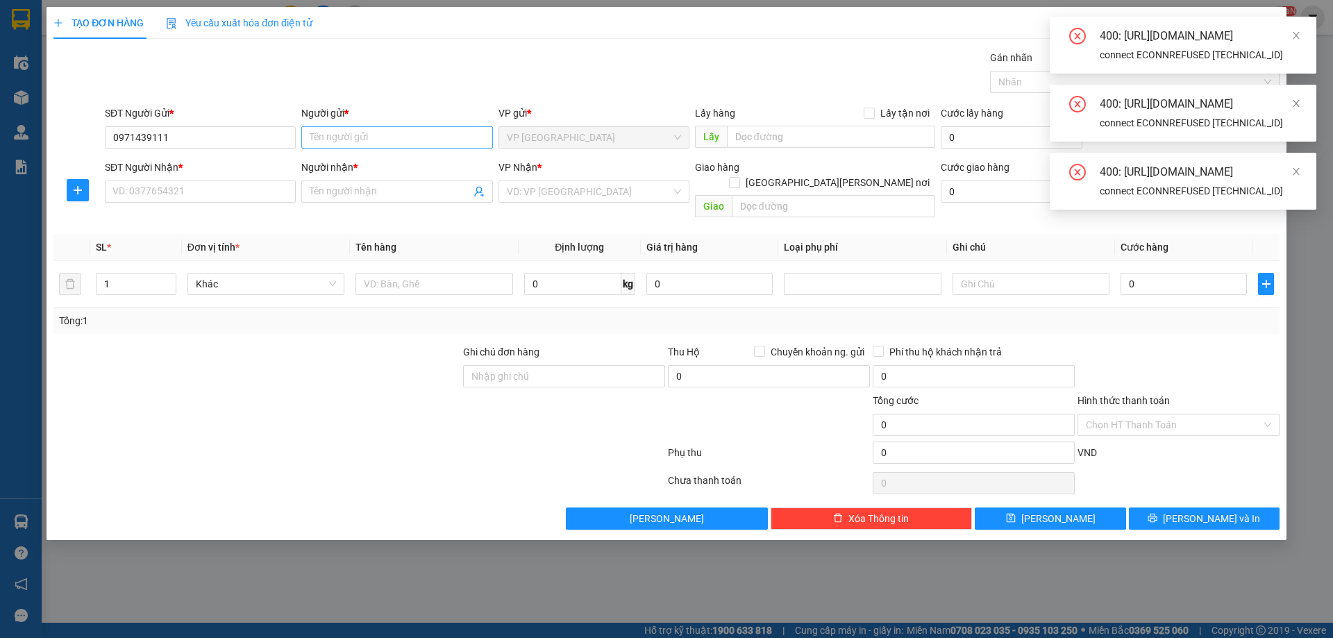
type input "0971439111"
click at [330, 130] on input "Người gửi *" at bounding box center [396, 137] width 191 height 22
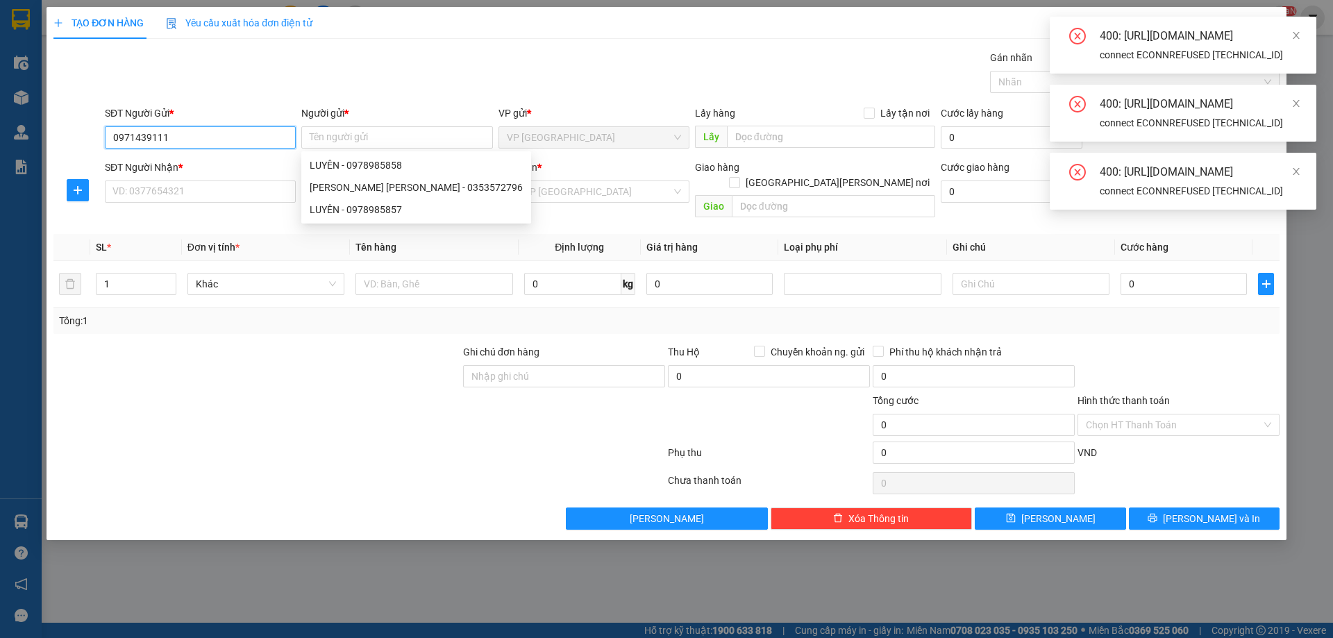
click at [190, 144] on input "0971439111" at bounding box center [200, 137] width 191 height 22
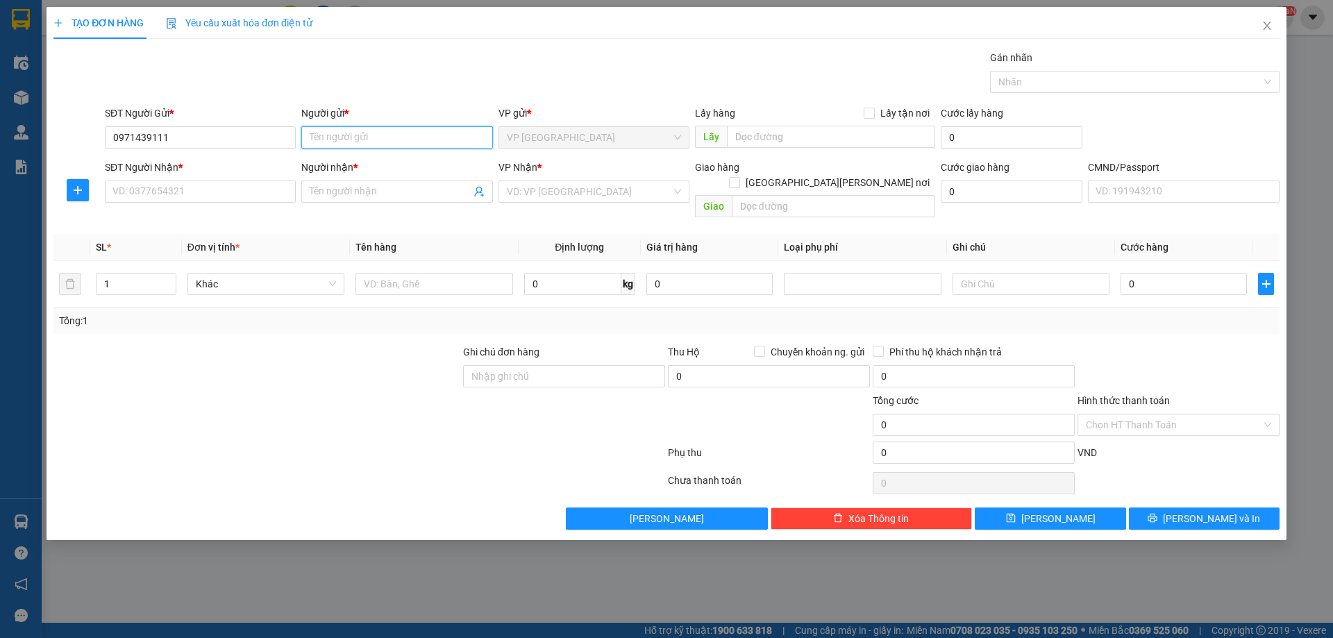
click at [324, 137] on input "Người gửi *" at bounding box center [396, 137] width 191 height 22
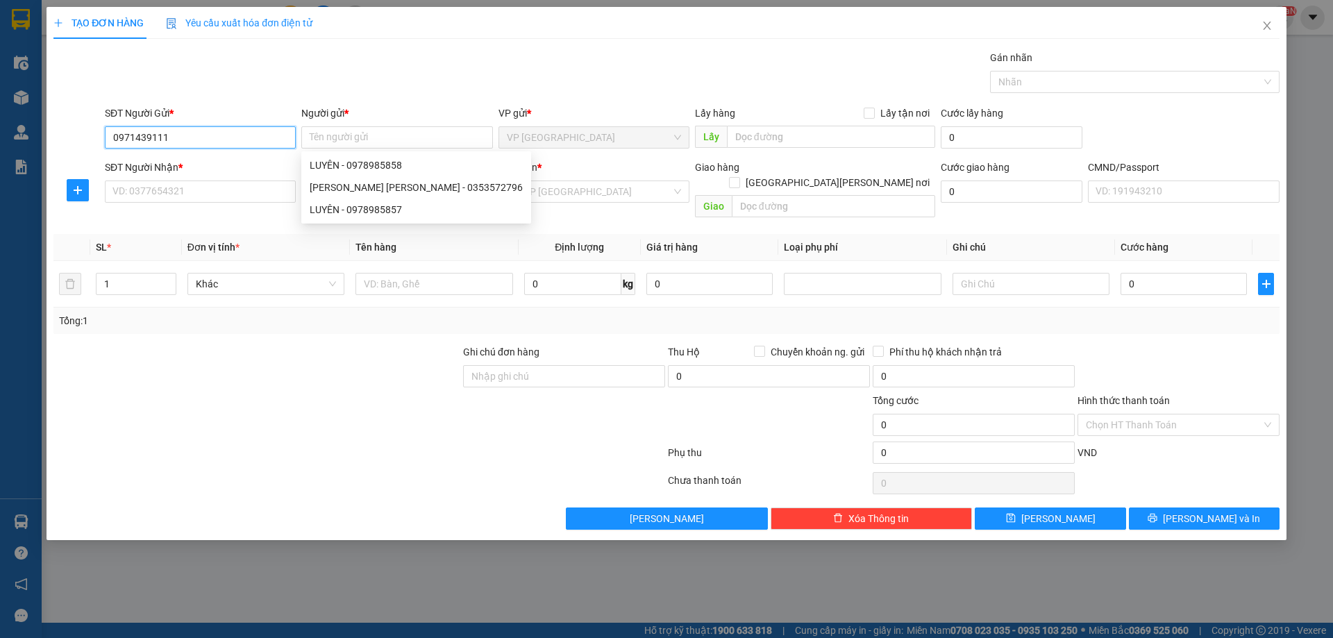
click at [210, 140] on input "0971439111" at bounding box center [200, 137] width 191 height 22
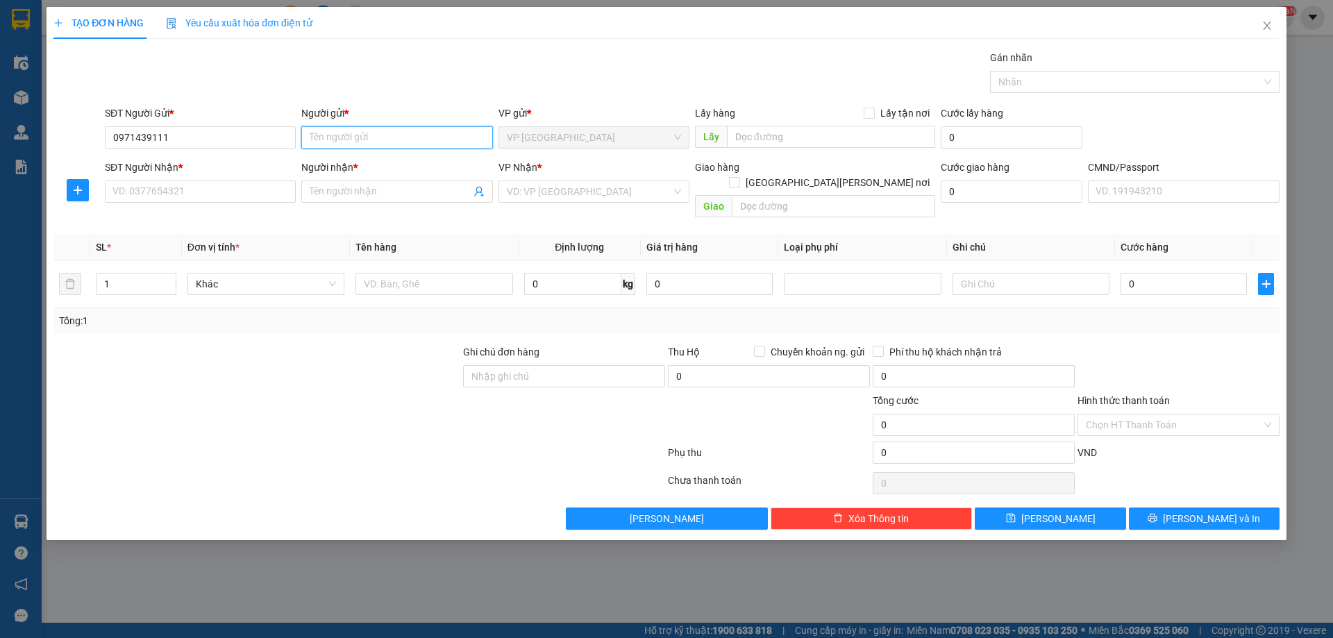
click at [358, 131] on input "Người gửi *" at bounding box center [396, 137] width 191 height 22
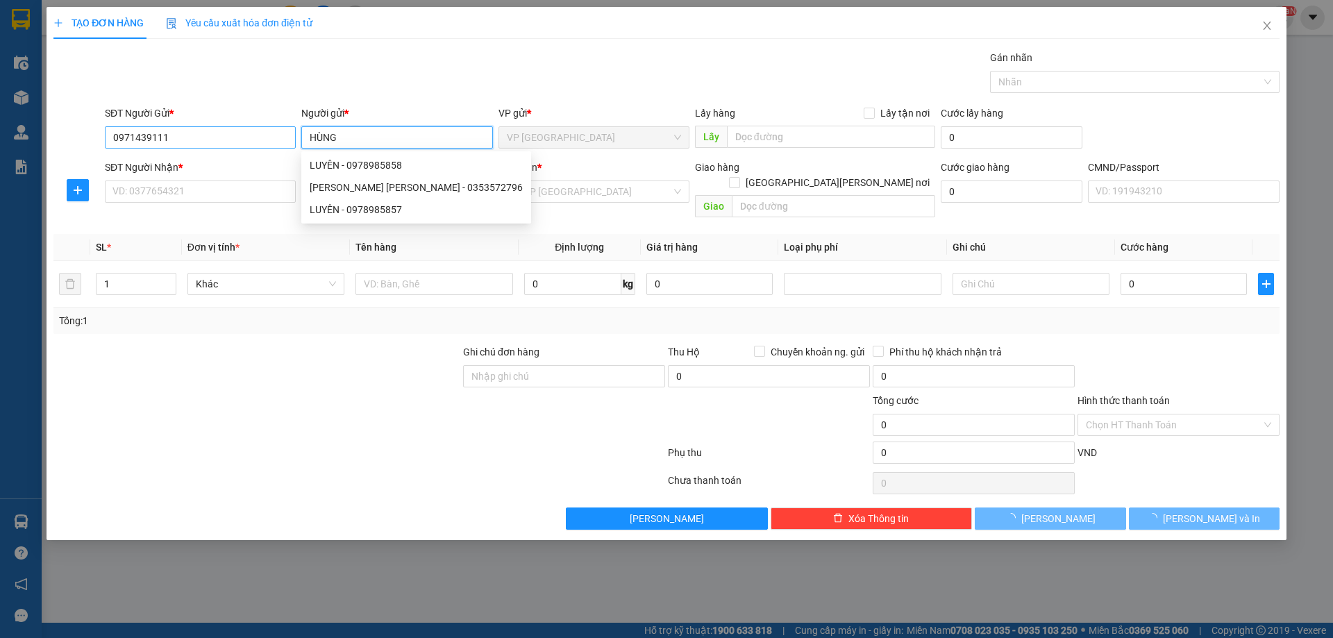
type input "HÙNG"
click at [191, 147] on input "0971439111" at bounding box center [200, 137] width 191 height 22
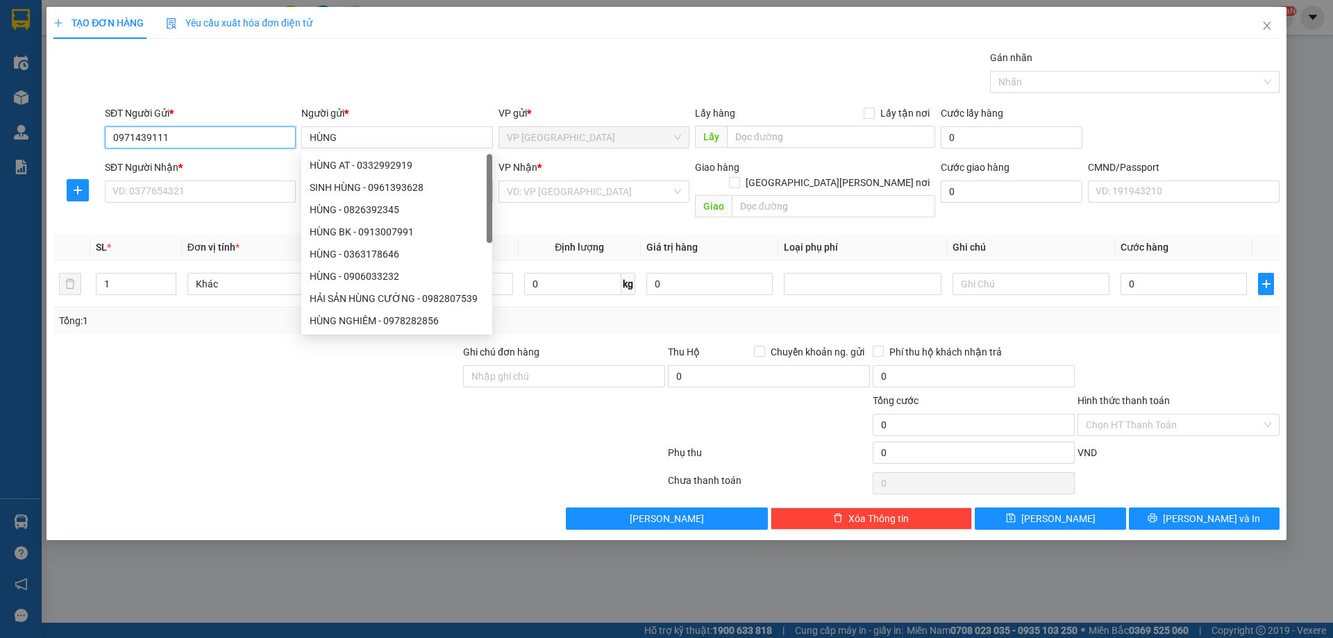
click at [191, 147] on input "0971439111" at bounding box center [200, 137] width 191 height 22
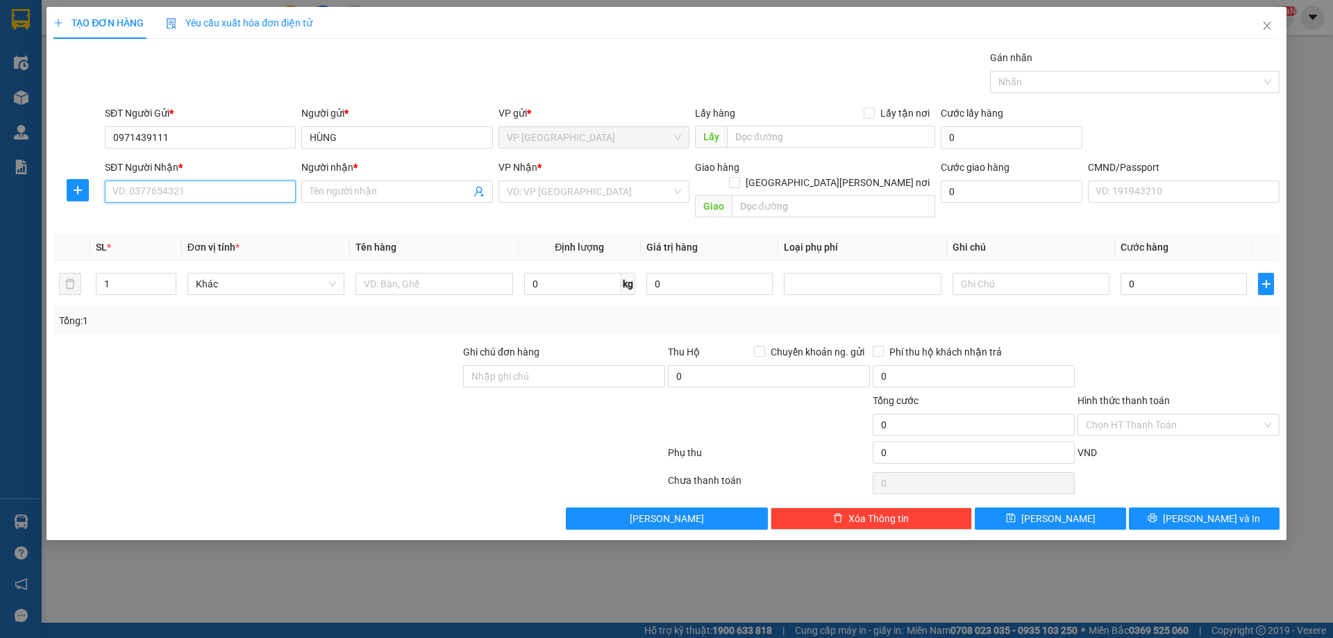
click at [217, 181] on input "SĐT Người Nhận *" at bounding box center [200, 192] width 191 height 22
click at [195, 135] on input "0971439111" at bounding box center [200, 137] width 191 height 22
click at [207, 101] on div "Transit Pickup Surcharge Ids Transit Deliver Surcharge Ids Transit Deliver Surc…" at bounding box center [666, 290] width 1226 height 480
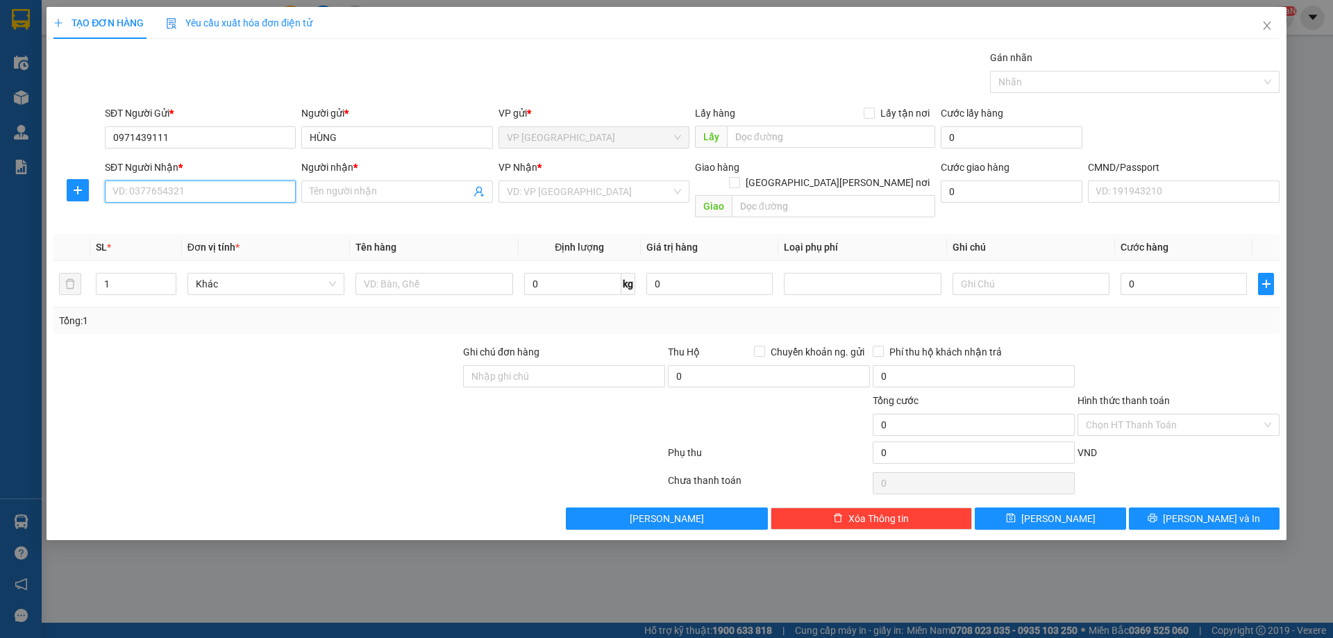
click at [155, 188] on input "SĐT Người Nhận *" at bounding box center [200, 192] width 191 height 22
type input "0"
click at [442, 261] on td at bounding box center [434, 284] width 168 height 47
click at [455, 270] on div at bounding box center [433, 284] width 157 height 28
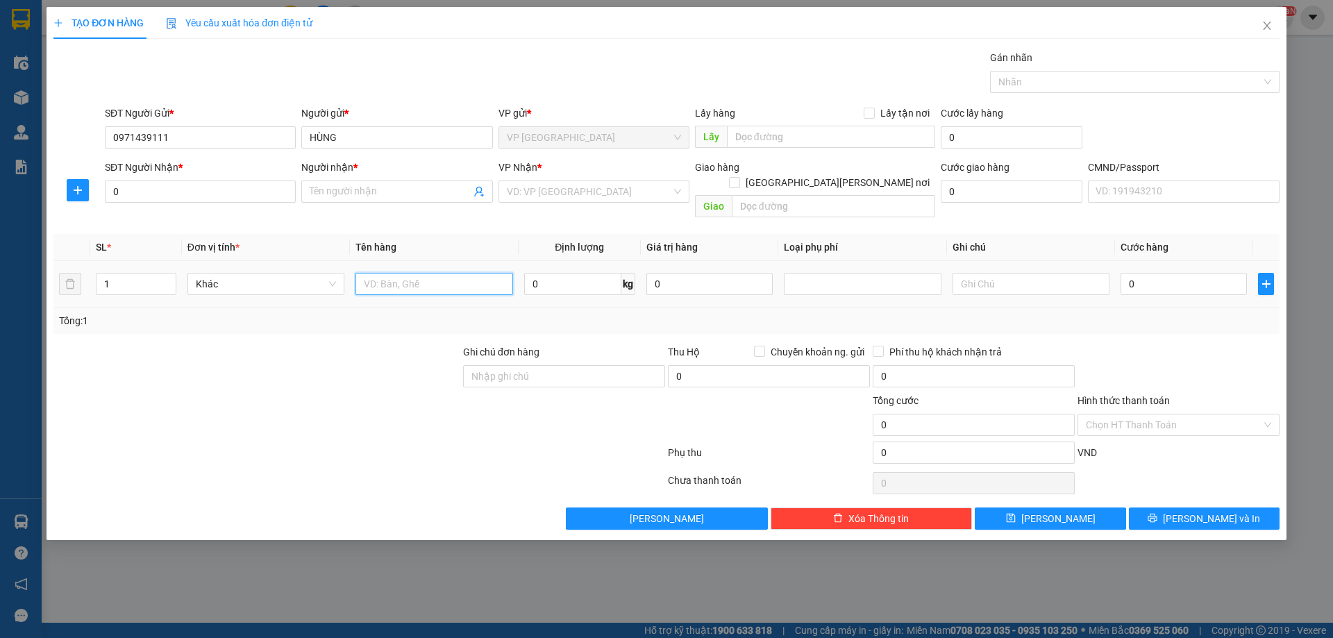
click at [457, 273] on input "text" at bounding box center [433, 284] width 157 height 22
type input "BỌC MÁY QUAY"
click at [538, 273] on input "0" at bounding box center [572, 284] width 97 height 22
click at [203, 190] on input "0" at bounding box center [200, 192] width 191 height 22
click at [504, 194] on div "VD: VP Sài Gòn" at bounding box center [593, 192] width 191 height 22
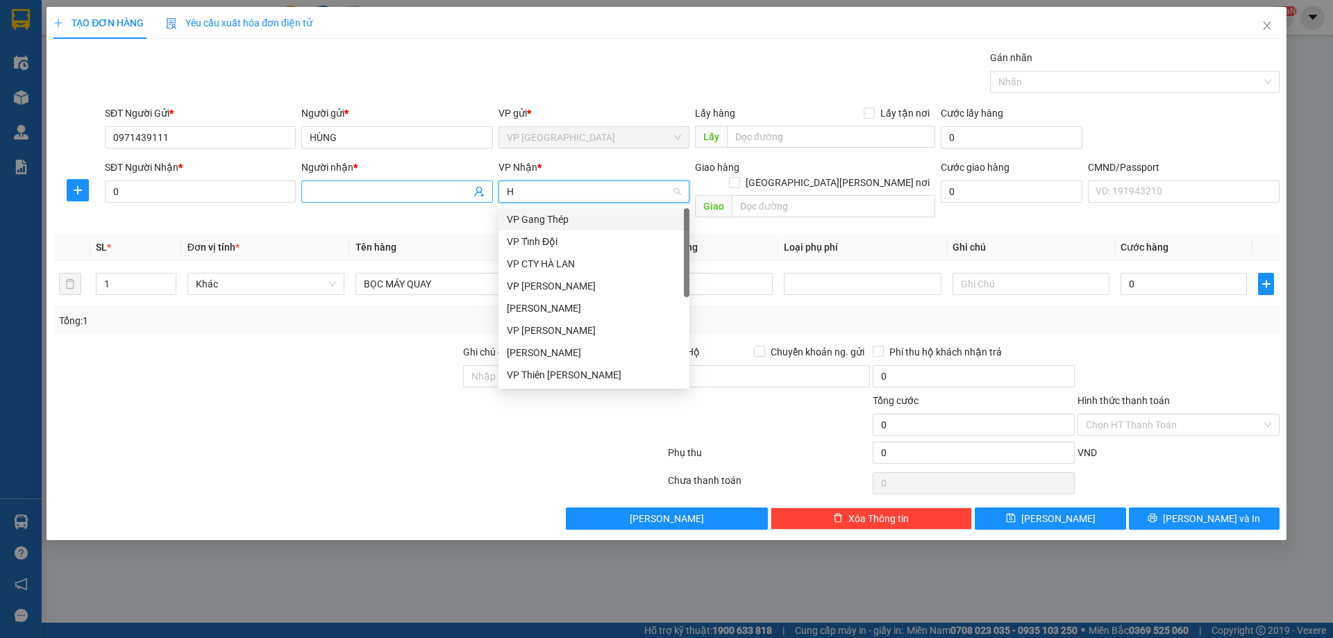
type input "HG"
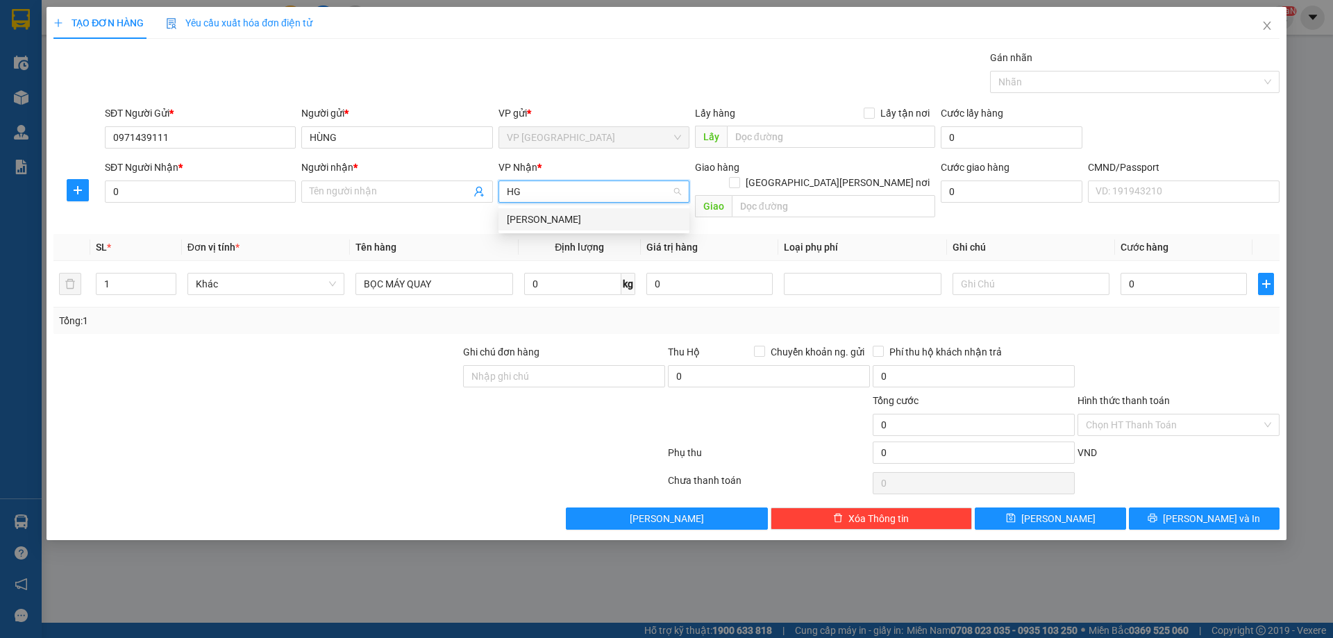
click at [531, 212] on div "VP [PERSON_NAME]" at bounding box center [594, 219] width 174 height 15
click at [69, 193] on span "plus" at bounding box center [77, 190] width 21 height 11
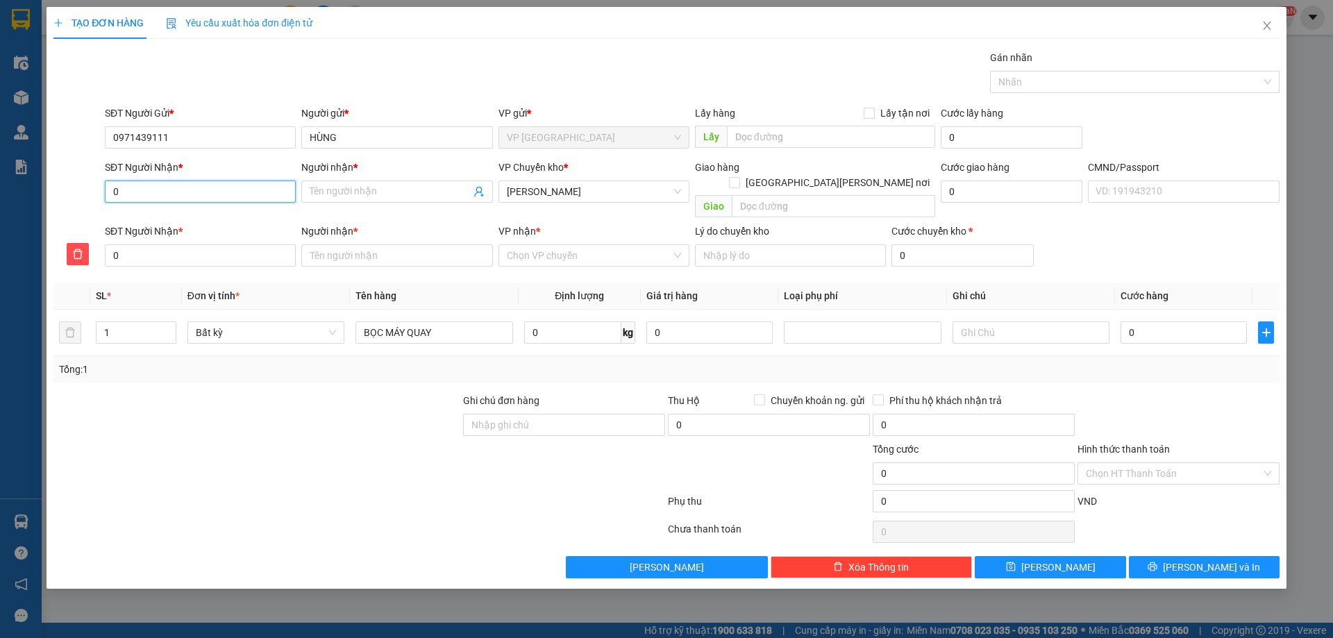
click at [224, 196] on input "0" at bounding box center [200, 192] width 191 height 22
type input "07"
type input "078"
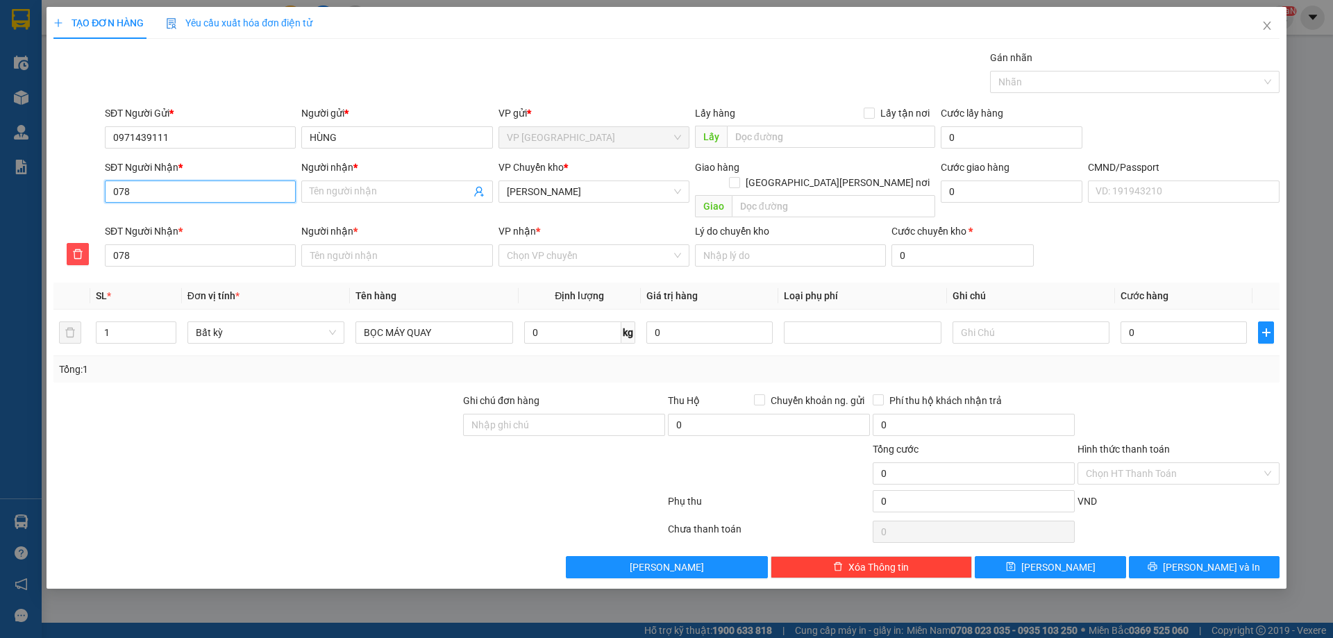
type input "0789"
type input "07890"
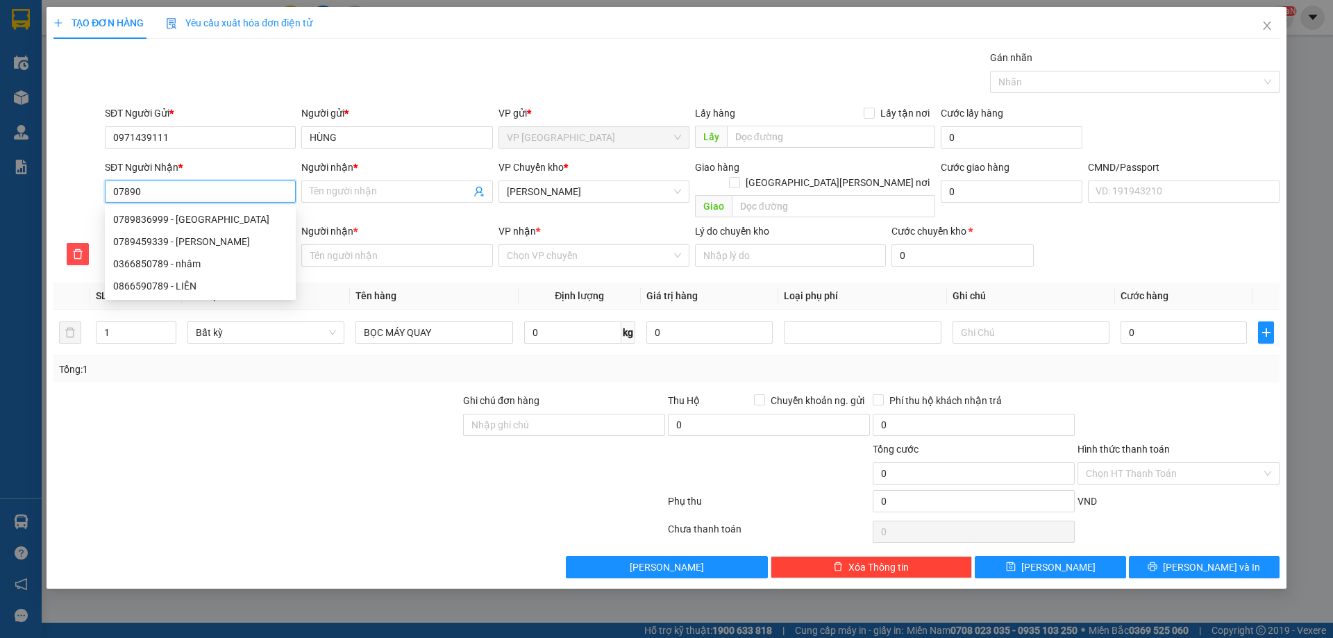
type input "07890"
type input "078900"
type input "0789000"
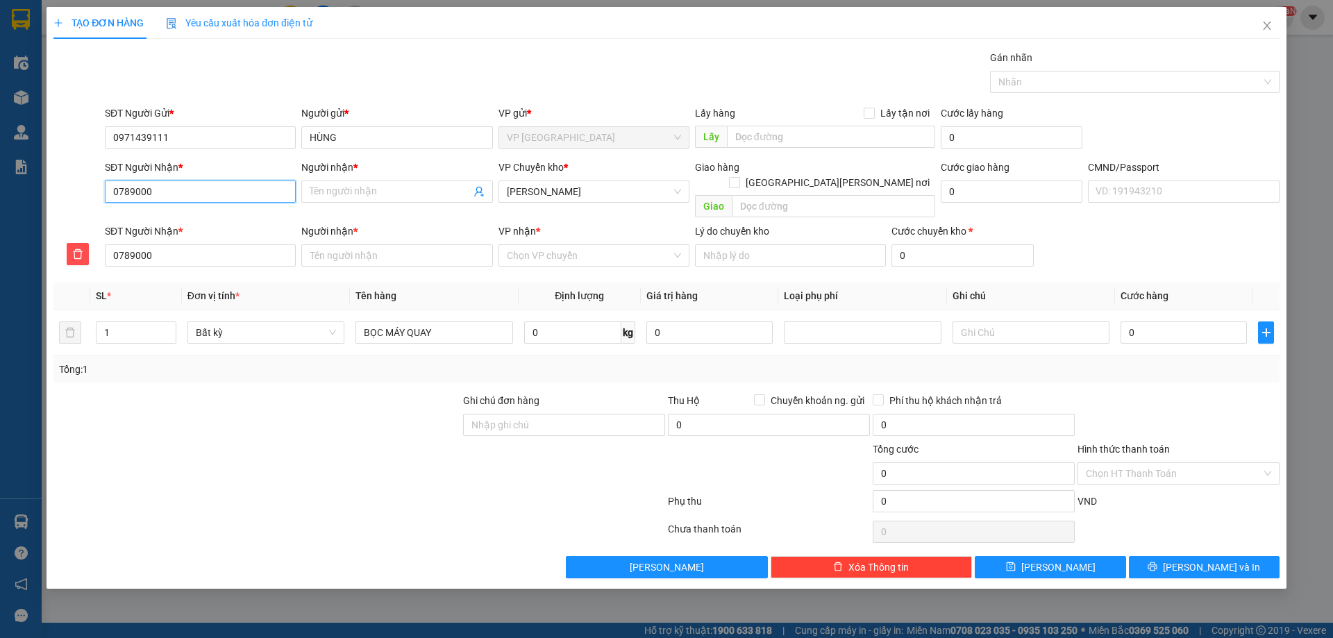
type input "07890001"
type input "078900013"
type input "0789000134"
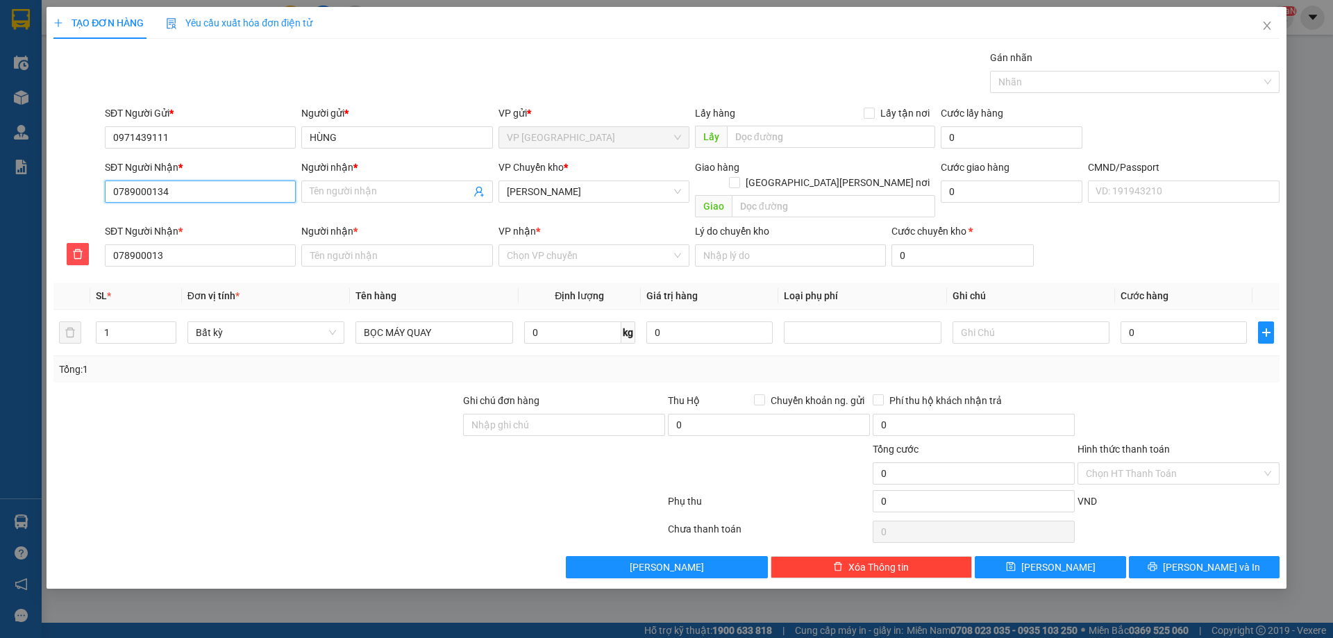
type input "0789000134"
click at [373, 190] on input "Người nhận *" at bounding box center [390, 191] width 160 height 15
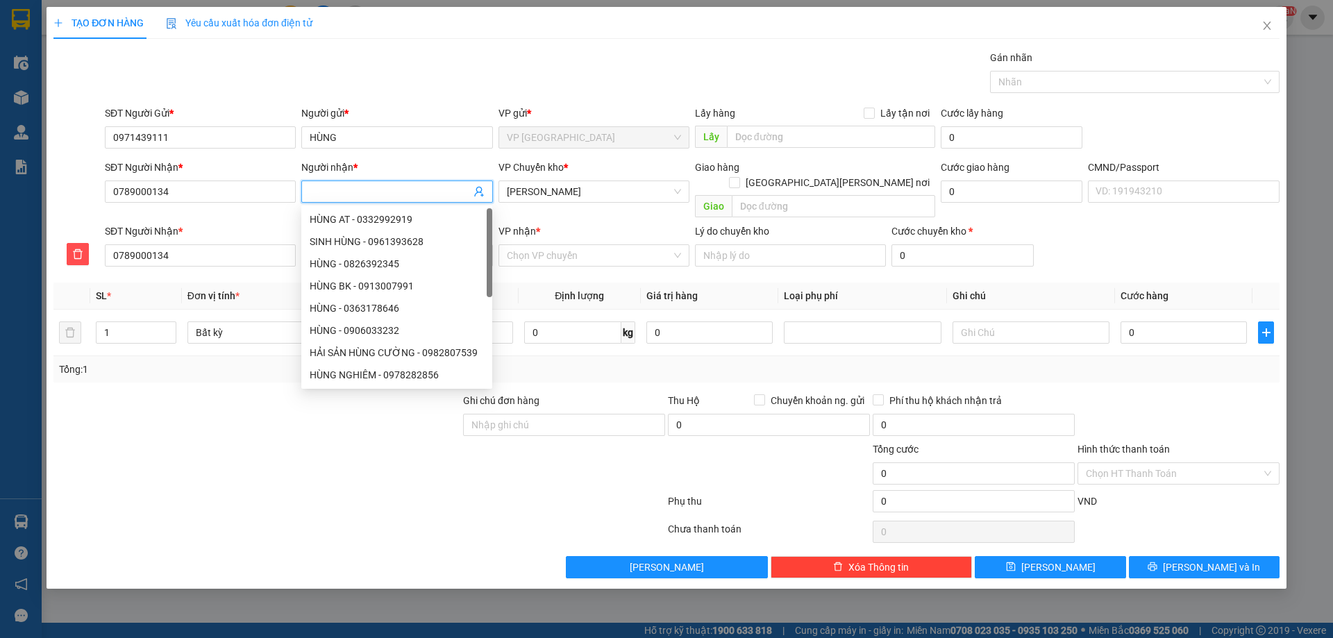
type input "L"
type input "LI"
type input "LIN"
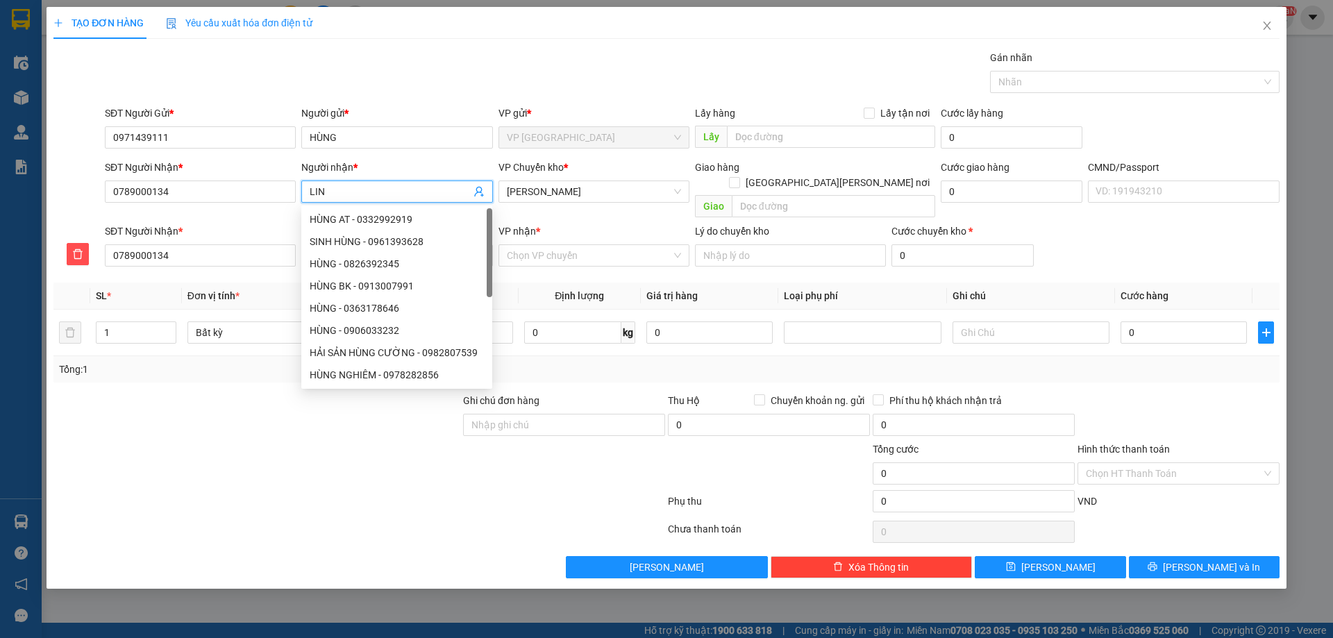
type input "LIN"
type input "LINH"
click at [187, 198] on input "0789000134" at bounding box center [200, 192] width 191 height 22
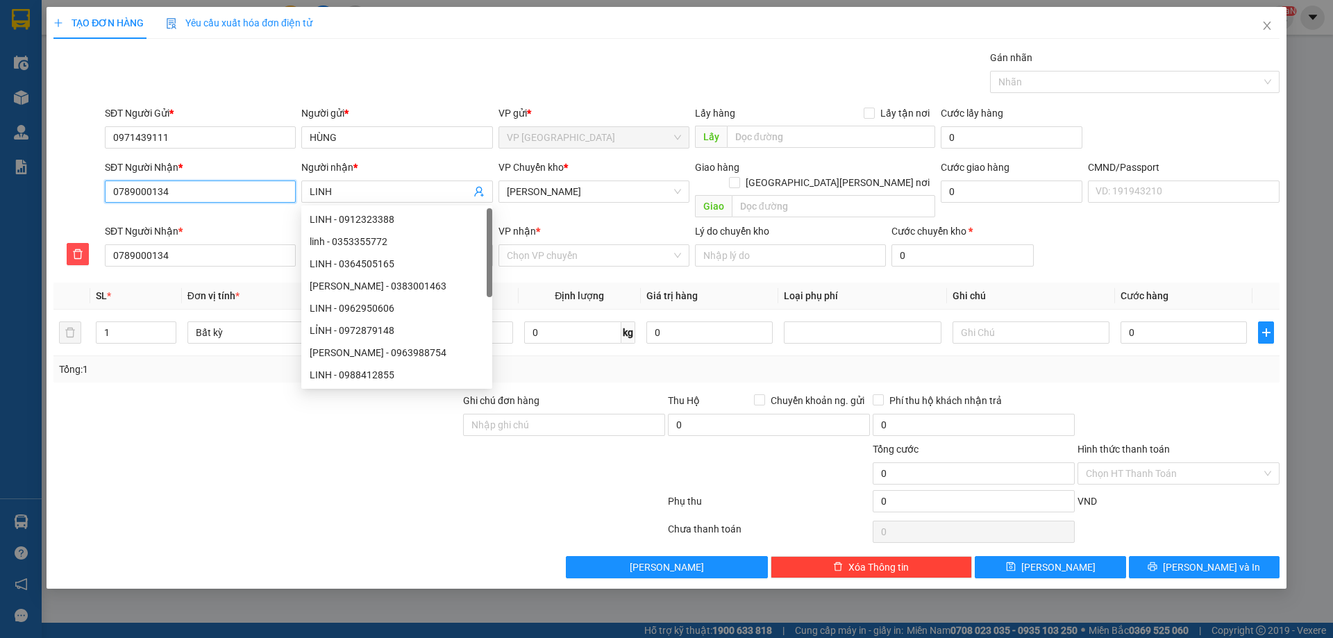
click at [187, 198] on input "0789000134" at bounding box center [200, 192] width 191 height 22
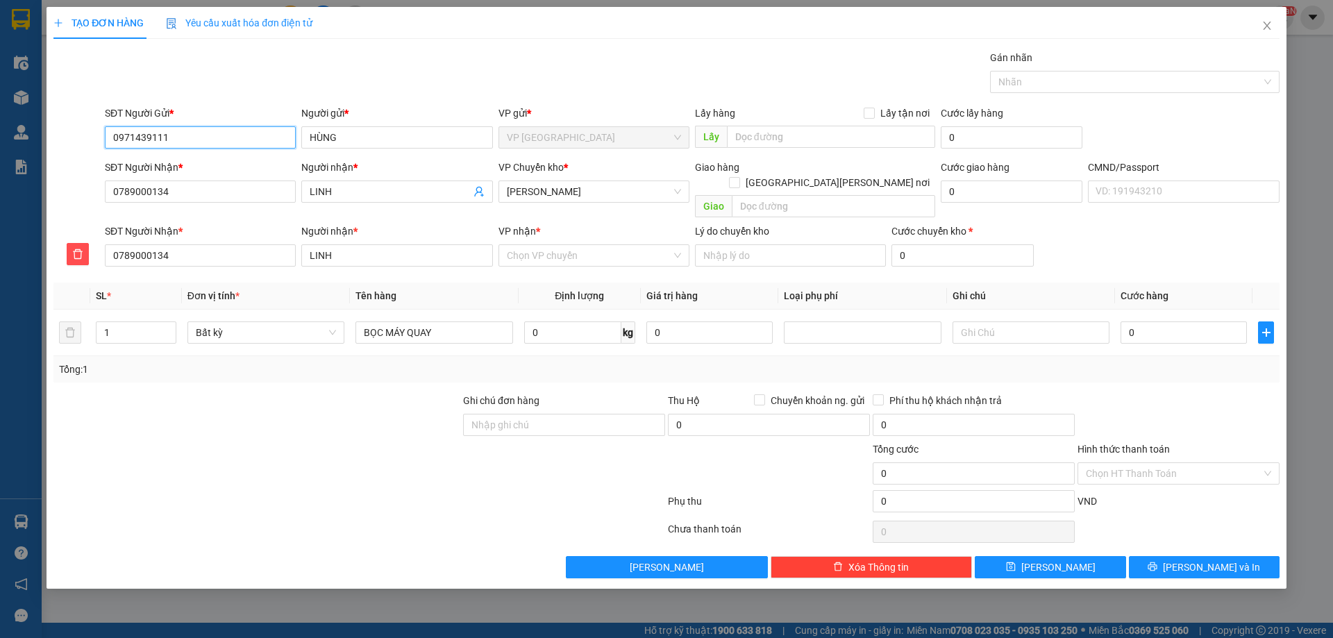
click at [192, 141] on input "0971439111" at bounding box center [200, 137] width 191 height 22
click at [503, 78] on div "Gói vận chuyển * Tiêu chuẩn Gán nhãn Nhãn" at bounding box center [692, 74] width 1180 height 49
click at [557, 245] on input "VP nhận *" at bounding box center [589, 255] width 165 height 21
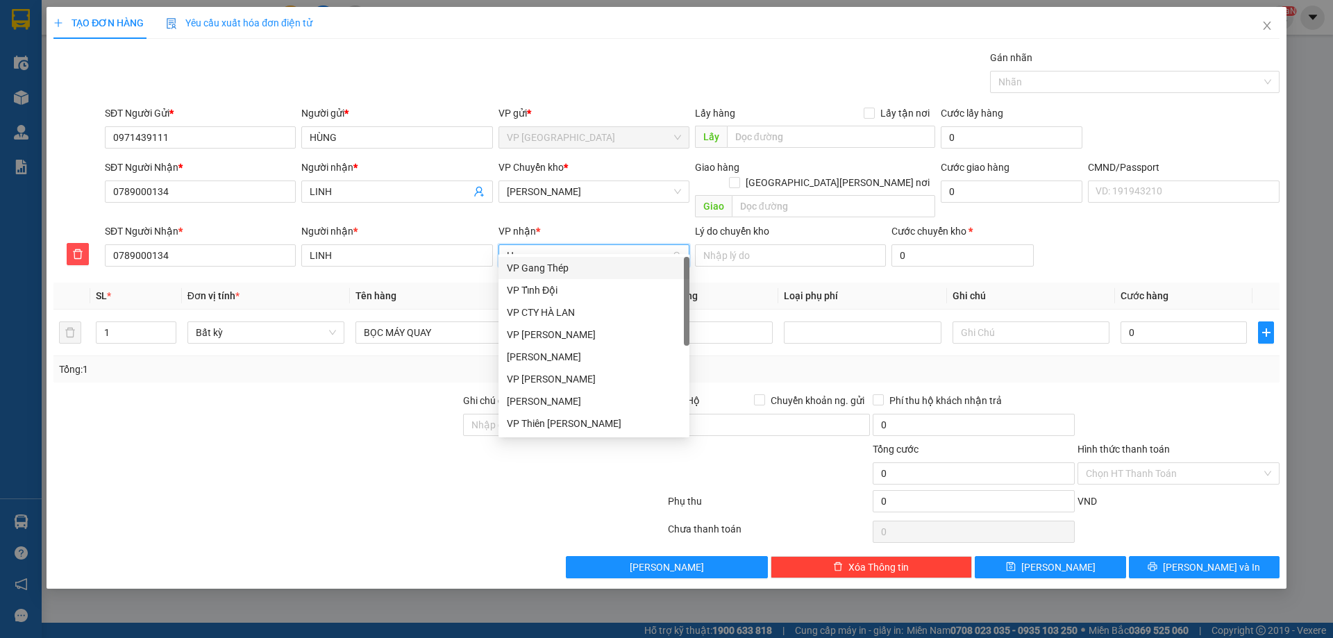
type input "HD"
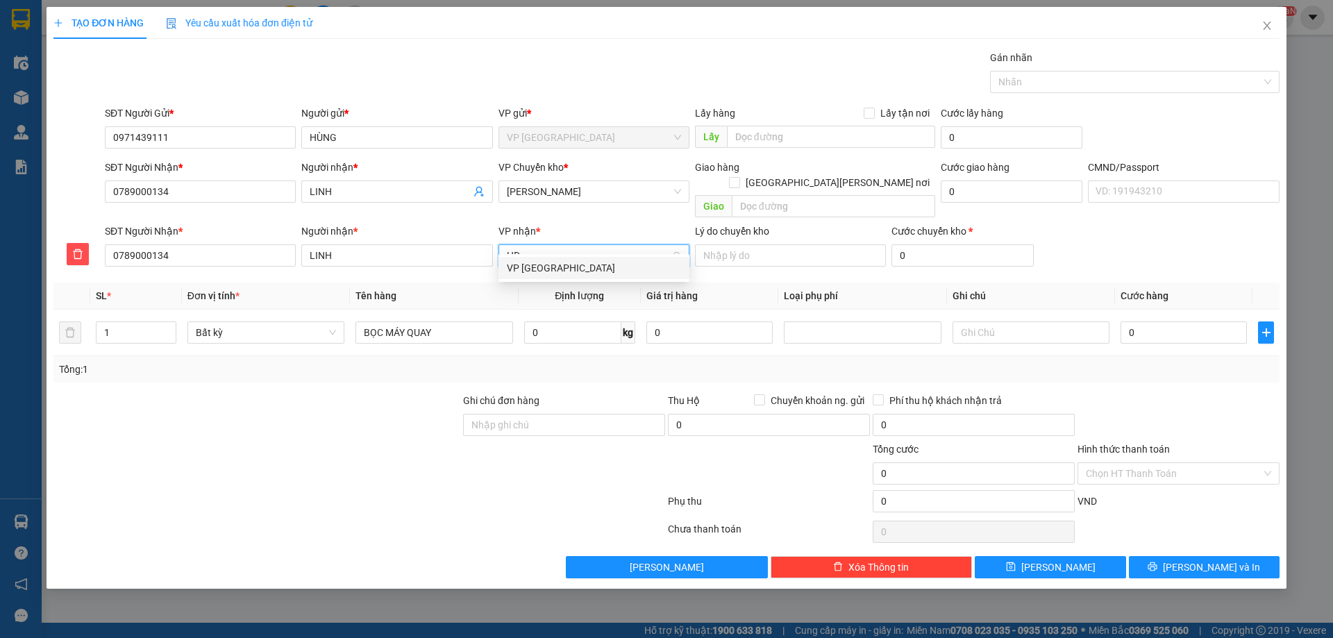
click at [546, 261] on div "VP [GEOGRAPHIC_DATA]" at bounding box center [594, 267] width 174 height 15
click at [470, 261] on div "Transit Pickup Surcharge Ids Transit Deliver Surcharge Ids Transit Deliver Surc…" at bounding box center [666, 314] width 1226 height 528
click at [582, 321] on input "0" at bounding box center [572, 332] width 97 height 22
drag, startPoint x: 582, startPoint y: 321, endPoint x: 574, endPoint y: 318, distance: 8.1
click at [576, 321] on input "0" at bounding box center [572, 332] width 97 height 22
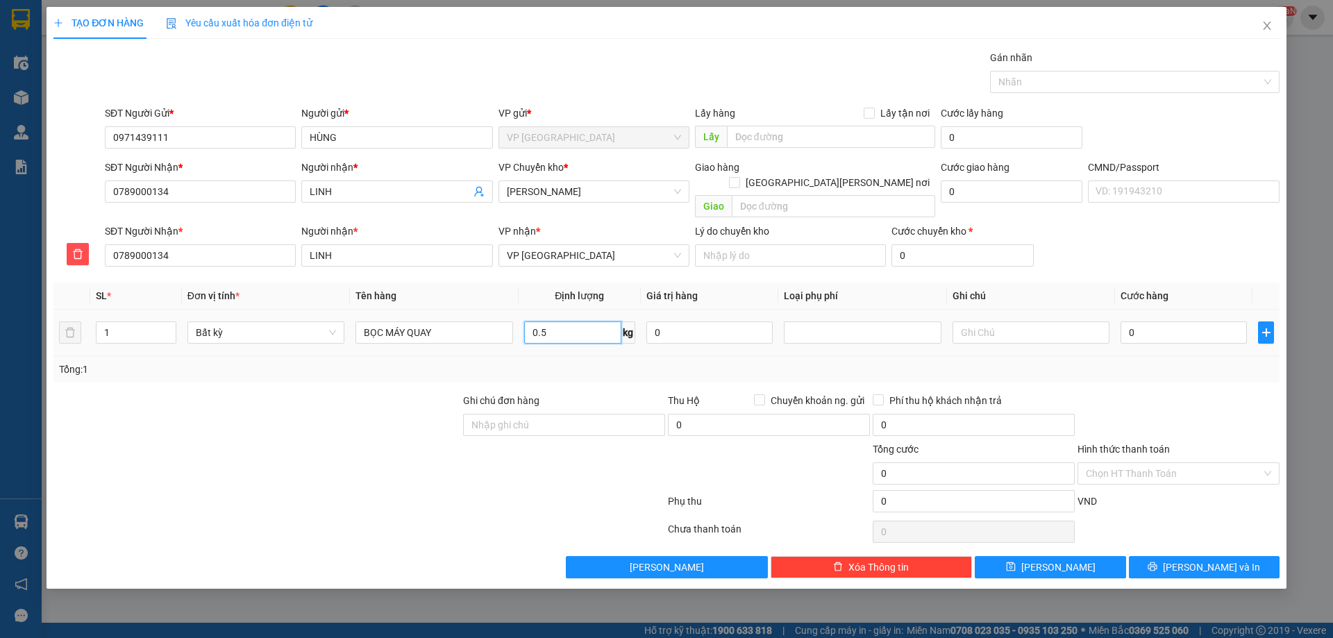
type input "0.5"
click at [625, 362] on div "Tổng: 1" at bounding box center [666, 369] width 1215 height 15
type input "40.000"
click at [1130, 473] on div "Hình thức thanh toán Chọn HT Thanh Toán" at bounding box center [1178, 466] width 202 height 49
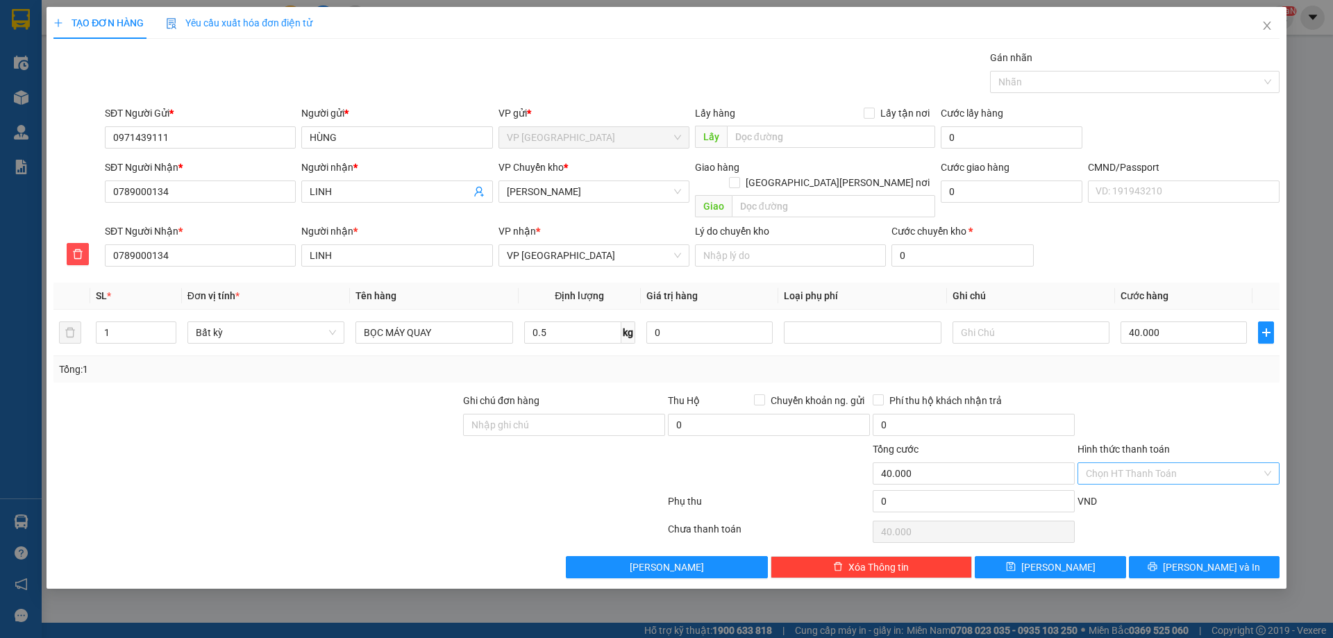
click at [1127, 467] on input "Hình thức thanh toán" at bounding box center [1174, 473] width 176 height 21
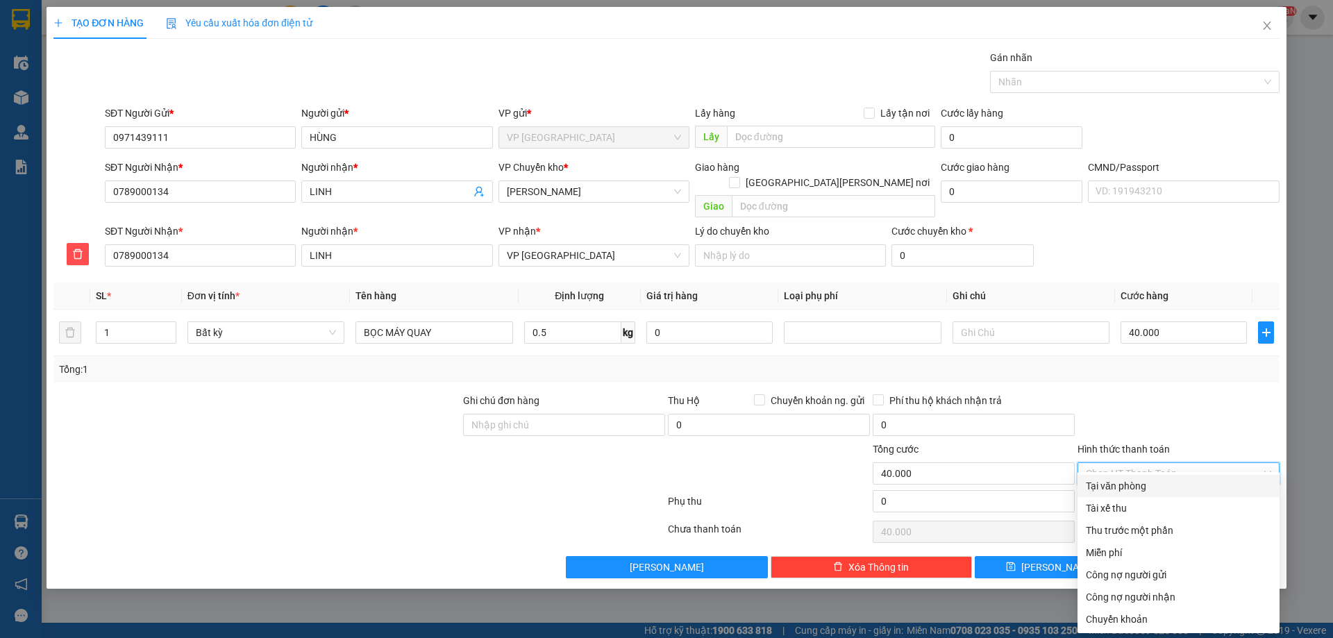
click at [1134, 487] on div "Tại văn phòng" at bounding box center [1178, 485] width 185 height 15
type input "0"
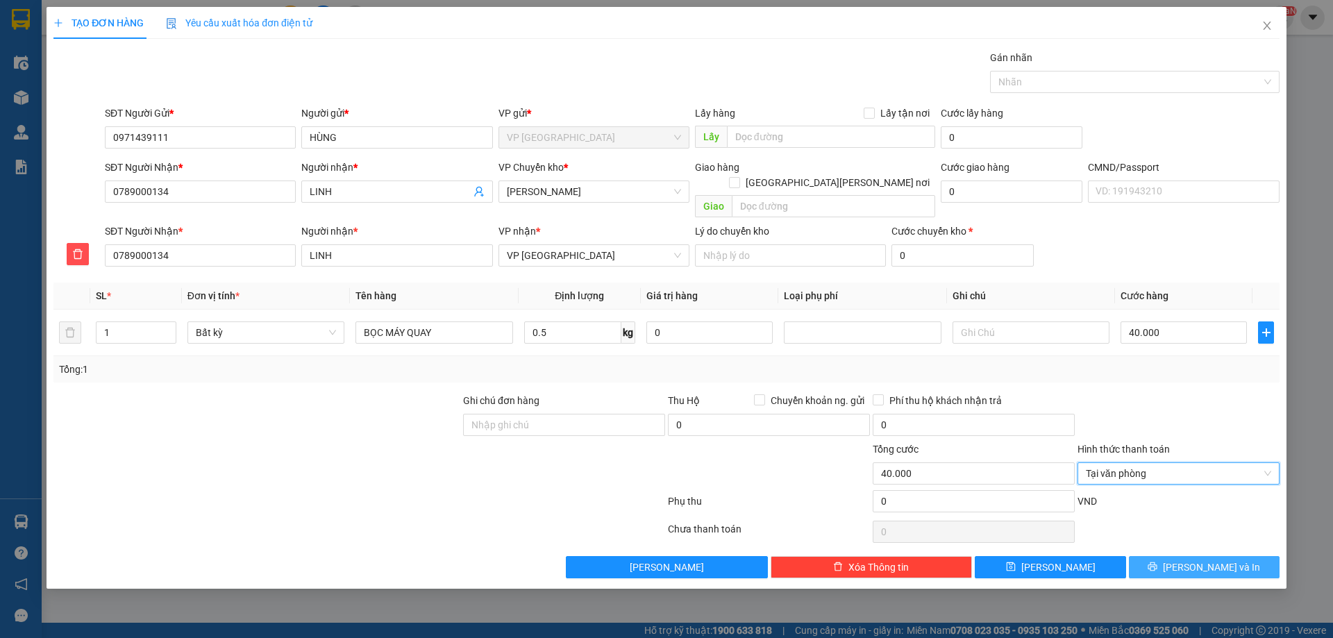
click at [1157, 562] on icon "printer" at bounding box center [1152, 566] width 9 height 9
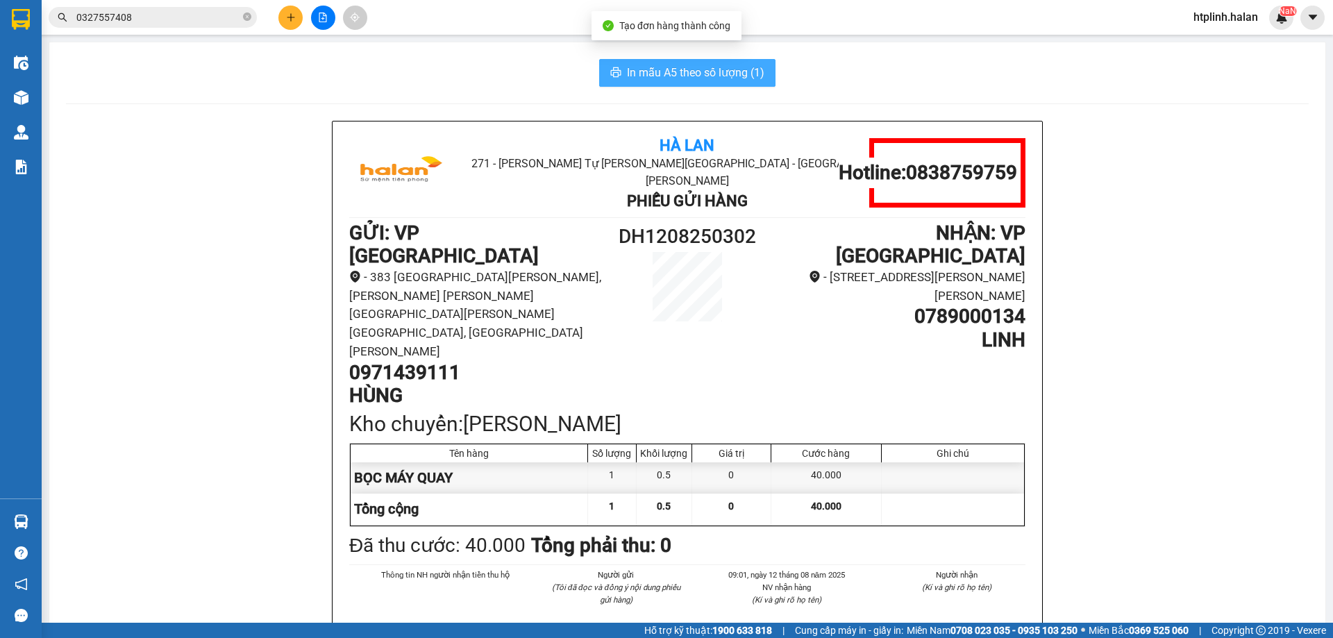
drag, startPoint x: 636, startPoint y: 86, endPoint x: 628, endPoint y: 84, distance: 8.6
click at [628, 84] on button "In mẫu A5 theo số lượng (1)" at bounding box center [687, 73] width 176 height 28
click at [628, 81] on span "In mẫu A5 theo số lượng (1)" at bounding box center [695, 72] width 137 height 17
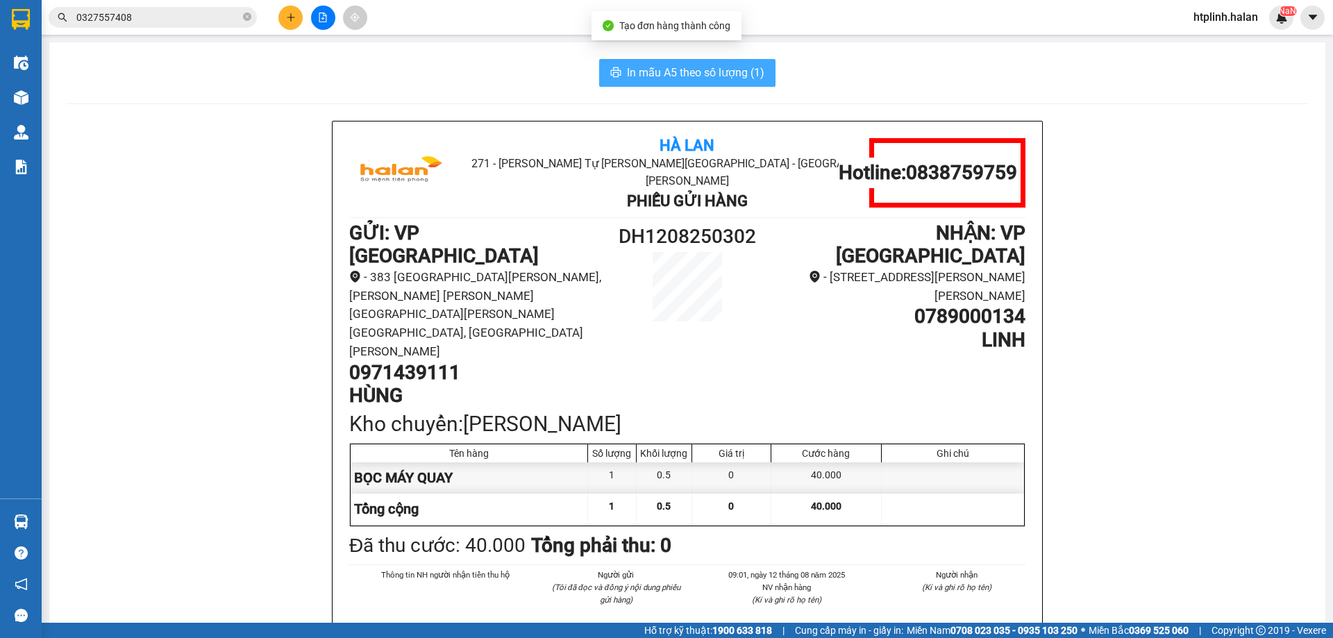
click at [628, 81] on span "In mẫu A5 theo số lượng (1)" at bounding box center [695, 72] width 137 height 17
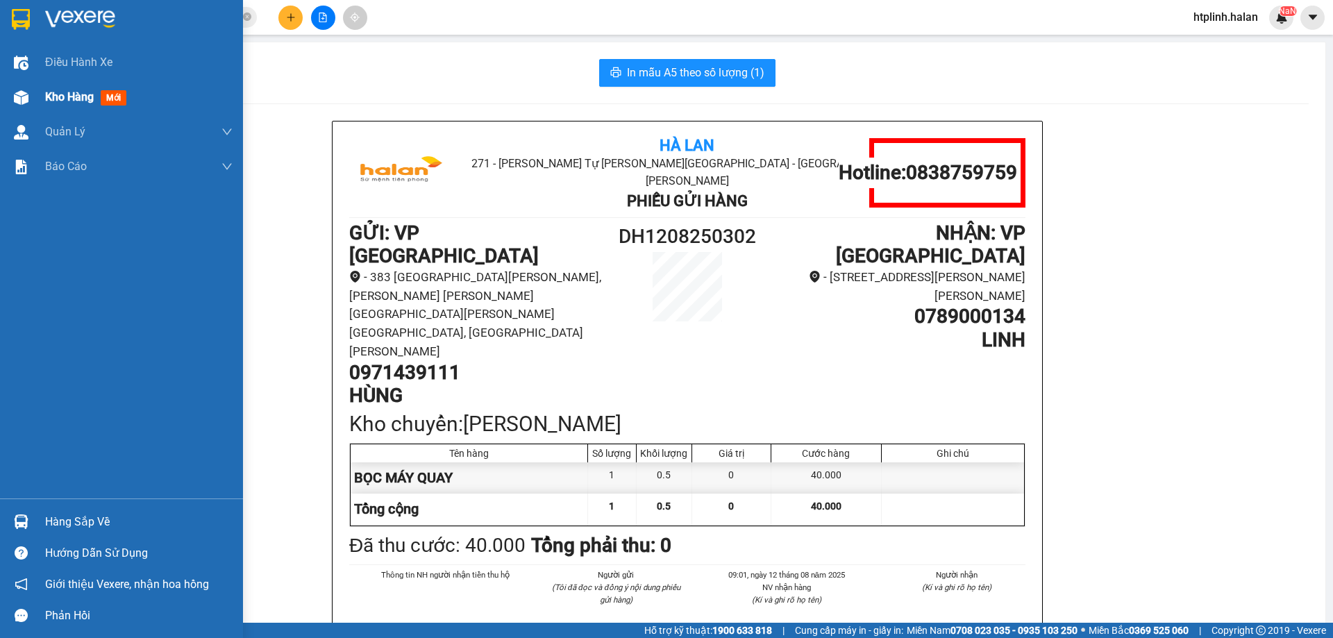
click at [0, 103] on div "Kho hàng mới" at bounding box center [121, 97] width 243 height 35
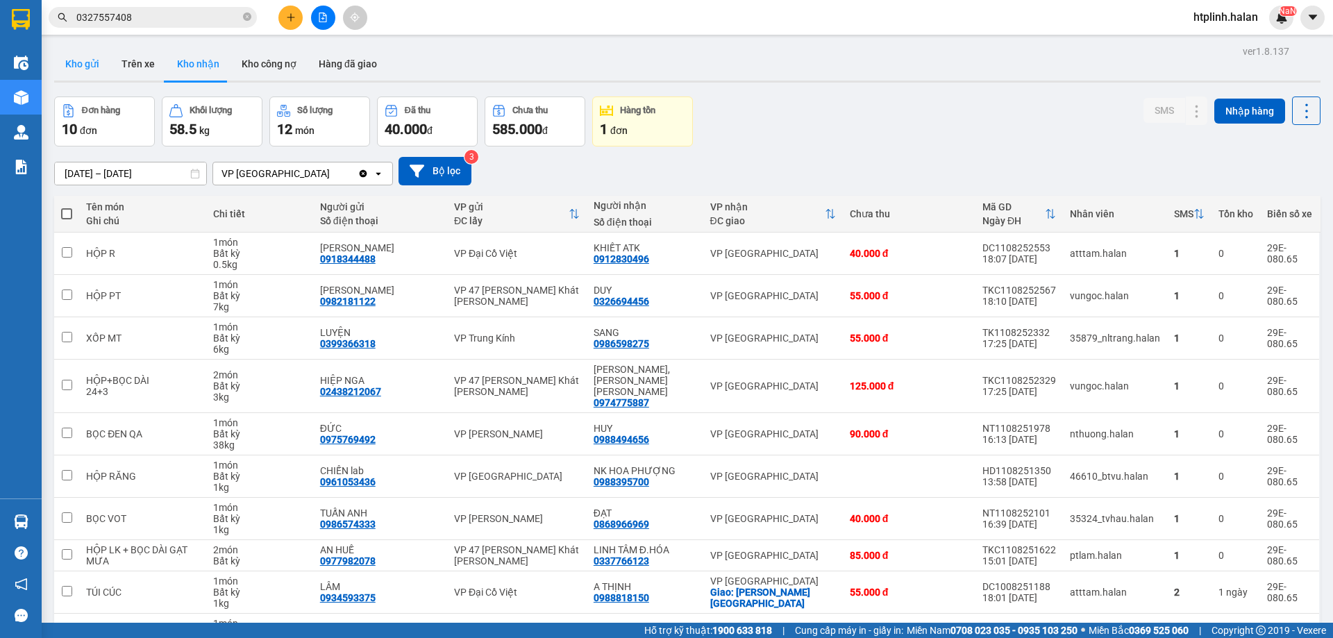
click at [75, 49] on button "Kho gửi" at bounding box center [82, 63] width 56 height 33
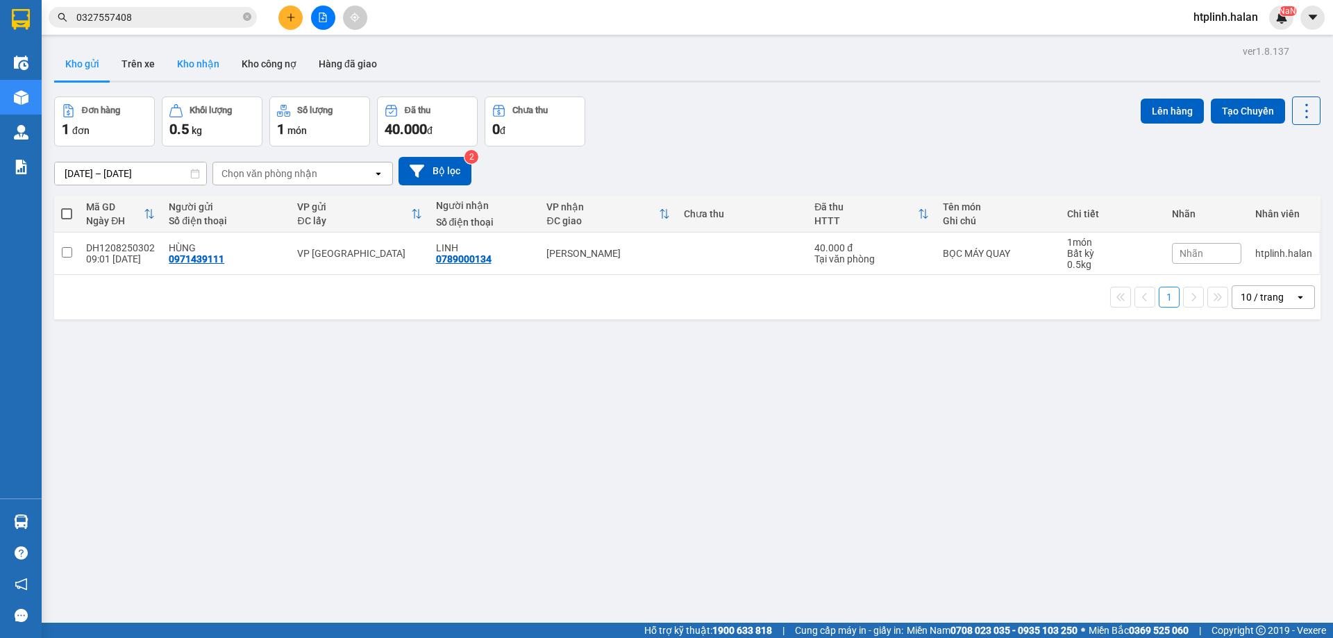
click at [199, 62] on button "Kho nhận" at bounding box center [198, 63] width 65 height 33
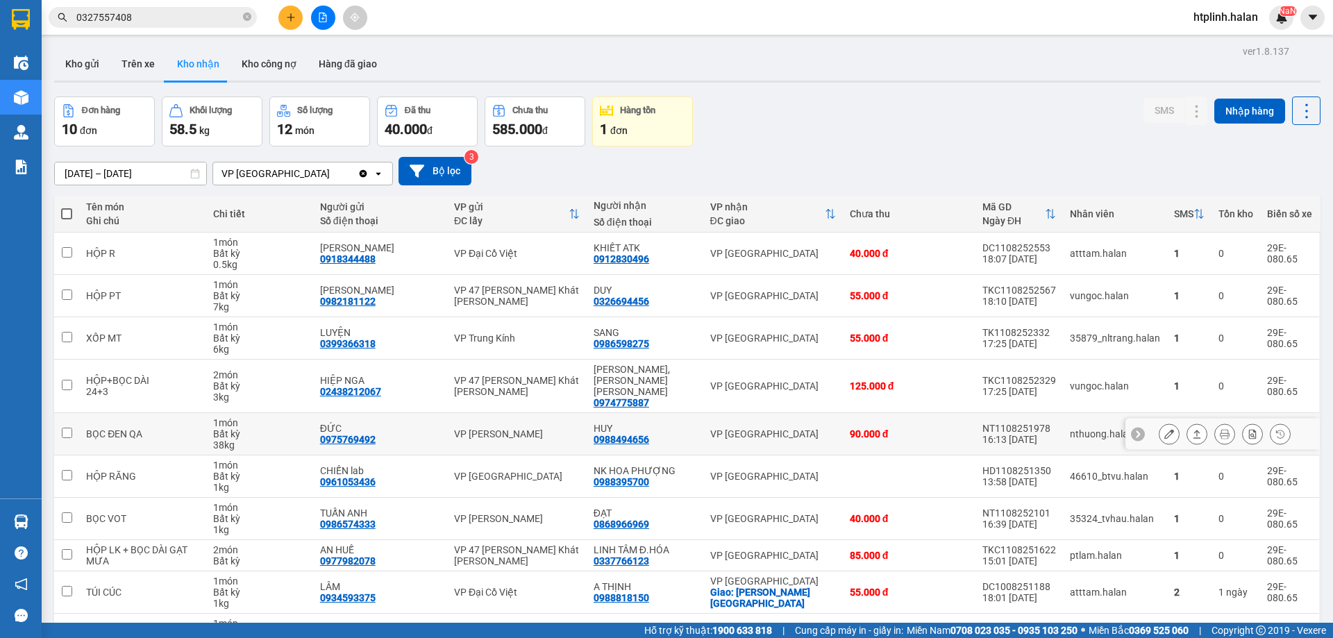
click at [1166, 423] on button at bounding box center [1168, 434] width 19 height 24
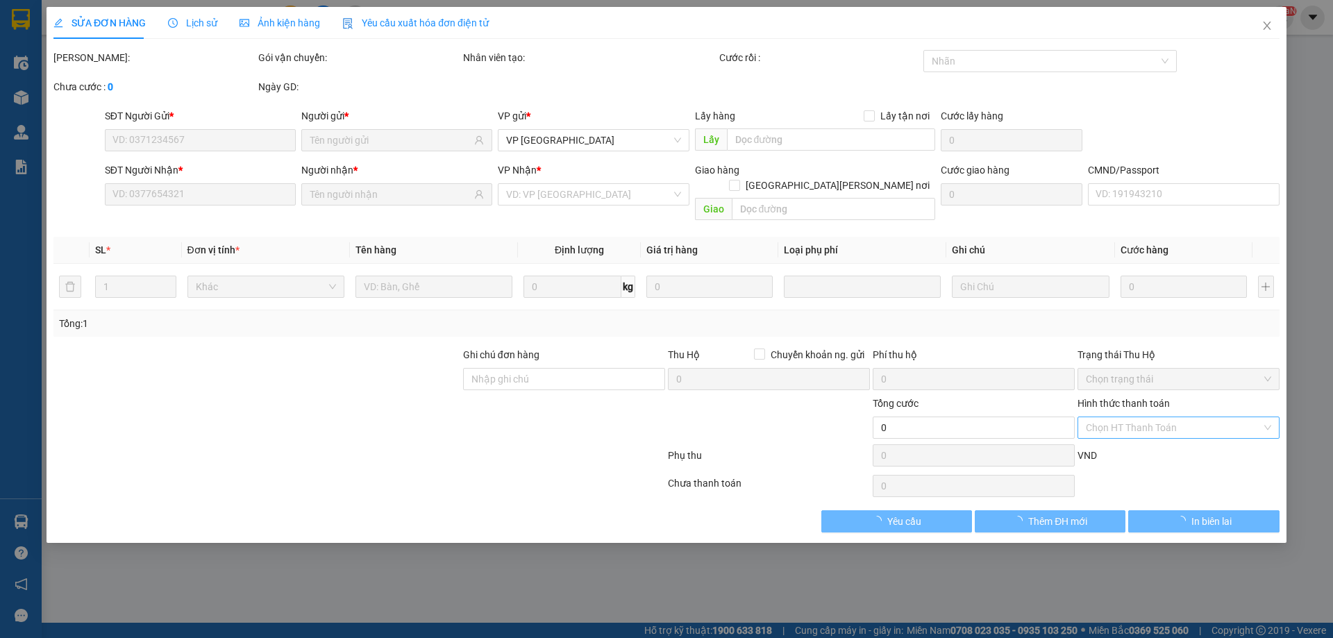
type input "0975769492"
type input "ĐỨC"
type input "0988494656"
type input "HUY"
type input "90.000"
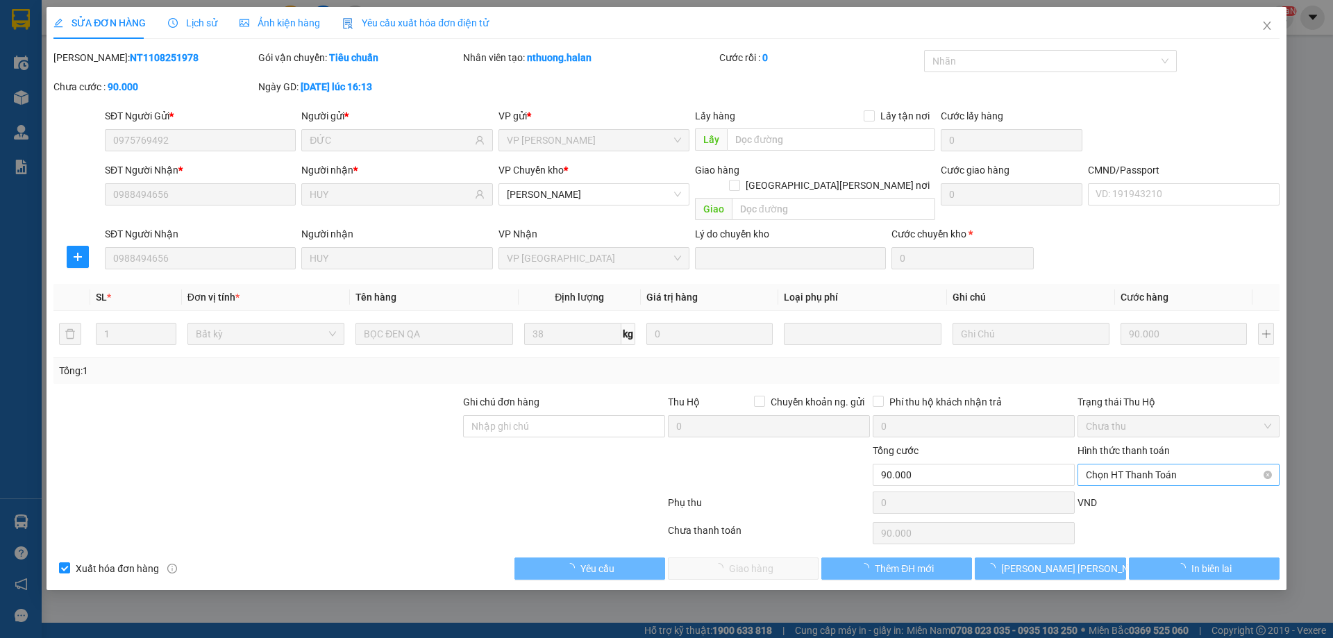
click at [1100, 464] on span "Chọn HT Thanh Toán" at bounding box center [1178, 474] width 185 height 21
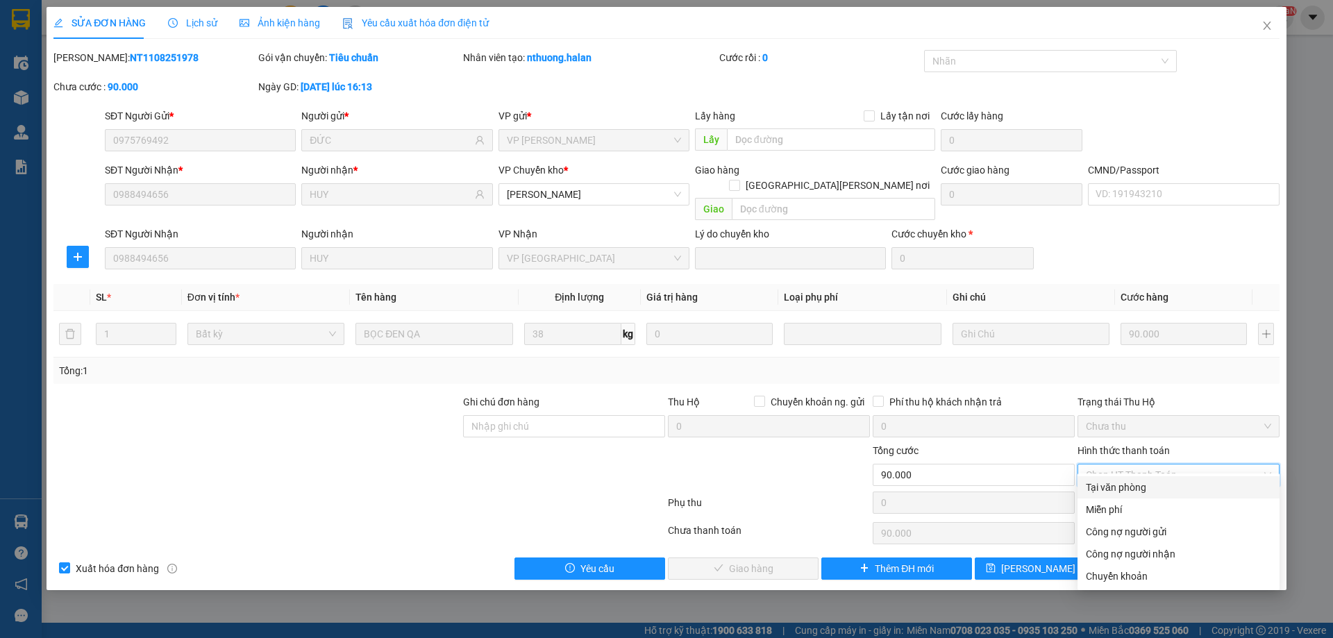
click at [1105, 481] on div "Tại văn phòng" at bounding box center [1178, 487] width 185 height 15
type input "0"
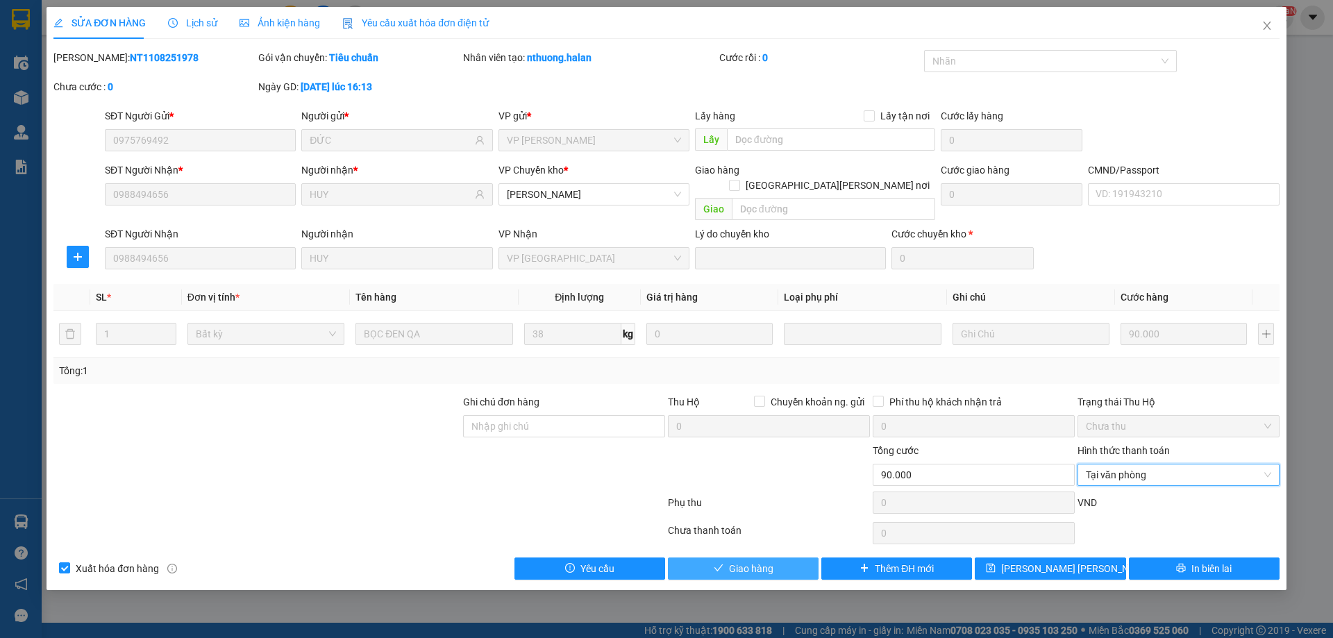
click at [732, 561] on span "Giao hàng" at bounding box center [751, 568] width 44 height 15
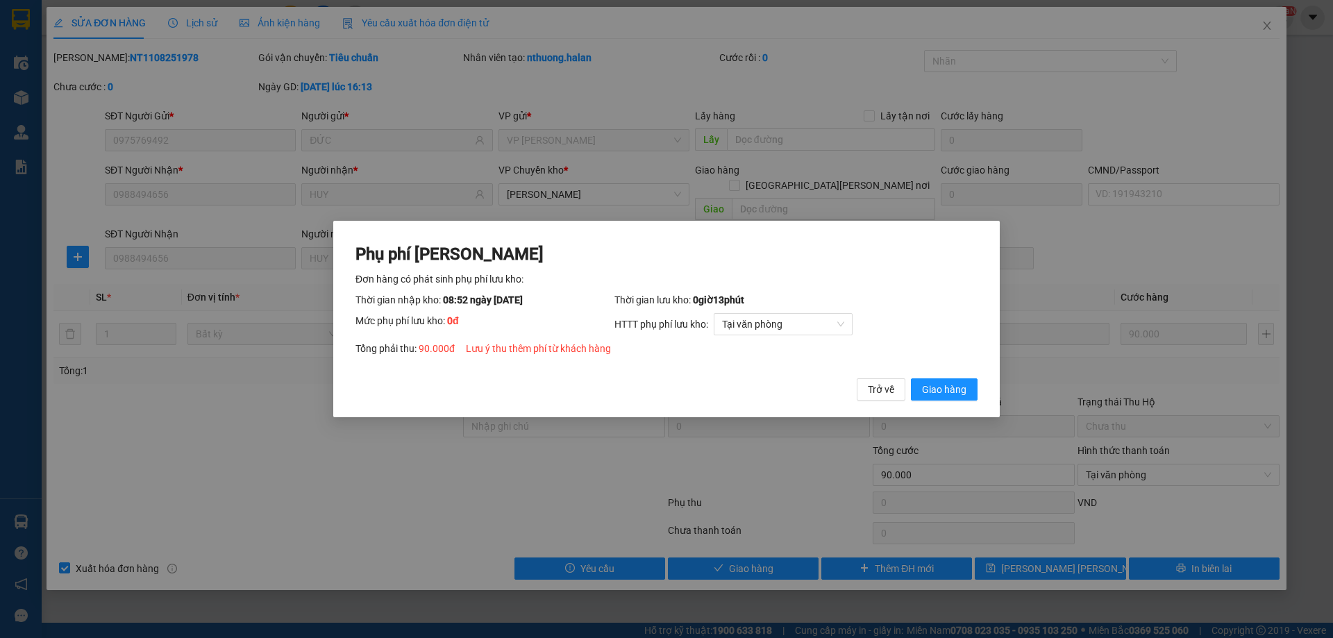
click at [949, 364] on div "Phụ phí Lưu kho Đơn hàng có phát sinh phụ phí lưu kho: Thời gian nhập kho: 08:5…" at bounding box center [666, 322] width 622 height 158
click at [946, 387] on span "Giao hàng" at bounding box center [944, 389] width 44 height 15
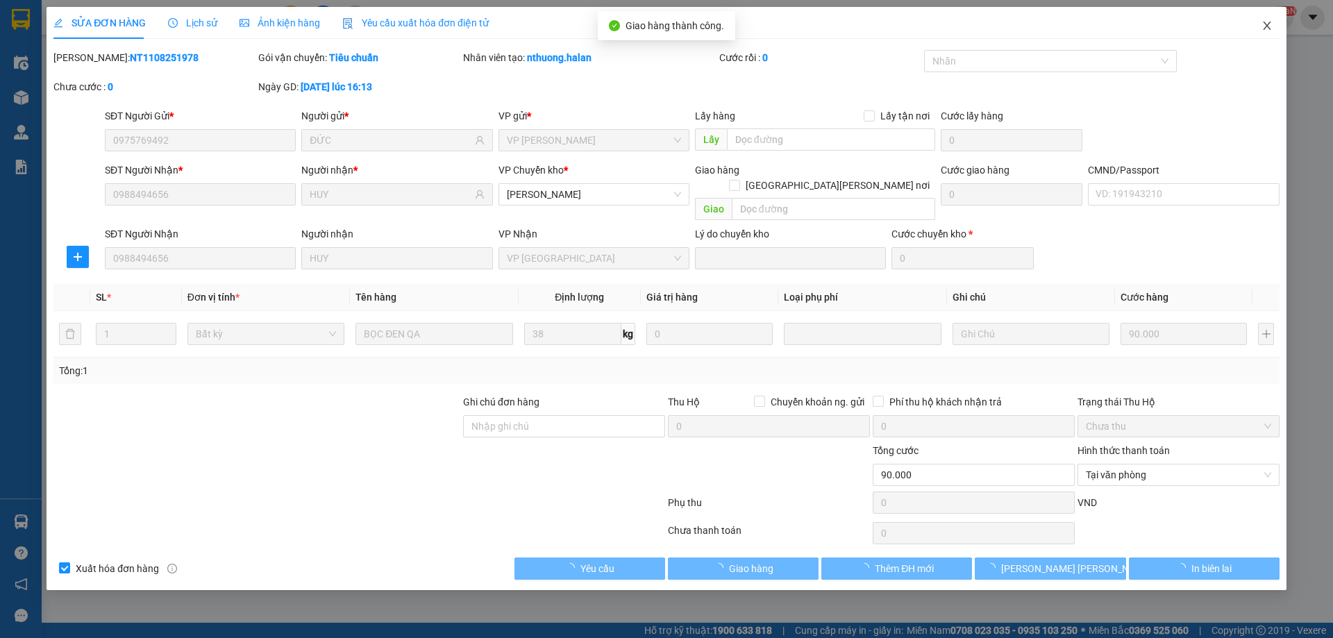
click at [1275, 13] on span "Close" at bounding box center [1267, 26] width 39 height 39
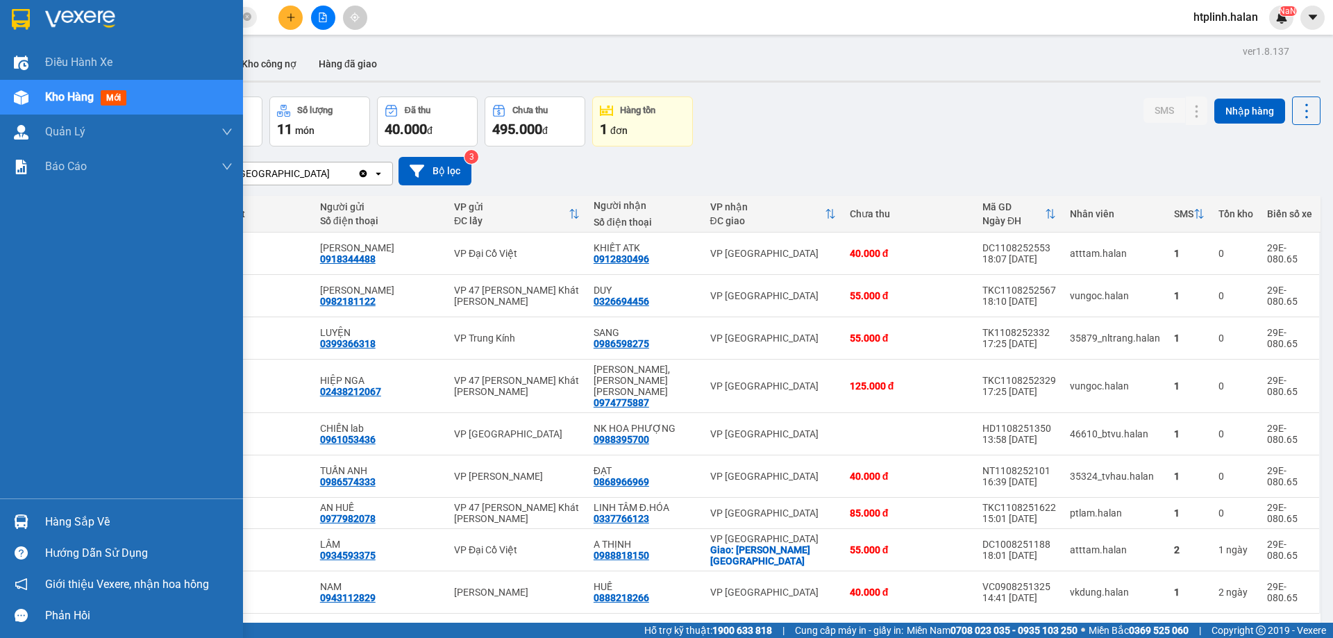
click at [22, 516] on img at bounding box center [21, 521] width 15 height 15
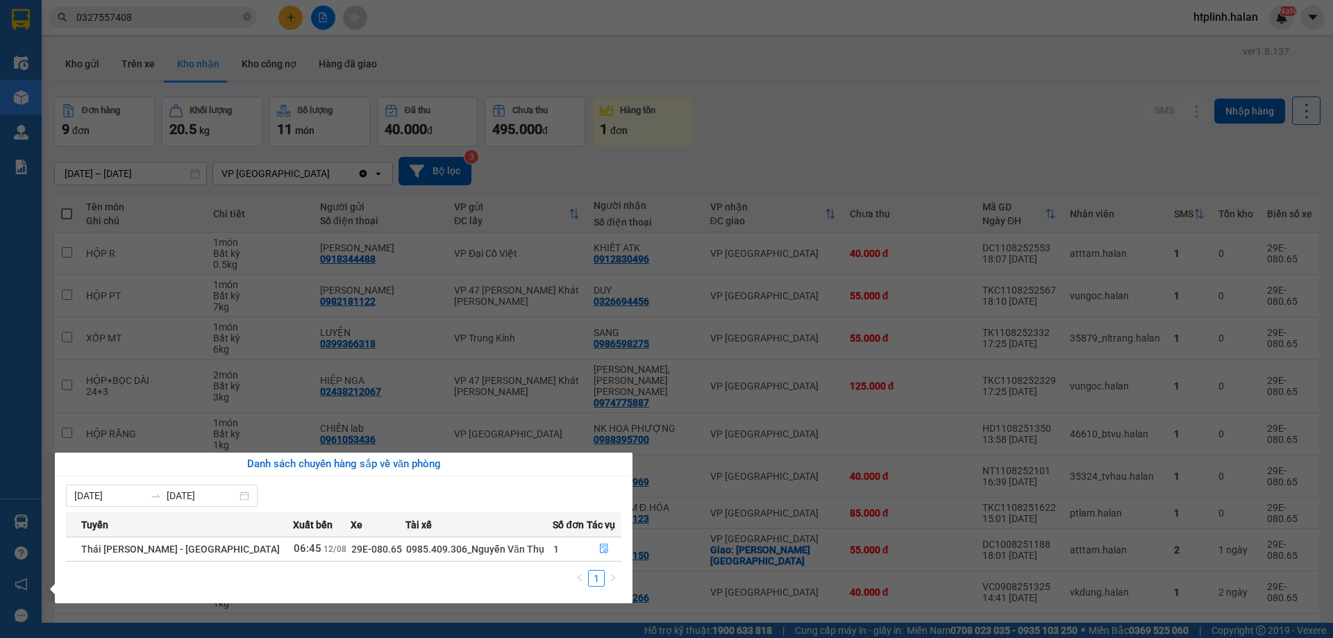
click at [391, 278] on section "Kết quả tìm kiếm ( 5 ) Bộ lọc Mã ĐH Trạng thái Món hàng Thu hộ Tổng cước Chưa c…" at bounding box center [666, 319] width 1333 height 638
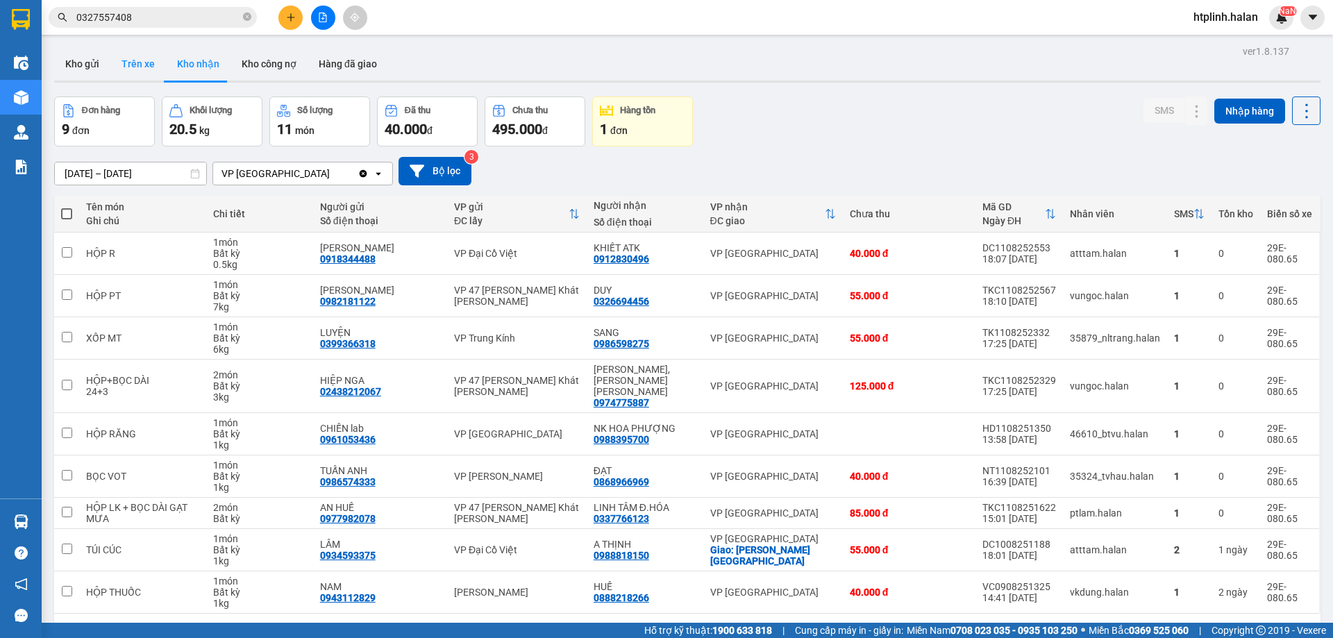
click at [137, 48] on button "Trên xe" at bounding box center [138, 63] width 56 height 33
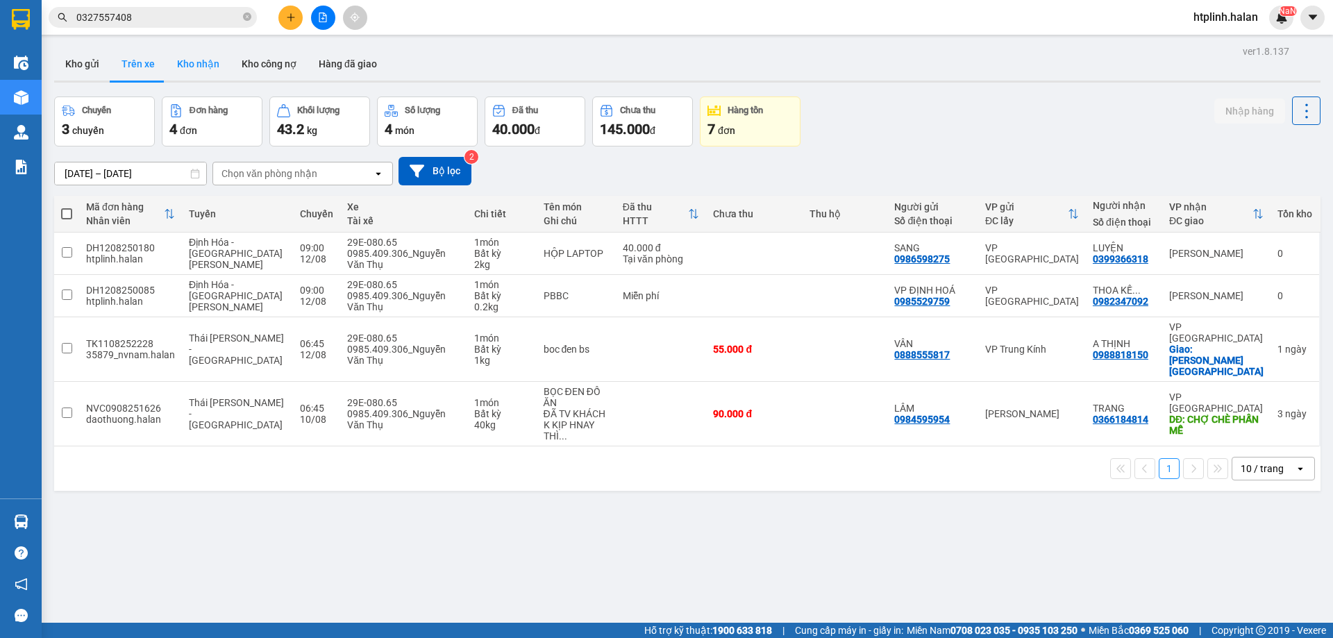
click at [191, 53] on button "Kho nhận" at bounding box center [198, 63] width 65 height 33
type input "[DATE] – [DATE]"
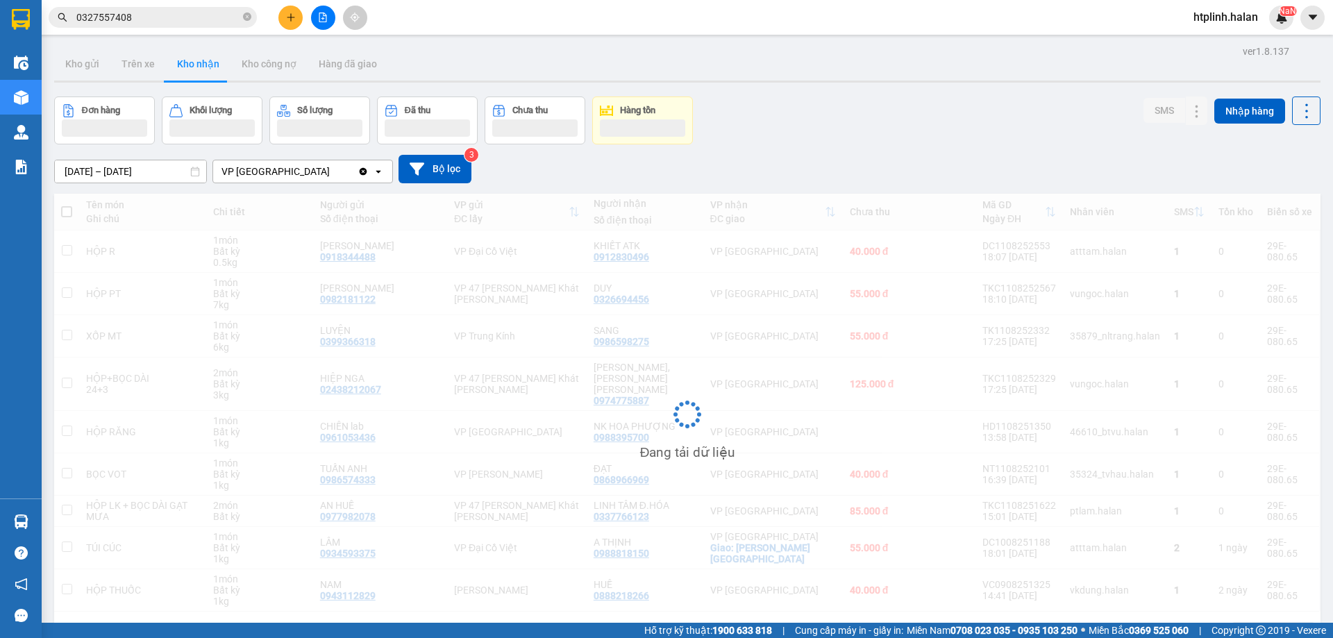
scroll to position [64, 0]
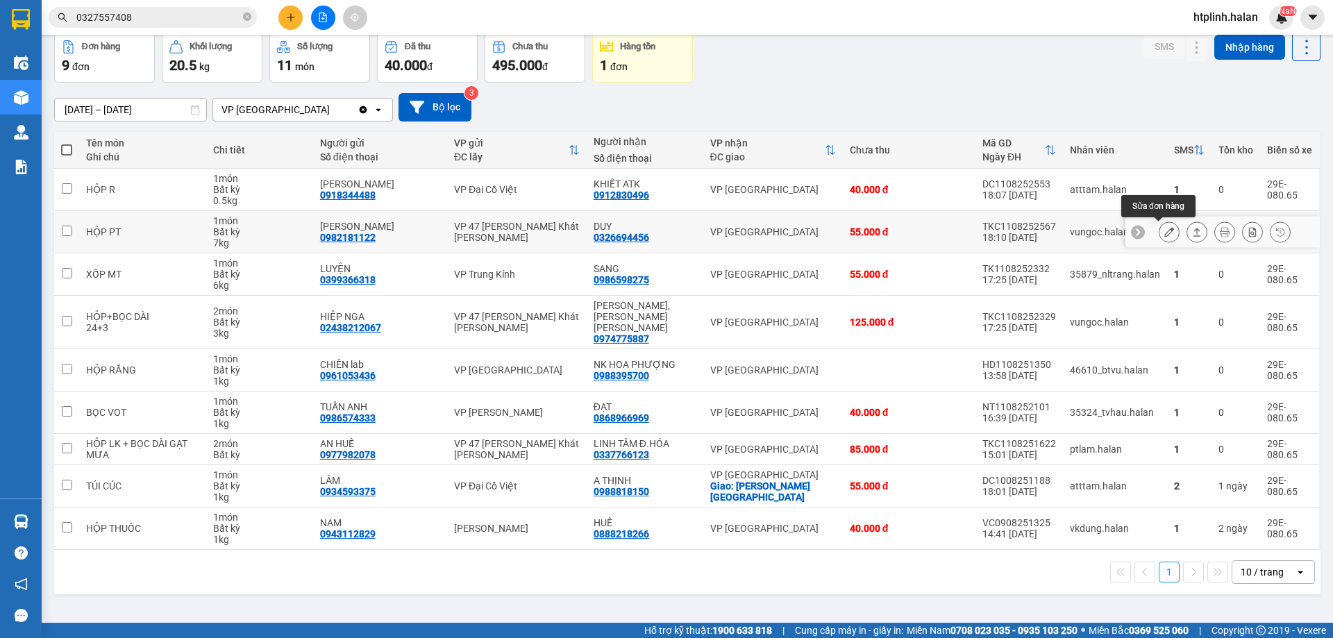
click at [1164, 236] on icon at bounding box center [1169, 232] width 10 height 10
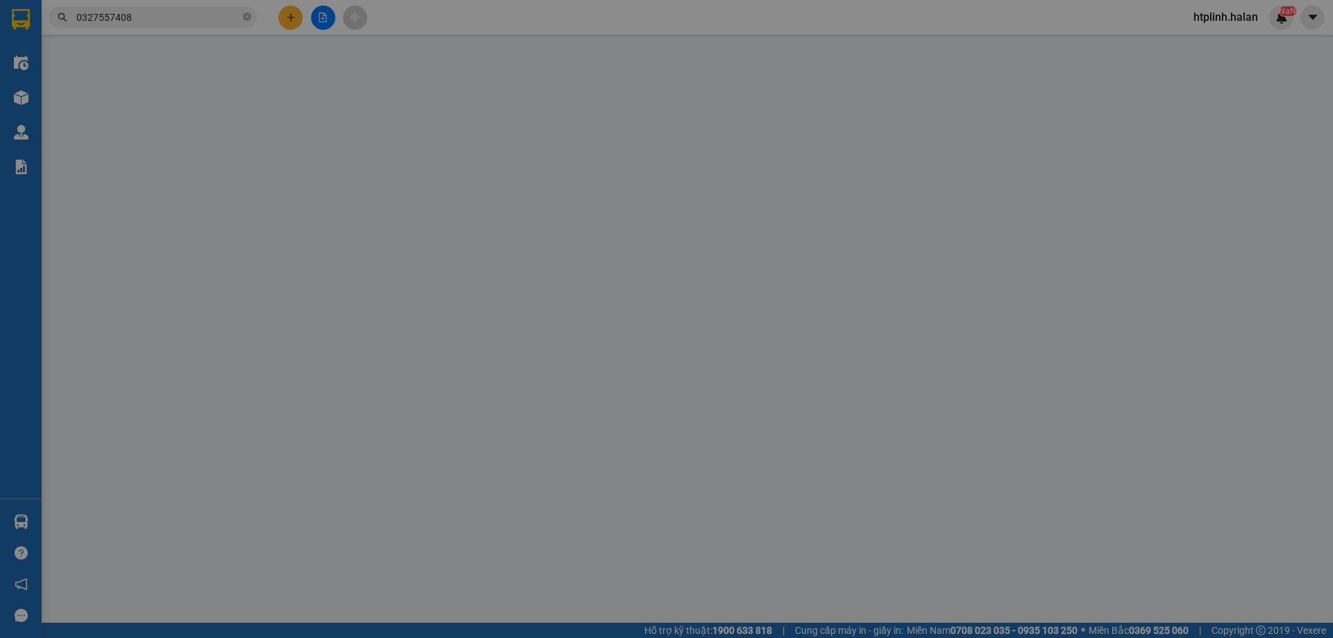
type input "0982181122"
type input "NAM CƯỜNG"
type input "0326694456"
type input "DUY"
type input "55.000"
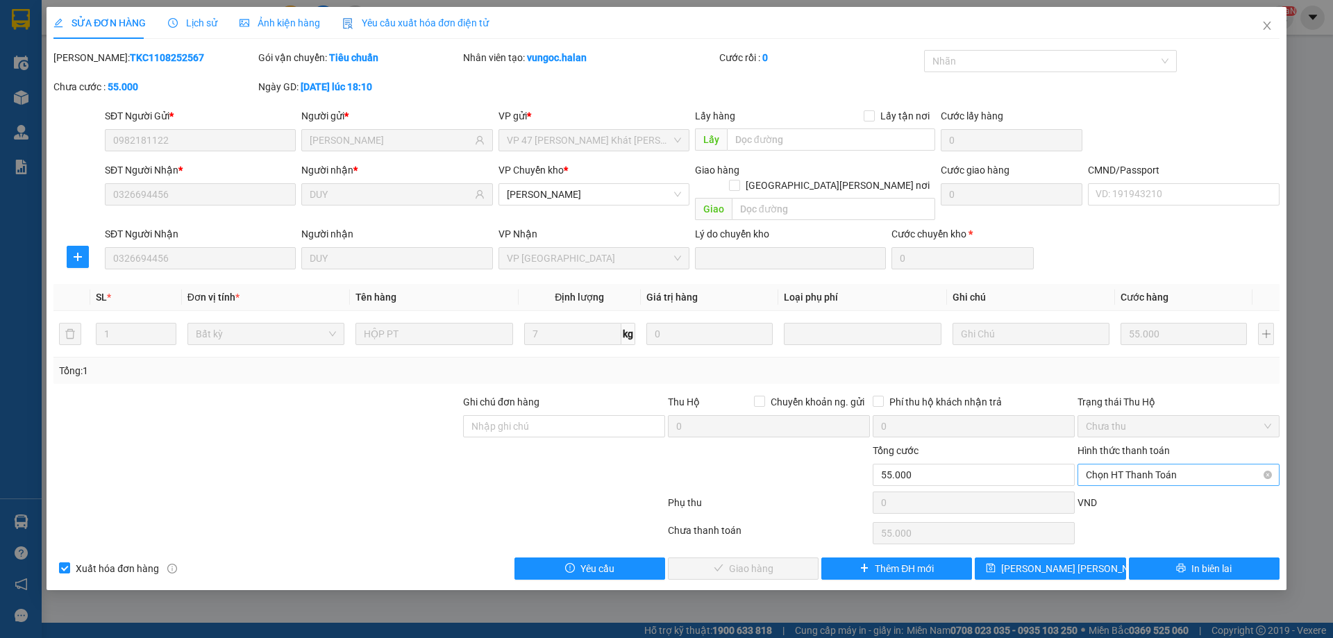
click at [1110, 464] on span "Chọn HT Thanh Toán" at bounding box center [1178, 474] width 185 height 21
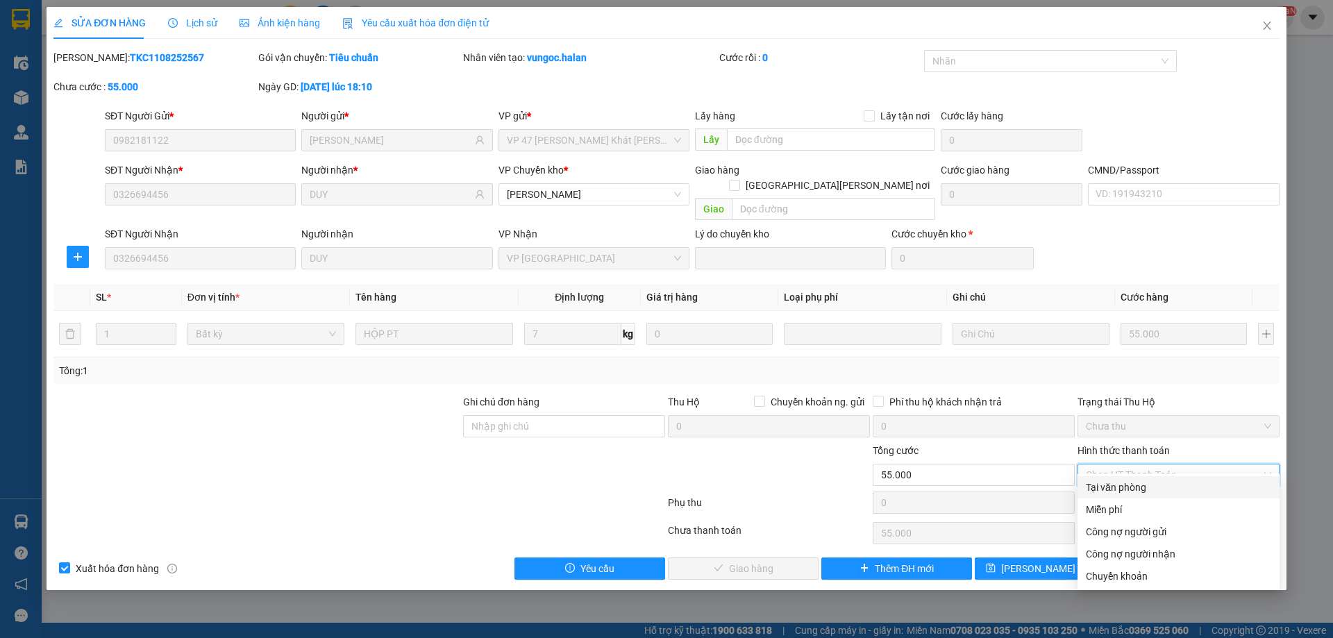
click at [1121, 490] on div "Tại văn phòng" at bounding box center [1178, 487] width 185 height 15
type input "0"
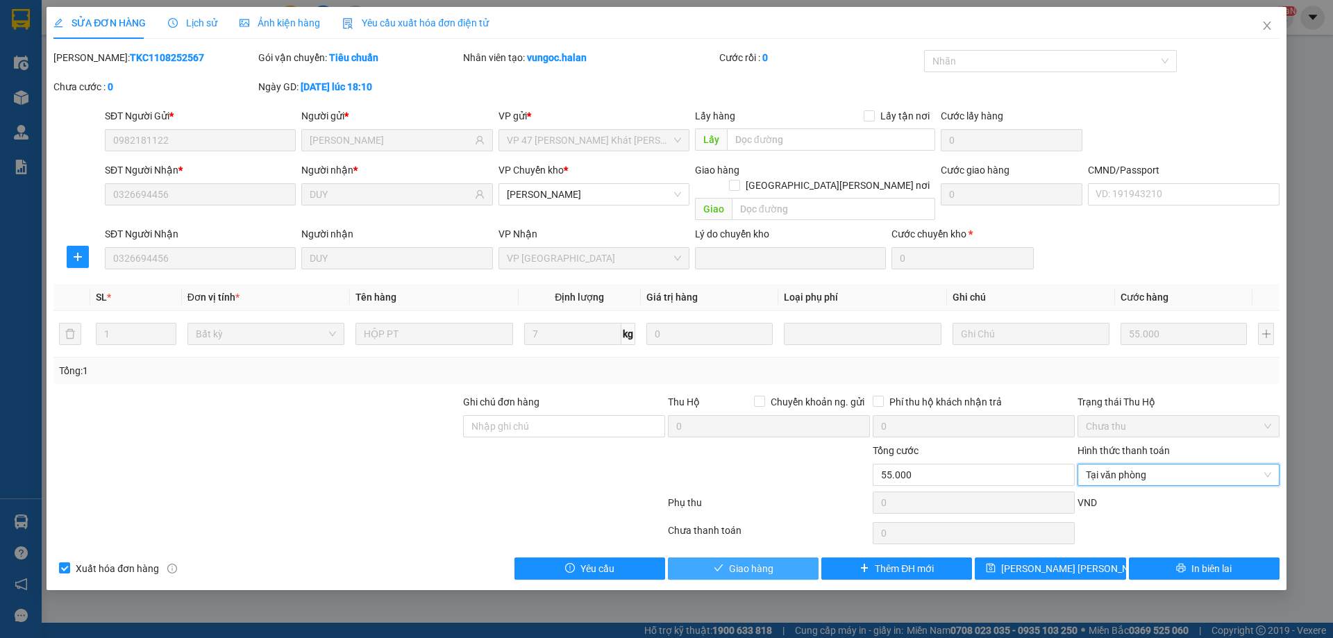
click at [771, 557] on button "Giao hàng" at bounding box center [743, 568] width 151 height 22
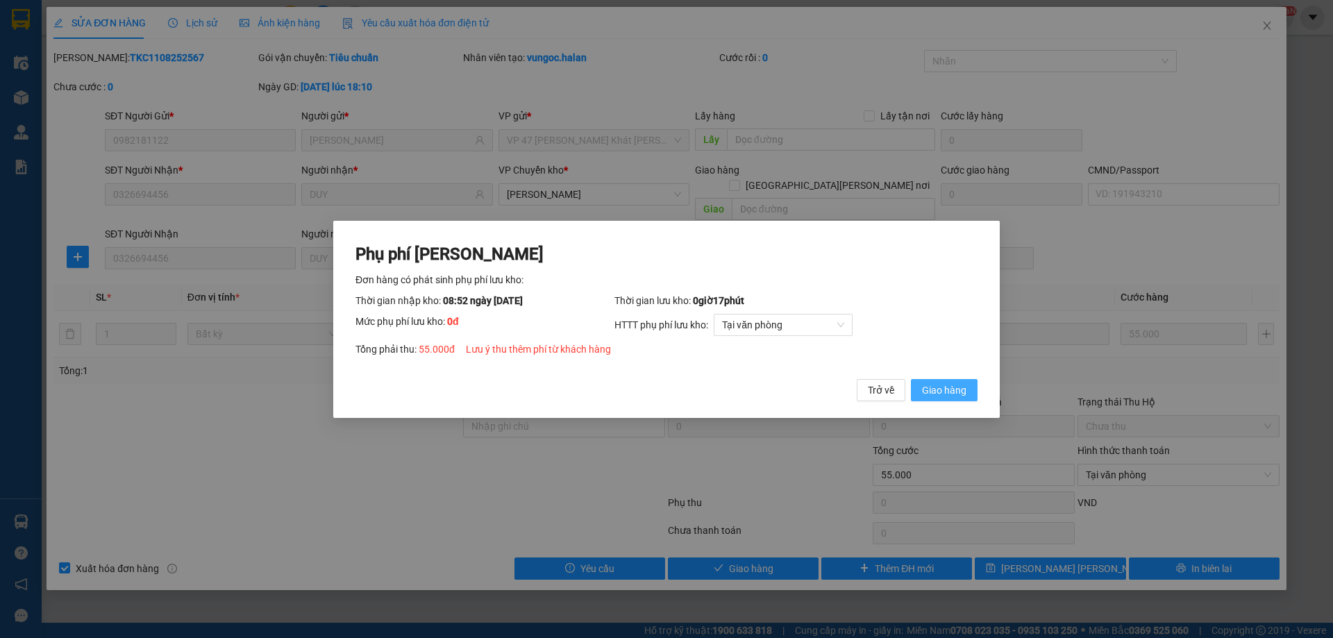
click at [908, 388] on div "Trở về Giao hàng" at bounding box center [917, 389] width 121 height 22
click at [927, 392] on span "Giao hàng" at bounding box center [944, 389] width 44 height 15
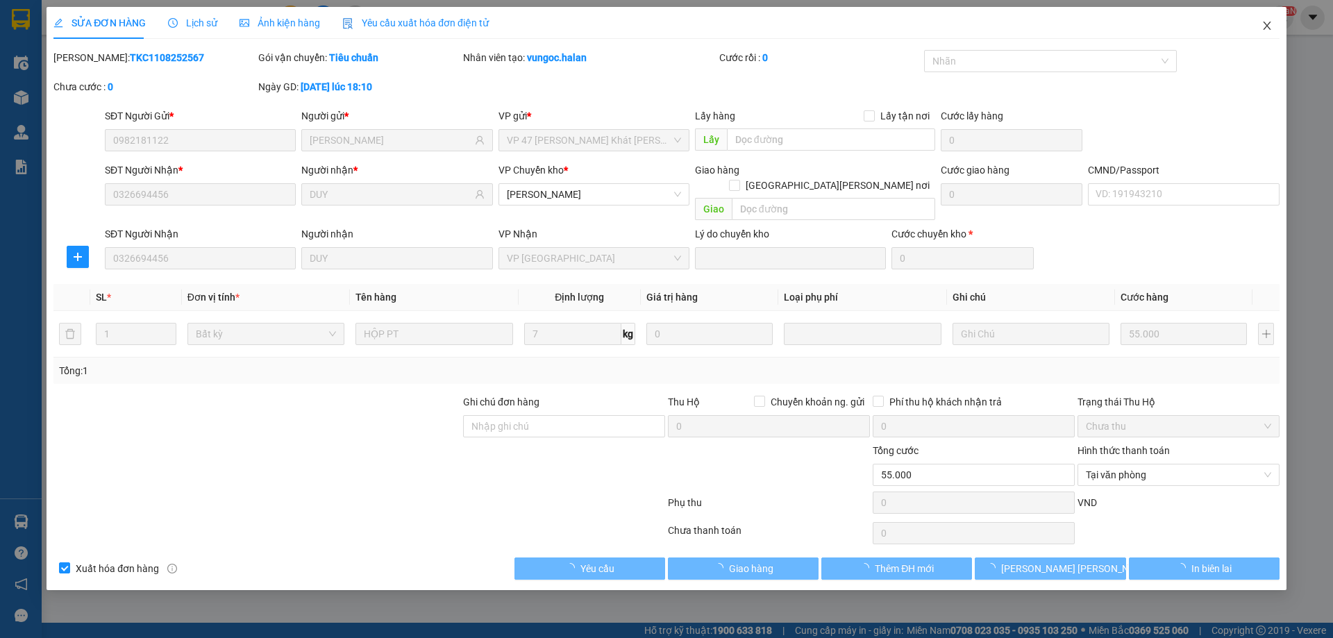
click at [1250, 24] on span "Close" at bounding box center [1267, 26] width 39 height 39
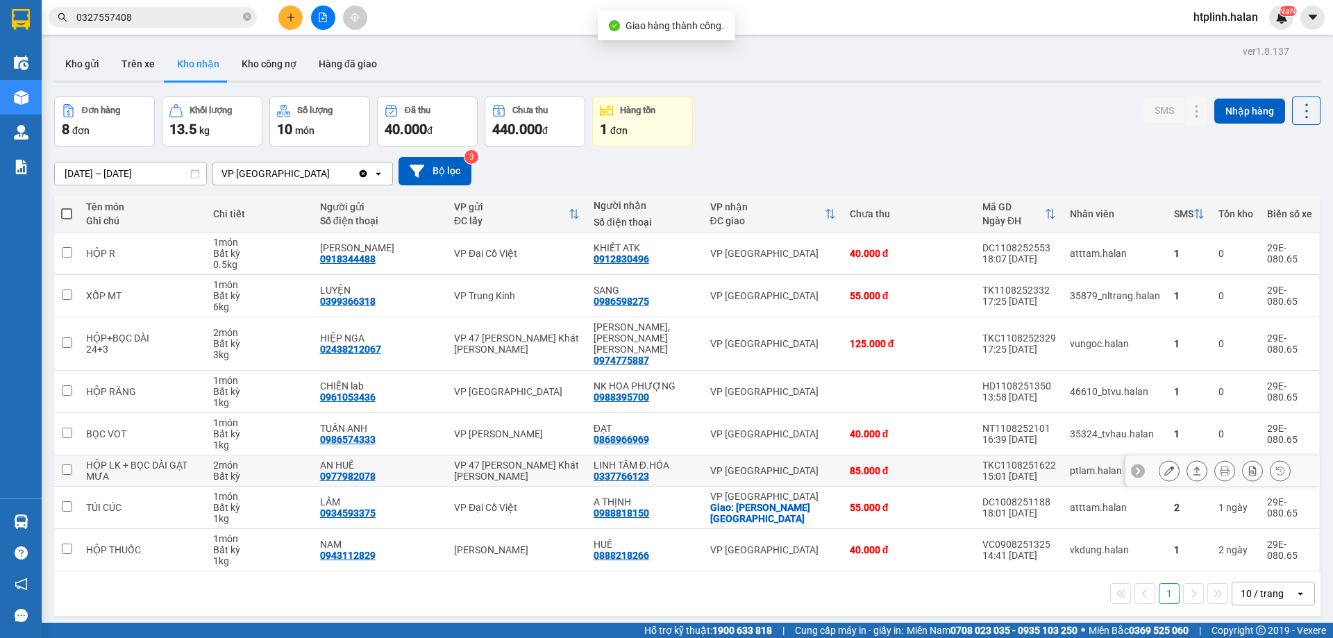
scroll to position [64, 0]
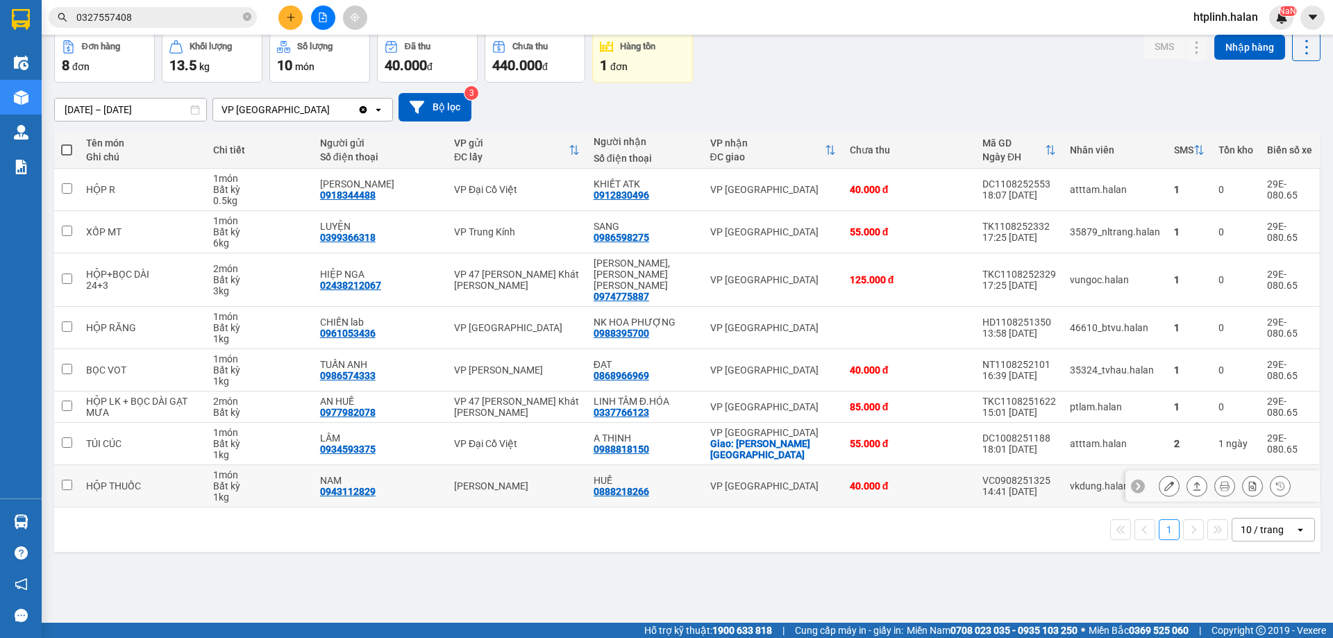
click at [619, 486] on div "0888218266" at bounding box center [622, 491] width 56 height 11
copy div "0888218266"
click at [159, 6] on div "Kết quả tìm kiếm ( 5 ) Bộ lọc Mã ĐH Trạng thái Món hàng Thu hộ Tổng cước Chưa c…" at bounding box center [135, 18] width 271 height 24
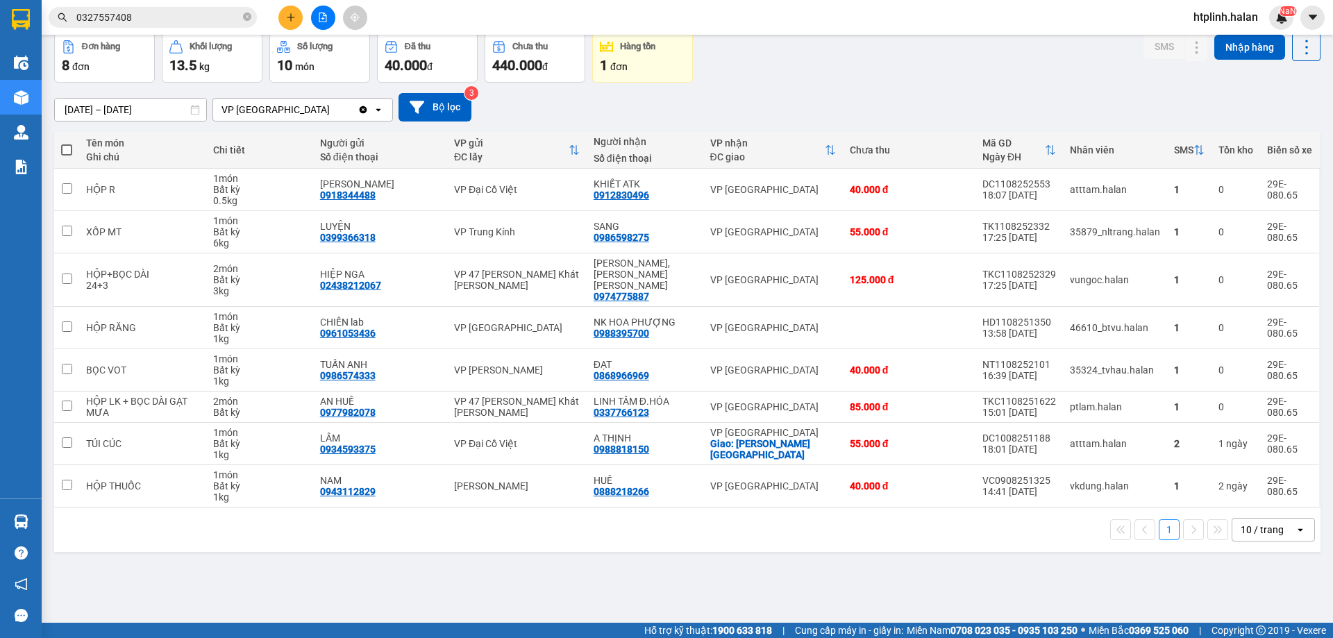
click at [171, 17] on input "0327557408" at bounding box center [158, 17] width 164 height 15
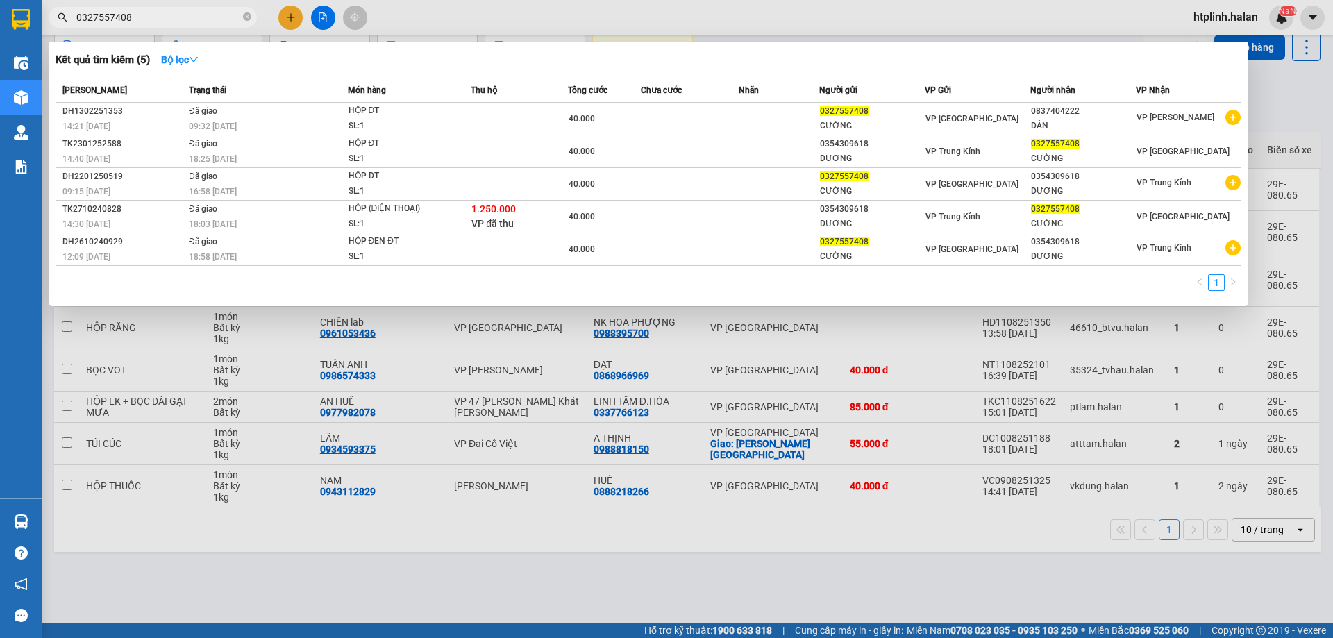
click at [171, 17] on input "0327557408" at bounding box center [158, 17] width 164 height 15
paste input "888218266"
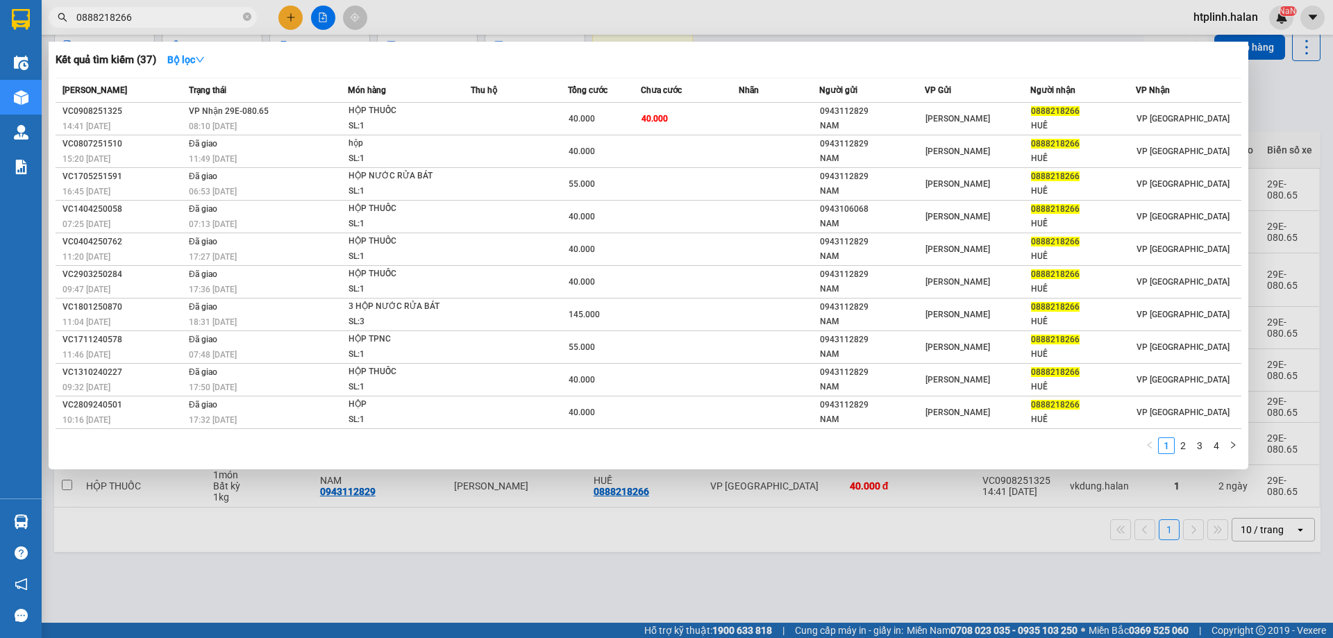
type input "0888218266"
click at [787, 512] on div at bounding box center [666, 319] width 1333 height 638
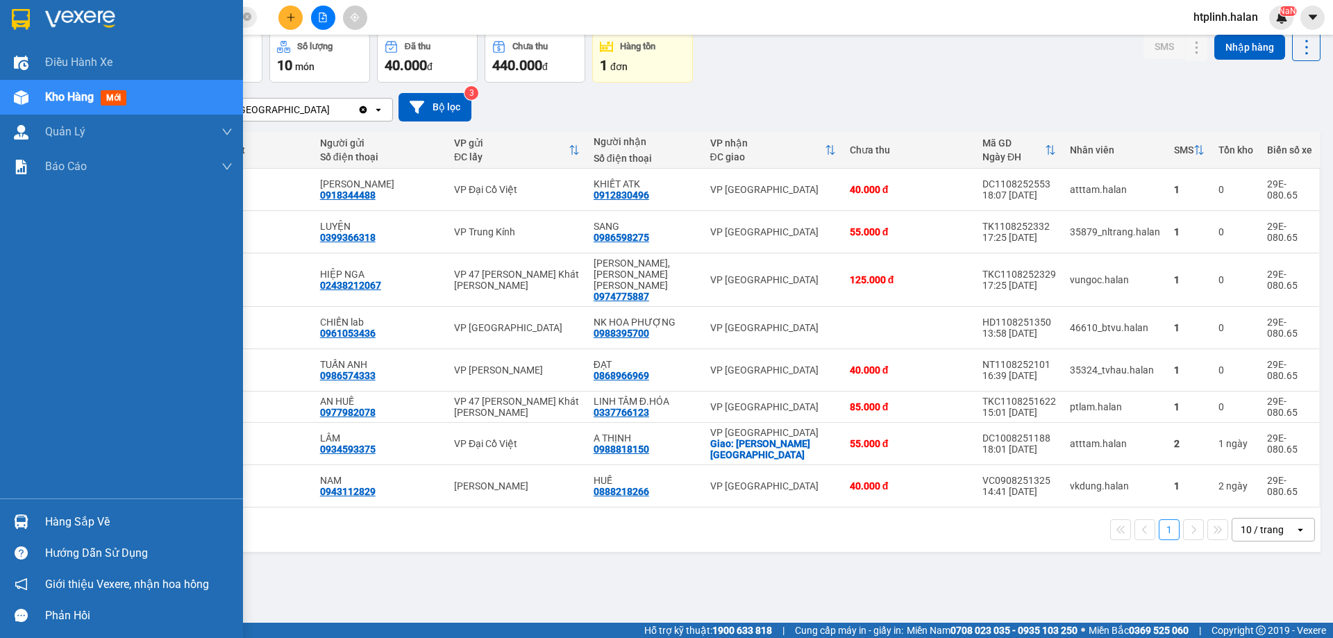
click at [26, 514] on div at bounding box center [21, 522] width 24 height 24
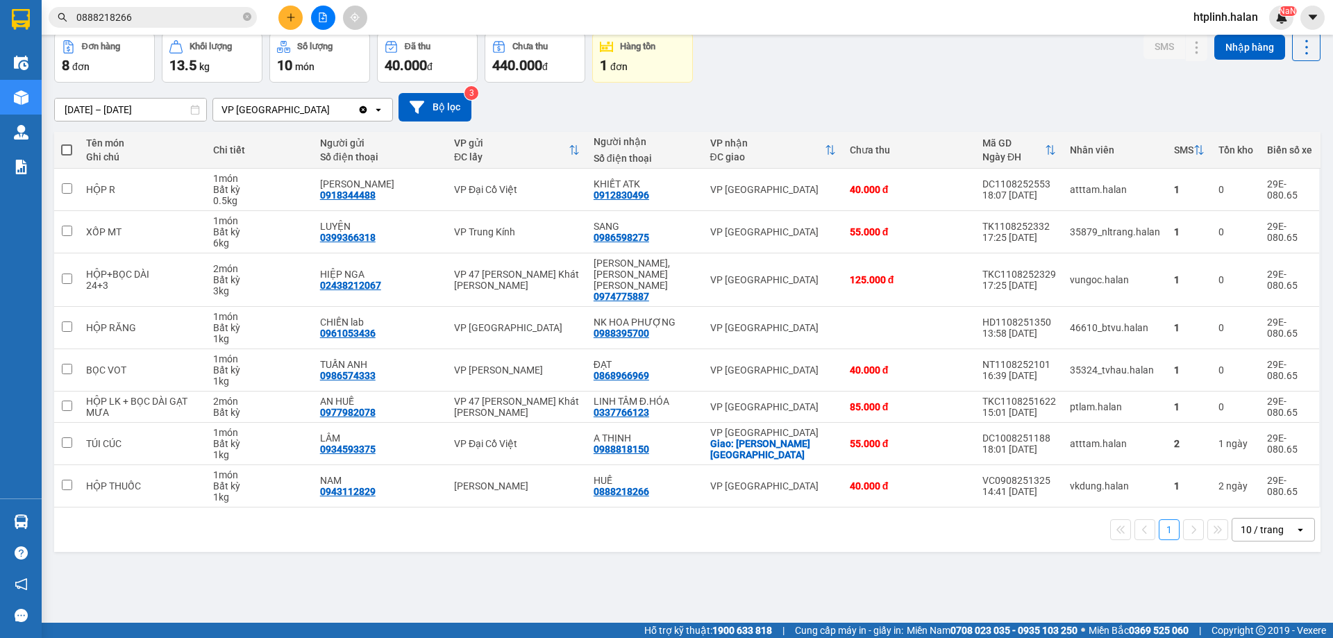
click at [649, 542] on section "Kết quả tìm kiếm ( 37 ) Bộ lọc Mã ĐH Trạng thái Món hàng Thu hộ Tổng cước Chưa …" at bounding box center [666, 319] width 1333 height 638
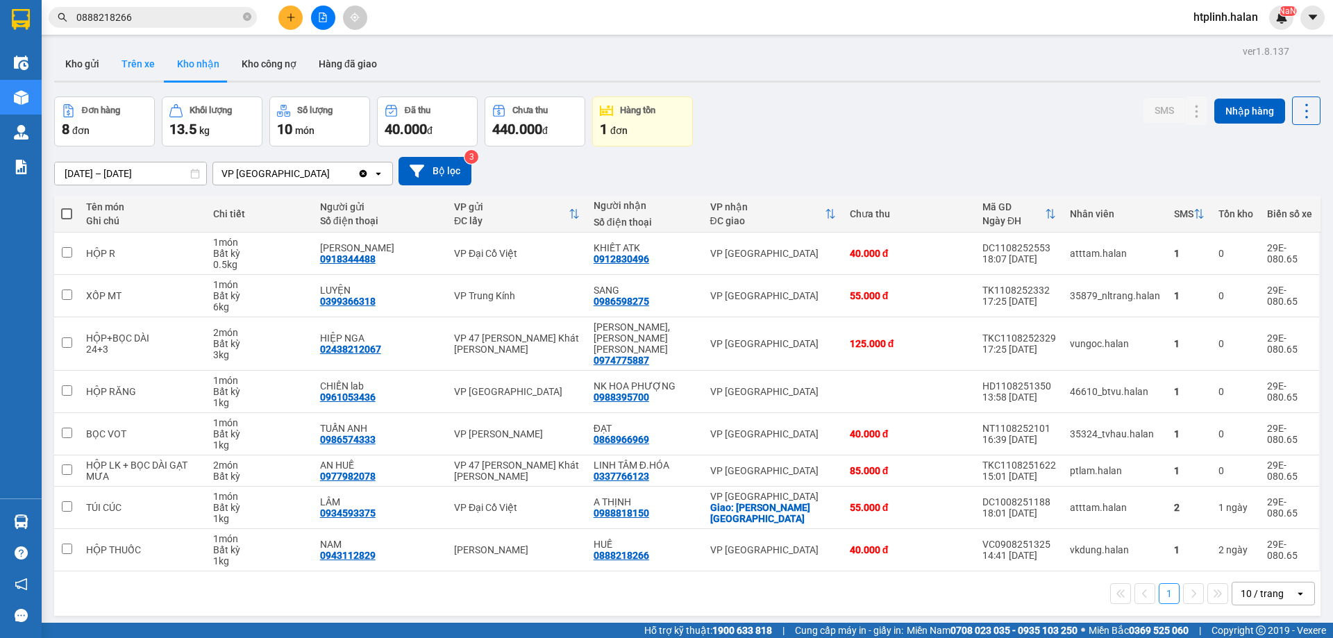
click at [125, 54] on button "Trên xe" at bounding box center [138, 63] width 56 height 33
type input "05/12/2011 – 12/08/2025"
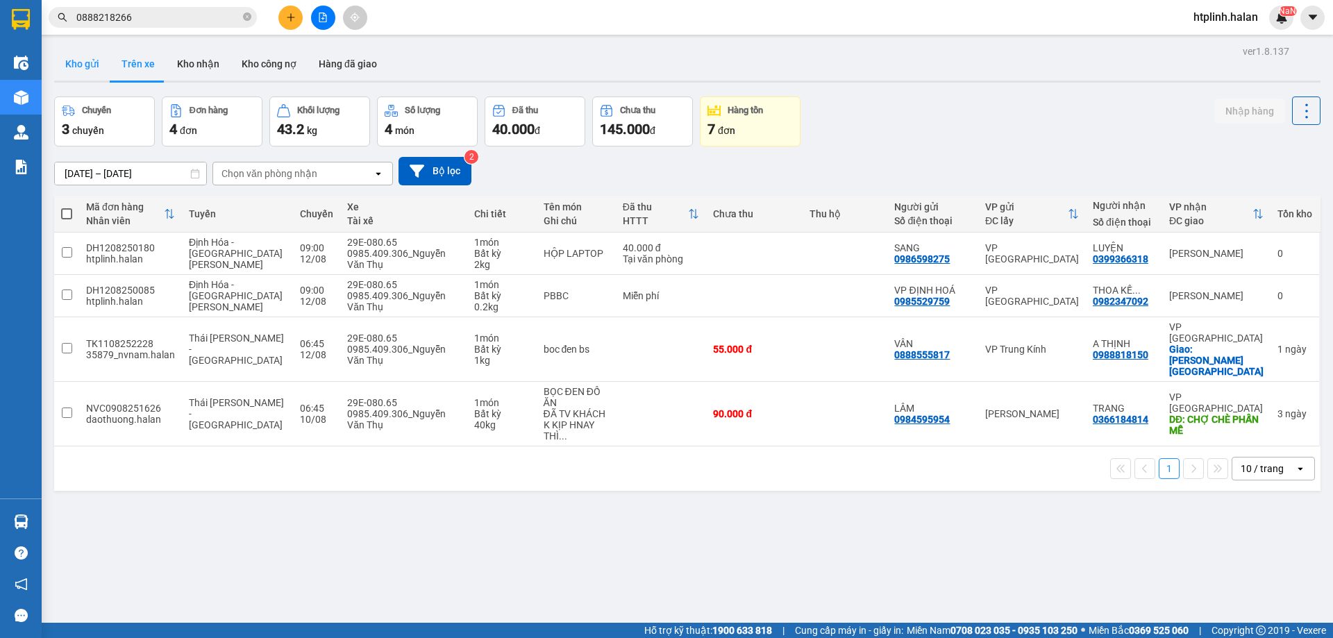
click at [83, 59] on button "Kho gửi" at bounding box center [82, 63] width 56 height 33
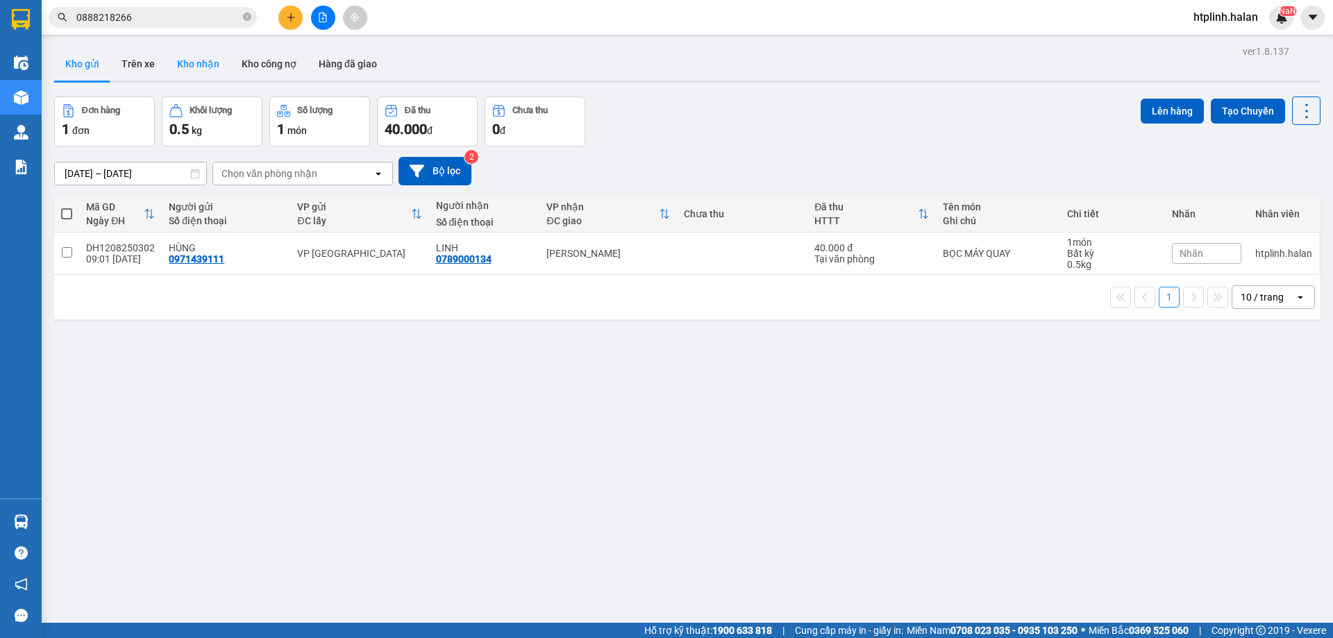
click at [183, 64] on button "Kho nhận" at bounding box center [198, 63] width 65 height 33
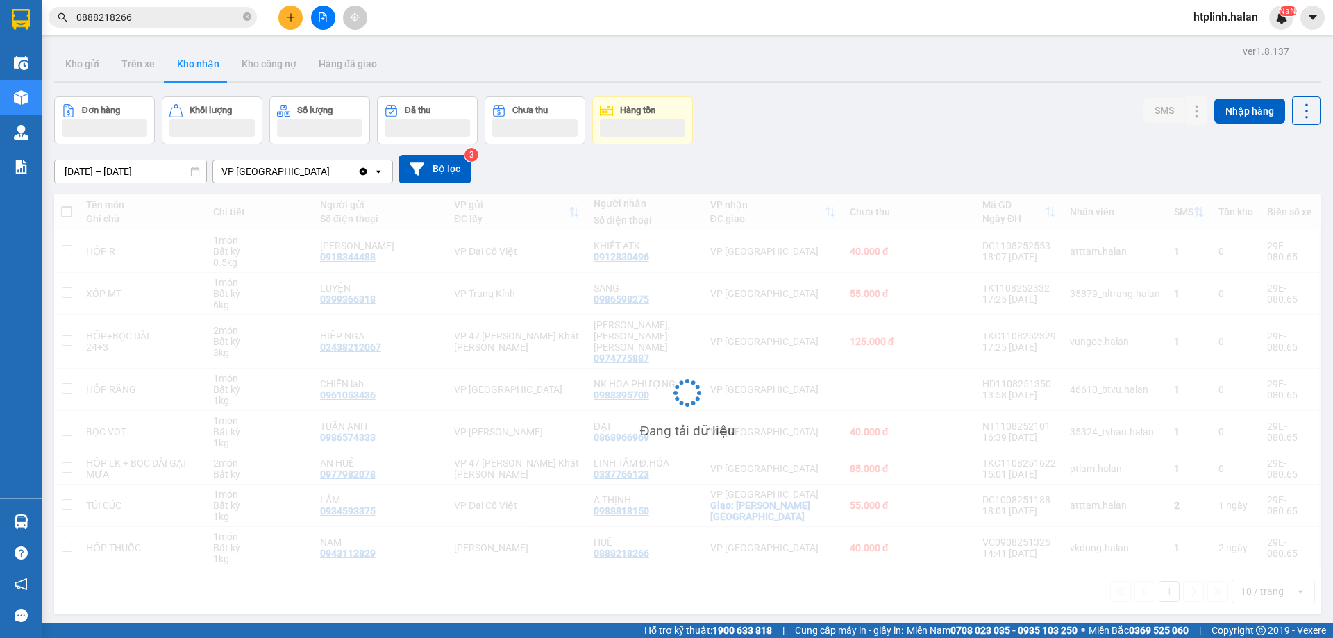
click at [75, 84] on div "ver 1.8.137 Kho gửi Trên xe Kho nhận Kho công nợ Hàng đã giao Đơn hàng Khối lượ…" at bounding box center [687, 361] width 1277 height 638
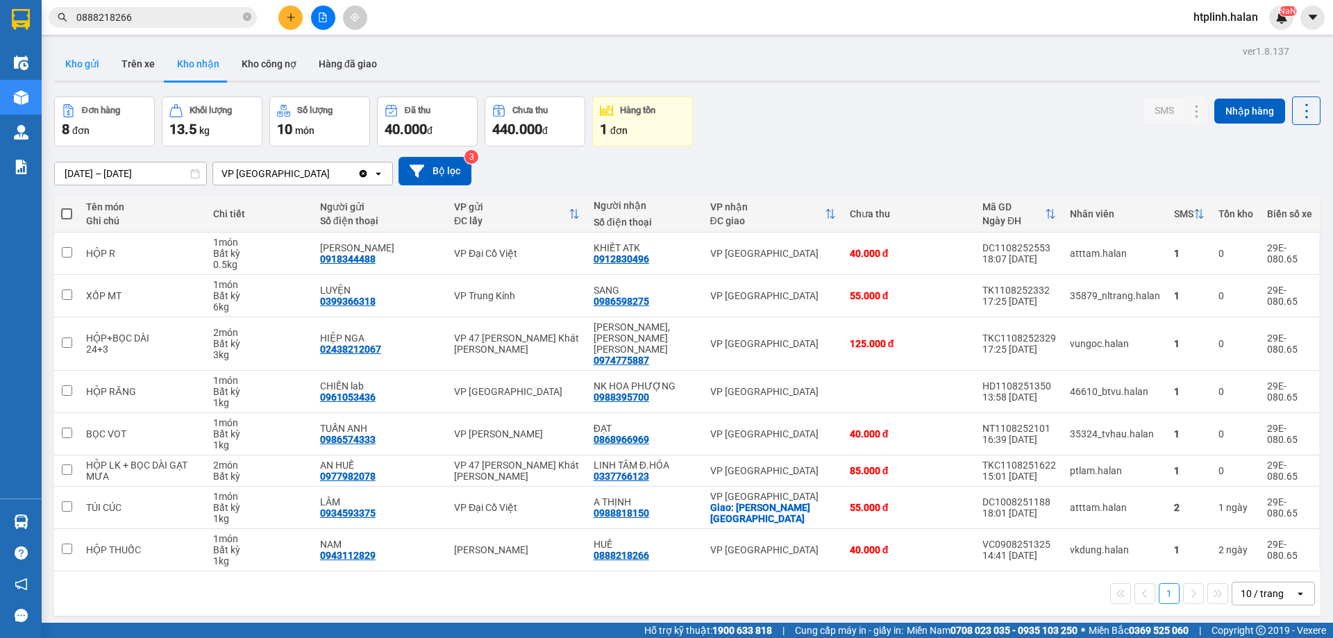
click at [78, 67] on button "Kho gửi" at bounding box center [82, 63] width 56 height 33
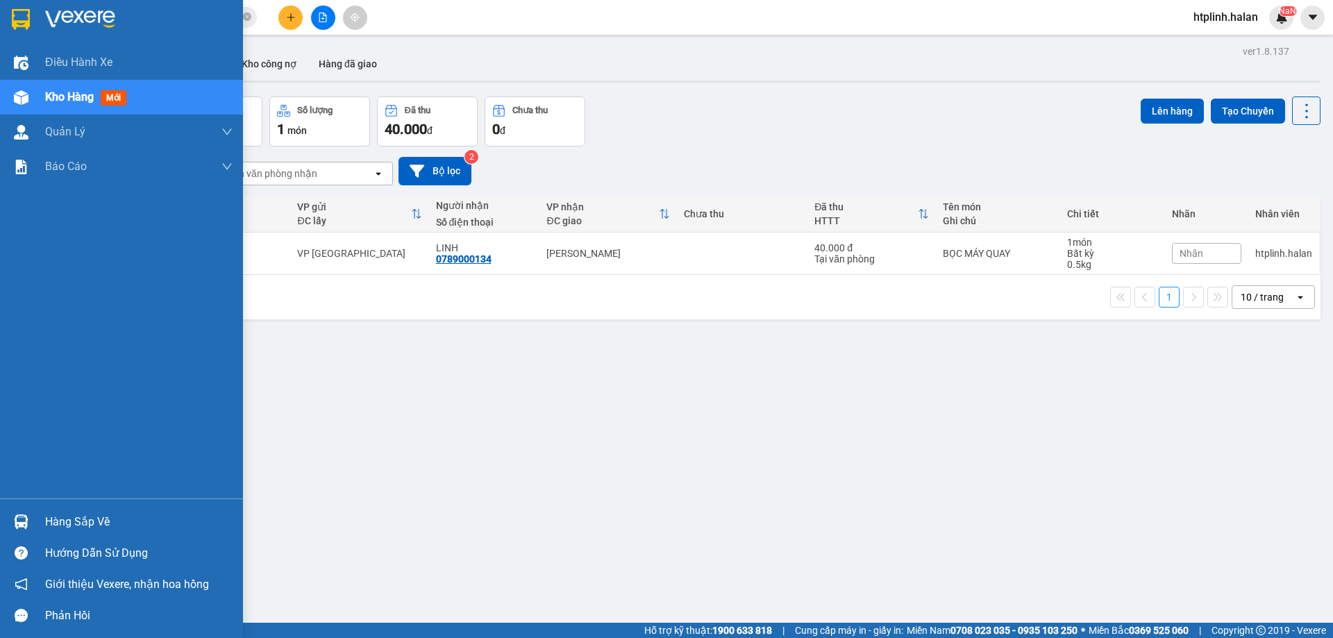
click at [86, 521] on div "Hàng sắp về" at bounding box center [138, 522] width 187 height 21
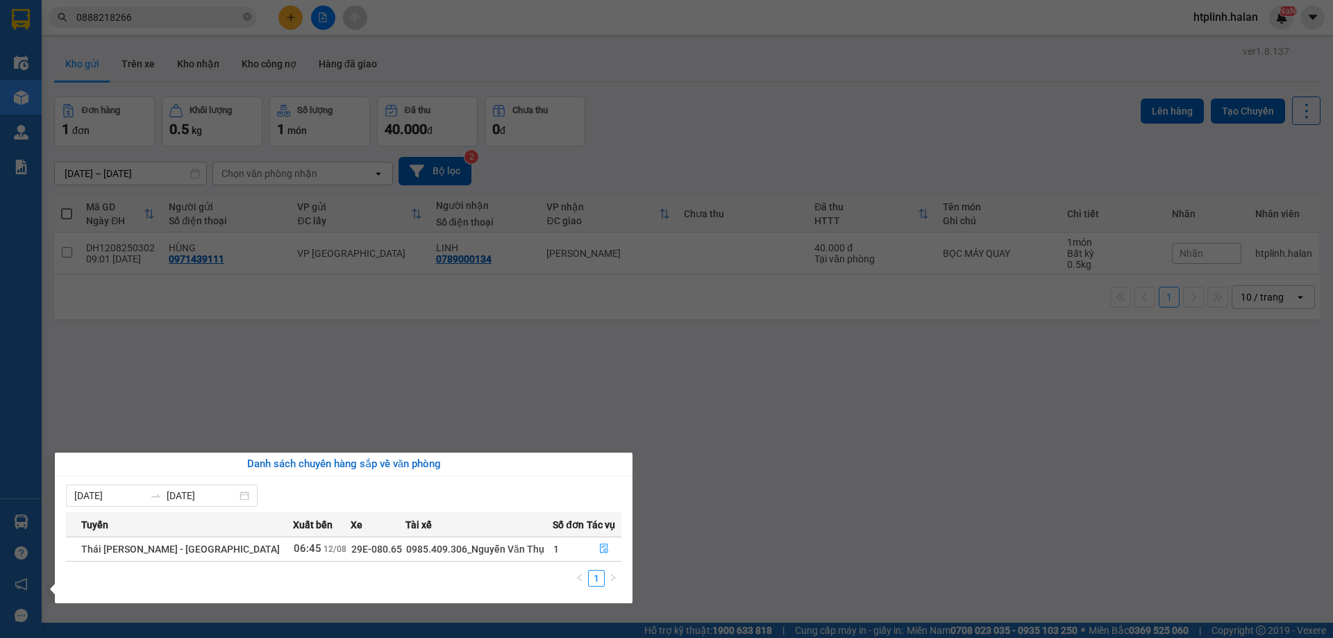
click at [317, 376] on section "Kết quả tìm kiếm ( 37 ) Bộ lọc Mã ĐH Trạng thái Món hàng Thu hộ Tổng cước Chưa …" at bounding box center [666, 319] width 1333 height 638
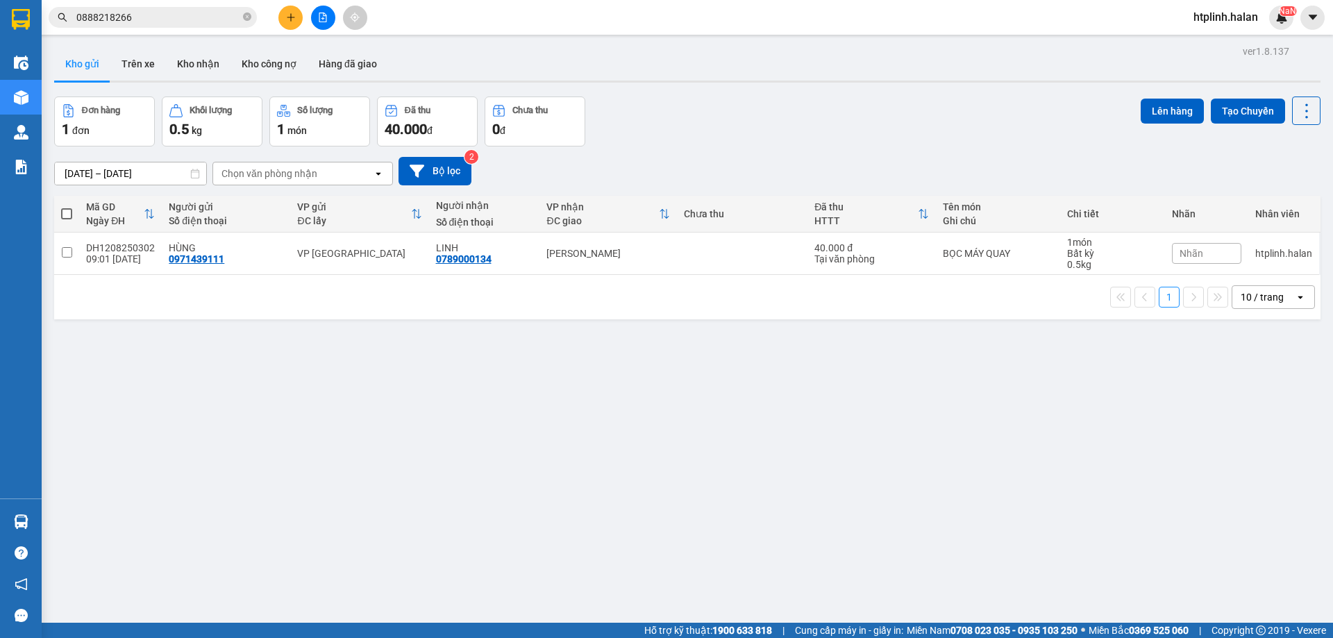
click at [832, 555] on div "ver 1.8.137 Kho gửi Trên xe Kho nhận Kho công nợ Hàng đã giao Đơn hàng 1 đơn Kh…" at bounding box center [687, 361] width 1277 height 638
click at [355, 354] on div "ver 1.8.137 Kho gửi Trên xe Kho nhận Kho công nợ Hàng đã giao Đơn hàng 1 đơn Kh…" at bounding box center [687, 361] width 1277 height 638
click at [203, 67] on button "Kho nhận" at bounding box center [198, 63] width 65 height 33
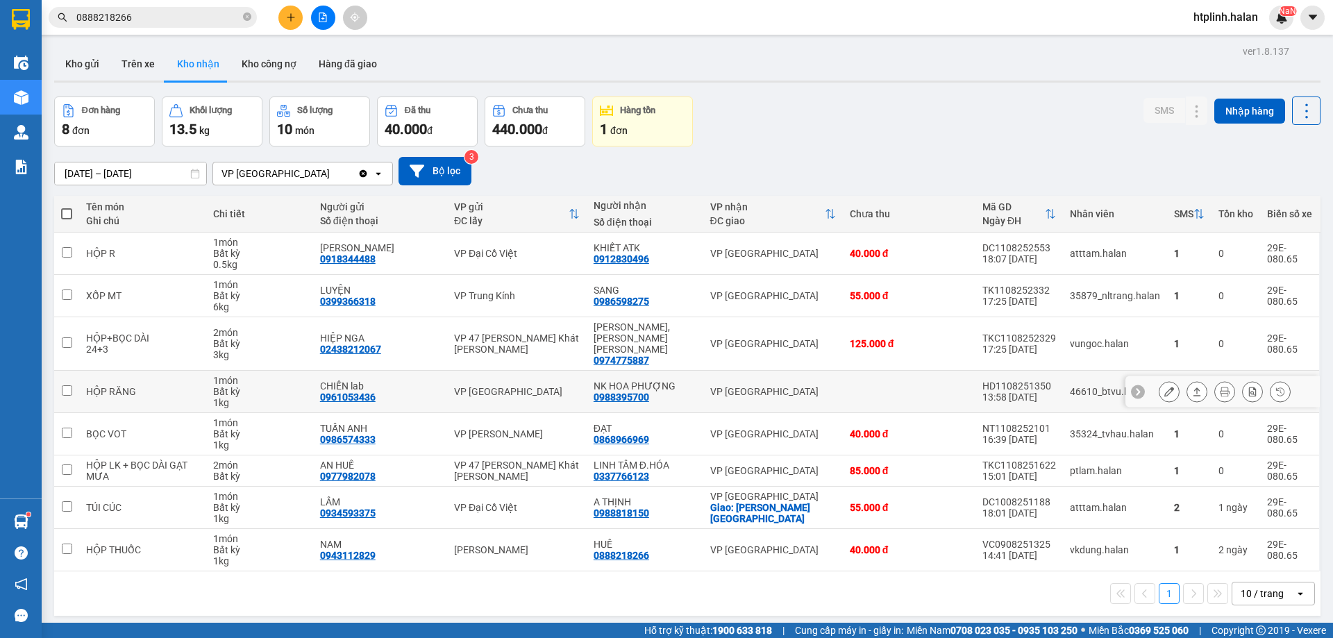
scroll to position [64, 0]
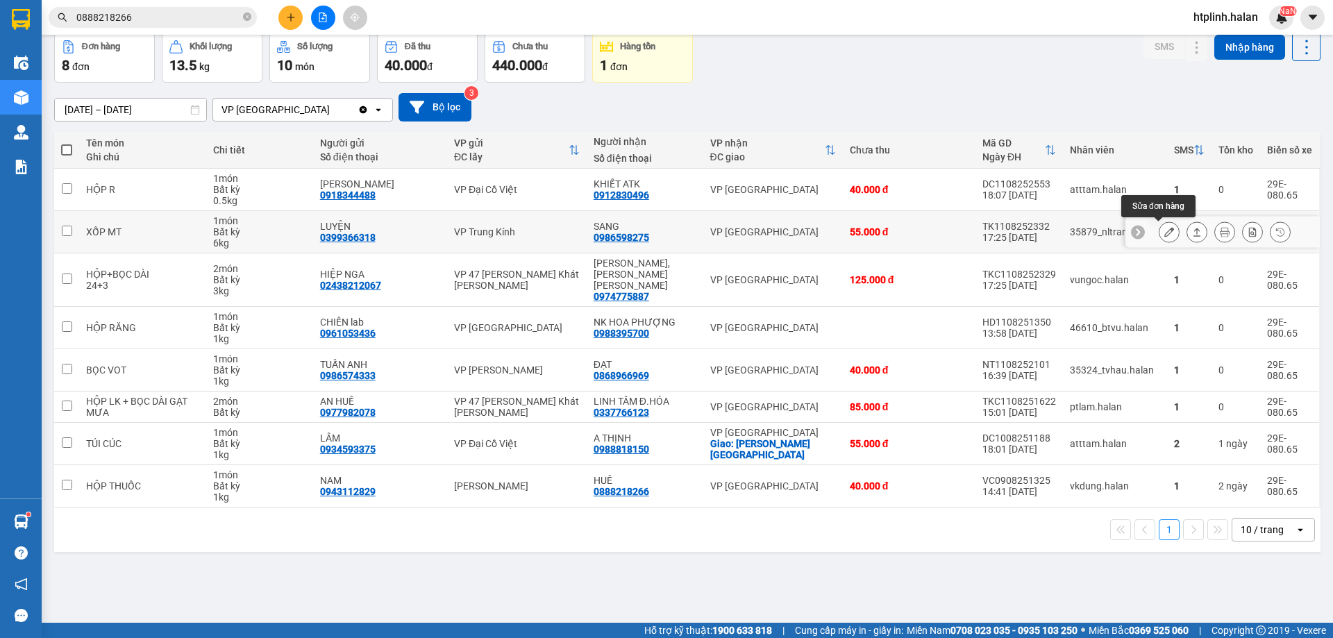
click at [1164, 229] on icon at bounding box center [1169, 232] width 10 height 10
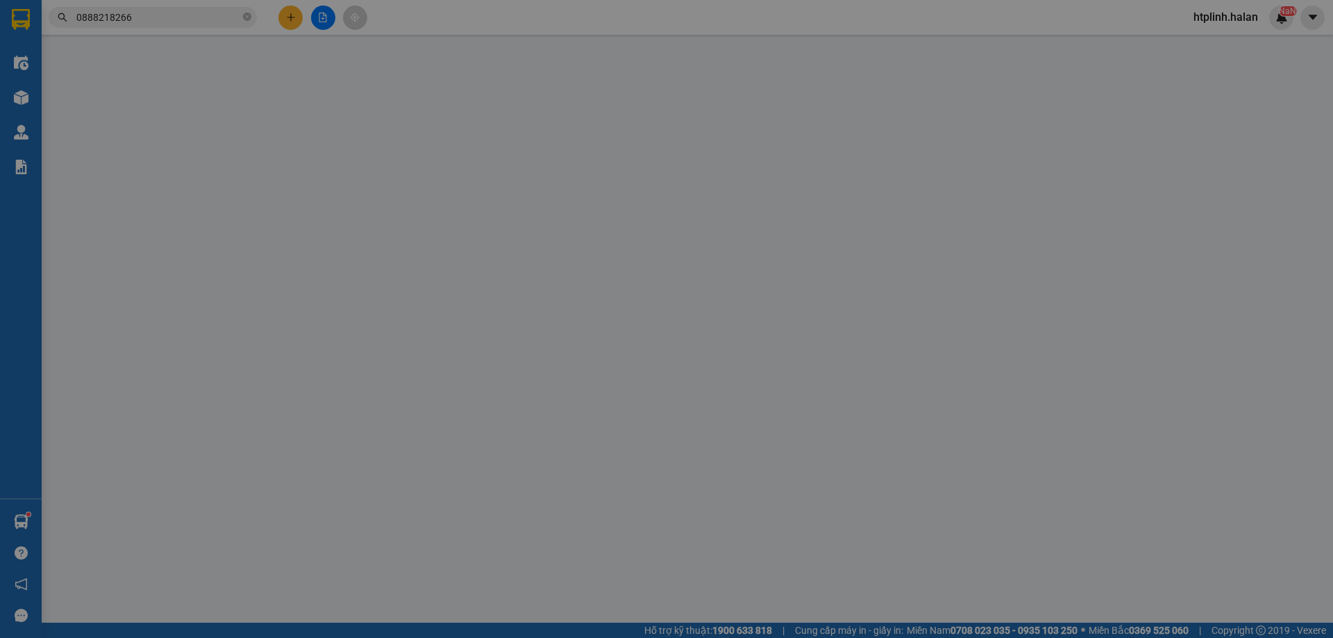
type input "0399366318"
type input "LUYỆN"
type input "0986598275"
type input "SANG"
type input "55.000"
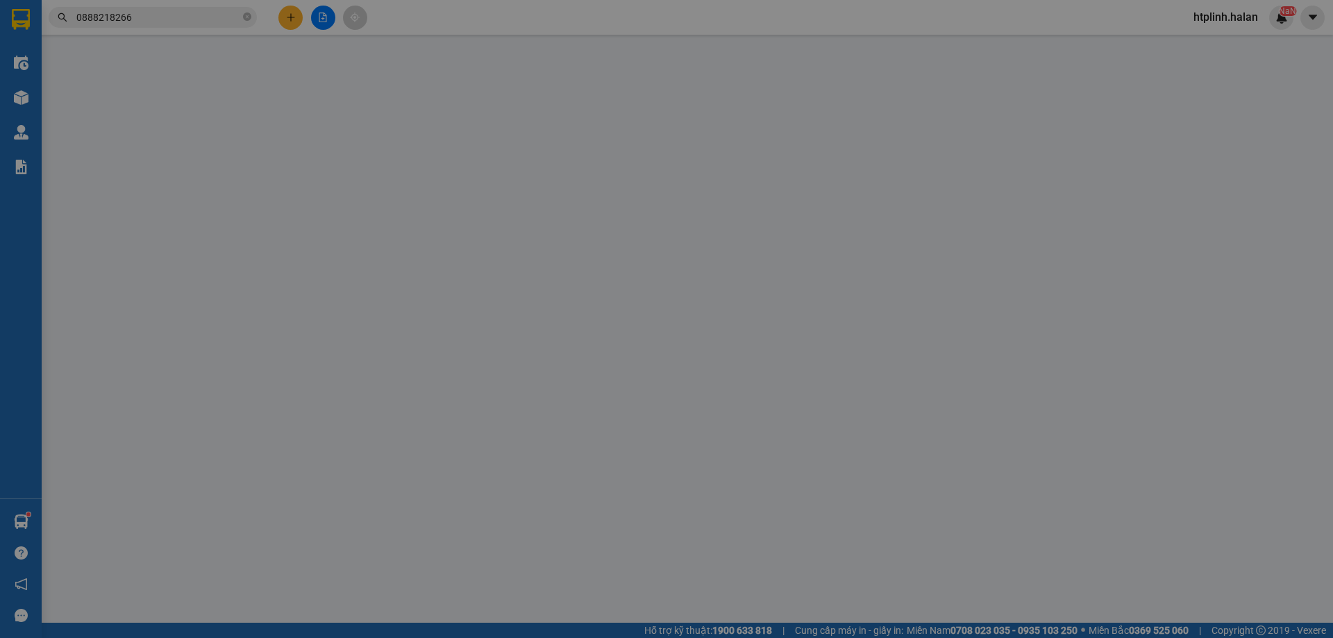
type input "55.000"
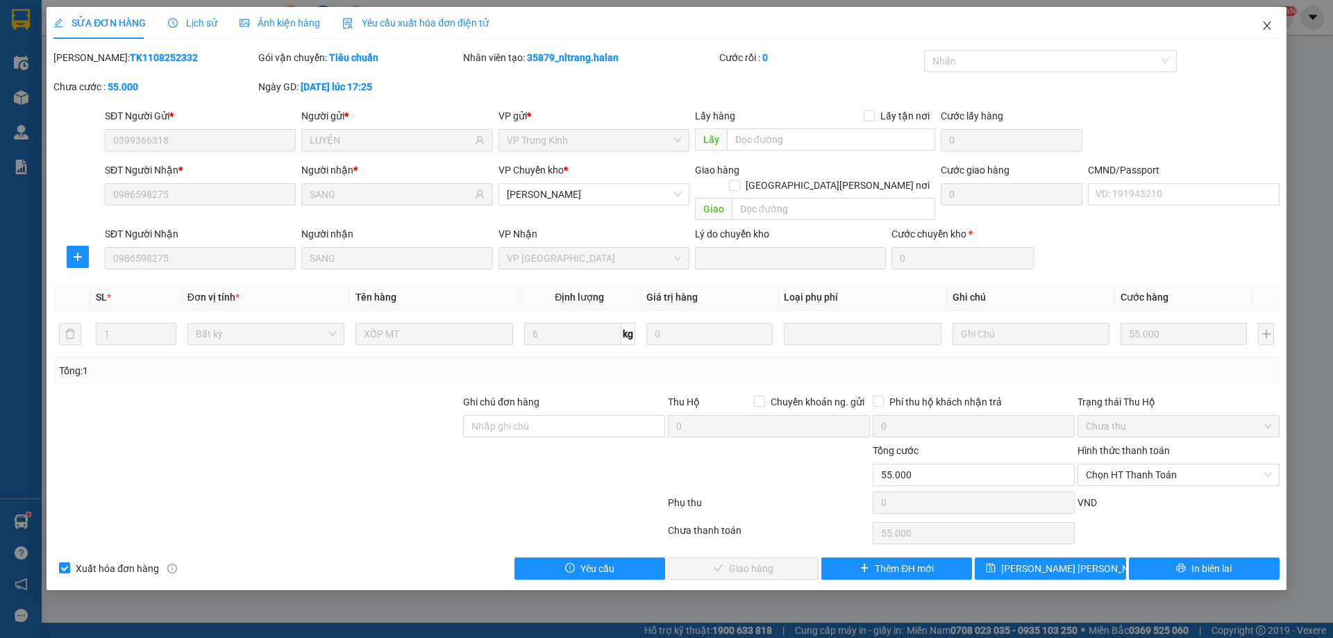
click at [1261, 43] on span "Close" at bounding box center [1267, 26] width 39 height 39
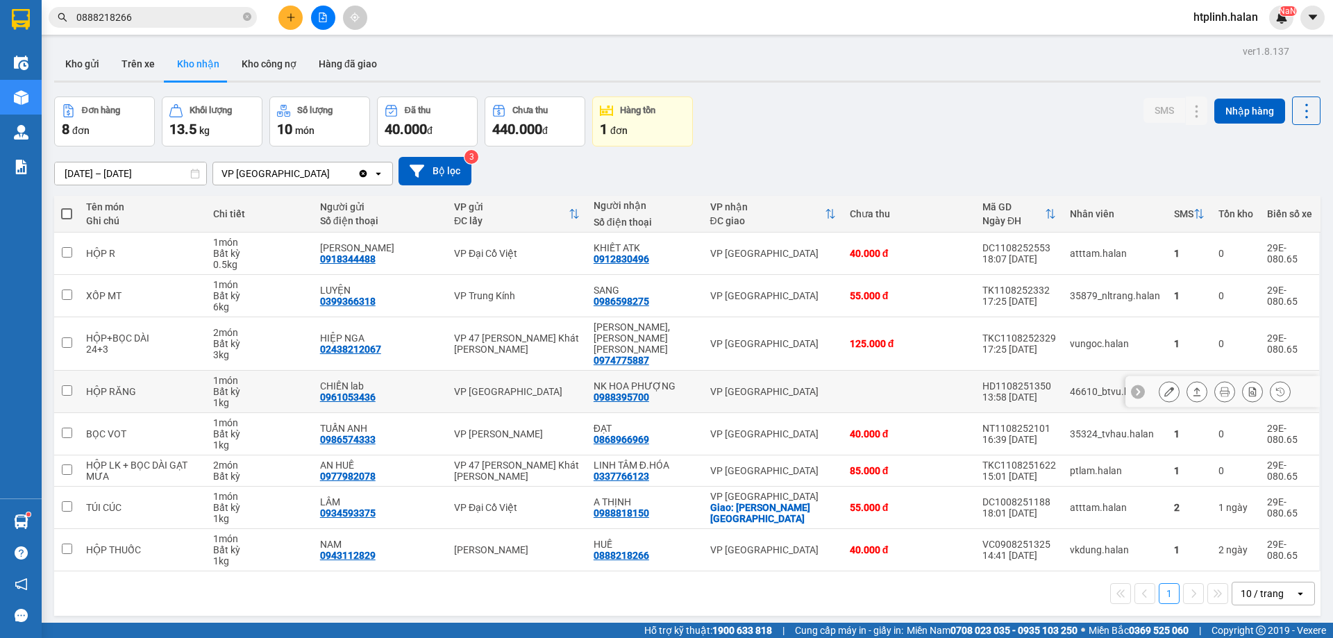
scroll to position [64, 0]
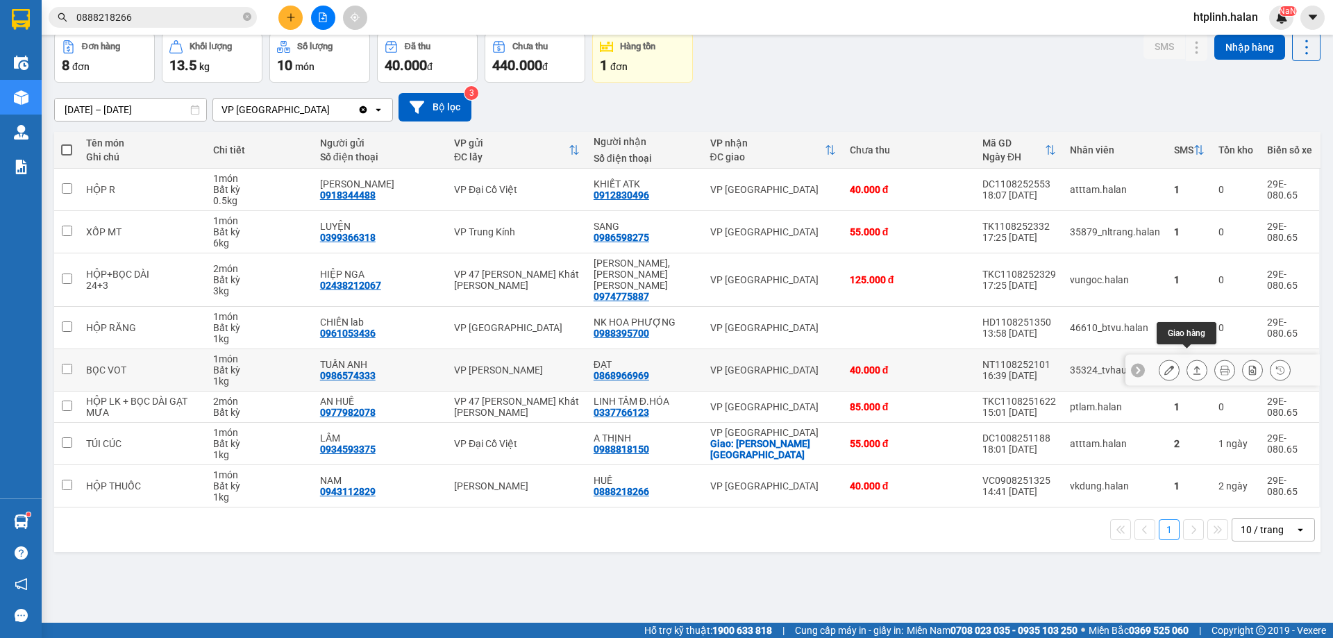
click at [1159, 358] on button at bounding box center [1168, 370] width 19 height 24
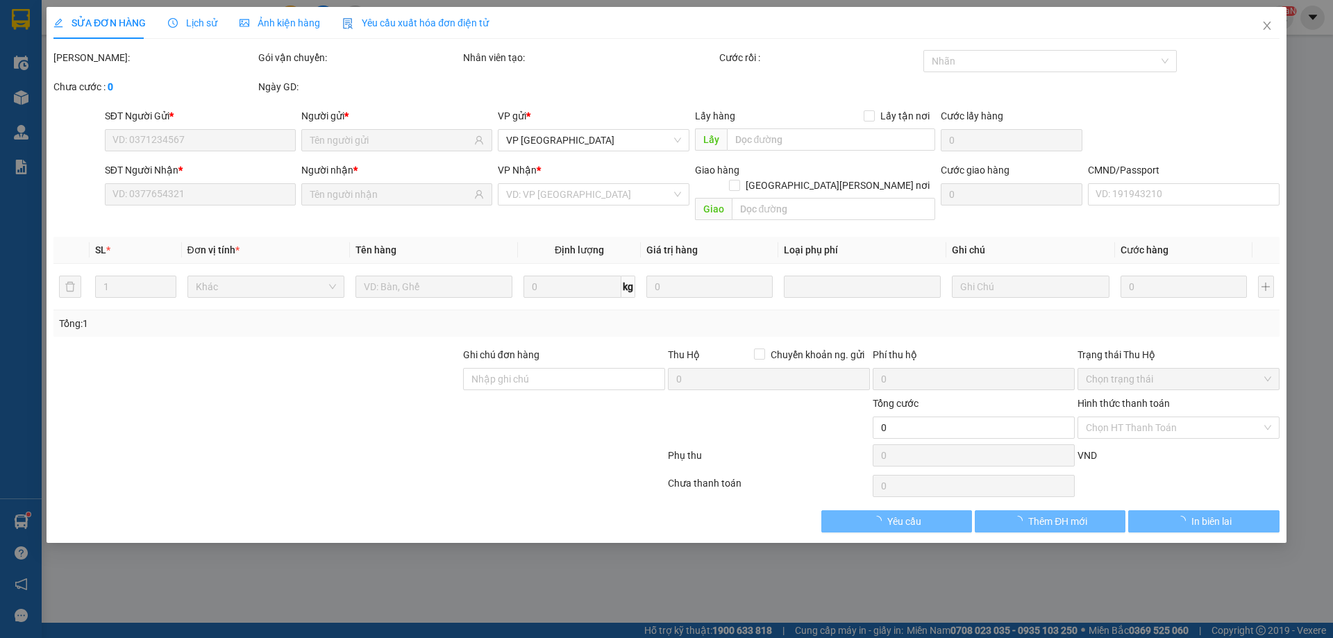
type input "0986574333"
type input "TUẤN ANH"
type input "0868966969"
type input "ĐẠT"
type input "40.000"
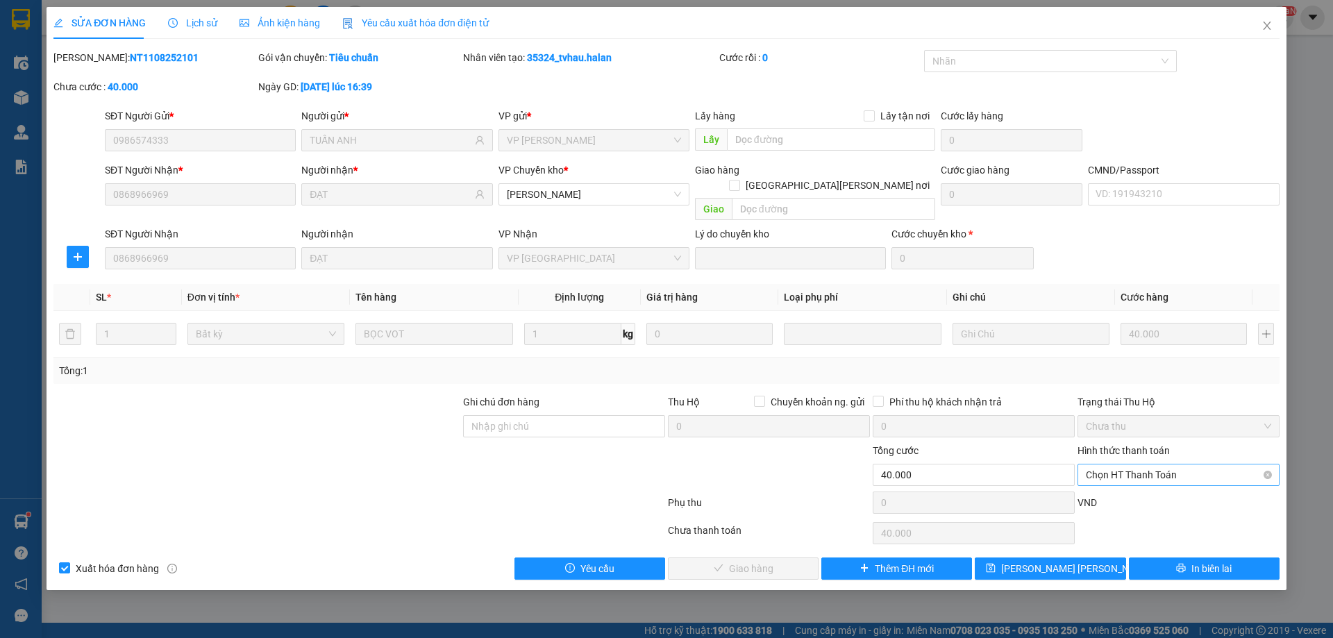
click at [1144, 464] on span "Chọn HT Thanh Toán" at bounding box center [1178, 474] width 185 height 21
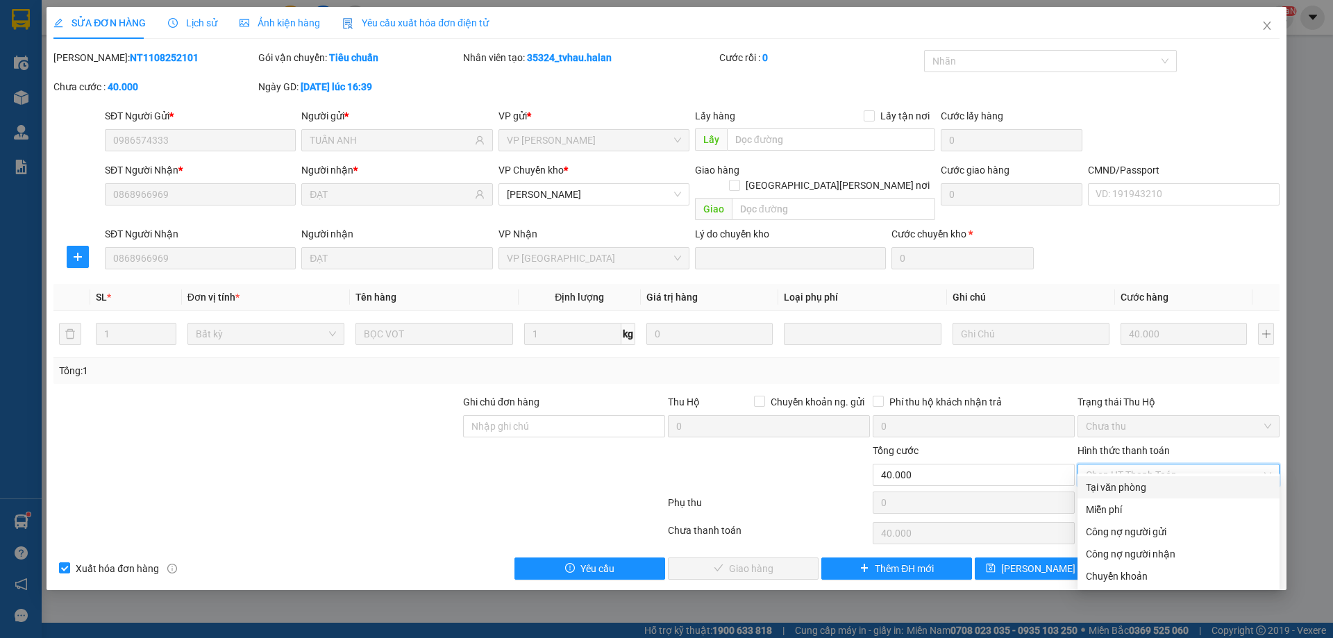
click at [1131, 488] on div "Tại văn phòng" at bounding box center [1178, 487] width 185 height 15
type input "0"
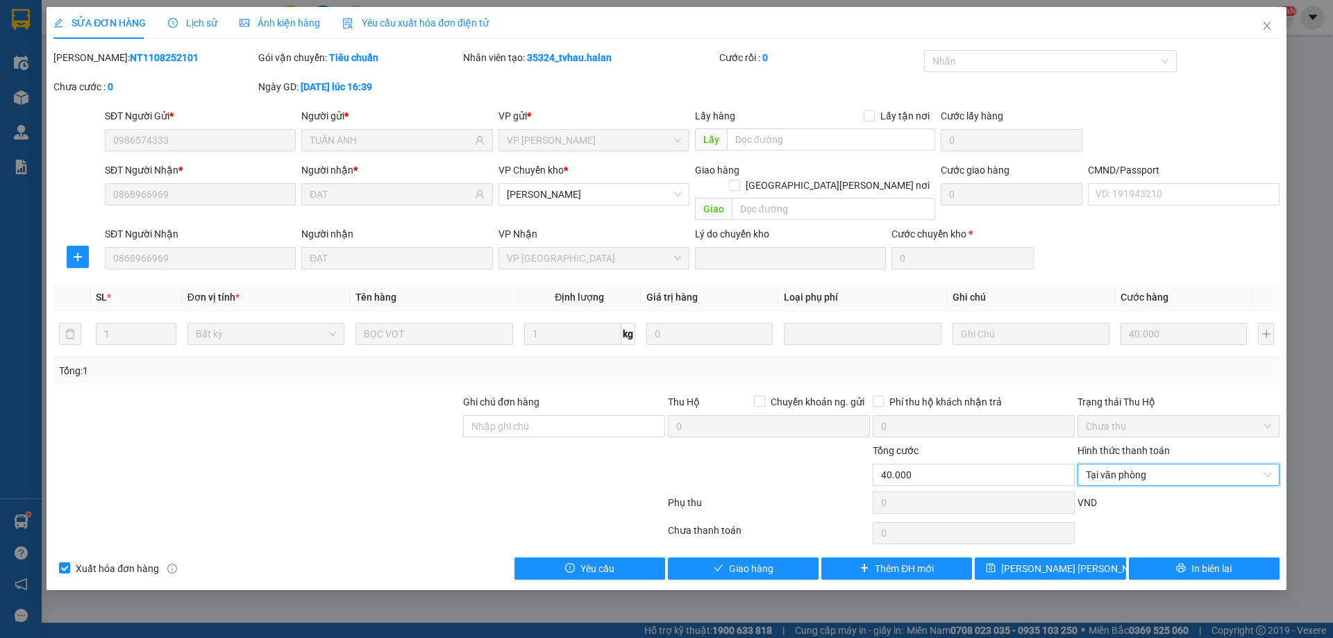
click at [818, 534] on div "Total Paid Fee 0 Total UnPaid Fee 40.000 Cash Collection Total Fee Mã ĐH: NT110…" at bounding box center [666, 315] width 1226 height 530
click at [805, 557] on button "Giao hàng" at bounding box center [743, 568] width 151 height 22
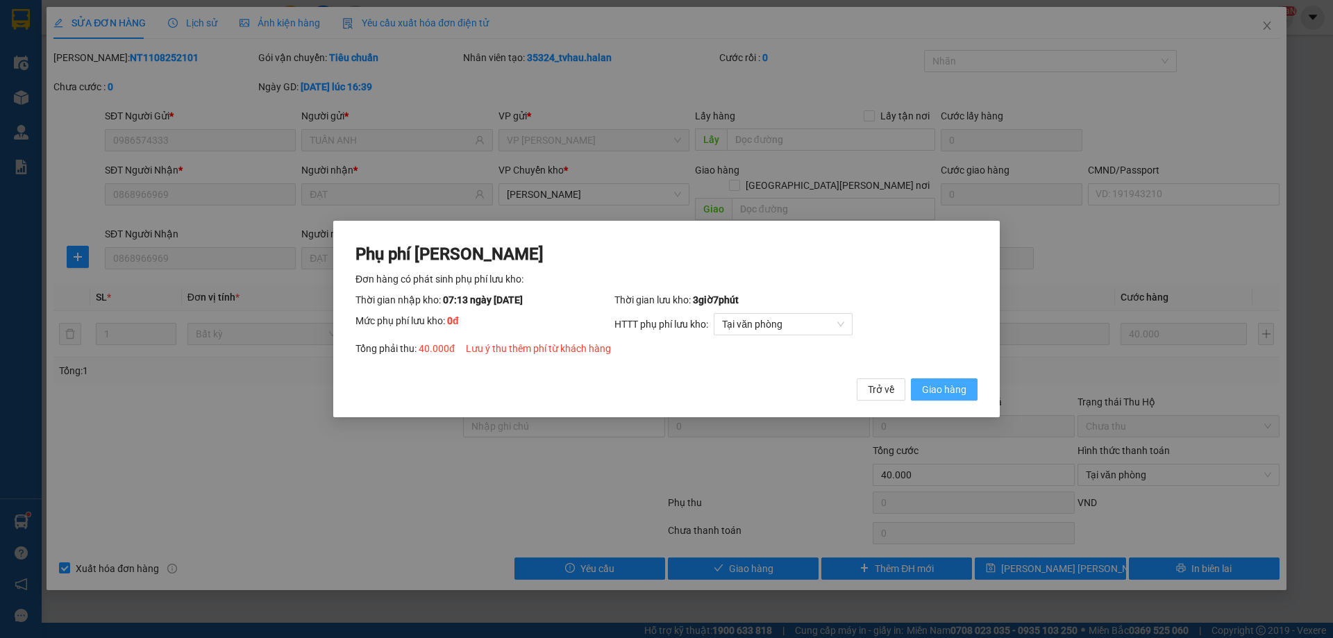
click at [907, 376] on div "Phụ phí Lưu kho Đơn hàng có phát sinh phụ phí lưu kho: Thời gian nhập kho: 07:1…" at bounding box center [666, 322] width 622 height 158
click at [918, 394] on button "Giao hàng" at bounding box center [944, 389] width 67 height 22
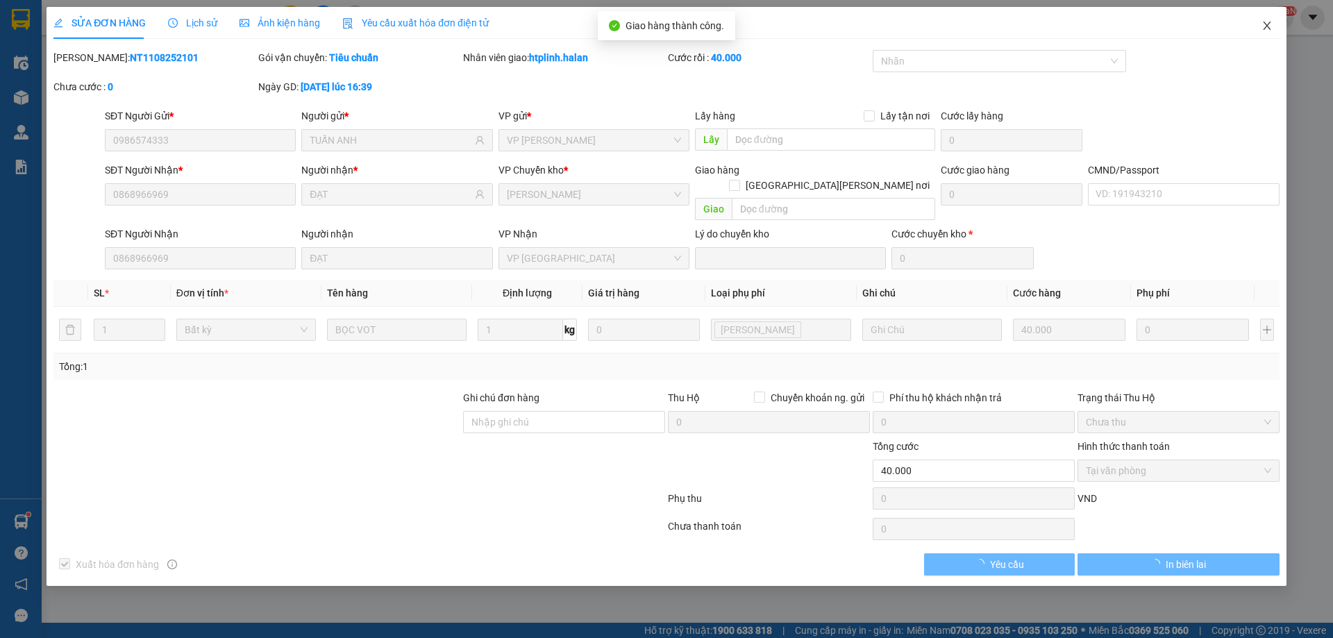
click at [1281, 23] on span "Close" at bounding box center [1267, 26] width 39 height 39
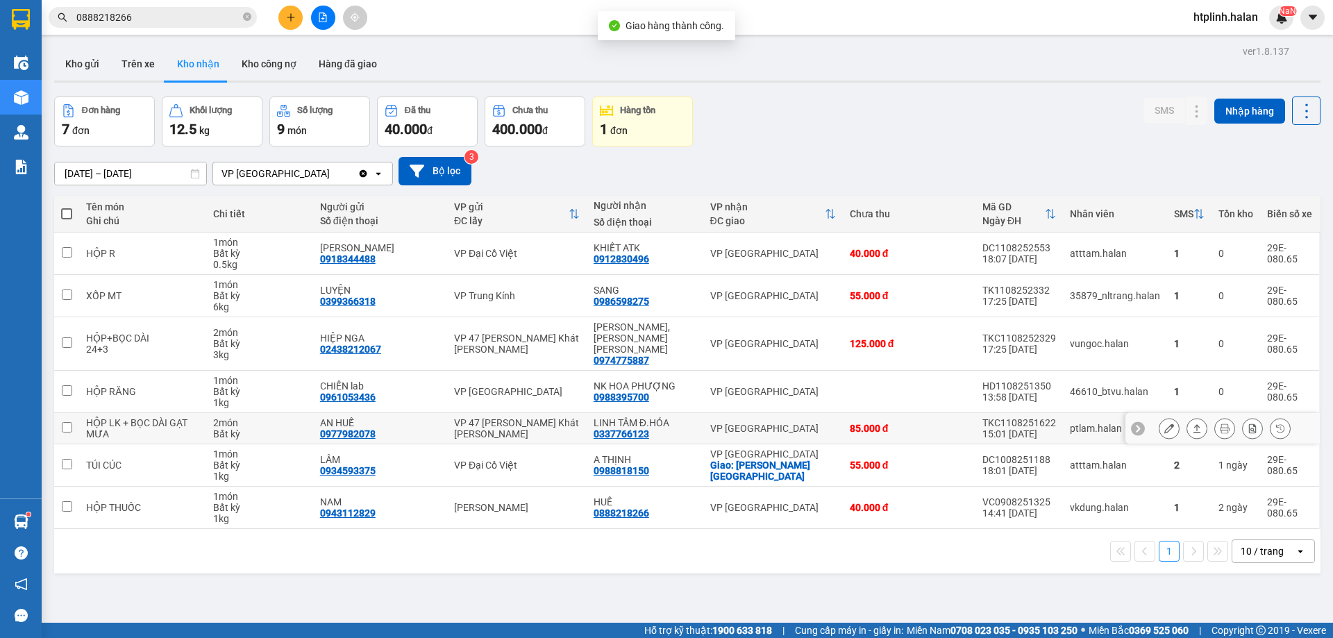
scroll to position [64, 0]
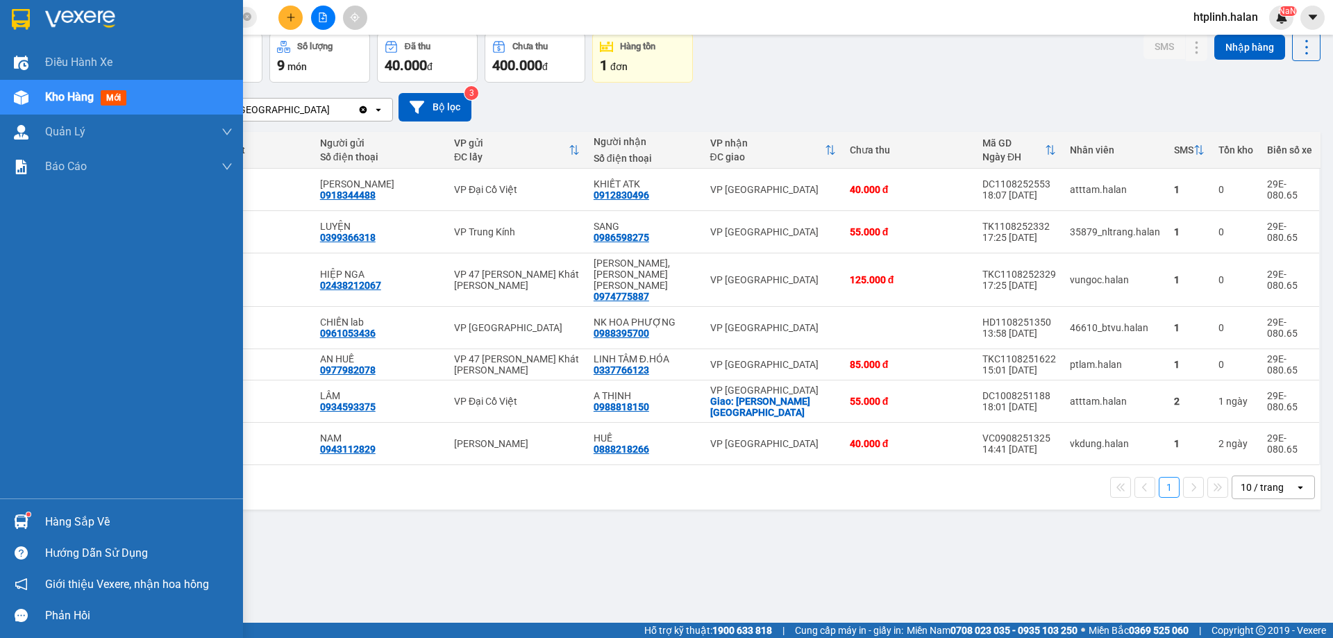
click at [15, 538] on div "Hướng dẫn sử dụng" at bounding box center [121, 552] width 243 height 31
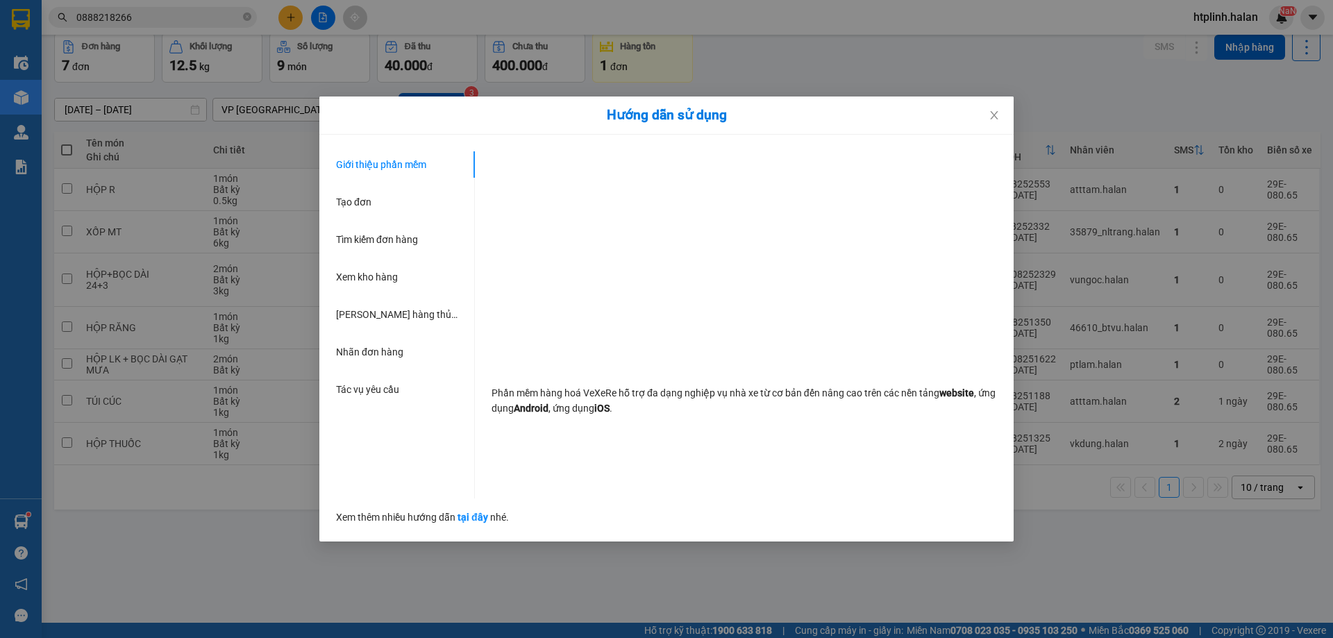
click at [23, 517] on div "Hướng dẫn sử dụng Giới thiệu phần mềm Tạo đơn Tìm kiếm đơn hàng Xem kho hàng Lê…" at bounding box center [666, 319] width 1333 height 638
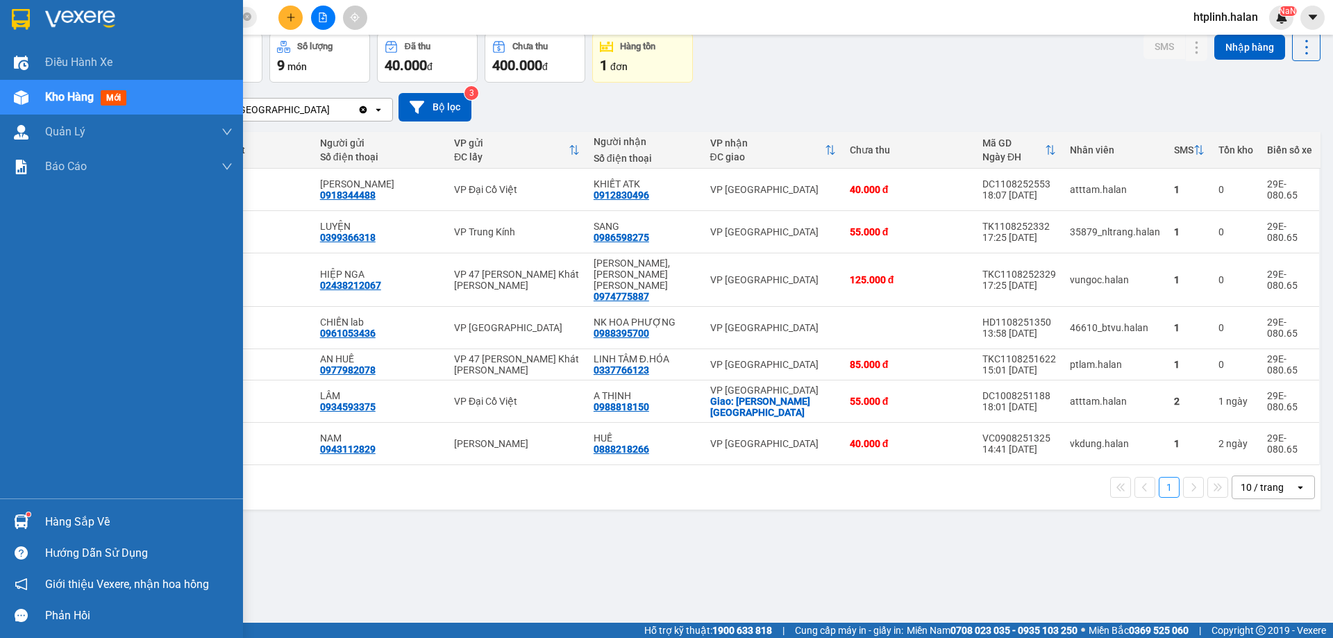
click at [23, 517] on img at bounding box center [21, 521] width 15 height 15
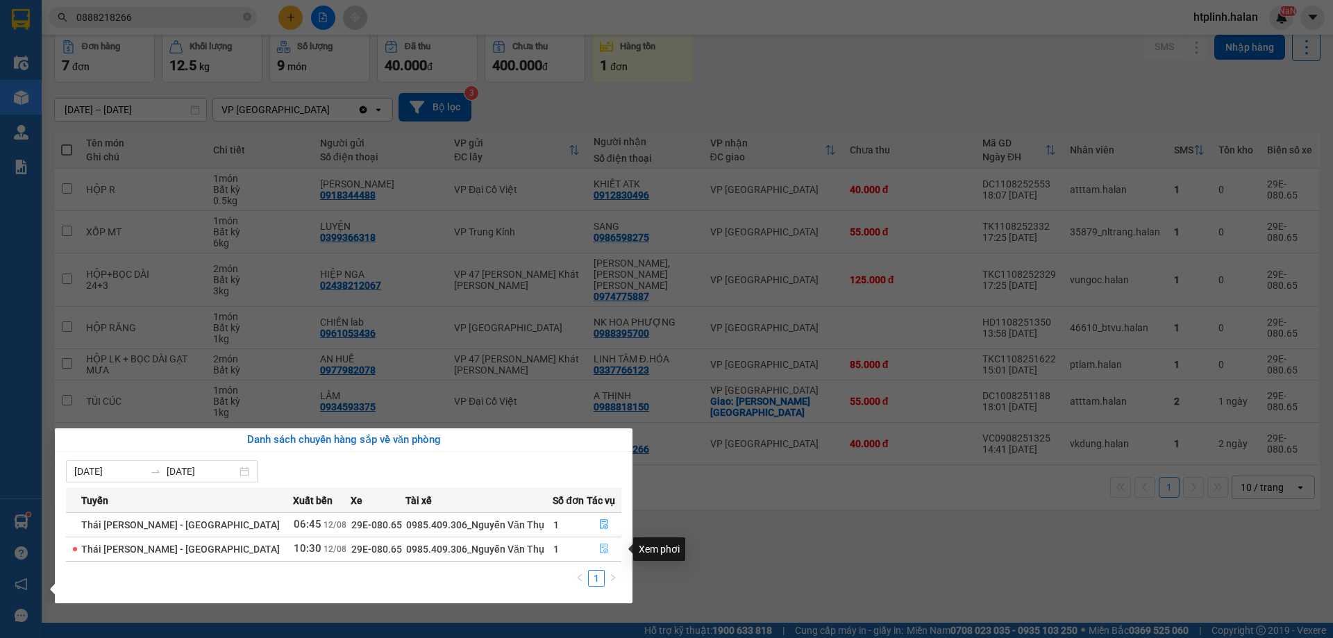
click at [600, 546] on icon "file-done" at bounding box center [604, 549] width 10 height 10
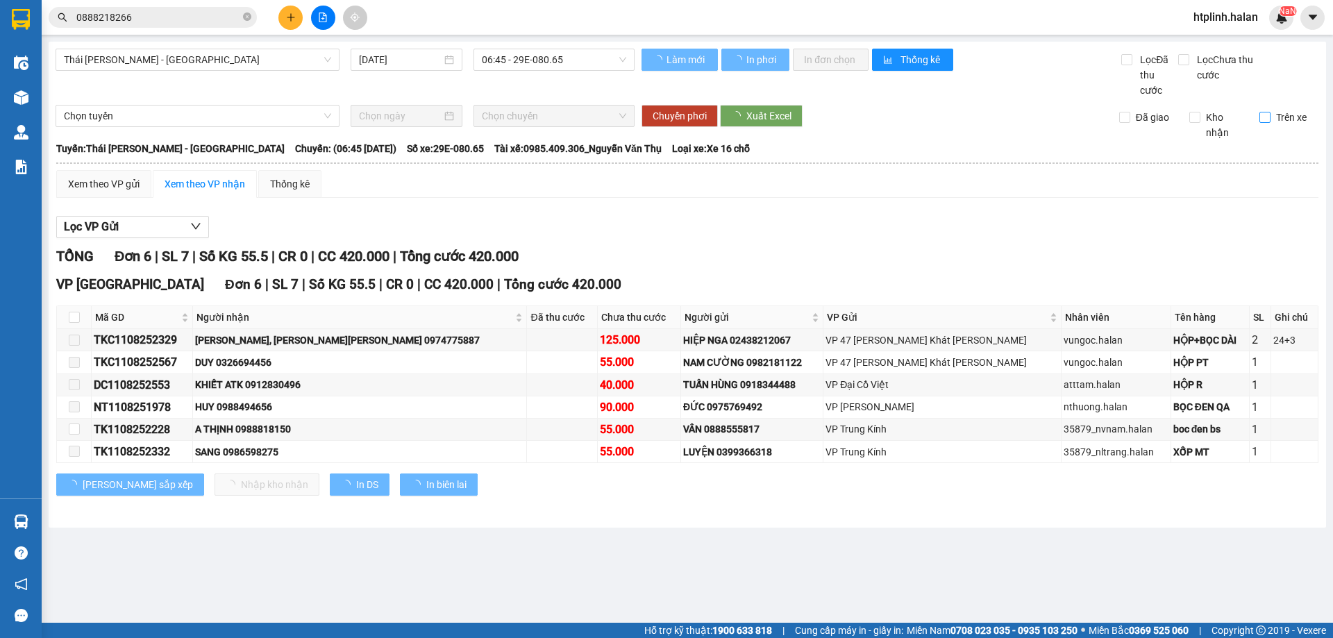
click at [1266, 118] on input "Trên xe" at bounding box center [1264, 117] width 11 height 11
checkbox input "true"
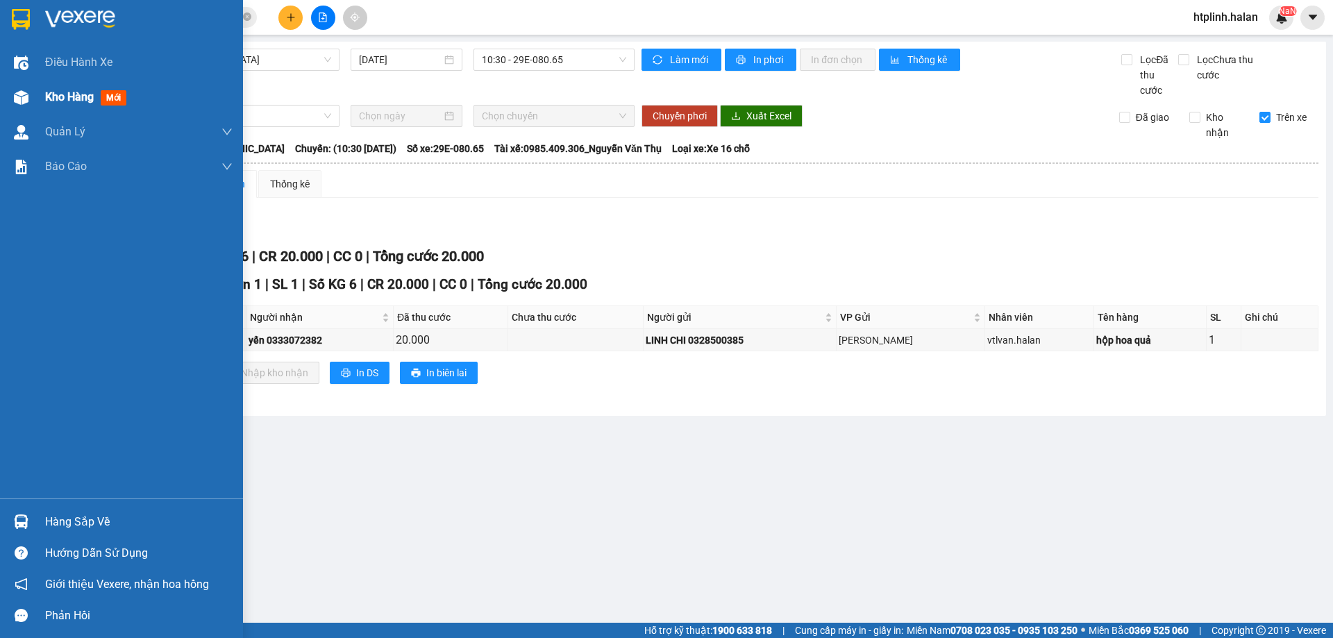
click at [19, 93] on img at bounding box center [21, 97] width 15 height 15
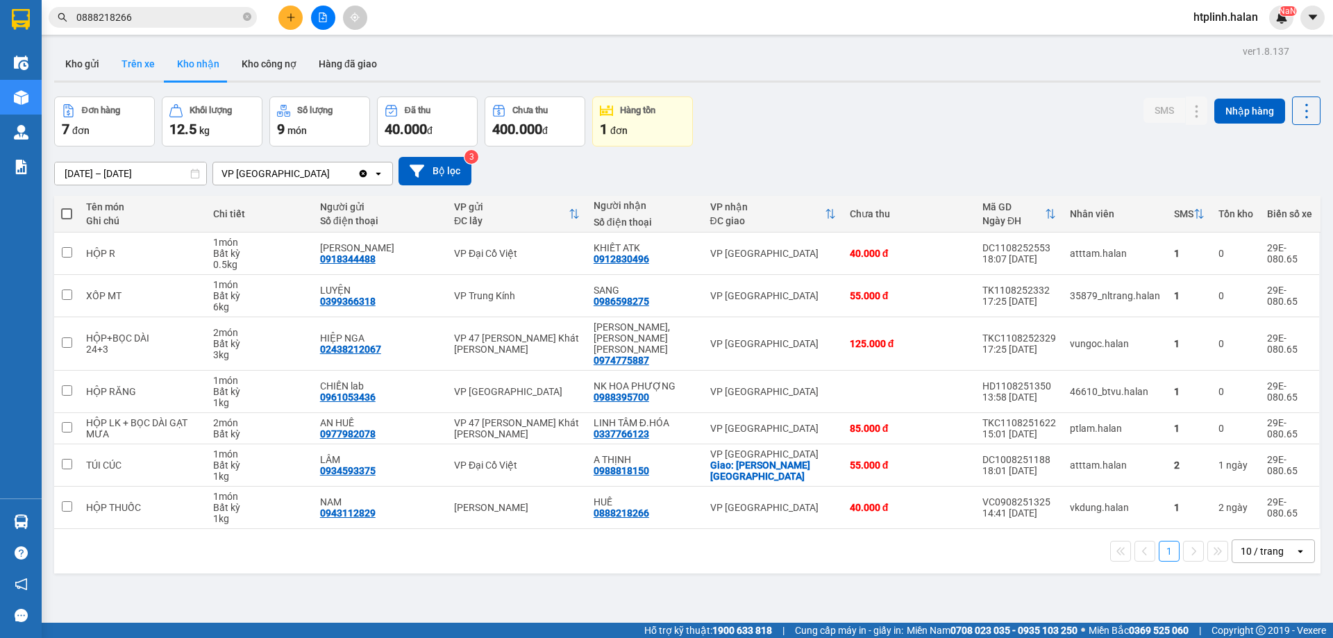
click at [131, 64] on button "Trên xe" at bounding box center [138, 63] width 56 height 33
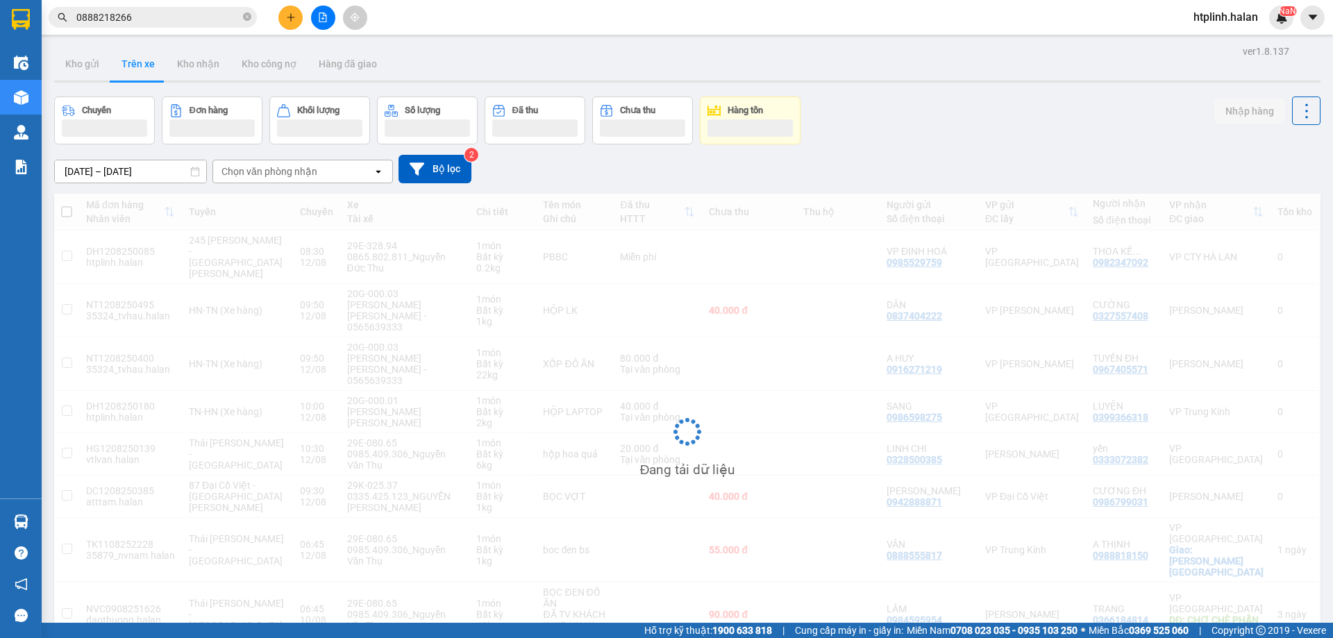
scroll to position [64, 0]
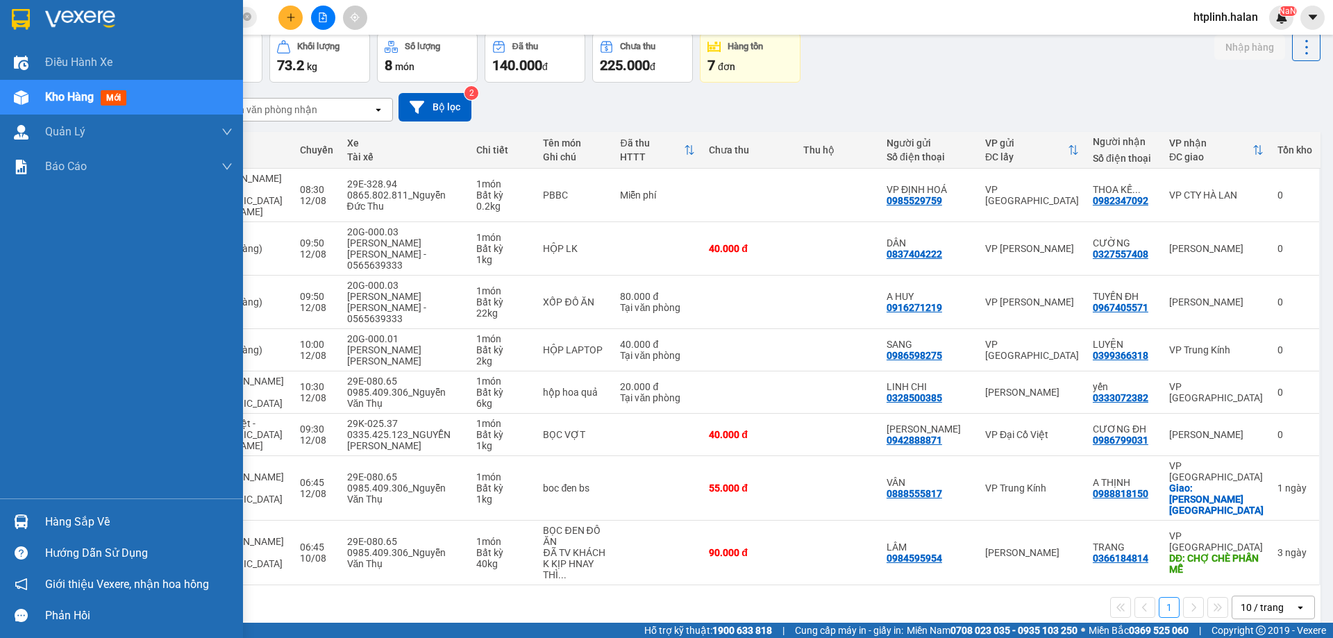
click at [58, 521] on div "Hàng sắp về" at bounding box center [138, 522] width 187 height 21
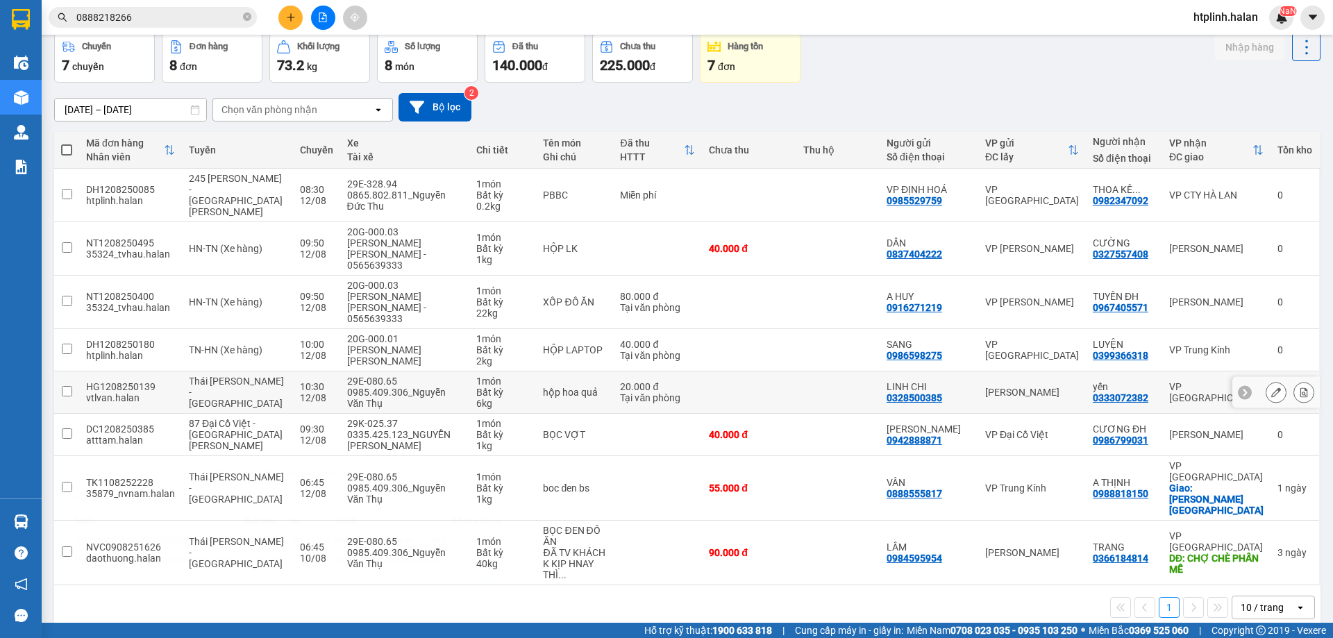
click at [224, 366] on section "Kết quả tìm kiếm ( 37 ) Bộ lọc Mã ĐH Trạng thái Món hàng Thu hộ Tổng cước Chưa …" at bounding box center [666, 319] width 1333 height 638
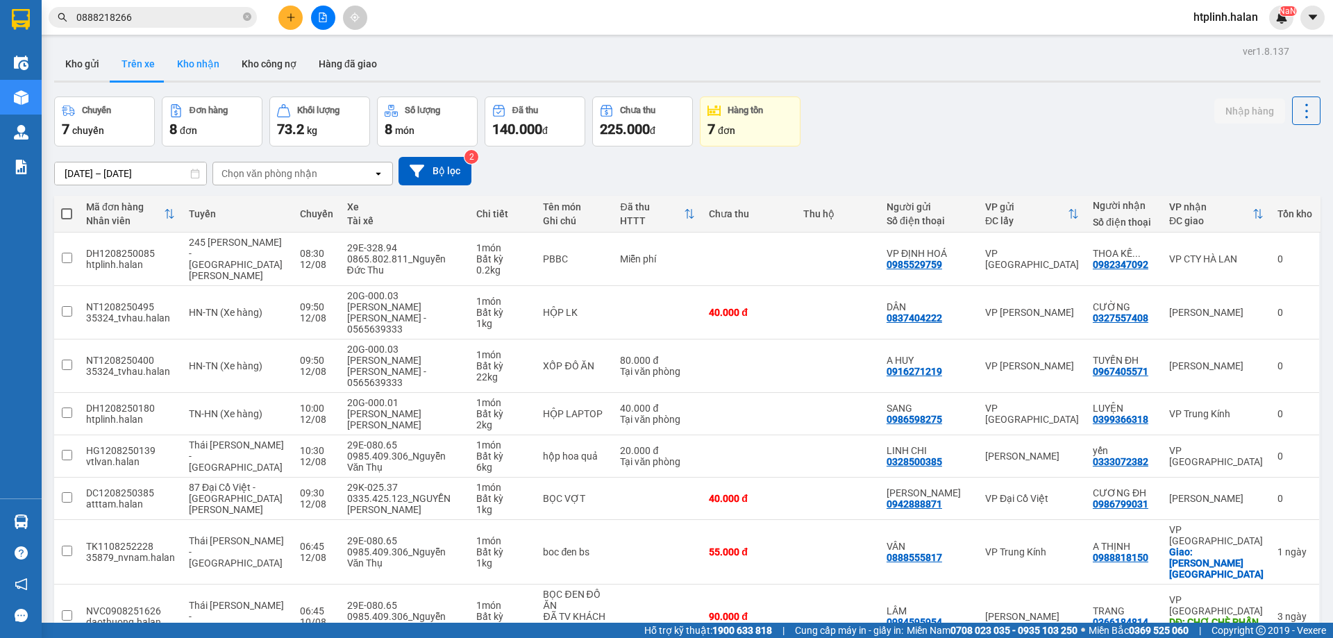
click at [198, 71] on button "Kho nhận" at bounding box center [198, 63] width 65 height 33
type input "[DATE] – [DATE]"
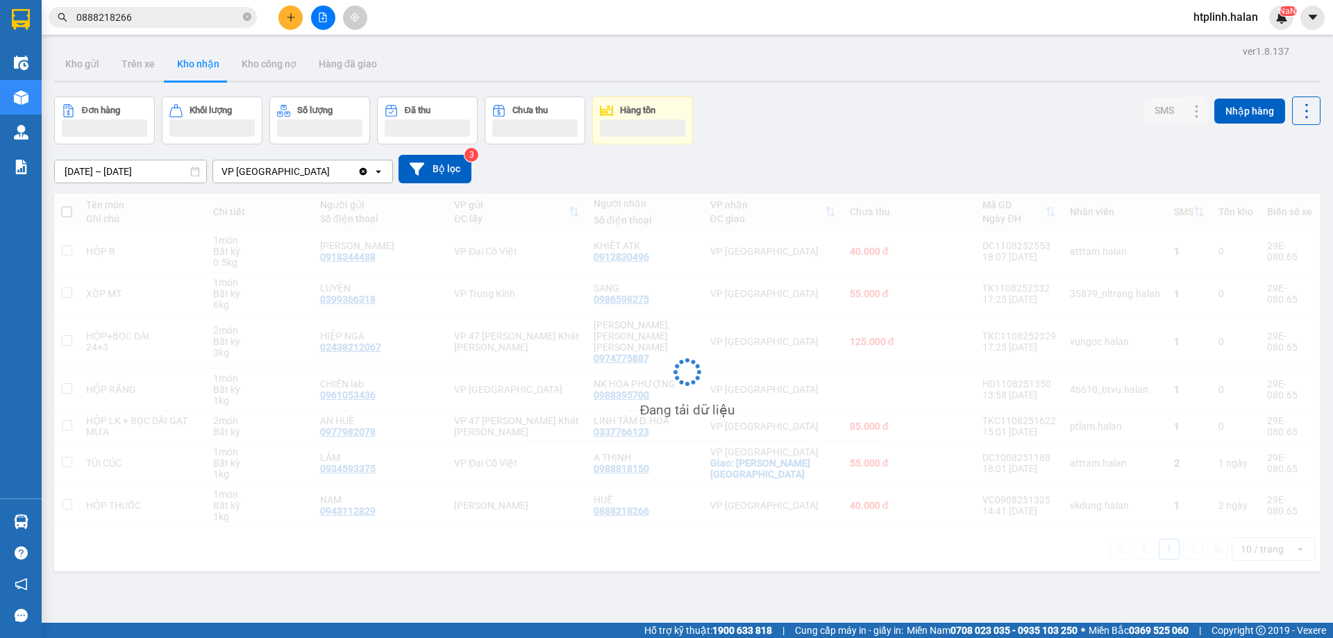
scroll to position [64, 0]
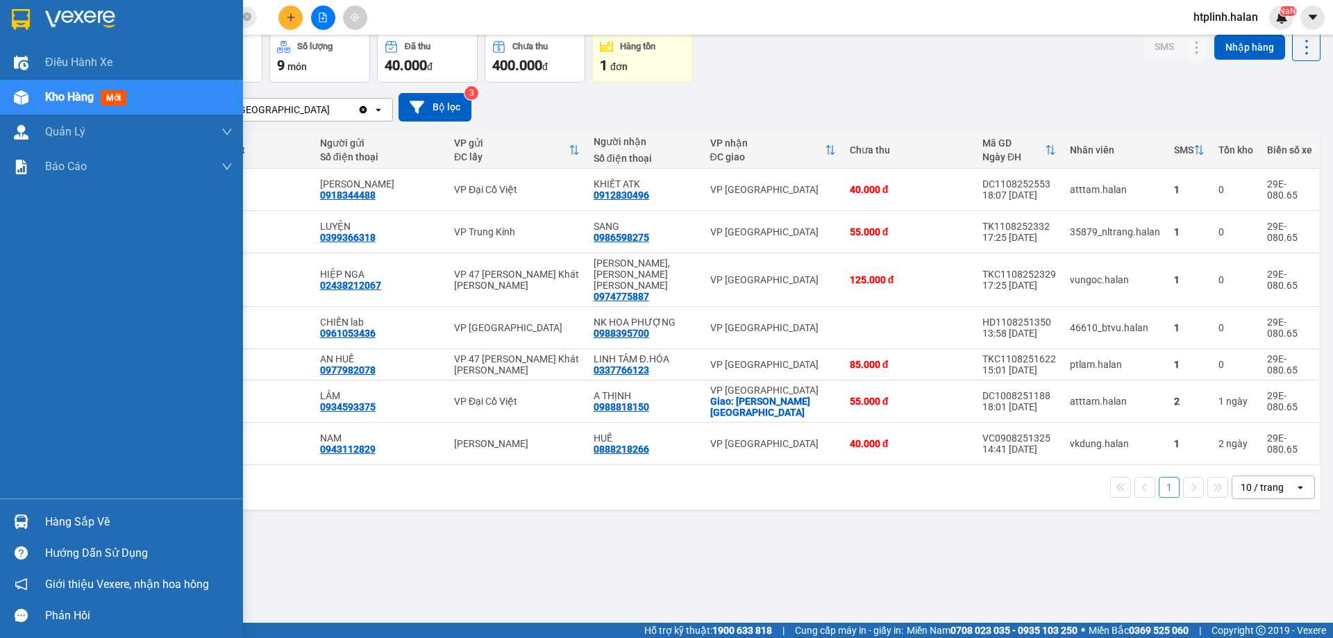
click at [22, 530] on div at bounding box center [21, 522] width 24 height 24
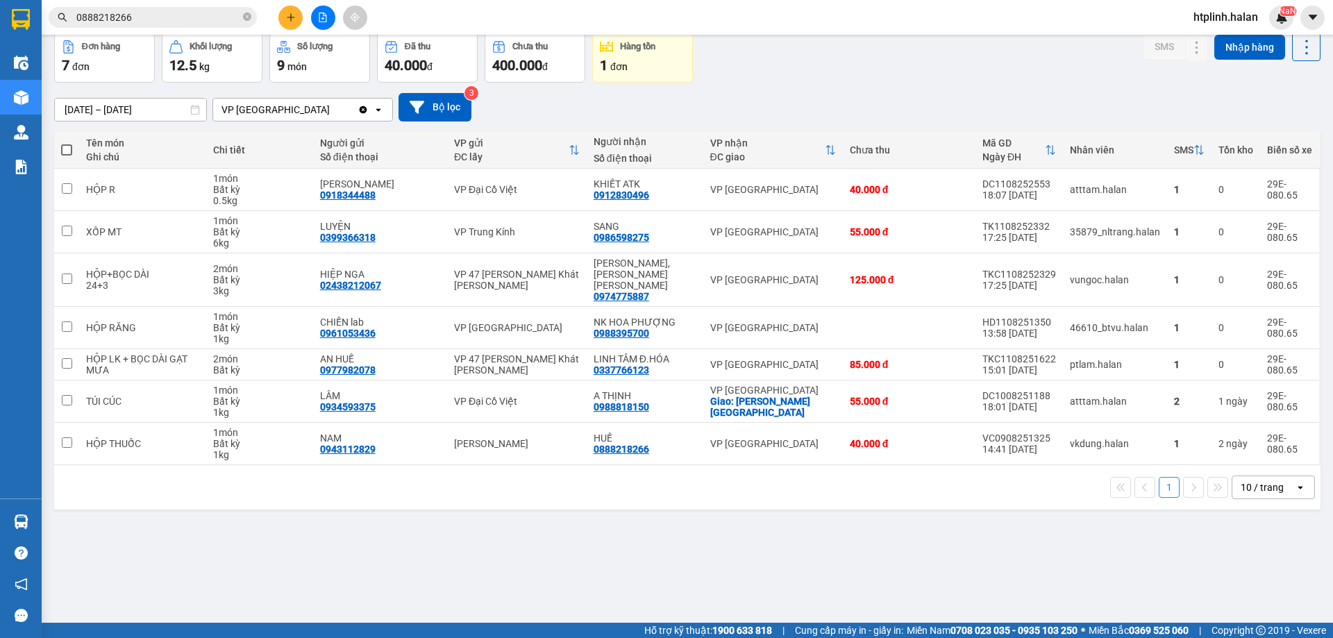
click at [719, 571] on section "Kết quả tìm kiếm ( 37 ) Bộ lọc Mã ĐH Trạng thái Món hàng Thu hộ Tổng cước Chưa …" at bounding box center [666, 319] width 1333 height 638
click at [765, 292] on td "VP [GEOGRAPHIC_DATA]" at bounding box center [773, 279] width 140 height 53
checkbox input "true"
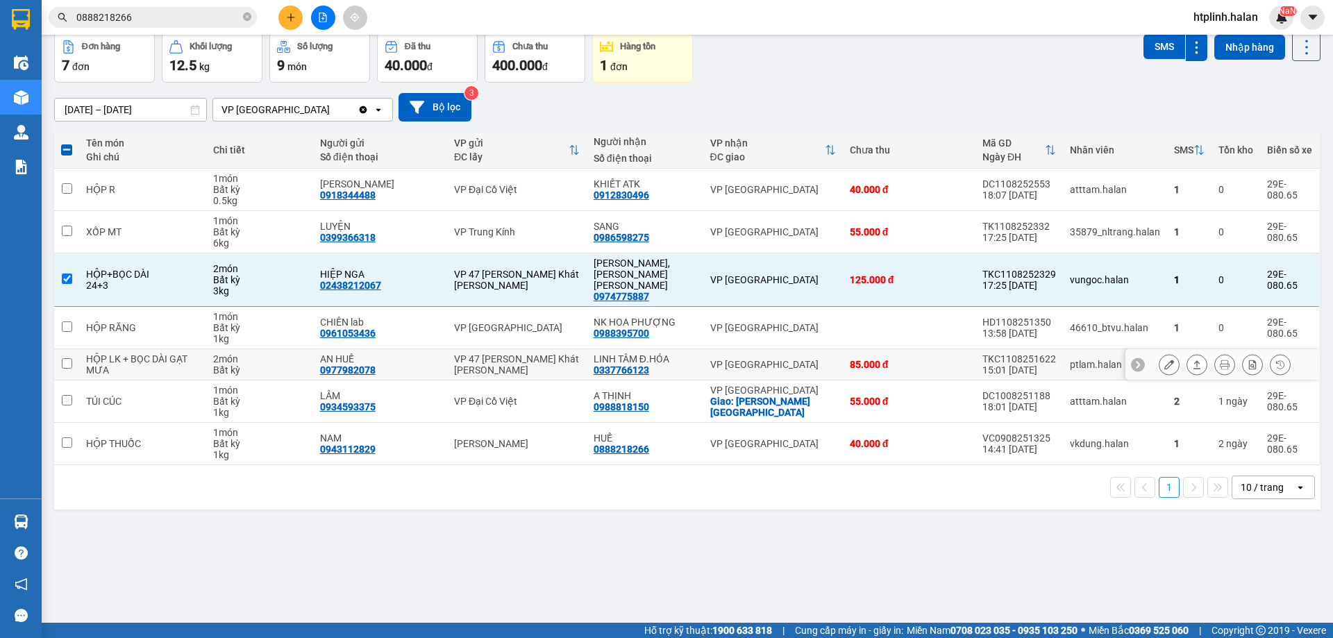
drag, startPoint x: 1134, startPoint y: 357, endPoint x: 1159, endPoint y: 369, distance: 27.6
click at [1143, 361] on div at bounding box center [1222, 364] width 194 height 31
